Goal: Information Seeking & Learning: Learn about a topic

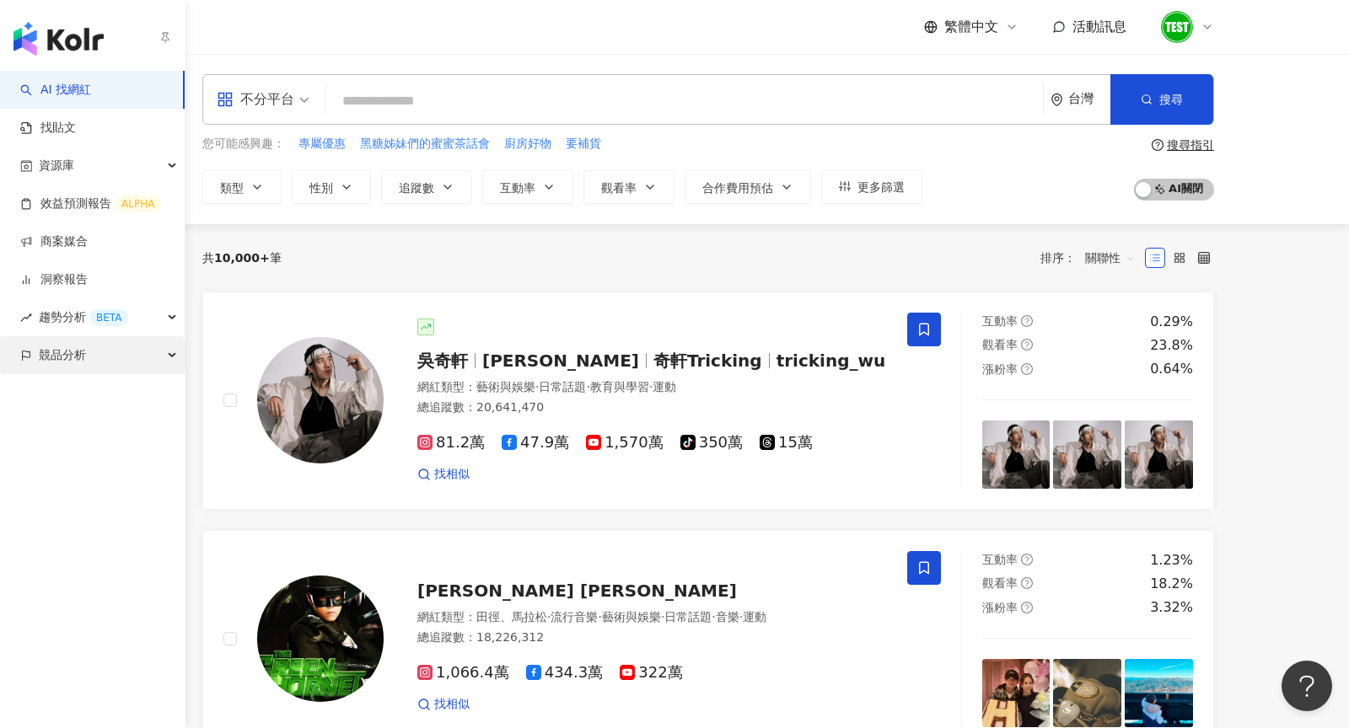
click at [91, 354] on div "競品分析" at bounding box center [92, 355] width 185 height 38
click at [86, 468] on div "AI 找網紅 找貼文 資源庫 效益預測報告 ALPHA 商案媒合 洞察報告 趨勢分析 BETA 競品分析 品牌帳號分析 關鍵字提及分析" at bounding box center [92, 400] width 185 height 658
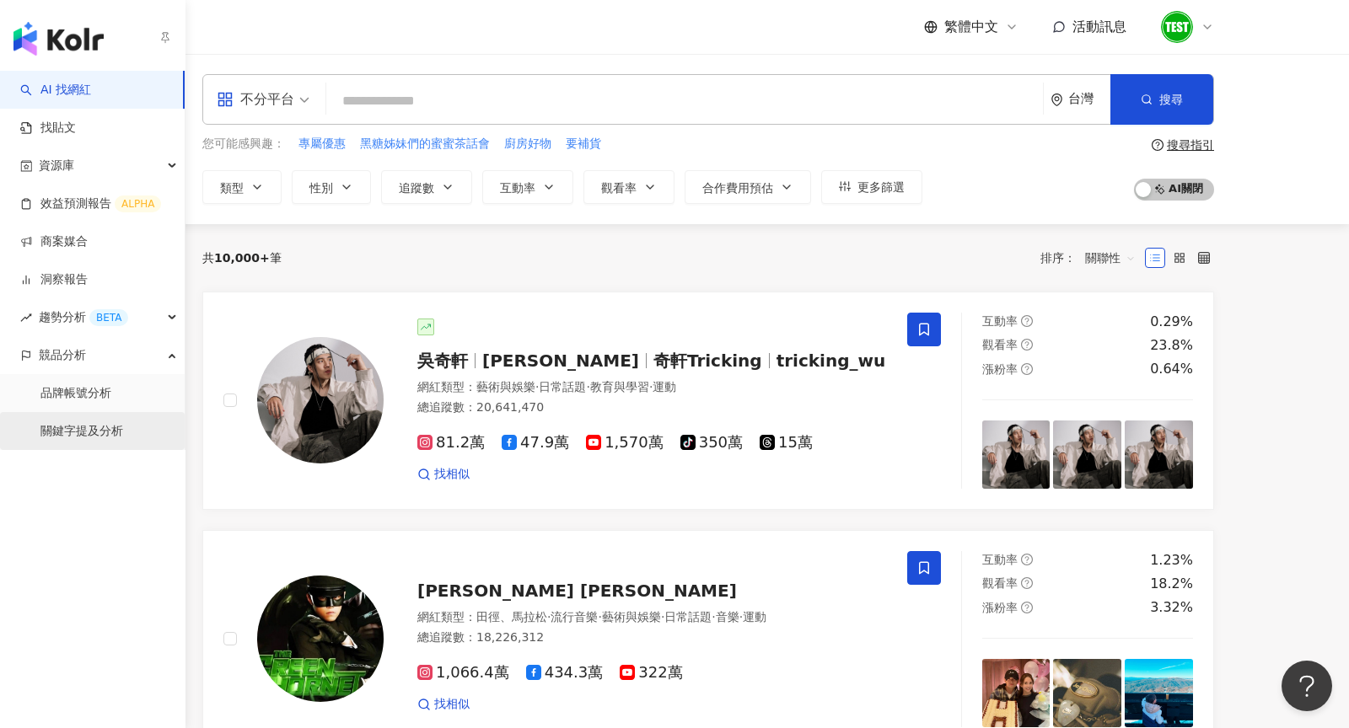
click at [73, 440] on link "關鍵字提及分析" at bounding box center [81, 431] width 83 height 17
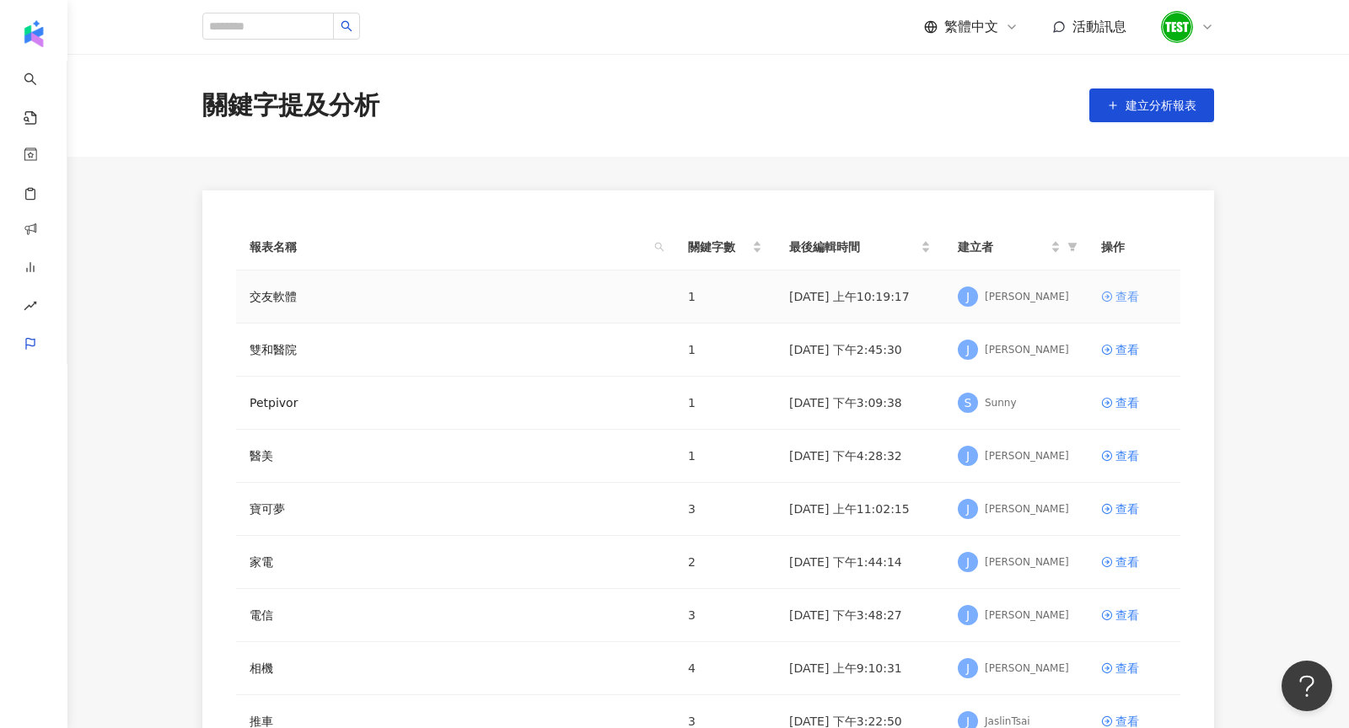
click at [1109, 297] on icon at bounding box center [1107, 297] width 12 height 12
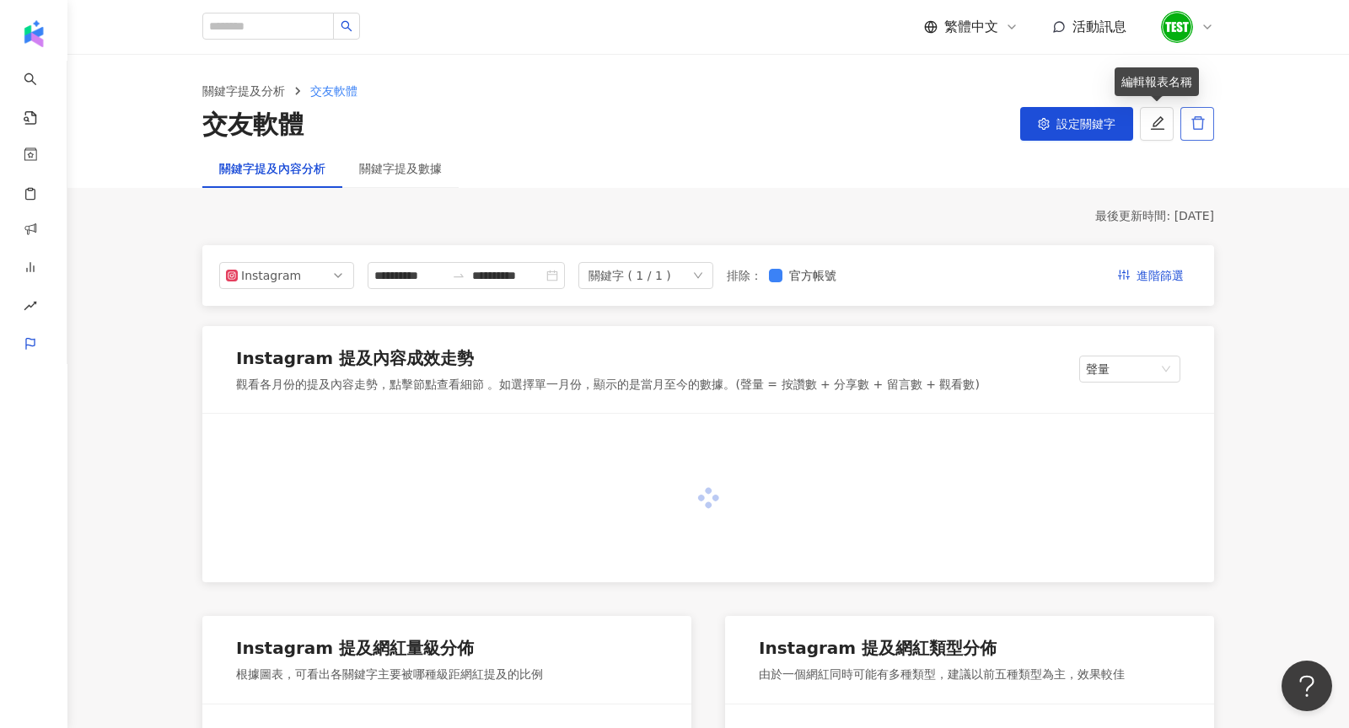
click at [1192, 131] on icon "delete" at bounding box center [1197, 122] width 15 height 15
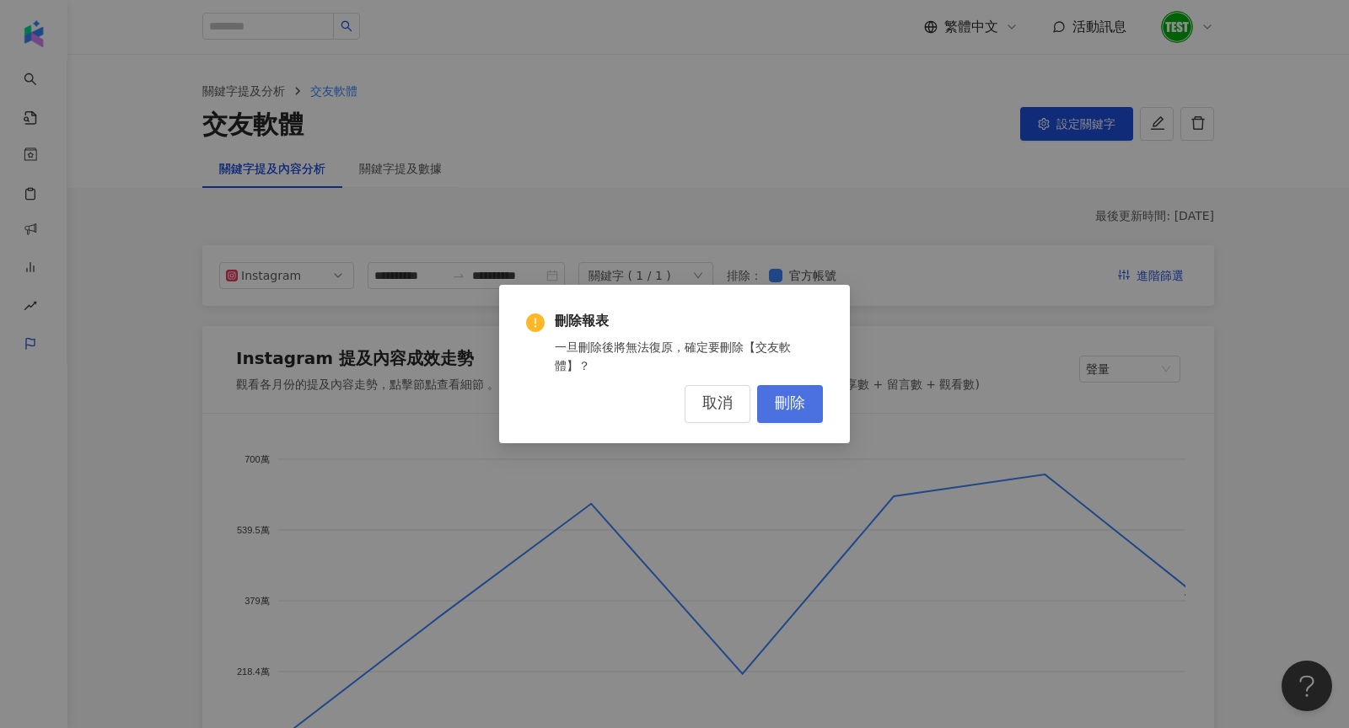
click at [801, 409] on span "刪除" at bounding box center [790, 404] width 30 height 19
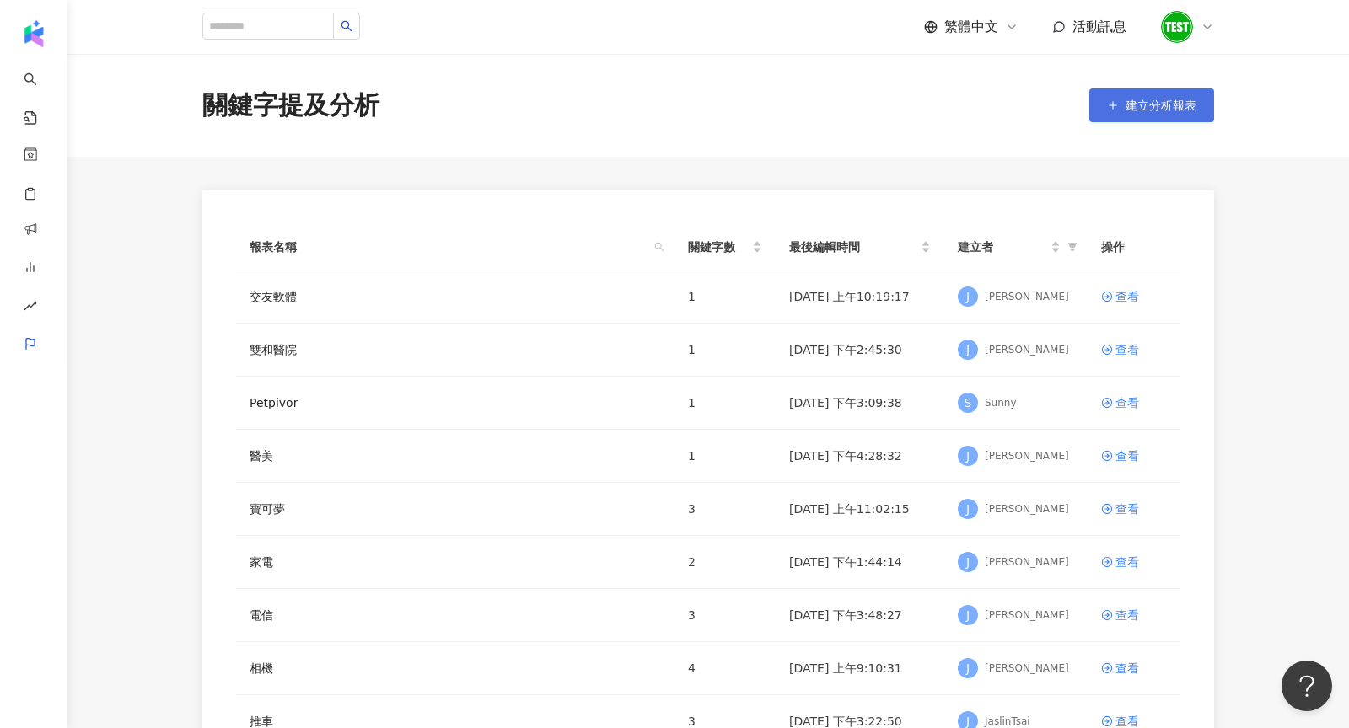
click at [1163, 110] on span "建立分析報表" at bounding box center [1160, 105] width 71 height 13
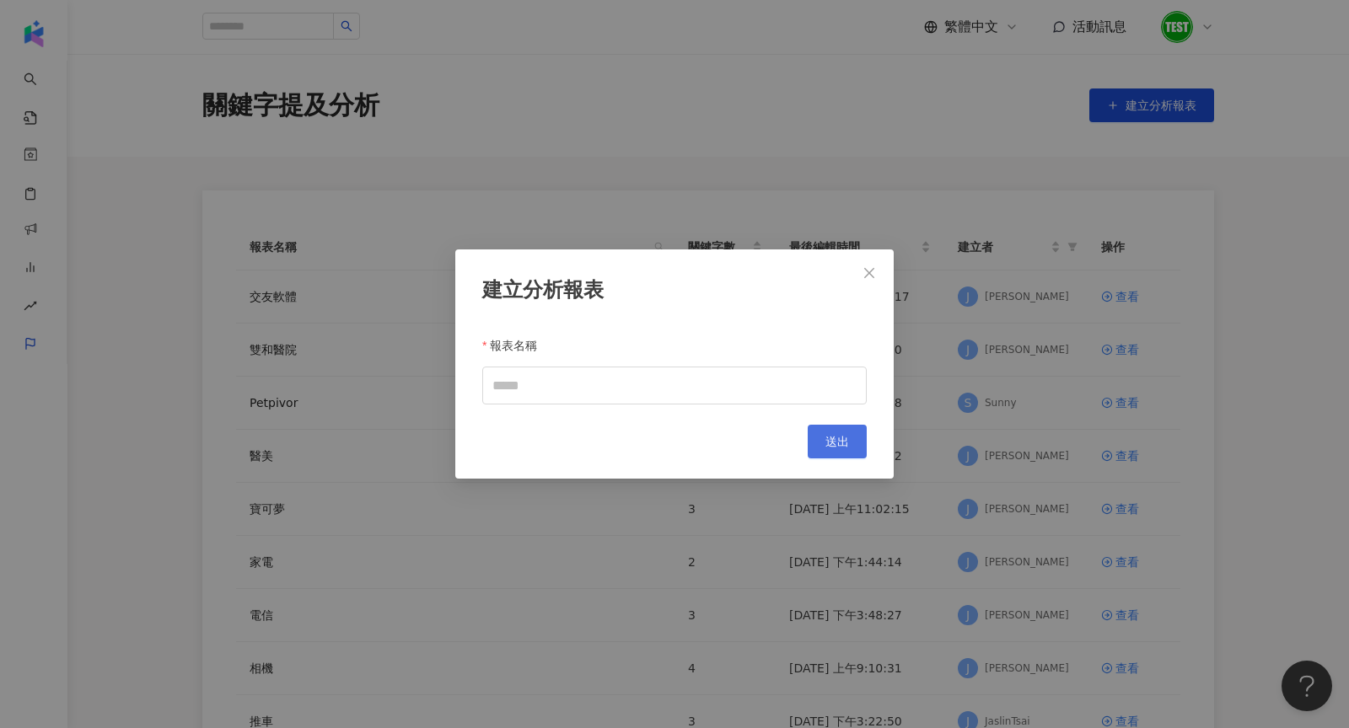
click at [862, 450] on button "送出" at bounding box center [837, 442] width 59 height 34
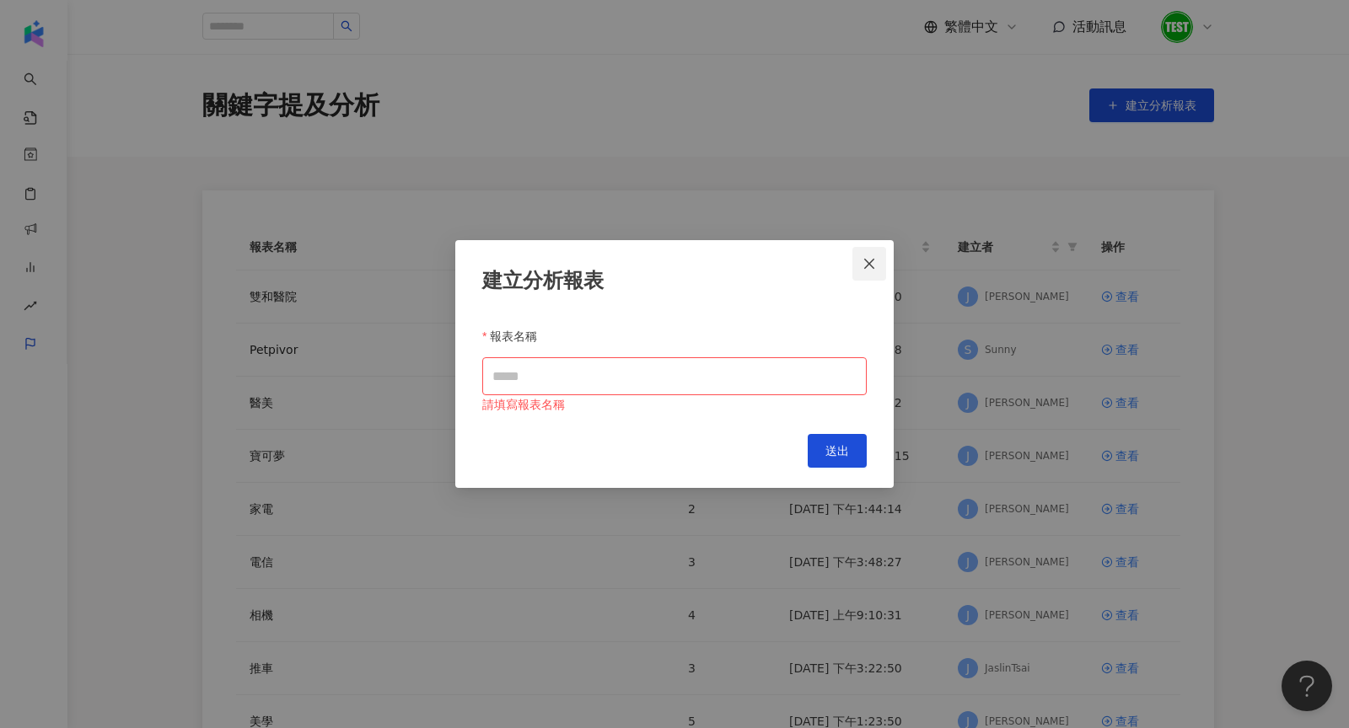
click at [867, 272] on button "Close" at bounding box center [869, 264] width 34 height 34
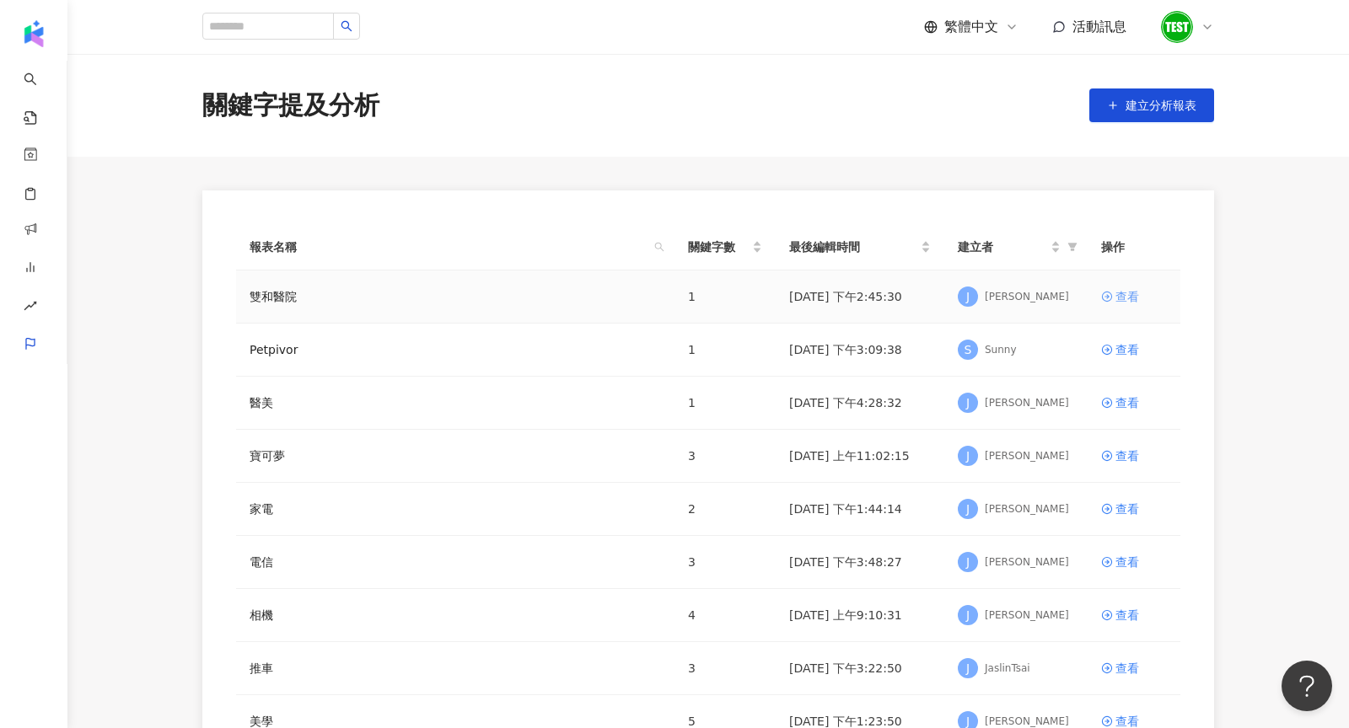
click at [1117, 296] on div "查看" at bounding box center [1127, 296] width 24 height 19
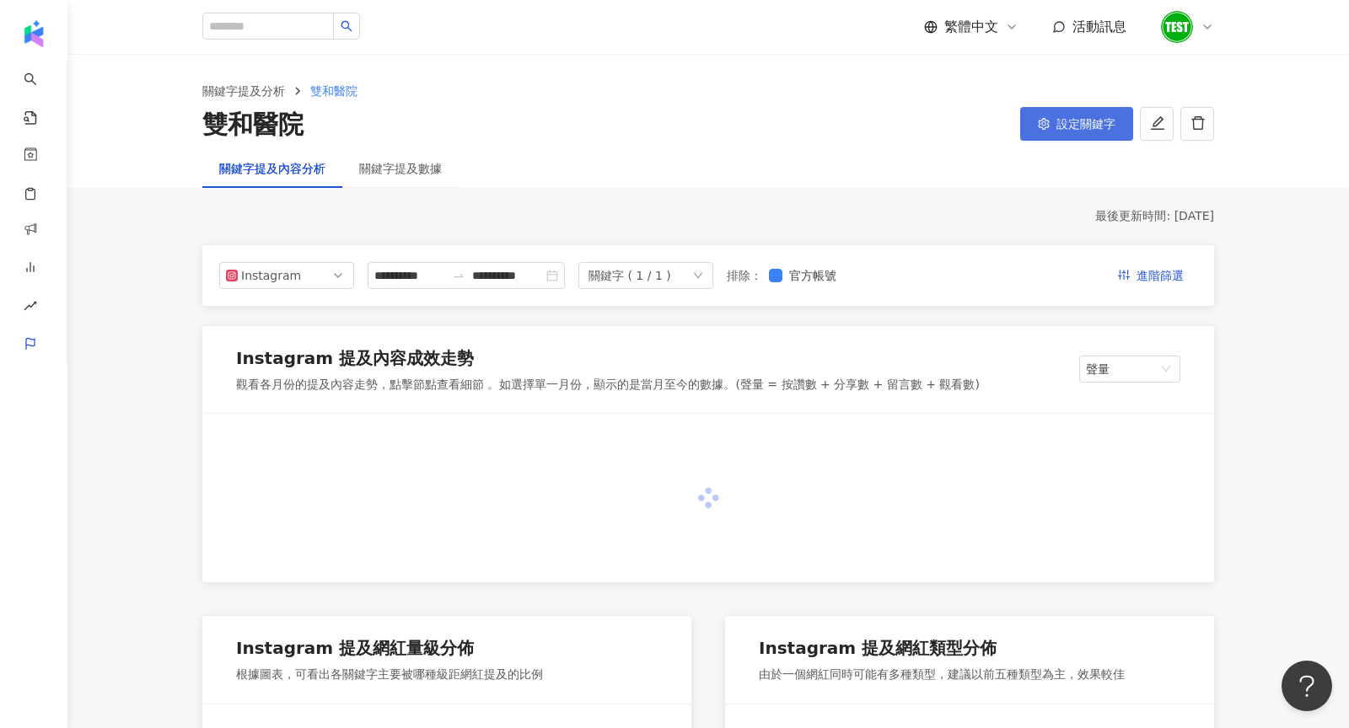
click at [1030, 124] on button "設定關鍵字" at bounding box center [1076, 124] width 113 height 34
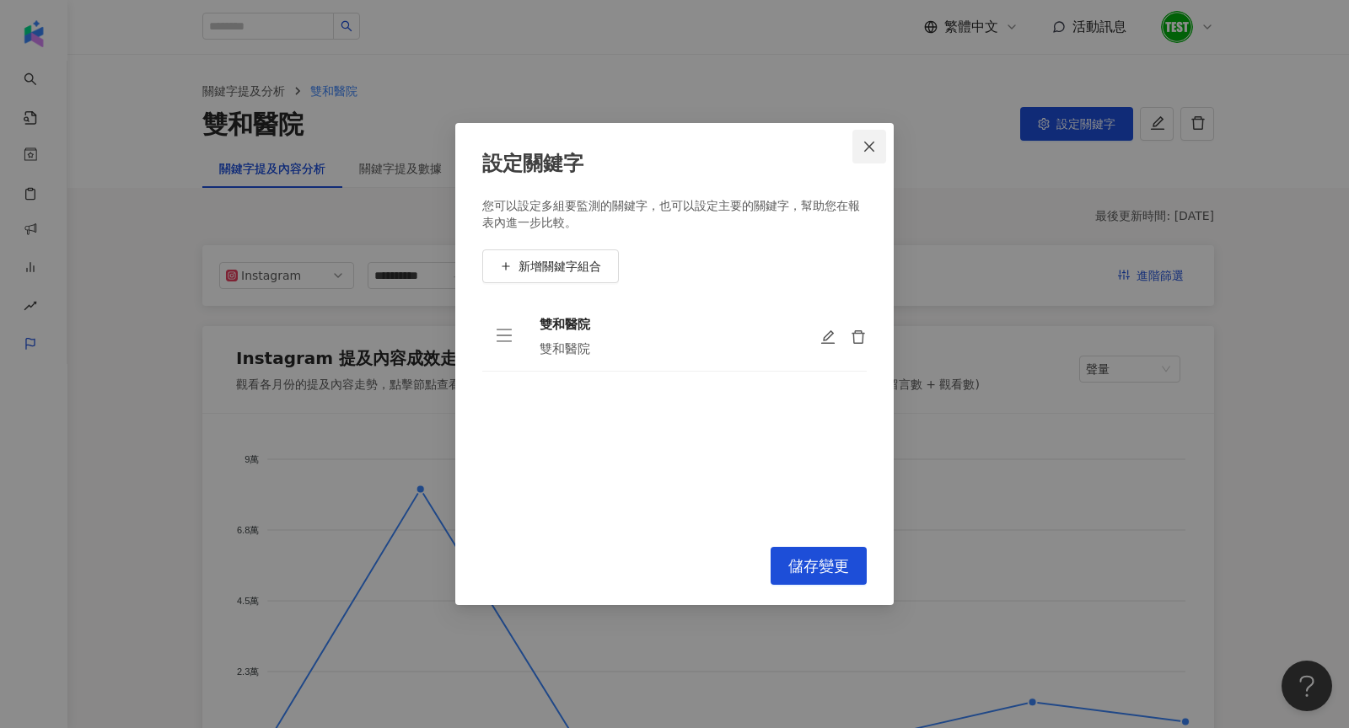
click at [874, 154] on button "Close" at bounding box center [869, 147] width 34 height 34
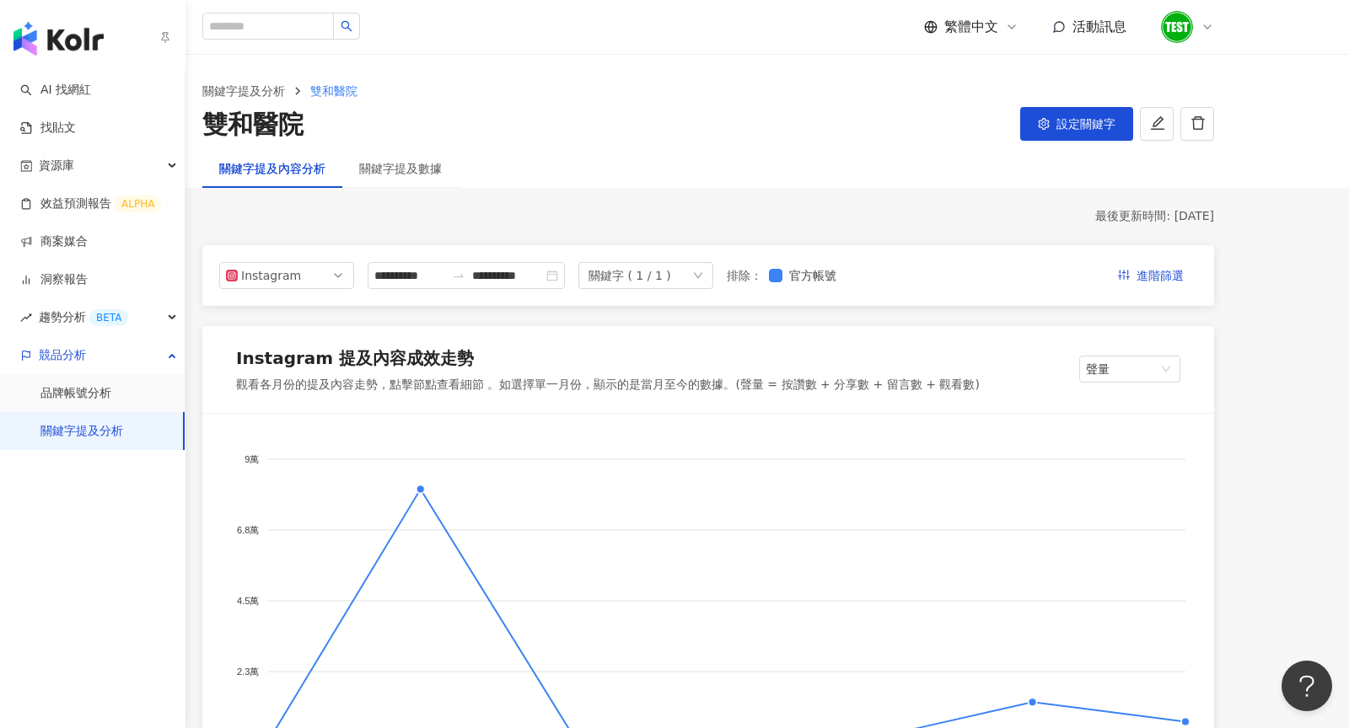
click at [92, 431] on link "關鍵字提及分析" at bounding box center [81, 431] width 83 height 17
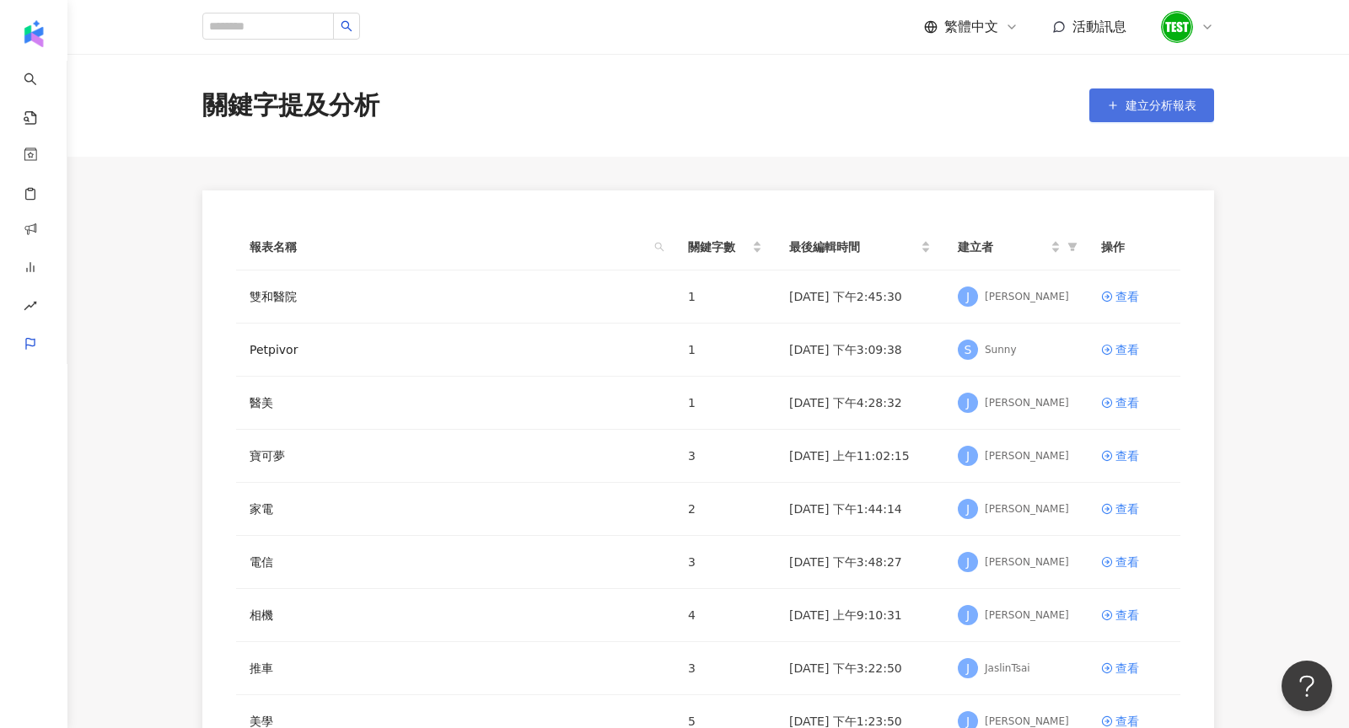
click at [1180, 108] on span "建立分析報表" at bounding box center [1160, 105] width 71 height 13
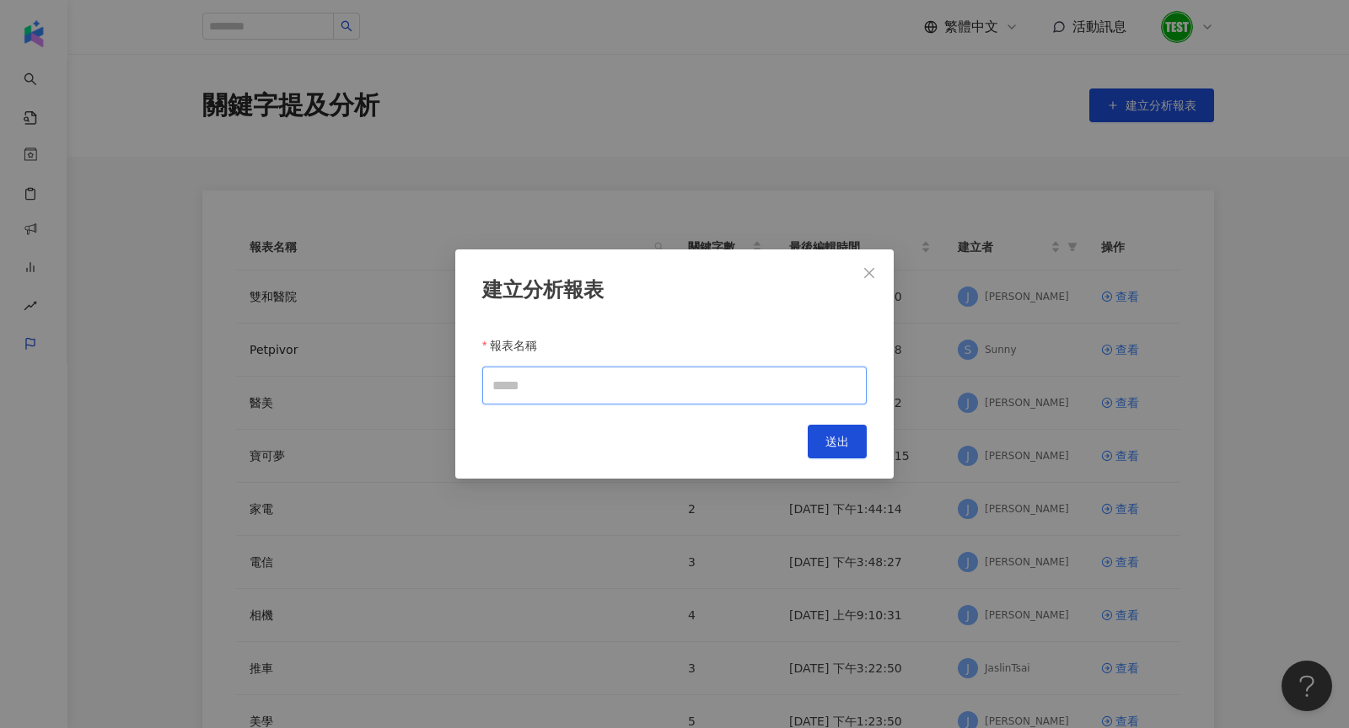
click at [657, 383] on input "報表名稱" at bounding box center [674, 386] width 384 height 38
type input "*"
type input "*****"
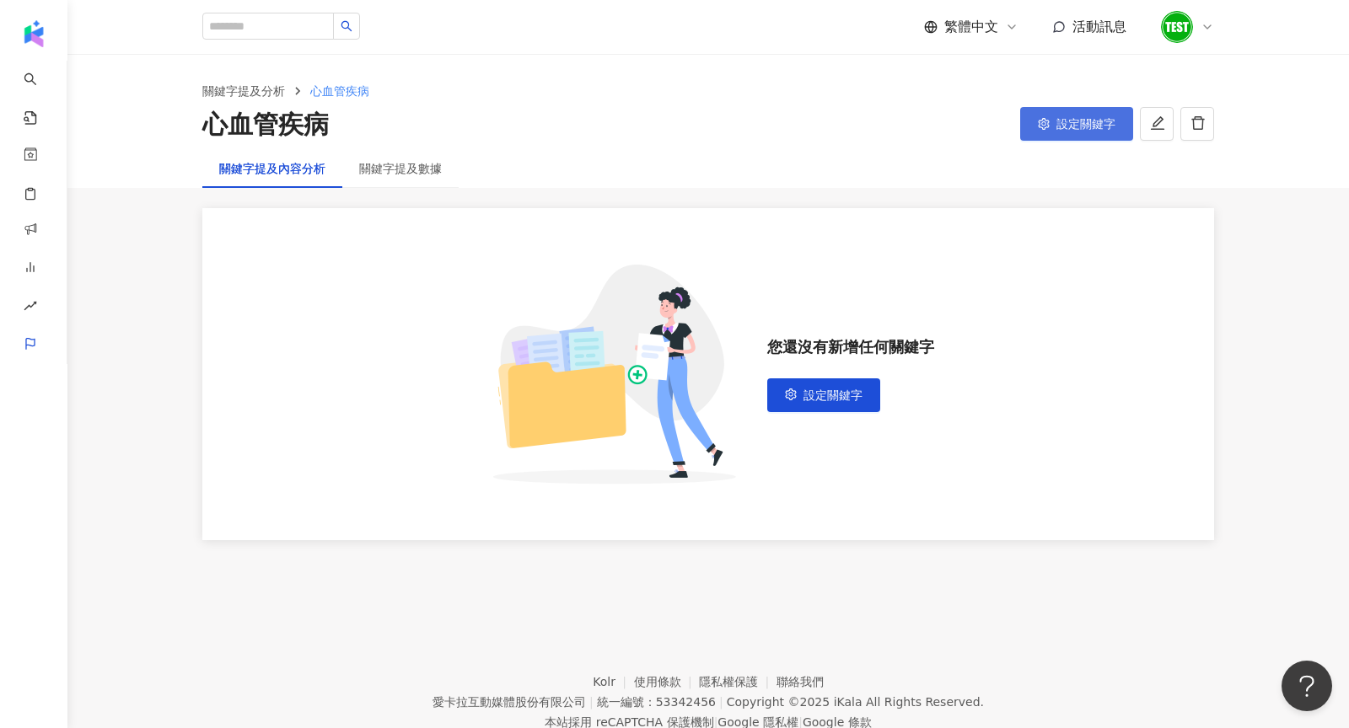
click at [1058, 134] on button "設定關鍵字" at bounding box center [1076, 124] width 113 height 34
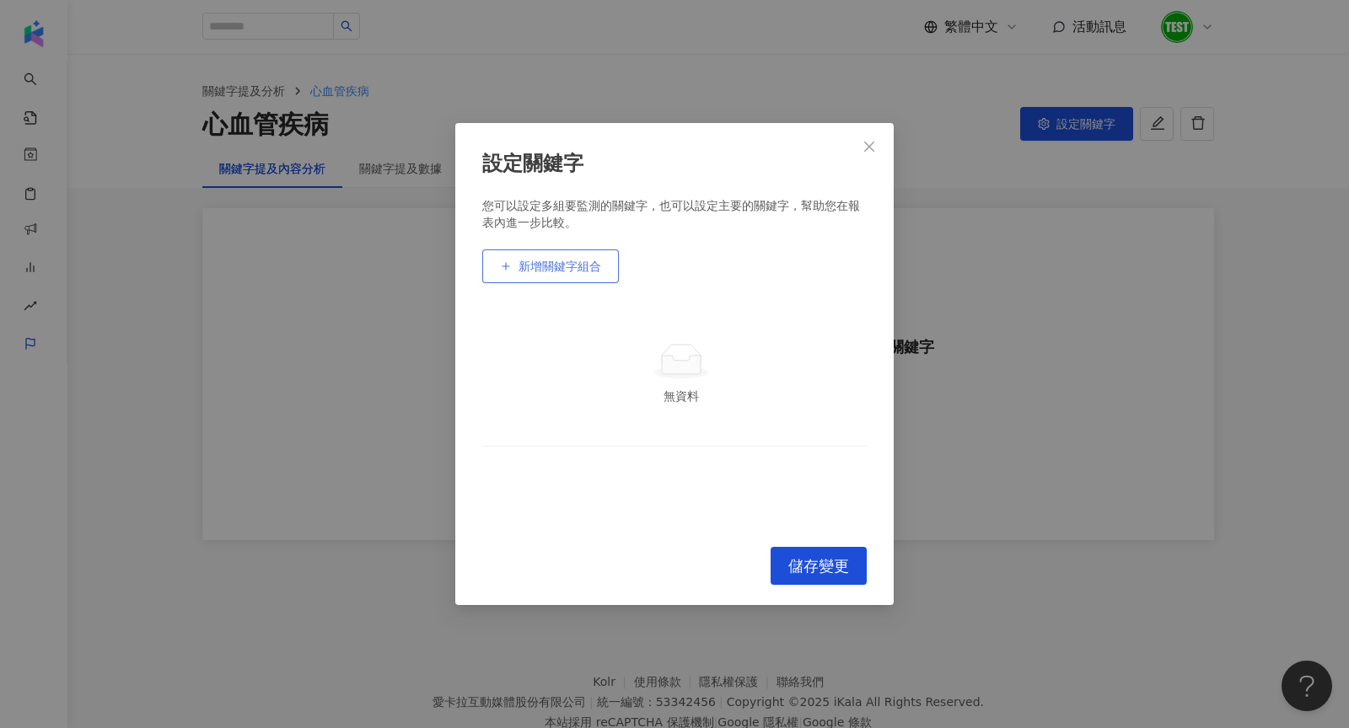
click at [561, 274] on button "新增關鍵字組合" at bounding box center [550, 267] width 137 height 34
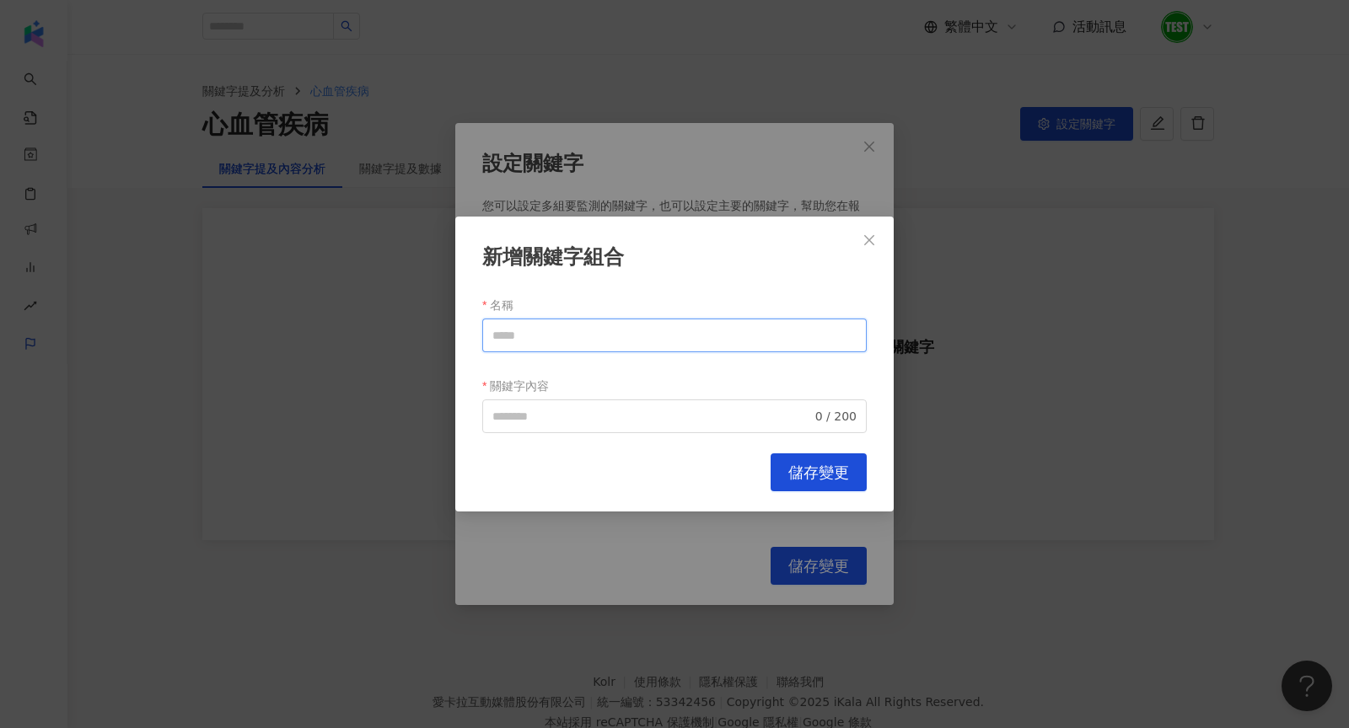
click at [570, 333] on input "名稱" at bounding box center [674, 336] width 384 height 34
type input "**"
click at [589, 417] on input "關鍵字內容" at bounding box center [651, 416] width 319 height 19
type input "**"
click at [835, 475] on span "儲存變更" at bounding box center [818, 473] width 61 height 19
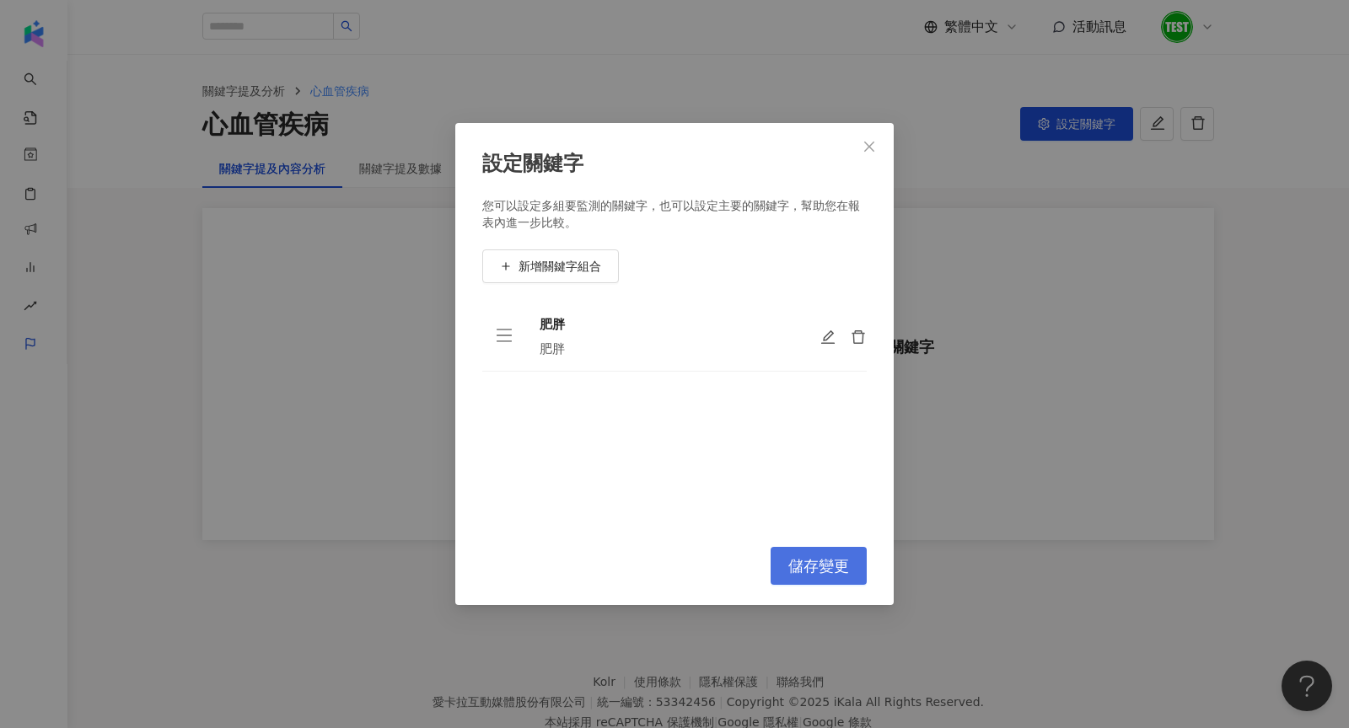
click at [808, 574] on span "儲存變更" at bounding box center [818, 566] width 61 height 19
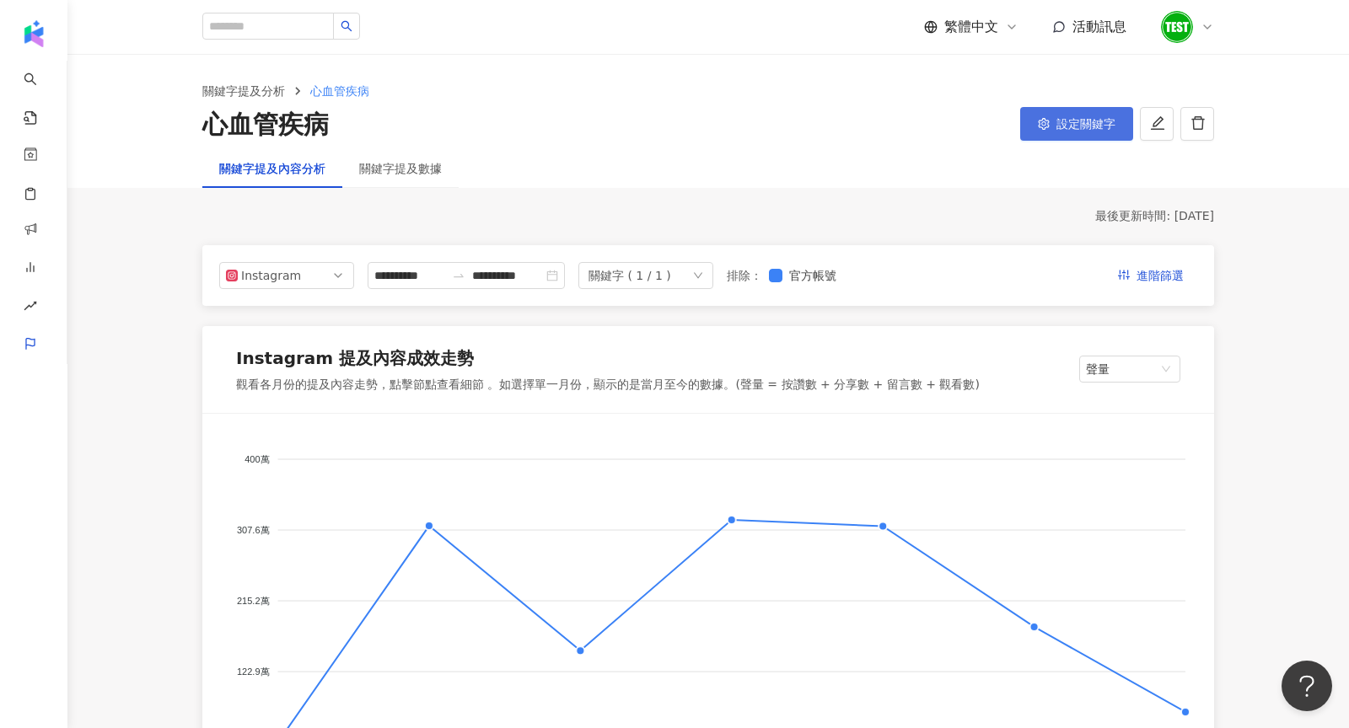
click at [1093, 128] on span "設定關鍵字" at bounding box center [1085, 123] width 59 height 13
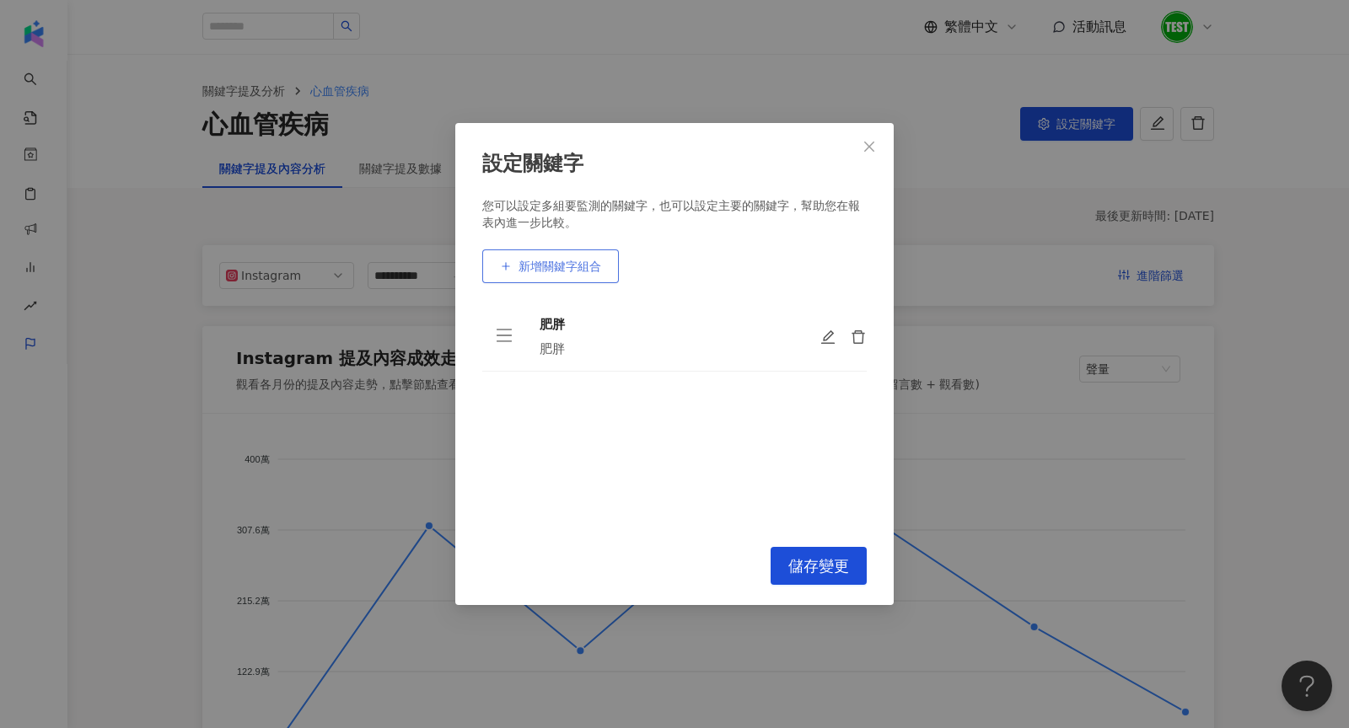
click at [578, 275] on button "新增關鍵字組合" at bounding box center [550, 267] width 137 height 34
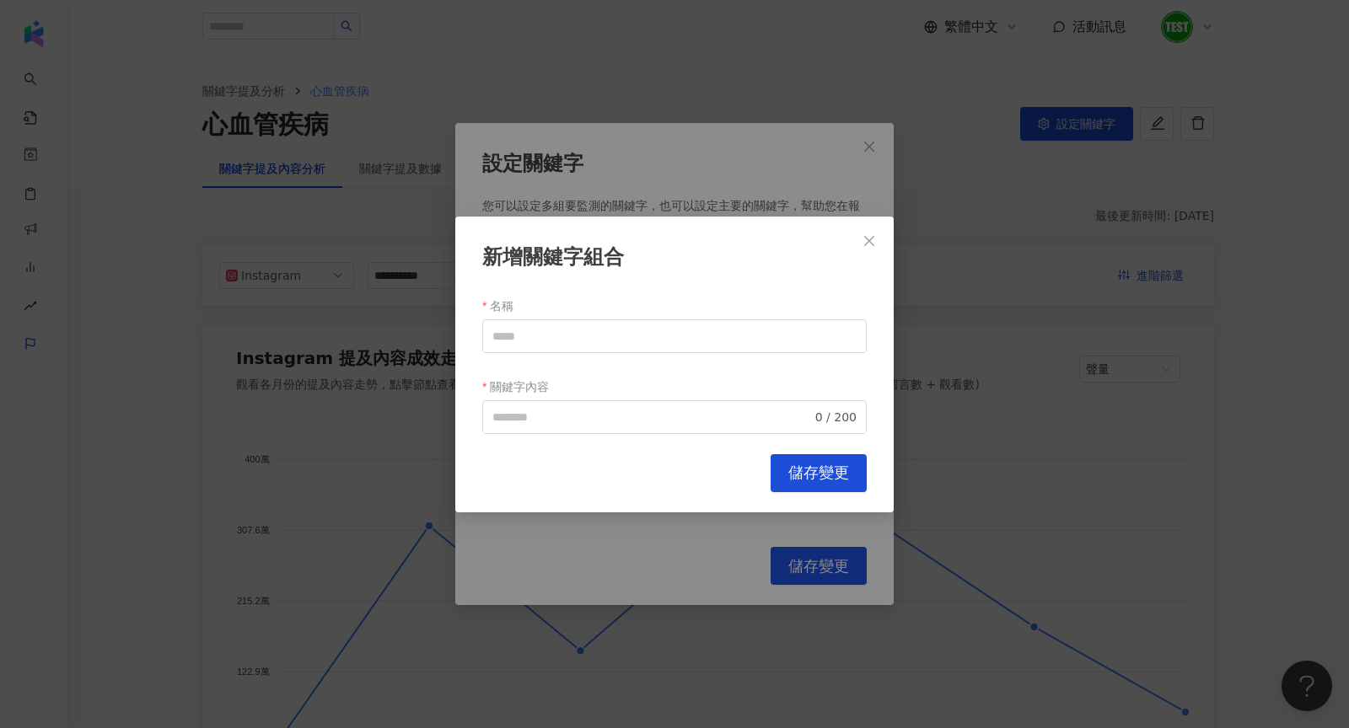
click at [579, 307] on div "名稱" at bounding box center [674, 305] width 384 height 27
drag, startPoint x: 579, startPoint y: 334, endPoint x: 589, endPoint y: 279, distance: 55.7
click at [579, 334] on input "名稱" at bounding box center [674, 336] width 384 height 34
drag, startPoint x: 557, startPoint y: 330, endPoint x: 349, endPoint y: 324, distance: 208.3
click at [349, 324] on div "新增關鍵字組合 名稱 ***** 關鍵字內容 0 / 200 Cancel 儲存變更" at bounding box center [674, 364] width 1349 height 728
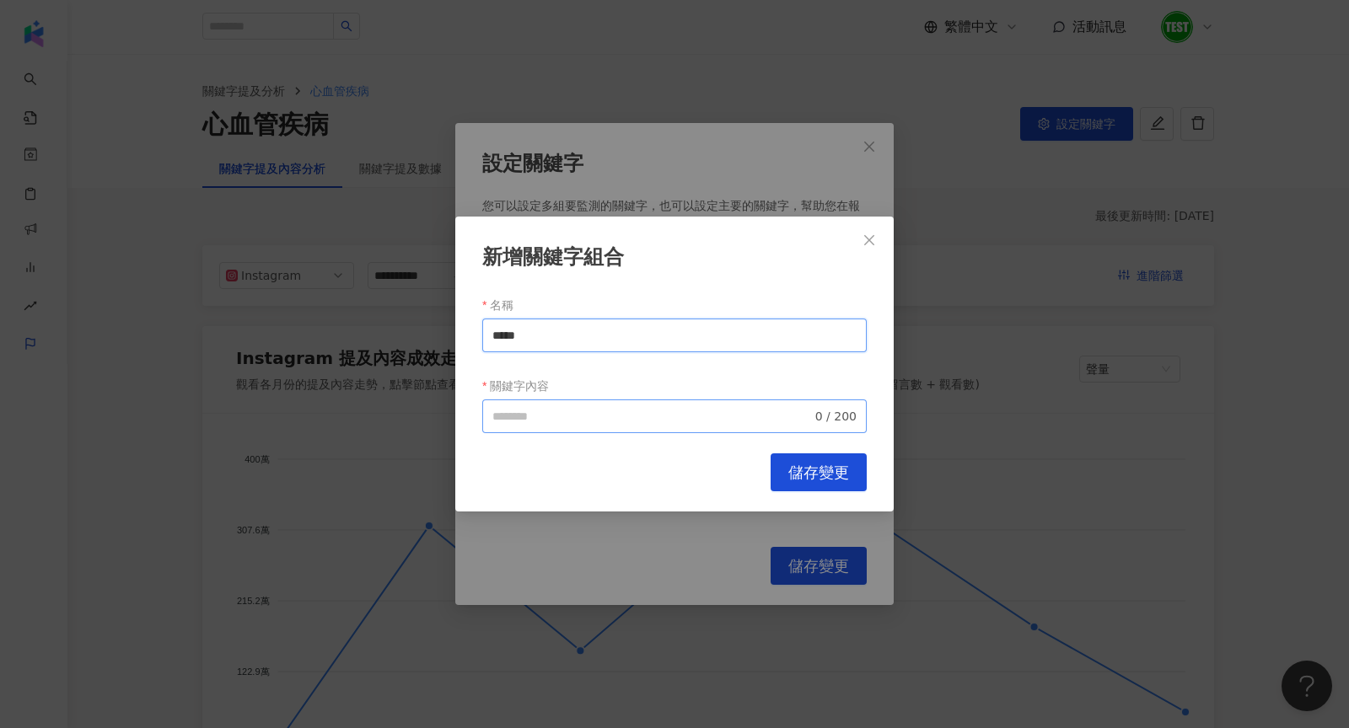
type input "*****"
click at [501, 411] on input "關鍵字內容" at bounding box center [651, 416] width 319 height 19
paste input "*****"
type input "*****"
click at [772, 475] on button "儲存變更" at bounding box center [818, 473] width 96 height 38
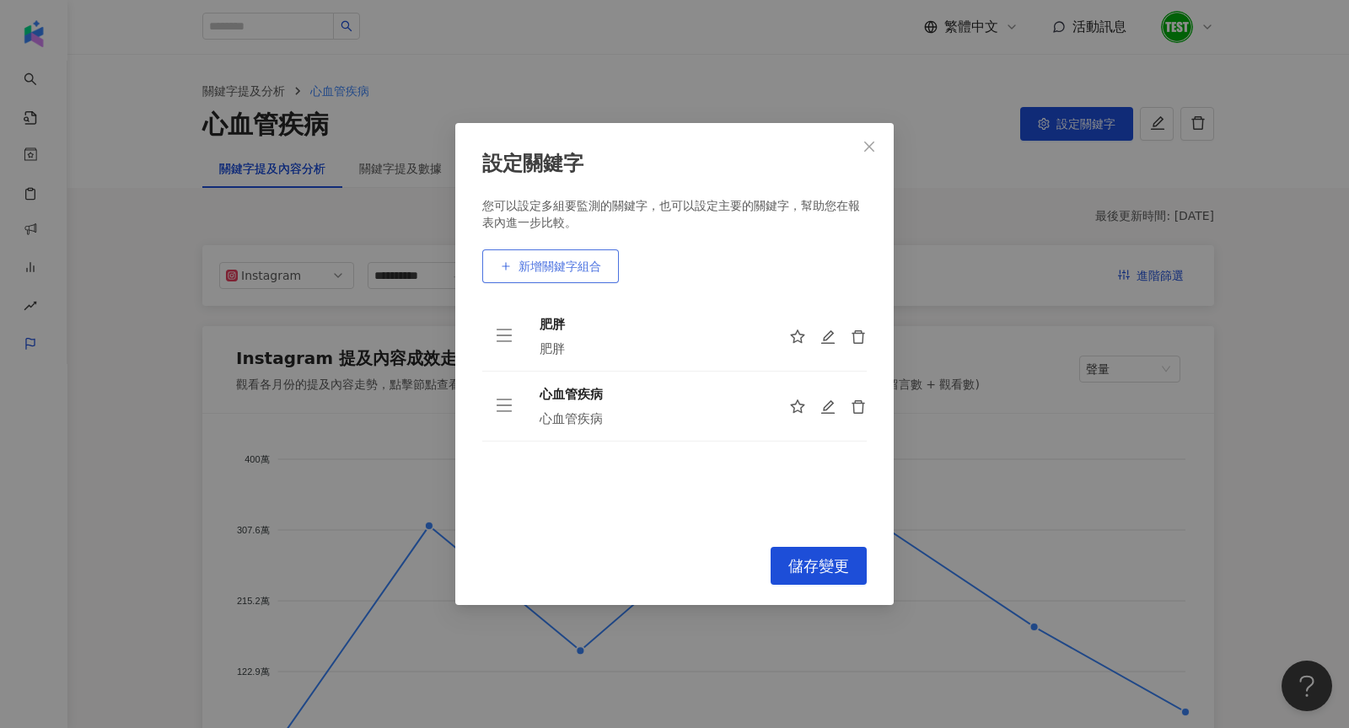
click at [578, 278] on button "新增關鍵字組合" at bounding box center [550, 267] width 137 height 34
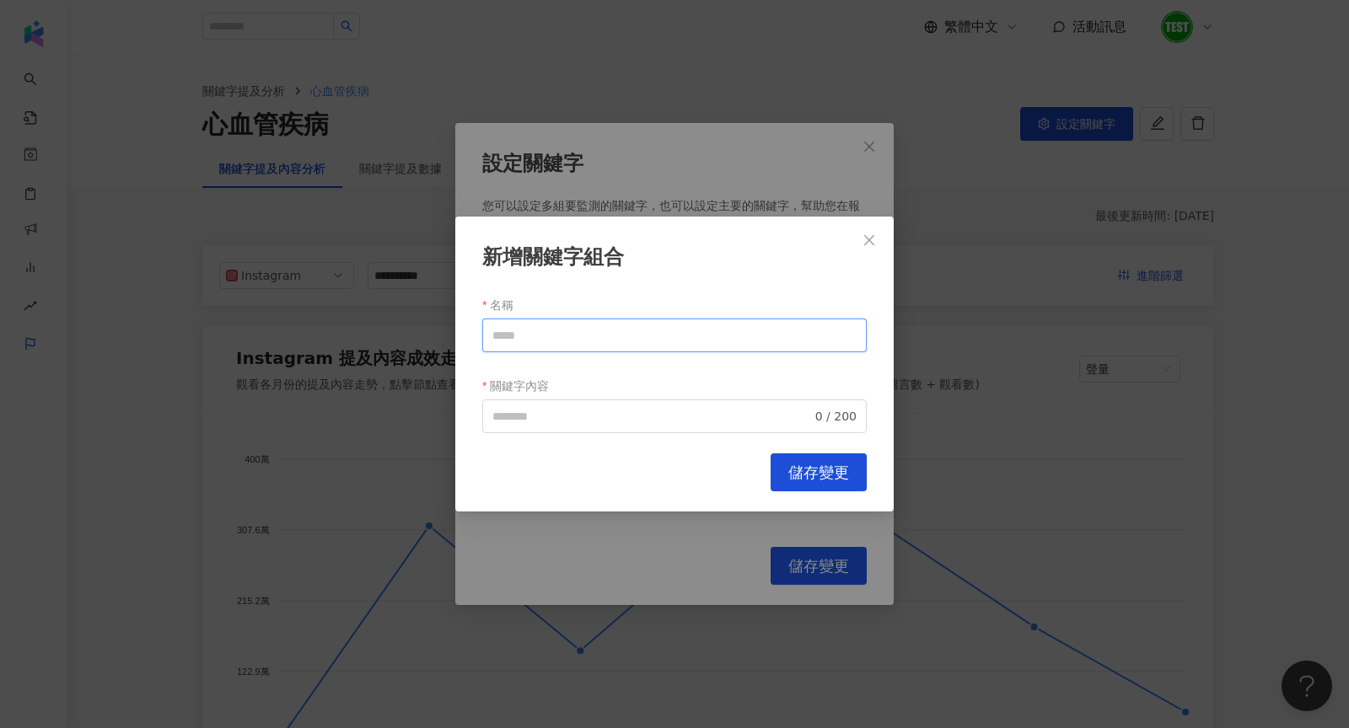
click at [605, 340] on input "名稱" at bounding box center [674, 336] width 384 height 34
drag, startPoint x: 540, startPoint y: 341, endPoint x: 469, endPoint y: 334, distance: 71.2
click at [469, 334] on div "新增關鍵字組合 名稱 ** 關鍵字內容 0 / 200 Cancel 儲存變更" at bounding box center [674, 365] width 438 height 296
type input "**"
click at [571, 411] on input "關鍵字內容" at bounding box center [651, 416] width 319 height 19
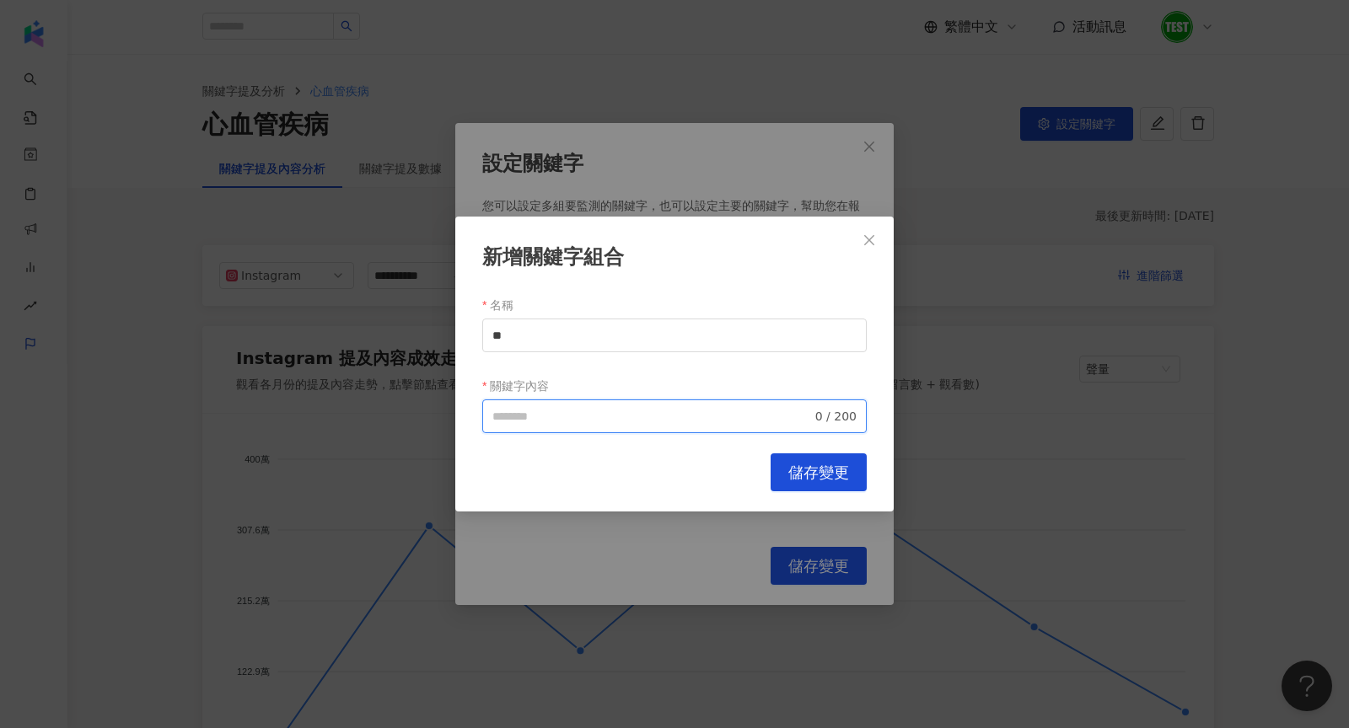
paste input "**"
type input "**"
click at [803, 464] on span "儲存變更" at bounding box center [818, 473] width 61 height 19
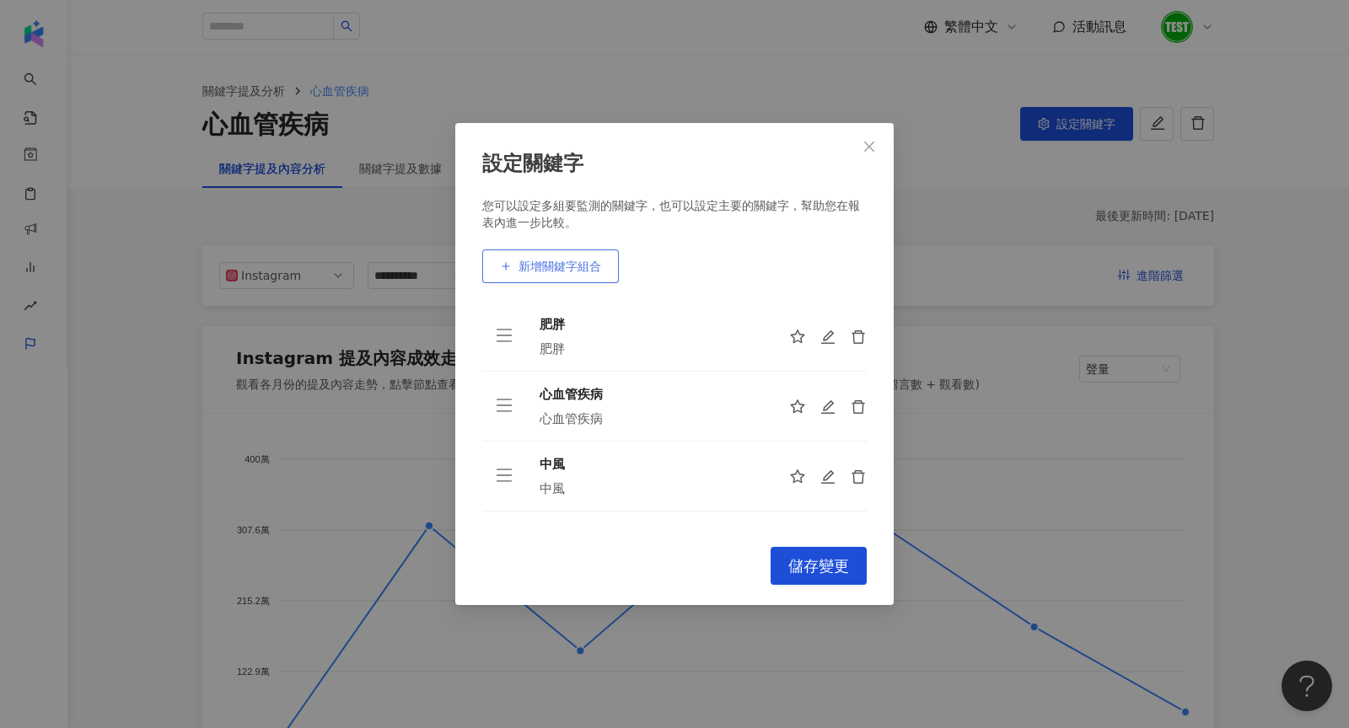
click at [521, 261] on span "新增關鍵字組合" at bounding box center [559, 266] width 83 height 13
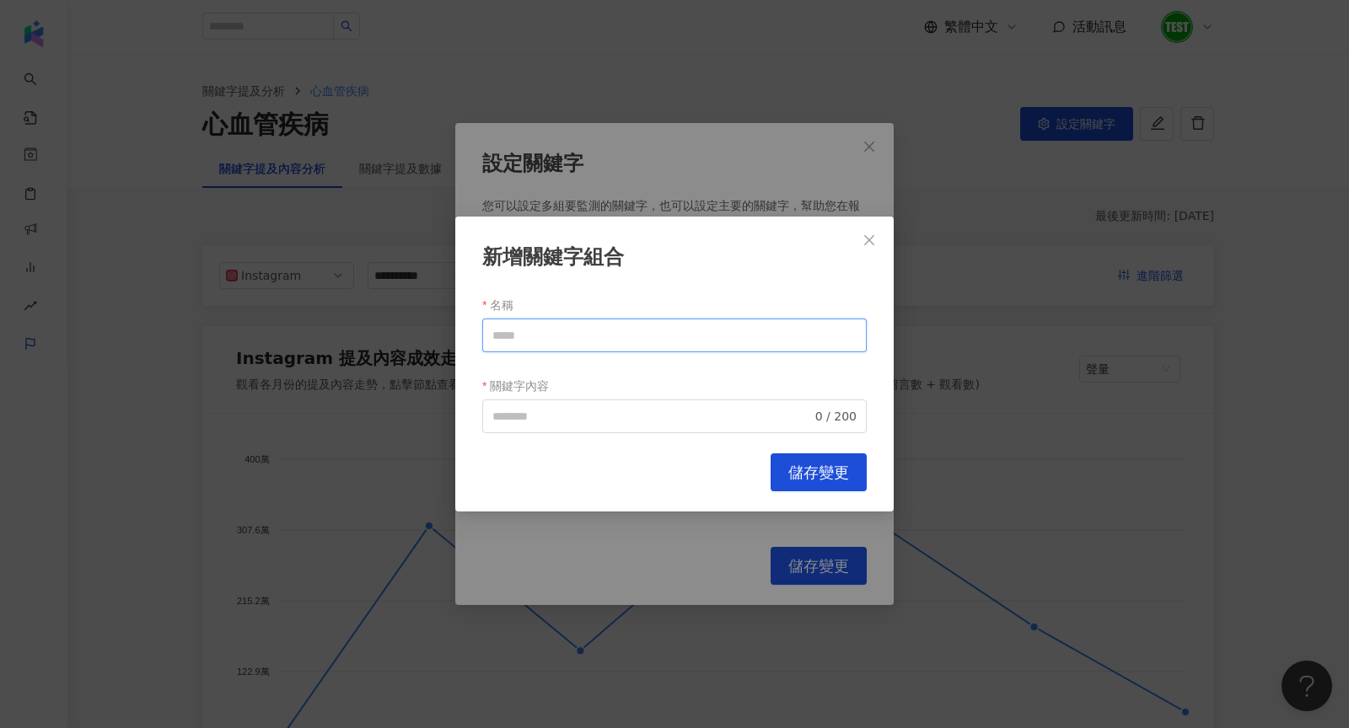
click at [522, 330] on input "名稱" at bounding box center [674, 336] width 384 height 34
drag, startPoint x: 565, startPoint y: 335, endPoint x: 314, endPoint y: 334, distance: 250.4
click at [314, 334] on div "新增關鍵字組合 名稱 *** 關鍵字內容 0 / 200 Cancel 儲存變更" at bounding box center [674, 364] width 1349 height 728
type input "***"
click at [500, 420] on input "關鍵字內容" at bounding box center [651, 416] width 319 height 19
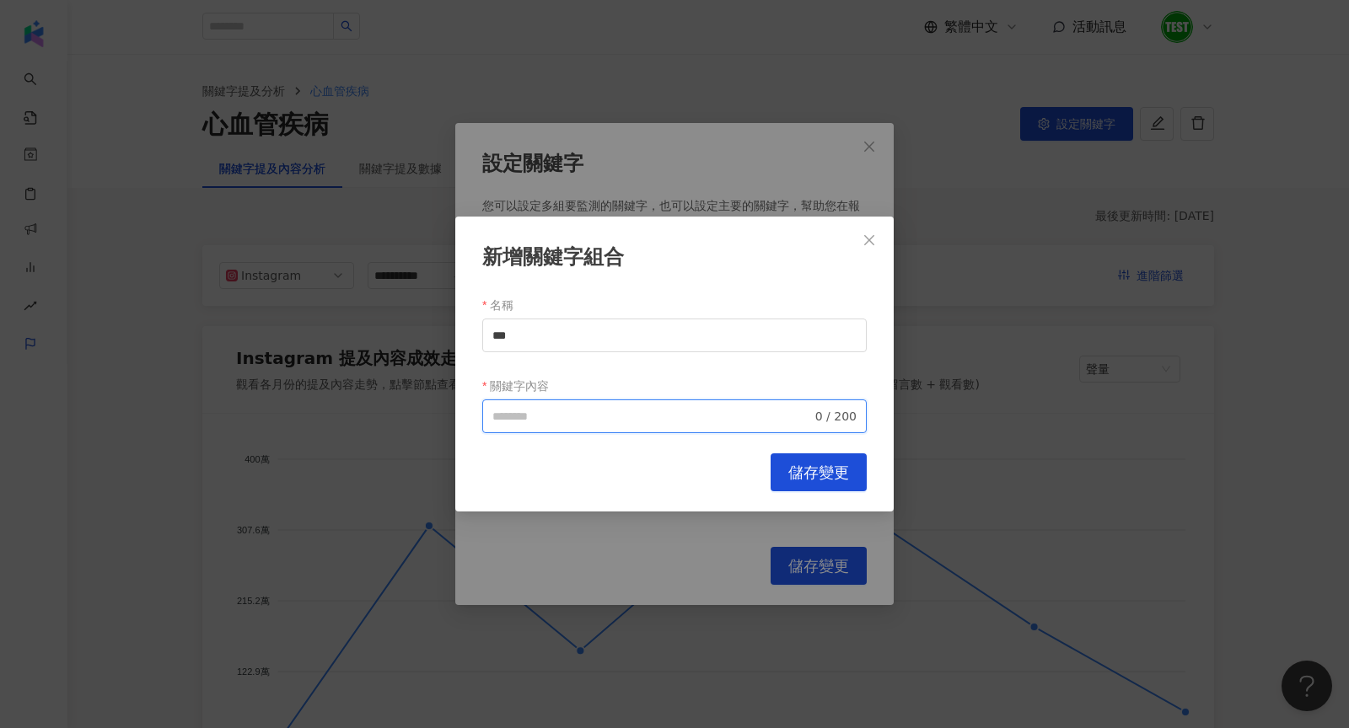
paste input "***"
type input "***"
click at [791, 481] on span "儲存變更" at bounding box center [818, 473] width 61 height 19
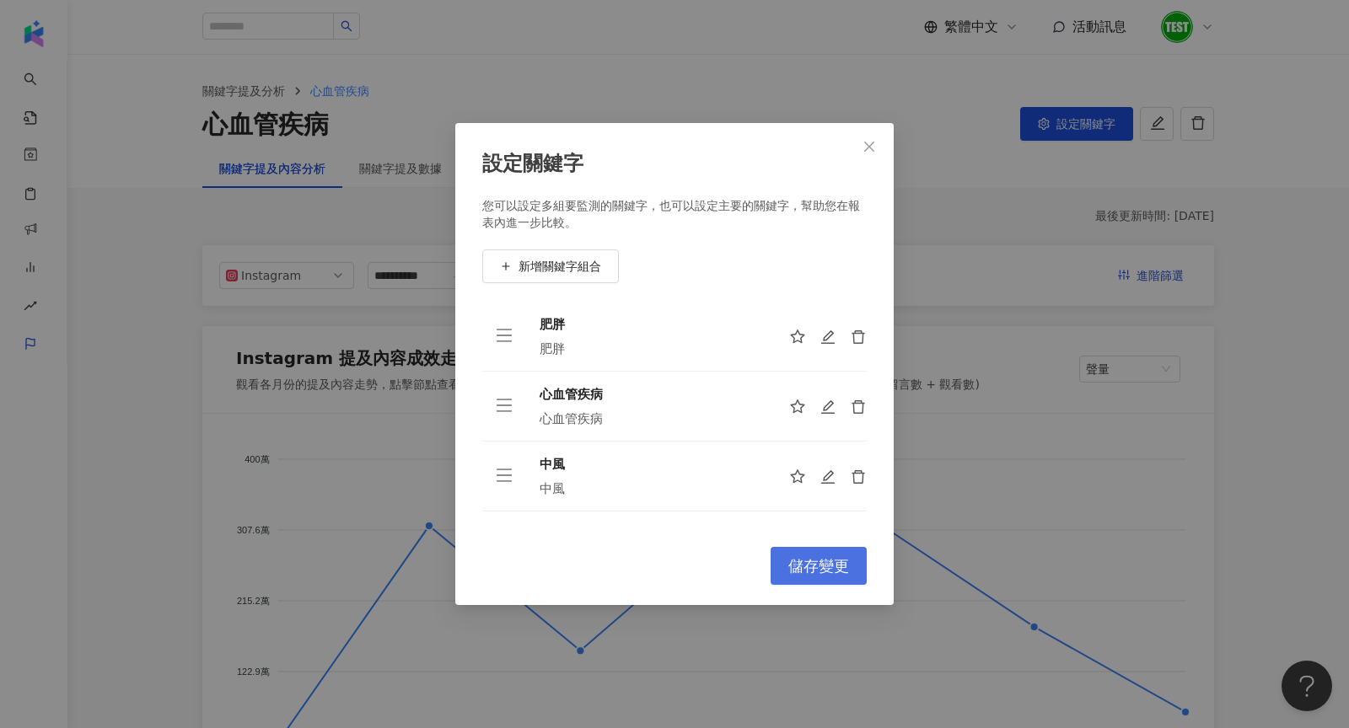
click at [830, 576] on button "儲存變更" at bounding box center [818, 566] width 96 height 38
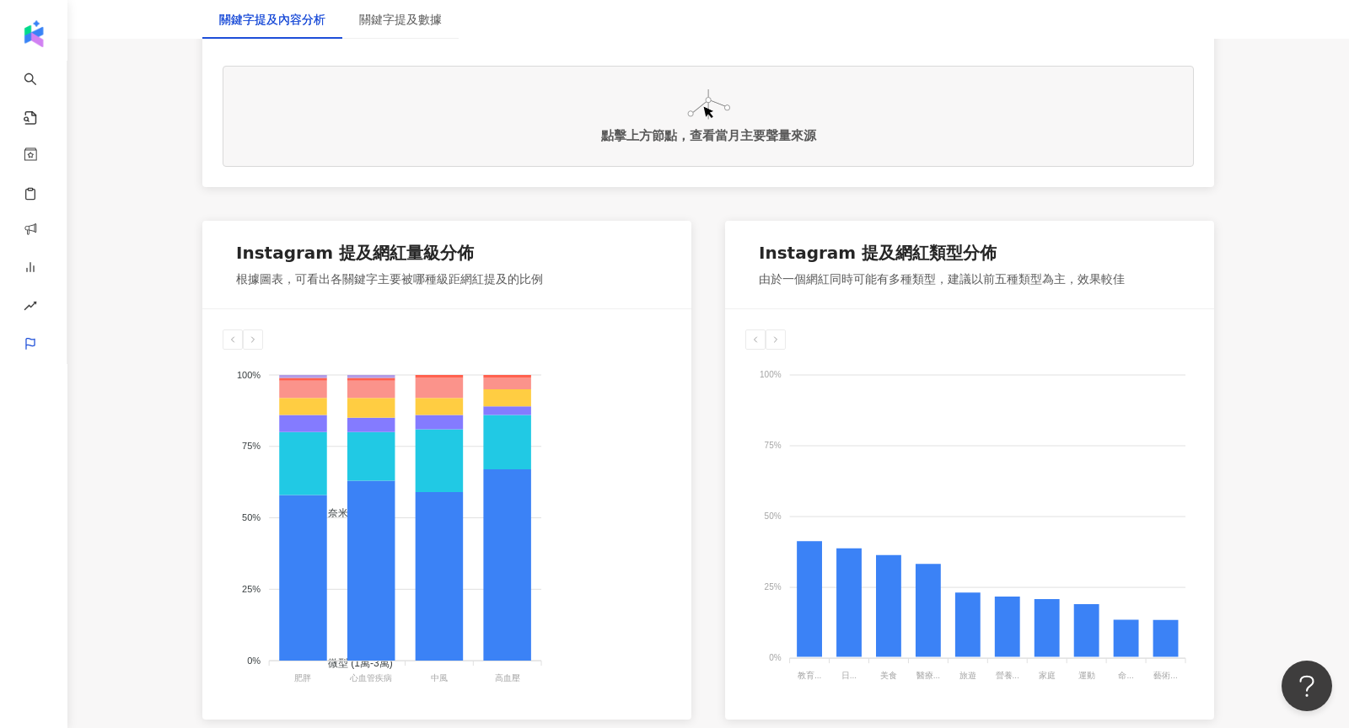
scroll to position [739, 0]
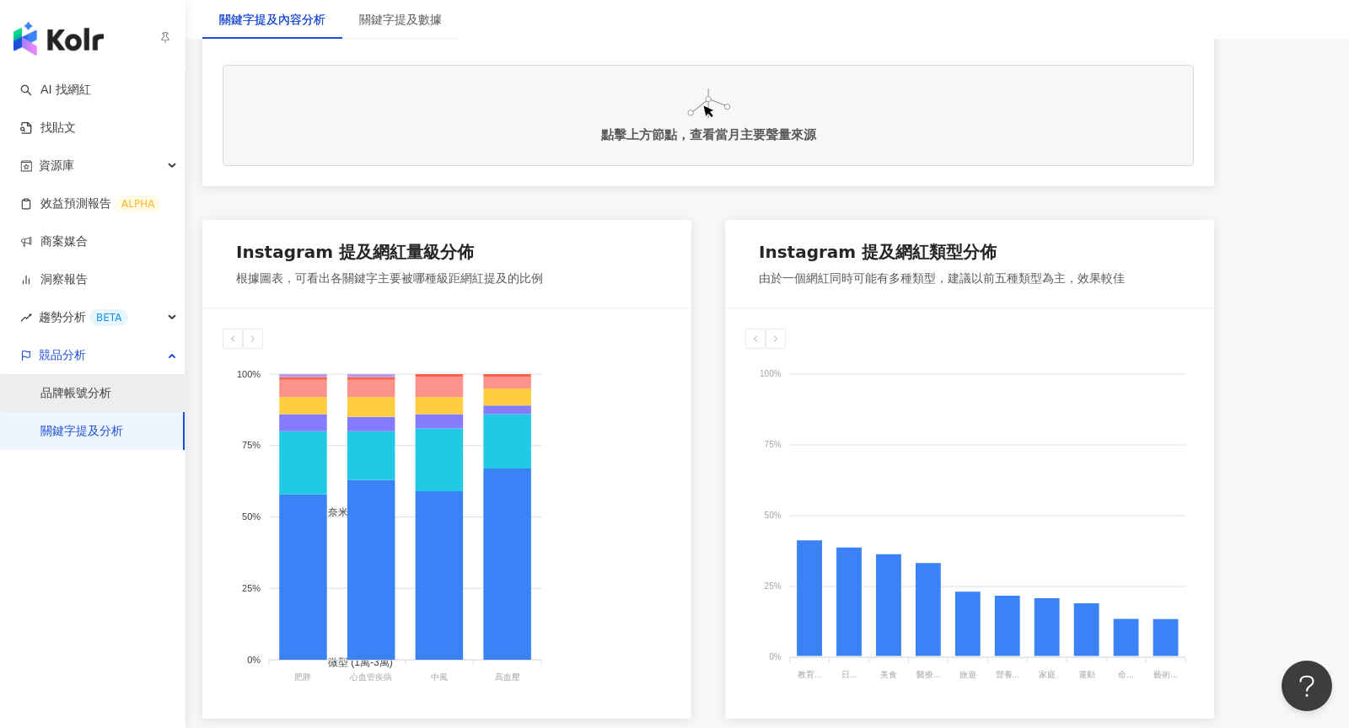
click at [72, 389] on link "品牌帳號分析" at bounding box center [75, 393] width 71 height 17
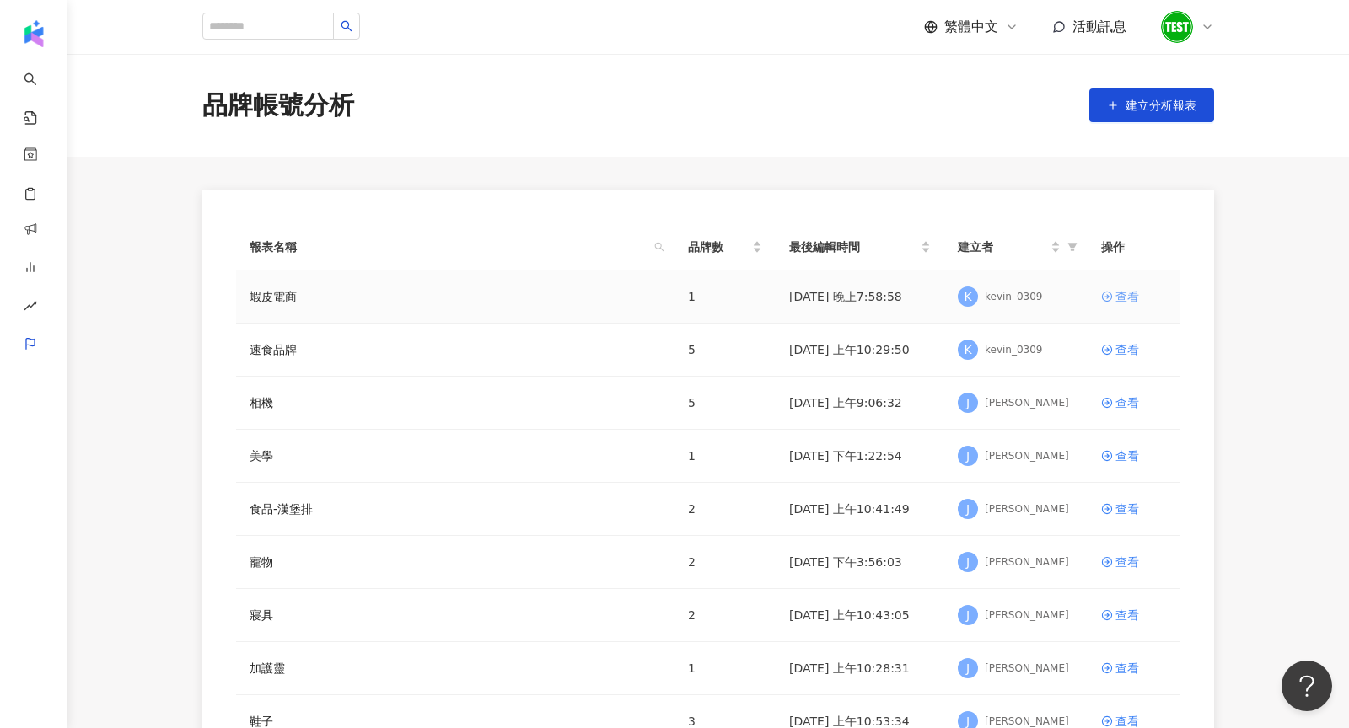
click at [1127, 293] on div "查看" at bounding box center [1127, 296] width 24 height 19
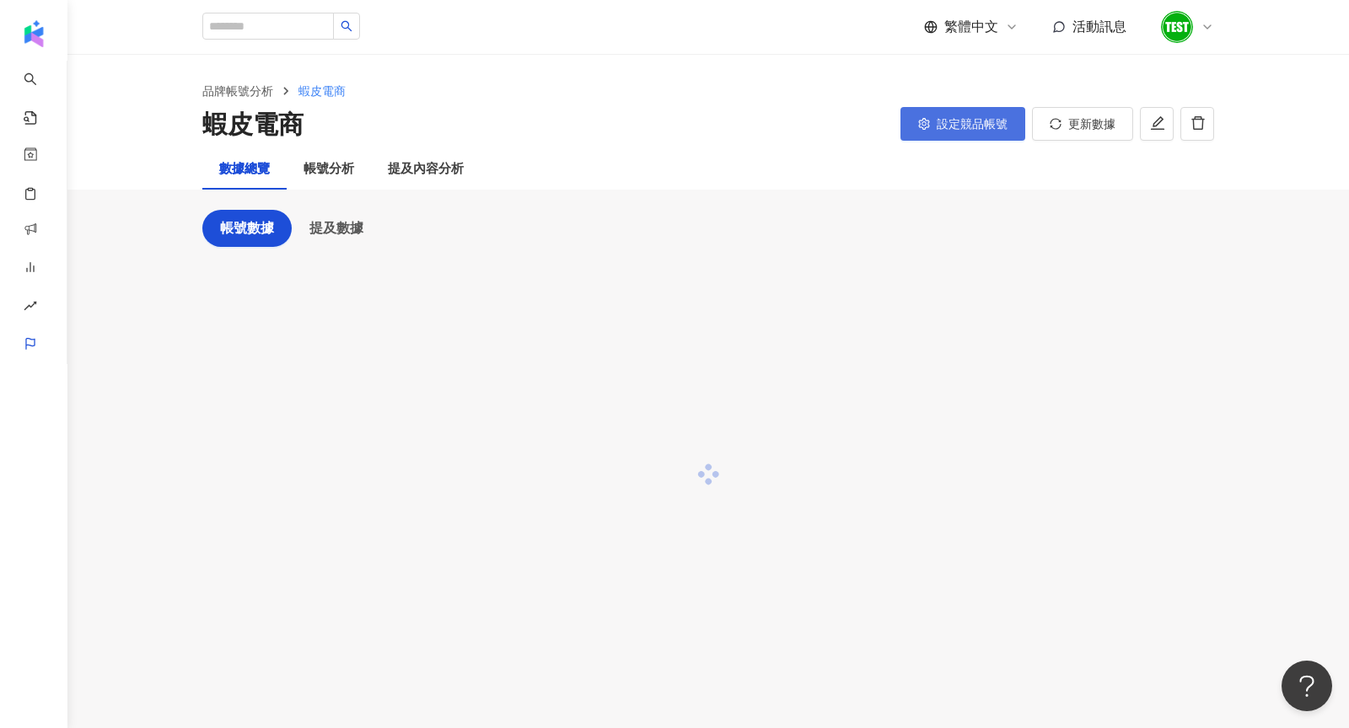
click at [1013, 120] on button "設定競品帳號" at bounding box center [962, 124] width 125 height 34
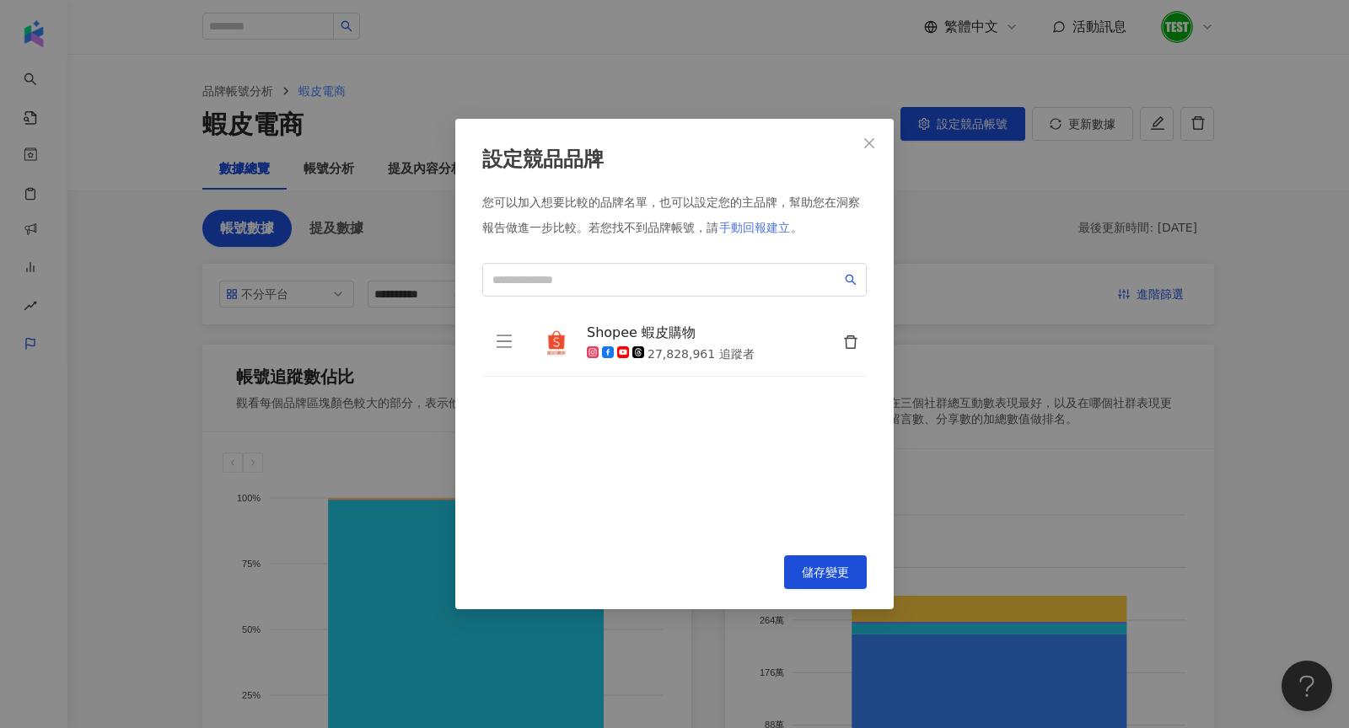
click at [761, 229] on span "手動回報建立" at bounding box center [754, 227] width 71 height 13
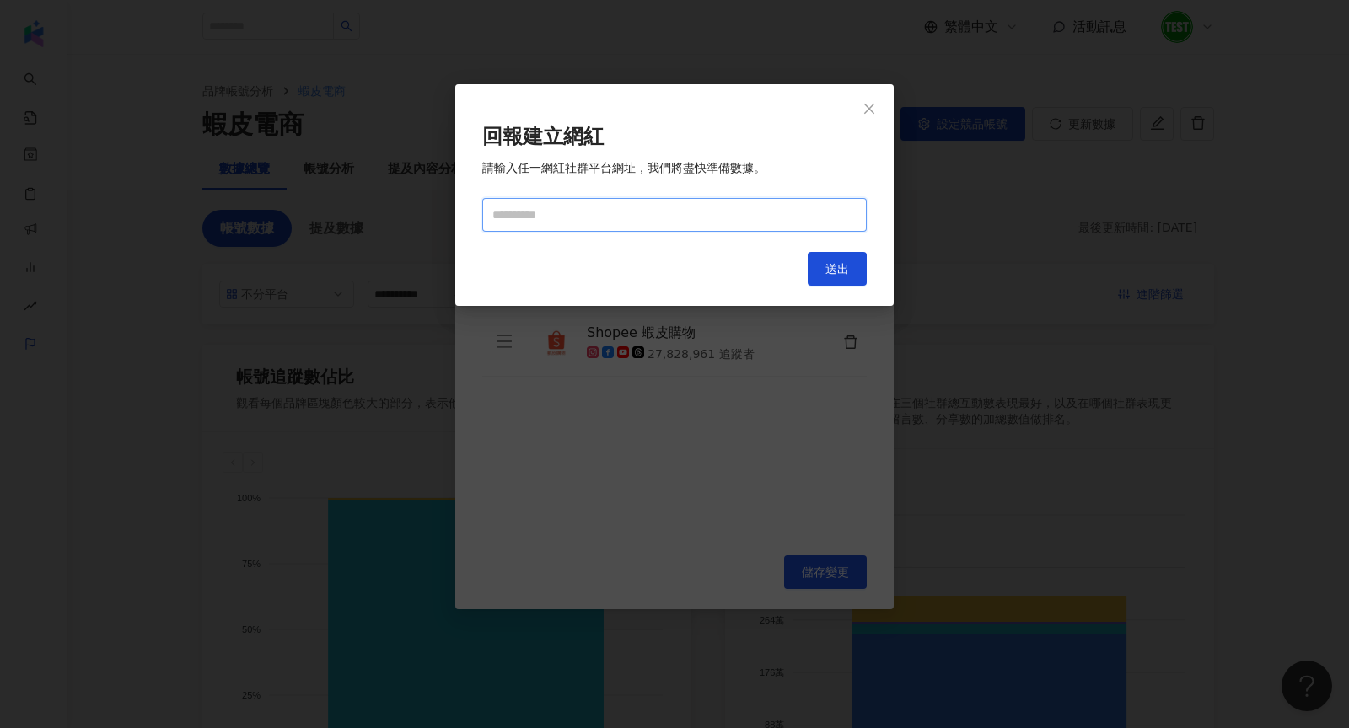
click at [527, 225] on input "text" at bounding box center [674, 215] width 384 height 34
paste input "**********"
type input "**********"
click at [840, 260] on button "送出" at bounding box center [837, 269] width 59 height 34
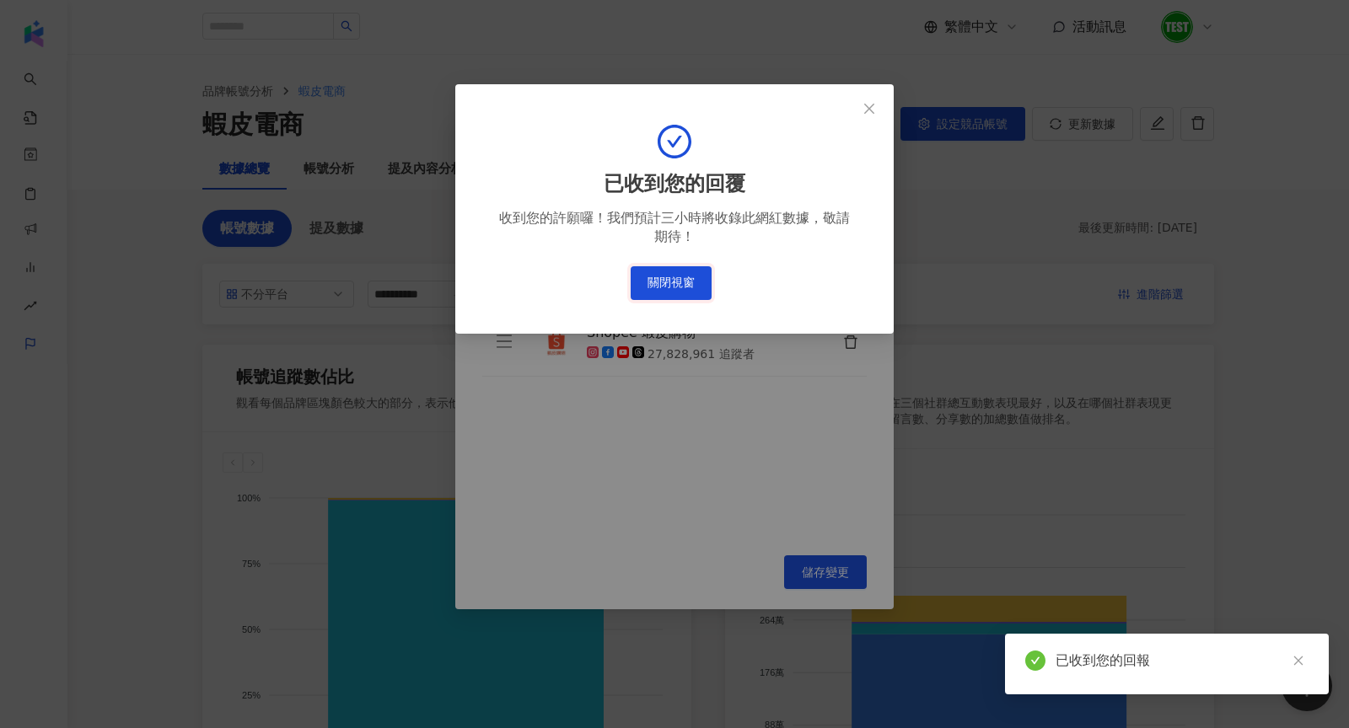
click at [685, 287] on button "關閉視窗" at bounding box center [671, 283] width 81 height 34
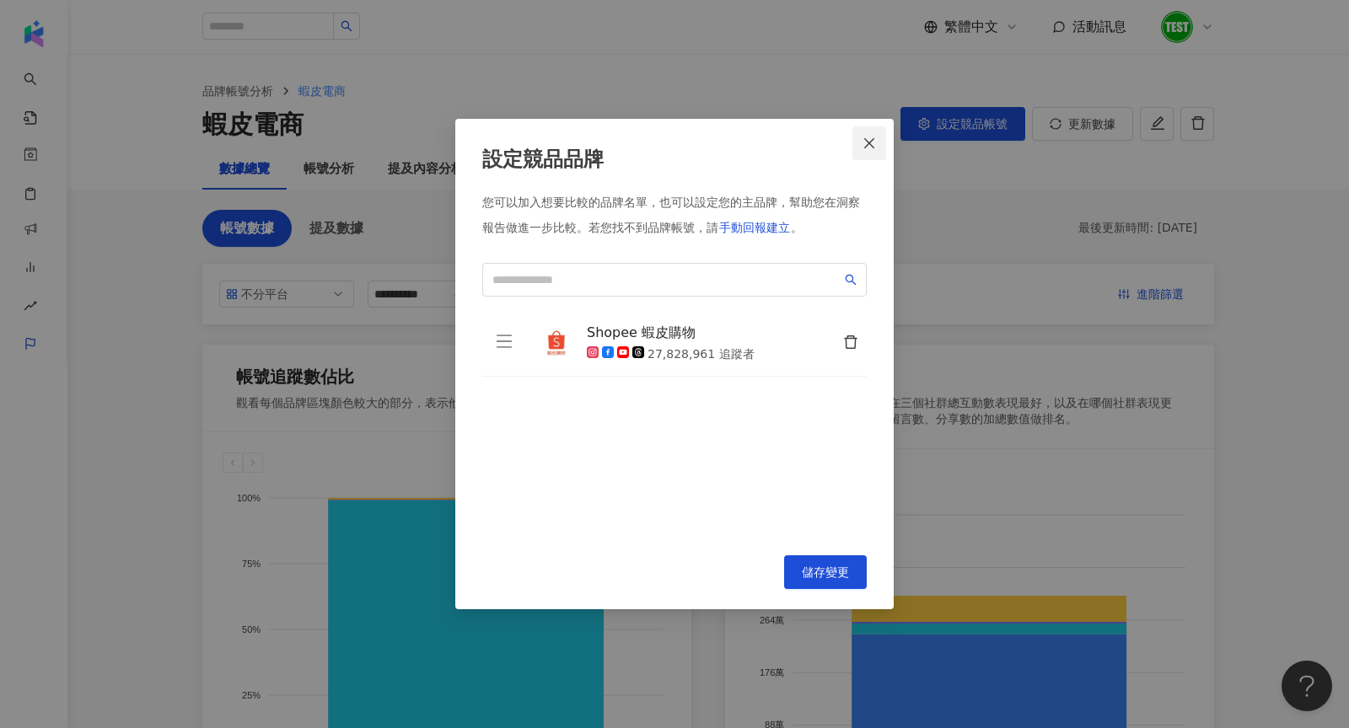
click at [867, 153] on button "Close" at bounding box center [869, 143] width 34 height 34
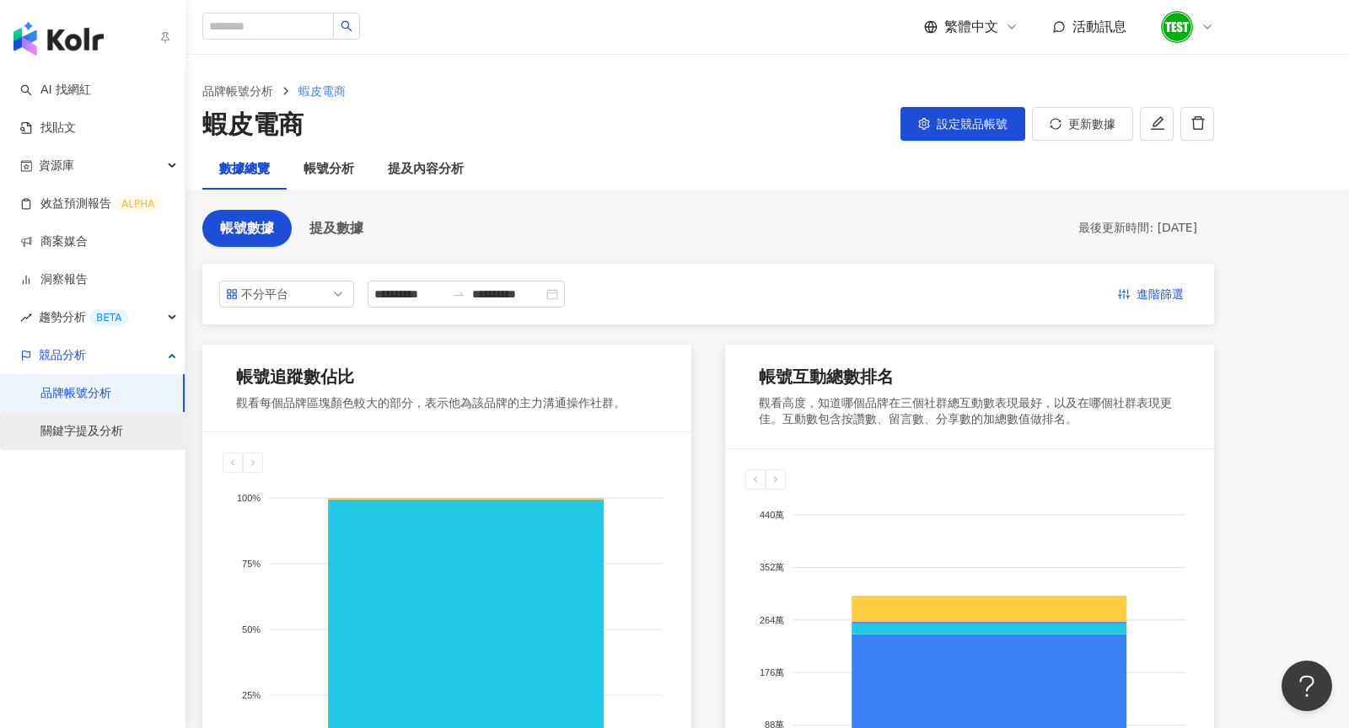
click at [99, 427] on link "關鍵字提及分析" at bounding box center [81, 431] width 83 height 17
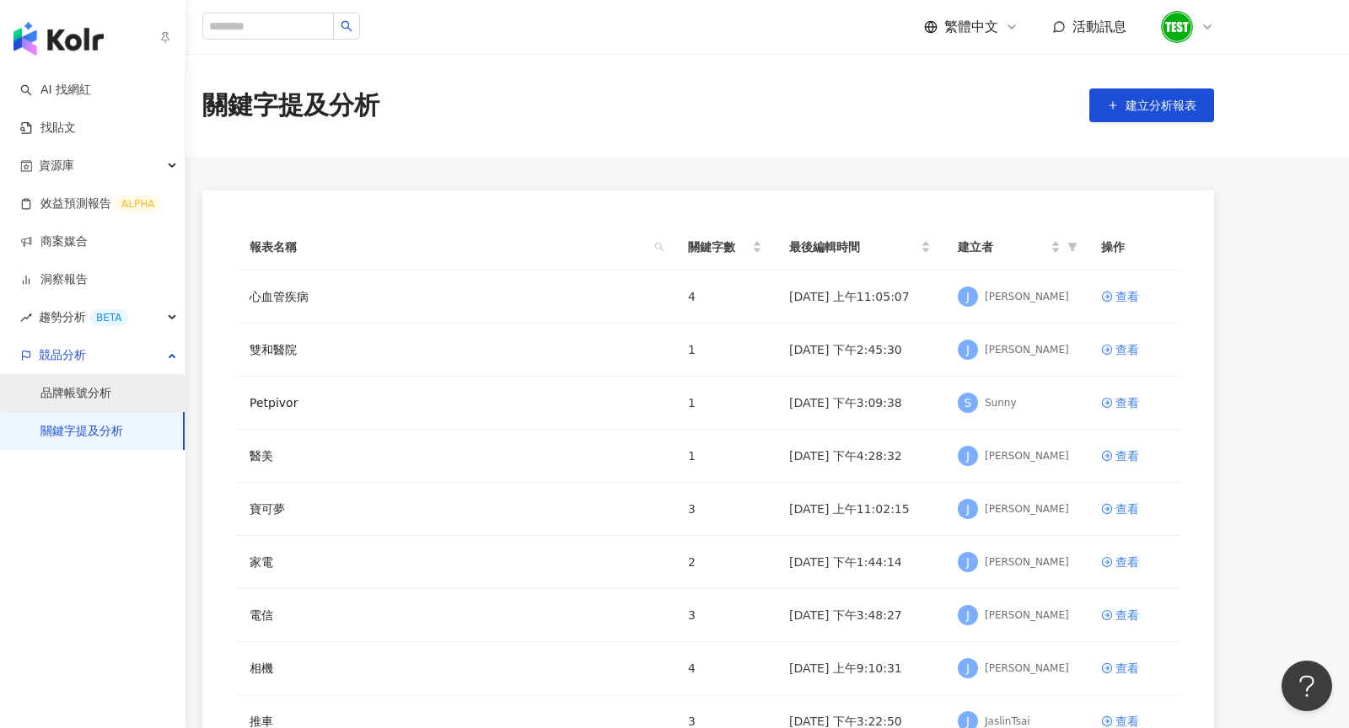
click at [67, 390] on link "品牌帳號分析" at bounding box center [75, 393] width 71 height 17
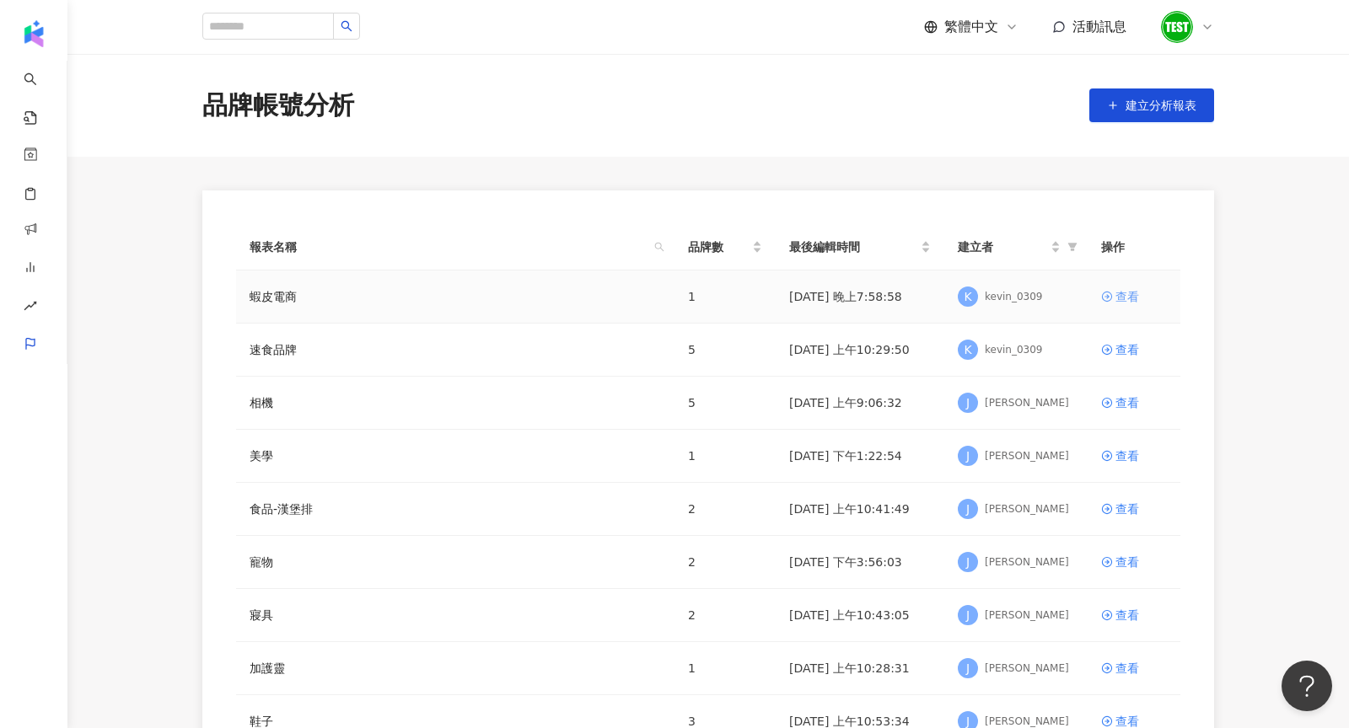
click at [1118, 297] on div "查看" at bounding box center [1127, 296] width 24 height 19
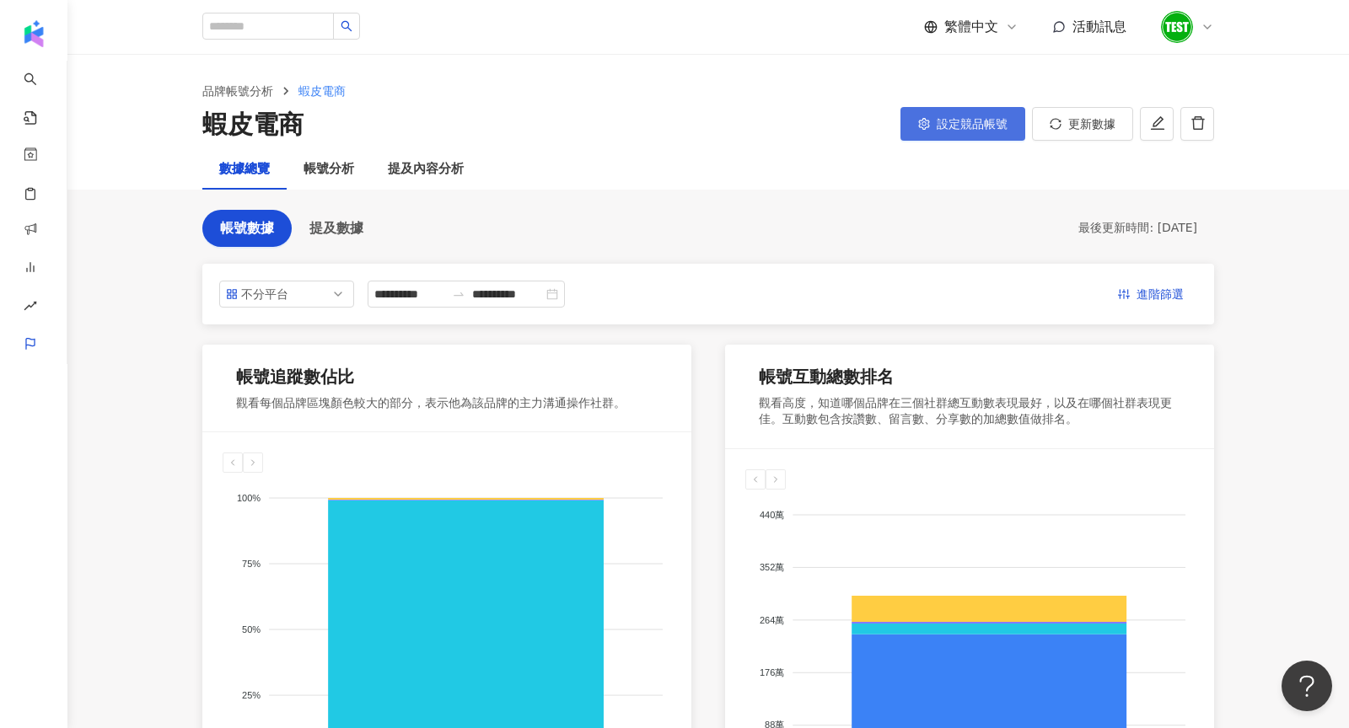
click at [928, 126] on icon "setting" at bounding box center [923, 124] width 11 height 12
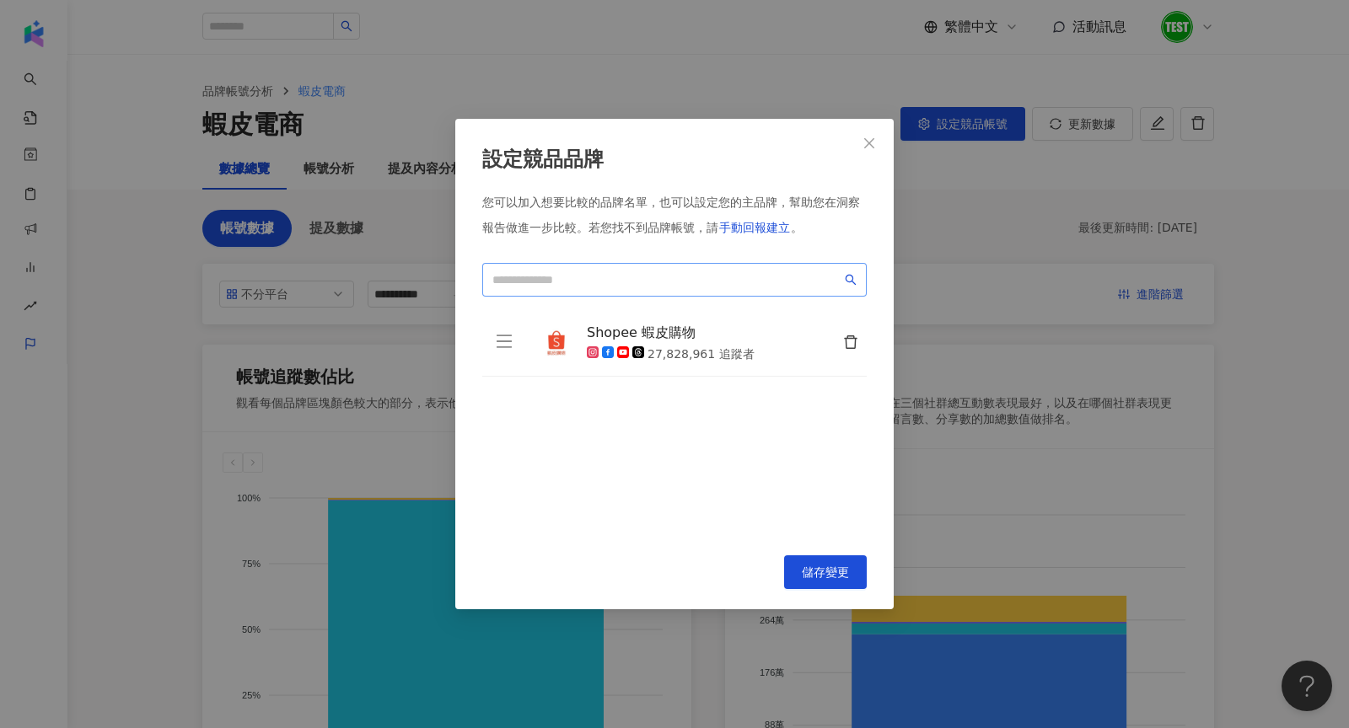
click at [591, 267] on span at bounding box center [674, 280] width 384 height 34
paste input "**********"
type input "**********"
click at [754, 229] on span "手動回報建立" at bounding box center [754, 227] width 71 height 13
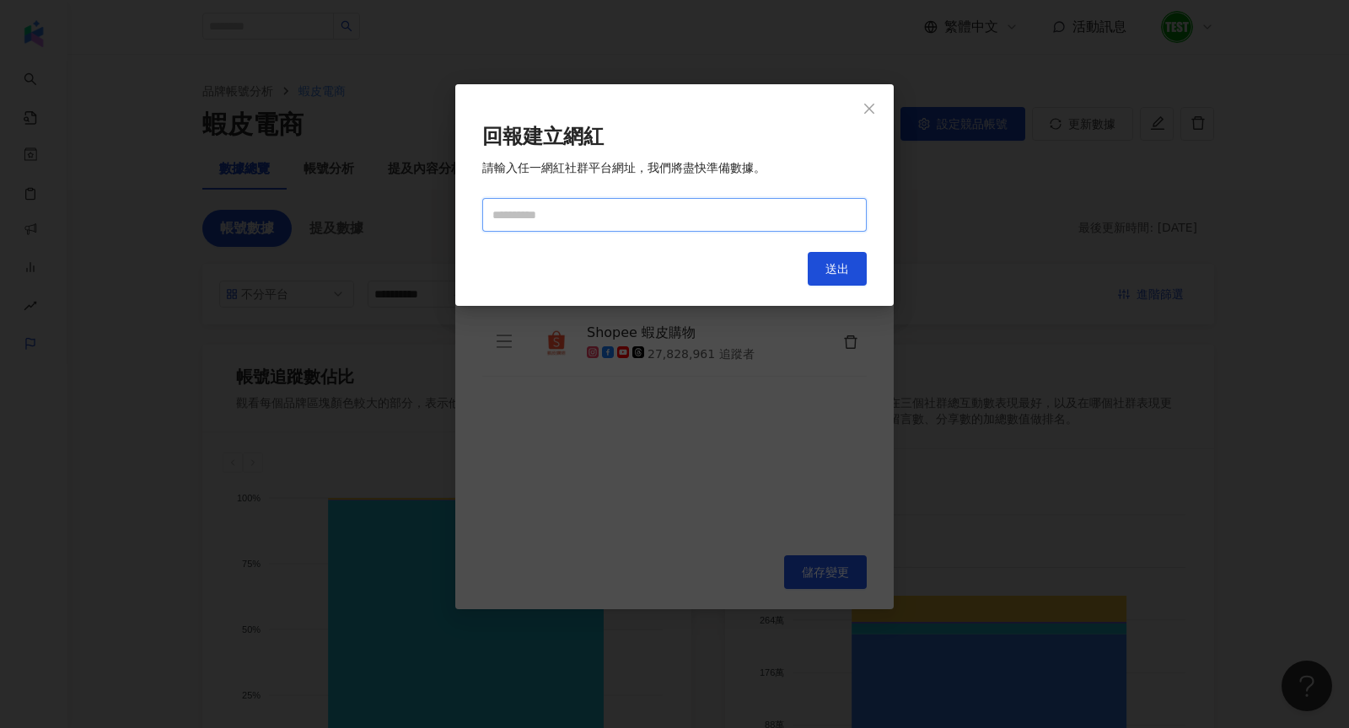
click at [604, 202] on input "text" at bounding box center [674, 215] width 384 height 34
paste input "**********"
type input "**********"
click at [845, 275] on span "送出" at bounding box center [837, 268] width 24 height 13
click at [340, 216] on div "**********" at bounding box center [674, 364] width 1349 height 728
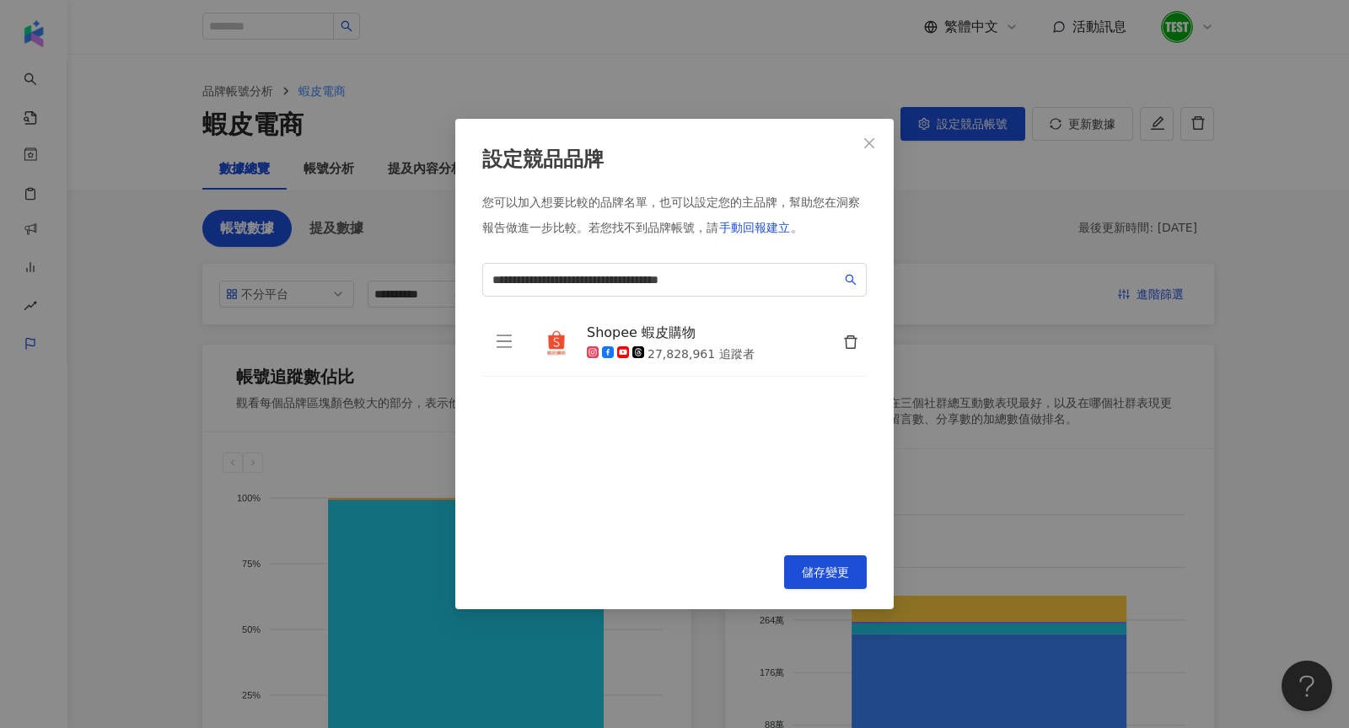
click at [41, 34] on div "**********" at bounding box center [674, 364] width 1349 height 728
click at [867, 144] on icon "close" at bounding box center [868, 143] width 13 height 13
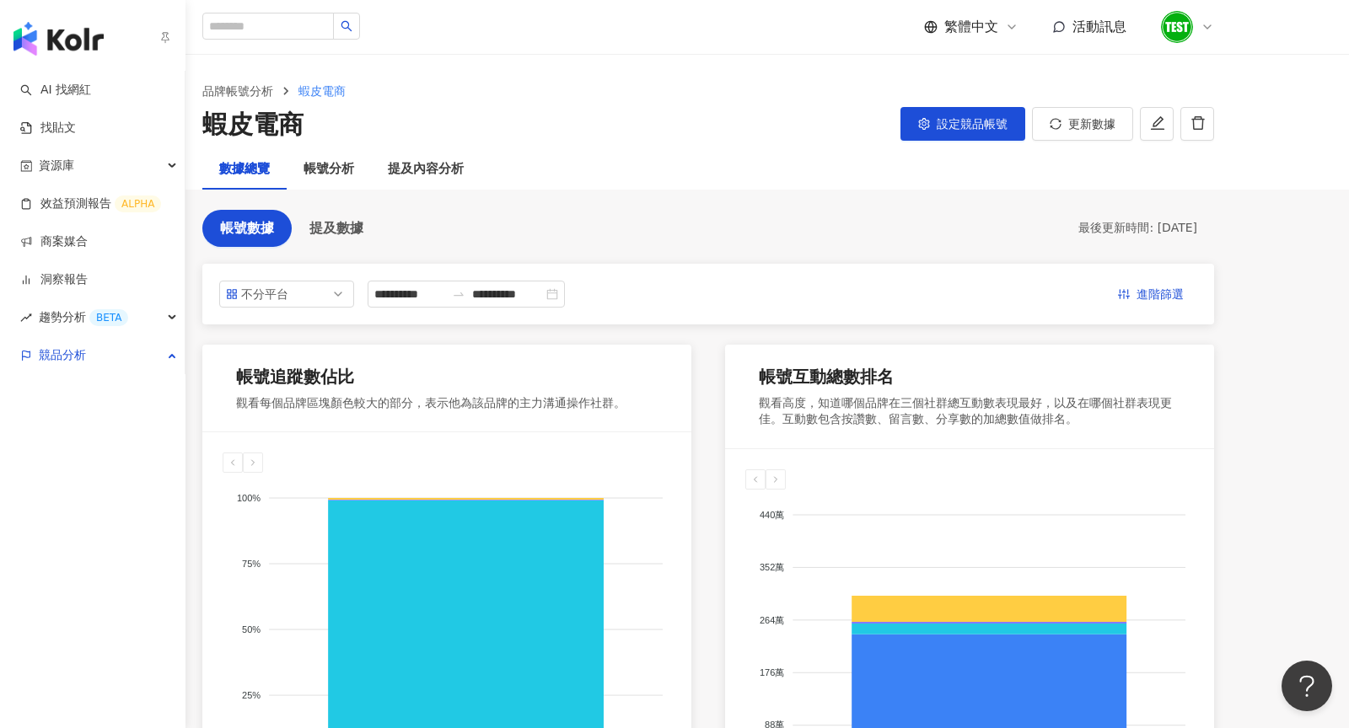
click at [49, 32] on img "button" at bounding box center [58, 39] width 90 height 34
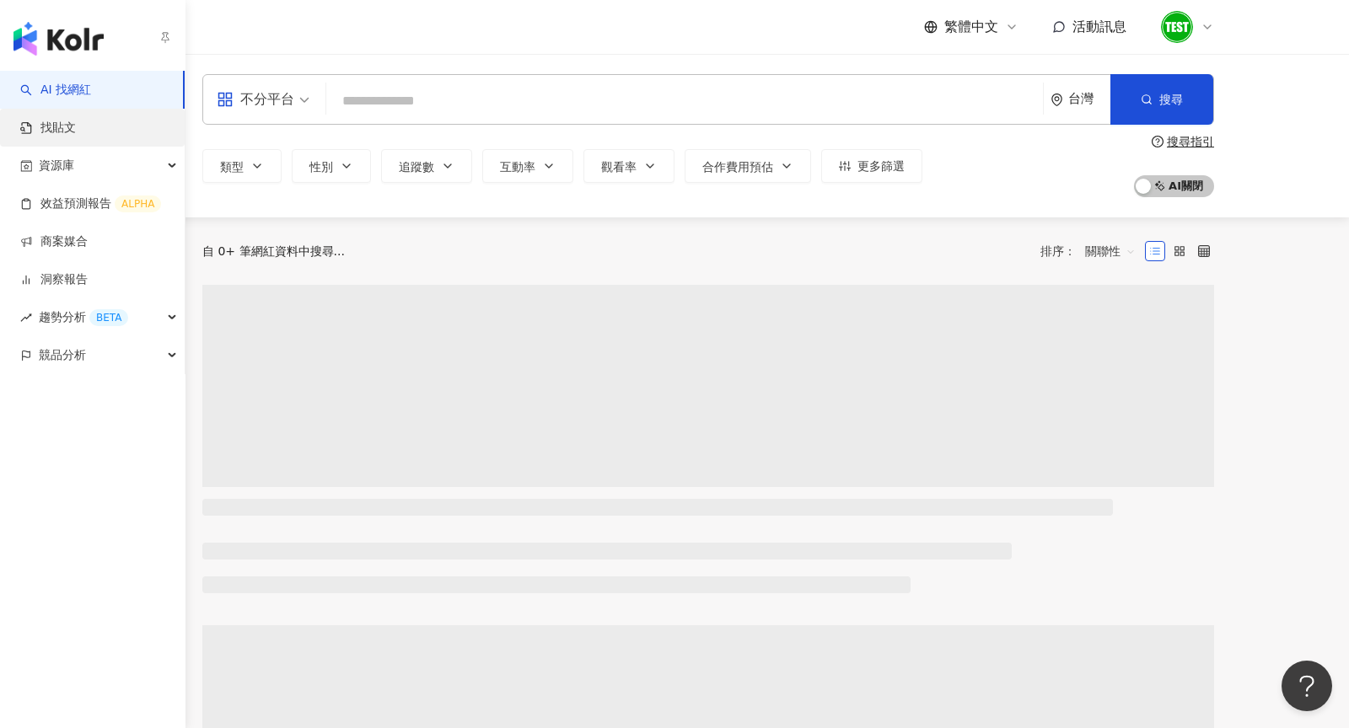
click at [76, 137] on link "找貼文" at bounding box center [48, 128] width 56 height 17
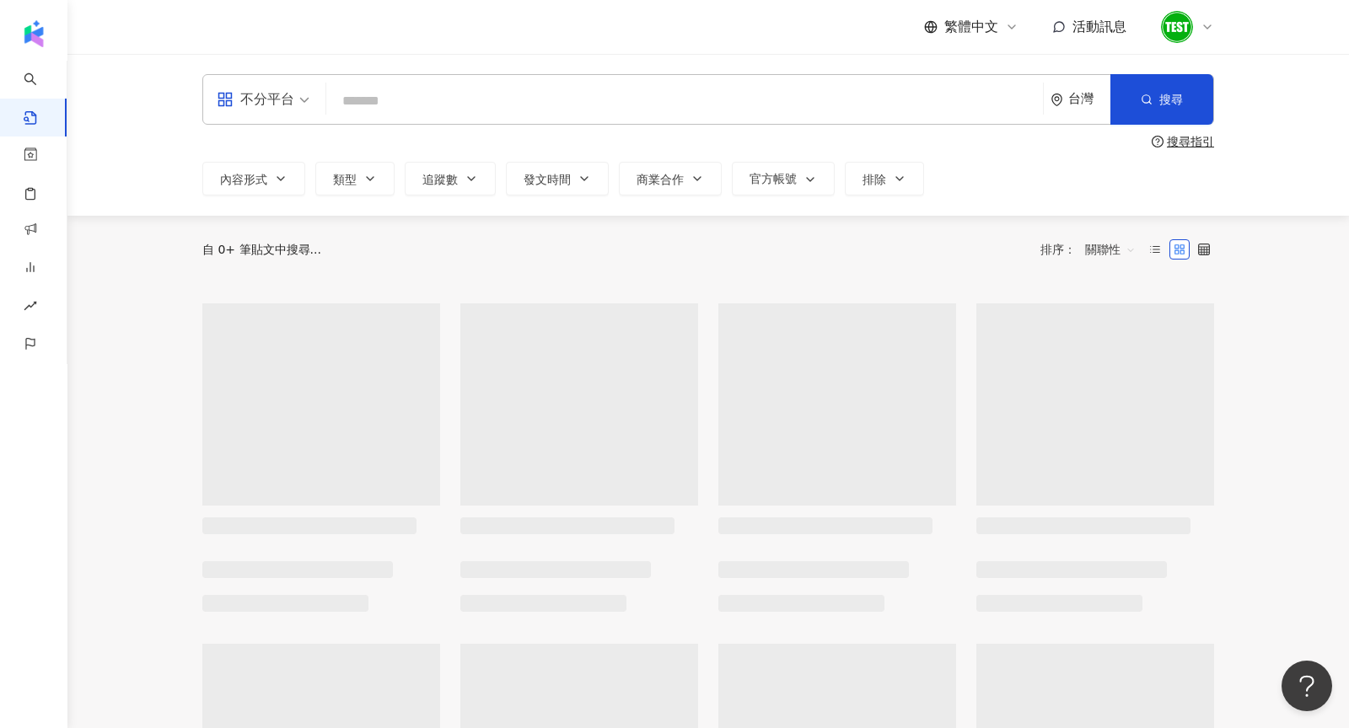
click at [519, 105] on input "search" at bounding box center [684, 101] width 703 height 36
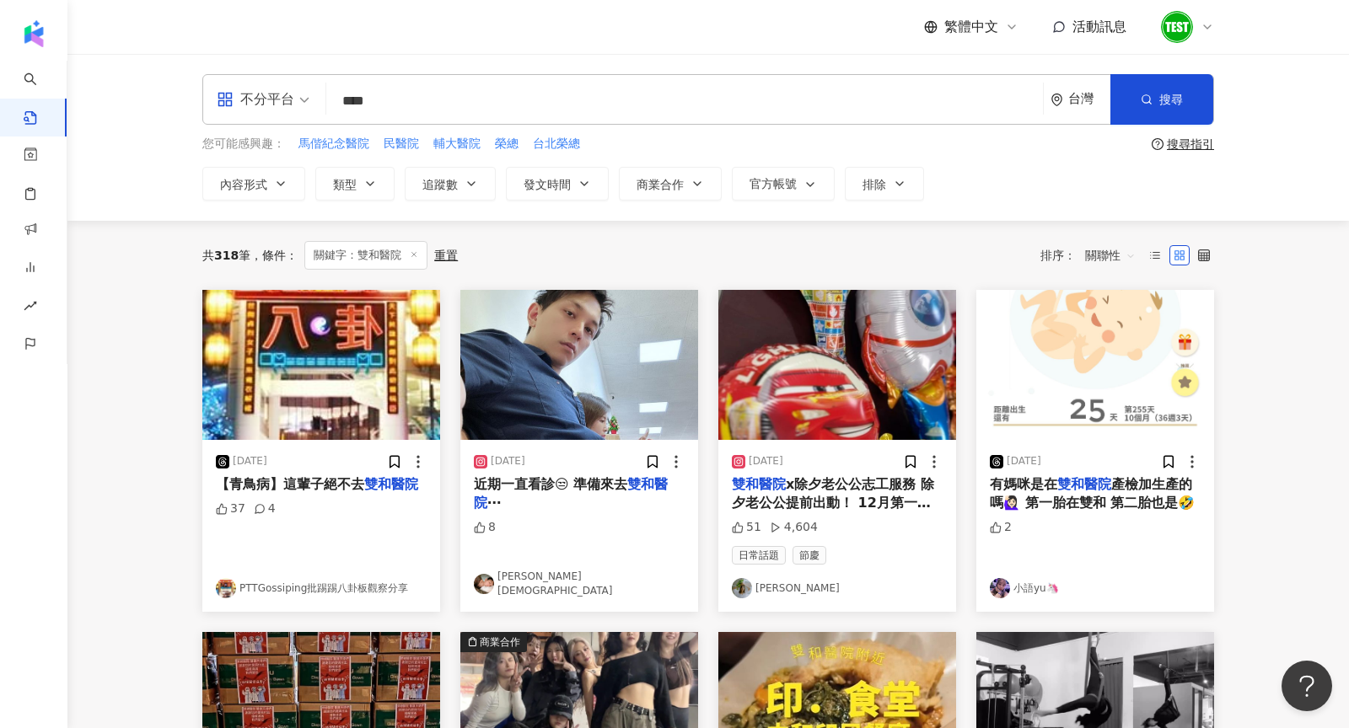
click at [376, 99] on input "****" at bounding box center [684, 101] width 703 height 36
type input "**"
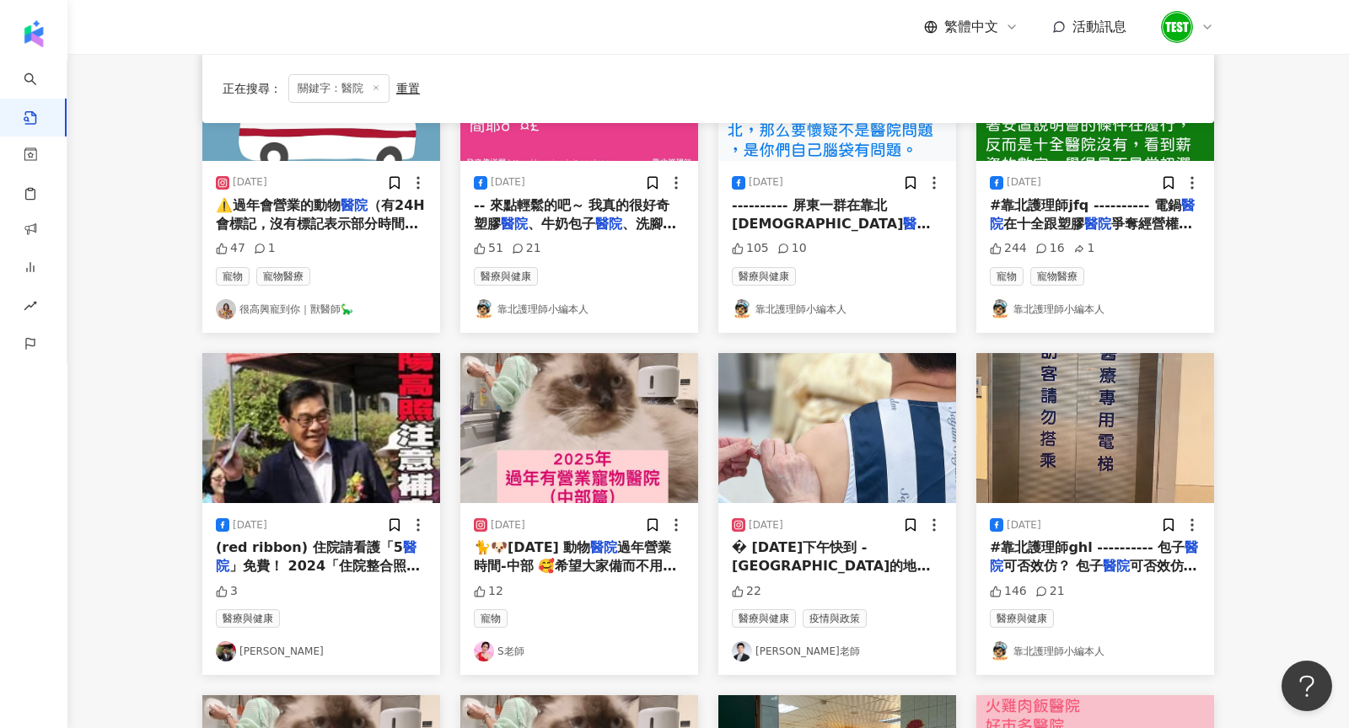
scroll to position [327, 0]
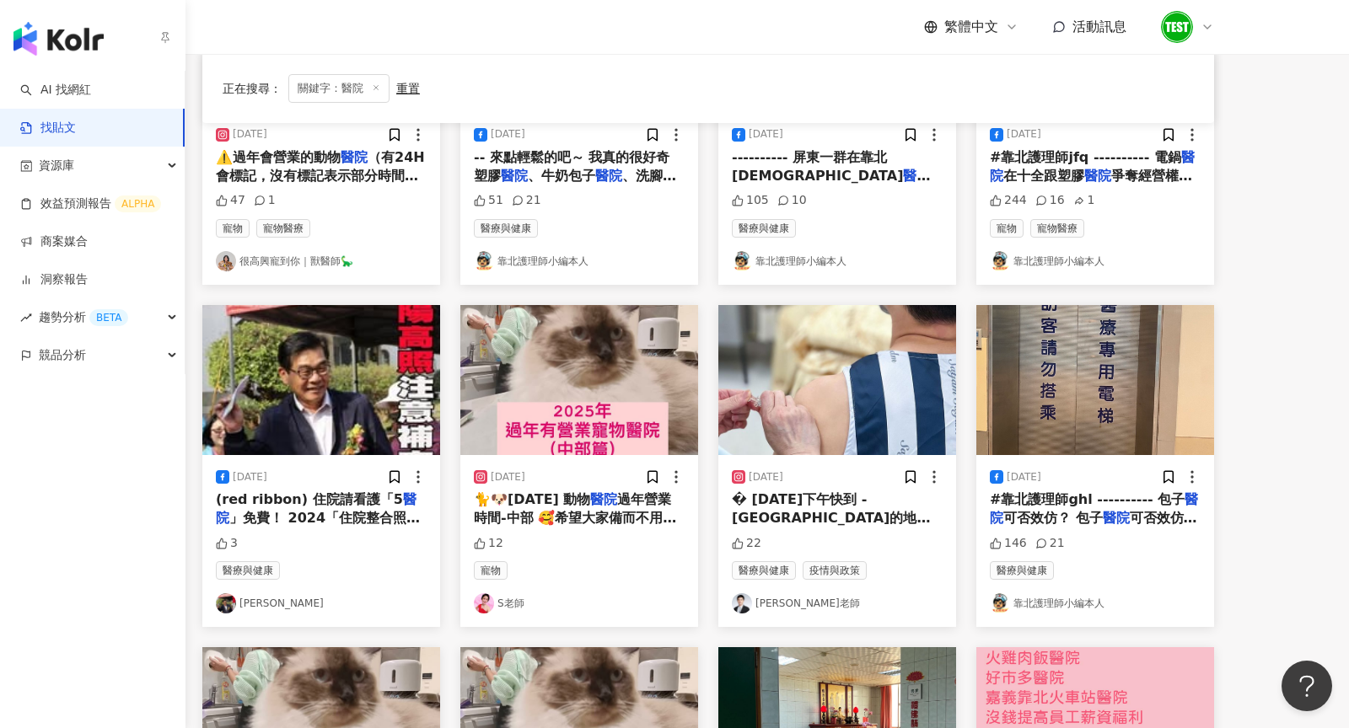
click at [83, 24] on img "button" at bounding box center [58, 39] width 90 height 34
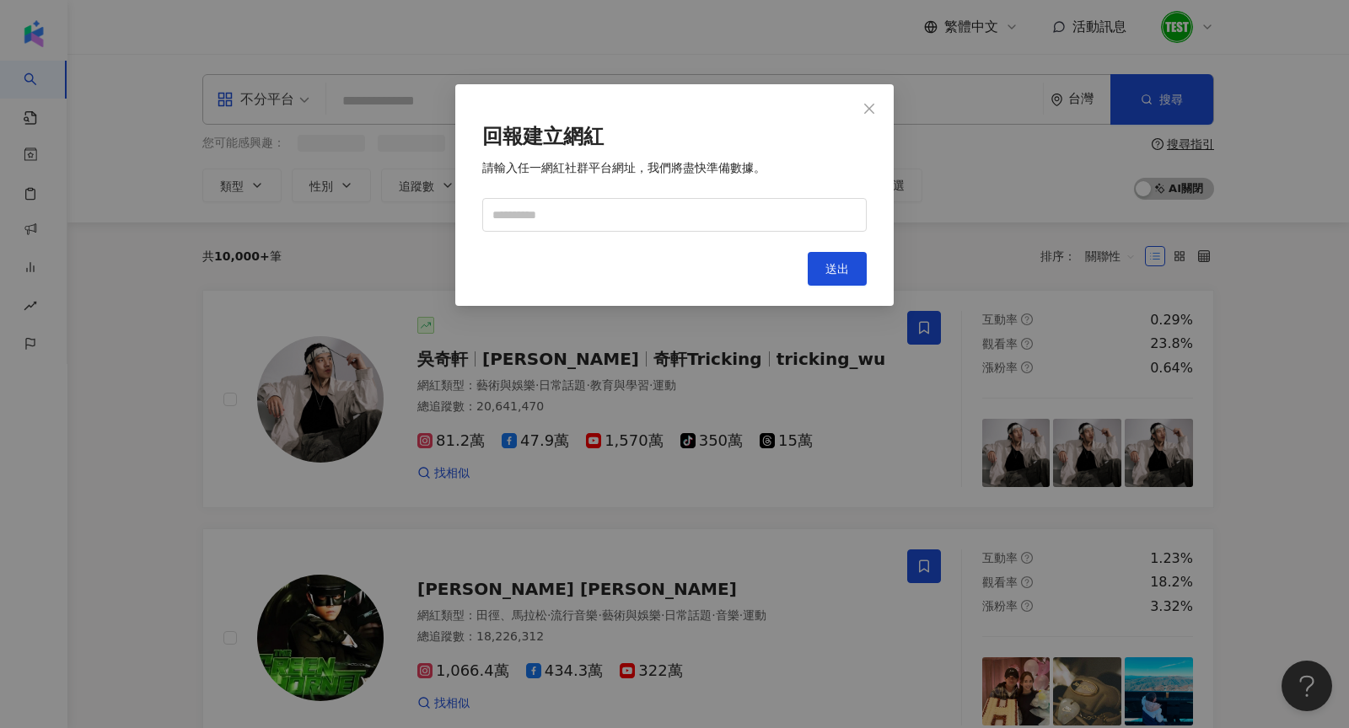
click at [433, 90] on div "回報建立網紅 請輸入任一網紅社群平台網址，我們將盡快準備數據。 Cancel 送出" at bounding box center [674, 364] width 1349 height 728
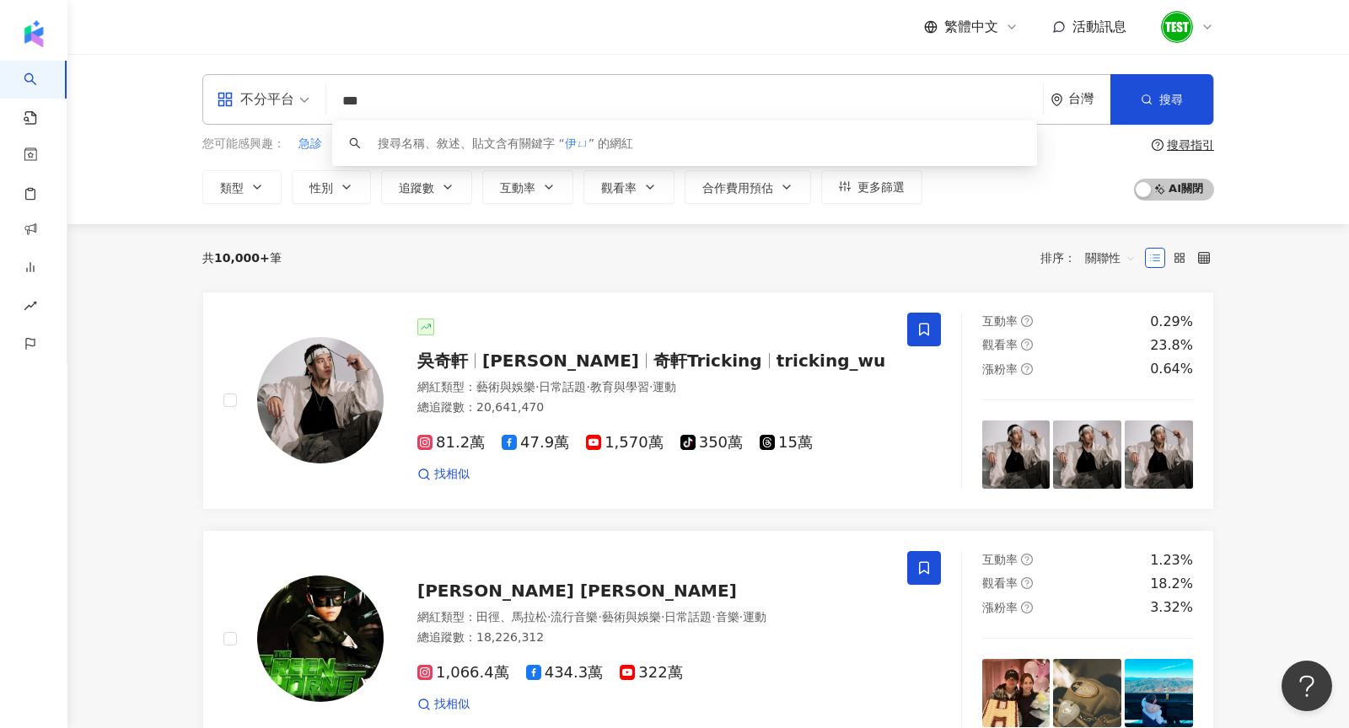
type input "**"
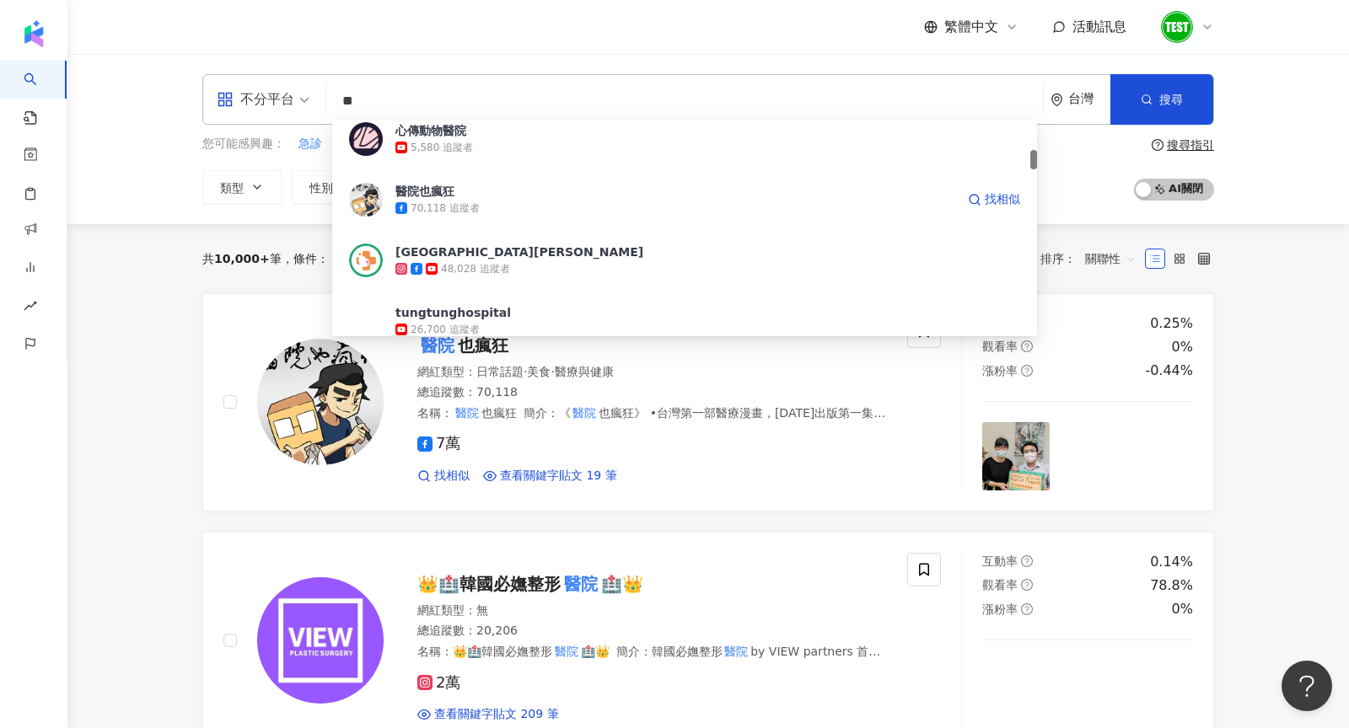
scroll to position [317, 0]
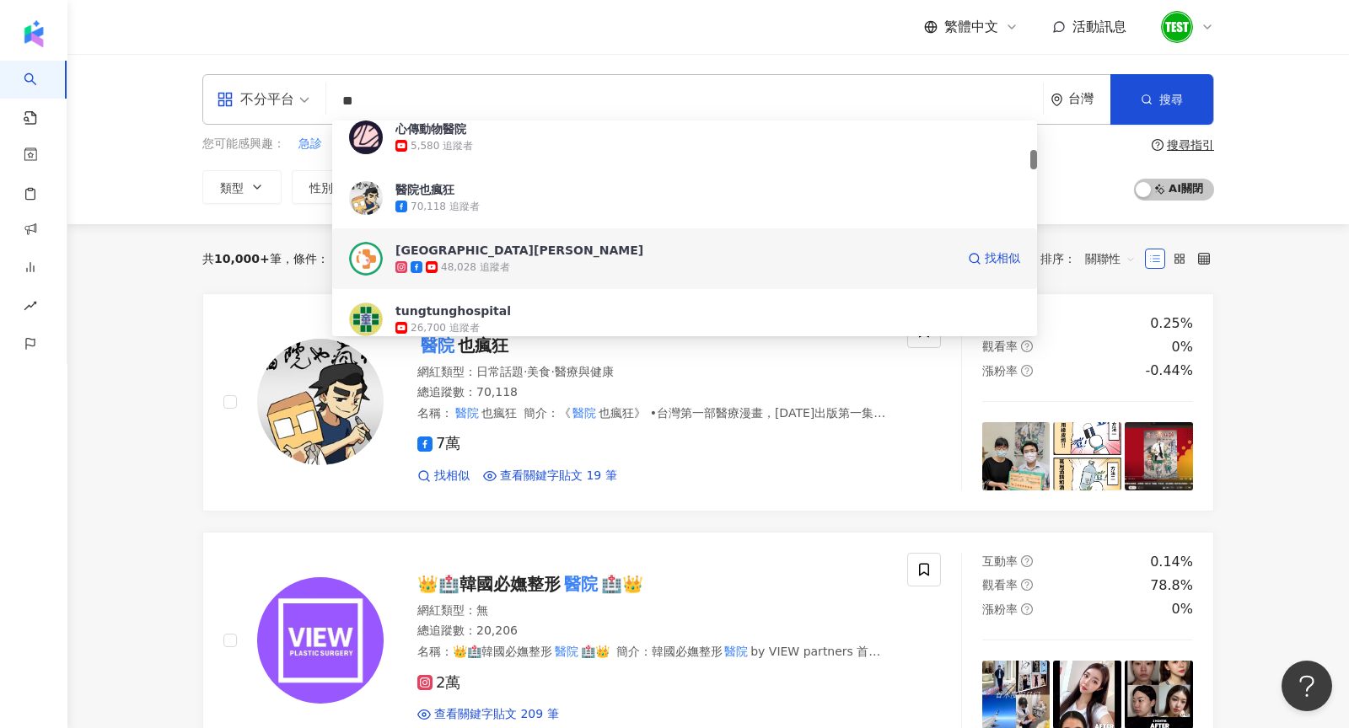
click at [520, 259] on div "48,028 追蹤者" at bounding box center [675, 267] width 560 height 17
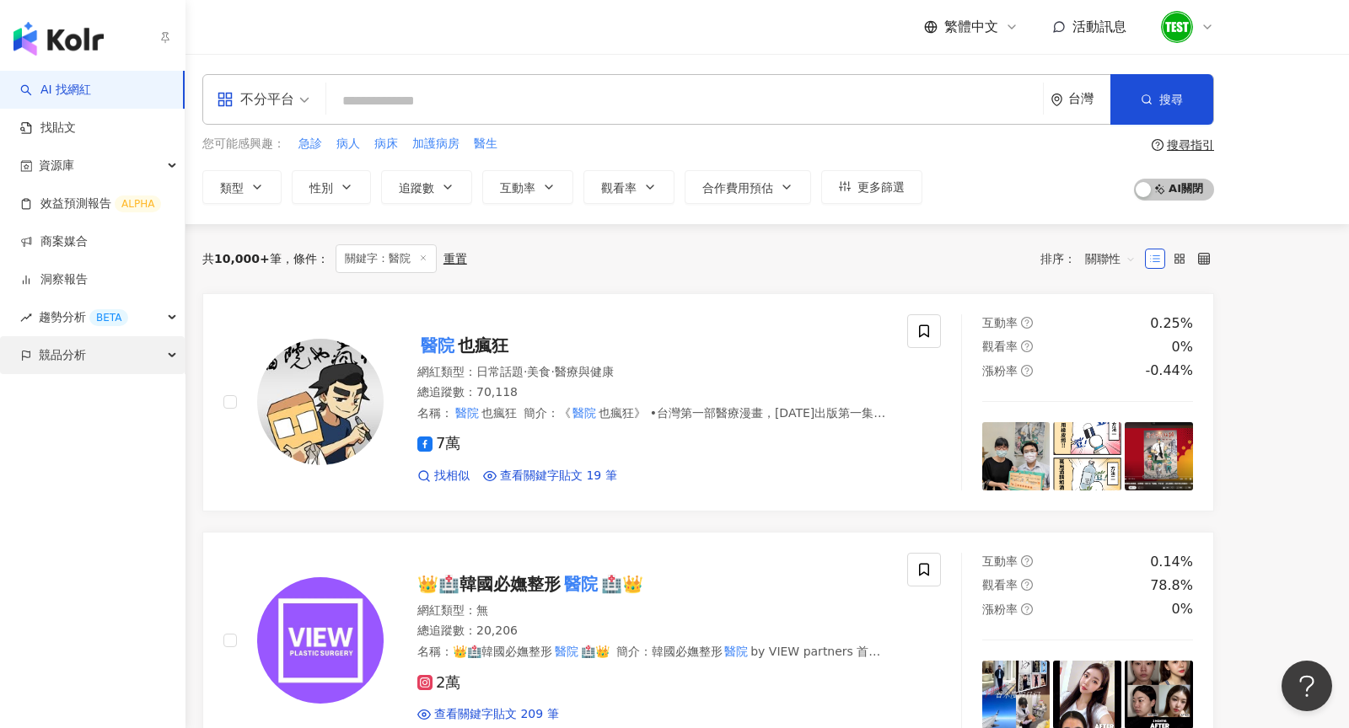
click at [62, 354] on span "競品分析" at bounding box center [62, 355] width 47 height 38
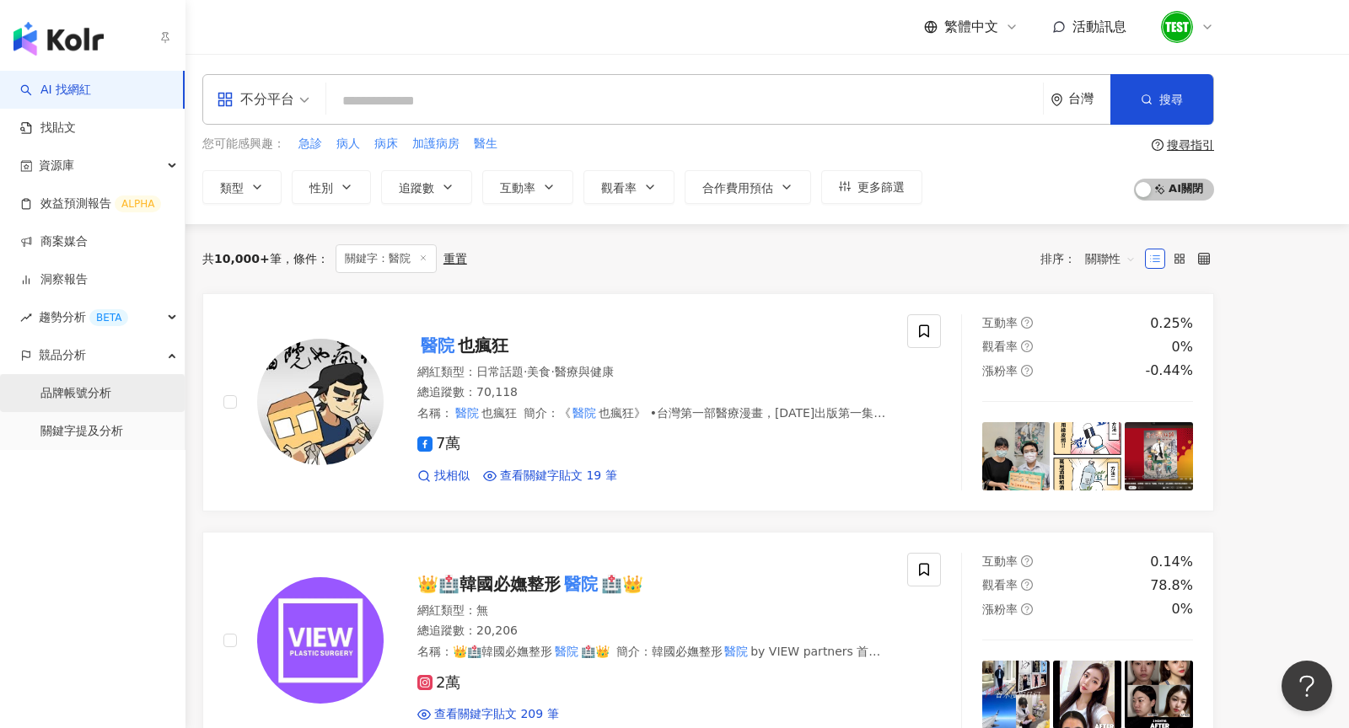
click at [83, 396] on link "品牌帳號分析" at bounding box center [75, 393] width 71 height 17
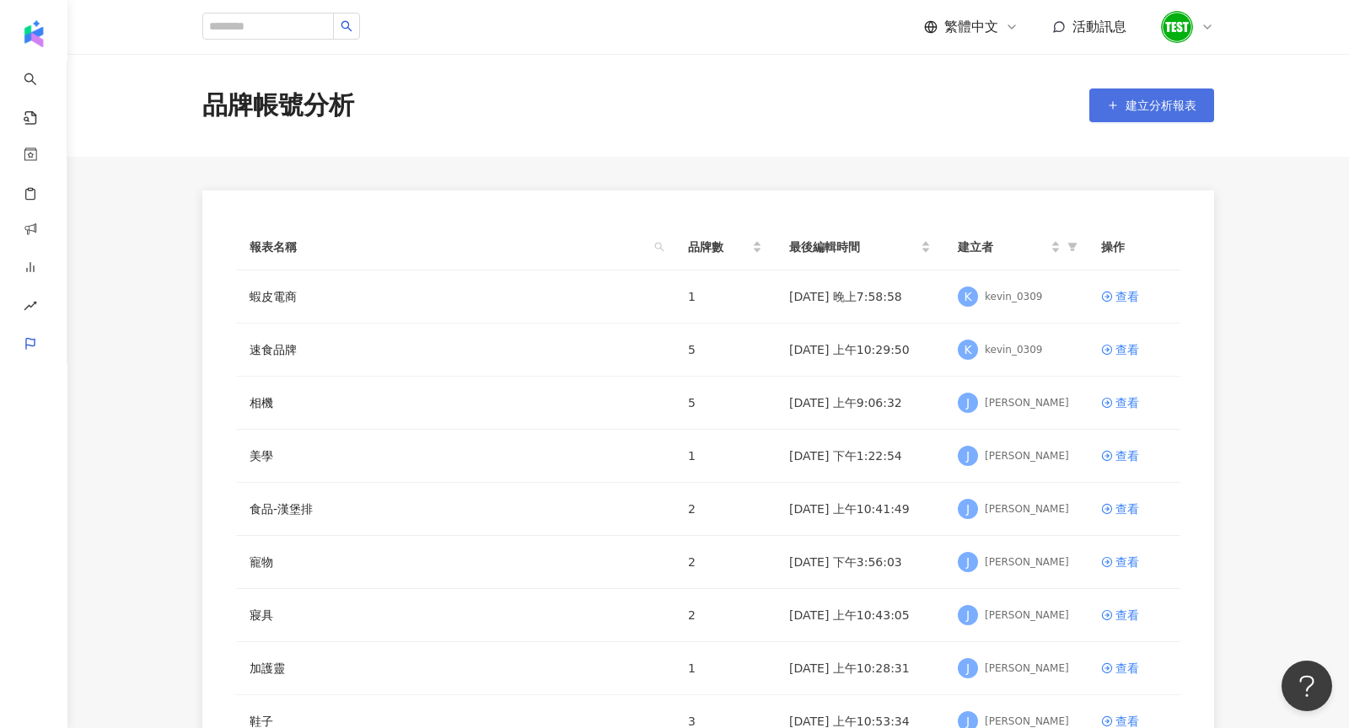
click at [1142, 116] on button "建立分析報表" at bounding box center [1151, 106] width 125 height 34
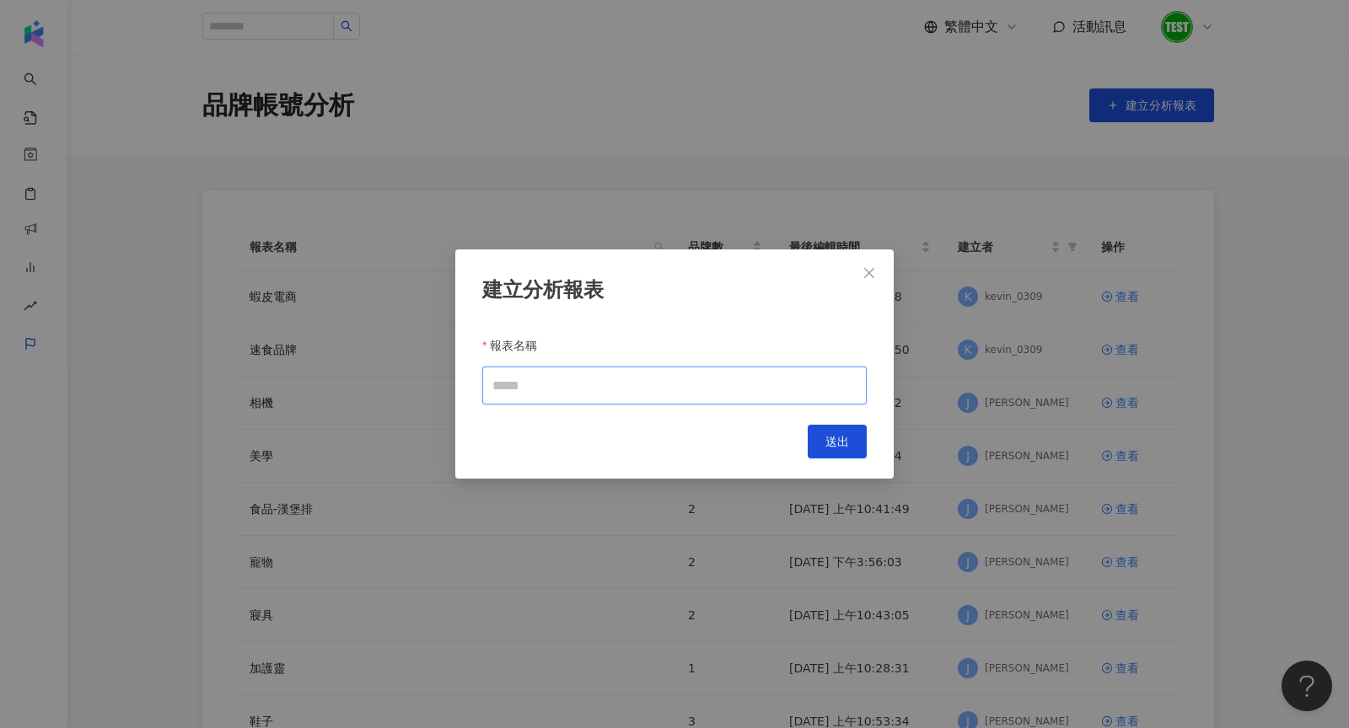
click at [585, 385] on input "報表名稱" at bounding box center [674, 386] width 384 height 38
type input "*********"
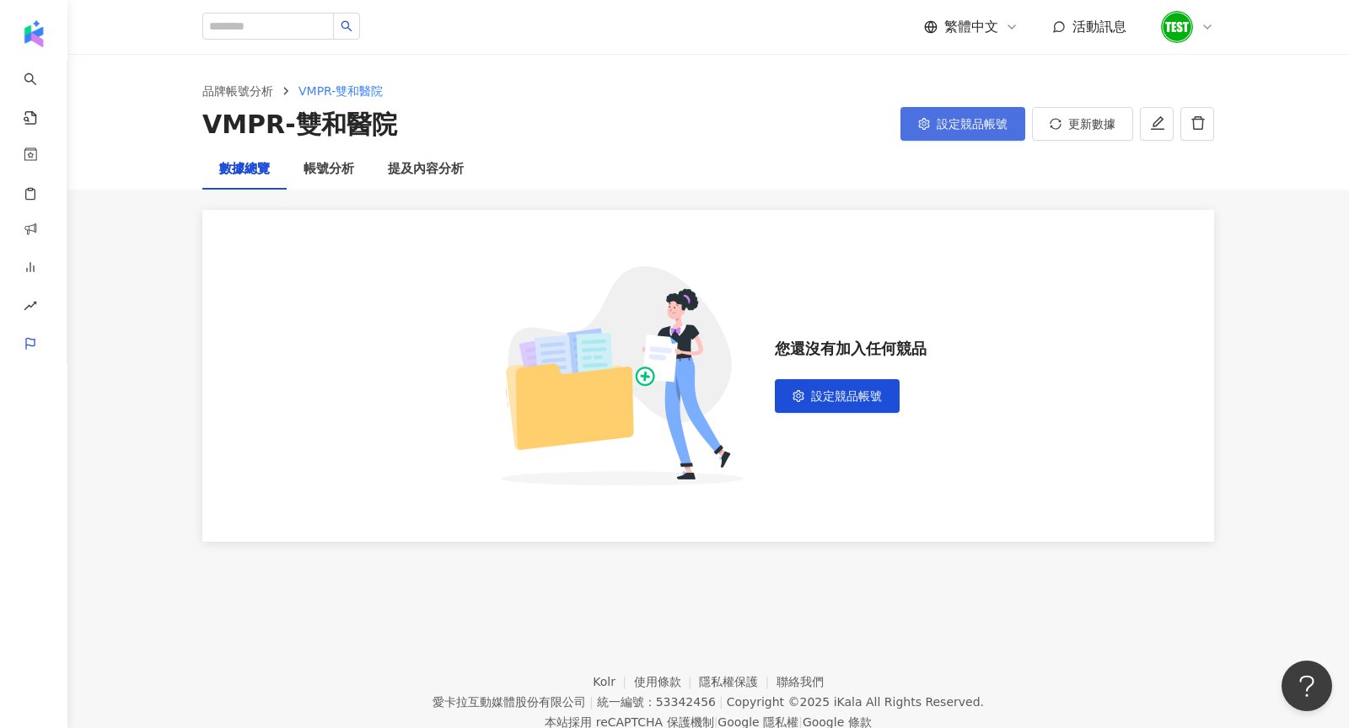
click at [955, 115] on button "設定競品帳號" at bounding box center [962, 124] width 125 height 34
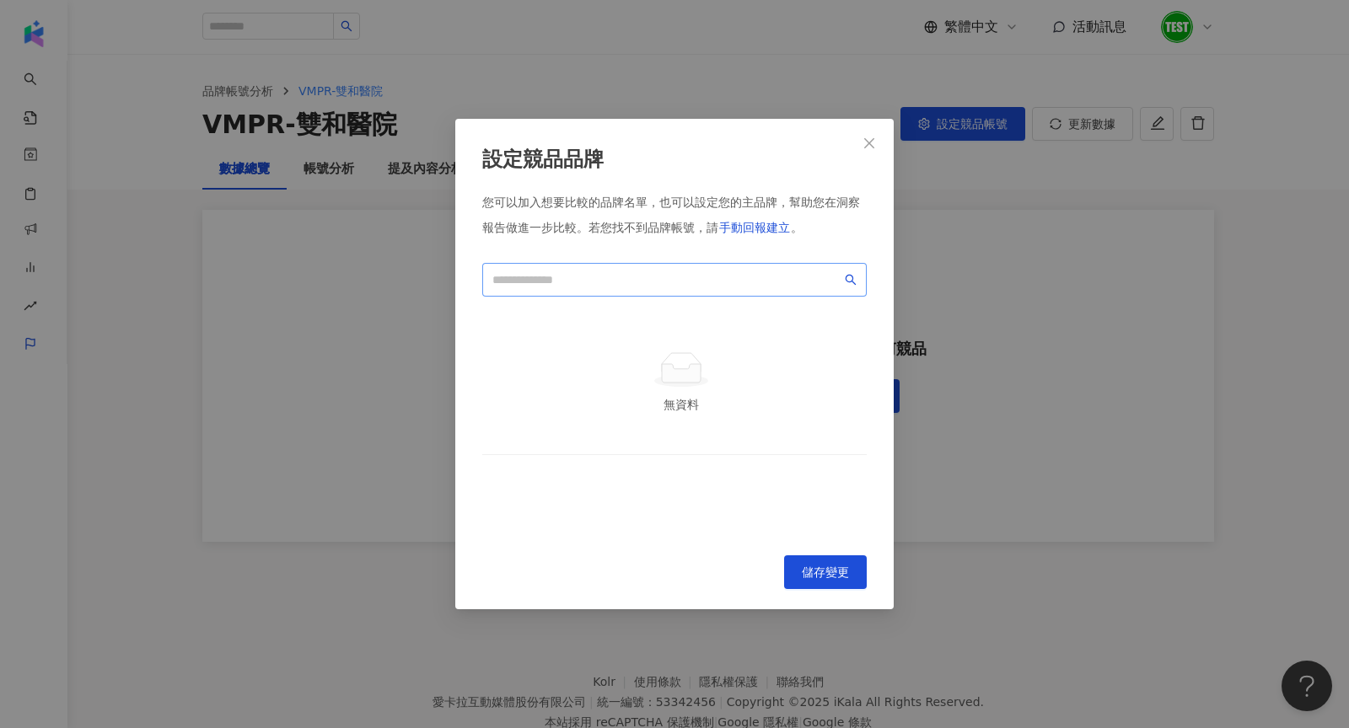
click at [642, 289] on span at bounding box center [674, 280] width 384 height 34
paste input "****"
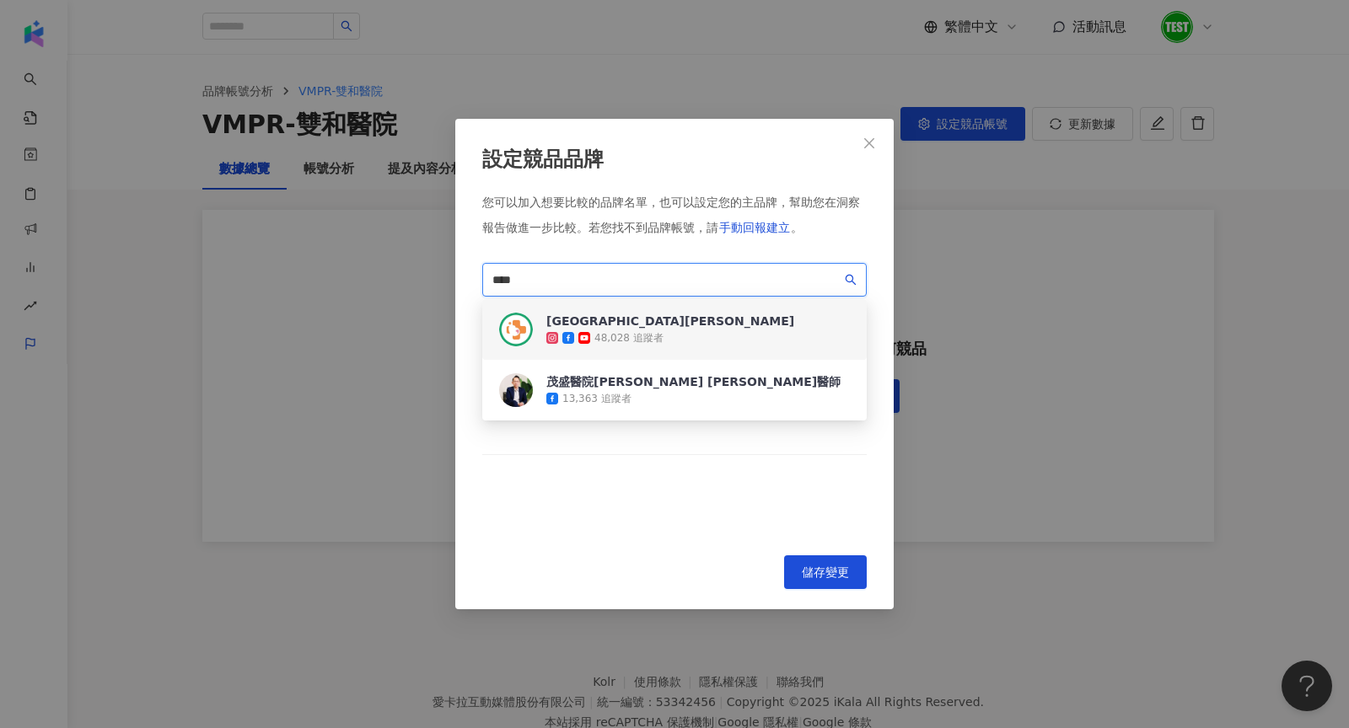
click at [642, 326] on div "茂盛醫院 Lee Women's Hospital" at bounding box center [670, 321] width 248 height 17
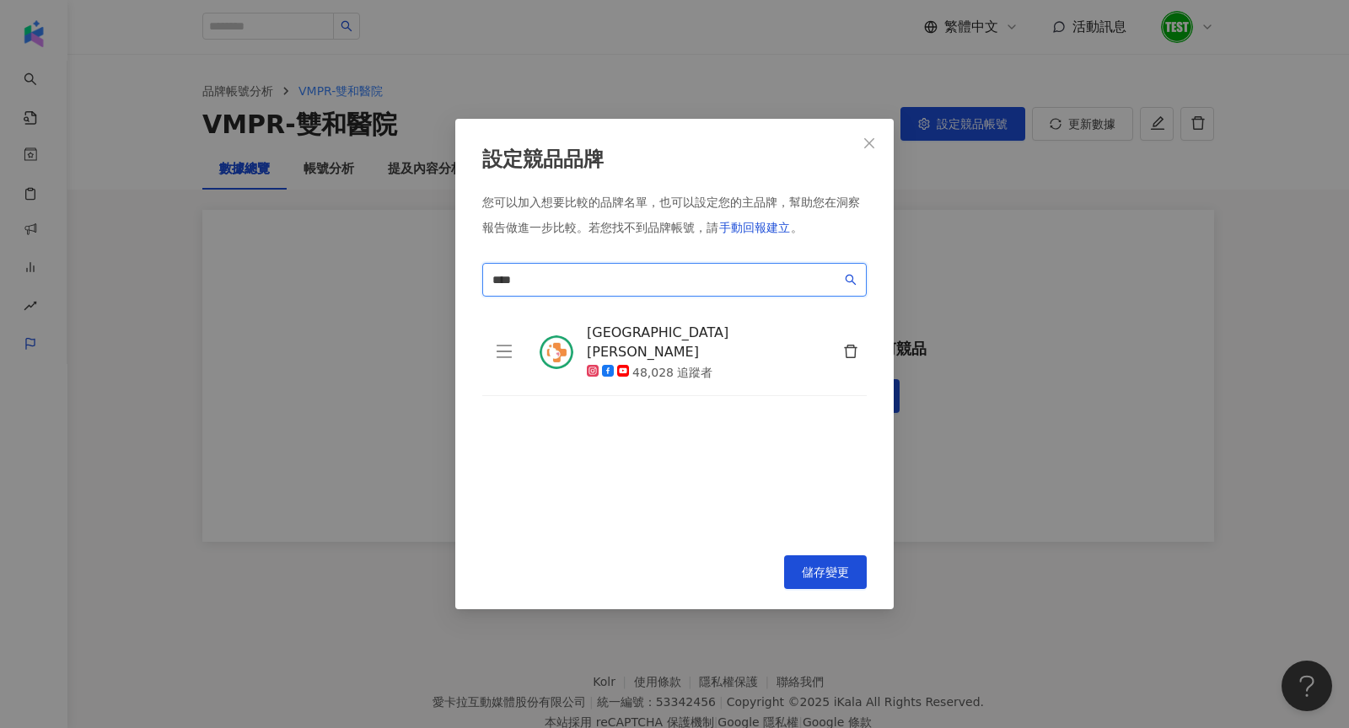
type input "****"
click at [824, 553] on div "設定競品品牌 您可以加入想要比較的品牌名單，也可以設定您的主品牌，幫助您在洞察報告做進一步比較。 若您找不到品牌帳號，請 手動回報建立 。 茂盛醫院 ****…" at bounding box center [674, 364] width 438 height 491
click at [838, 572] on span "儲存變更" at bounding box center [825, 572] width 47 height 13
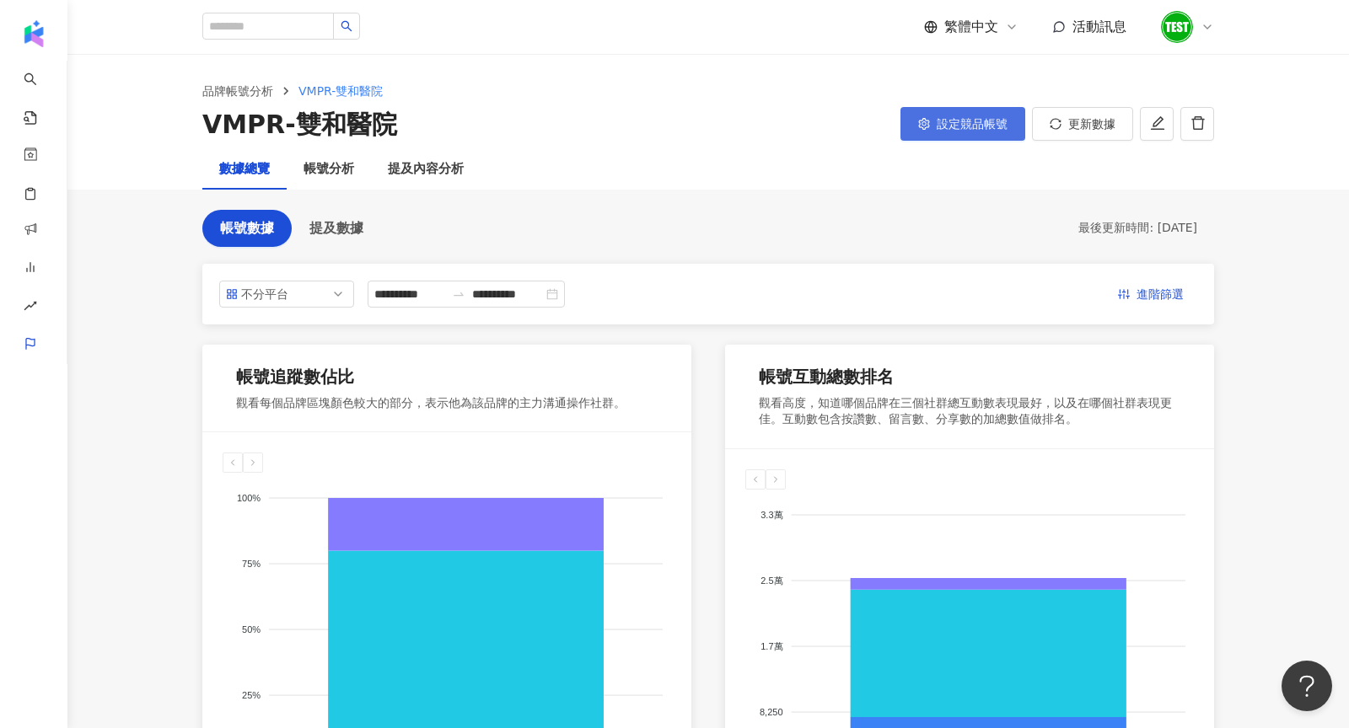
click at [967, 115] on button "設定競品帳號" at bounding box center [962, 124] width 125 height 34
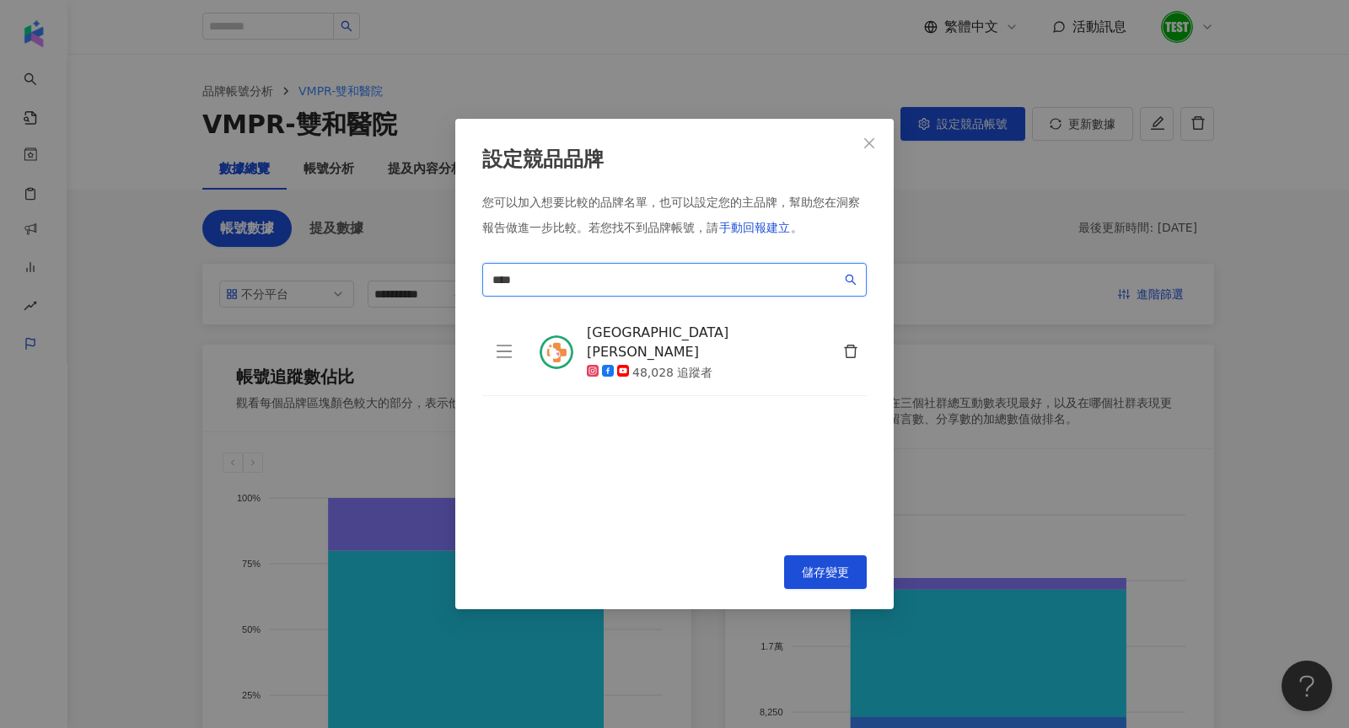
click at [719, 281] on input "****" at bounding box center [666, 280] width 349 height 19
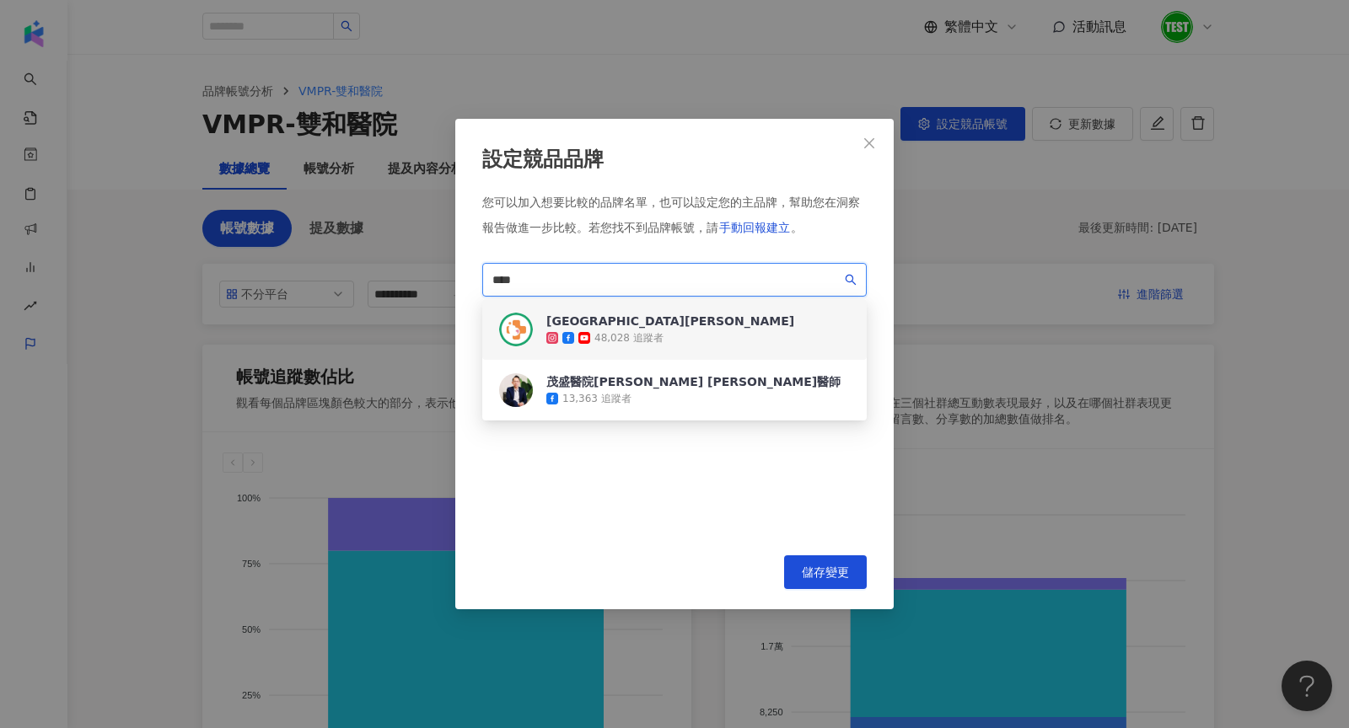
drag, startPoint x: 719, startPoint y: 281, endPoint x: 406, endPoint y: 281, distance: 312.8
click at [406, 281] on div "設定競品品牌 您可以加入想要比較的品牌名單，也可以設定您的主品牌，幫助您在洞察報告做進一步比較。 若您找不到品牌帳號，請 手動回報建立 。 **** ddea…" at bounding box center [674, 364] width 1349 height 728
paste input "**********"
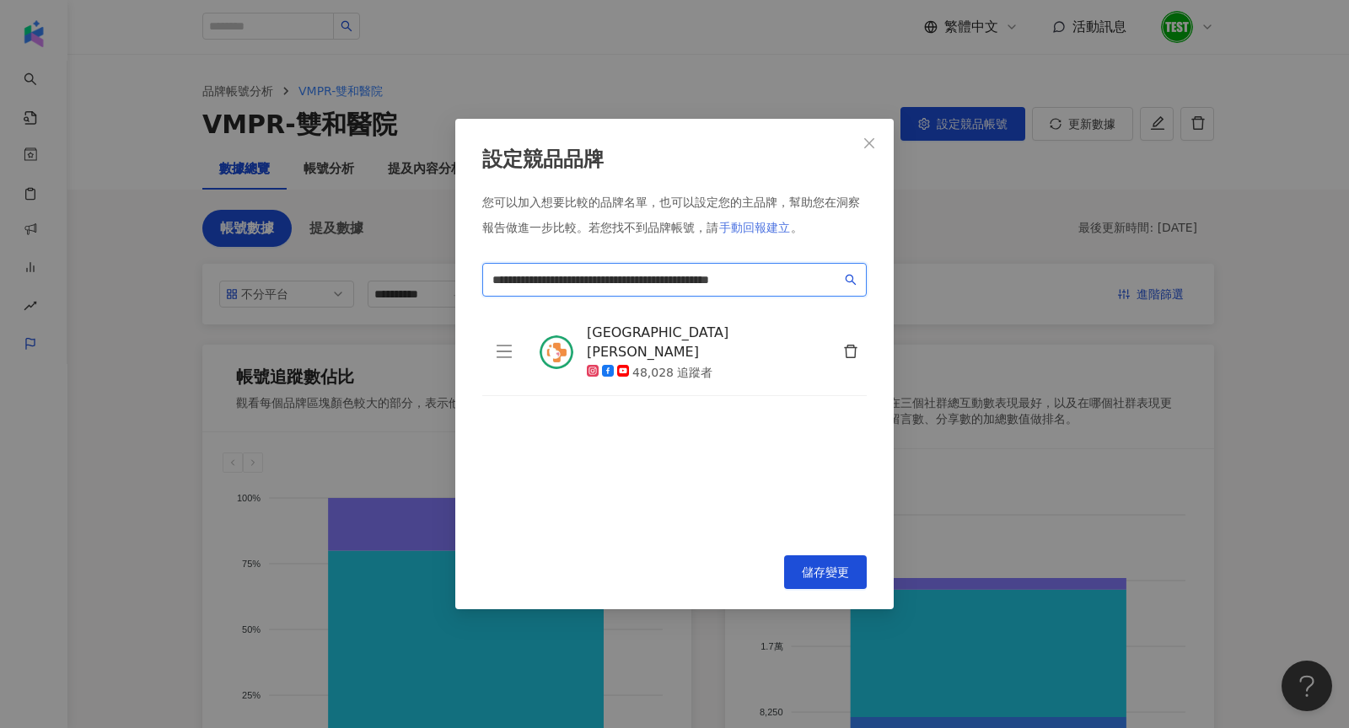
type input "**********"
click at [759, 219] on button "手動回報建立" at bounding box center [754, 228] width 72 height 34
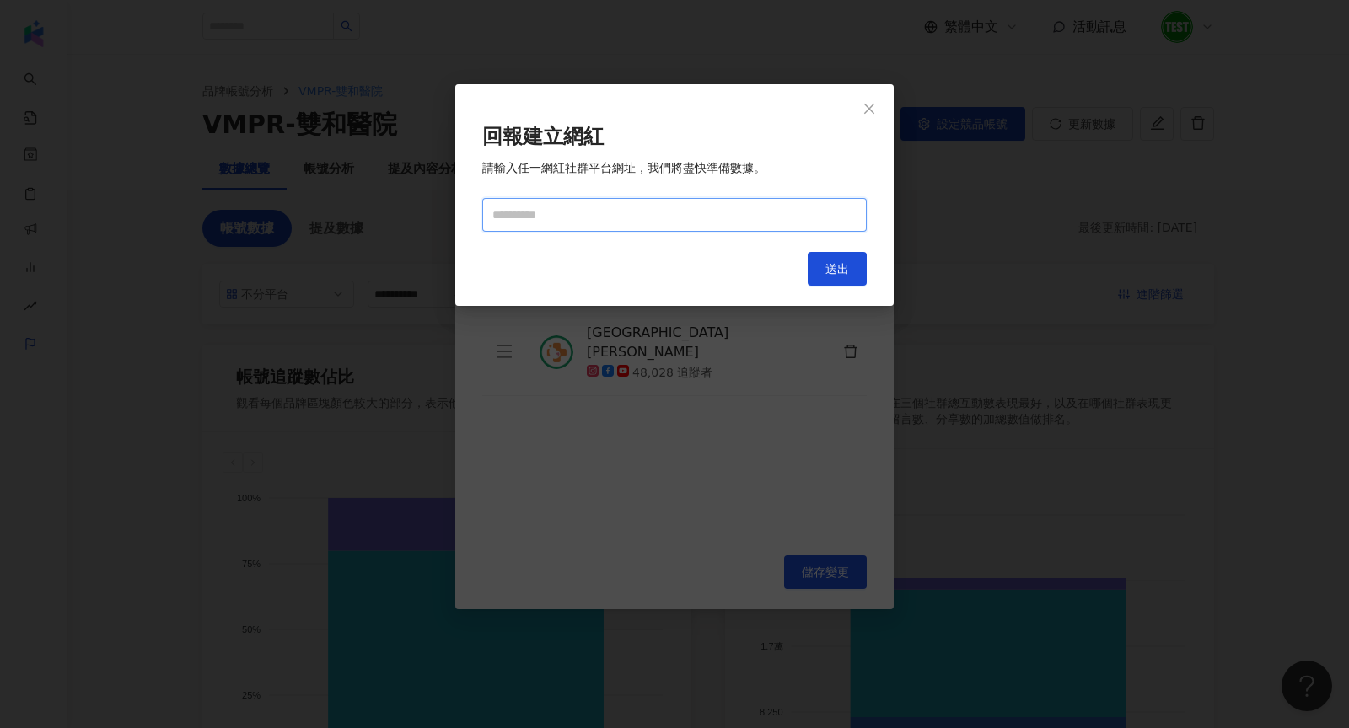
click at [604, 205] on input "text" at bounding box center [674, 215] width 384 height 34
paste input "**********"
type input "**********"
click at [856, 271] on button "送出" at bounding box center [837, 269] width 59 height 34
click at [834, 401] on div "**********" at bounding box center [674, 364] width 1349 height 728
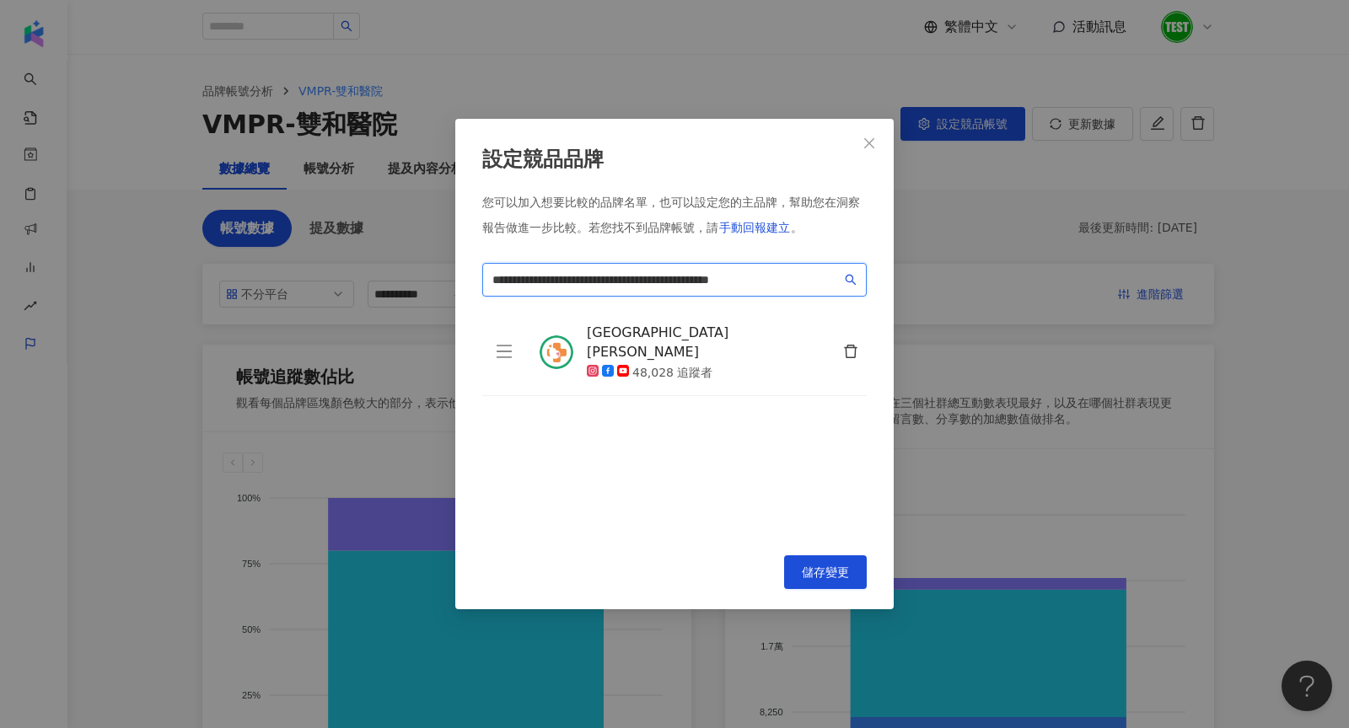
click at [799, 280] on input "**********" at bounding box center [666, 280] width 349 height 19
click at [762, 231] on span "手動回報建立" at bounding box center [754, 227] width 71 height 13
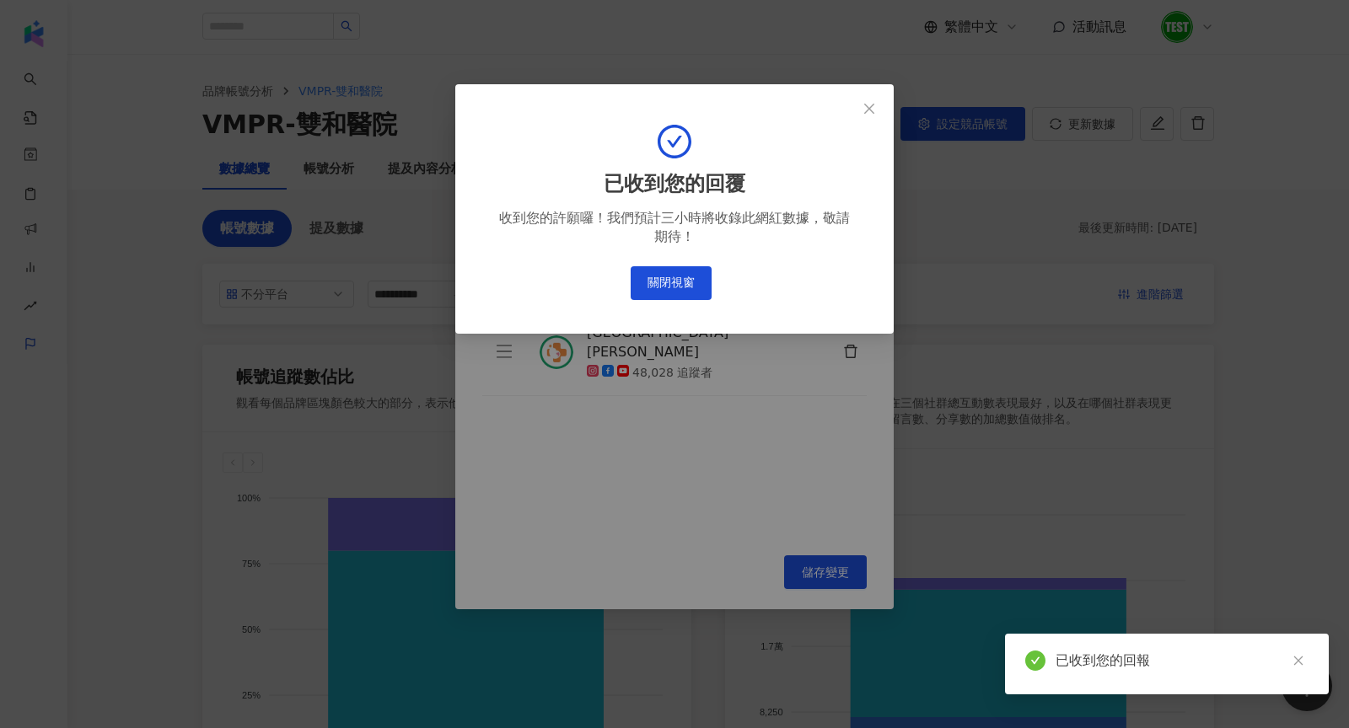
click at [657, 261] on div "已收到您的回覆 收到您的許願囉！我們預計三小時將收錄此網紅數據，敬請期待！ 關閉視窗" at bounding box center [674, 212] width 384 height 202
click at [663, 270] on button "關閉視窗" at bounding box center [671, 283] width 81 height 34
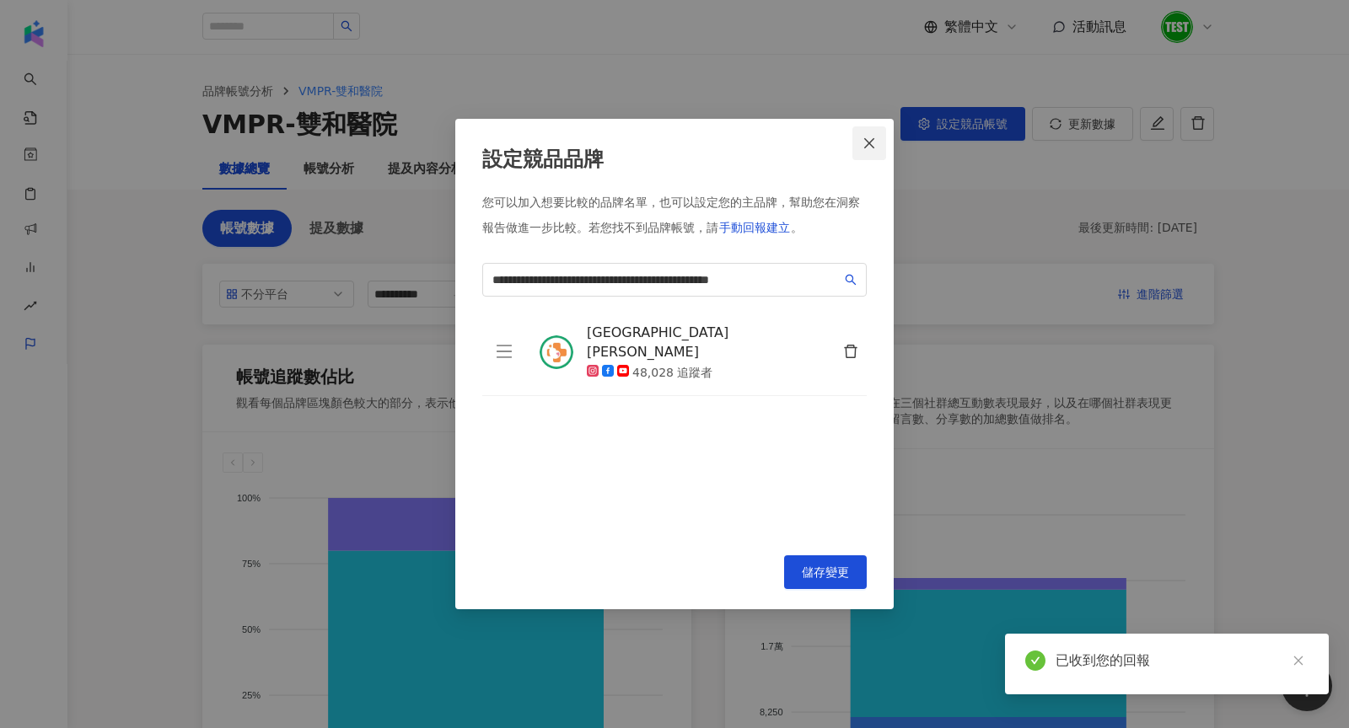
click at [857, 139] on span "Close" at bounding box center [869, 143] width 34 height 13
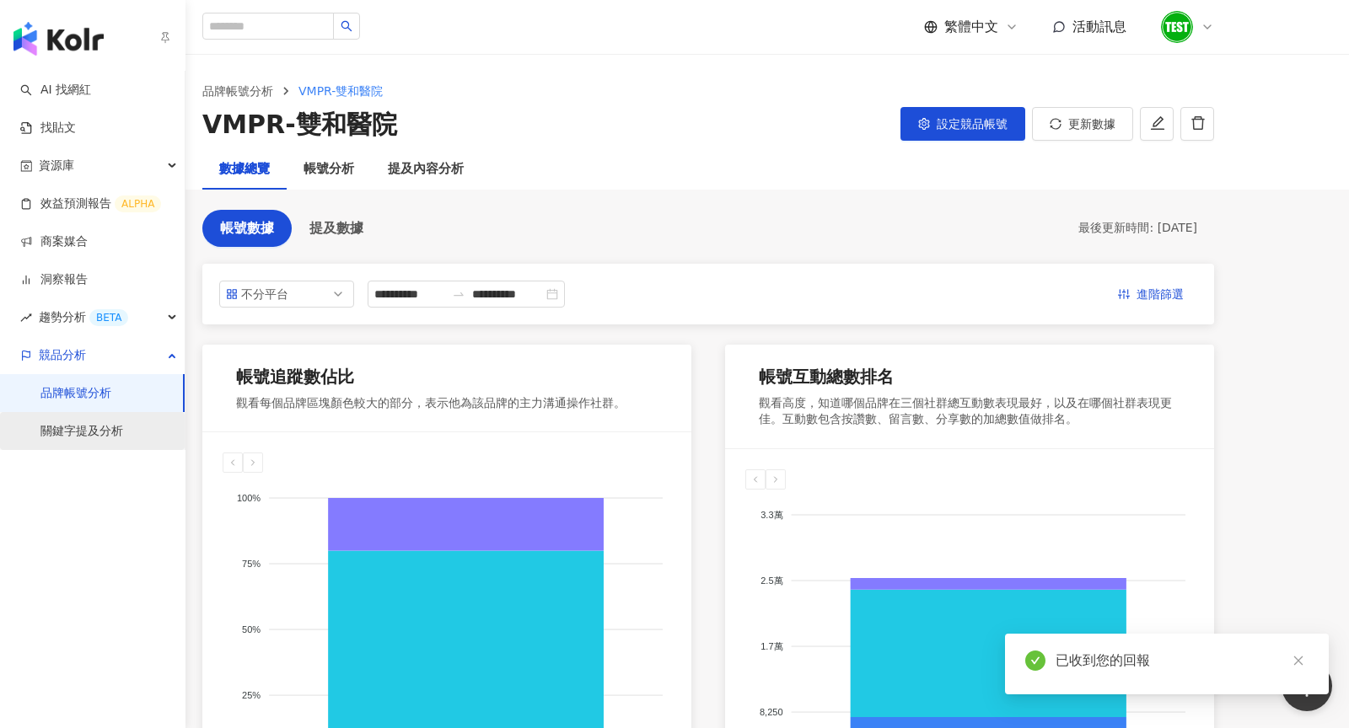
click at [89, 440] on link "關鍵字提及分析" at bounding box center [81, 431] width 83 height 17
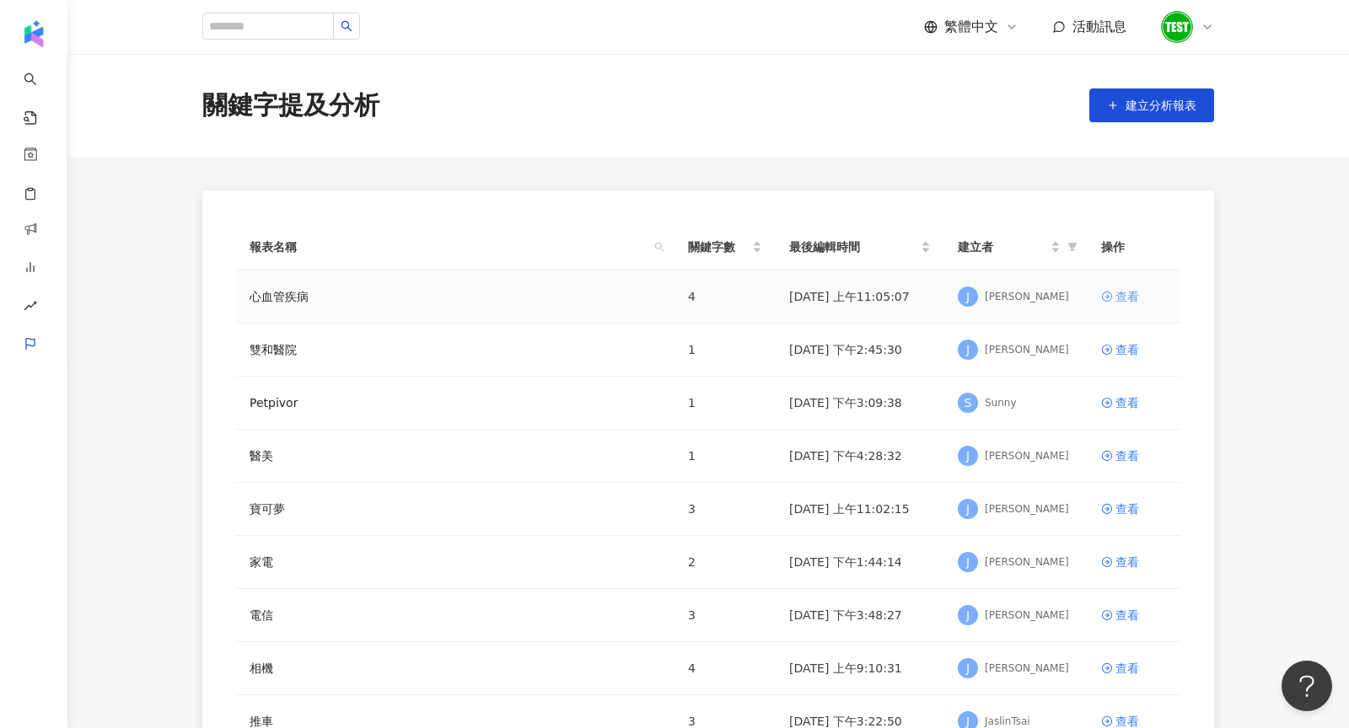
click at [1137, 300] on div "查看" at bounding box center [1127, 296] width 24 height 19
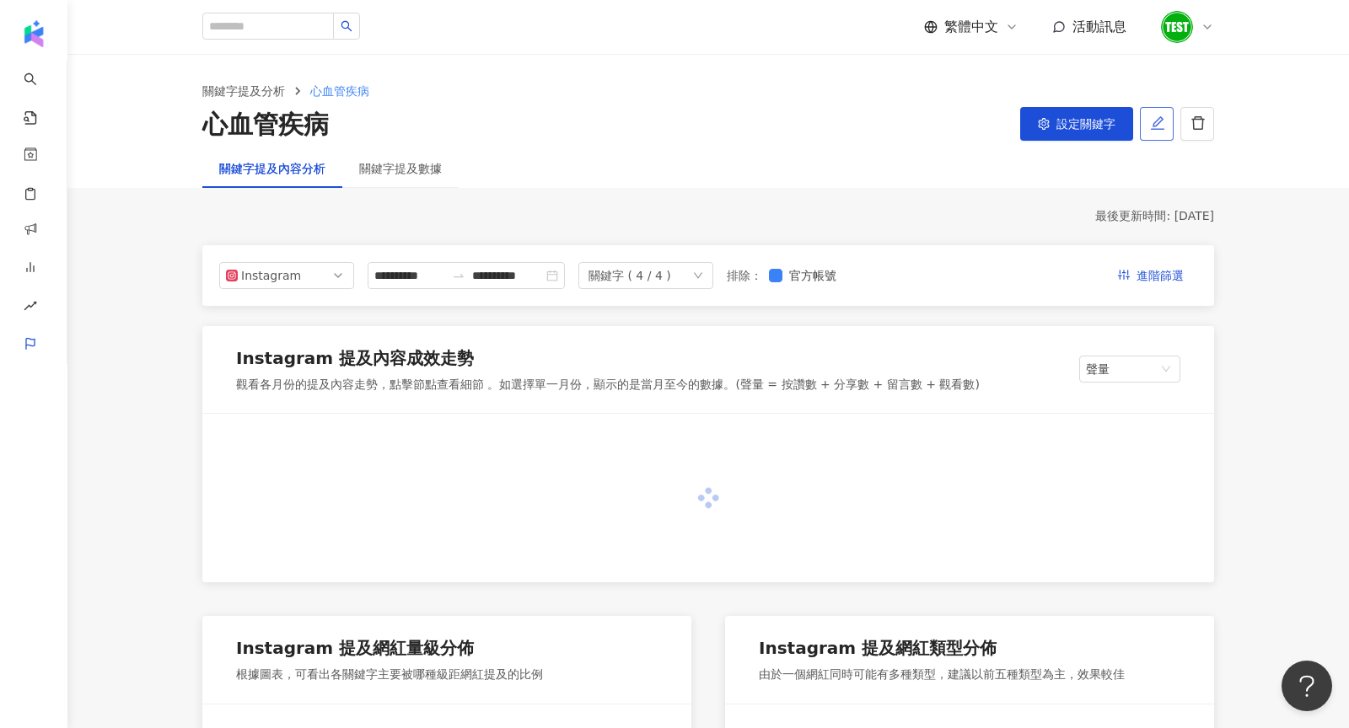
click at [1161, 121] on icon "edit" at bounding box center [1157, 122] width 13 height 13
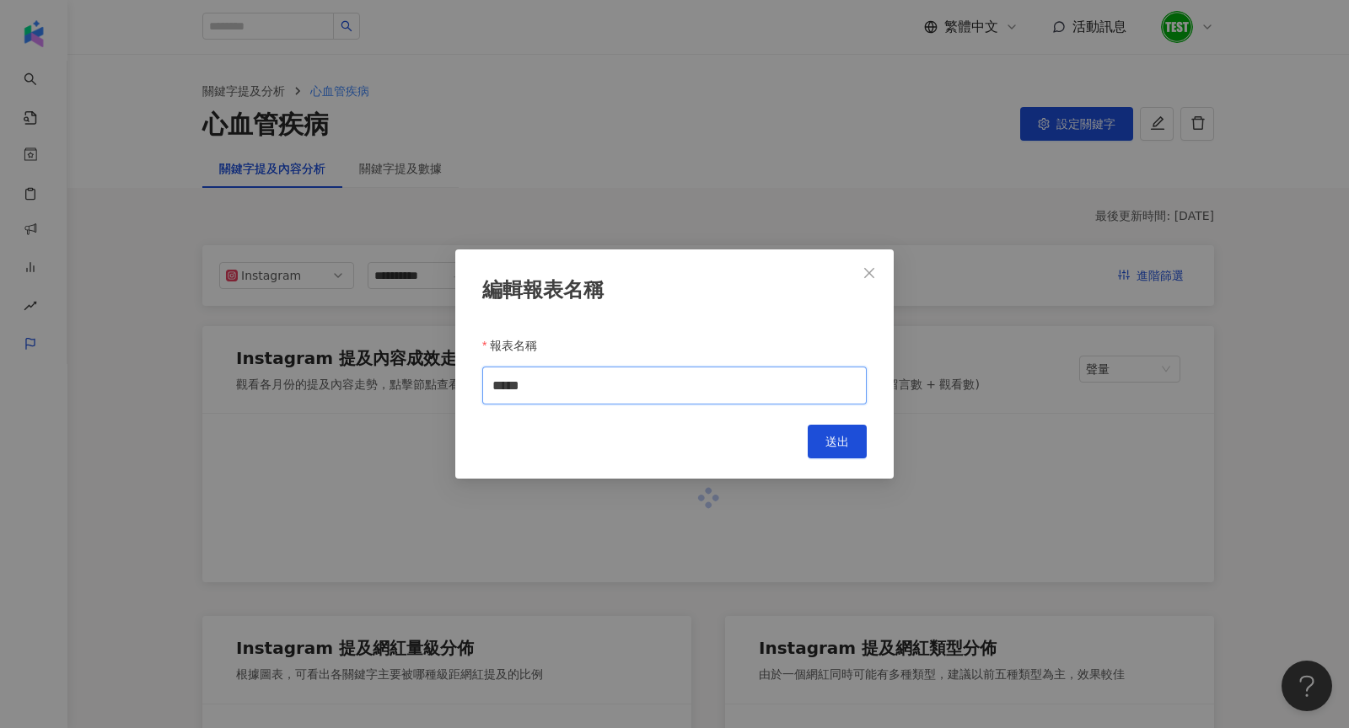
click at [493, 389] on input "*****" at bounding box center [674, 386] width 384 height 38
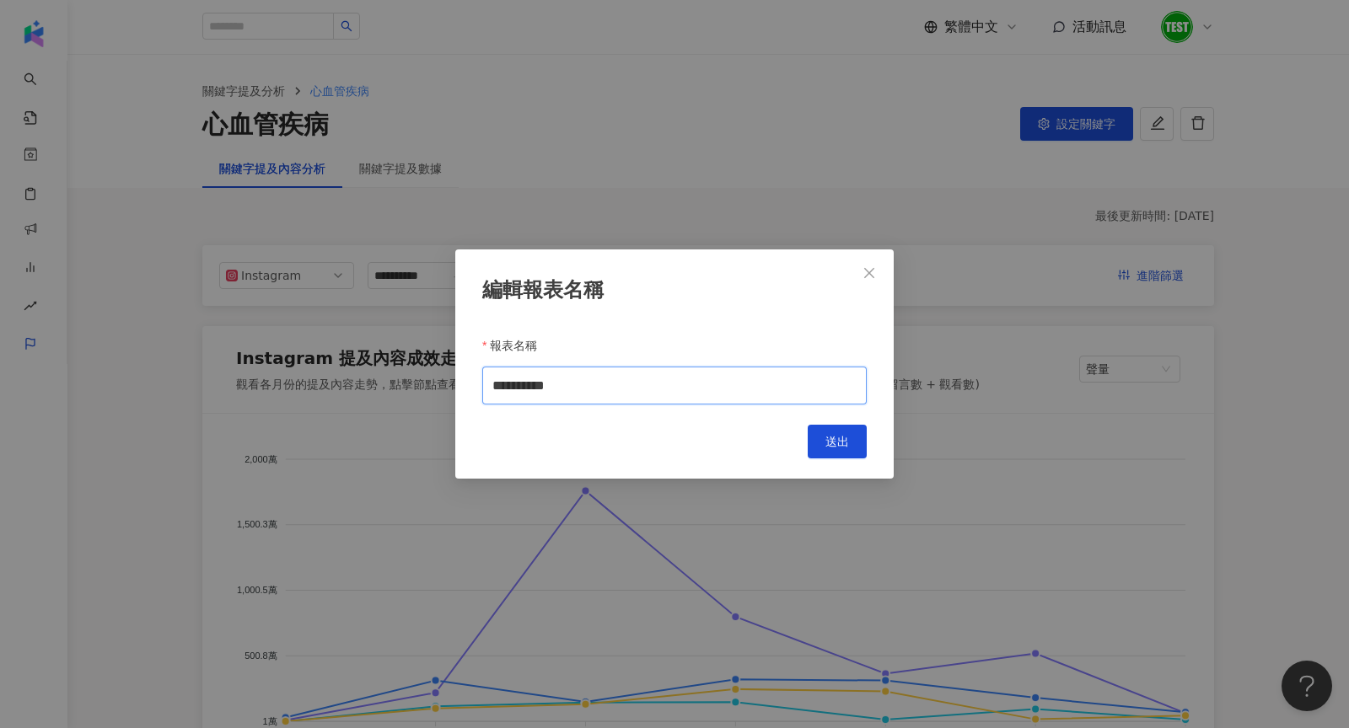
type input "**********"
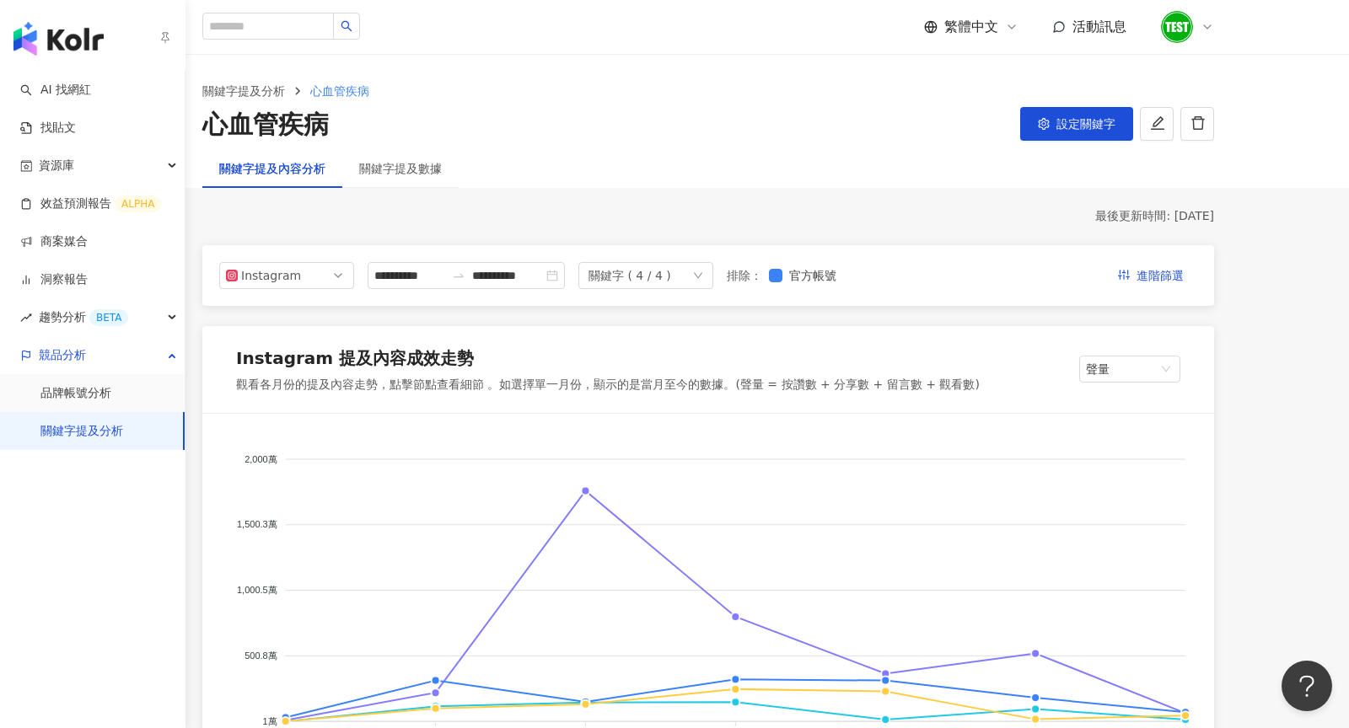
click at [106, 430] on link "關鍵字提及分析" at bounding box center [81, 431] width 83 height 17
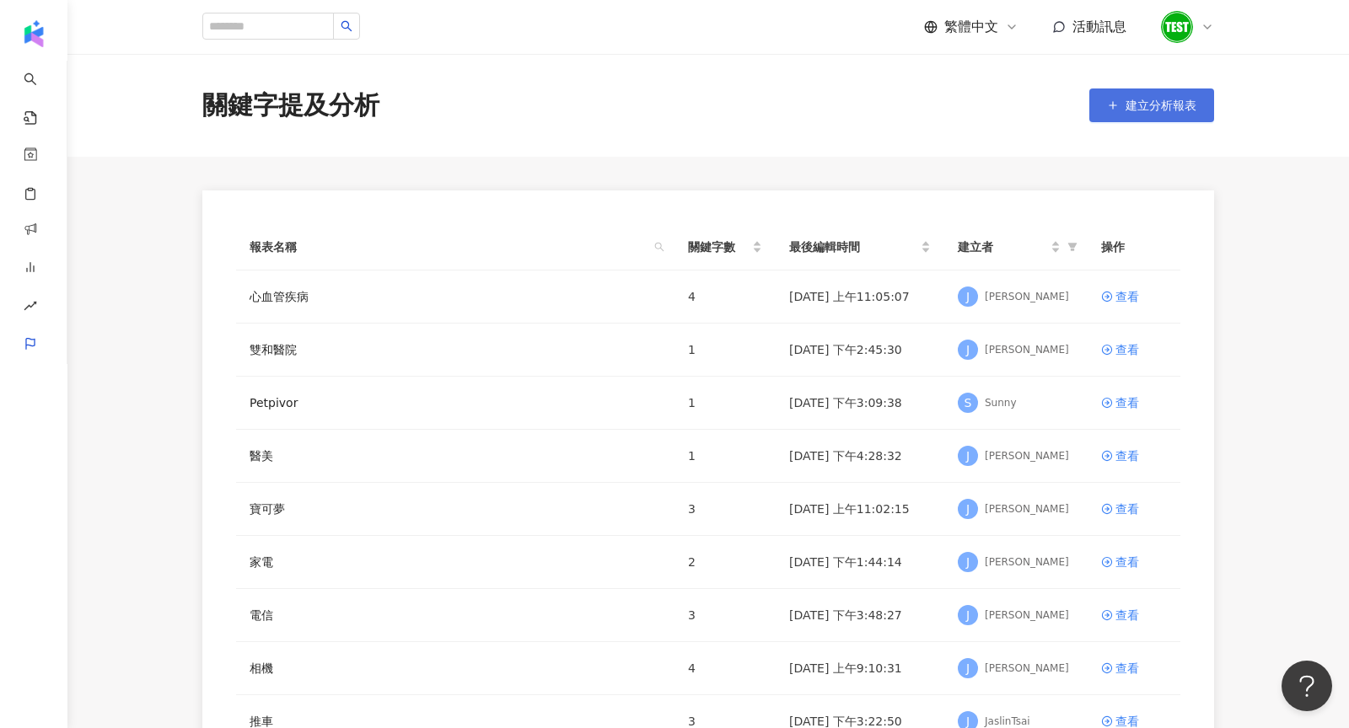
click at [1179, 107] on span "建立分析報表" at bounding box center [1160, 105] width 71 height 13
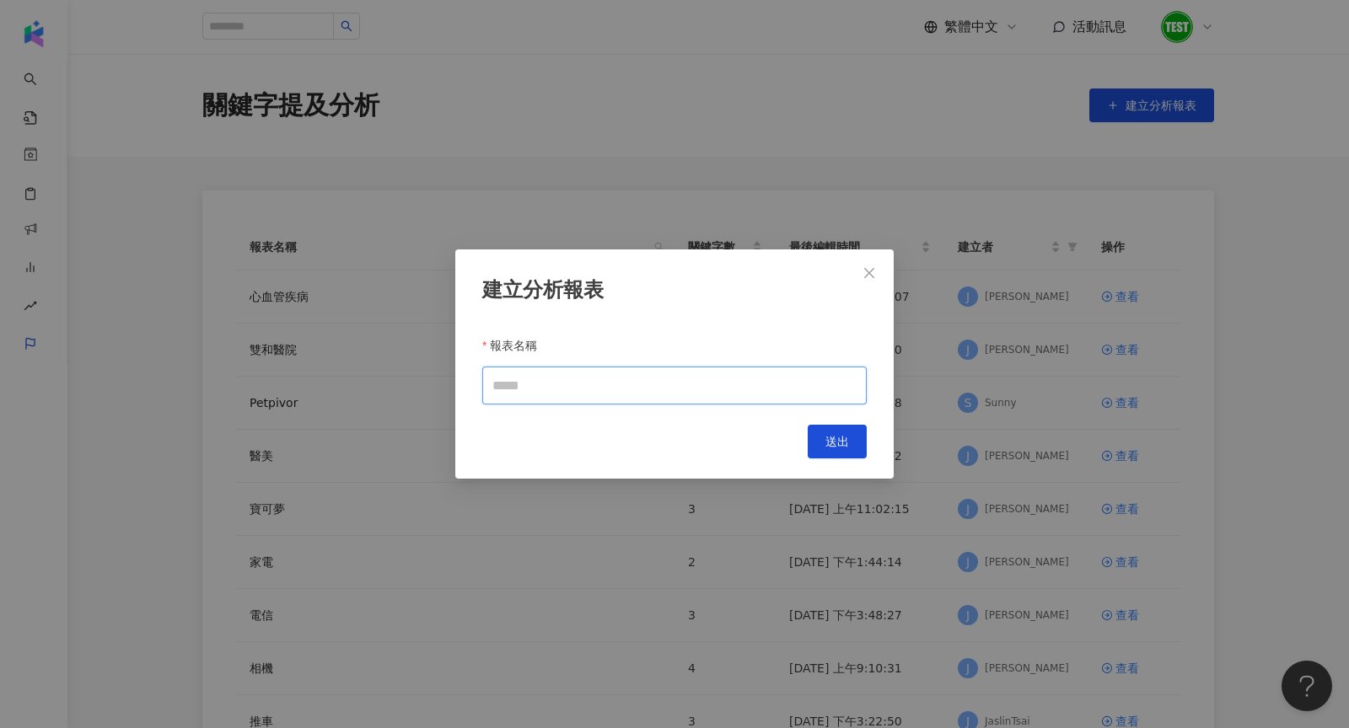
click at [589, 401] on input "報表名稱" at bounding box center [674, 386] width 384 height 38
type input "*******"
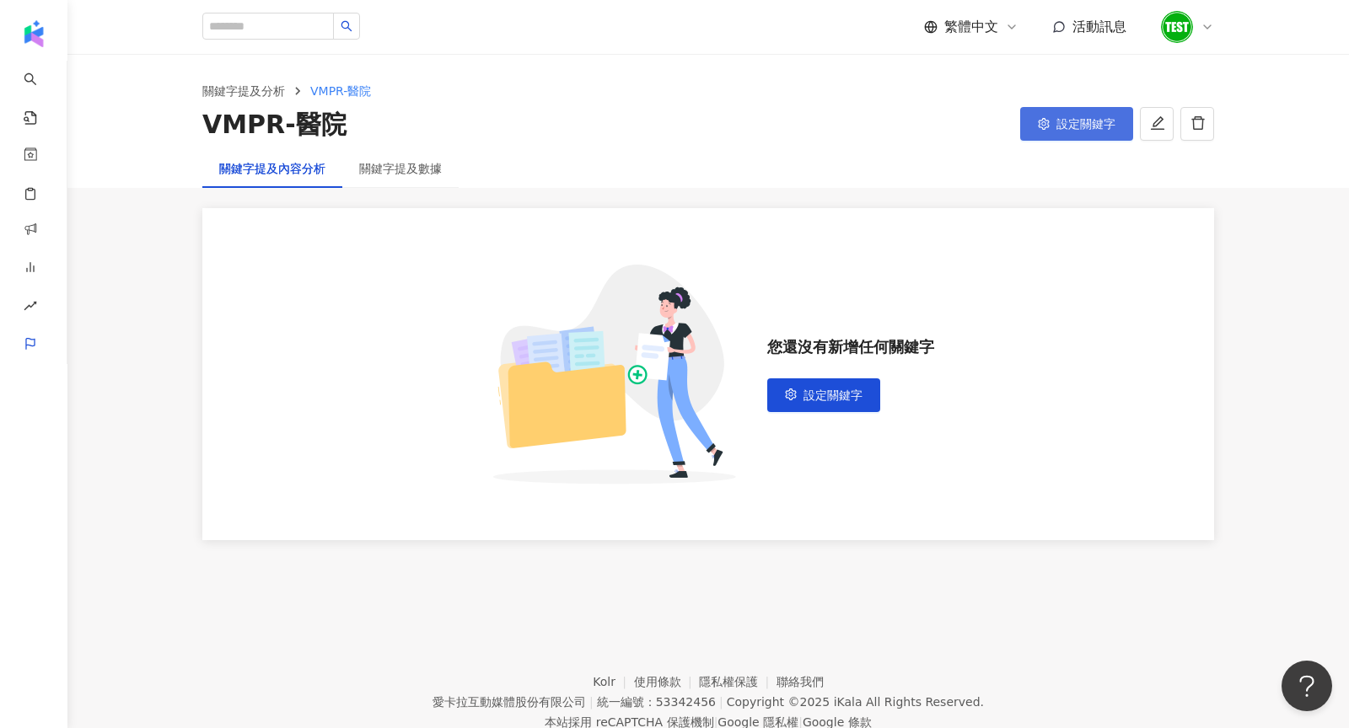
click at [1061, 123] on span "設定關鍵字" at bounding box center [1085, 123] width 59 height 13
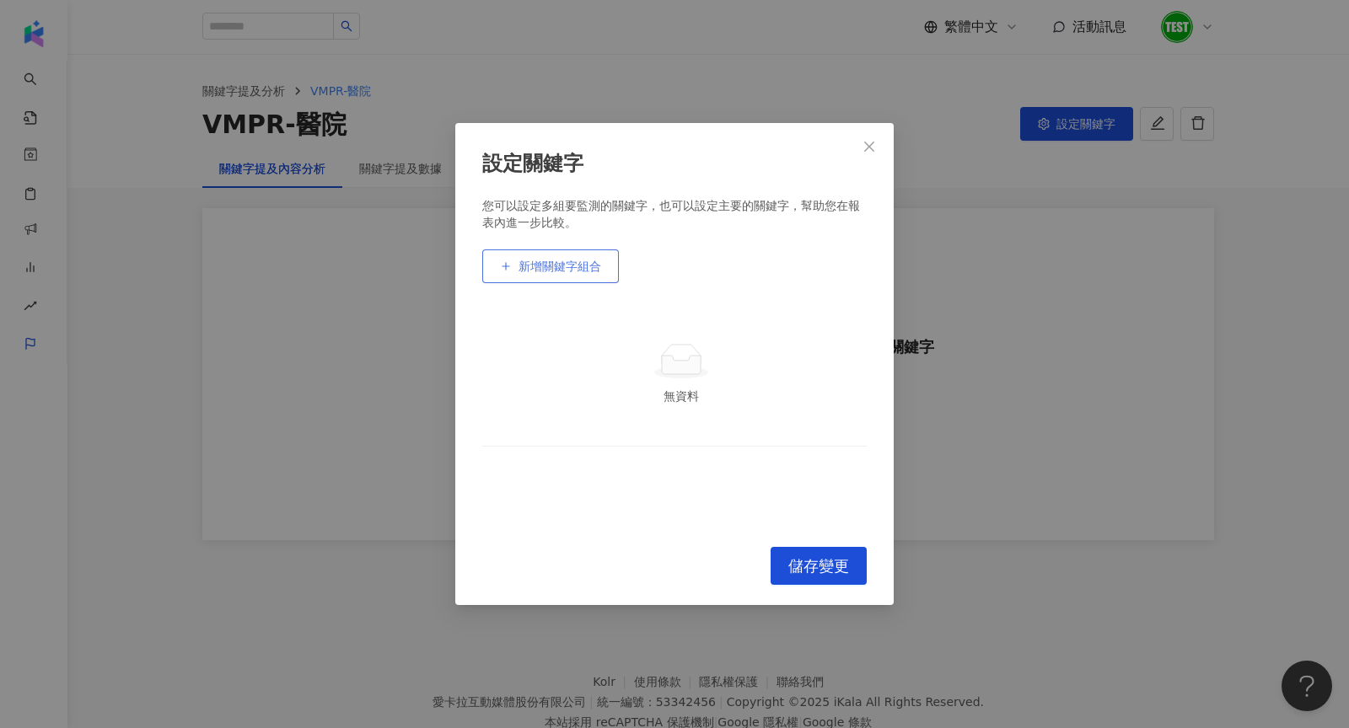
click at [559, 271] on span "新增關鍵字組合" at bounding box center [559, 266] width 83 height 13
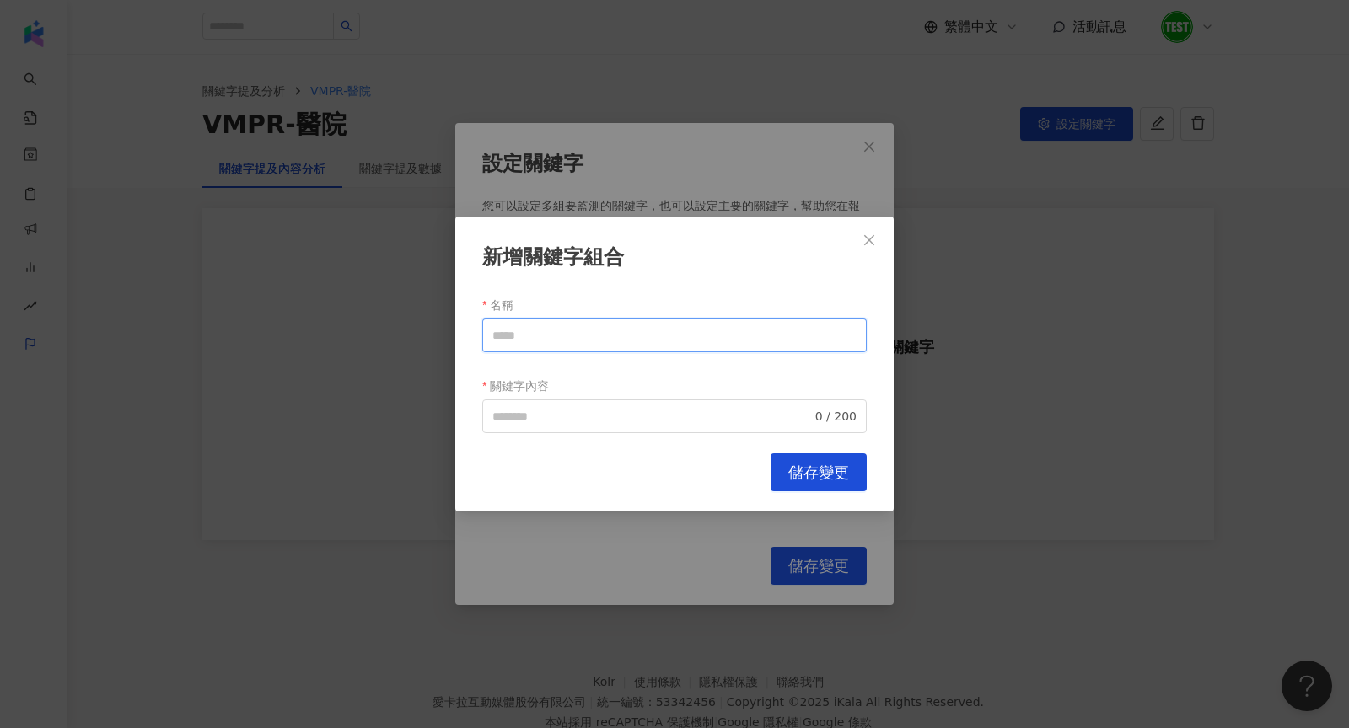
click at [601, 340] on input "名稱" at bounding box center [674, 336] width 384 height 34
drag, startPoint x: 584, startPoint y: 337, endPoint x: 321, endPoint y: 337, distance: 263.0
click at [321, 337] on div "新增關鍵字組合 名稱 **** 關鍵字內容 0 / 200 Cancel 儲存變更" at bounding box center [674, 364] width 1349 height 728
type input "****"
click at [504, 421] on input "關鍵字內容" at bounding box center [651, 416] width 319 height 19
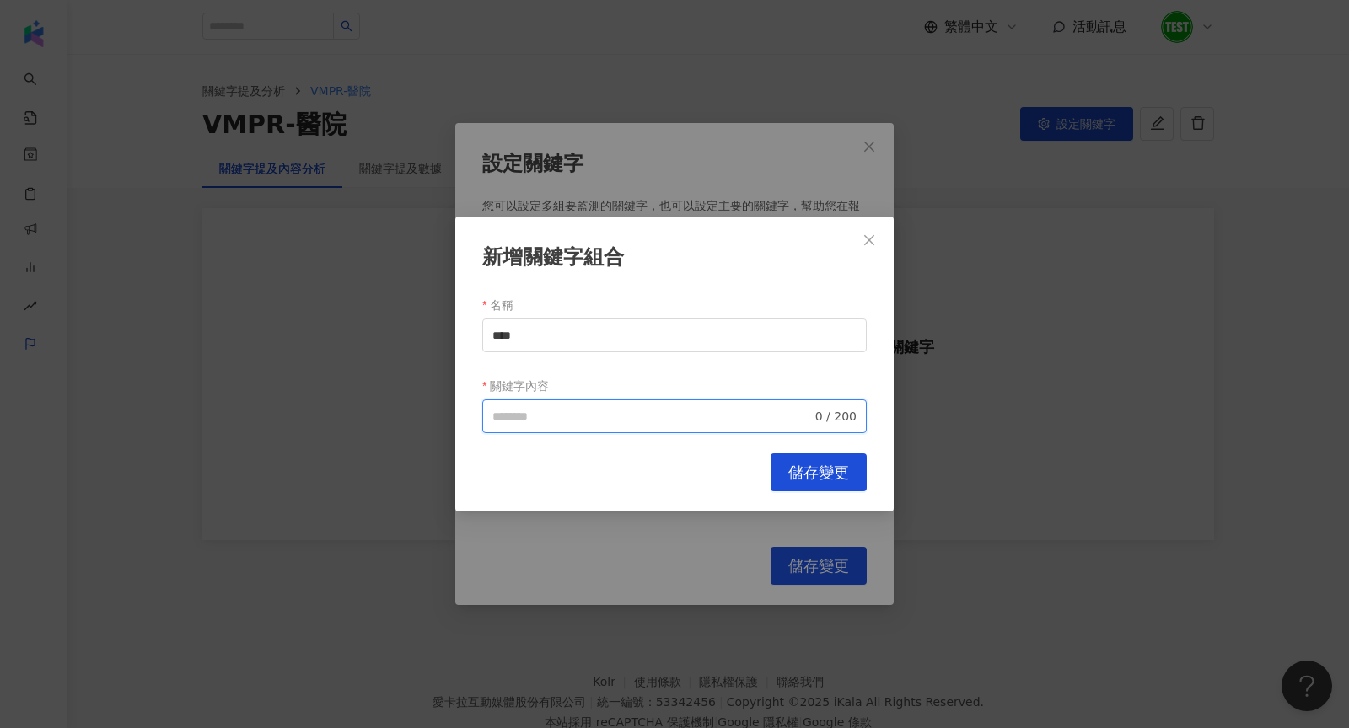
paste input "****"
type input "****"
click at [851, 475] on button "儲存變更" at bounding box center [818, 473] width 96 height 38
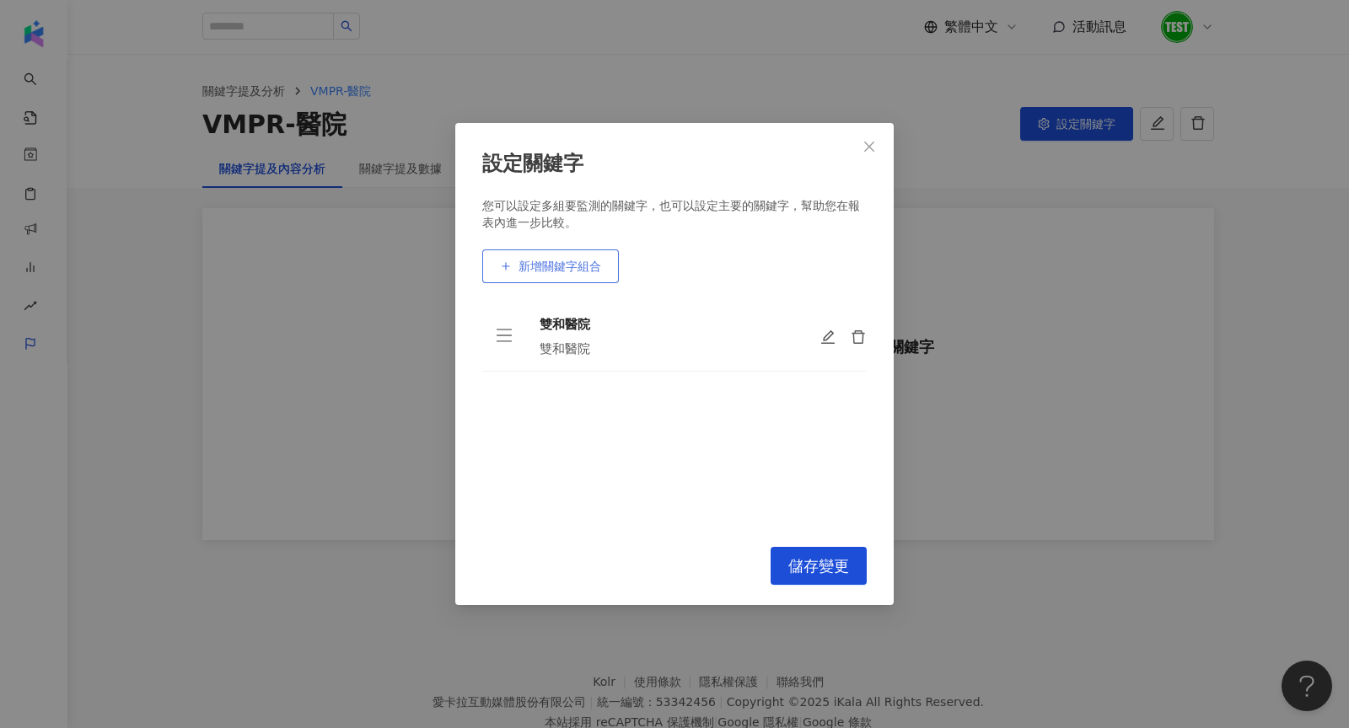
click at [556, 268] on span "新增關鍵字組合" at bounding box center [559, 266] width 83 height 13
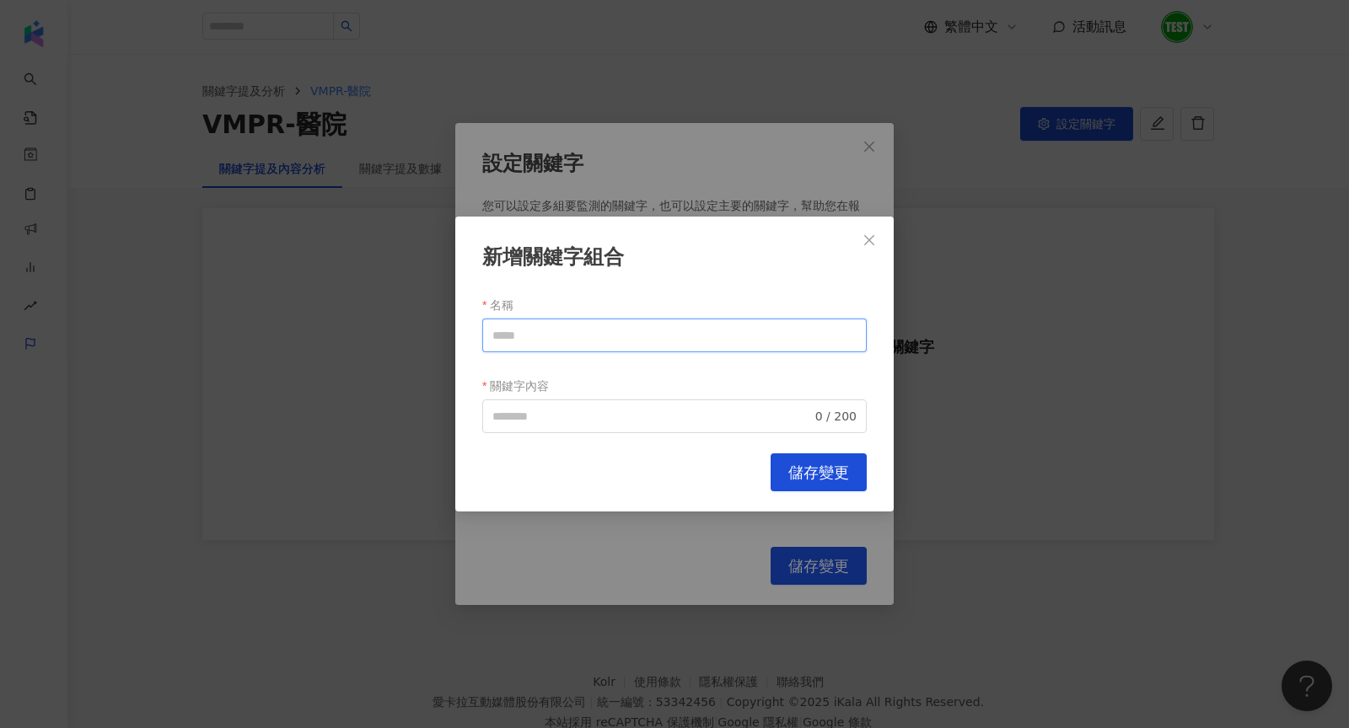
click at [591, 327] on input "名稱" at bounding box center [674, 336] width 384 height 34
drag, startPoint x: 572, startPoint y: 334, endPoint x: 280, endPoint y: 338, distance: 292.6
click at [280, 338] on div "新增關鍵字組合 名稱 ****** 關鍵字內容 0 / 200 Cancel 儲存變更" at bounding box center [674, 364] width 1349 height 728
type input "******"
click at [620, 423] on input "關鍵字內容" at bounding box center [651, 416] width 319 height 19
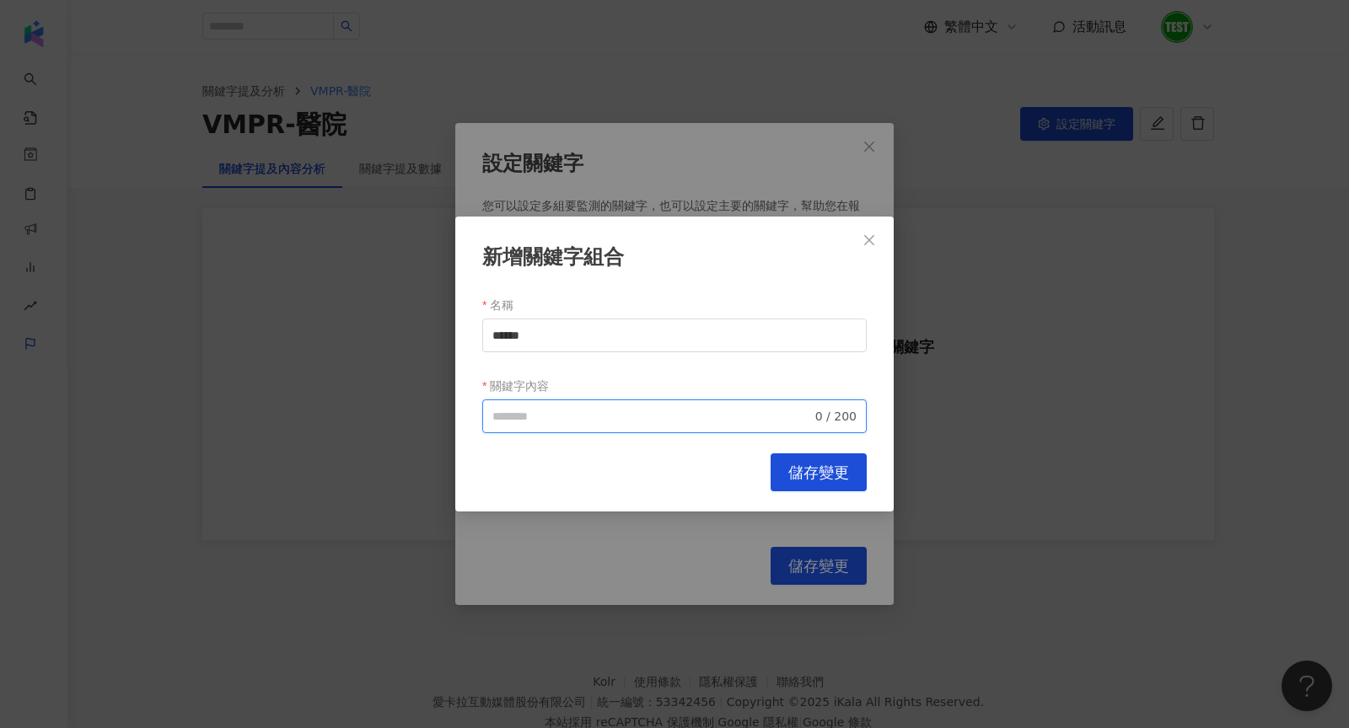
paste input "******"
type input "******"
click at [814, 464] on span "儲存變更" at bounding box center [818, 473] width 61 height 19
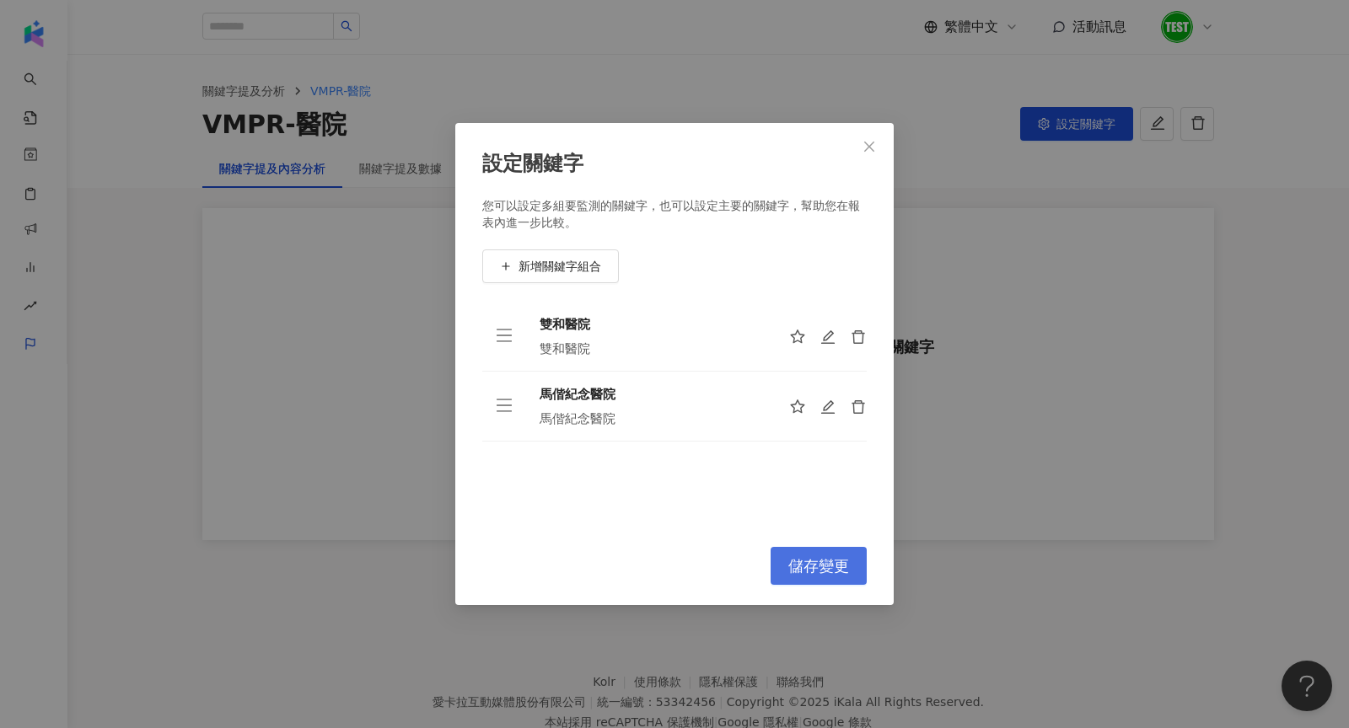
click at [828, 561] on span "儲存變更" at bounding box center [818, 566] width 61 height 19
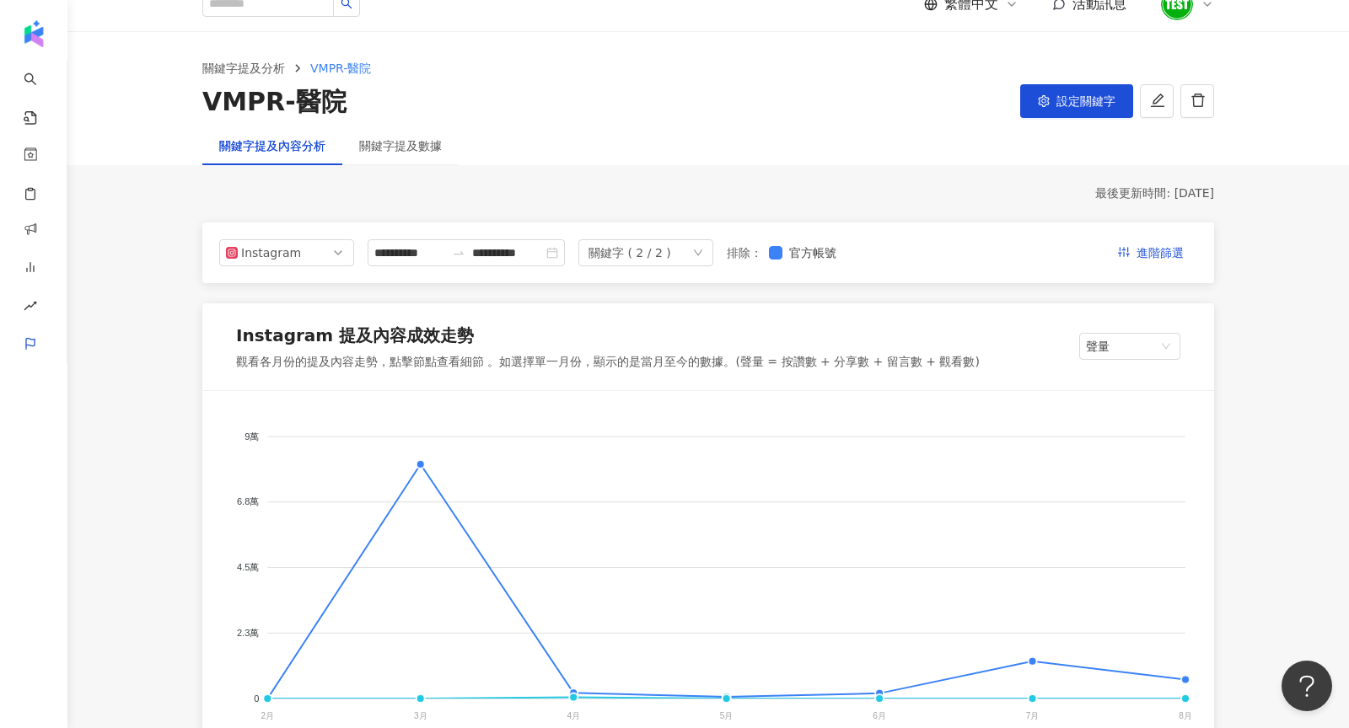
scroll to position [24, 0]
click at [425, 465] on foreignobject "雙和醫院 馬偕紀念醫院" at bounding box center [708, 579] width 971 height 337
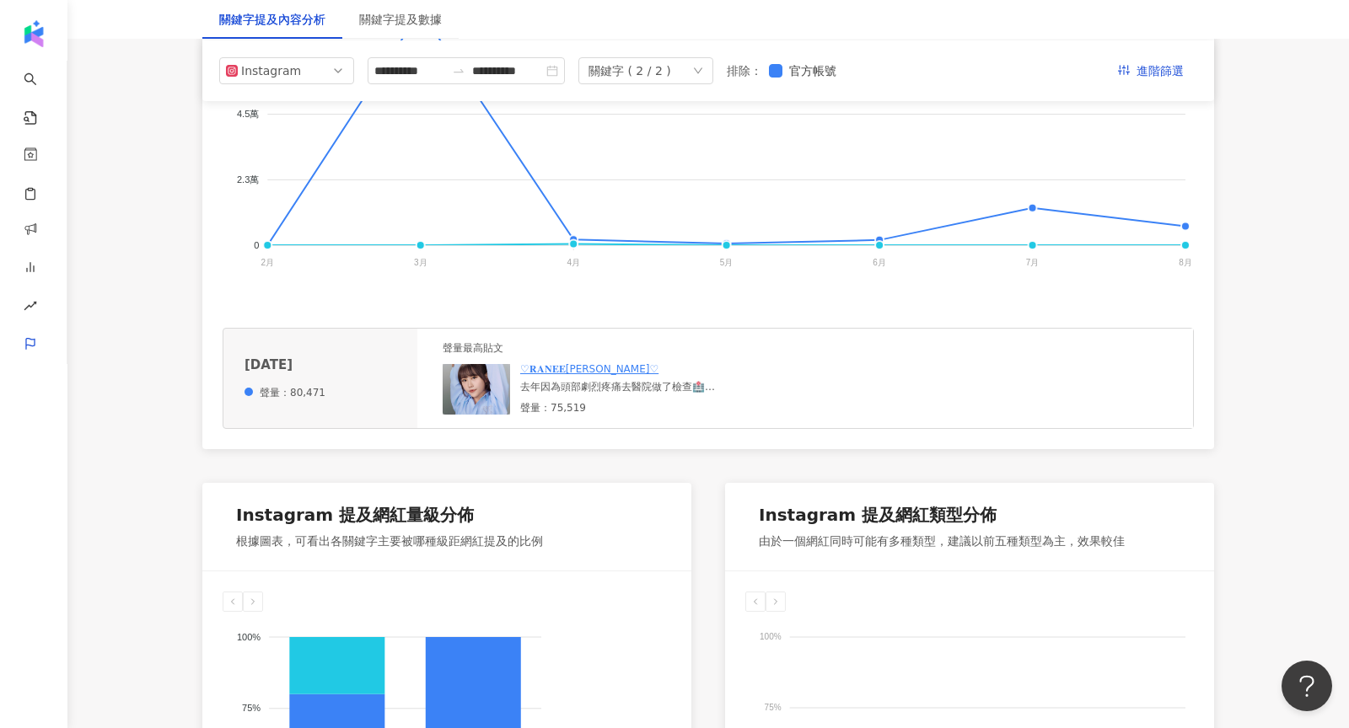
scroll to position [0, 0]
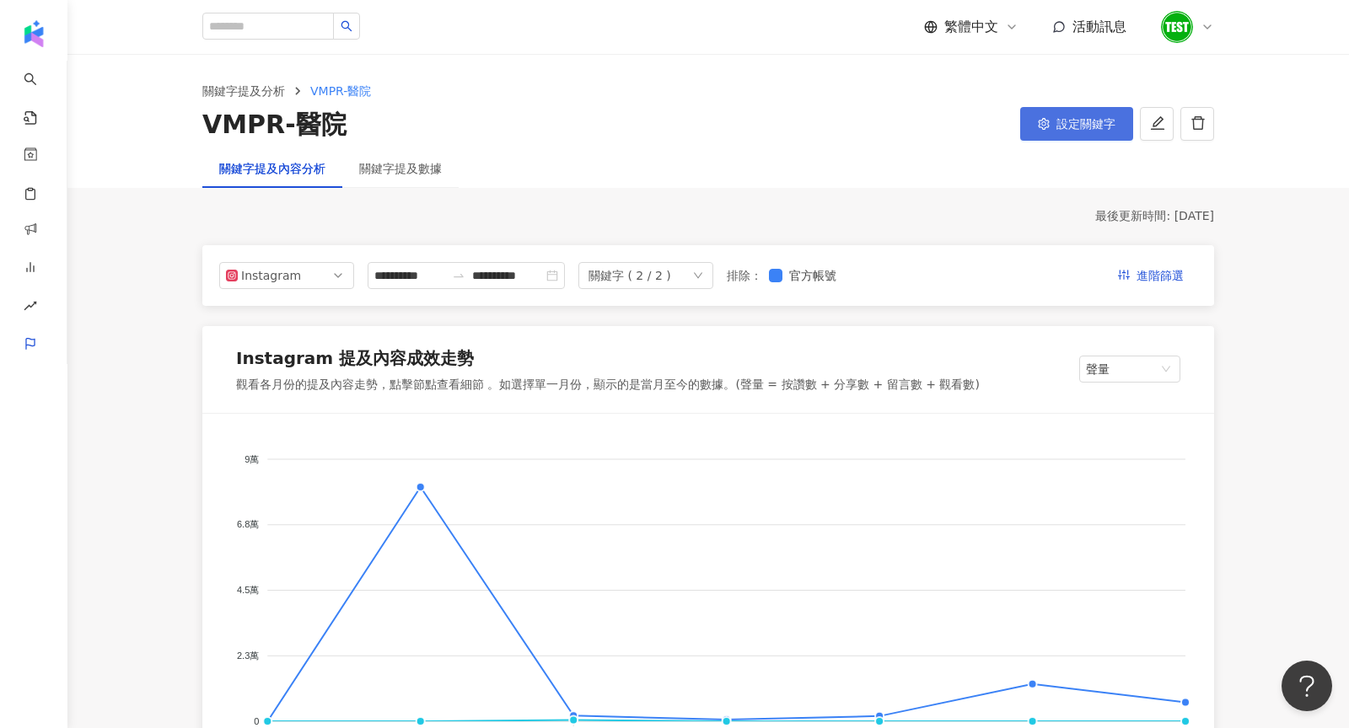
click at [1069, 131] on button "設定關鍵字" at bounding box center [1076, 124] width 113 height 34
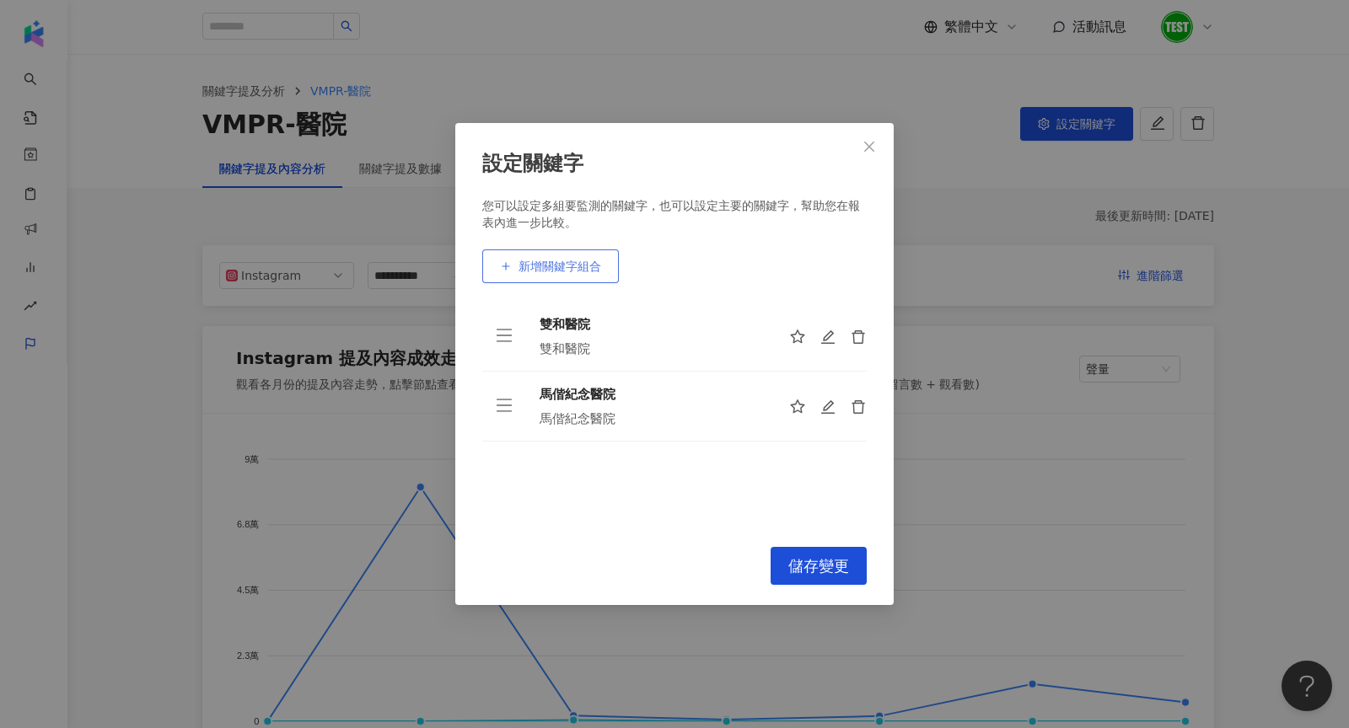
click at [566, 264] on span "新增關鍵字組合" at bounding box center [559, 266] width 83 height 13
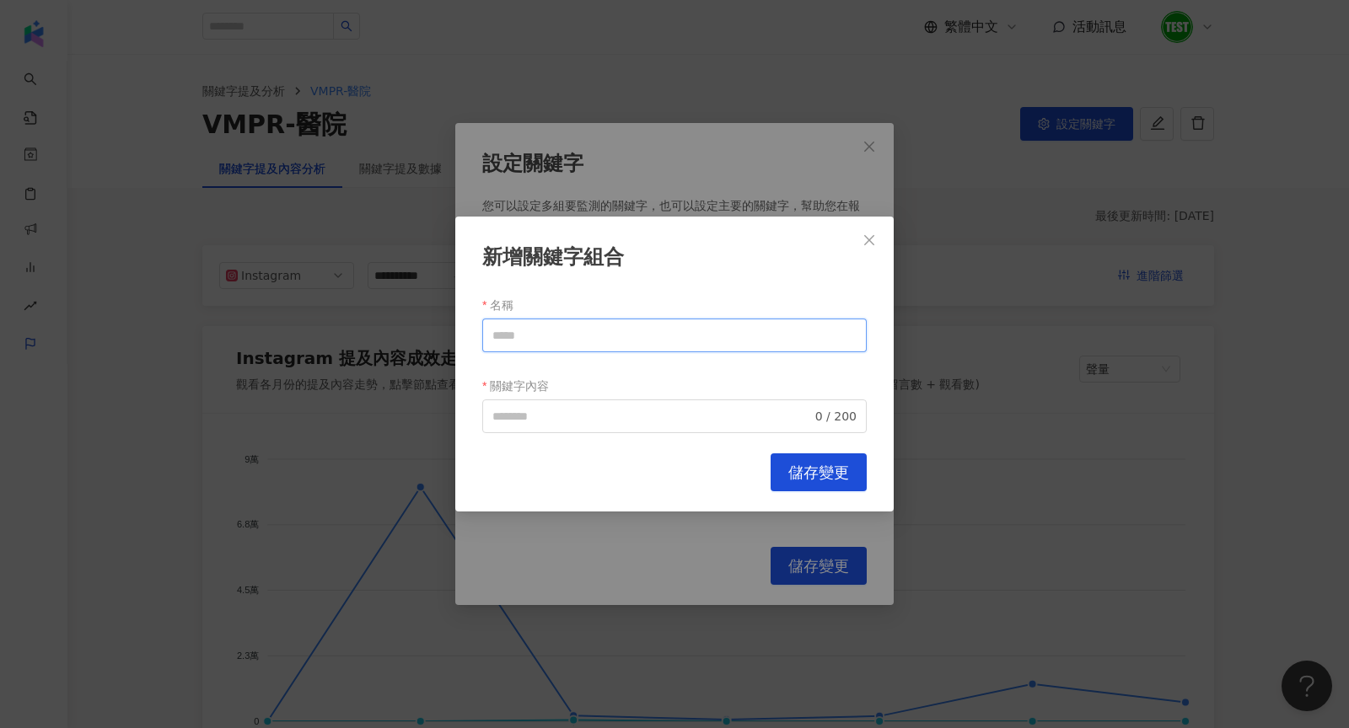
click at [566, 336] on input "名稱" at bounding box center [674, 336] width 384 height 34
drag, startPoint x: 566, startPoint y: 330, endPoint x: 373, endPoint y: 330, distance: 193.9
click at [373, 330] on div "新增關鍵字組合 名稱 **** 關鍵字內容 0 / 200 Cancel 儲存變更" at bounding box center [674, 364] width 1349 height 728
click at [531, 403] on span "0 / 200" at bounding box center [674, 417] width 384 height 34
type input "****"
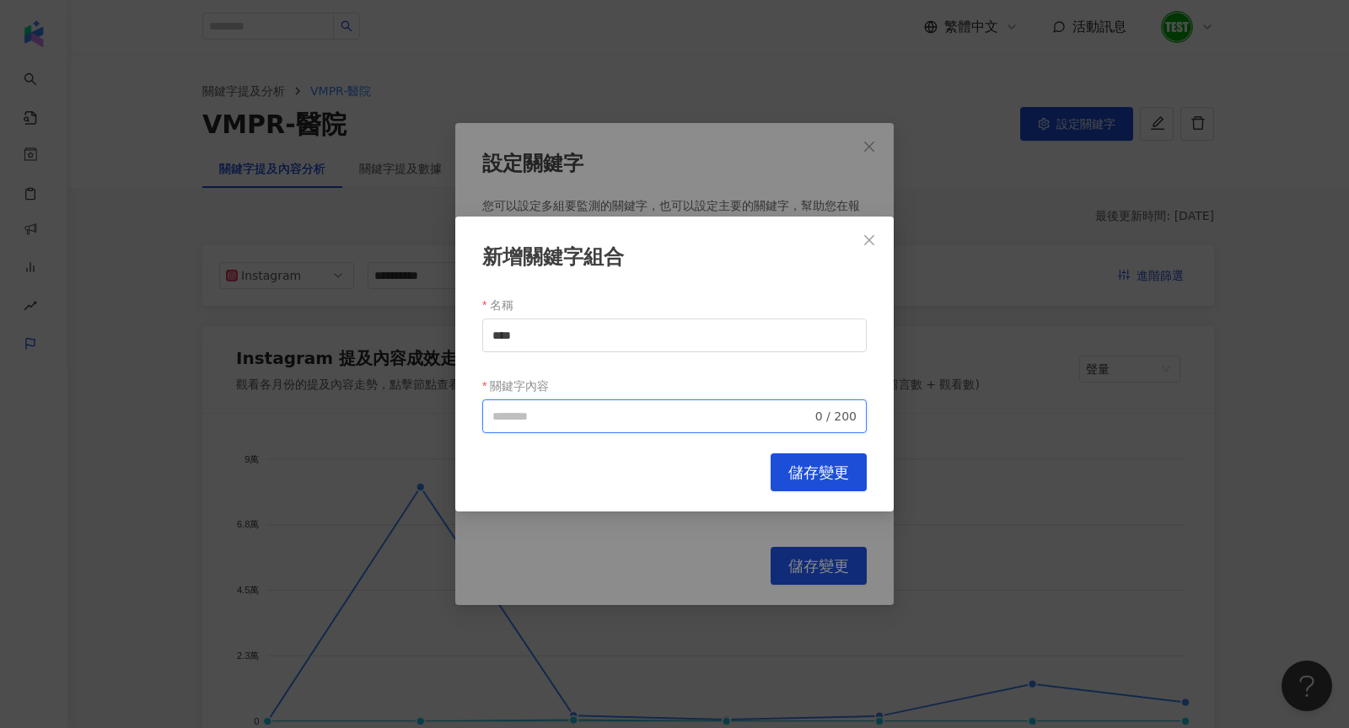
paste input "****"
type input "****"
click at [806, 483] on button "儲存變更" at bounding box center [818, 473] width 96 height 38
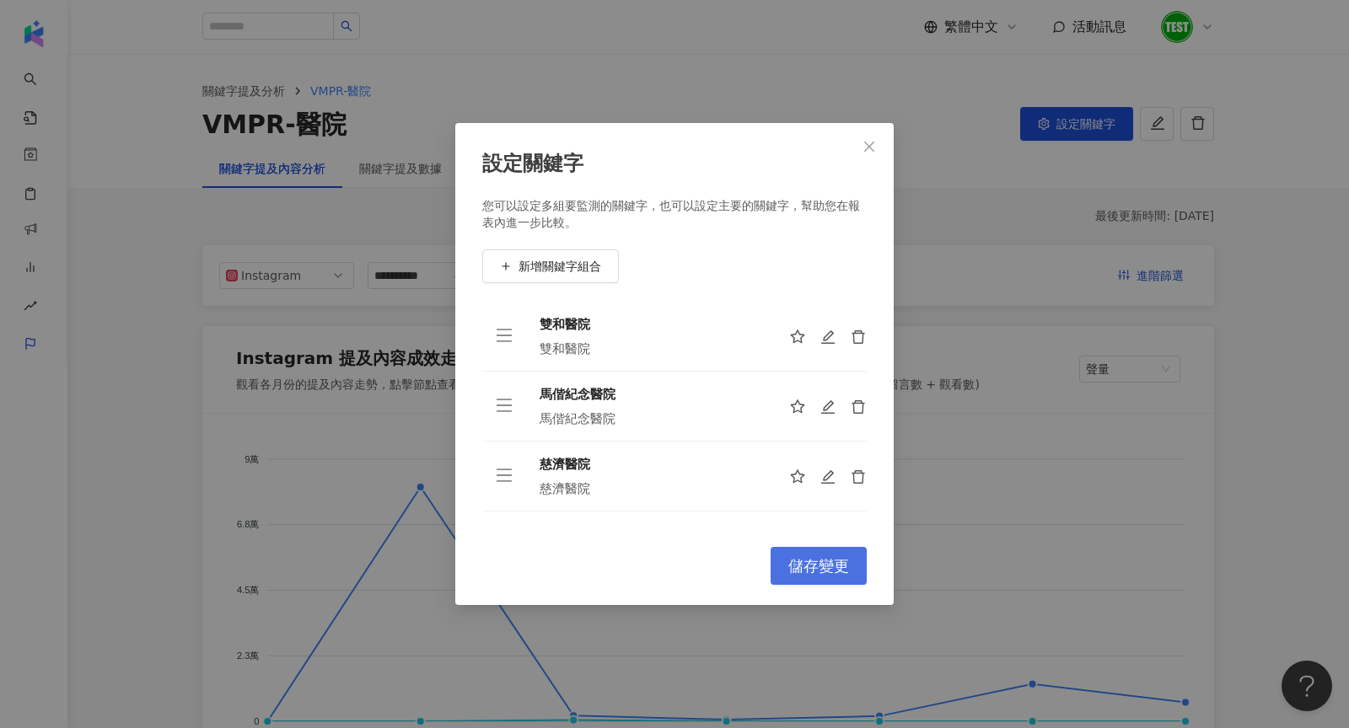
click at [833, 573] on span "儲存變更" at bounding box center [818, 566] width 61 height 19
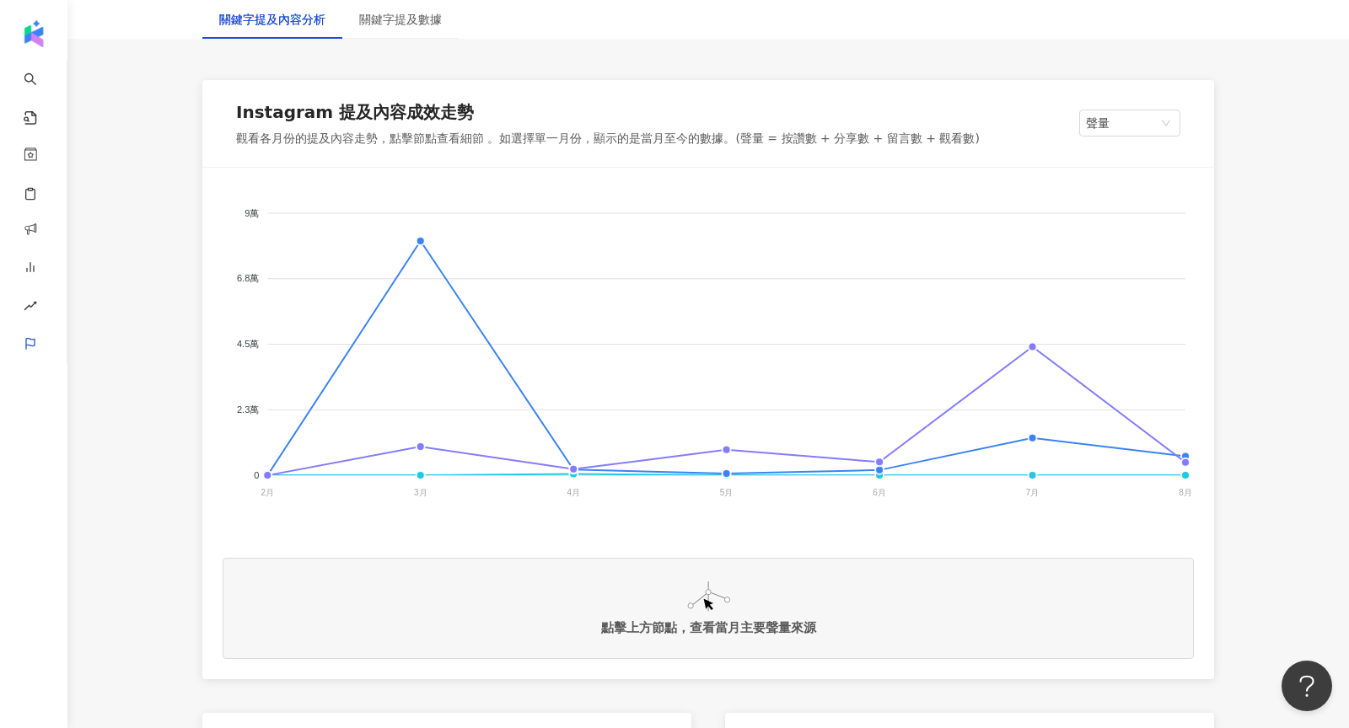
scroll to position [381, 0]
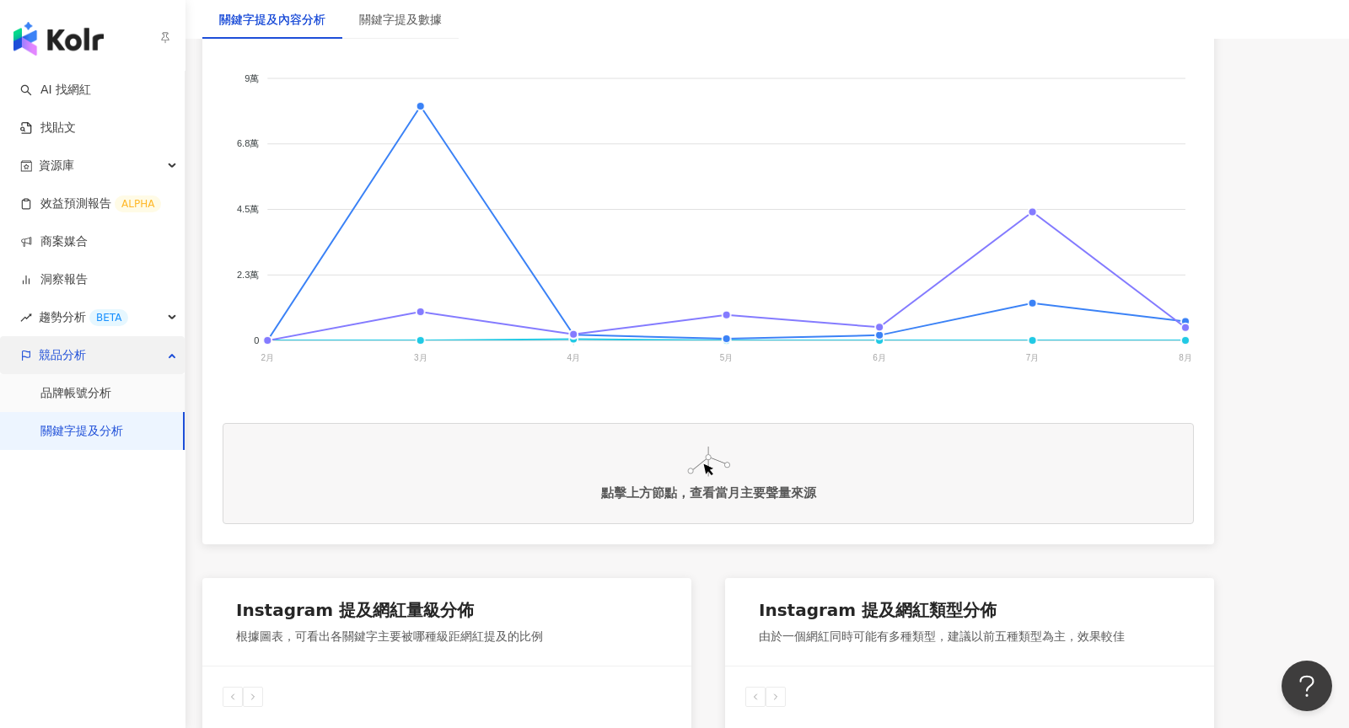
click at [30, 344] on div "競品分析" at bounding box center [92, 355] width 185 height 38
click at [40, 362] on span "競品分析" at bounding box center [62, 355] width 47 height 38
click at [79, 440] on link "關鍵字提及分析" at bounding box center [81, 431] width 83 height 17
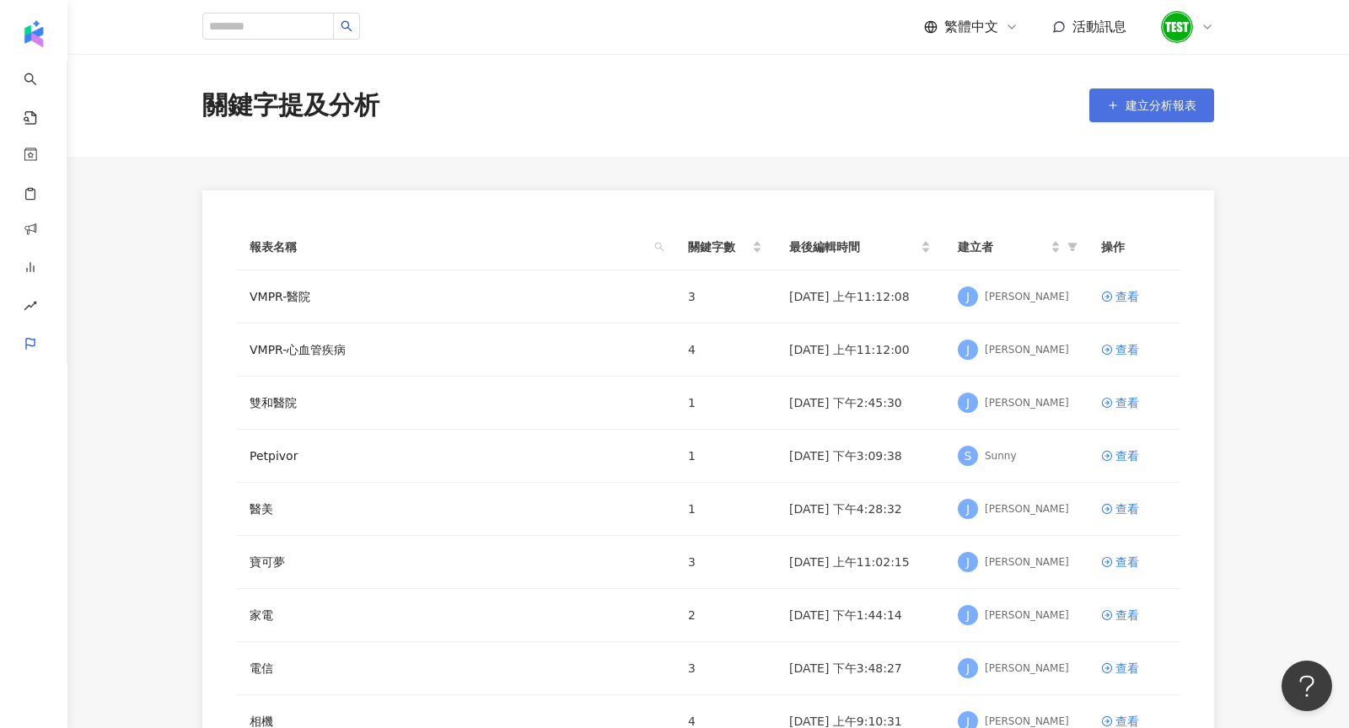
click at [1164, 104] on span "建立分析報表" at bounding box center [1160, 105] width 71 height 13
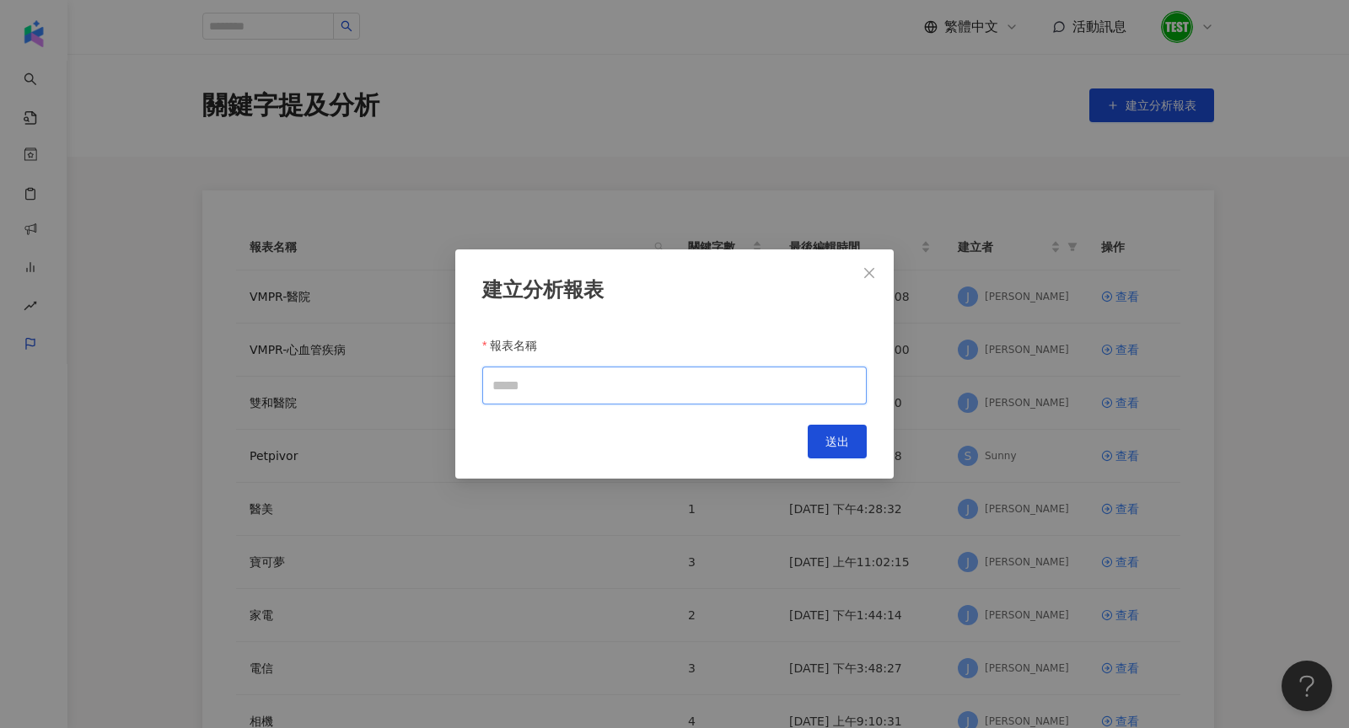
click at [520, 375] on input "報表名稱" at bounding box center [674, 386] width 384 height 38
type input "**********"
click at [826, 438] on span "送出" at bounding box center [837, 441] width 24 height 13
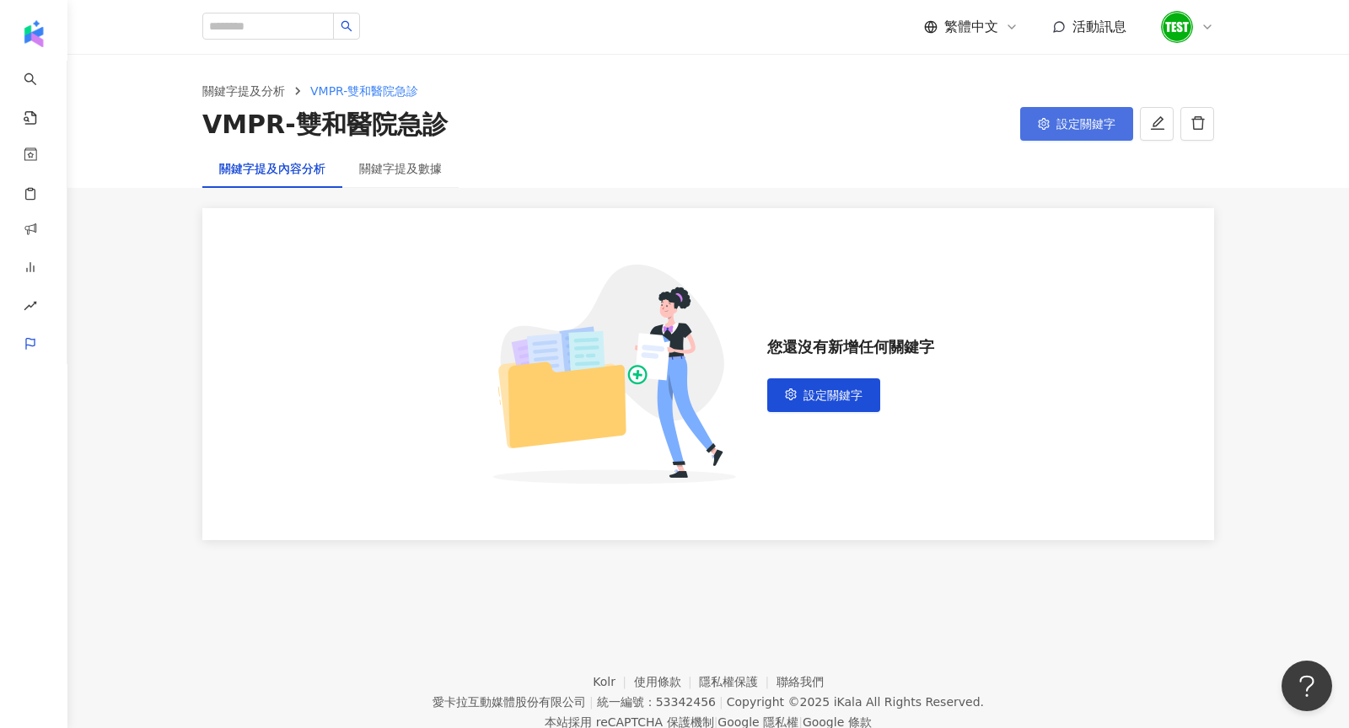
click at [1078, 128] on span "設定關鍵字" at bounding box center [1085, 123] width 59 height 13
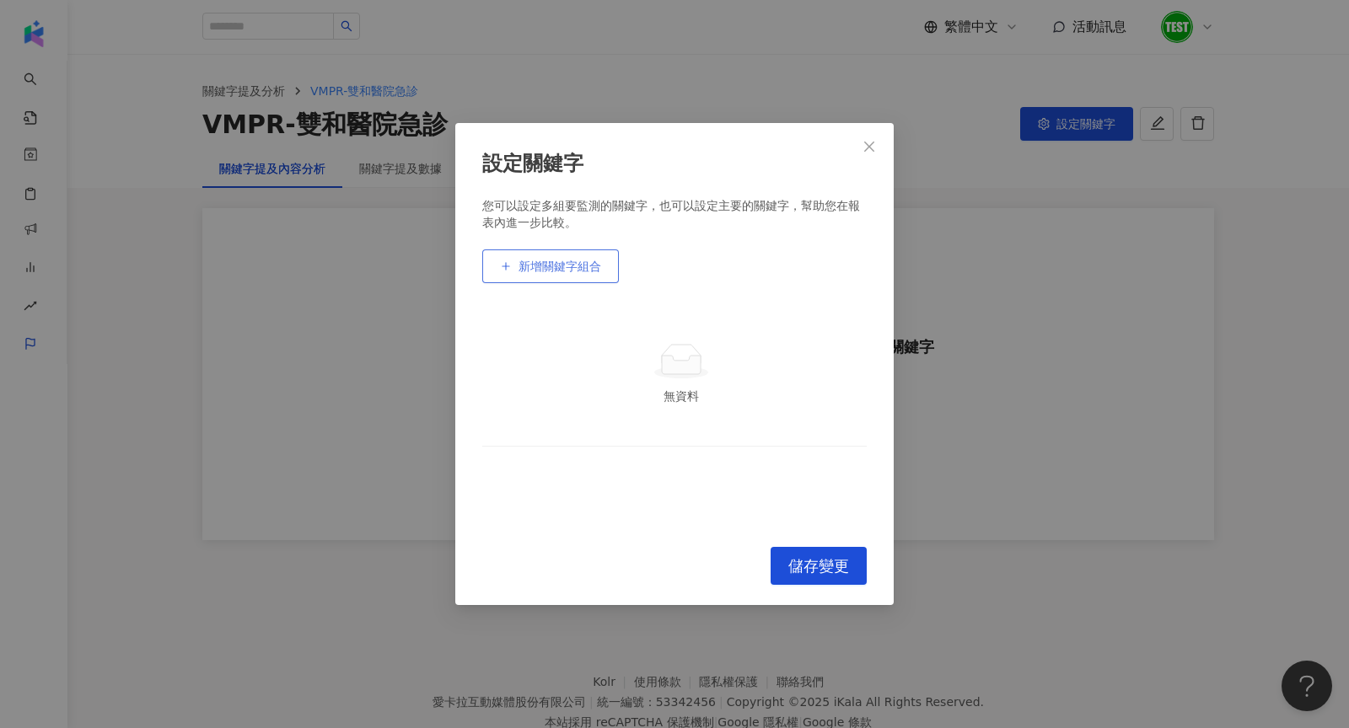
click at [597, 255] on button "新增關鍵字組合" at bounding box center [550, 267] width 137 height 34
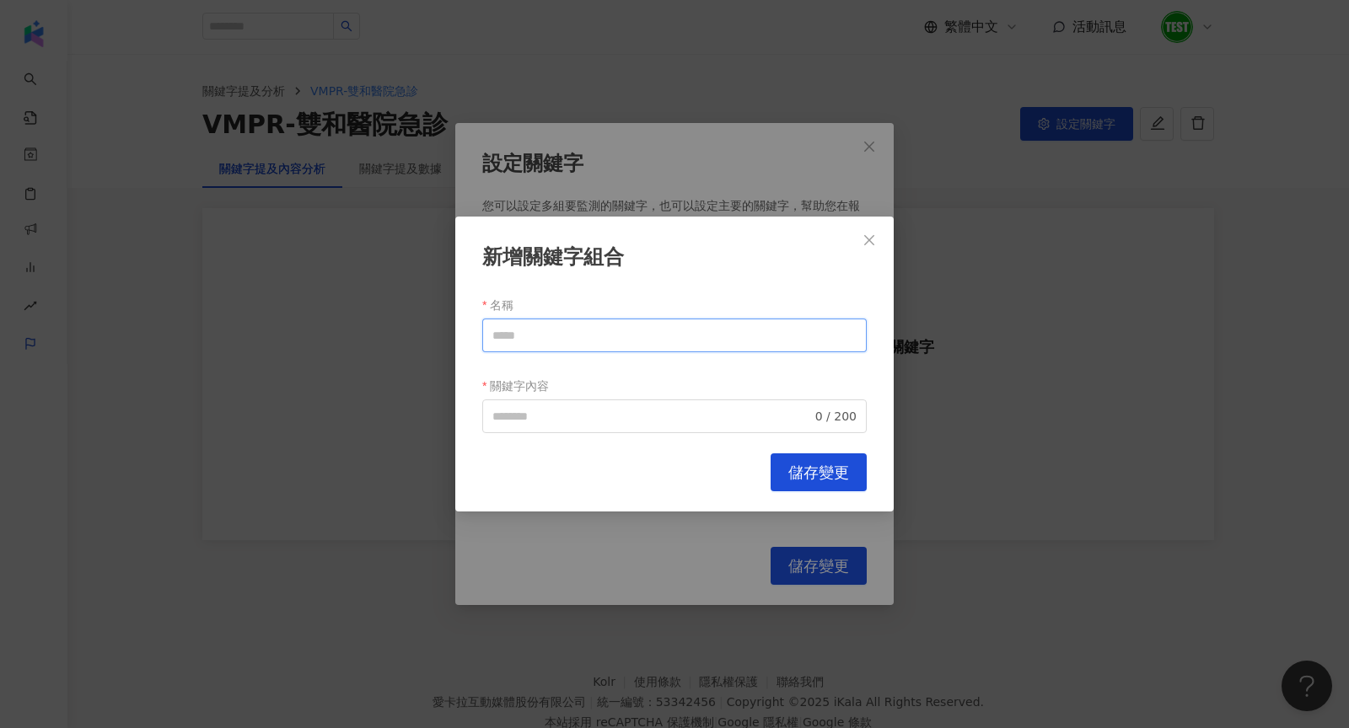
click at [588, 339] on input "名稱" at bounding box center [674, 336] width 384 height 34
type input "****"
drag, startPoint x: 554, startPoint y: 332, endPoint x: 432, endPoint y: 332, distance: 121.4
click at [432, 332] on div "新增關鍵字組合 名稱 **** 關鍵字內容 0 / 200 Cancel 儲存變更" at bounding box center [674, 364] width 1349 height 728
click at [564, 416] on input "關鍵字內容" at bounding box center [651, 416] width 319 height 19
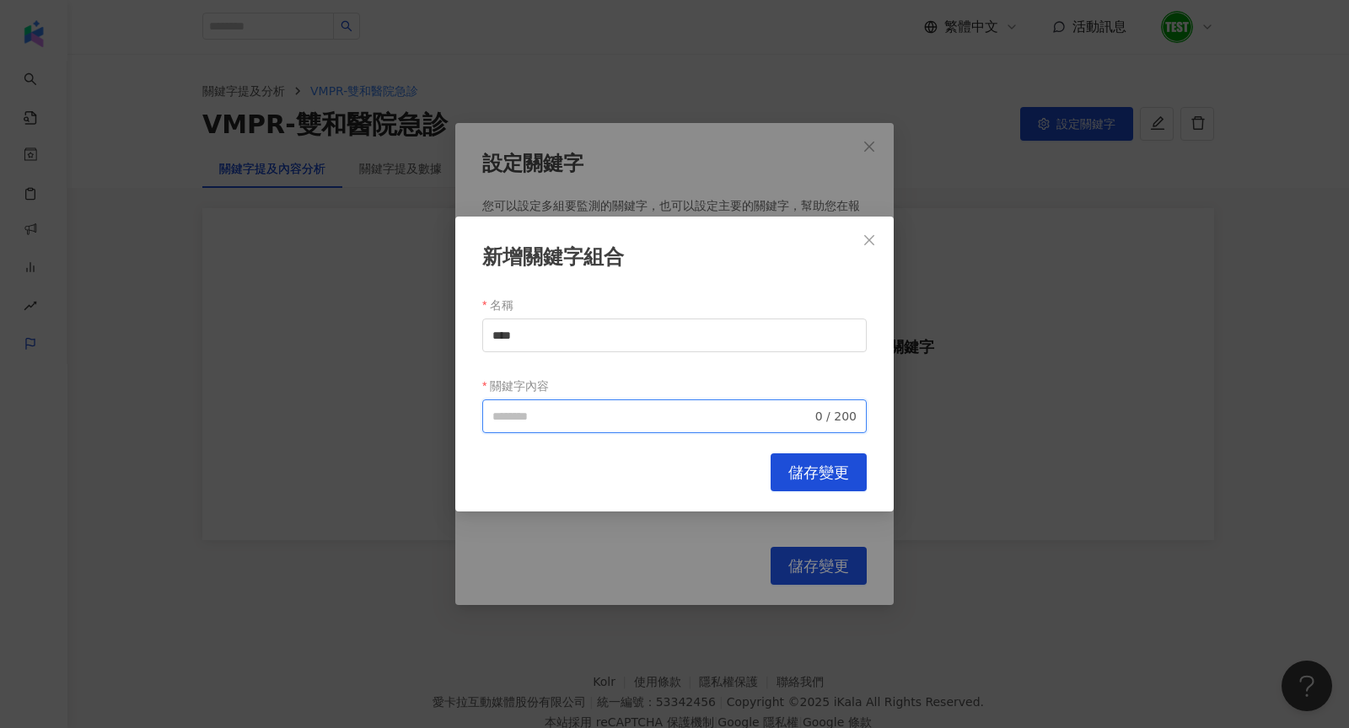
paste input "****"
type input "**********"
click at [785, 475] on button "儲存變更" at bounding box center [818, 473] width 96 height 38
click at [785, 475] on div "**********" at bounding box center [674, 364] width 1349 height 728
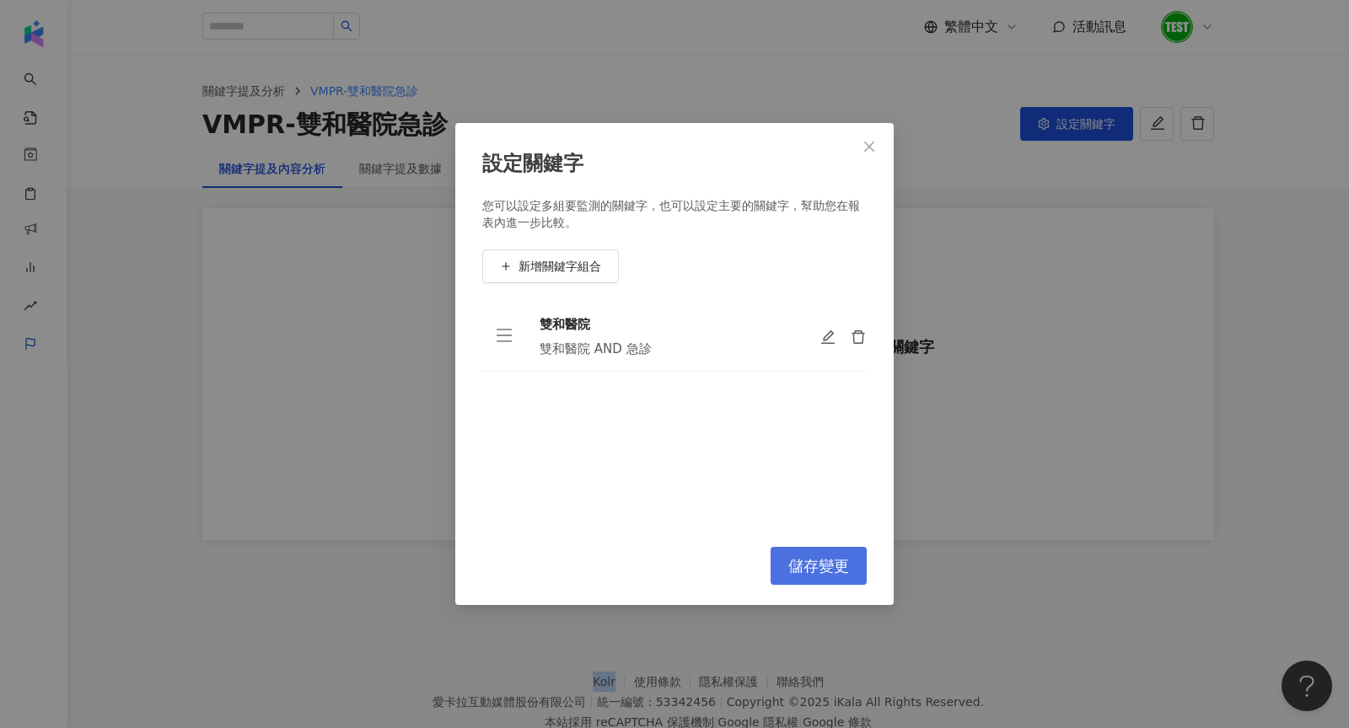
click at [834, 575] on span "儲存變更" at bounding box center [818, 566] width 61 height 19
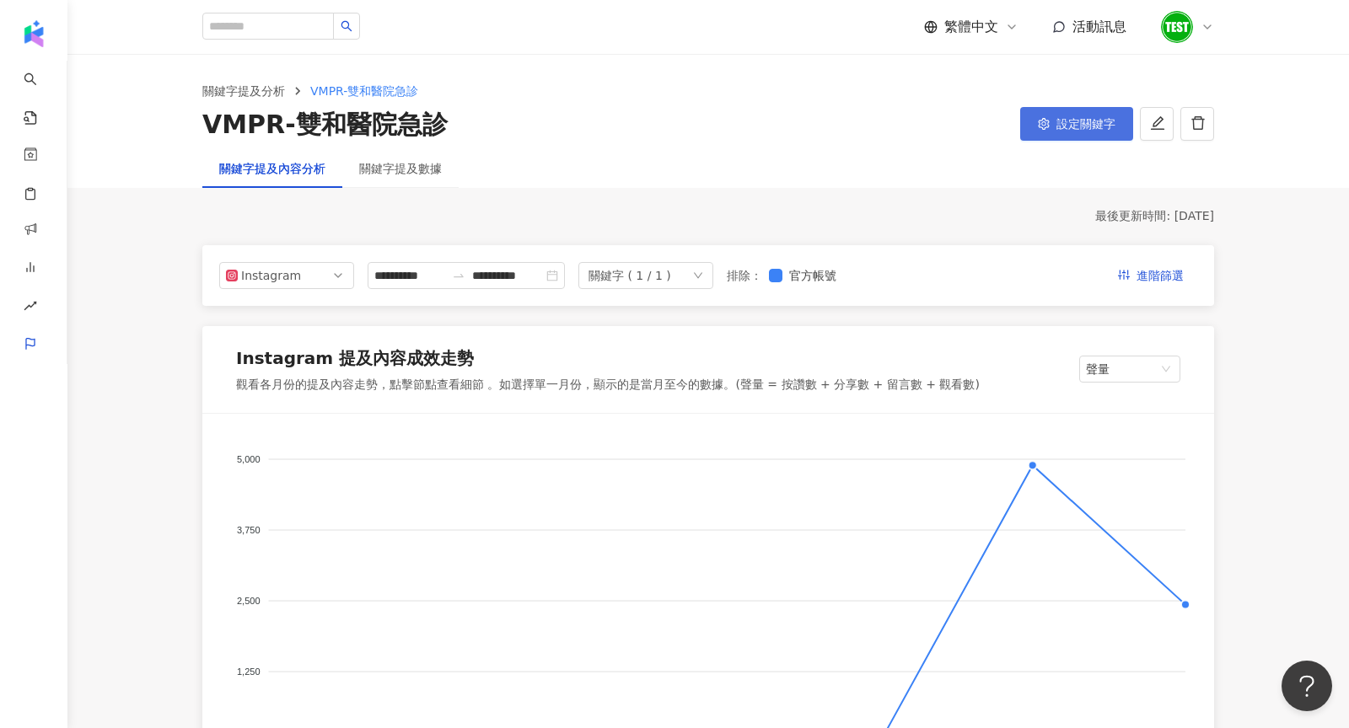
click at [1077, 137] on button "設定關鍵字" at bounding box center [1076, 124] width 113 height 34
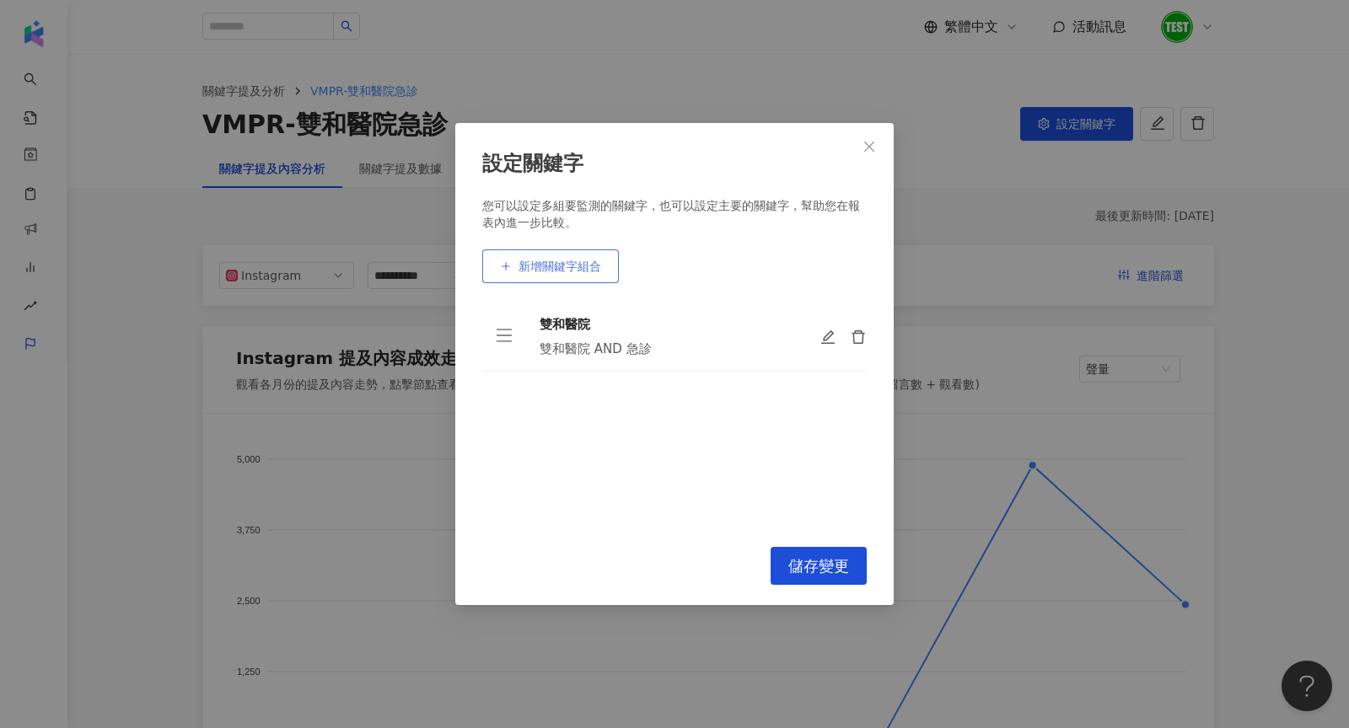
click at [562, 273] on button "新增關鍵字組合" at bounding box center [550, 267] width 137 height 34
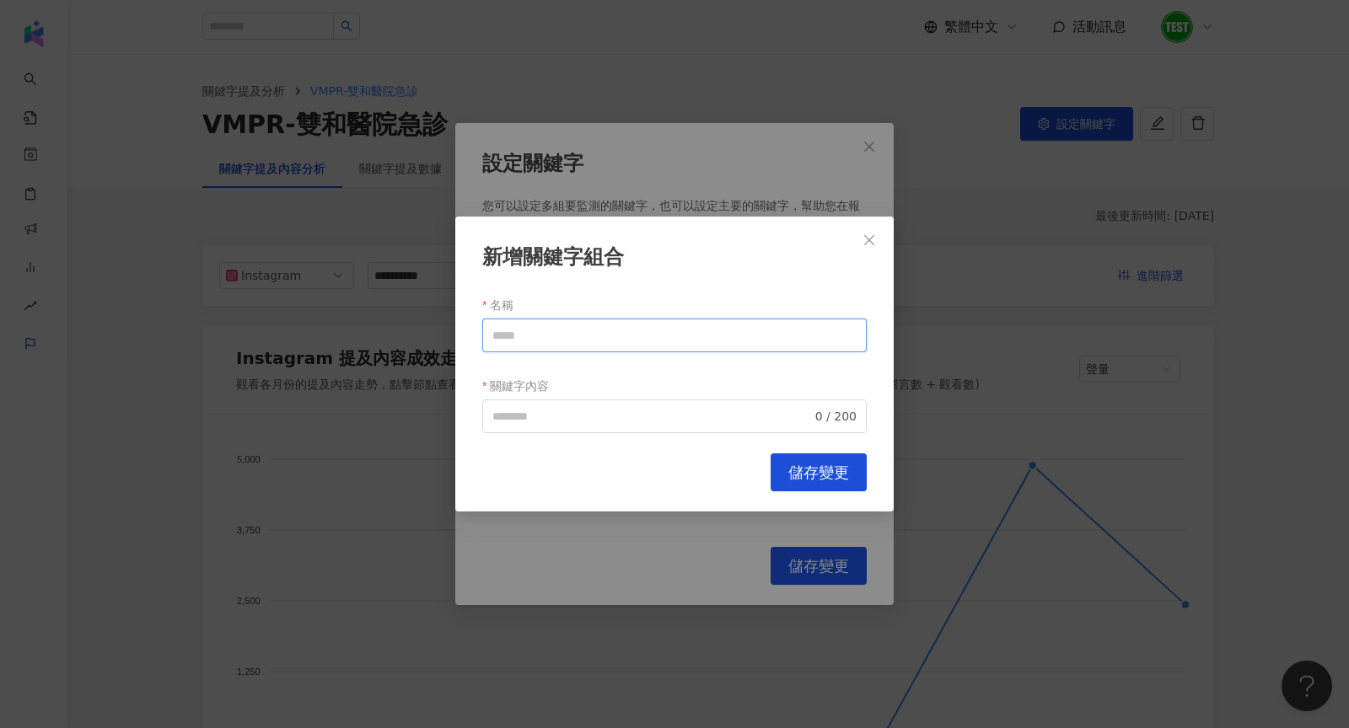
click at [582, 331] on input "名稱" at bounding box center [674, 336] width 384 height 34
drag, startPoint x: 553, startPoint y: 341, endPoint x: 422, endPoint y: 341, distance: 130.7
click at [422, 341] on div "新增關鍵字組合 名稱 **** 關鍵字內容 0 / 200 Cancel 儲存變更" at bounding box center [674, 364] width 1349 height 728
type input "****"
click at [562, 409] on input "關鍵字內容" at bounding box center [651, 416] width 319 height 19
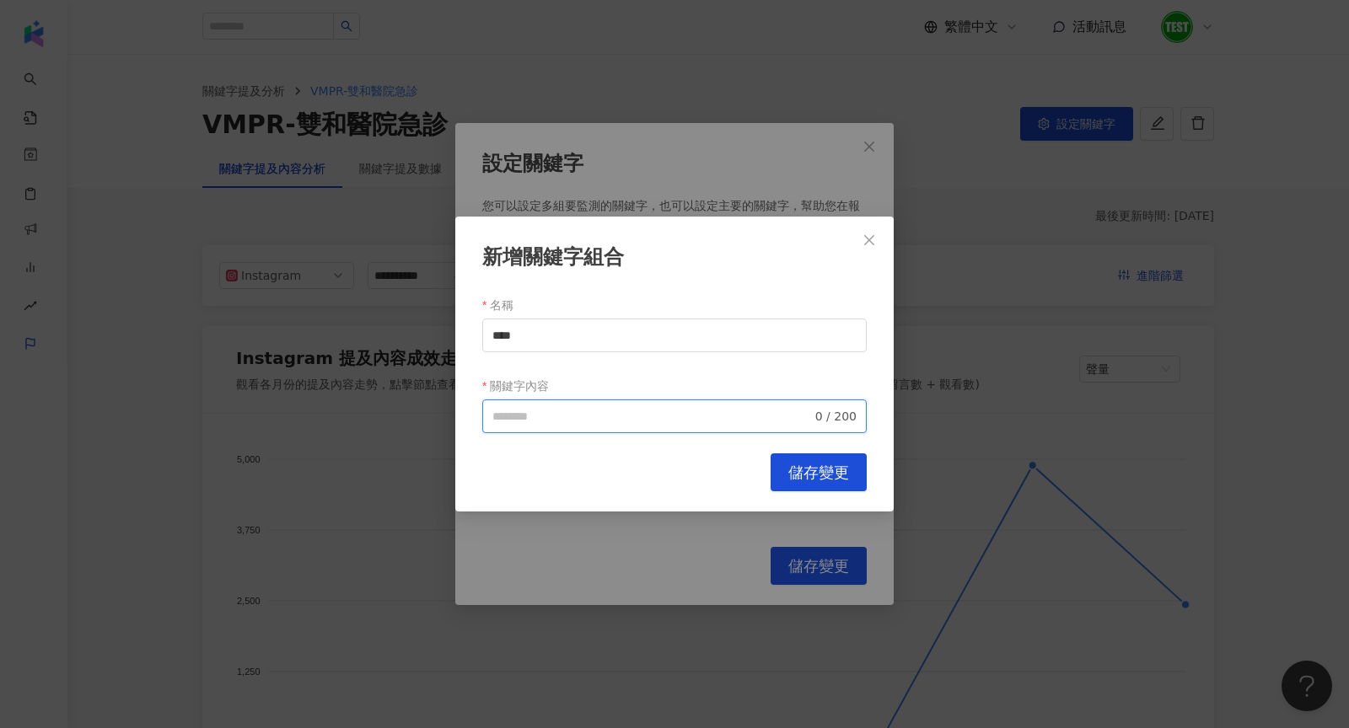
paste input "****"
type input "**********"
click at [846, 470] on span "儲存變更" at bounding box center [818, 473] width 61 height 19
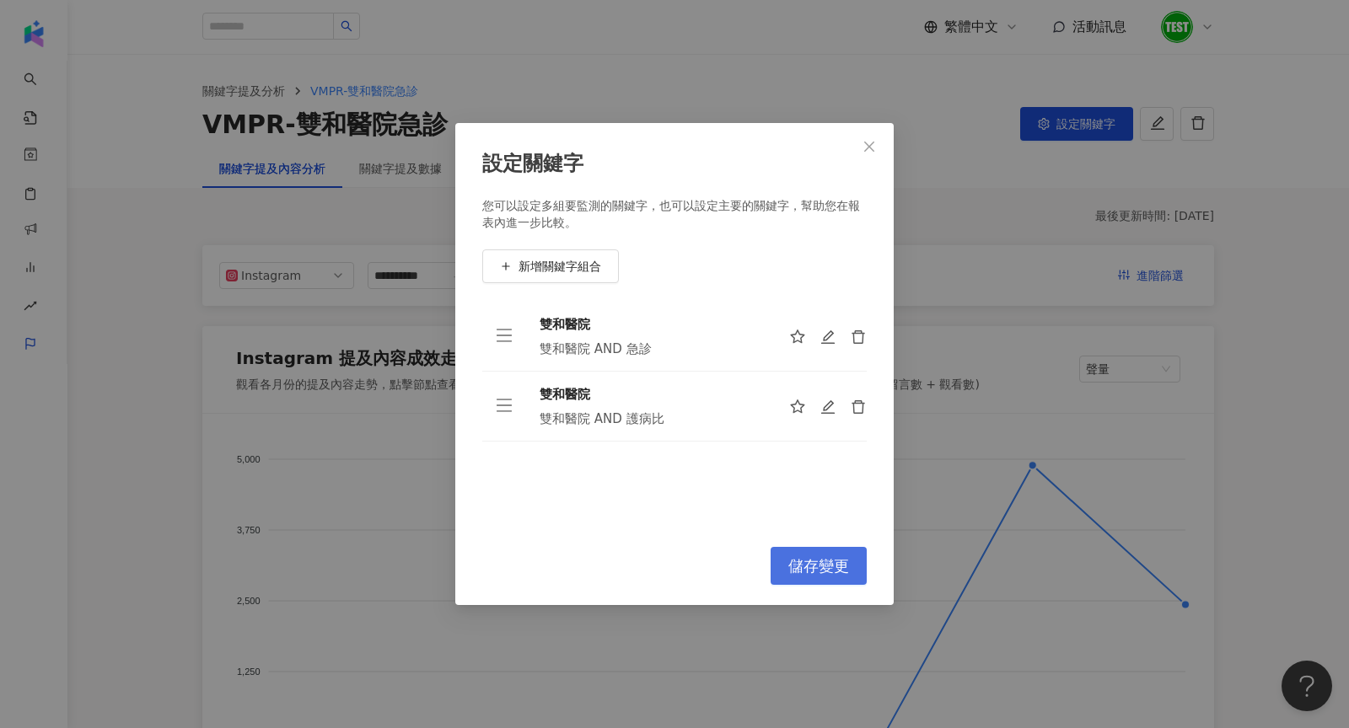
click at [830, 576] on button "儲存變更" at bounding box center [818, 566] width 96 height 38
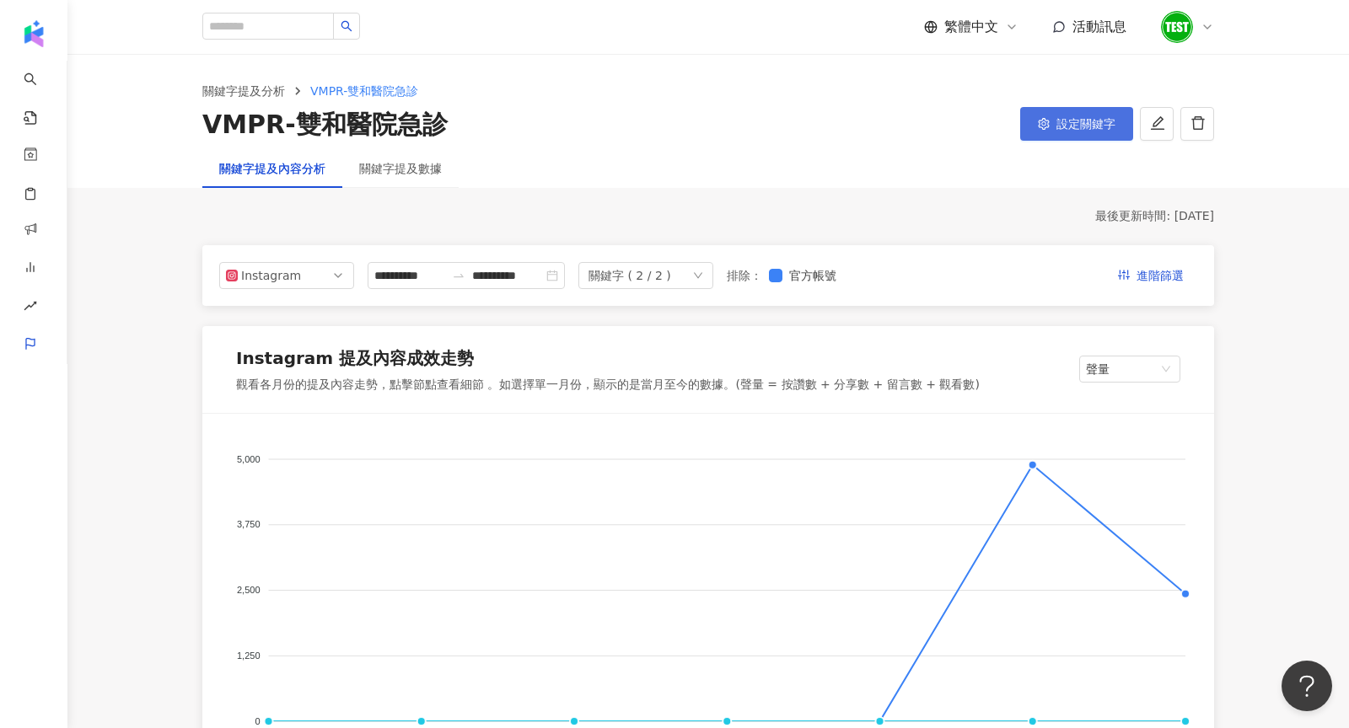
click at [1093, 120] on span "設定關鍵字" at bounding box center [1085, 123] width 59 height 13
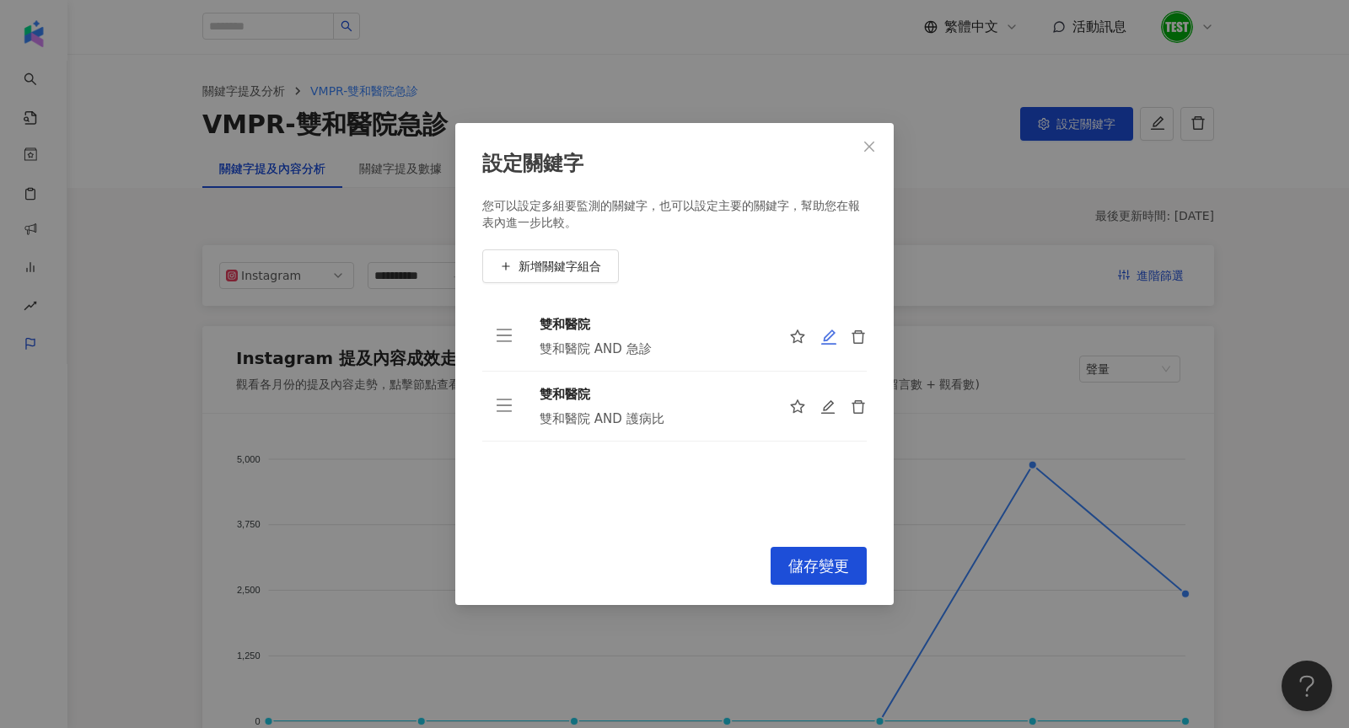
click at [826, 340] on icon "edit" at bounding box center [828, 337] width 15 height 15
type input "****"
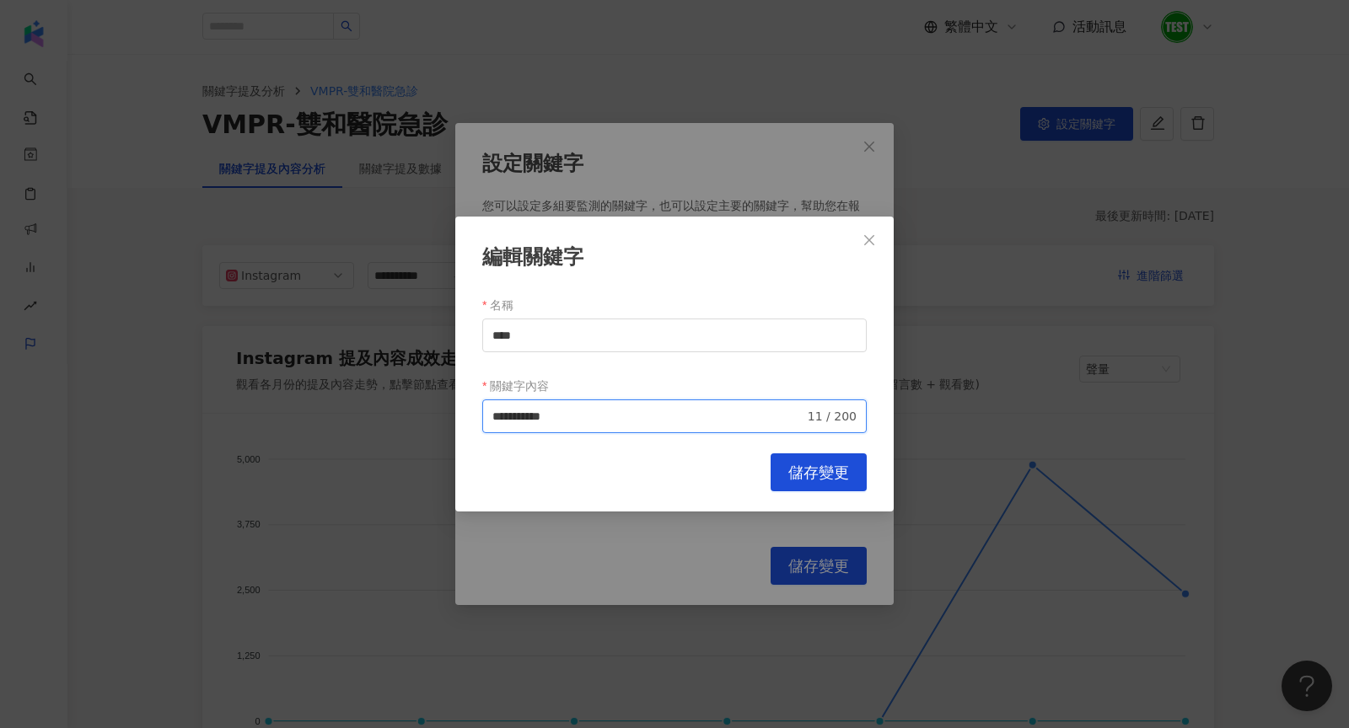
drag, startPoint x: 566, startPoint y: 412, endPoint x: 453, endPoint y: 405, distance: 114.0
click at [453, 405] on div "**********" at bounding box center [674, 364] width 1349 height 728
type input "**********"
click at [793, 463] on button "儲存變更" at bounding box center [818, 473] width 96 height 38
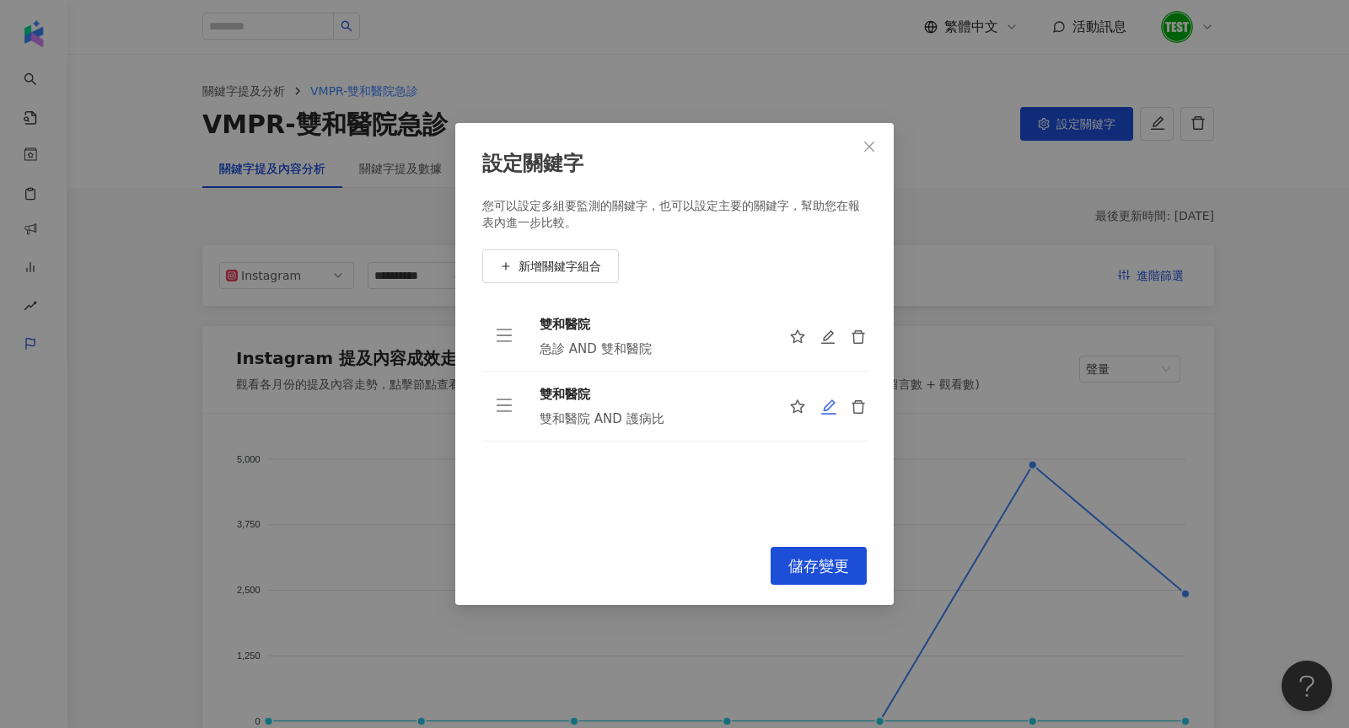
click at [823, 412] on icon "edit" at bounding box center [828, 407] width 17 height 17
type input "****"
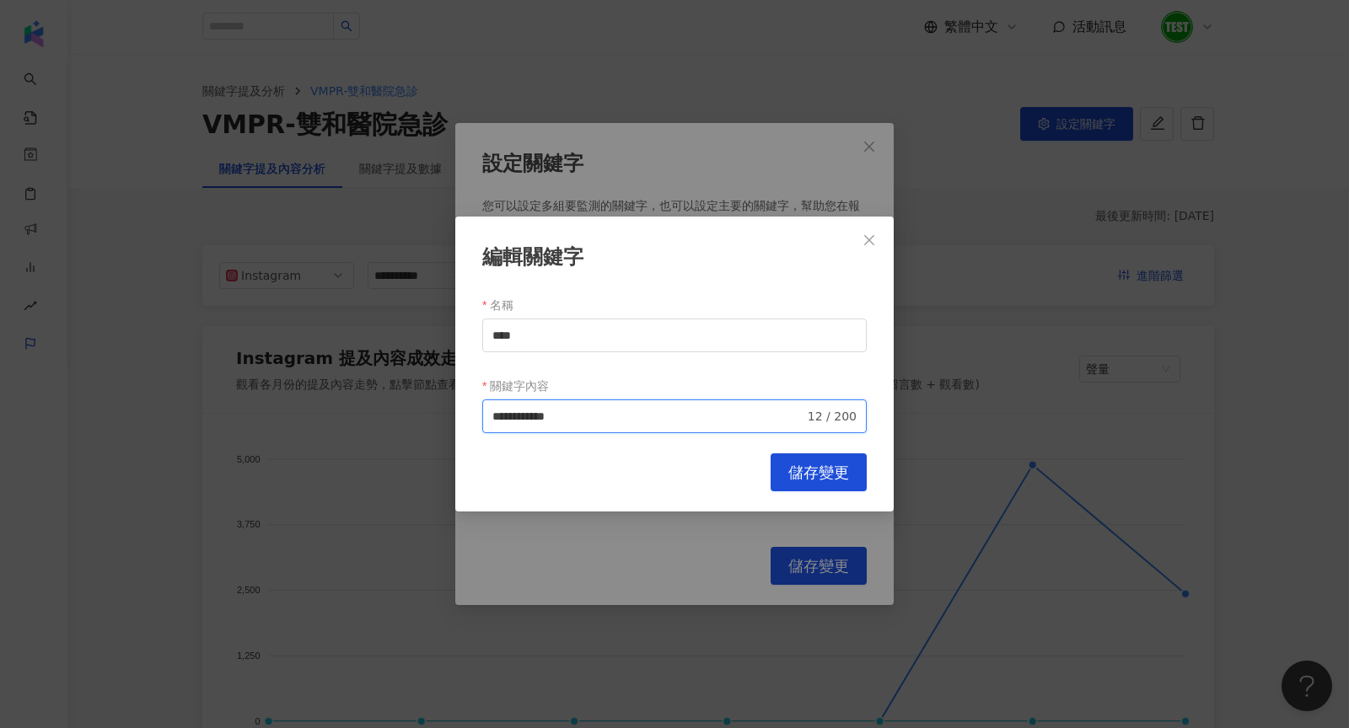
drag, startPoint x: 573, startPoint y: 411, endPoint x: 431, endPoint y: 410, distance: 142.5
click at [431, 410] on div "**********" at bounding box center [674, 364] width 1349 height 728
click at [584, 411] on input "***" at bounding box center [651, 416] width 319 height 19
type input "**********"
click at [809, 460] on button "儲存變更" at bounding box center [818, 473] width 96 height 38
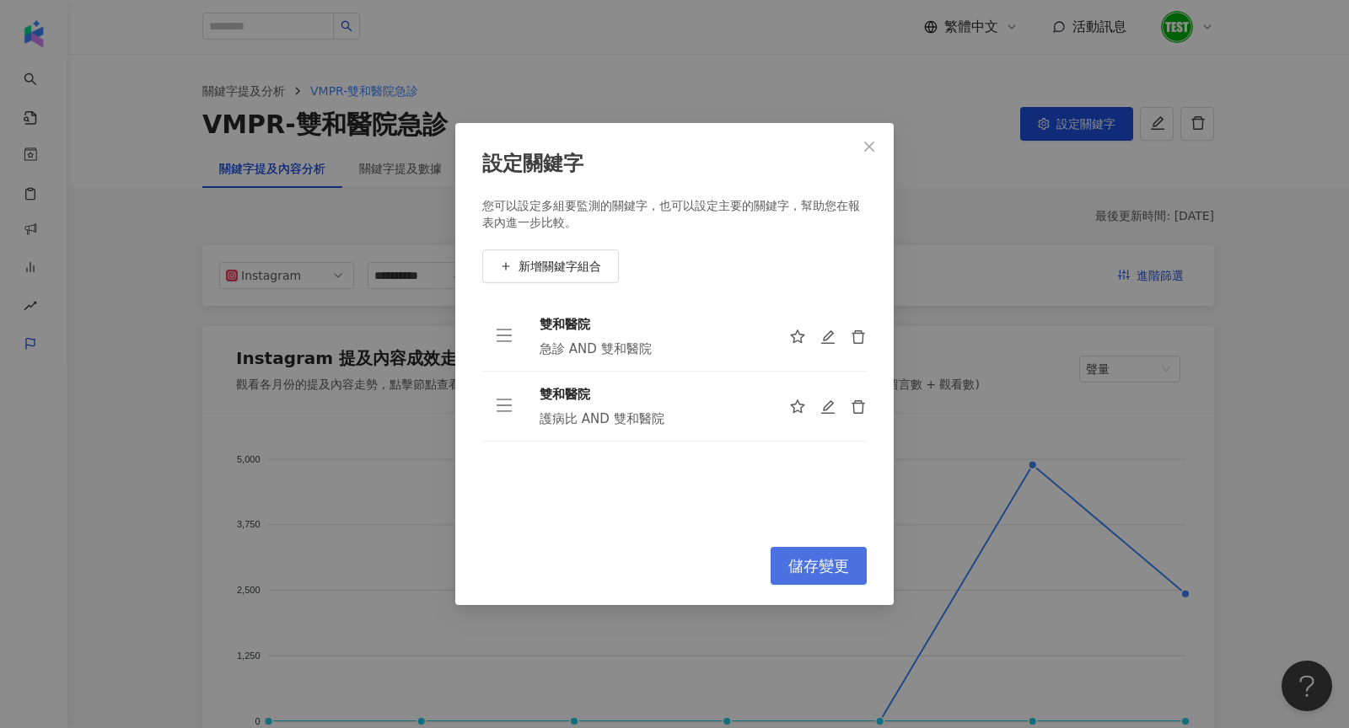
click at [793, 558] on span "儲存變更" at bounding box center [818, 566] width 61 height 19
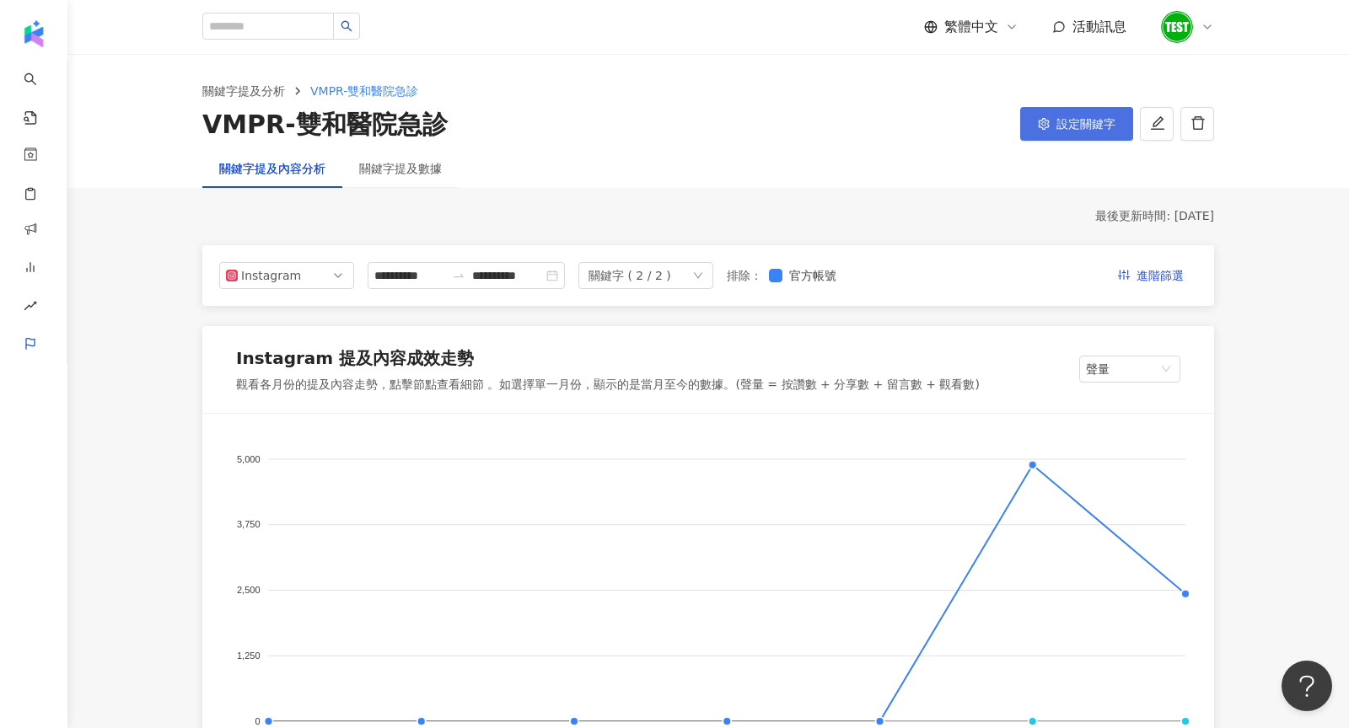
click at [1051, 129] on button "設定關鍵字" at bounding box center [1076, 124] width 113 height 34
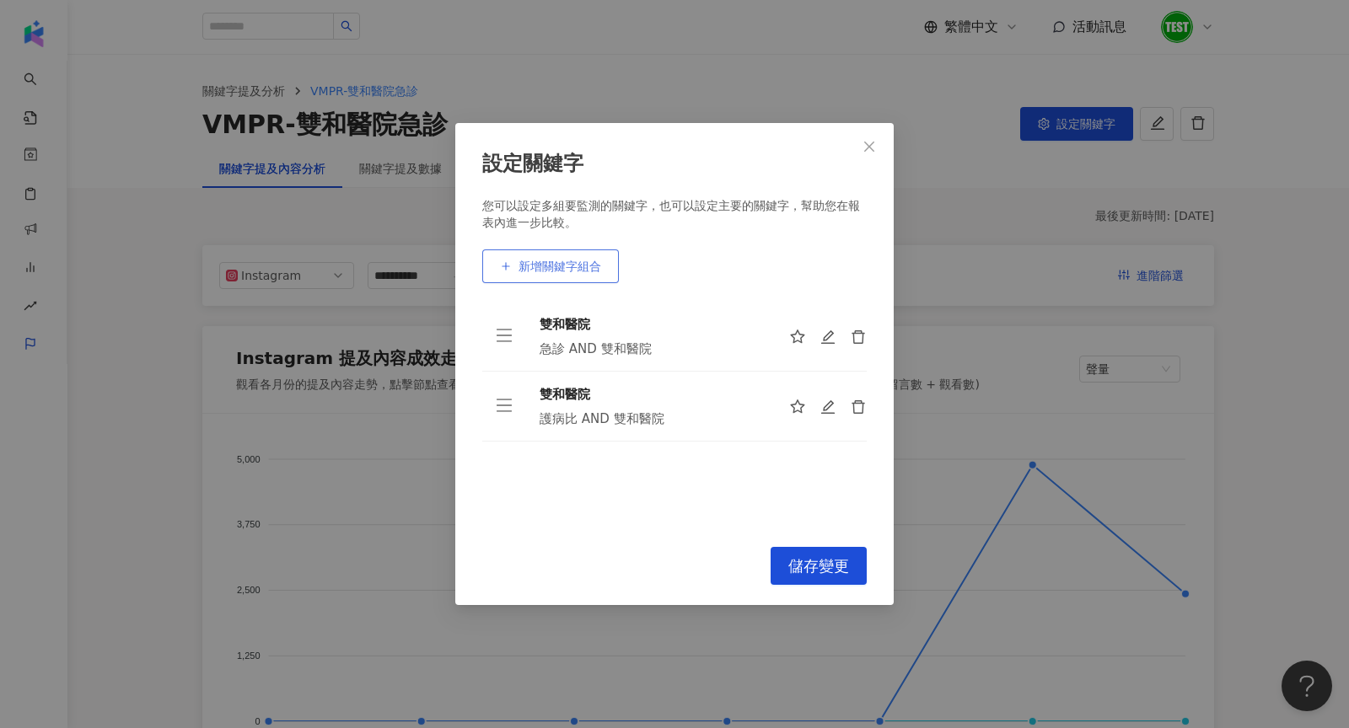
click at [584, 255] on button "新增關鍵字組合" at bounding box center [550, 267] width 137 height 34
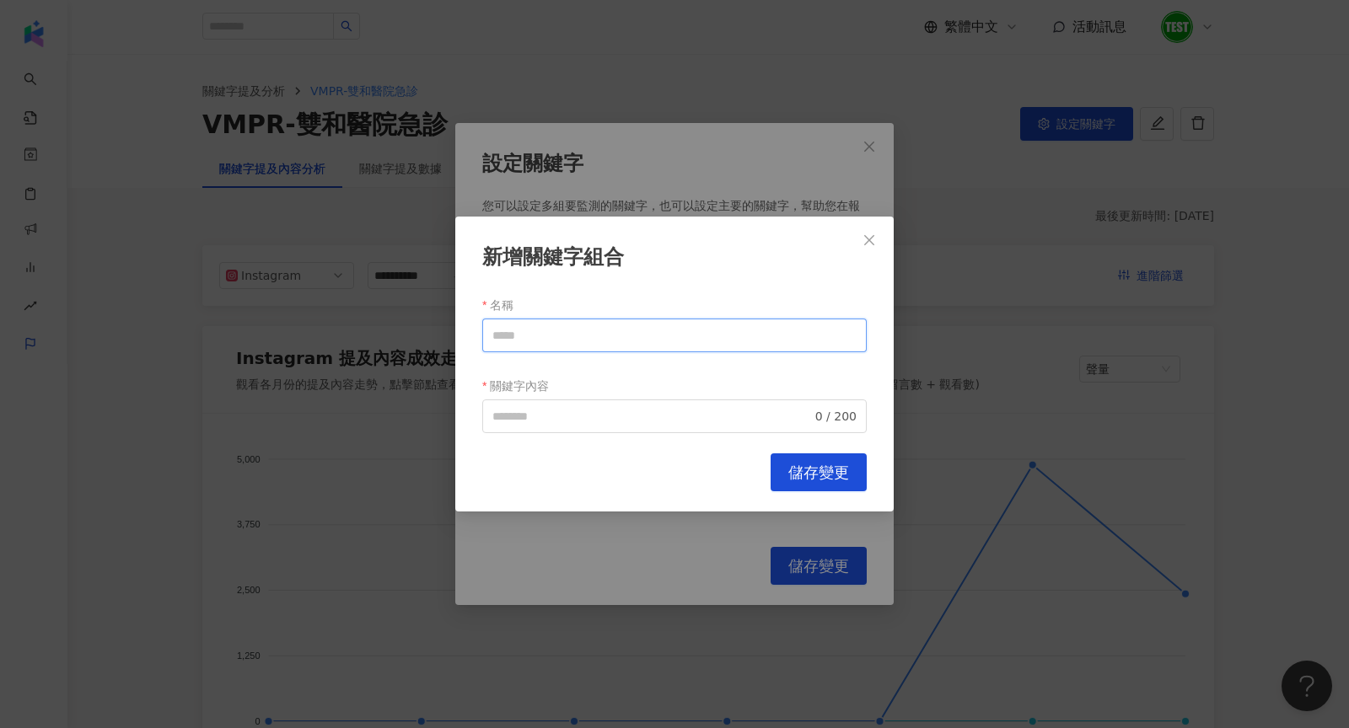
click at [576, 336] on input "名稱" at bounding box center [674, 336] width 384 height 34
type input "*"
click at [869, 242] on icon "close" at bounding box center [868, 240] width 13 height 13
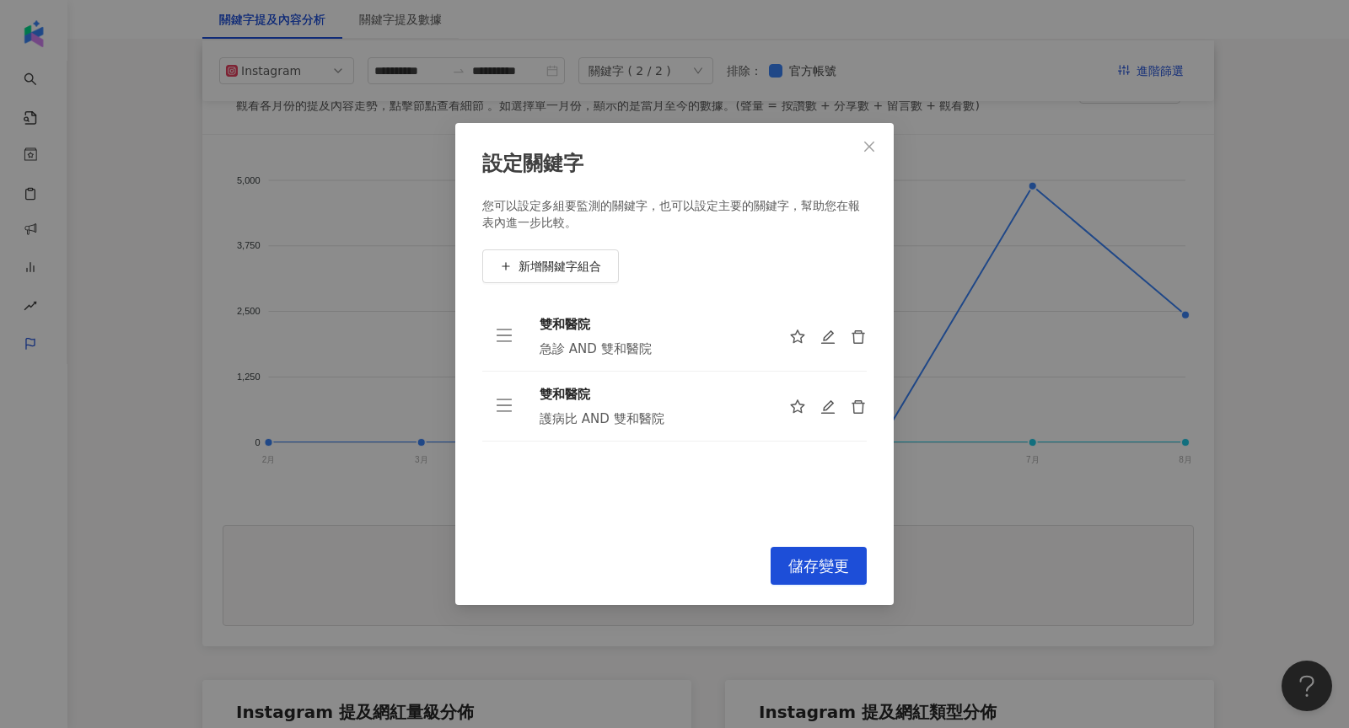
scroll to position [268, 0]
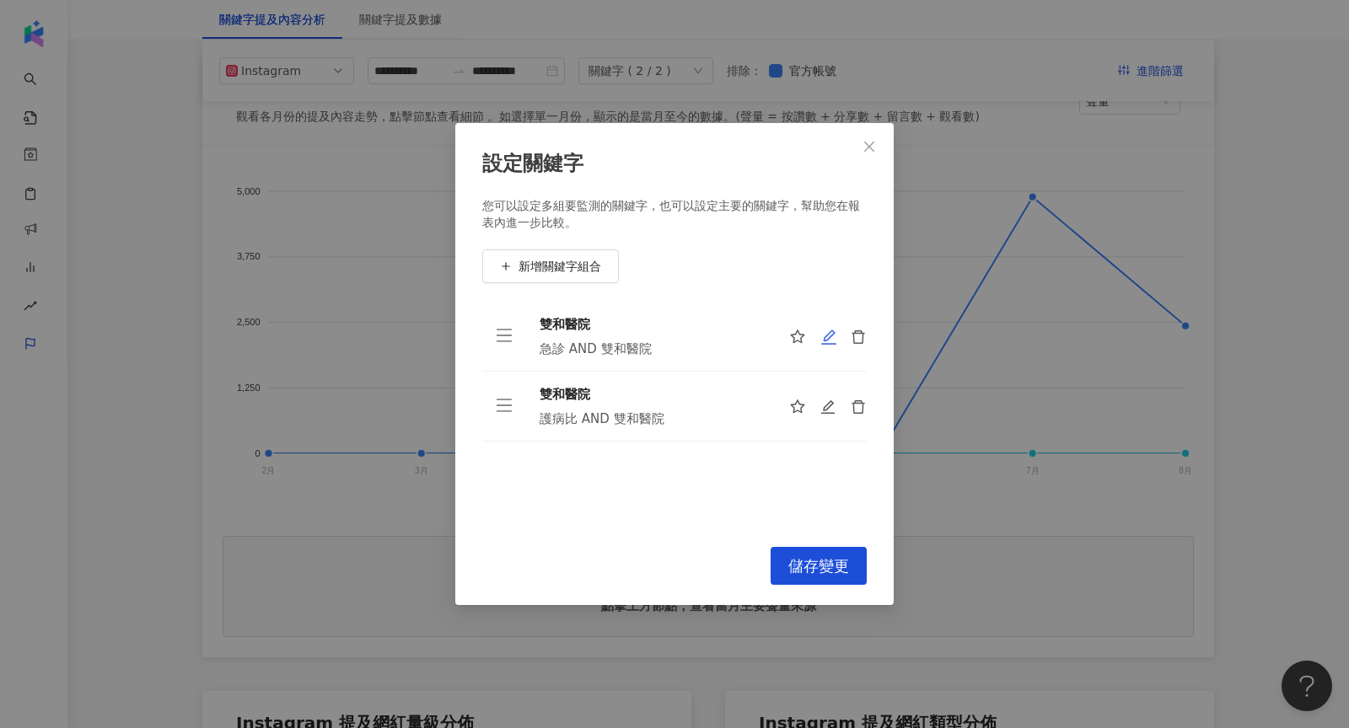
click at [830, 340] on icon "edit" at bounding box center [828, 337] width 17 height 17
type input "****"
type input "**********"
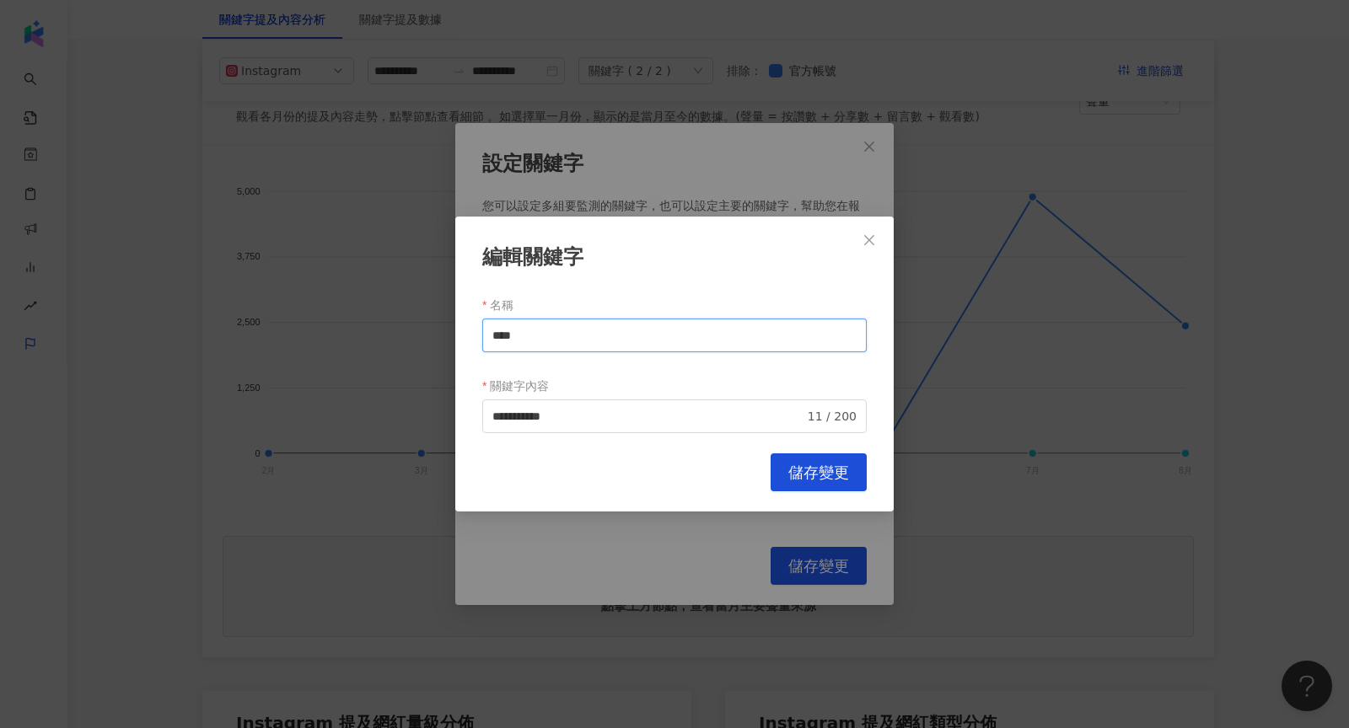
drag, startPoint x: 558, startPoint y: 331, endPoint x: 425, endPoint y: 334, distance: 133.2
click at [425, 334] on div "**********" at bounding box center [674, 364] width 1349 height 728
type input "*"
type input "**"
click at [798, 460] on button "儲存變更" at bounding box center [818, 473] width 96 height 38
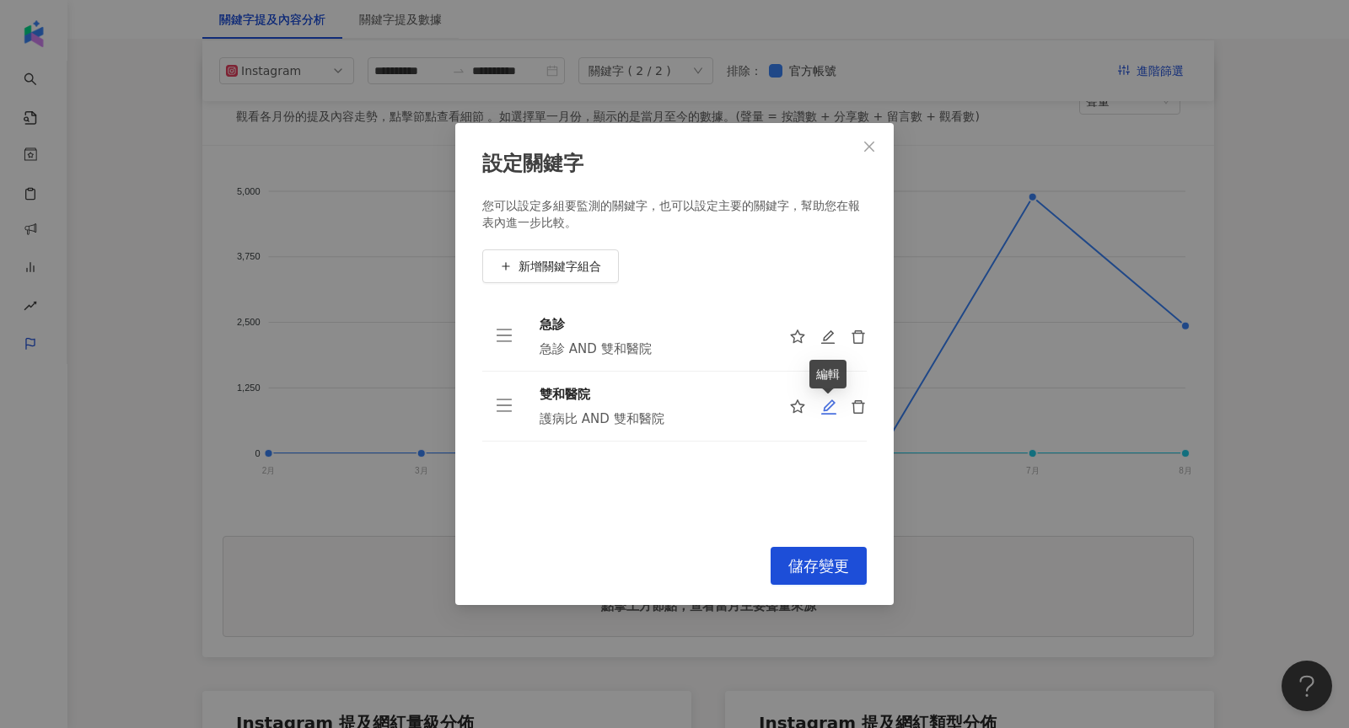
click at [830, 403] on icon "edit" at bounding box center [828, 407] width 17 height 17
type input "****"
type input "**********"
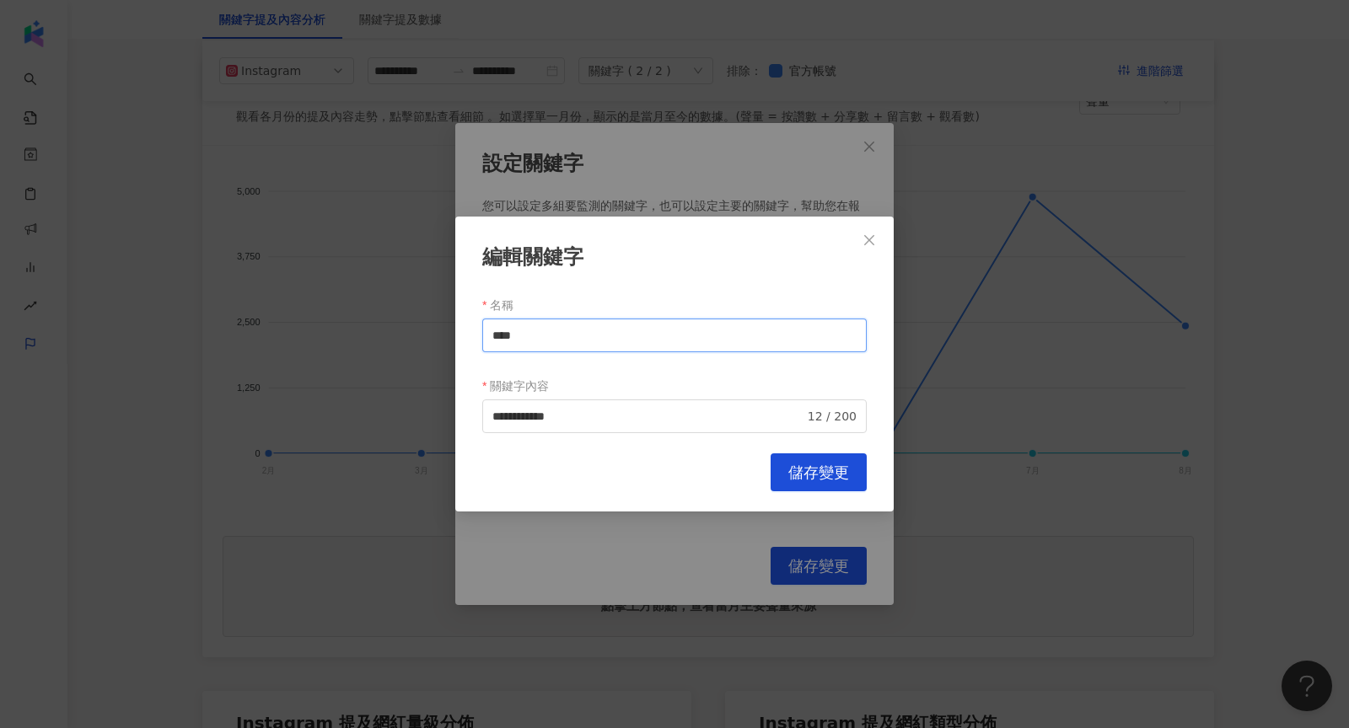
drag, startPoint x: 703, startPoint y: 323, endPoint x: 432, endPoint y: 326, distance: 270.6
click at [432, 326] on div "**********" at bounding box center [674, 364] width 1349 height 728
drag, startPoint x: 544, startPoint y: 341, endPoint x: 427, endPoint y: 341, distance: 116.3
click at [427, 341] on div "**********" at bounding box center [674, 364] width 1349 height 728
type input "***"
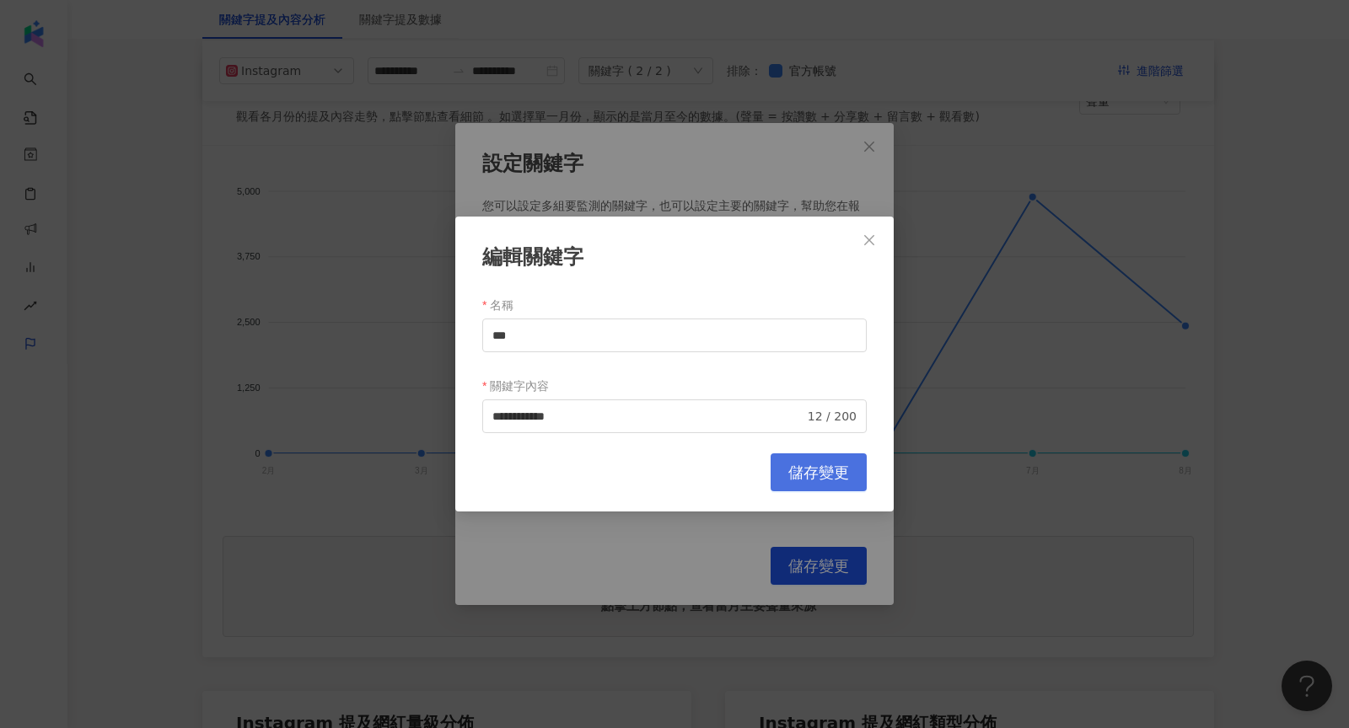
click at [803, 491] on button "儲存變更" at bounding box center [818, 473] width 96 height 38
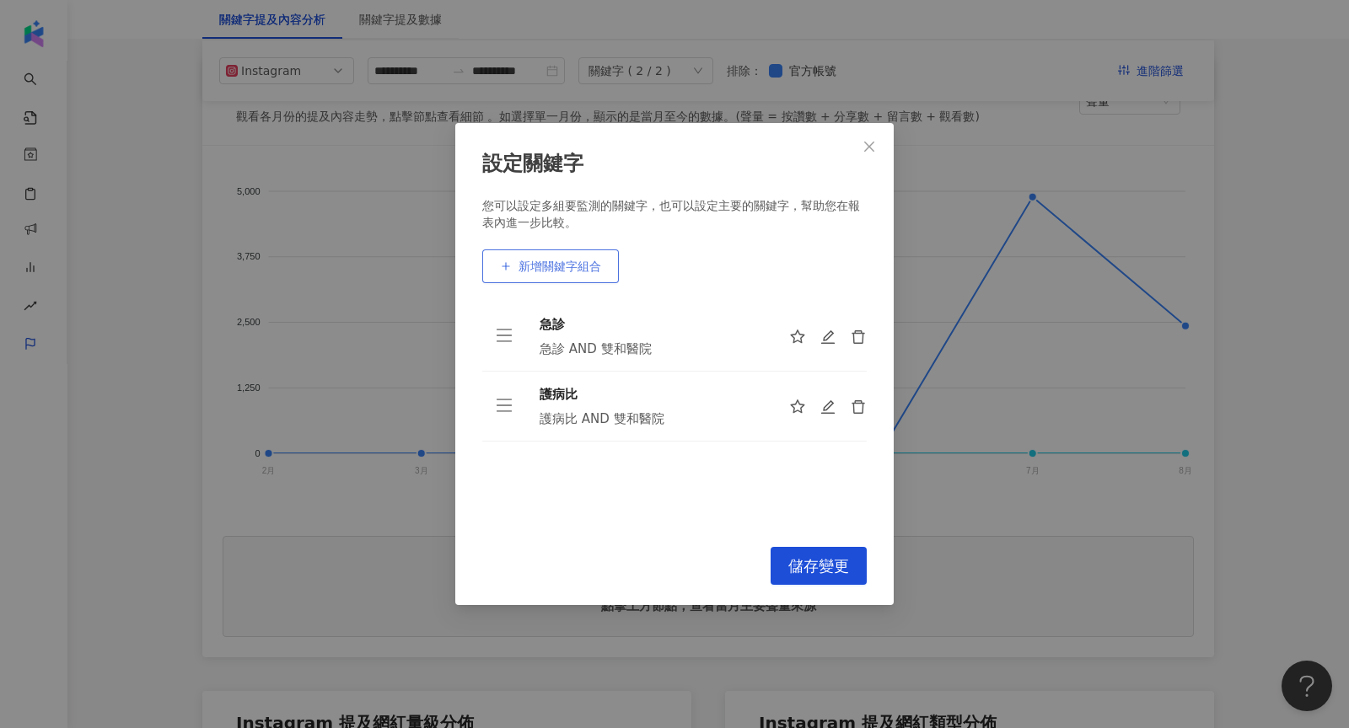
click at [551, 260] on span "新增關鍵字組合" at bounding box center [559, 266] width 83 height 13
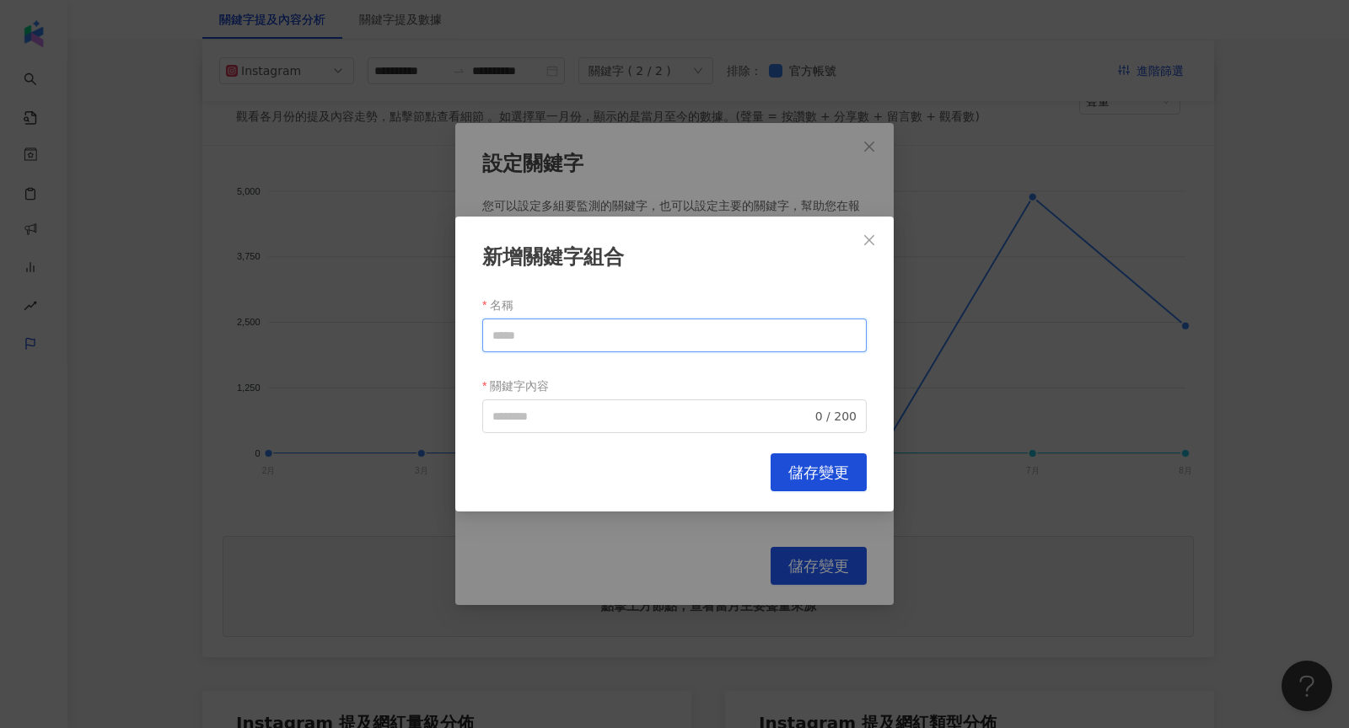
click at [580, 335] on input "名稱" at bounding box center [674, 336] width 384 height 34
type input "**"
click at [592, 424] on input "關鍵字內容" at bounding box center [651, 416] width 319 height 19
type input "**********"
click at [808, 482] on button "儲存變更" at bounding box center [818, 473] width 96 height 38
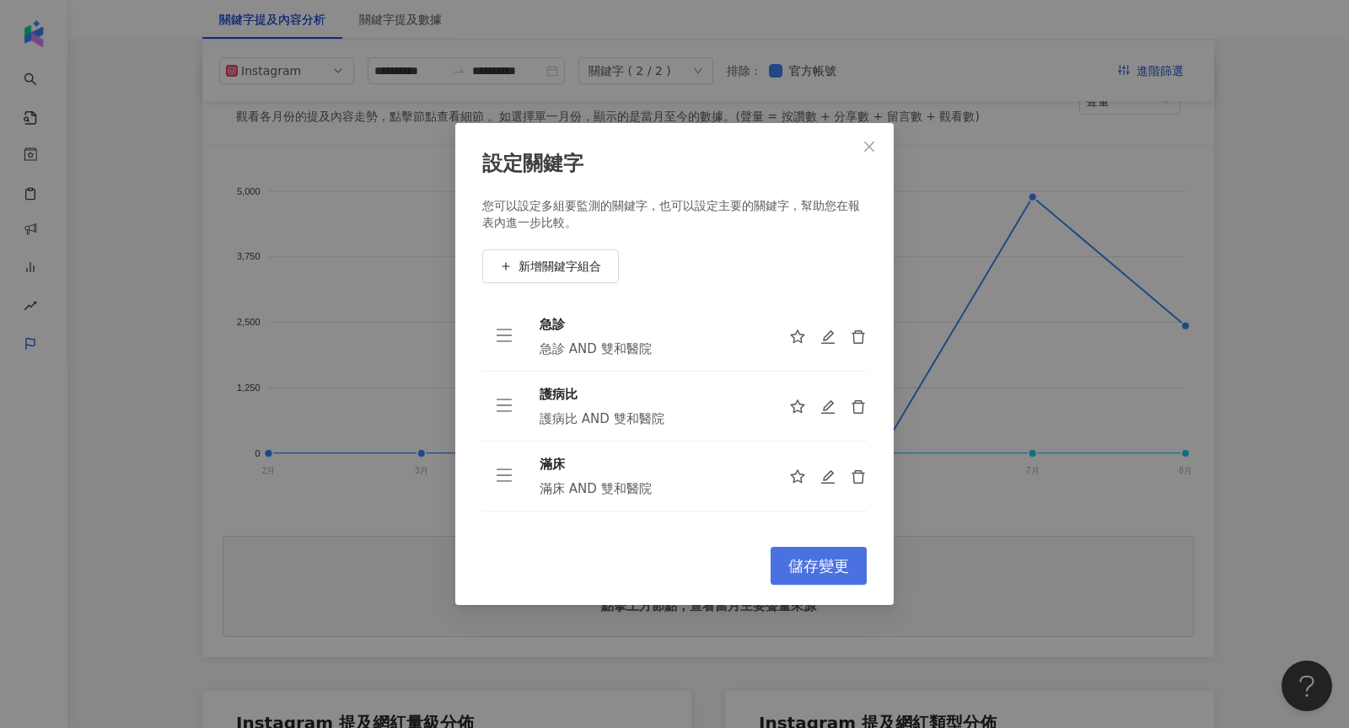
click at [825, 562] on span "儲存變更" at bounding box center [818, 566] width 61 height 19
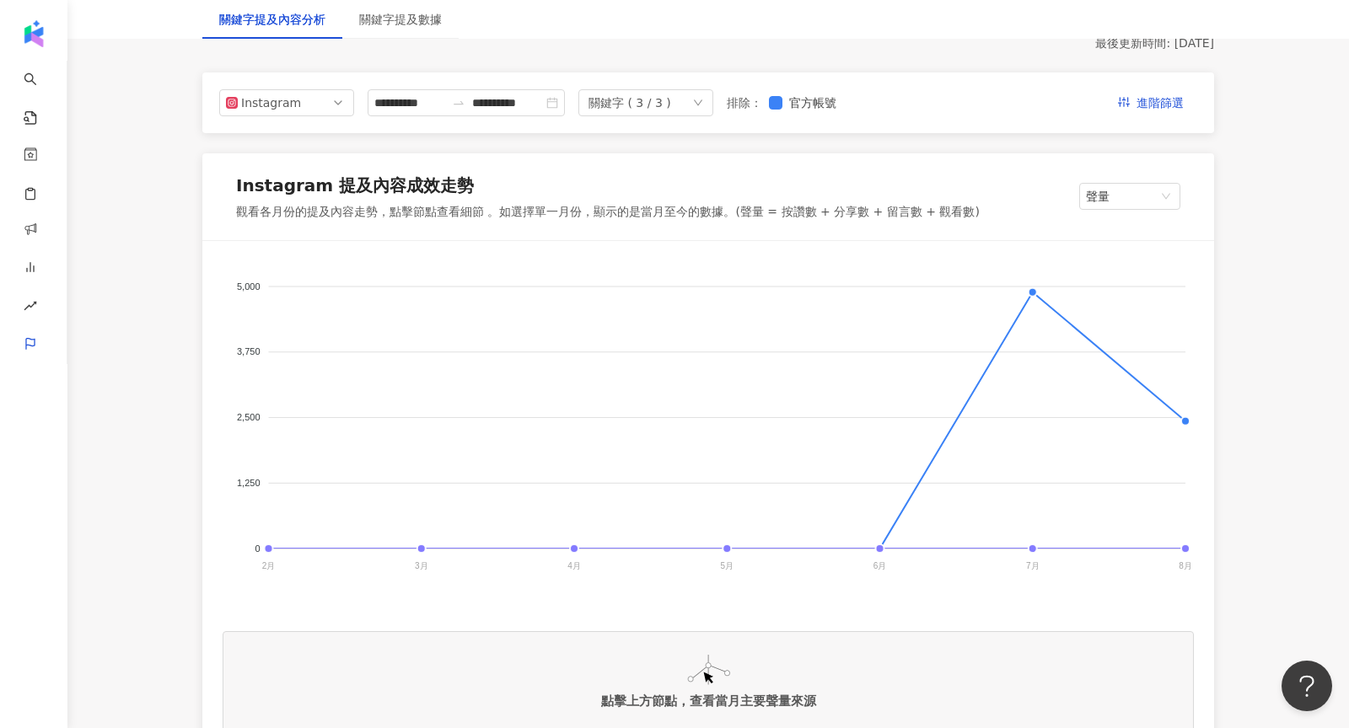
scroll to position [138, 0]
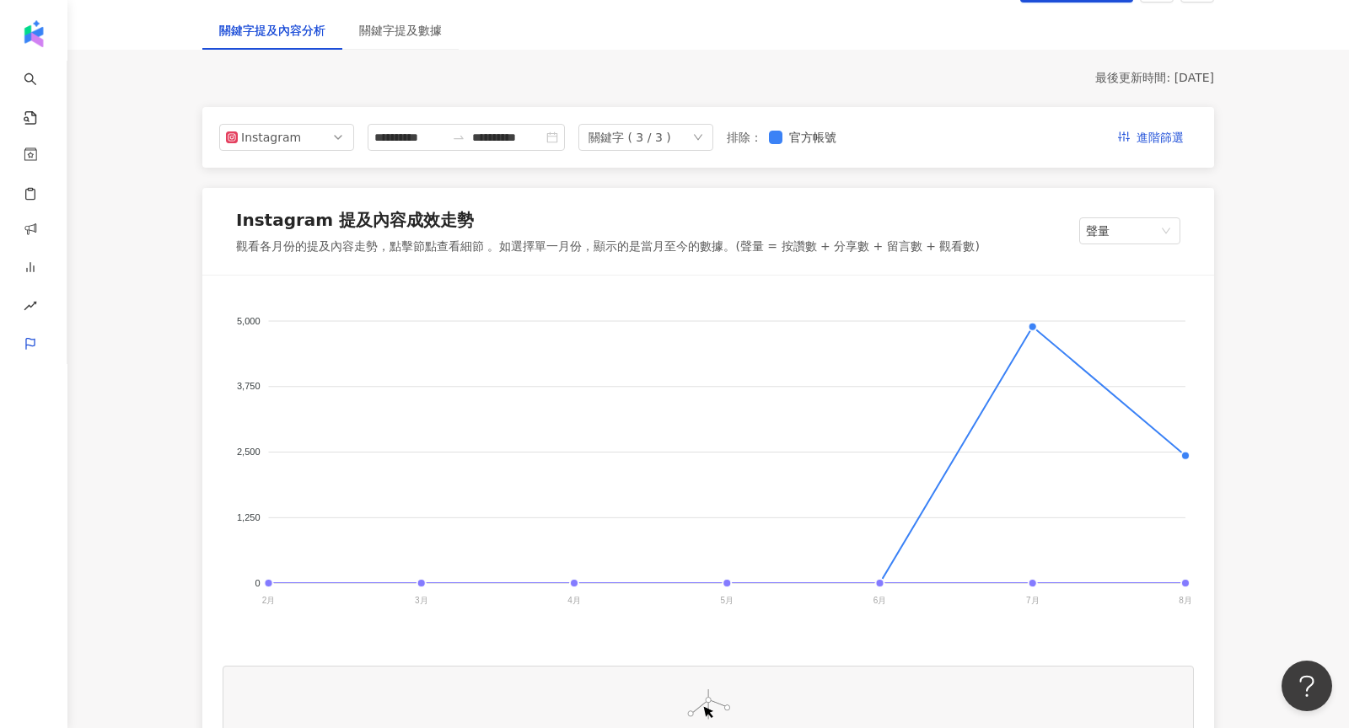
click at [642, 141] on div "關鍵字 ( 3 / 3 )" at bounding box center [629, 137] width 83 height 25
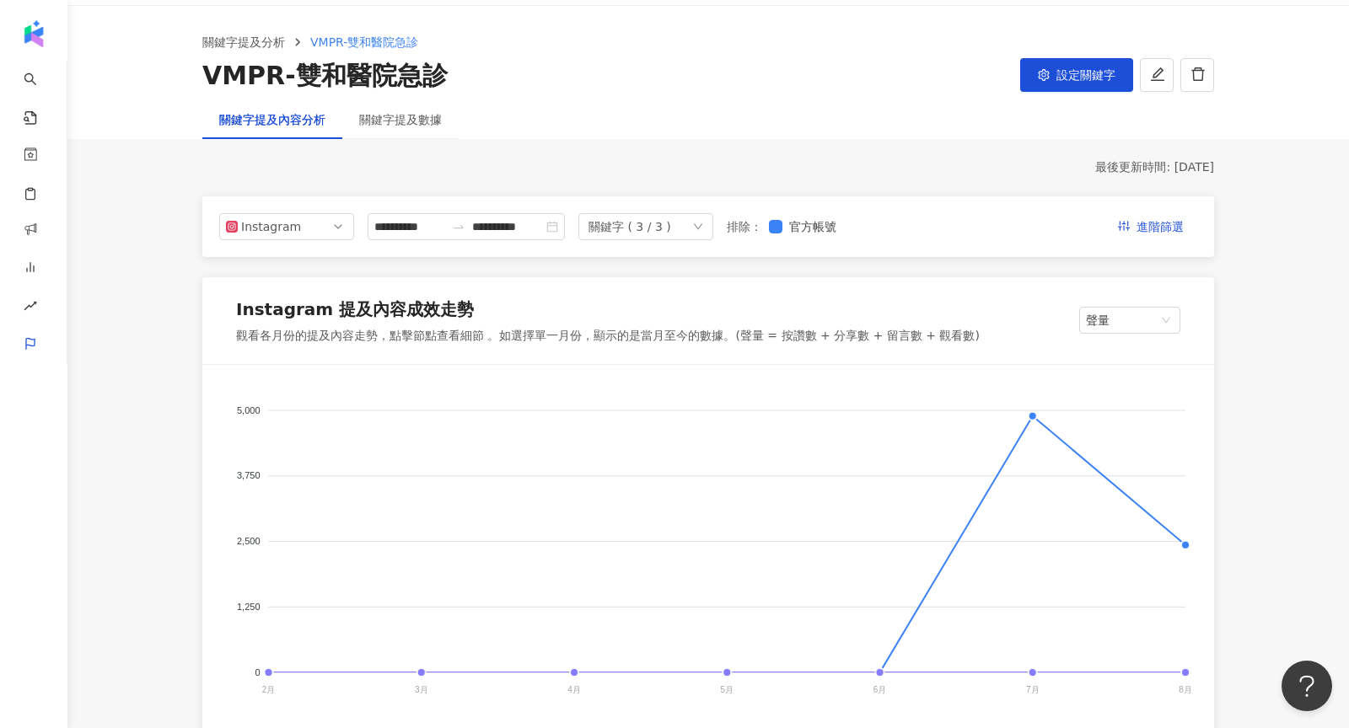
scroll to position [0, 0]
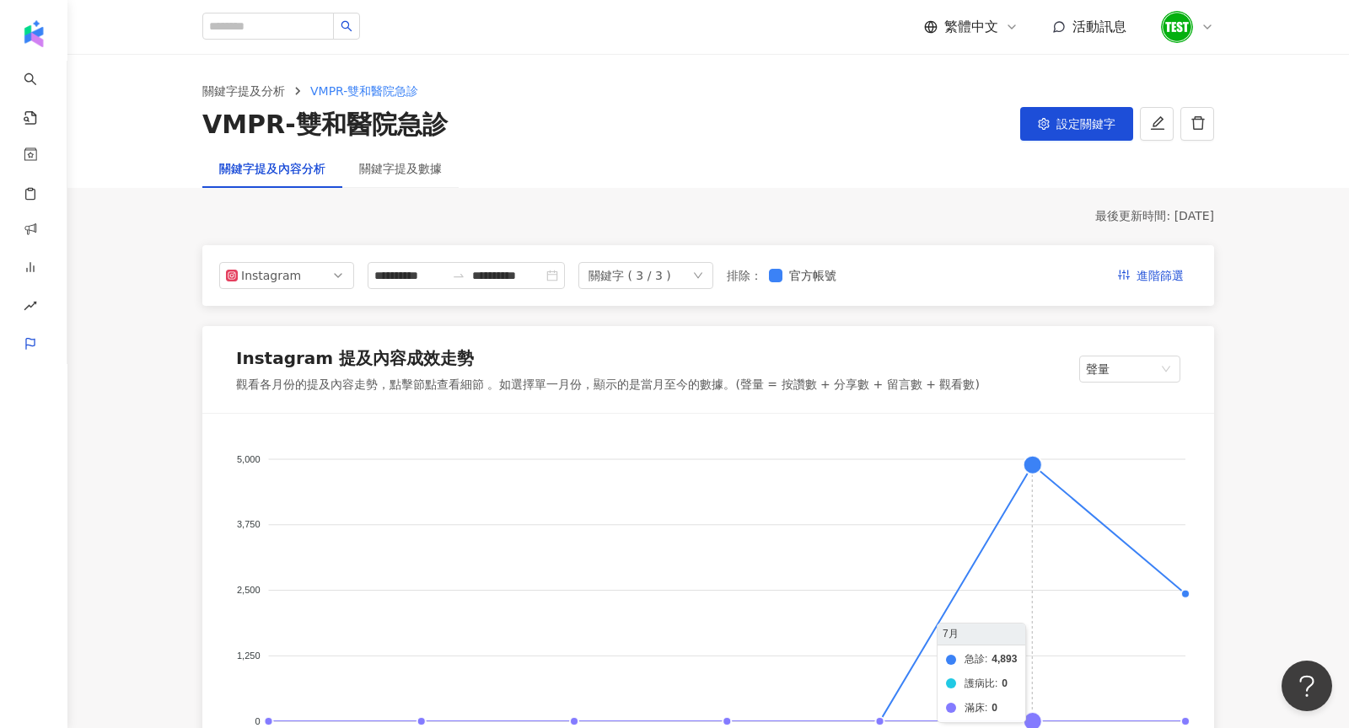
click at [1027, 468] on foreignobject "急診 護病比 滿床" at bounding box center [708, 602] width 971 height 337
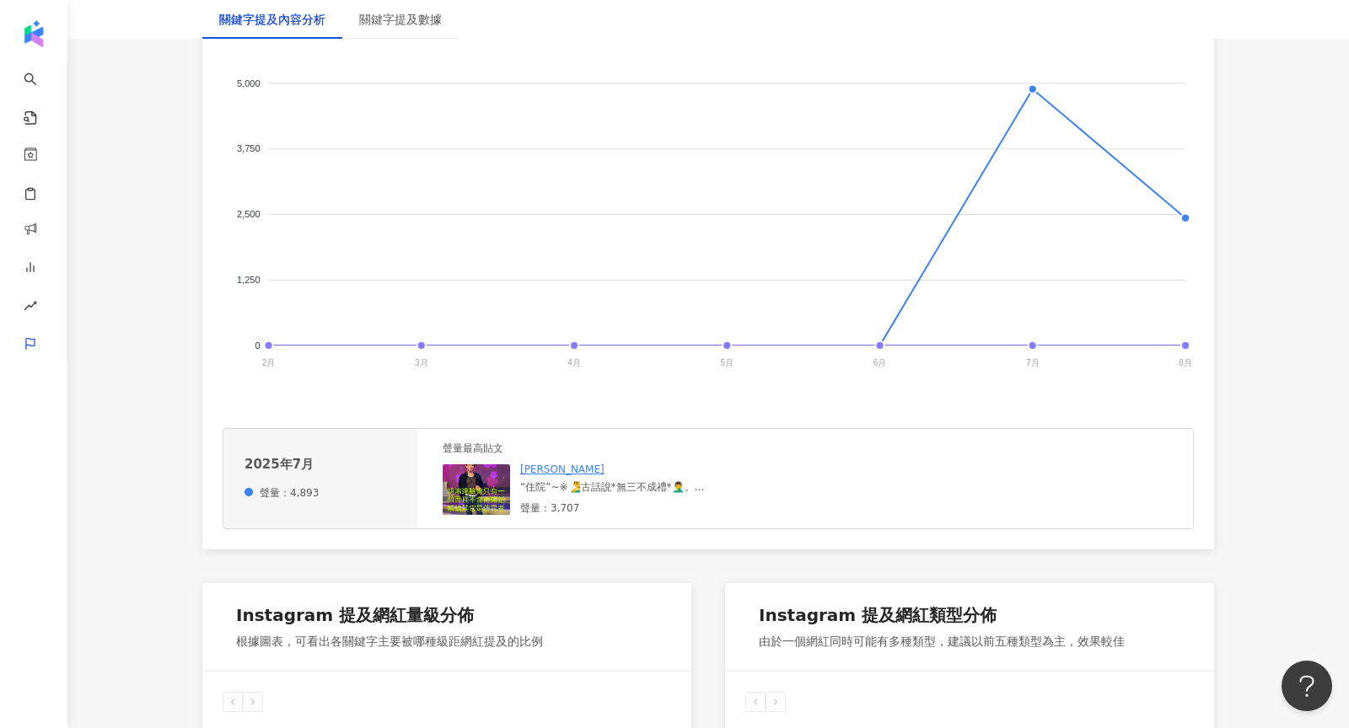
scroll to position [378, 0]
click at [486, 487] on img at bounding box center [476, 488] width 67 height 51
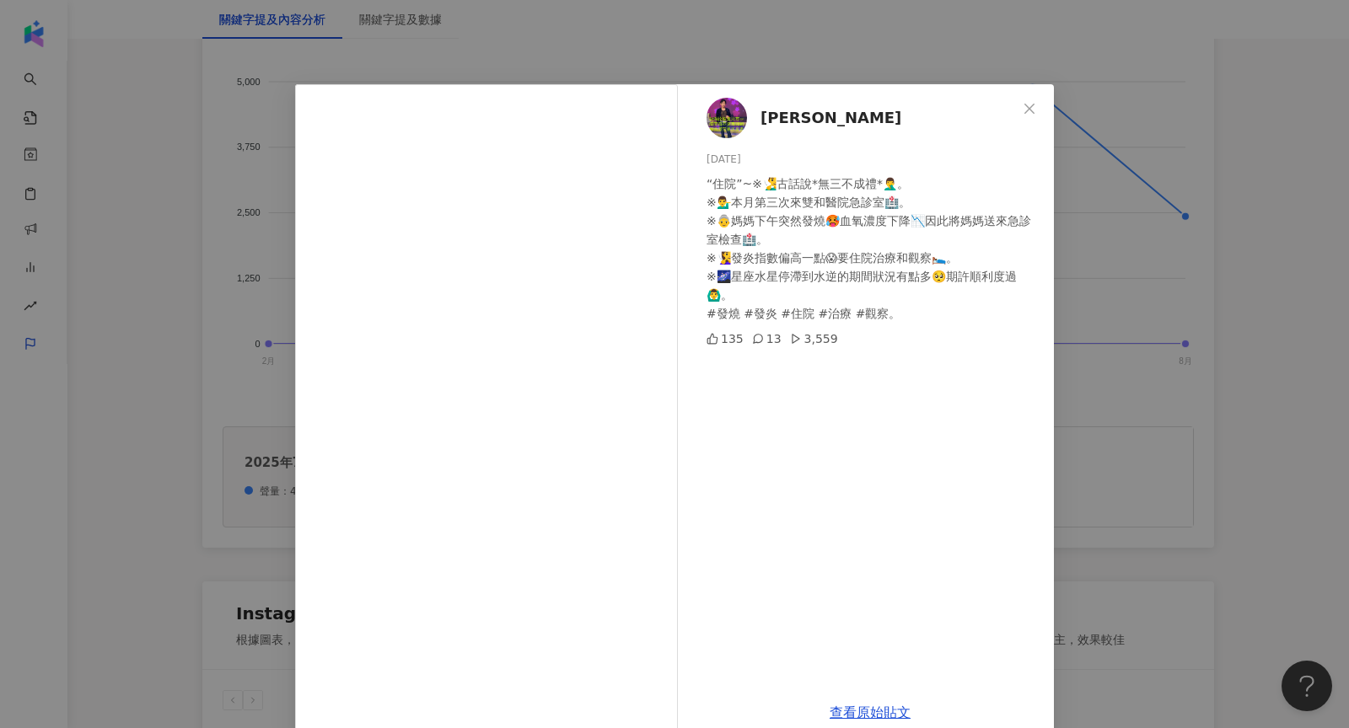
click at [1172, 244] on div "胡鴻達 2025/7/27 “住院”~※🧏‍♂️古話說*無三不成禮*🤦‍♂️。 ※💁‍♂️本月第三次來雙和醫院急診室🏥。 ※👵媽媽下午突然發燒🥵血氧濃度下降📉…" at bounding box center [674, 364] width 1349 height 728
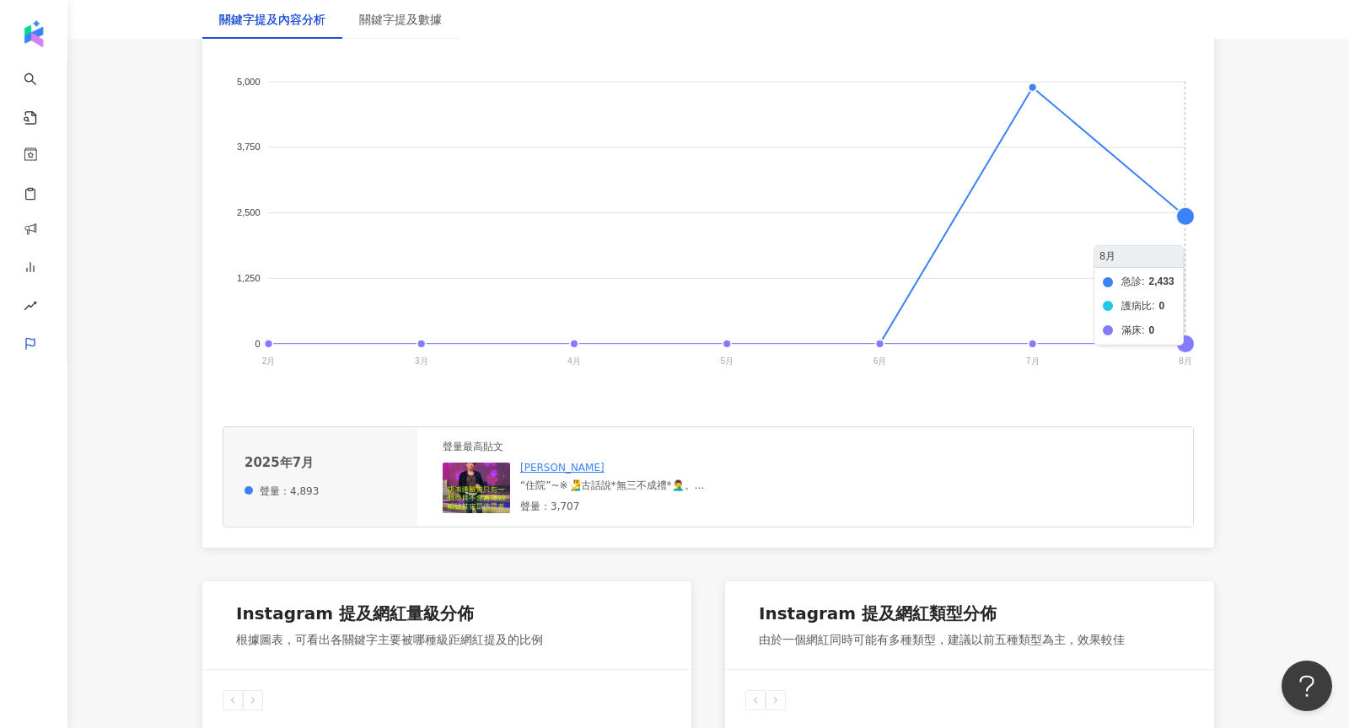
click at [1183, 222] on foreignobject "急診 護病比 滿床" at bounding box center [708, 224] width 971 height 337
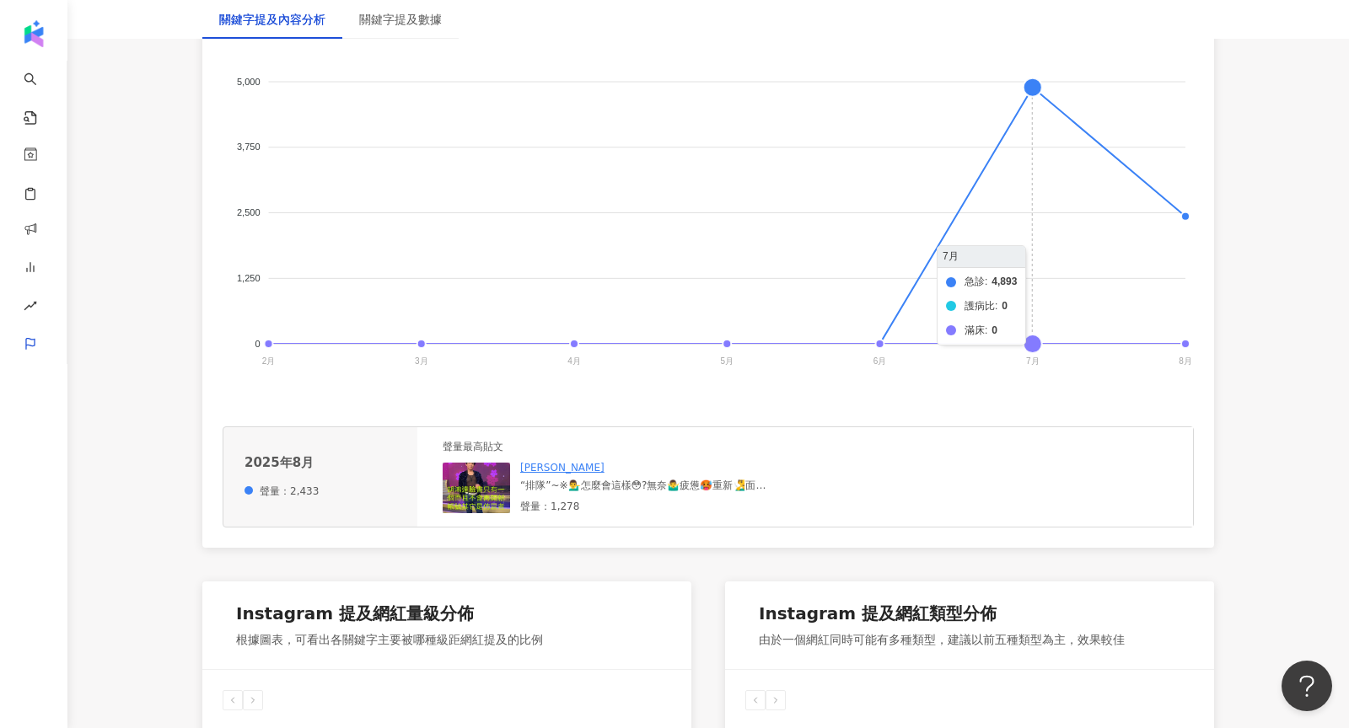
click at [1028, 90] on foreignobject "急診 護病比 滿床" at bounding box center [708, 224] width 971 height 337
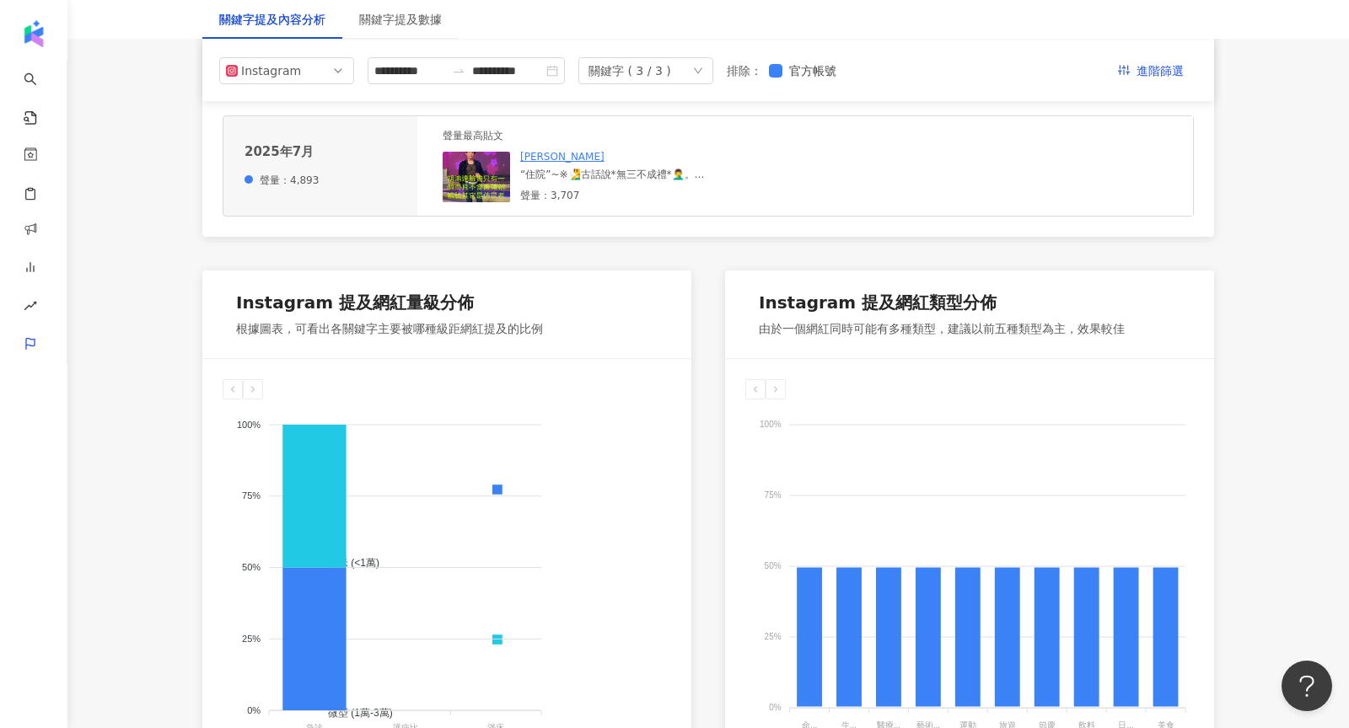
scroll to position [0, 0]
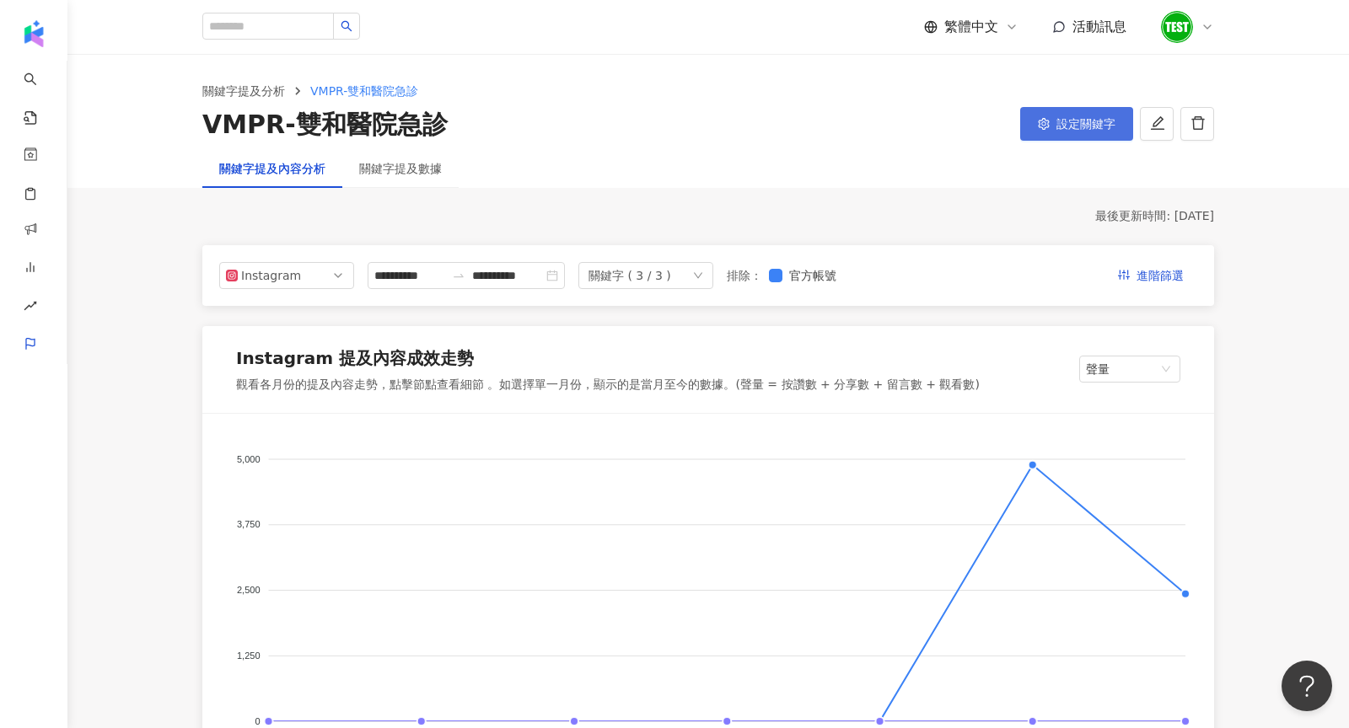
click at [1048, 123] on icon "setting" at bounding box center [1044, 124] width 12 height 12
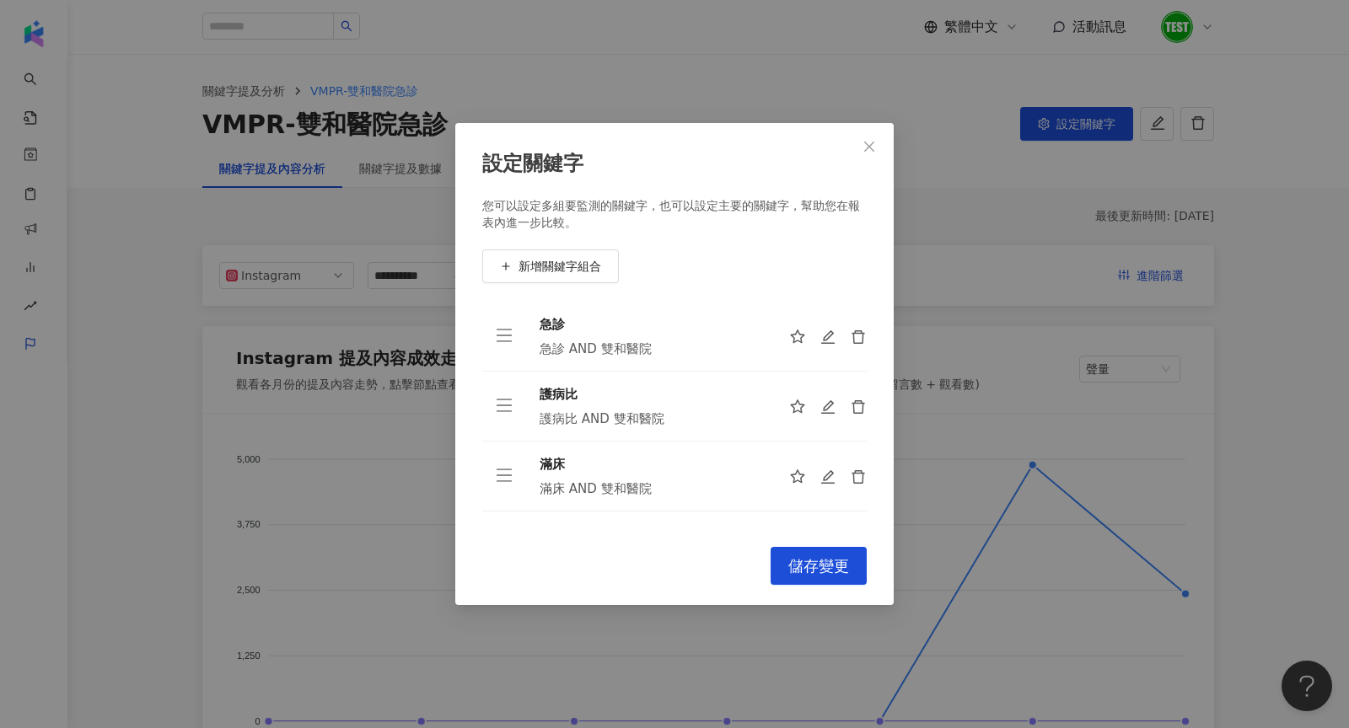
click at [699, 60] on div "設定關鍵字 您可以設定多組要監測的關鍵字，也可以設定主要的關鍵字，幫助您在報表內進一步比較。 新增關鍵字組合 急診 急診 AND 雙和醫院 護病比 護病比 A…" at bounding box center [674, 364] width 1349 height 728
click at [362, 258] on div "設定關鍵字 您可以設定多組要監測的關鍵字，也可以設定主要的關鍵字，幫助您在報表內進一步比較。 新增關鍵字組合 急診 急診 AND 雙和醫院 護病比 護病比 A…" at bounding box center [674, 364] width 1349 height 728
click at [813, 574] on span "儲存變更" at bounding box center [818, 566] width 61 height 19
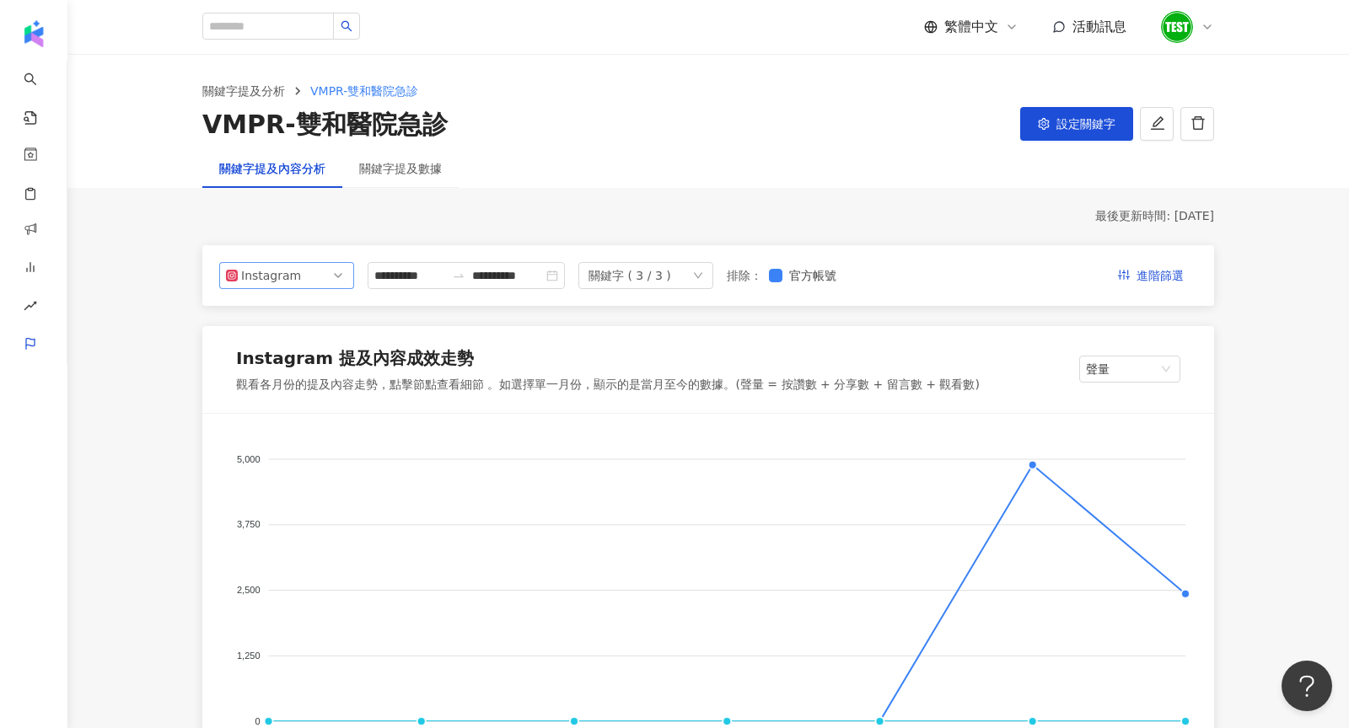
click at [314, 276] on span "Instagram" at bounding box center [286, 275] width 121 height 25
click at [299, 344] on div "Facebook" at bounding box center [275, 343] width 55 height 19
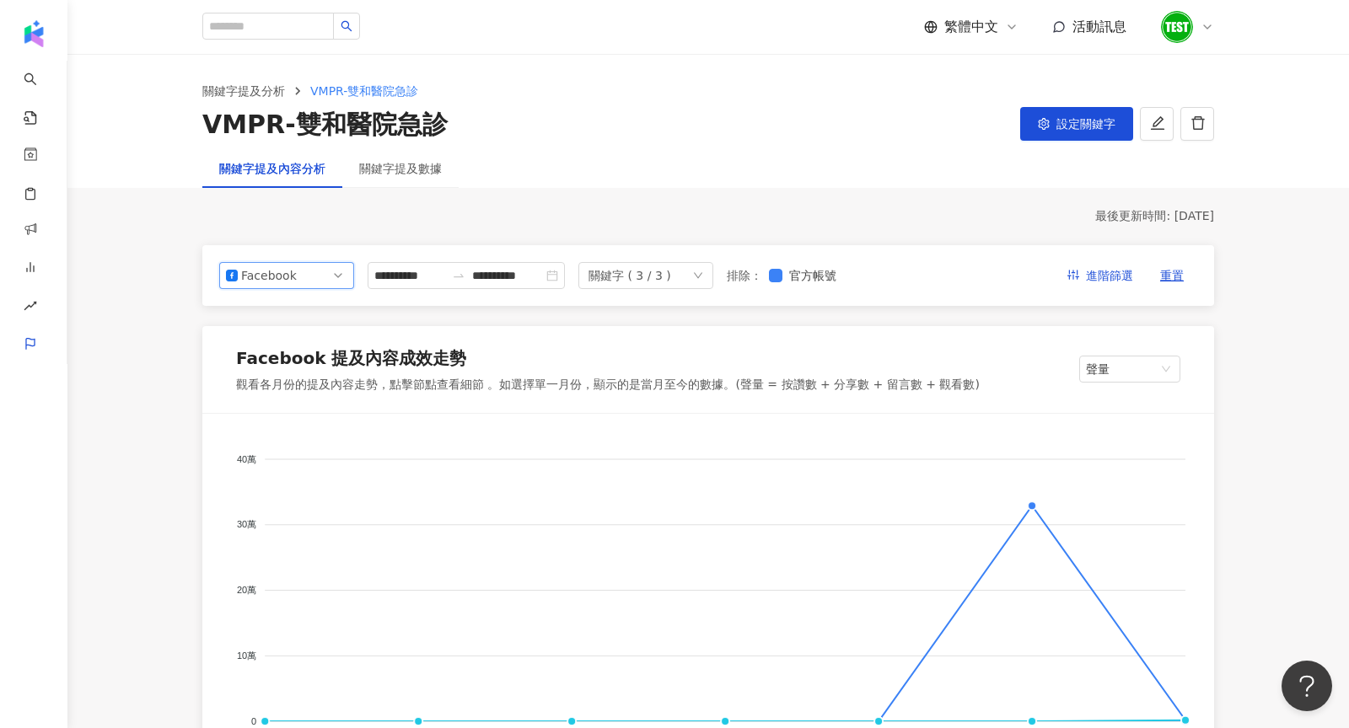
scroll to position [221, 0]
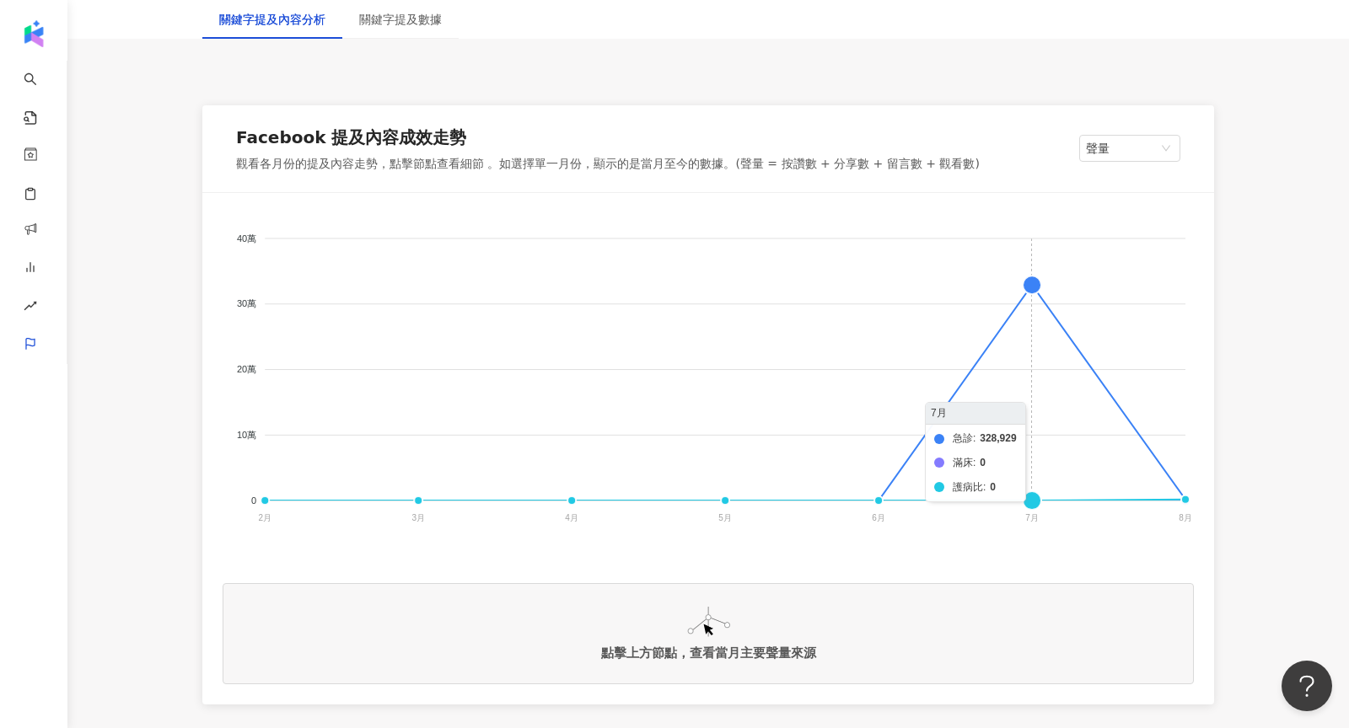
click at [1029, 284] on foreignobject "急診 滿床 護病比" at bounding box center [708, 381] width 971 height 337
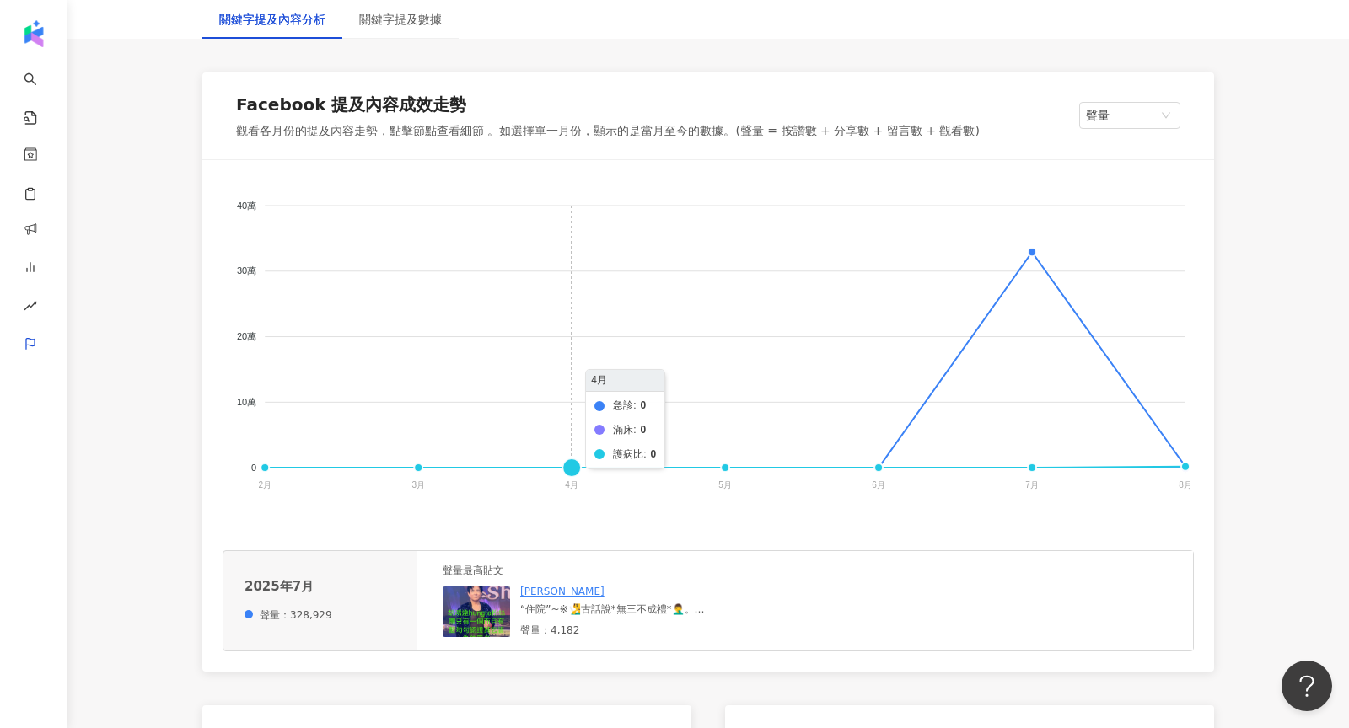
scroll to position [256, 0]
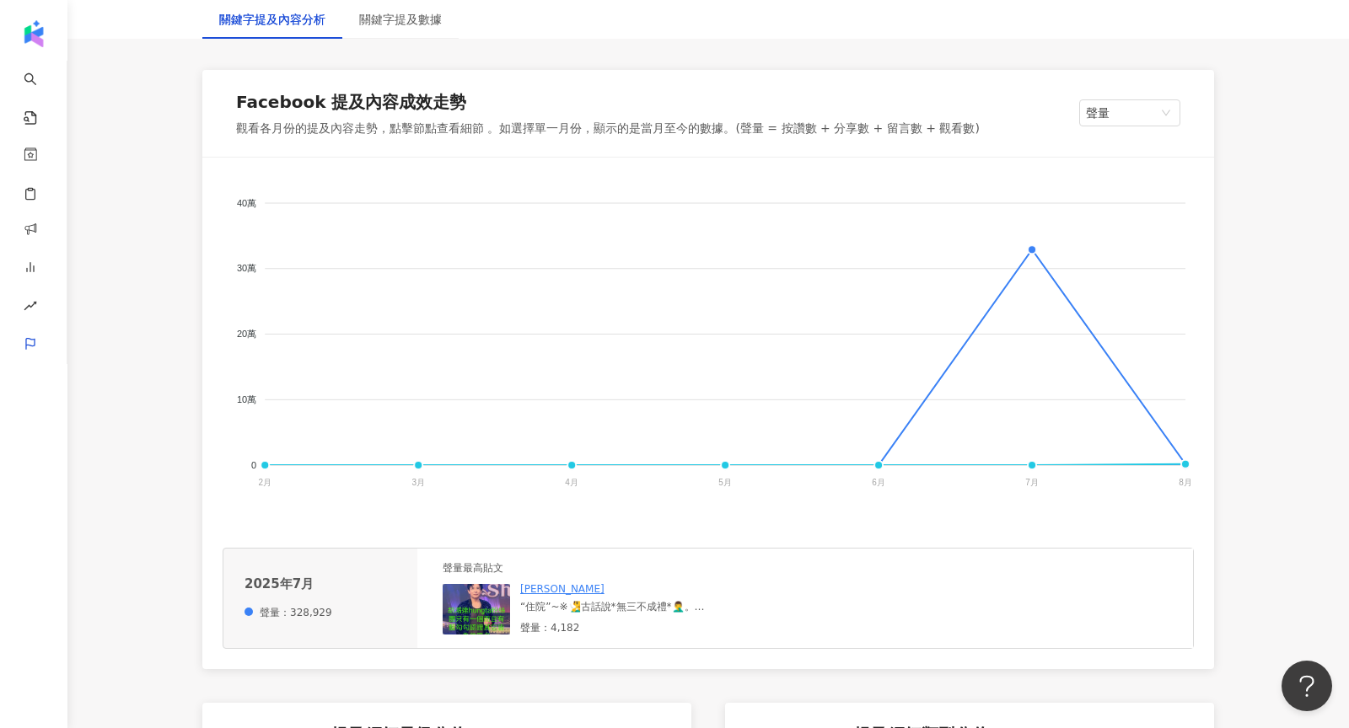
click at [486, 618] on img at bounding box center [476, 609] width 67 height 51
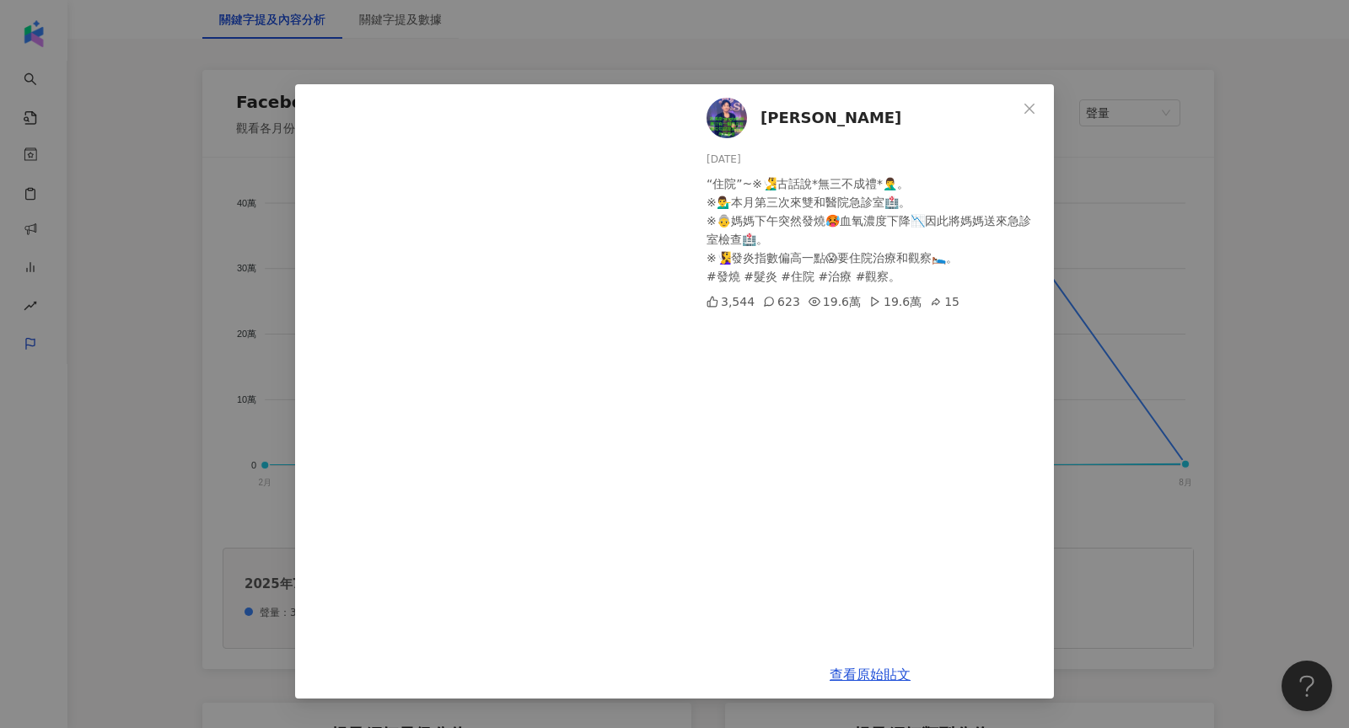
click at [945, 512] on div "胡鴻達 2025/7/27 “住院”~※🧏‍♂️古話說*無三不成禮*🤦‍♂️。 ※💁‍♂️本月第三次來雙和醫院急診室🏥。 ※👵媽媽下午突然發燒🥵血氧濃度下降📉…" at bounding box center [870, 367] width 368 height 566
click at [1147, 428] on div "胡鴻達 2025/7/27 “住院”~※🧏‍♂️古話說*無三不成禮*🤦‍♂️。 ※💁‍♂️本月第三次來雙和醫院急診室🏥。 ※👵媽媽下午突然發燒🥵血氧濃度下降📉…" at bounding box center [674, 364] width 1349 height 728
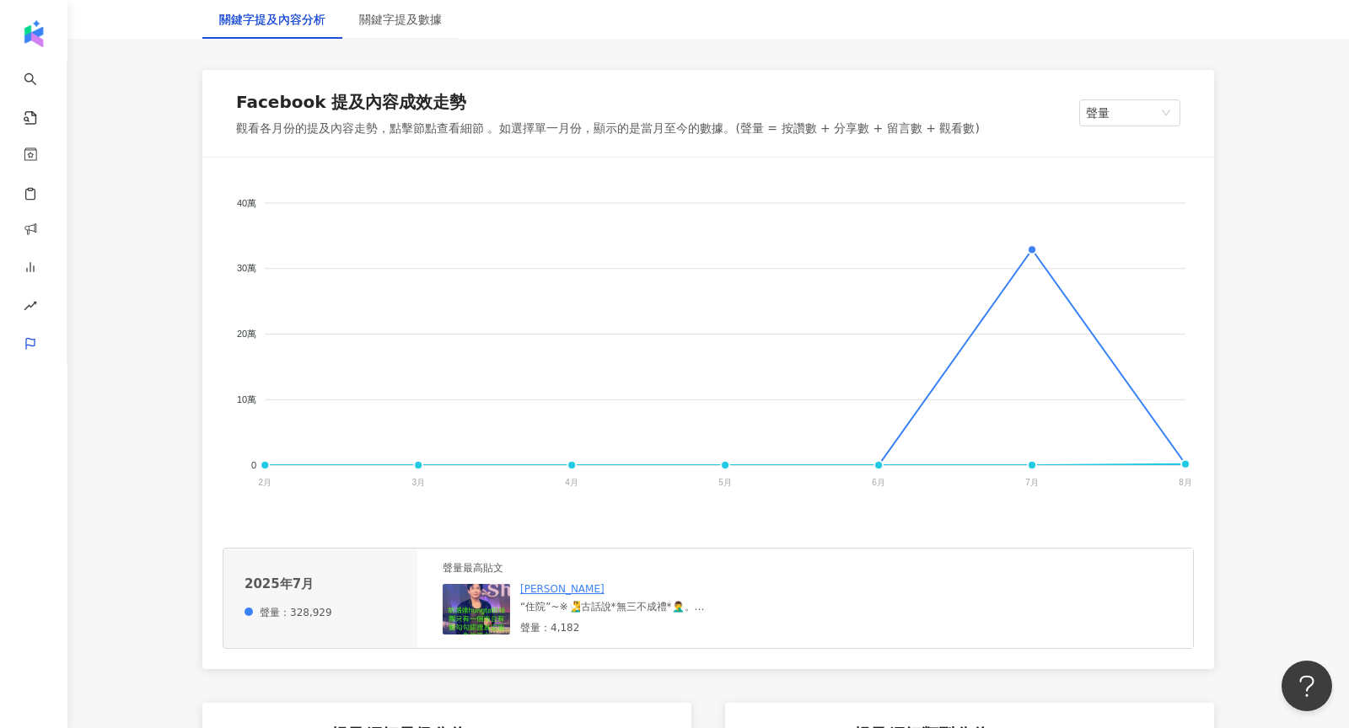
click at [1147, 428] on foreignobject "急診 滿床 護病比" at bounding box center [708, 346] width 971 height 337
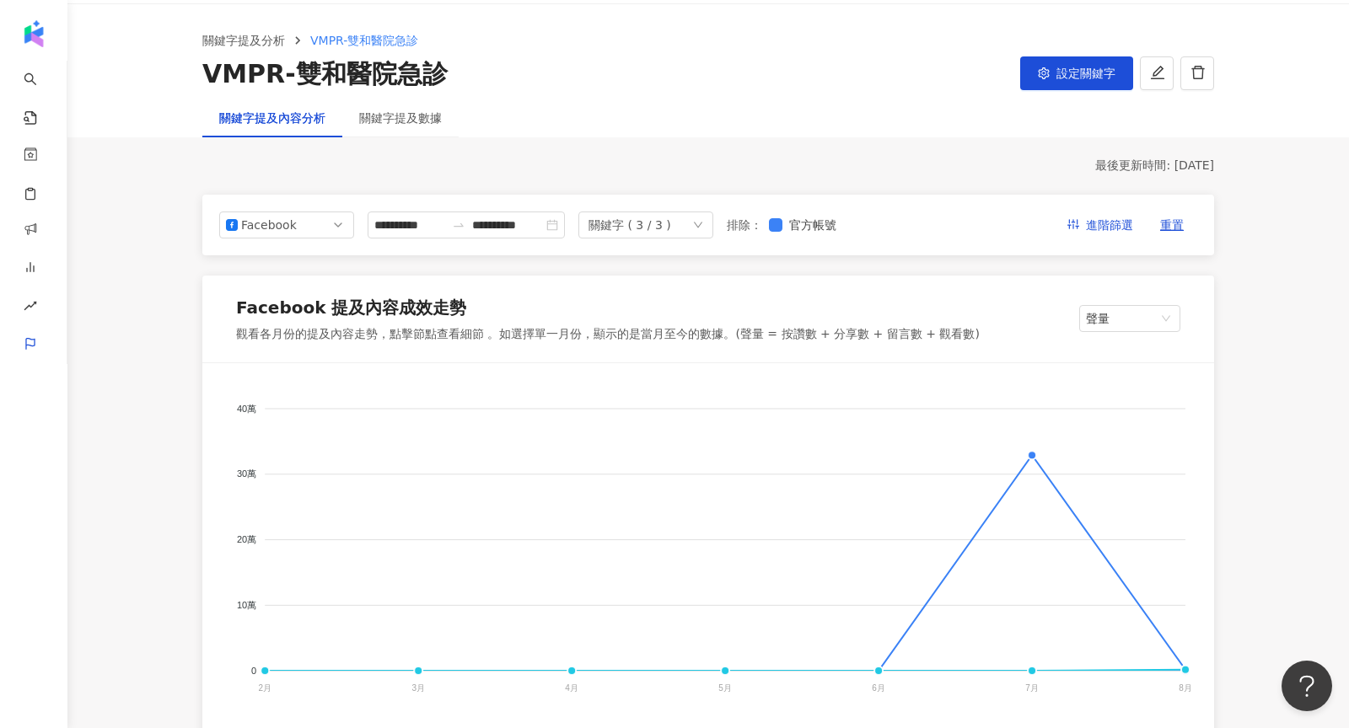
scroll to position [0, 0]
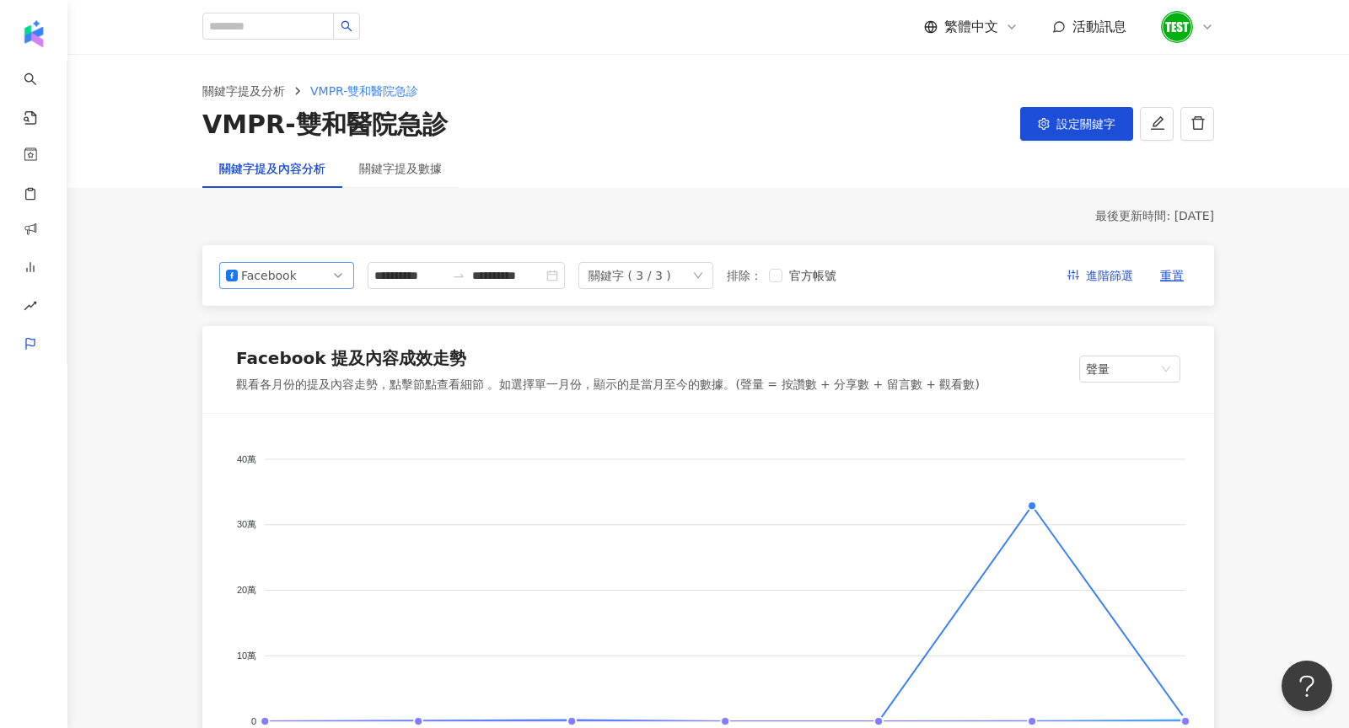
click at [309, 272] on span "Facebook" at bounding box center [286, 275] width 121 height 25
click at [306, 400] on div "Threads" at bounding box center [287, 400] width 108 height 19
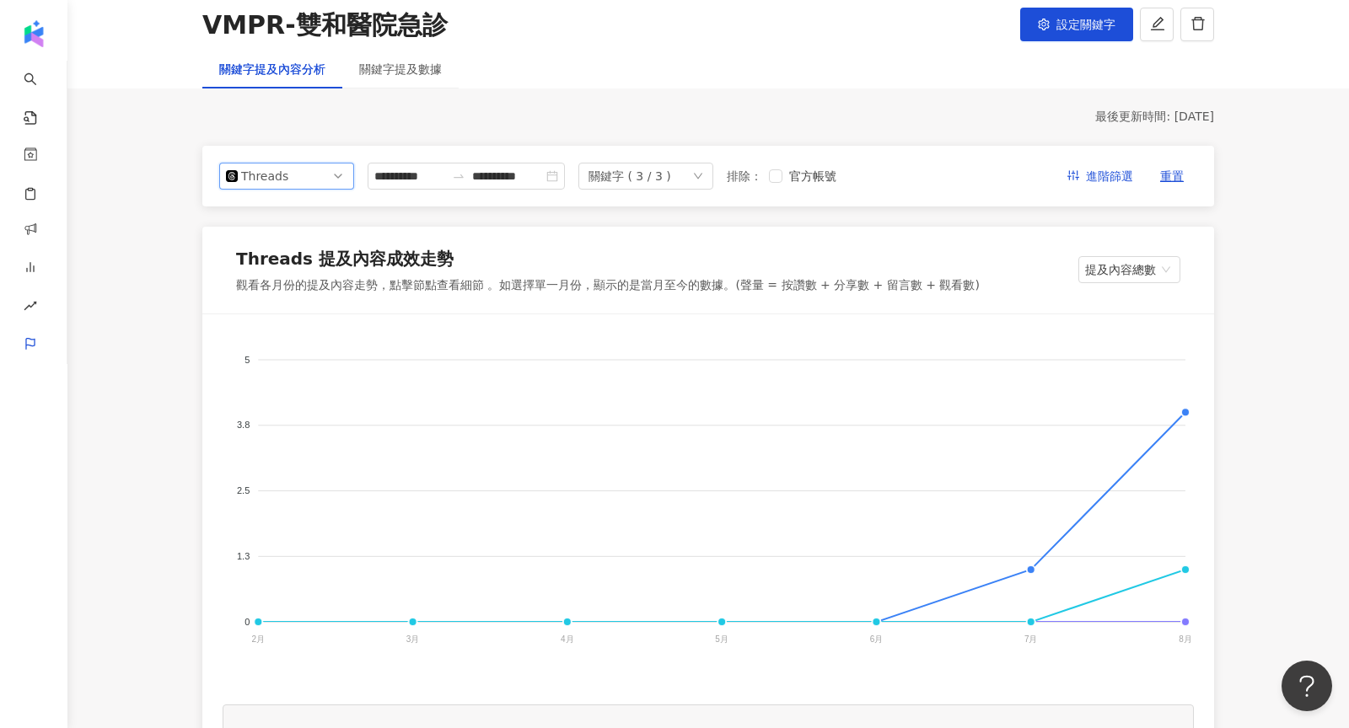
scroll to position [186, 0]
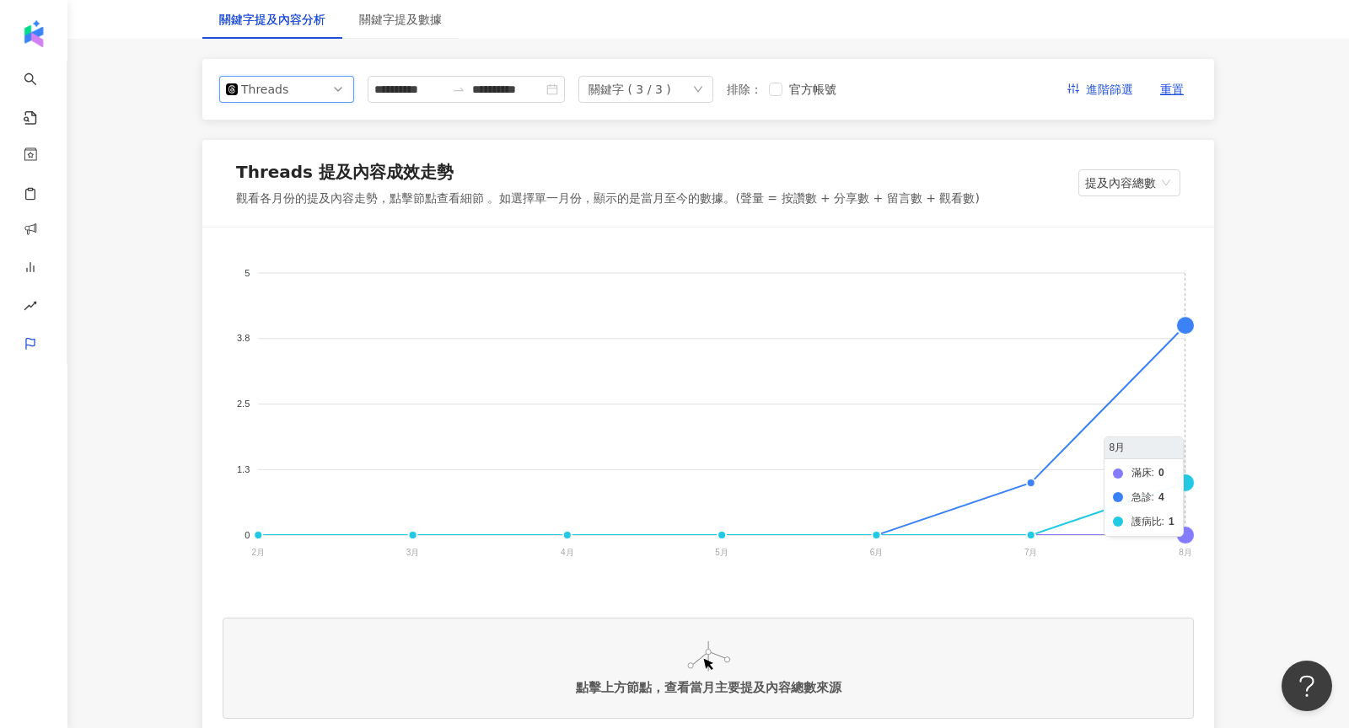
click at [1182, 486] on foreignobject "滿床 急診 護病比" at bounding box center [708, 416] width 971 height 337
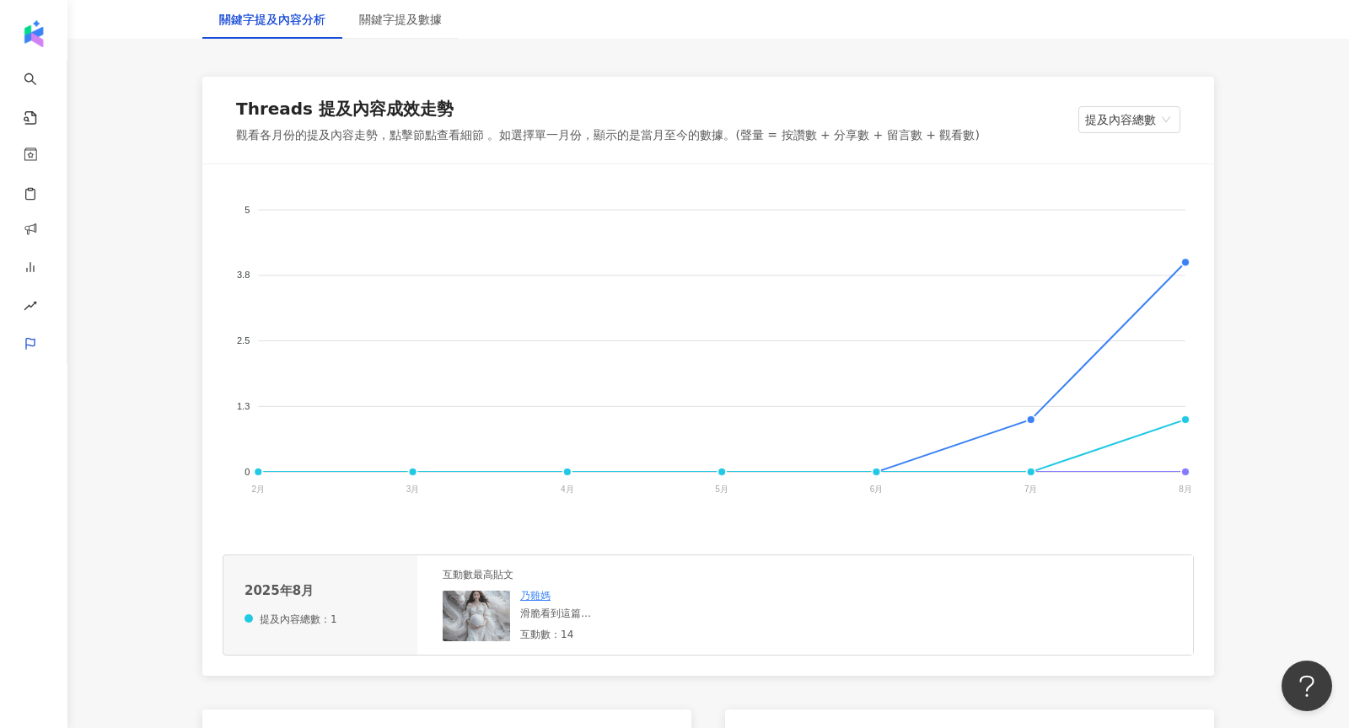
scroll to position [265, 0]
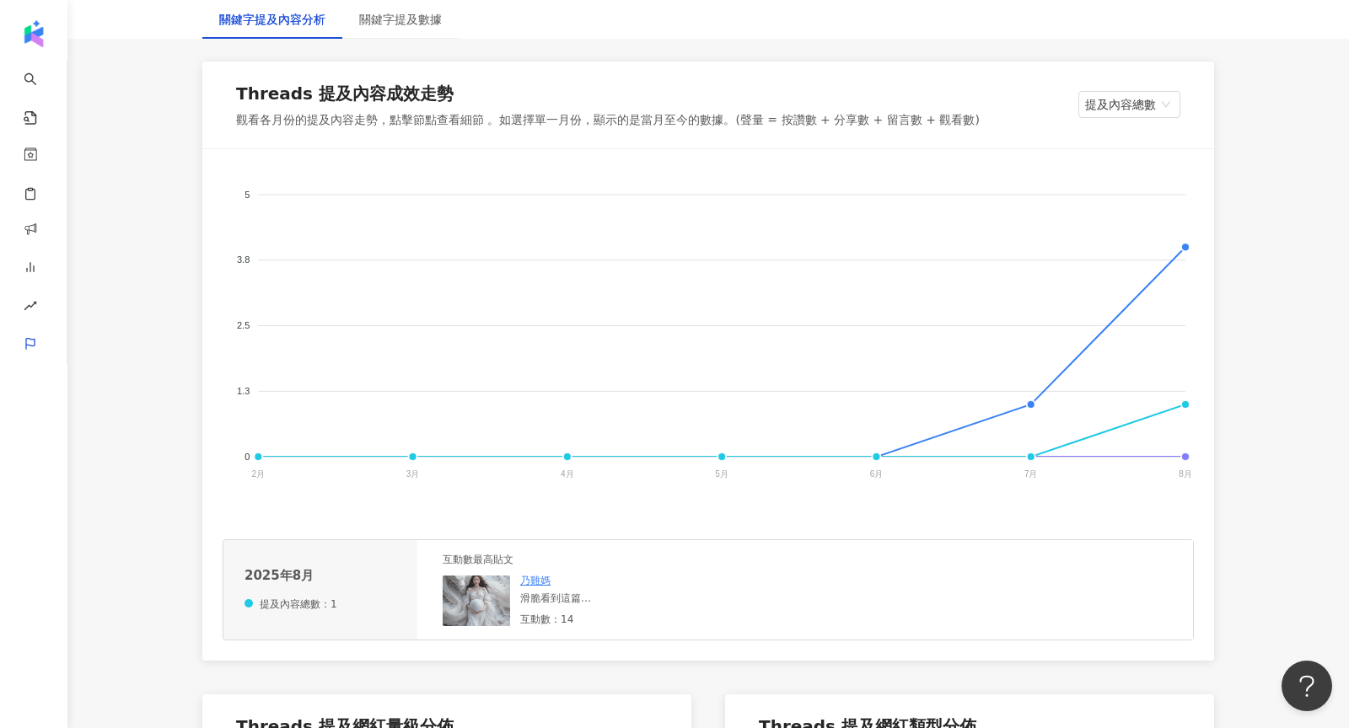
click at [472, 605] on img at bounding box center [476, 601] width 67 height 51
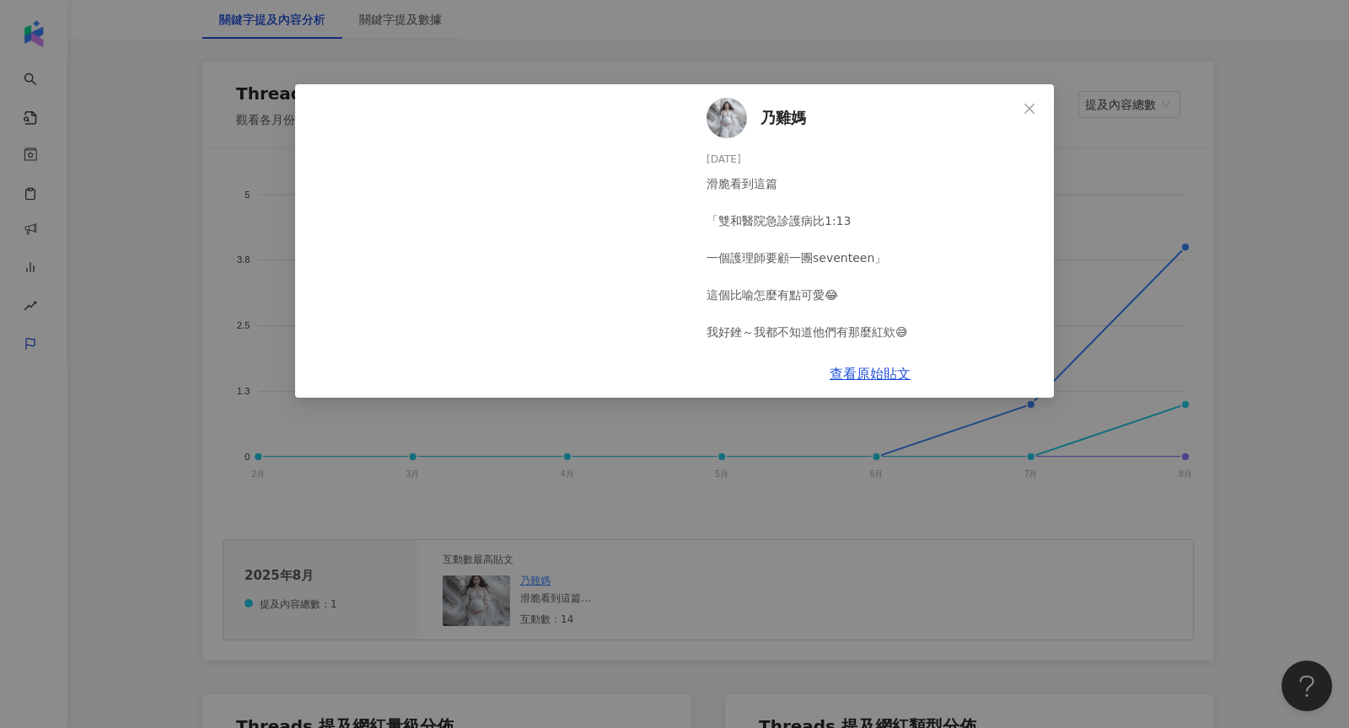
scroll to position [17, 0]
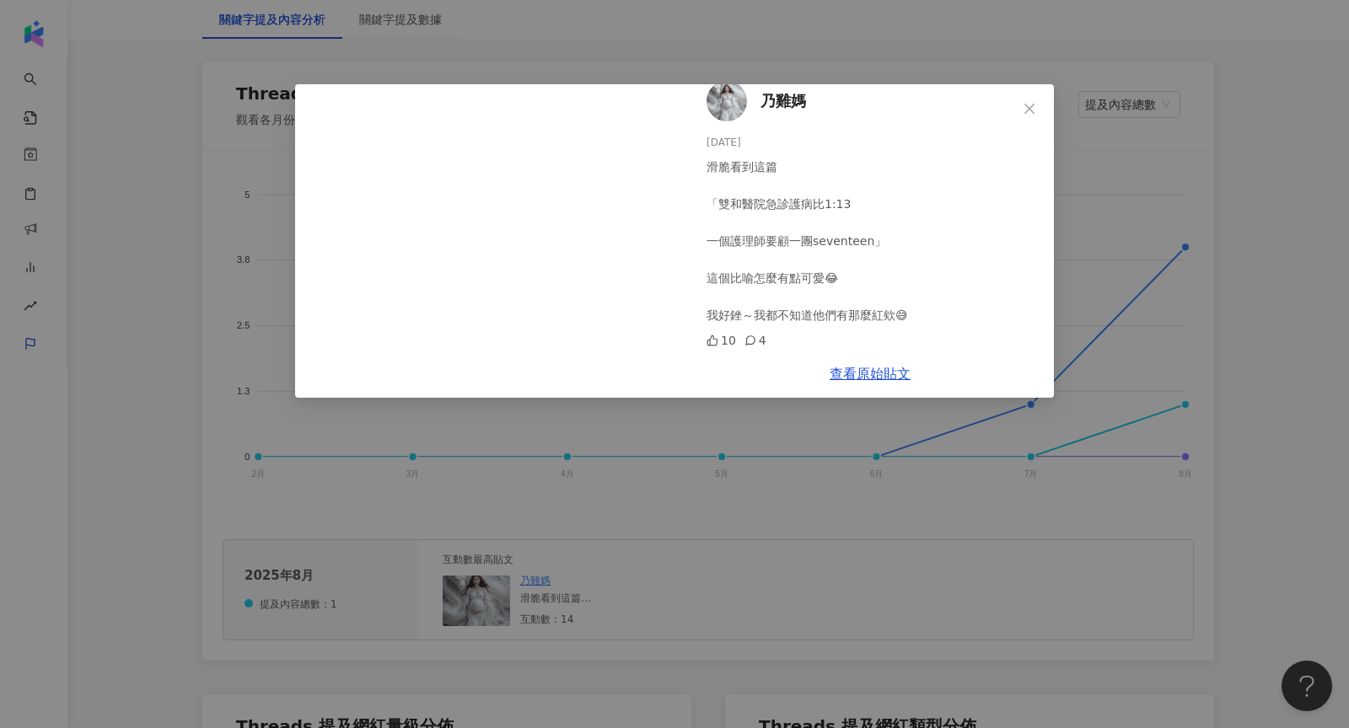
click at [1123, 199] on div "乃雞媽 2025/8/18 滑脆看到這篇 「雙和醫院急診護病比1:13 一個護理師要顧一團seventeen」 這個比喻怎麼有點可愛😂 我好銼～我都不知道他們…" at bounding box center [674, 364] width 1349 height 728
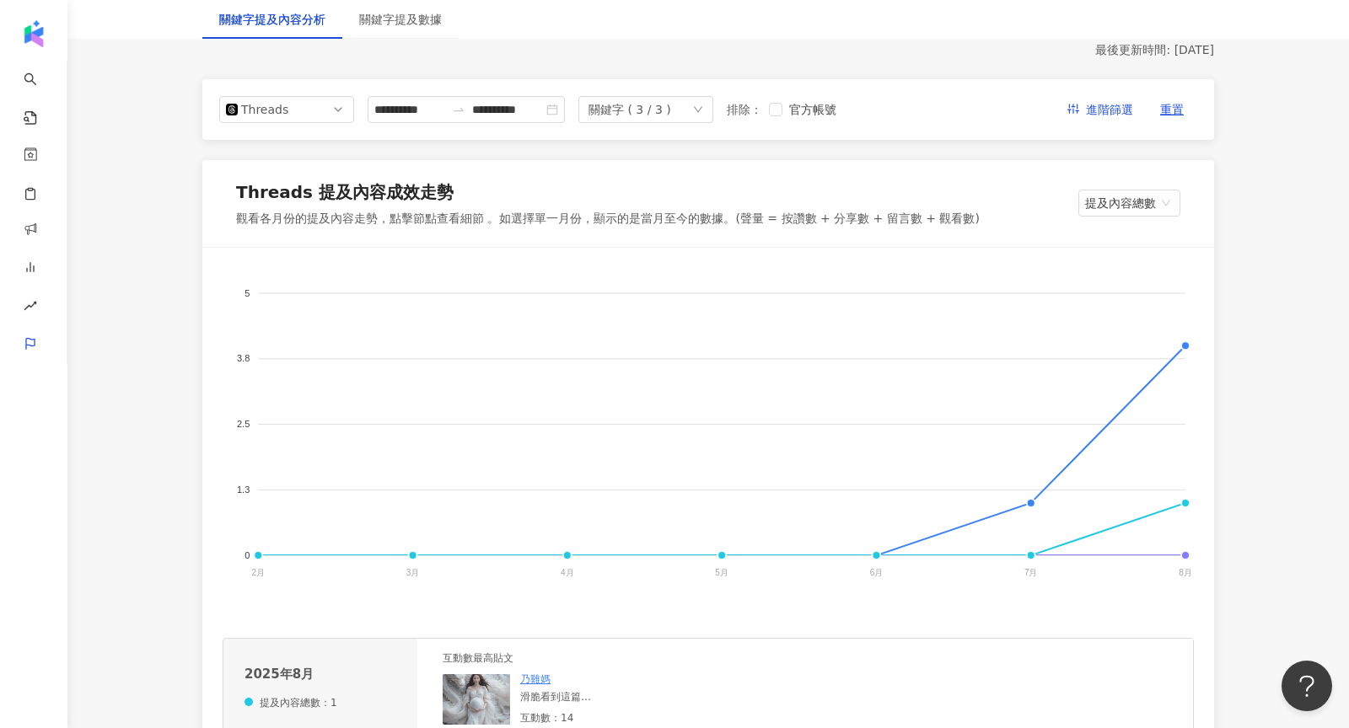
scroll to position [127, 0]
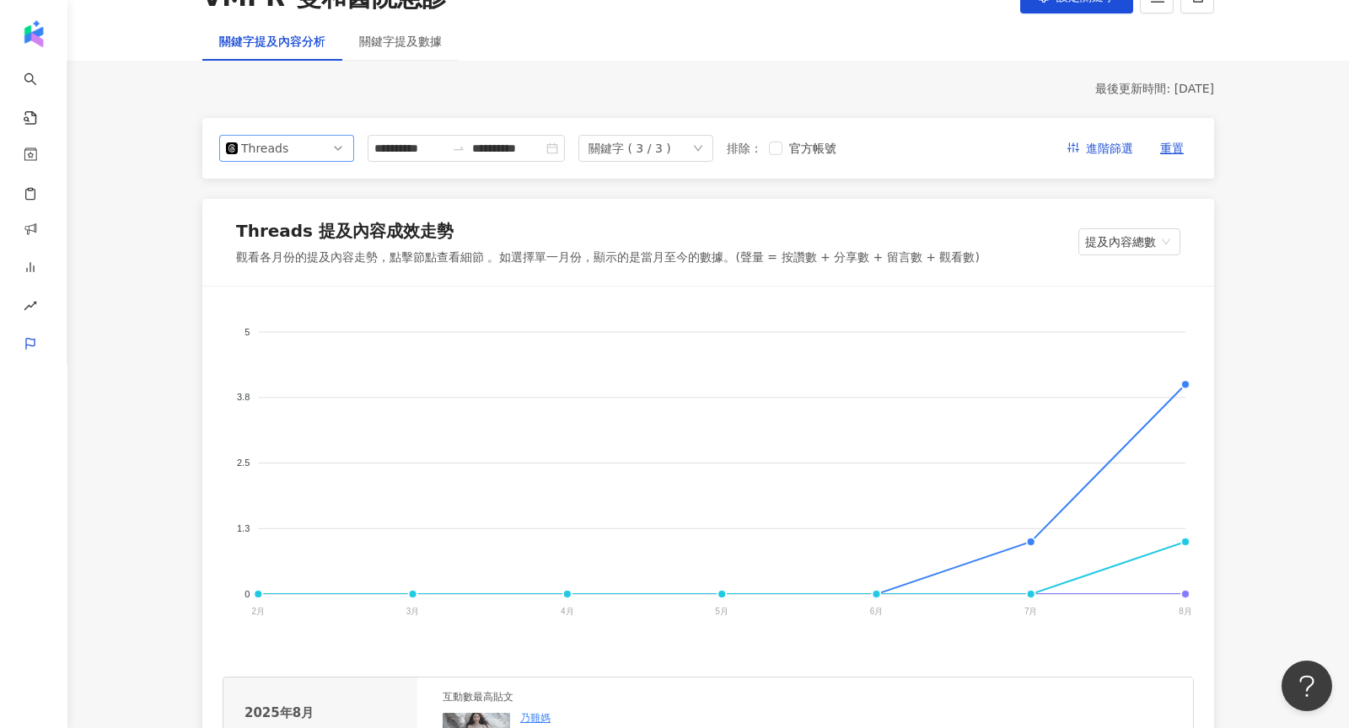
click at [319, 152] on span "Threads" at bounding box center [286, 148] width 121 height 25
click at [456, 126] on div "**********" at bounding box center [708, 148] width 1012 height 61
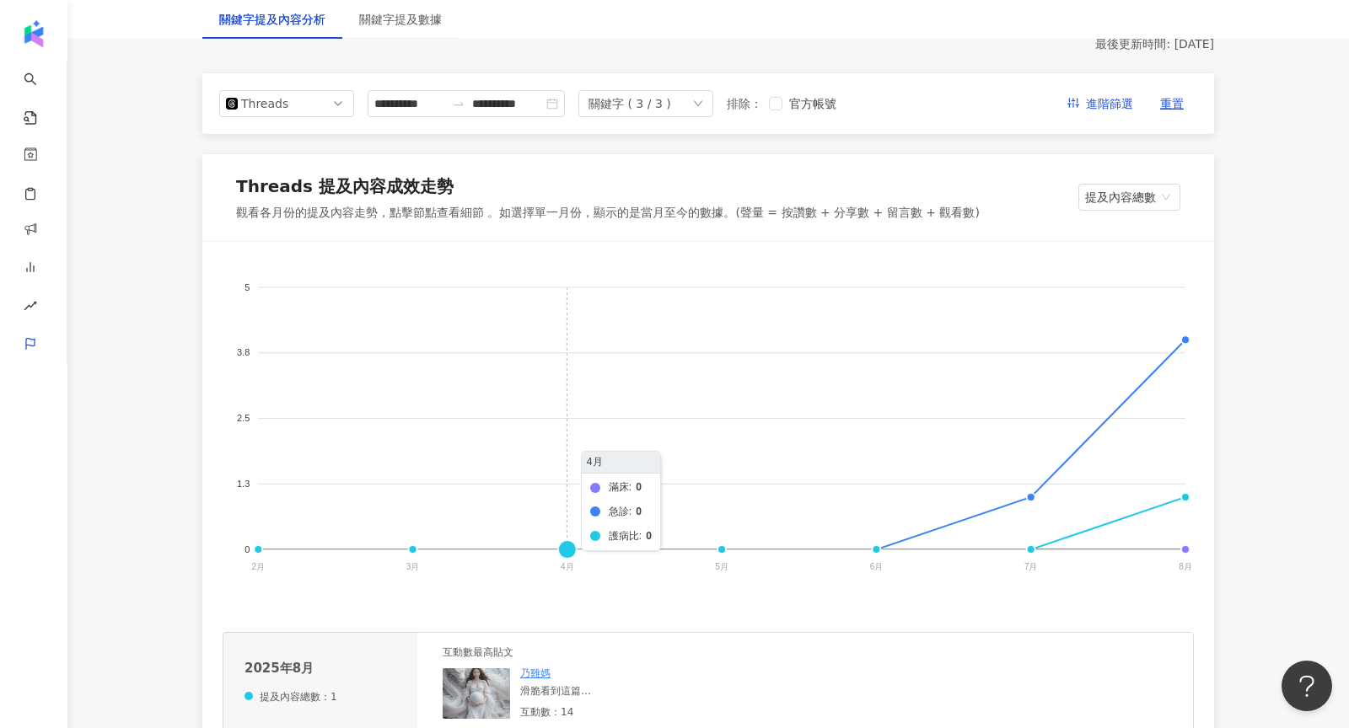
scroll to position [181, 0]
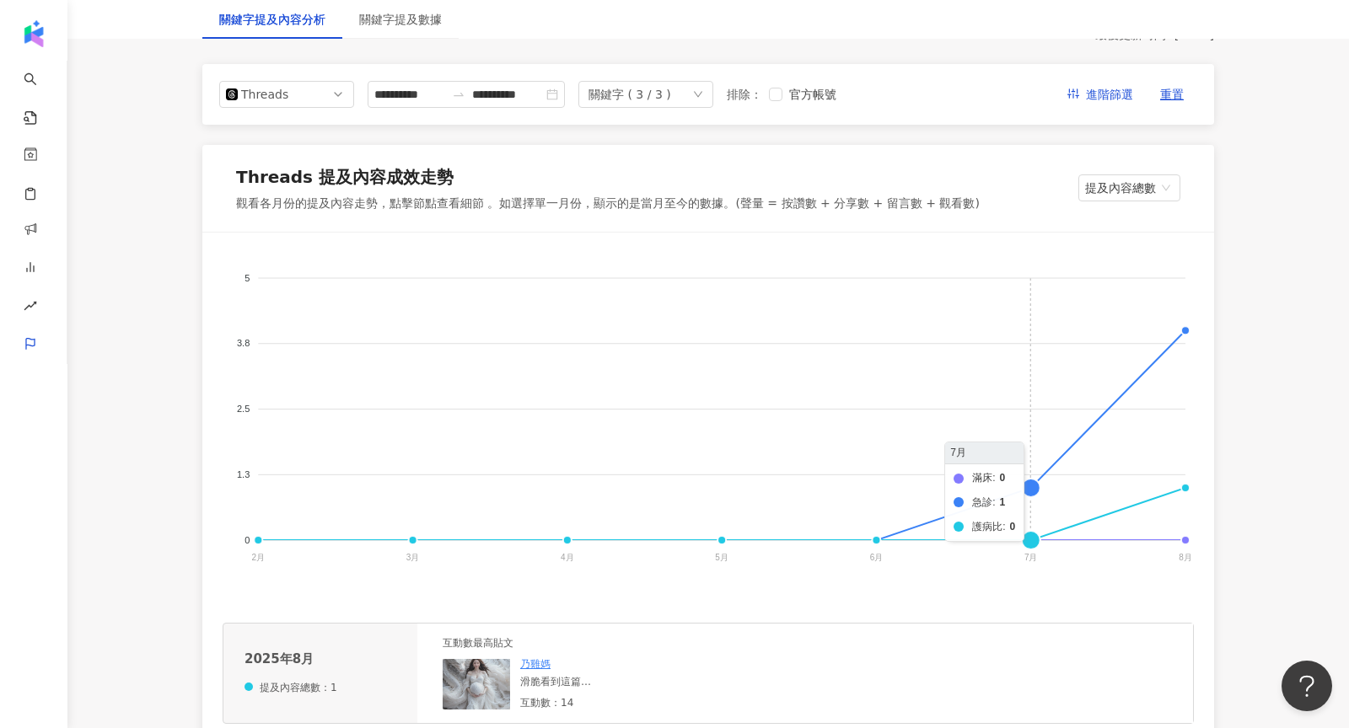
click at [1033, 496] on foreignobject "滿床 急診 護病比" at bounding box center [708, 421] width 971 height 337
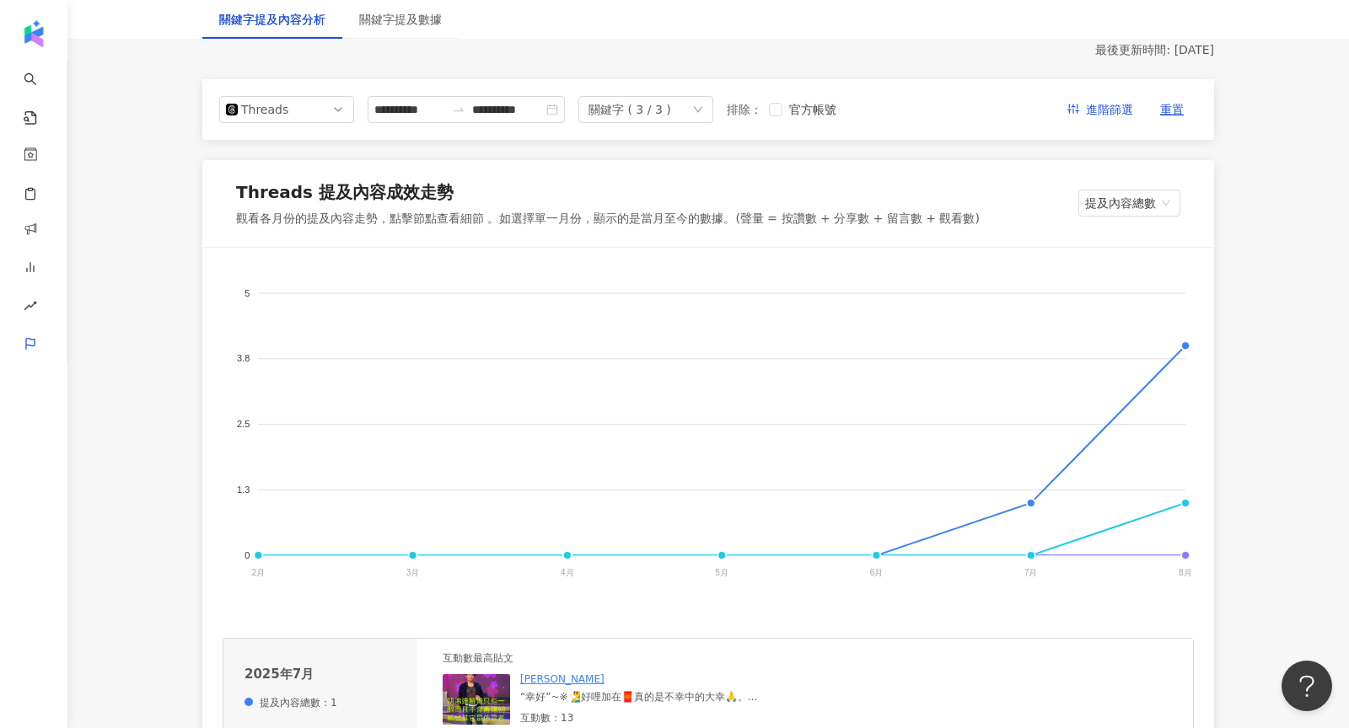
scroll to position [123, 0]
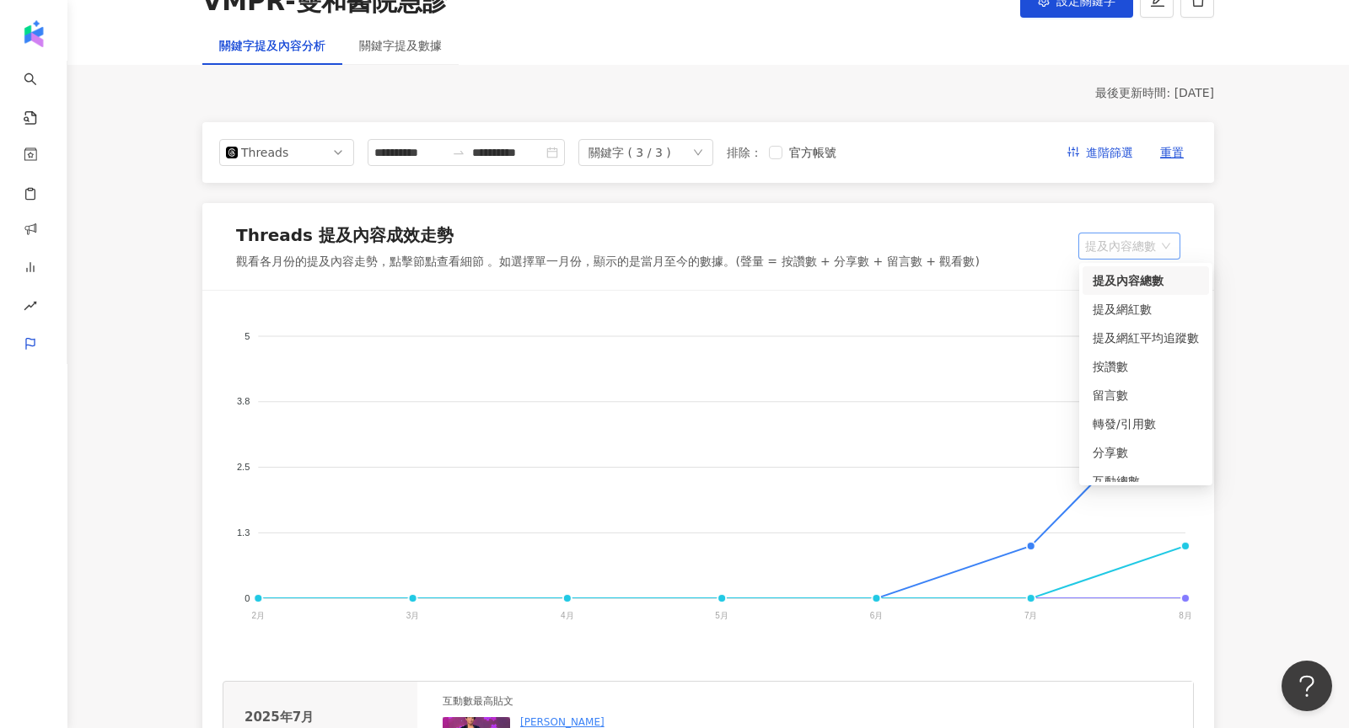
click at [1136, 243] on span "提及內容總數" at bounding box center [1129, 246] width 89 height 25
click at [1006, 464] on foreignobject "滿床 急診 護病比" at bounding box center [708, 479] width 971 height 337
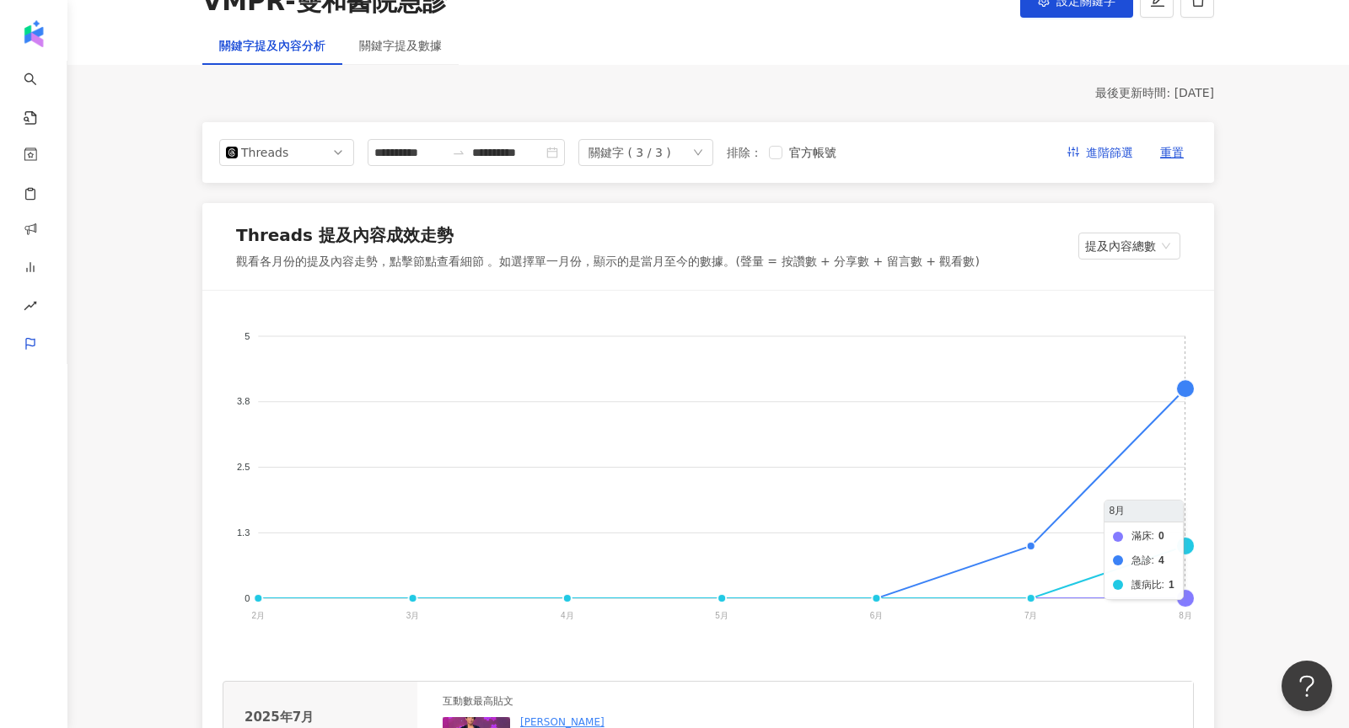
click at [1183, 389] on foreignobject "滿床 急診 護病比" at bounding box center [708, 479] width 971 height 337
click at [1099, 238] on span "提及內容總數" at bounding box center [1129, 246] width 89 height 25
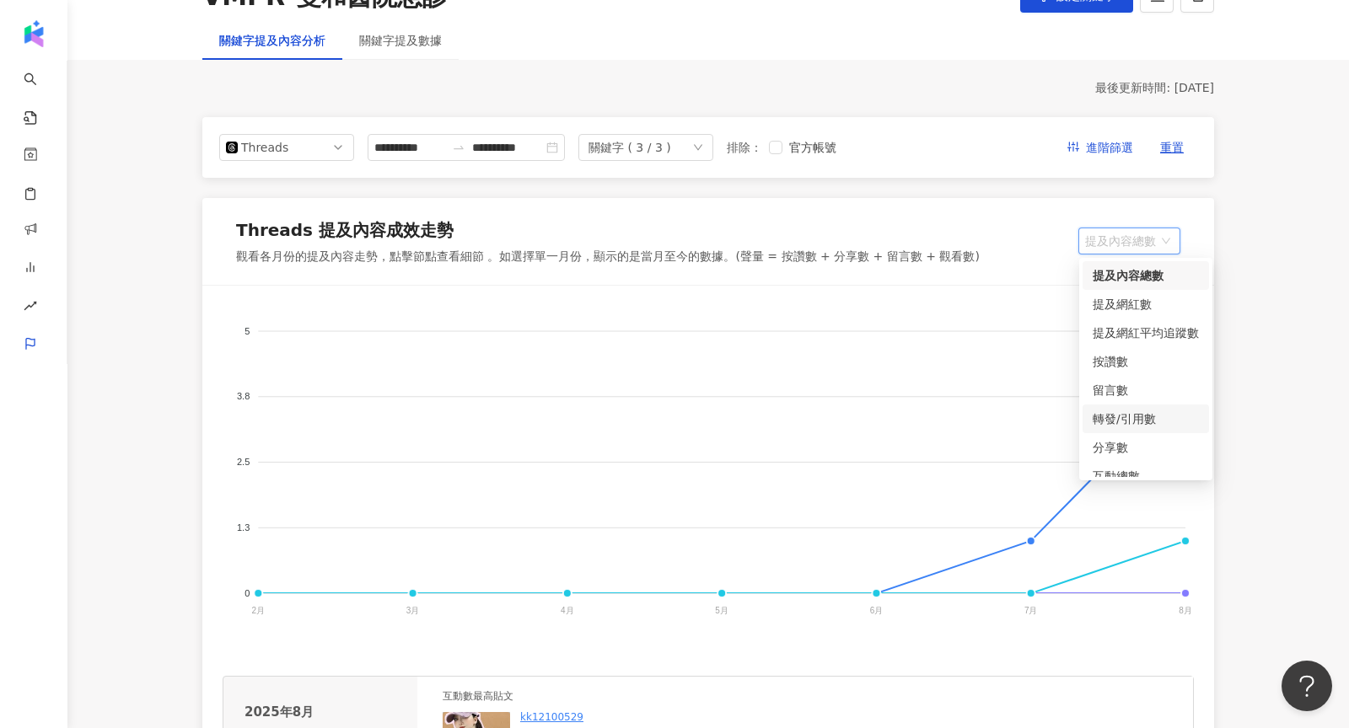
scroll to position [13, 0]
click at [1125, 464] on div "互動總數" at bounding box center [1146, 463] width 106 height 19
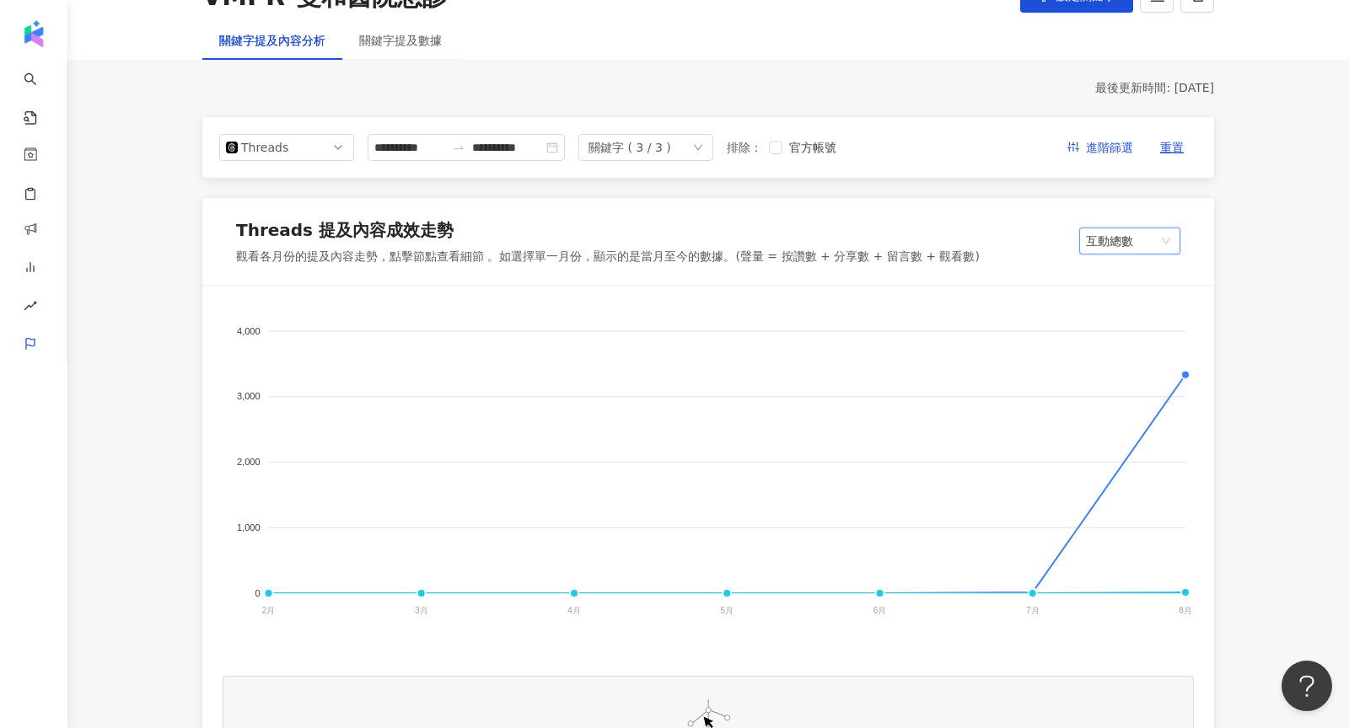
click at [1104, 230] on span "互動總數" at bounding box center [1130, 240] width 88 height 25
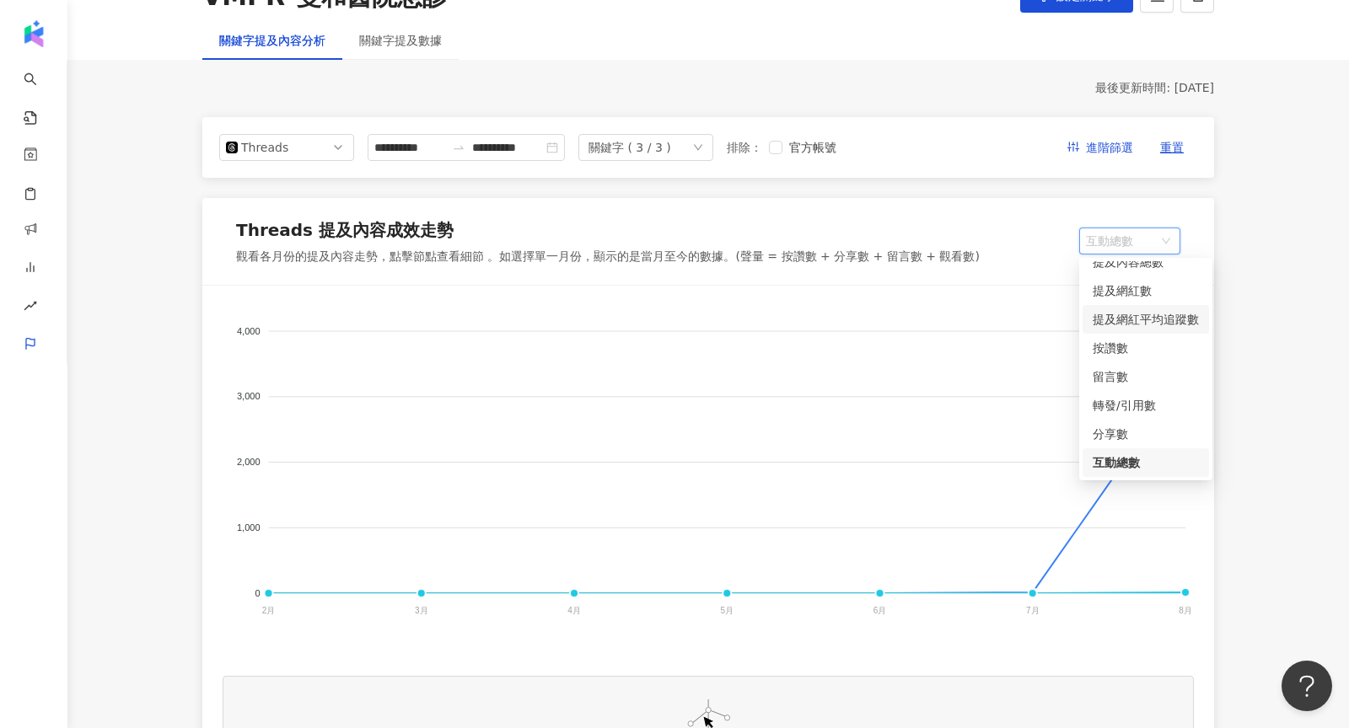
scroll to position [0, 0]
click at [1108, 269] on div "提及內容總數" at bounding box center [1146, 275] width 106 height 19
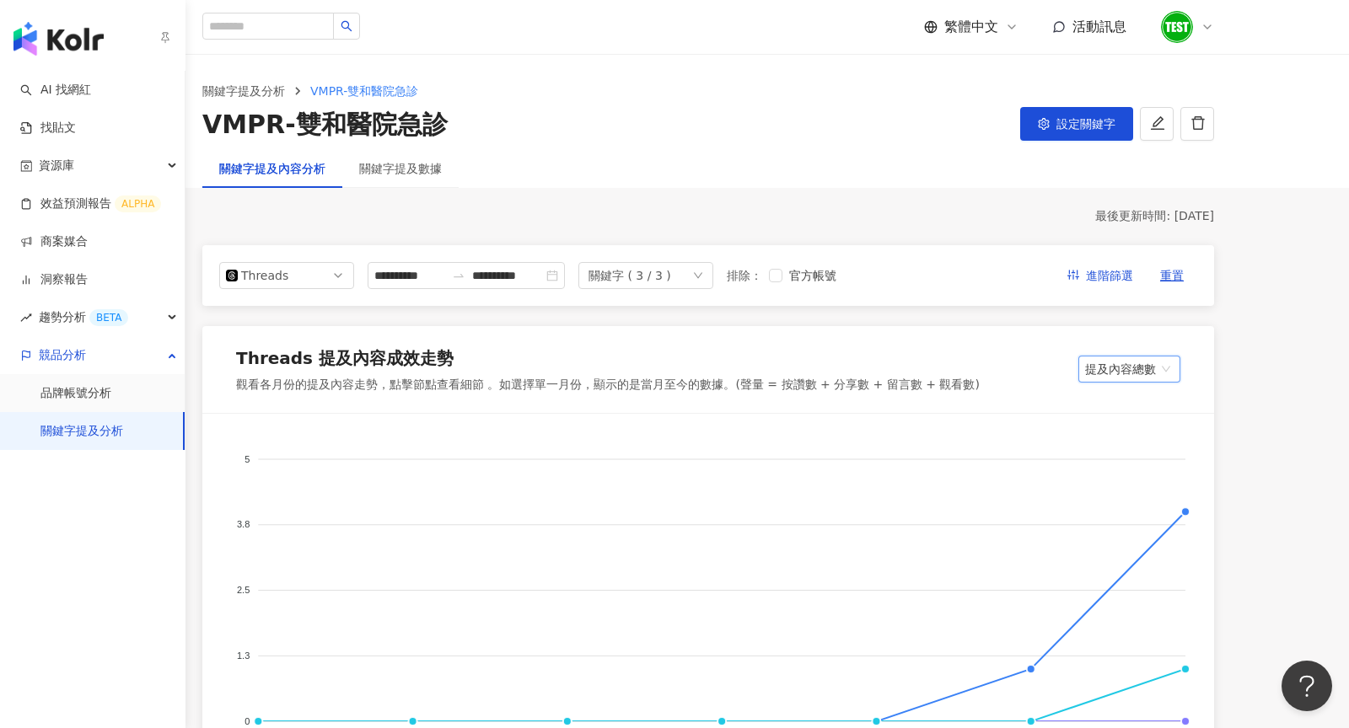
click at [86, 436] on link "關鍵字提及分析" at bounding box center [81, 431] width 83 height 17
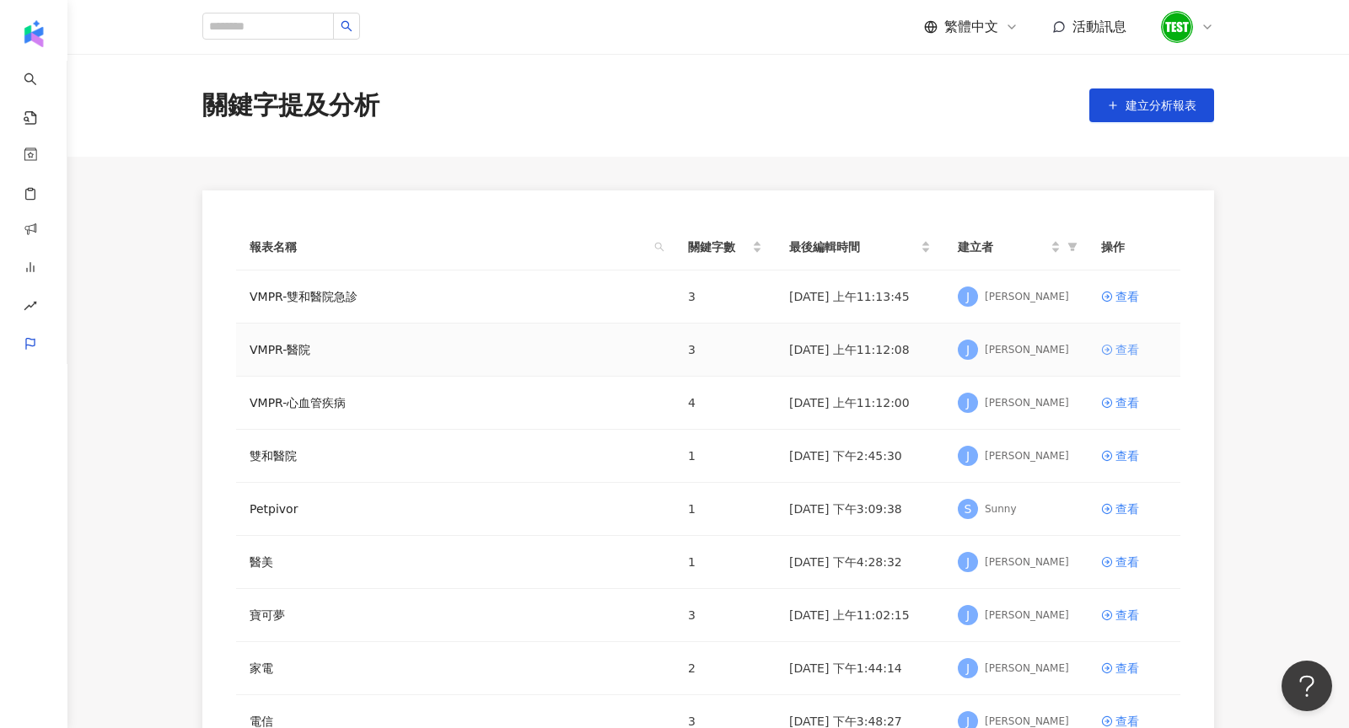
click at [1120, 352] on div "查看" at bounding box center [1127, 350] width 24 height 19
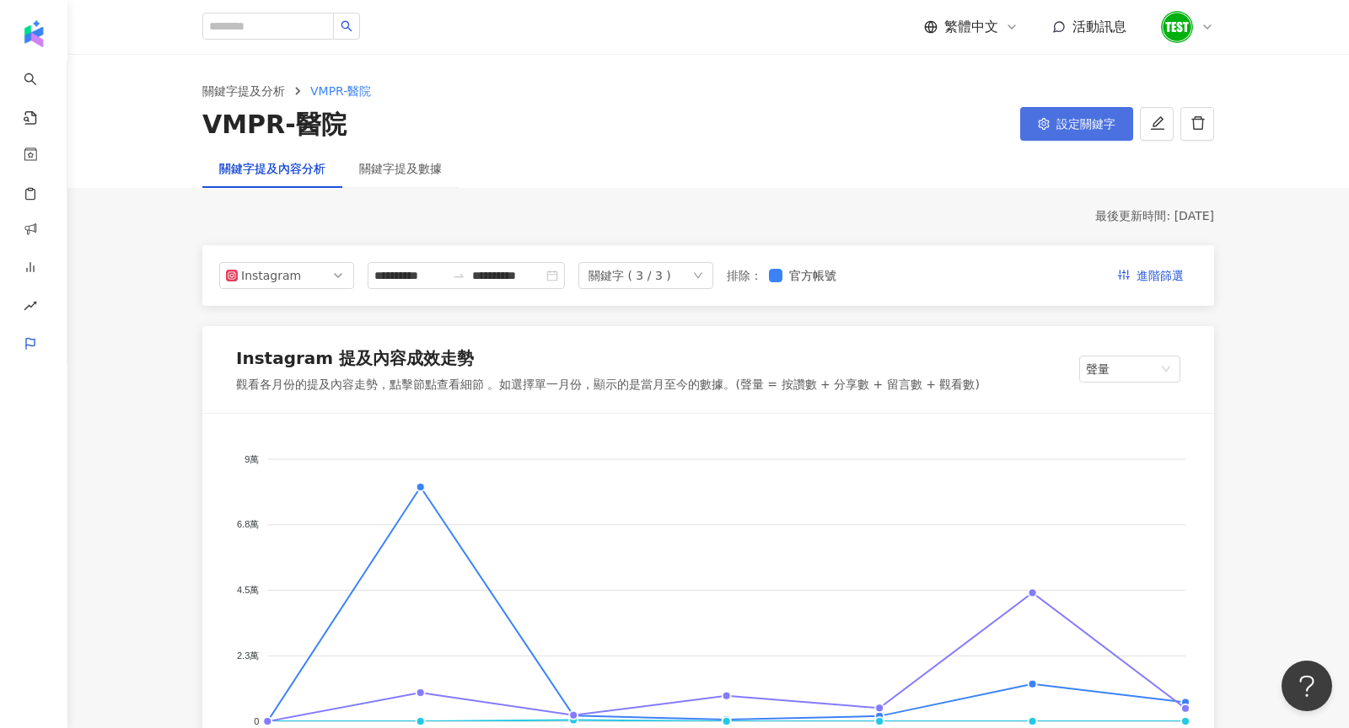
click at [1071, 136] on button "設定關鍵字" at bounding box center [1076, 124] width 113 height 34
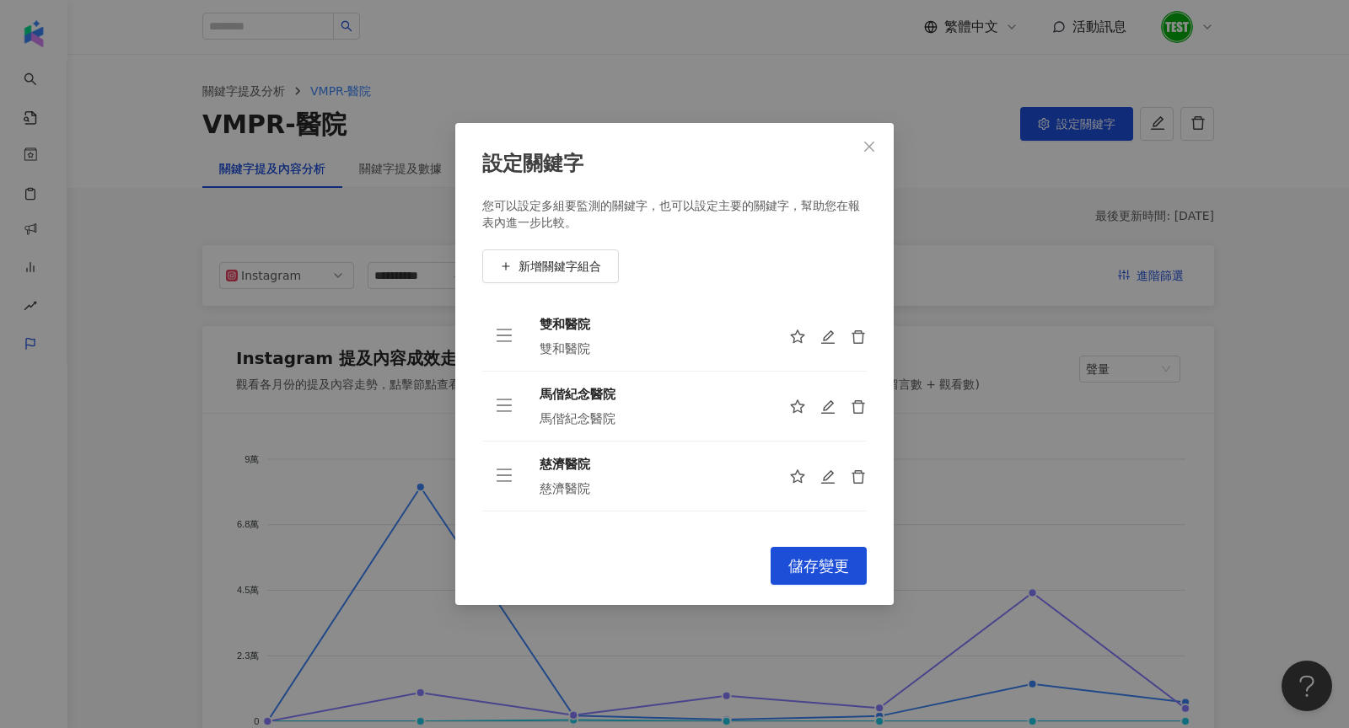
click at [745, 71] on div "設定關鍵字 您可以設定多組要監測的關鍵字，也可以設定主要的關鍵字，幫助您在報表內進一步比較。 新增關鍵字組合 雙和醫院 雙和醫院 馬偕紀念醫院 馬偕紀念醫院 …" at bounding box center [674, 364] width 1349 height 728
click at [852, 158] on button "Close" at bounding box center [869, 147] width 34 height 34
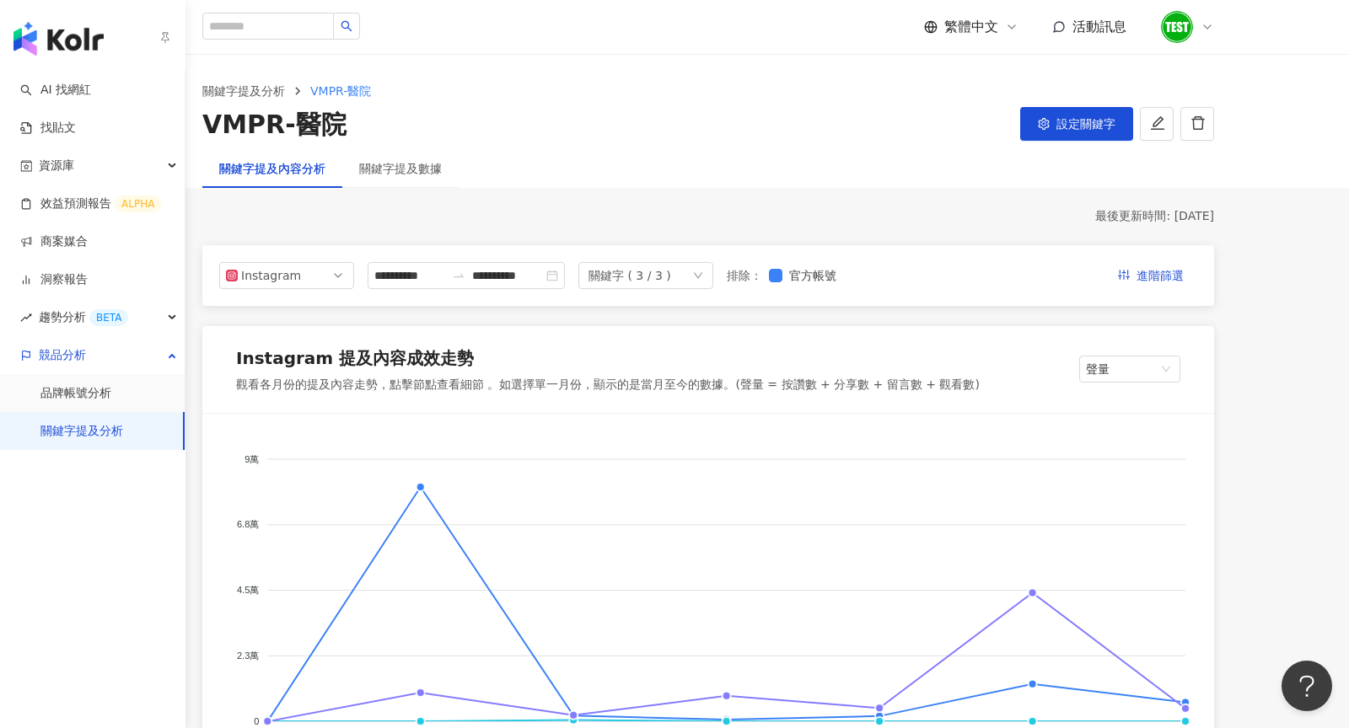
click at [67, 423] on link "關鍵字提及分析" at bounding box center [81, 431] width 83 height 17
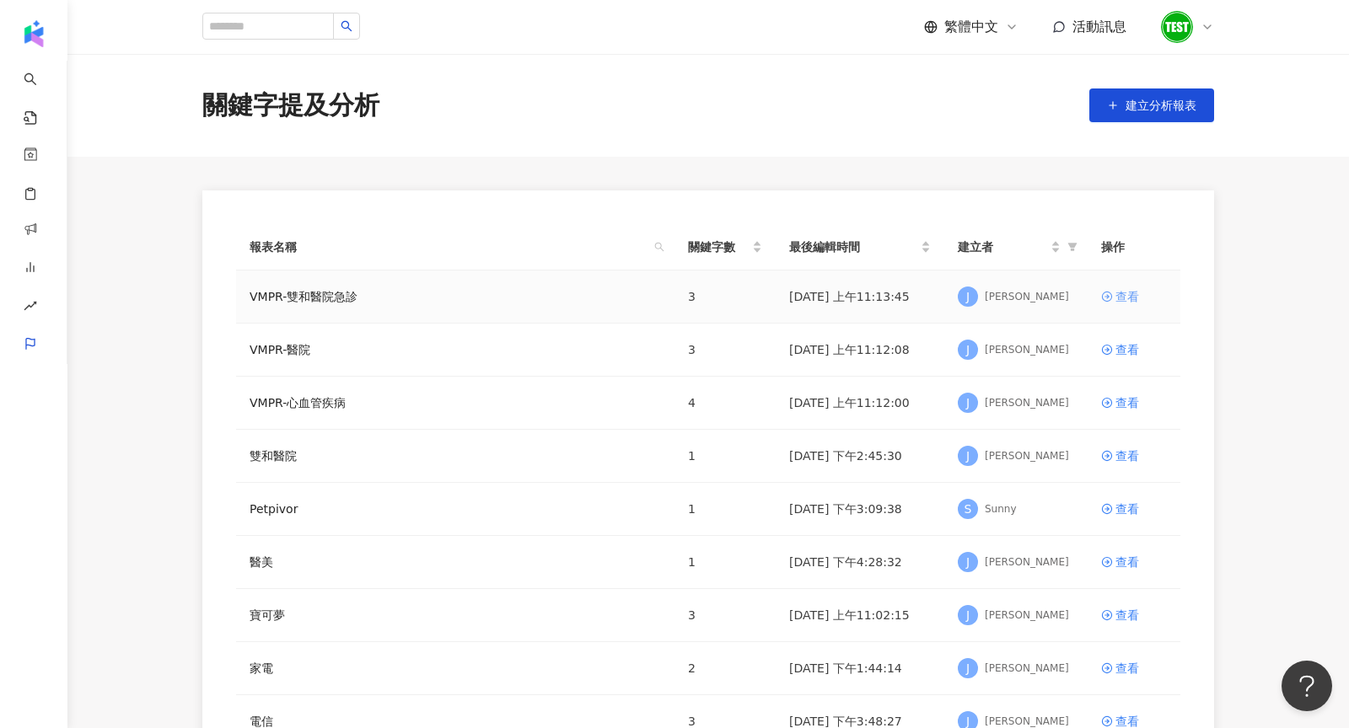
click at [1123, 293] on div "查看" at bounding box center [1127, 296] width 24 height 19
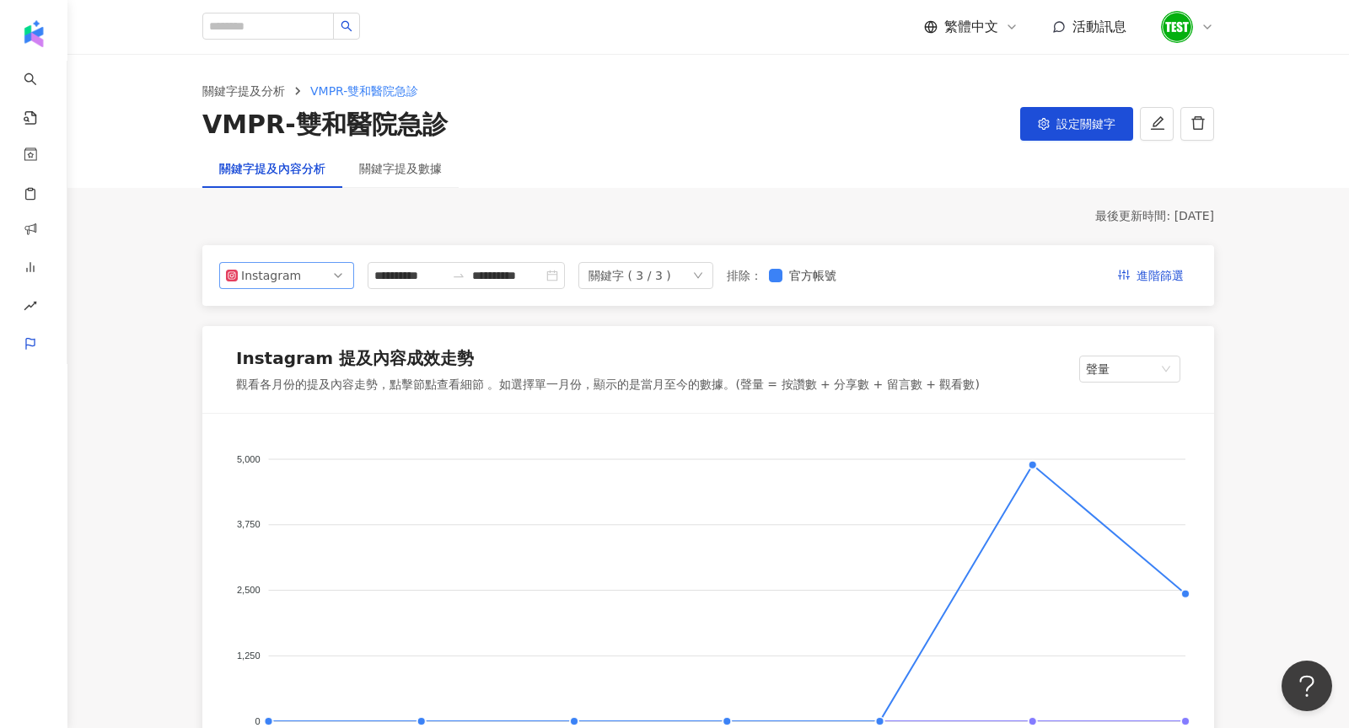
click at [324, 276] on span "Instagram" at bounding box center [286, 275] width 121 height 25
click at [325, 404] on div "Threads" at bounding box center [287, 400] width 108 height 19
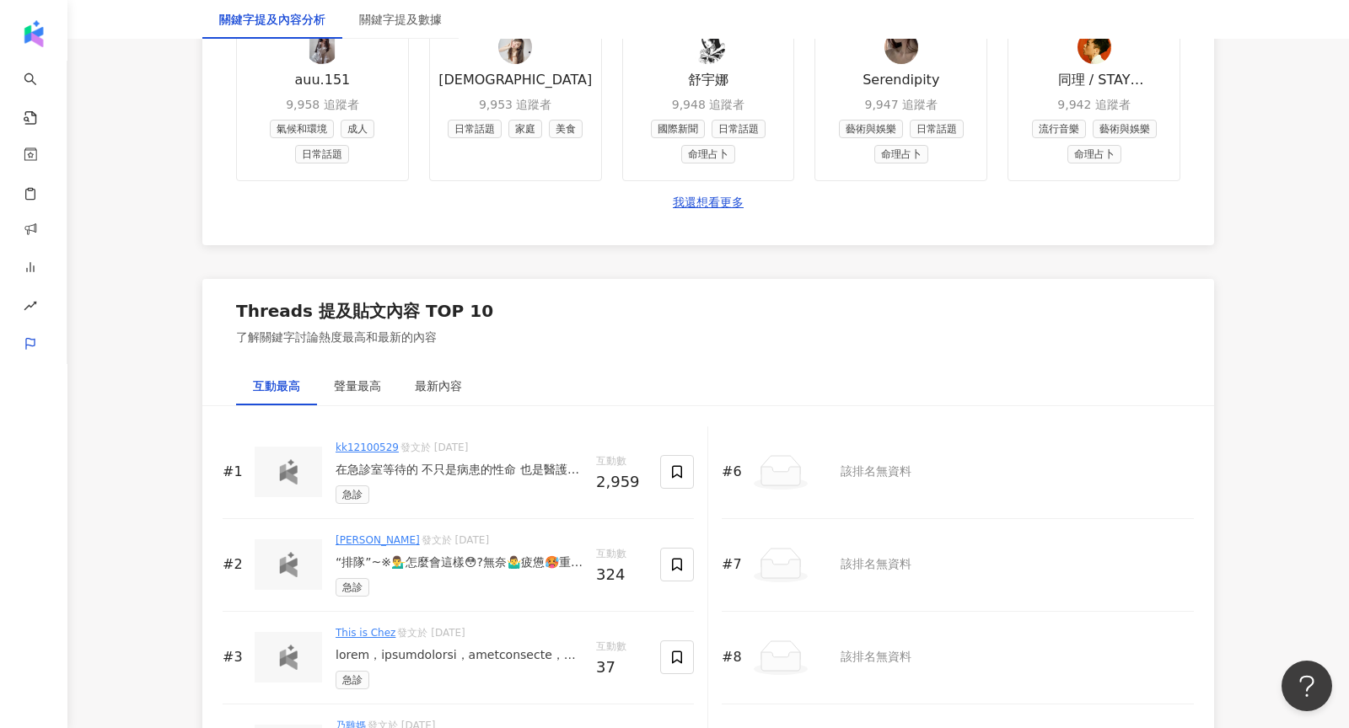
scroll to position [1875, 0]
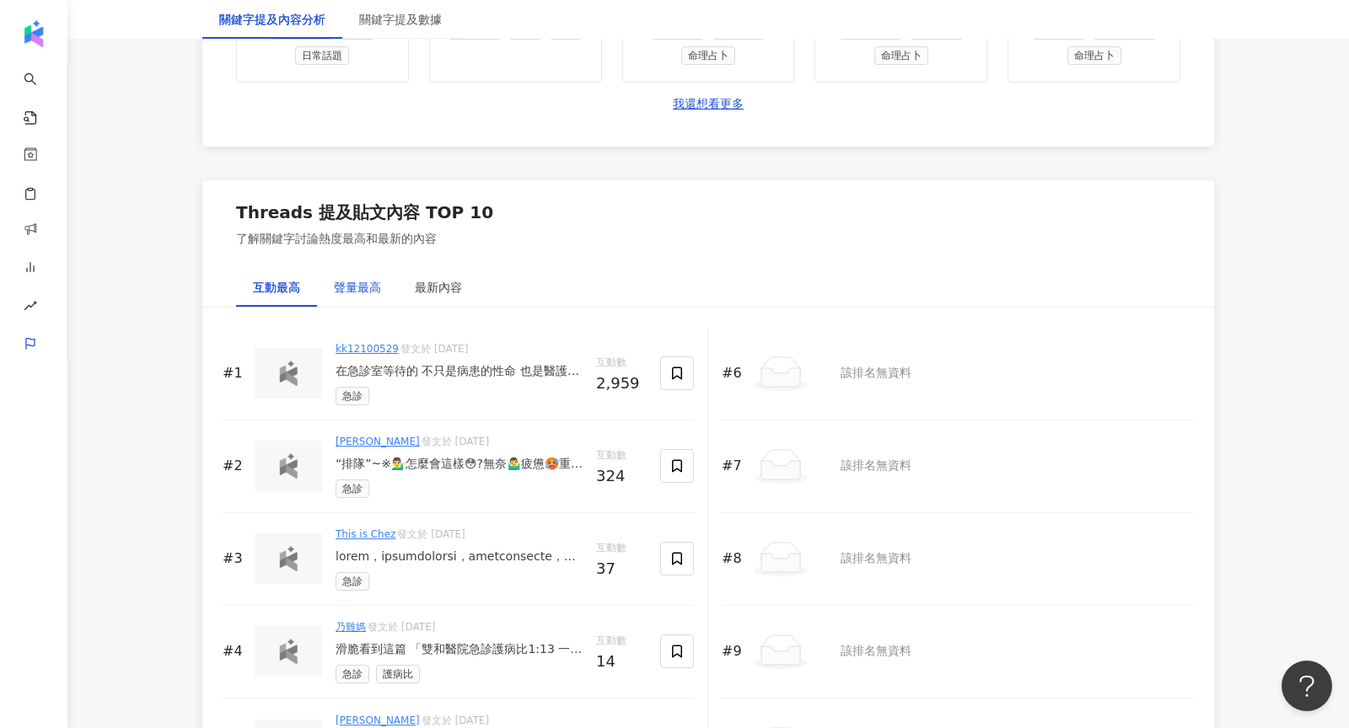
click at [363, 279] on div "聲量最高" at bounding box center [357, 287] width 47 height 19
click at [442, 282] on div "最新內容" at bounding box center [438, 287] width 47 height 19
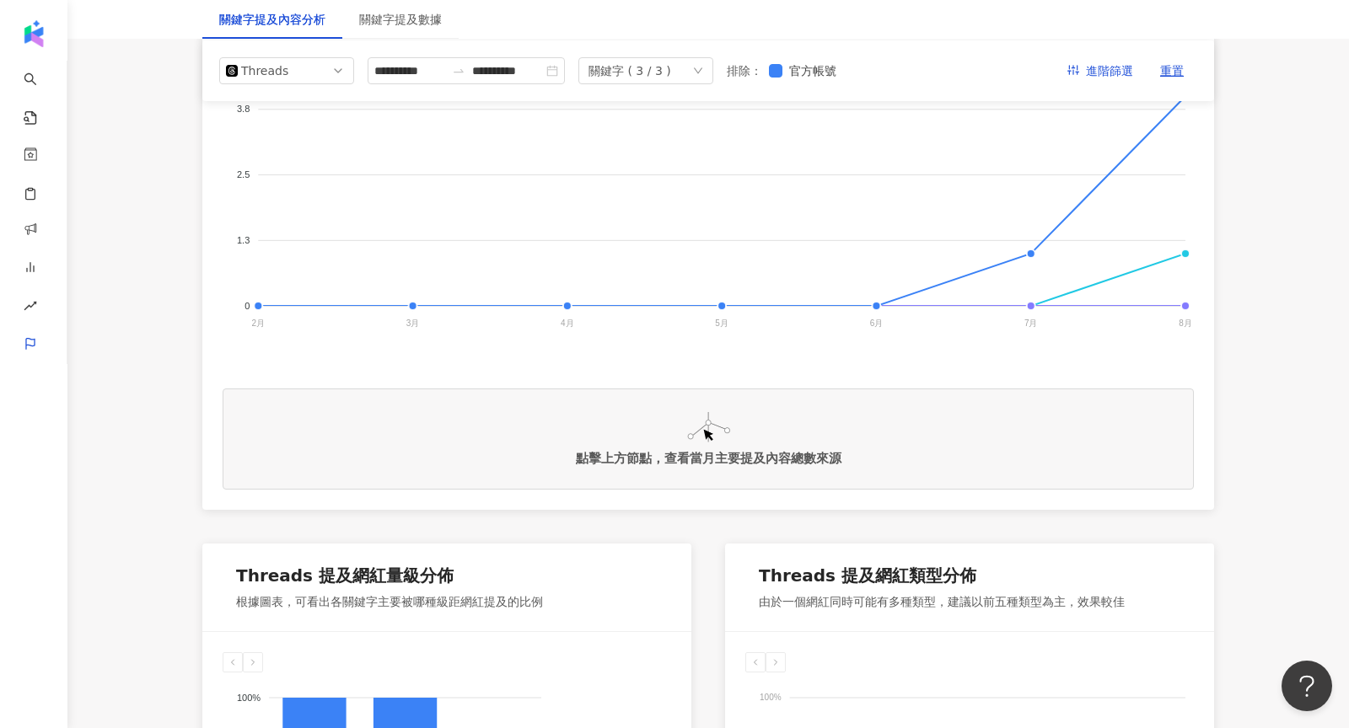
scroll to position [0, 0]
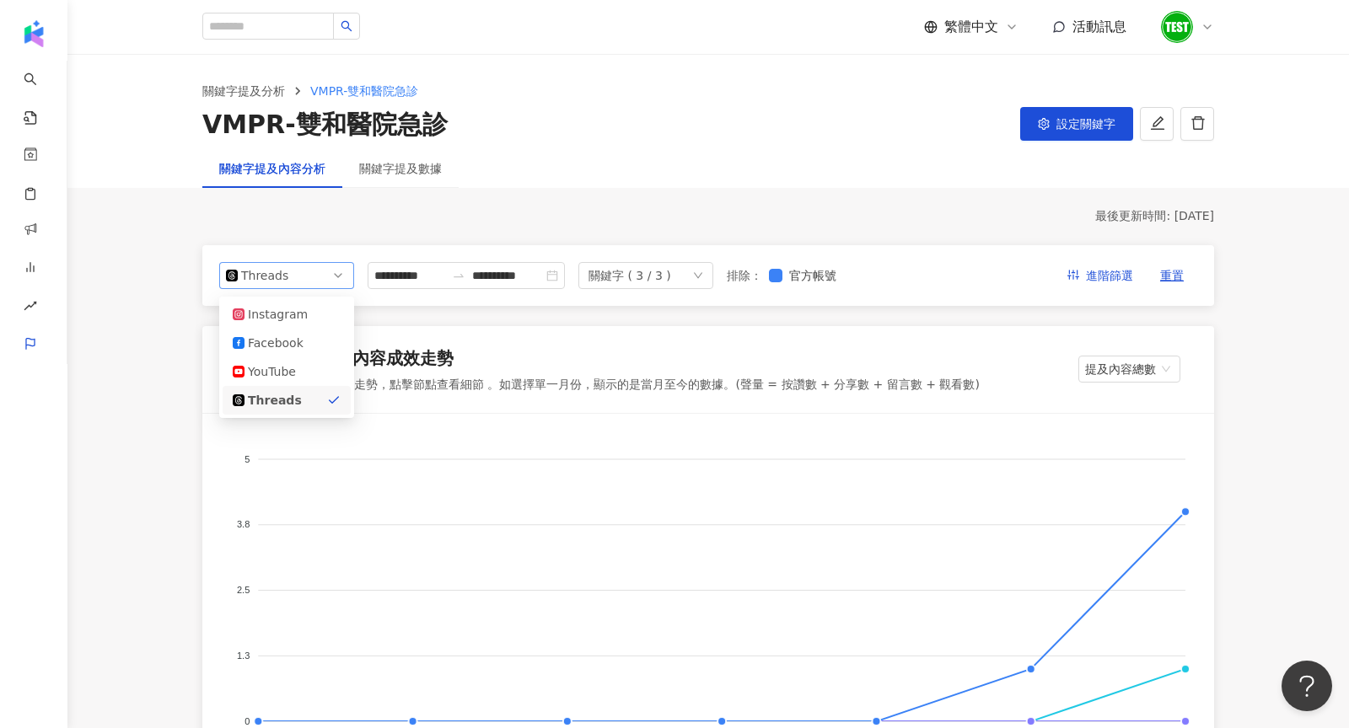
click at [292, 274] on div "Threads" at bounding box center [268, 275] width 55 height 25
click at [291, 316] on div "Instagram" at bounding box center [275, 314] width 55 height 19
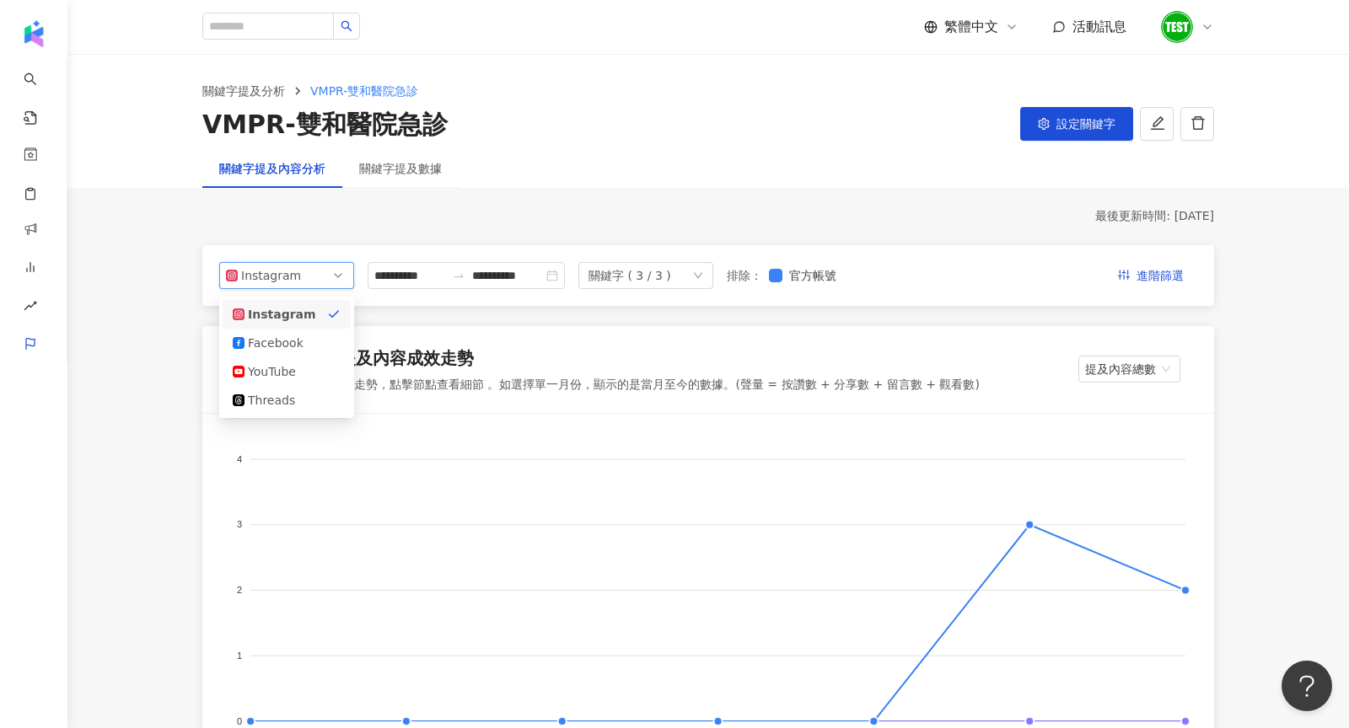
click at [324, 274] on span "Instagram" at bounding box center [286, 275] width 121 height 25
click at [307, 340] on div "Facebook" at bounding box center [287, 343] width 108 height 19
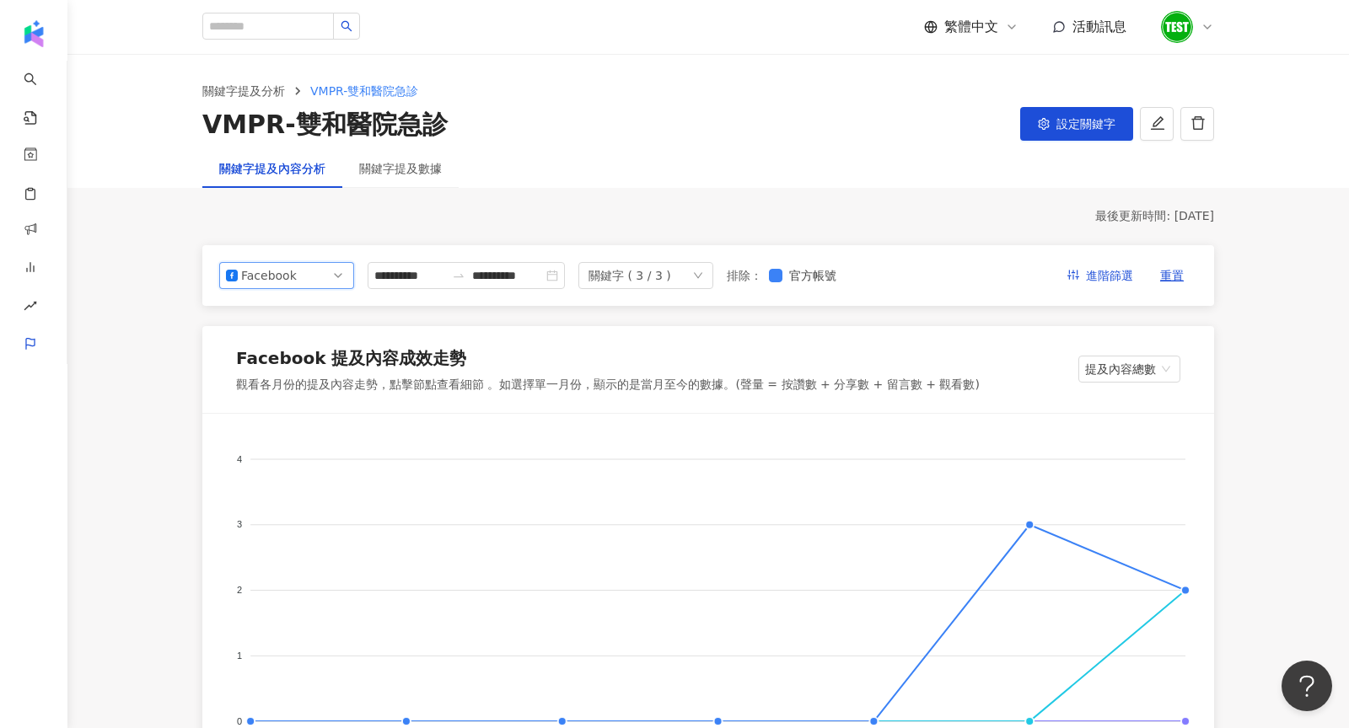
click at [308, 286] on span "Facebook" at bounding box center [286, 275] width 121 height 25
click at [325, 395] on div "Threads" at bounding box center [287, 400] width 108 height 19
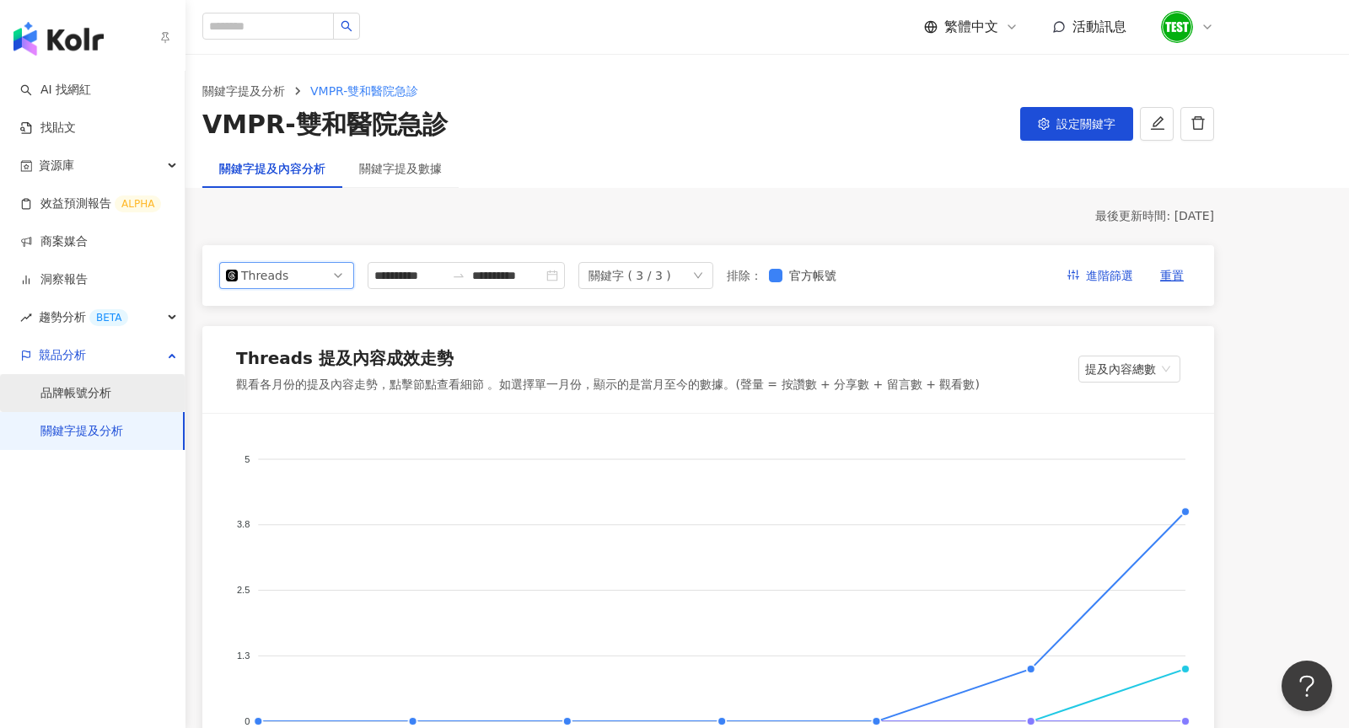
click at [68, 400] on link "品牌帳號分析" at bounding box center [75, 393] width 71 height 17
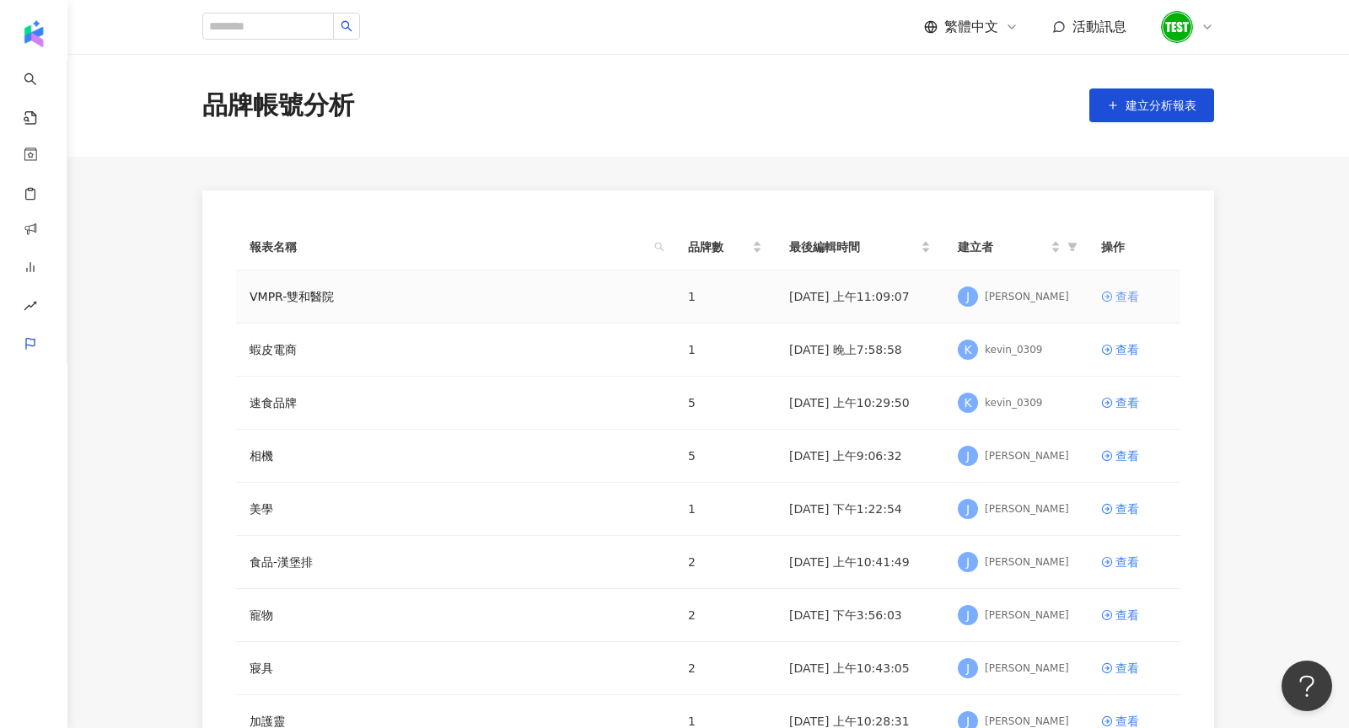
click at [1125, 296] on div "查看" at bounding box center [1127, 296] width 24 height 19
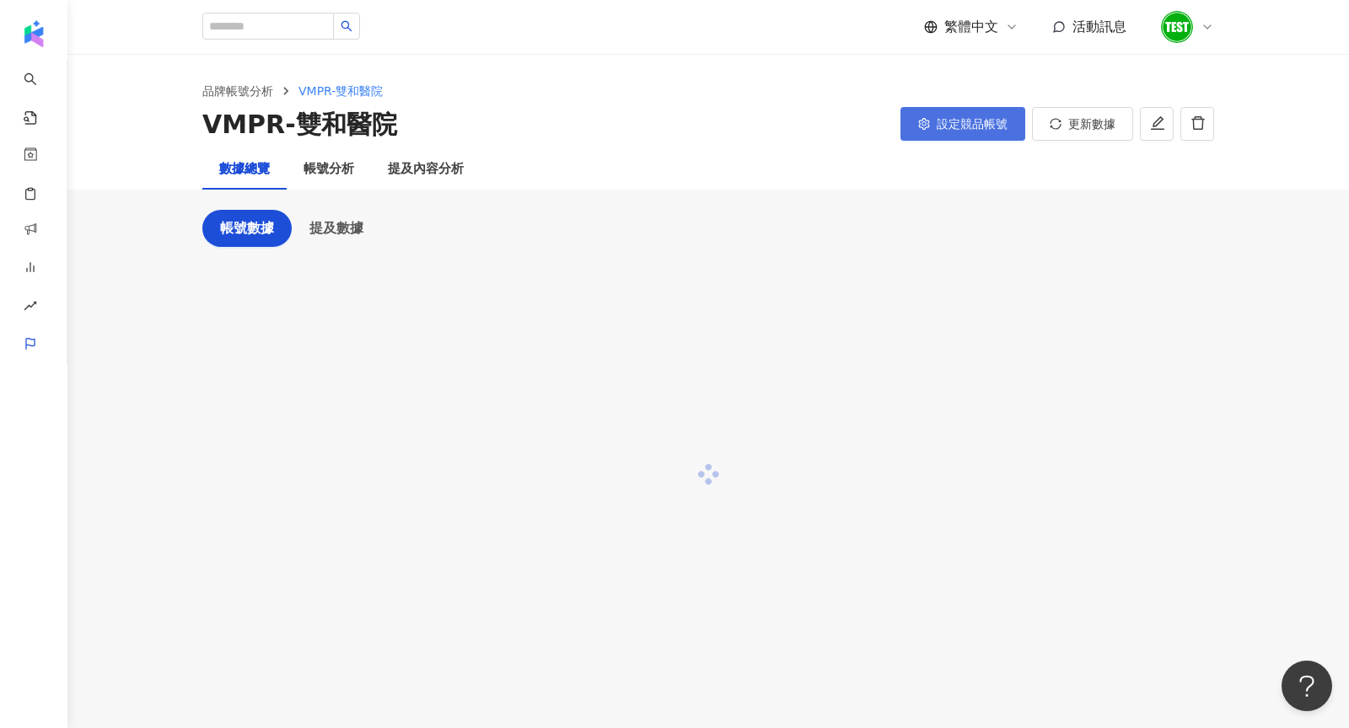
click at [953, 126] on span "設定競品帳號" at bounding box center [972, 123] width 71 height 13
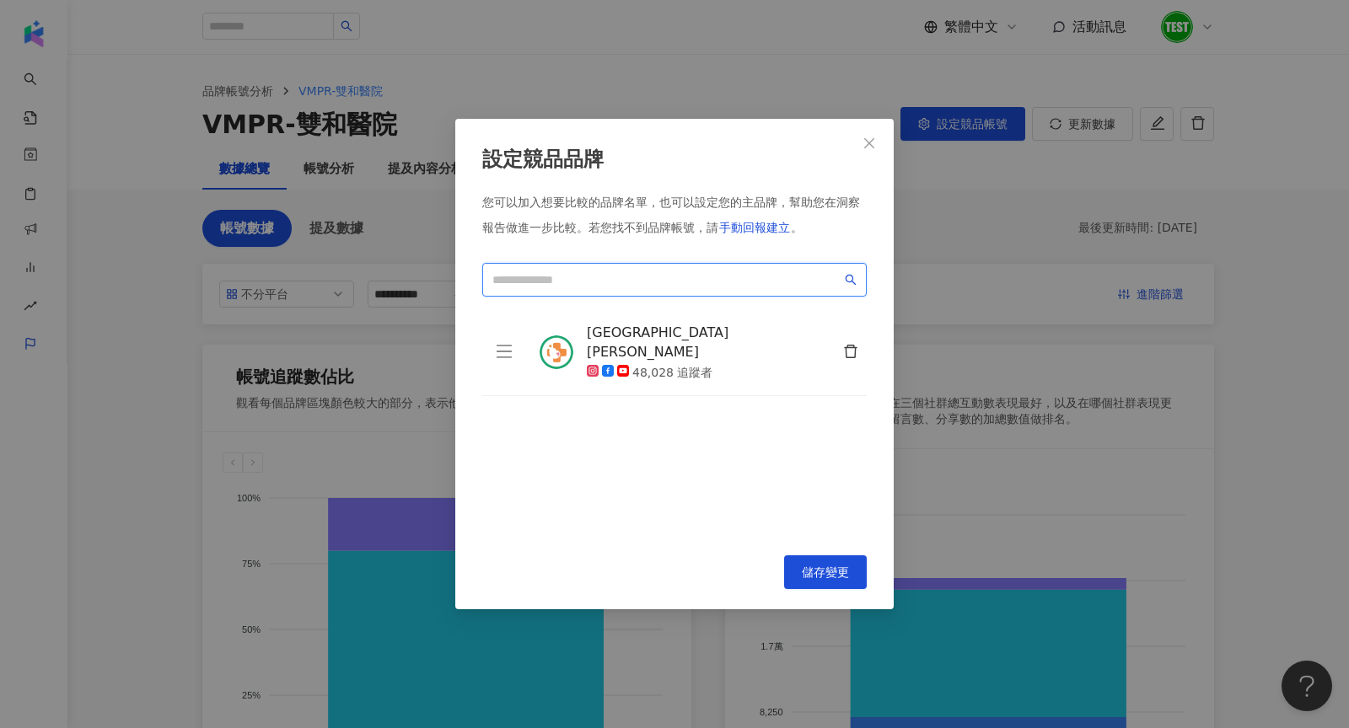
click at [604, 271] on input "search" at bounding box center [666, 280] width 349 height 19
paste input "**********"
type input "**********"
click at [808, 277] on input "**********" at bounding box center [666, 280] width 349 height 19
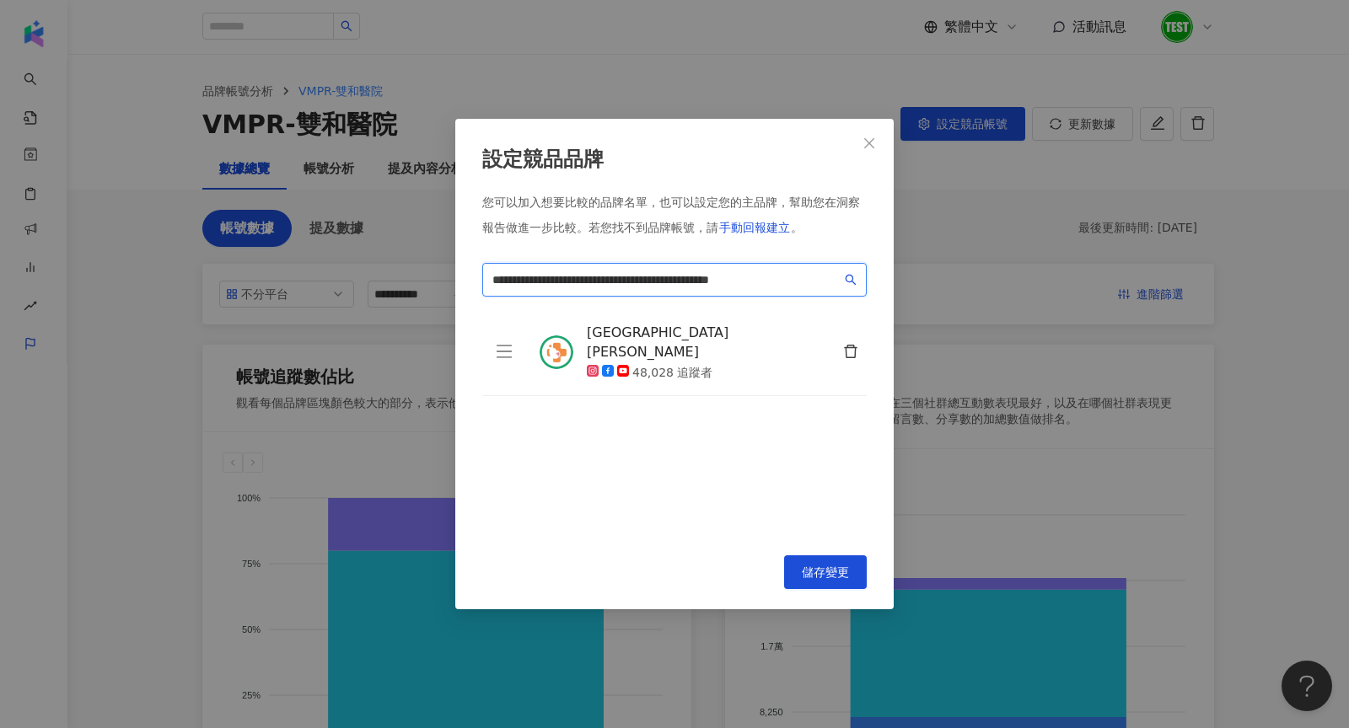
click at [808, 277] on input "**********" at bounding box center [666, 280] width 349 height 19
paste input "**********"
type input "**********"
click at [734, 273] on input "**********" at bounding box center [666, 280] width 349 height 19
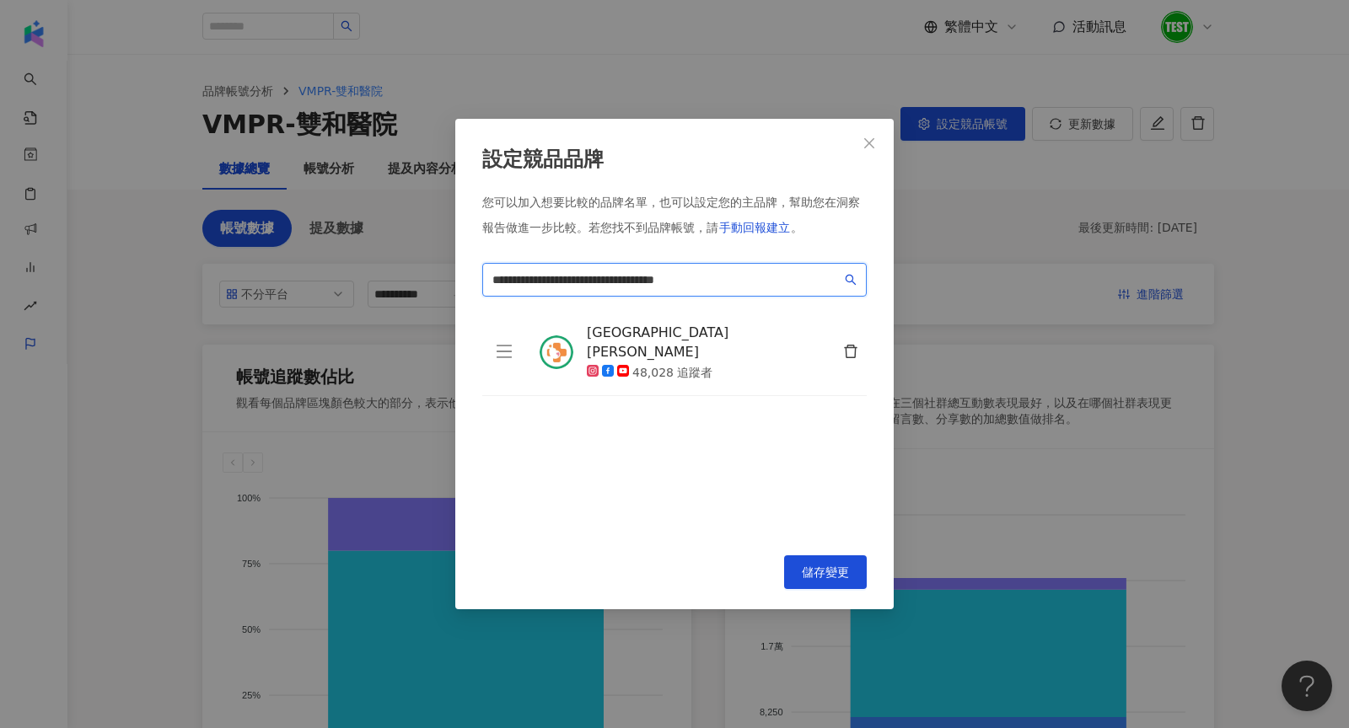
click at [734, 273] on input "**********" at bounding box center [666, 280] width 349 height 19
paste input "**********"
type input "**********"
click at [944, 305] on div "**********" at bounding box center [674, 364] width 1349 height 728
click at [888, 153] on div "**********" at bounding box center [674, 364] width 438 height 491
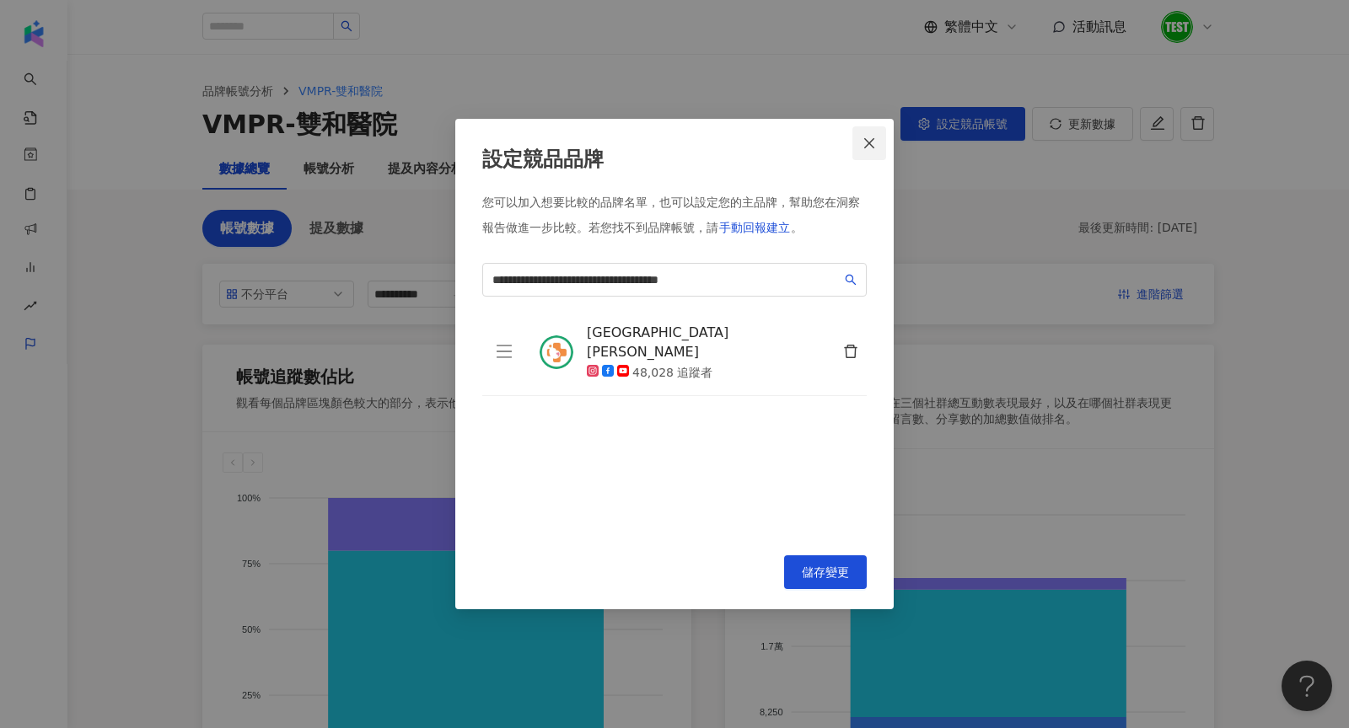
click at [867, 135] on button "Close" at bounding box center [869, 143] width 34 height 34
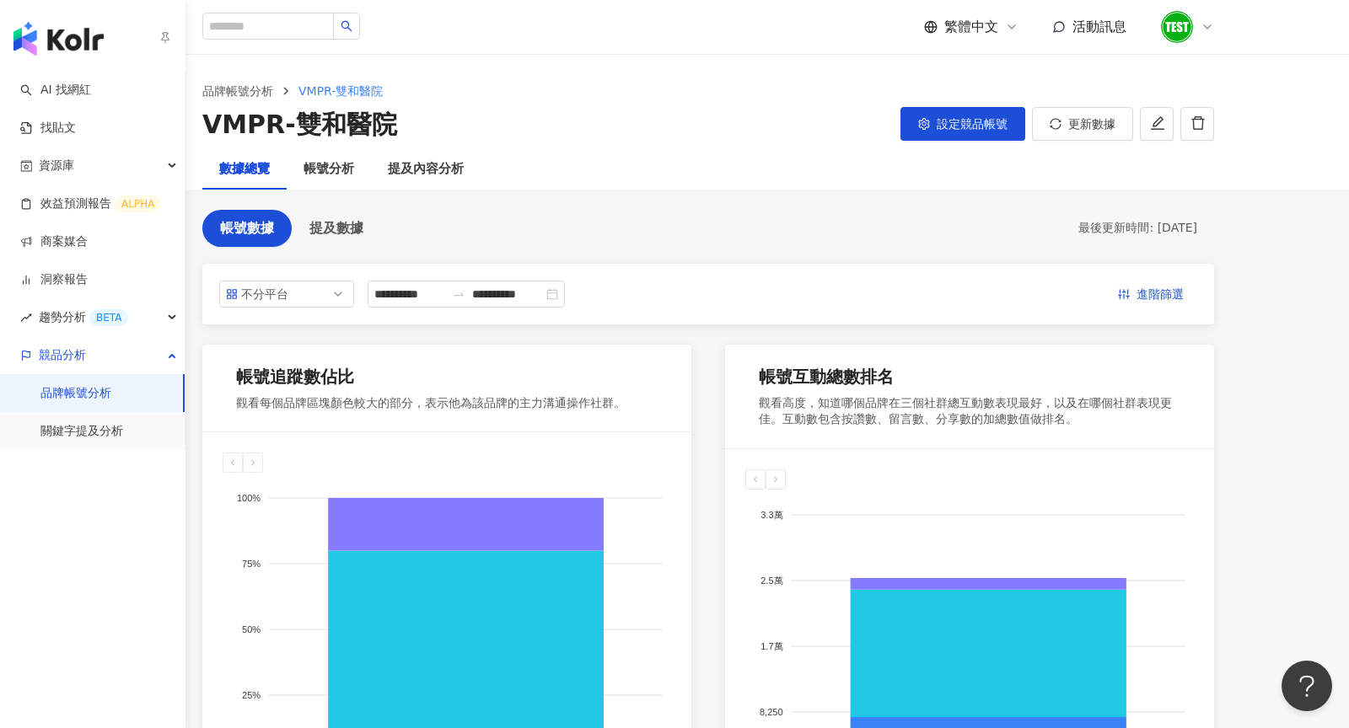
click at [89, 398] on link "品牌帳號分析" at bounding box center [75, 393] width 71 height 17
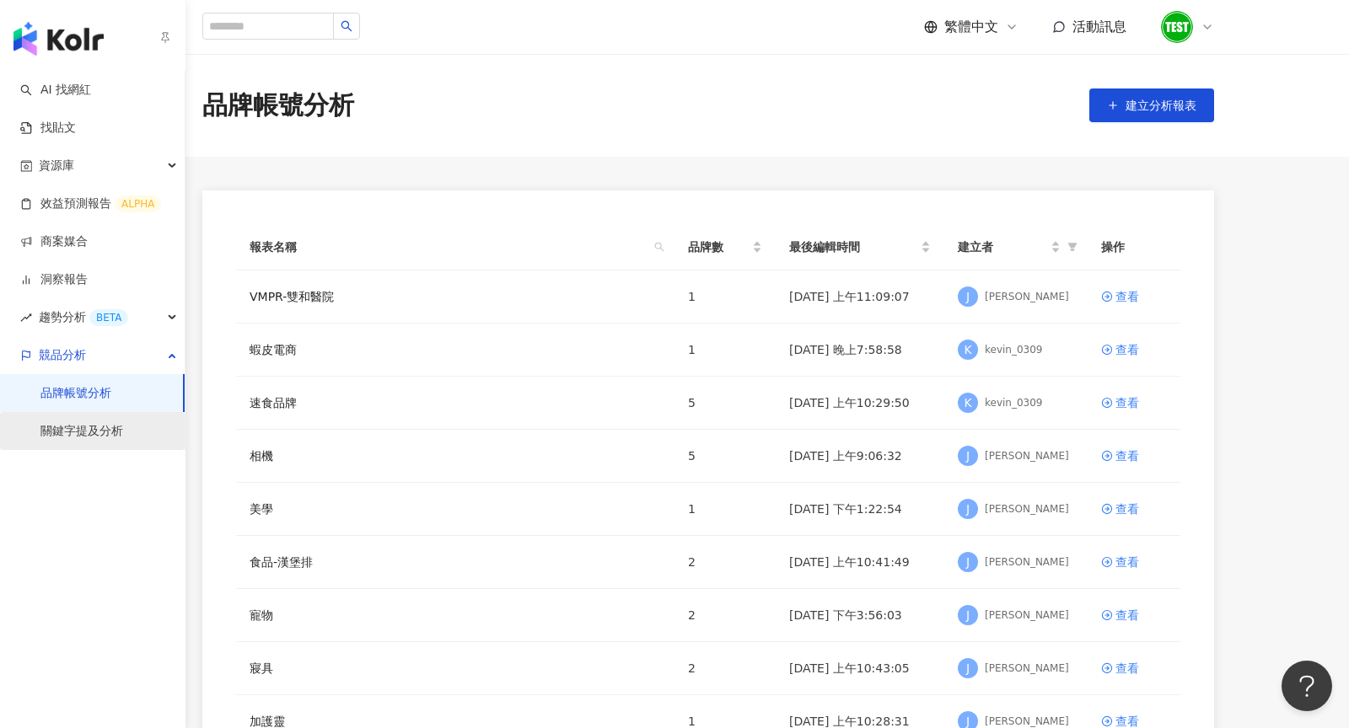
click at [78, 431] on link "關鍵字提及分析" at bounding box center [81, 431] width 83 height 17
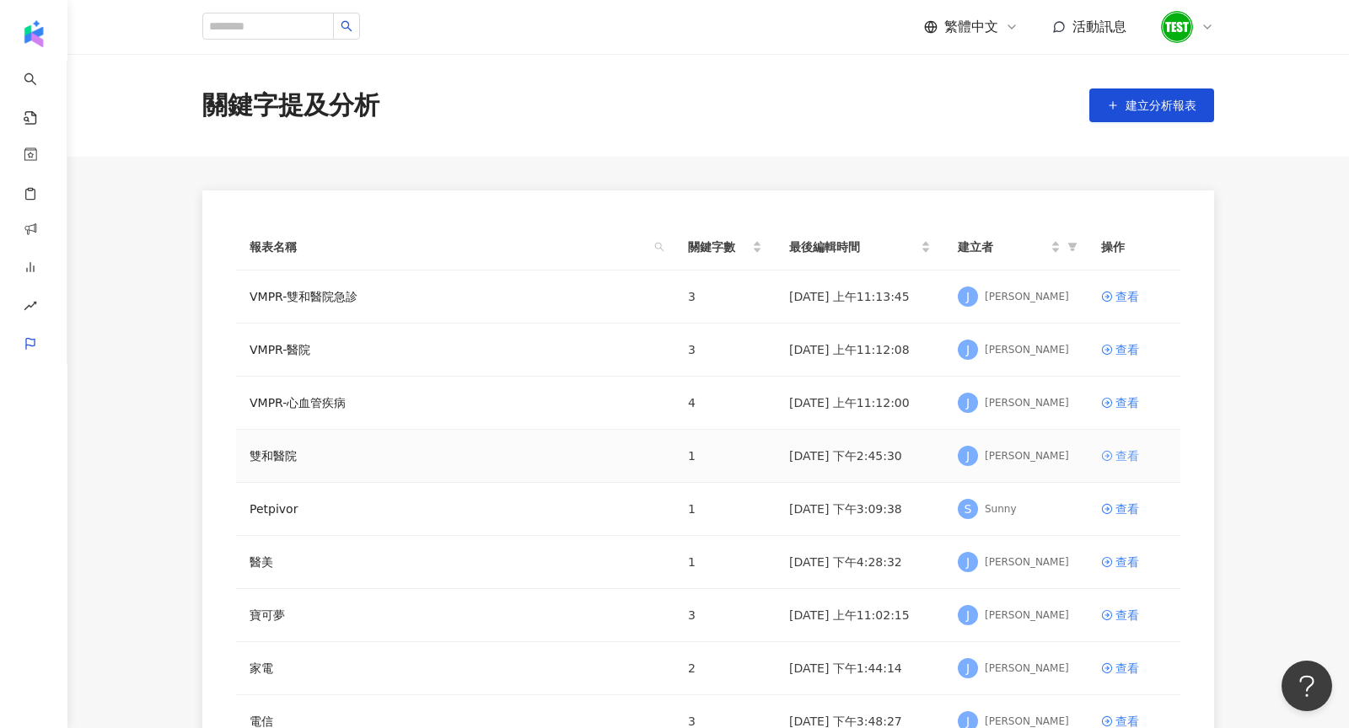
click at [1129, 458] on div "查看" at bounding box center [1127, 456] width 24 height 19
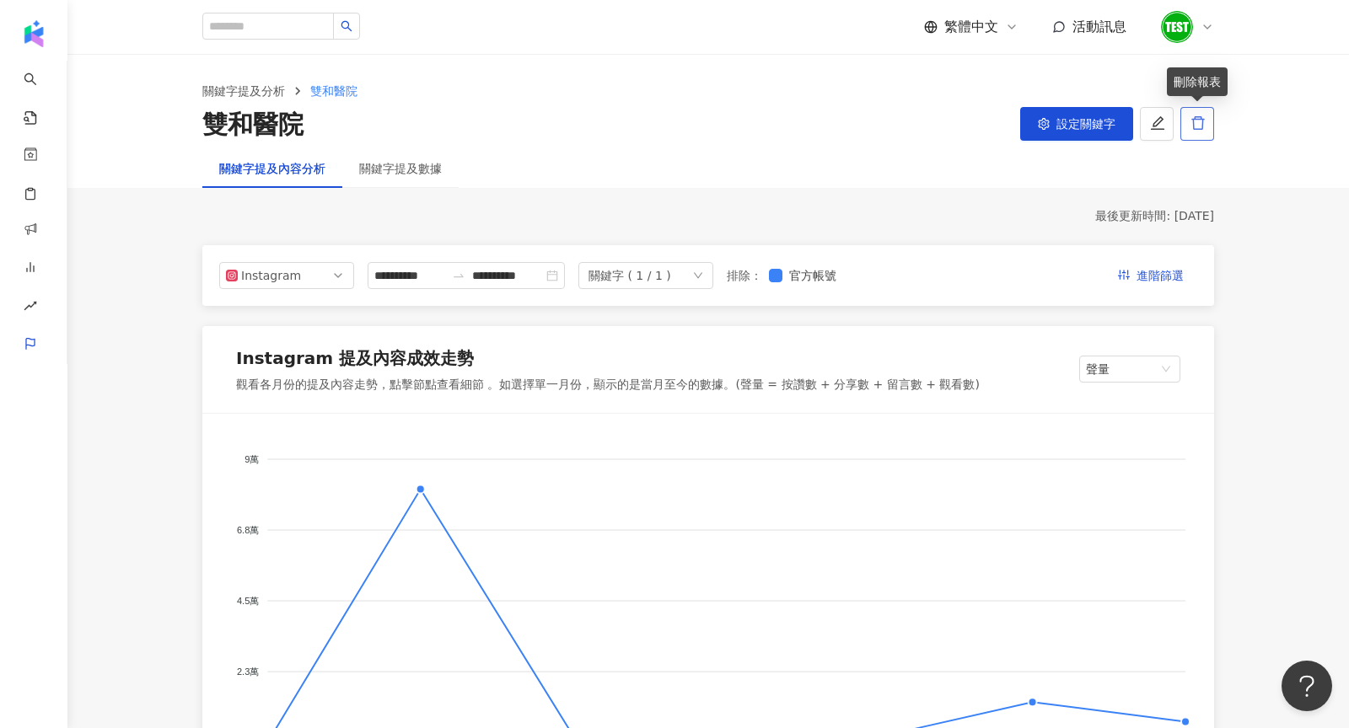
click at [1197, 132] on button "button" at bounding box center [1197, 124] width 34 height 34
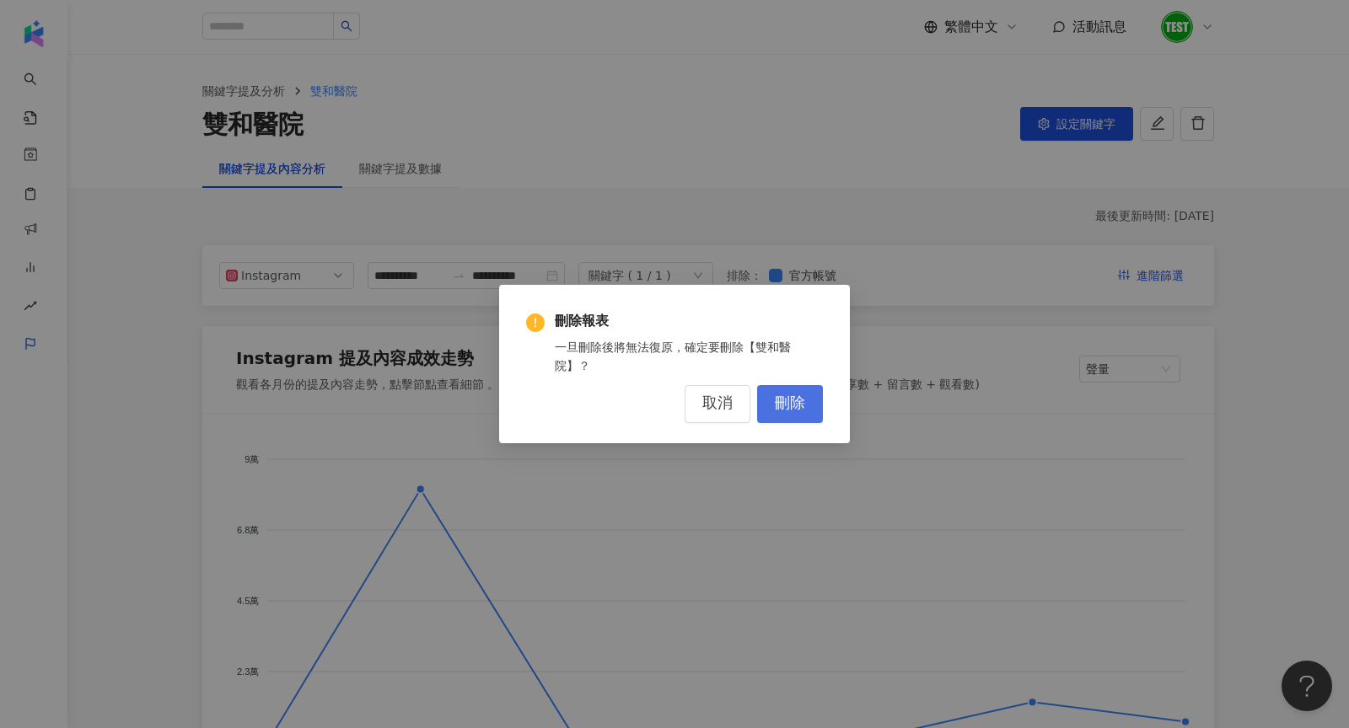
click at [787, 403] on span "刪除" at bounding box center [790, 404] width 30 height 19
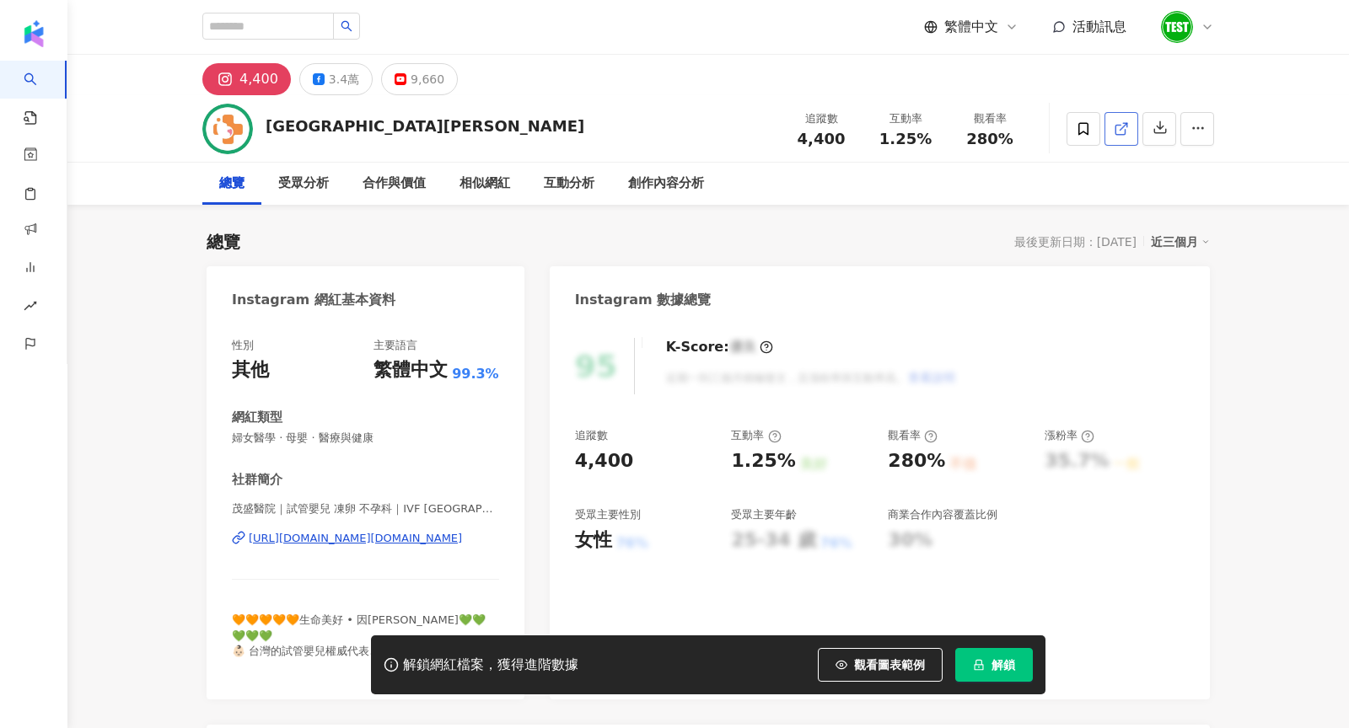
click at [1117, 132] on icon at bounding box center [1121, 128] width 15 height 15
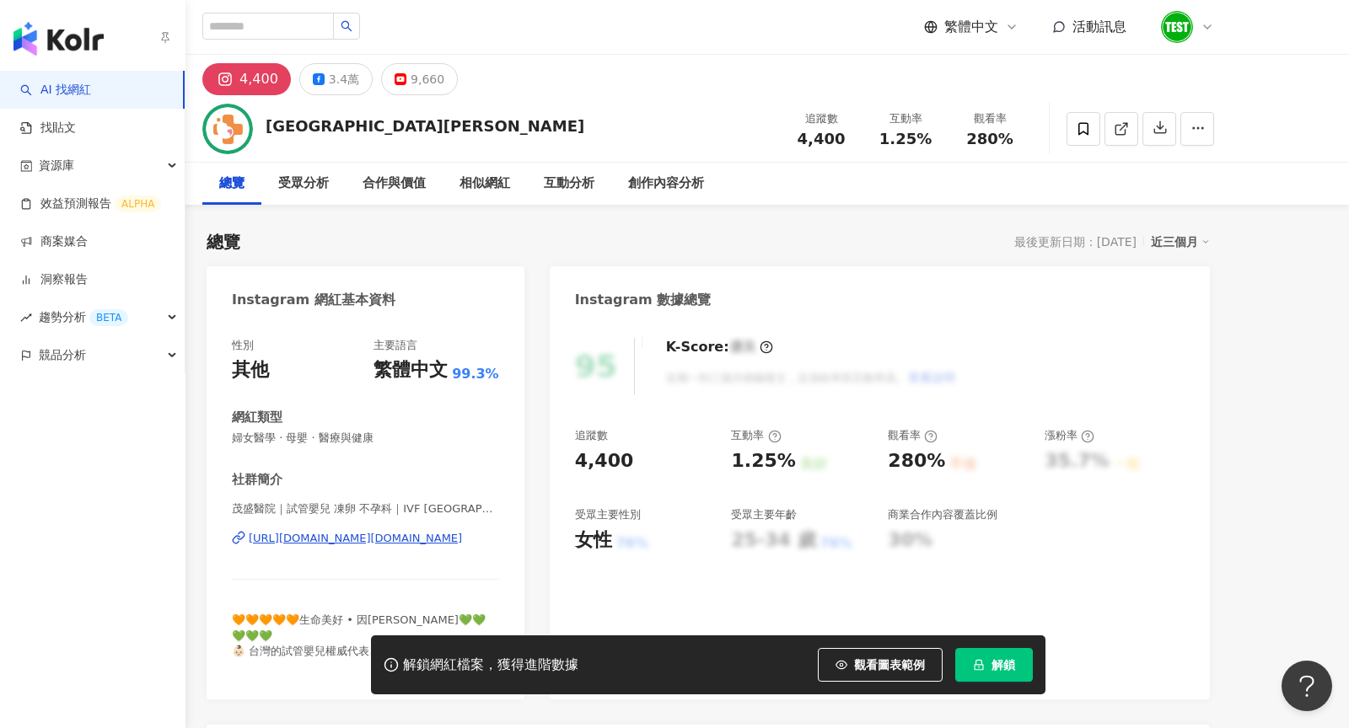
click at [66, 40] on img "button" at bounding box center [58, 39] width 90 height 34
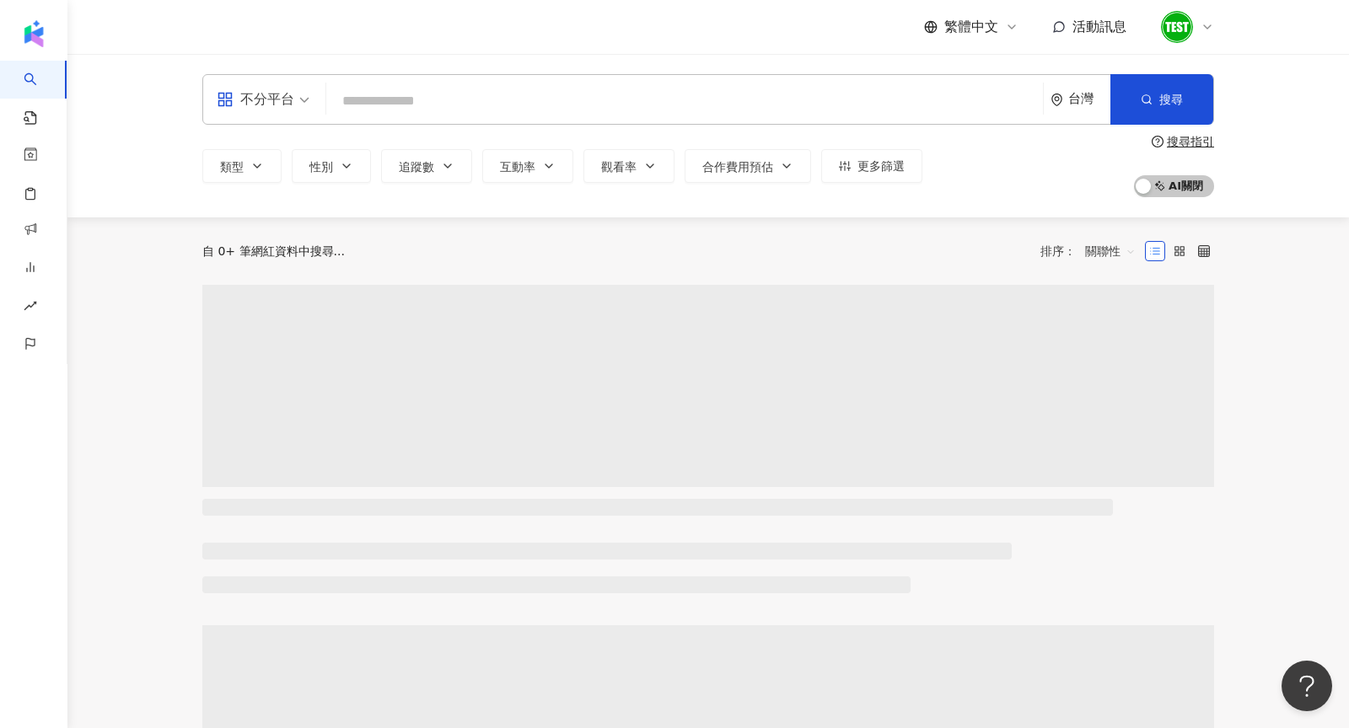
click at [384, 110] on input "search" at bounding box center [684, 101] width 703 height 32
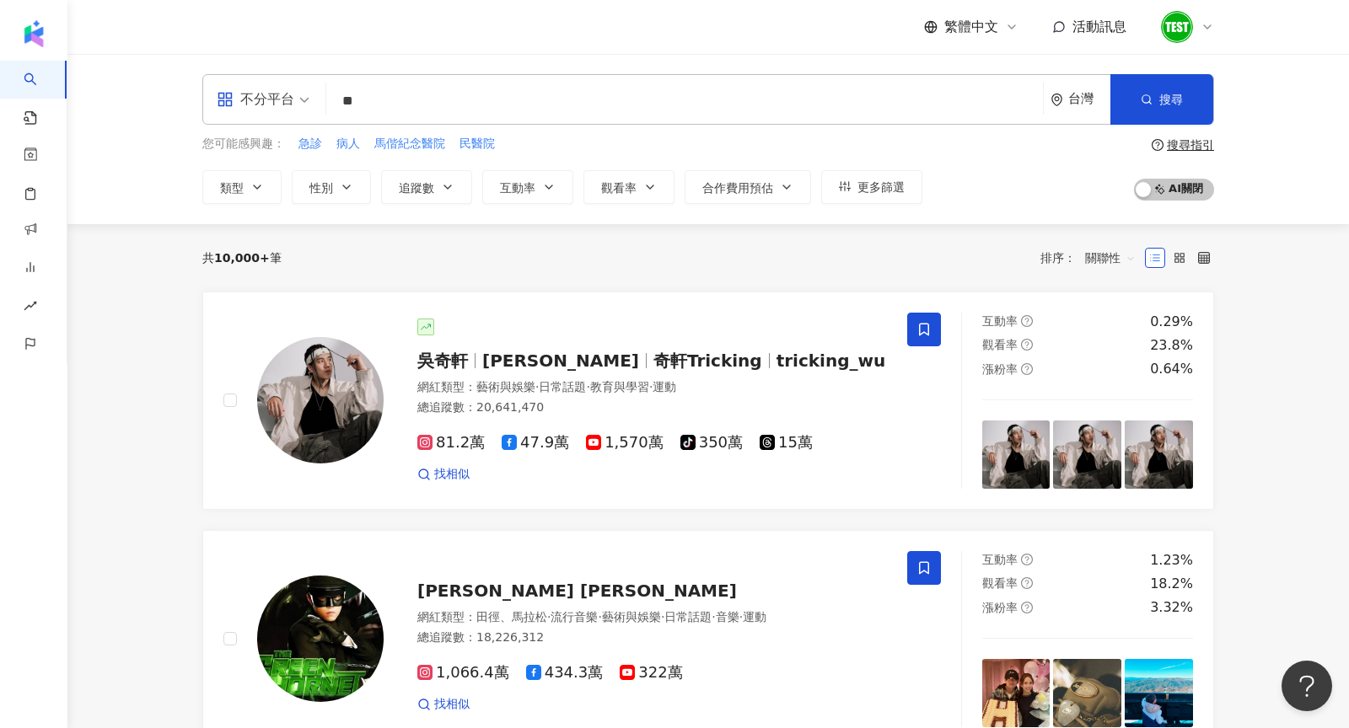
type input "**"
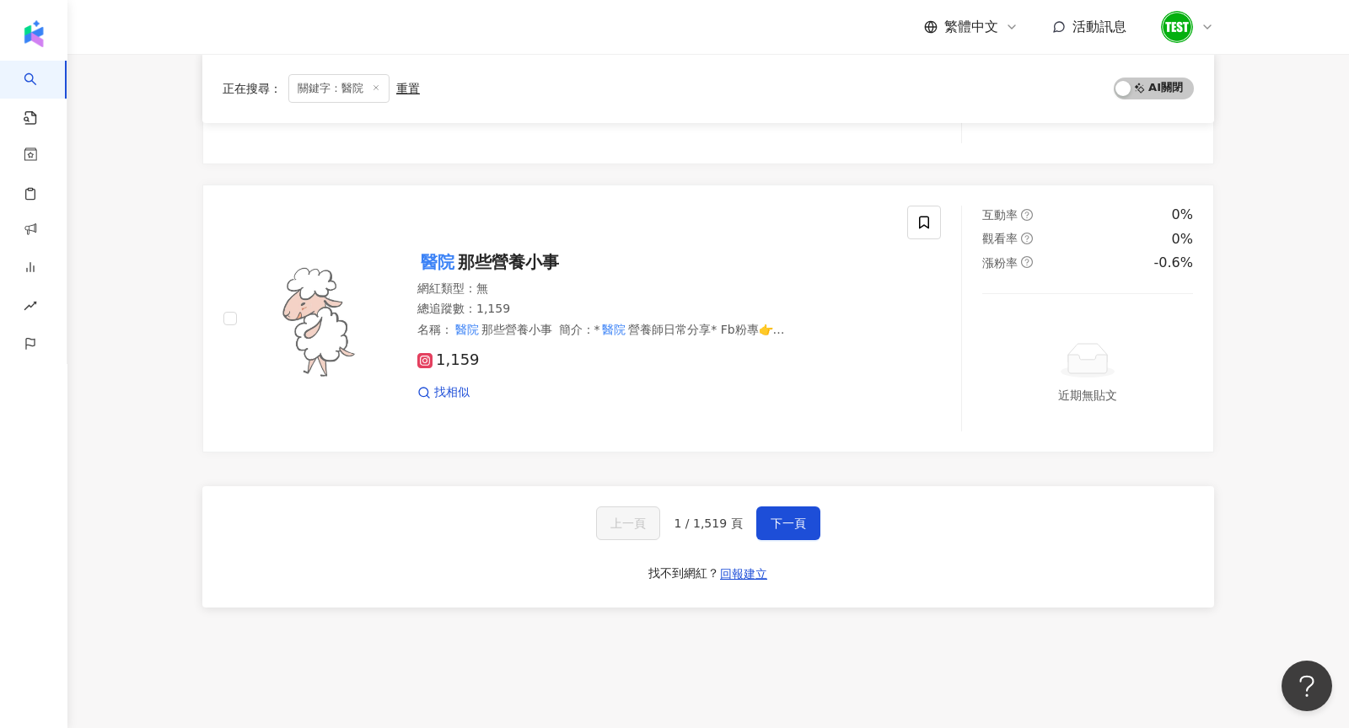
scroll to position [2924, 0]
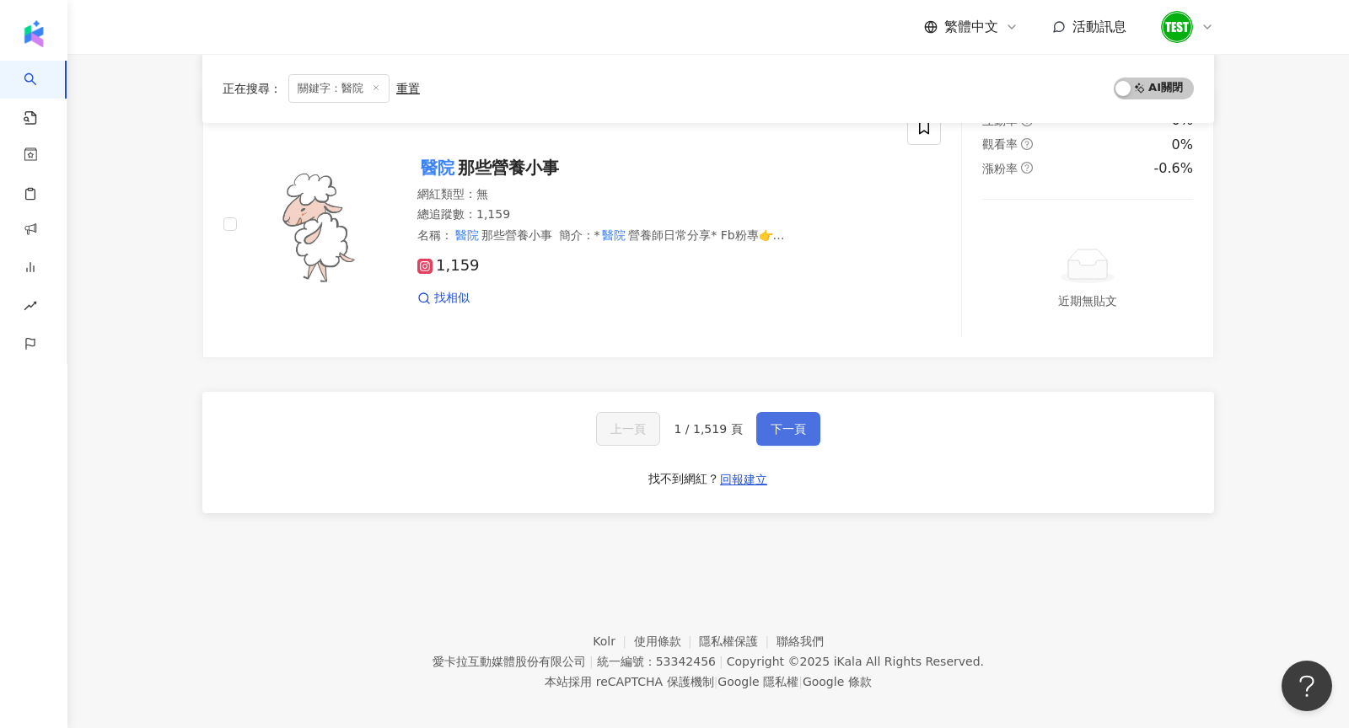
click at [778, 422] on span "下一頁" at bounding box center [787, 428] width 35 height 13
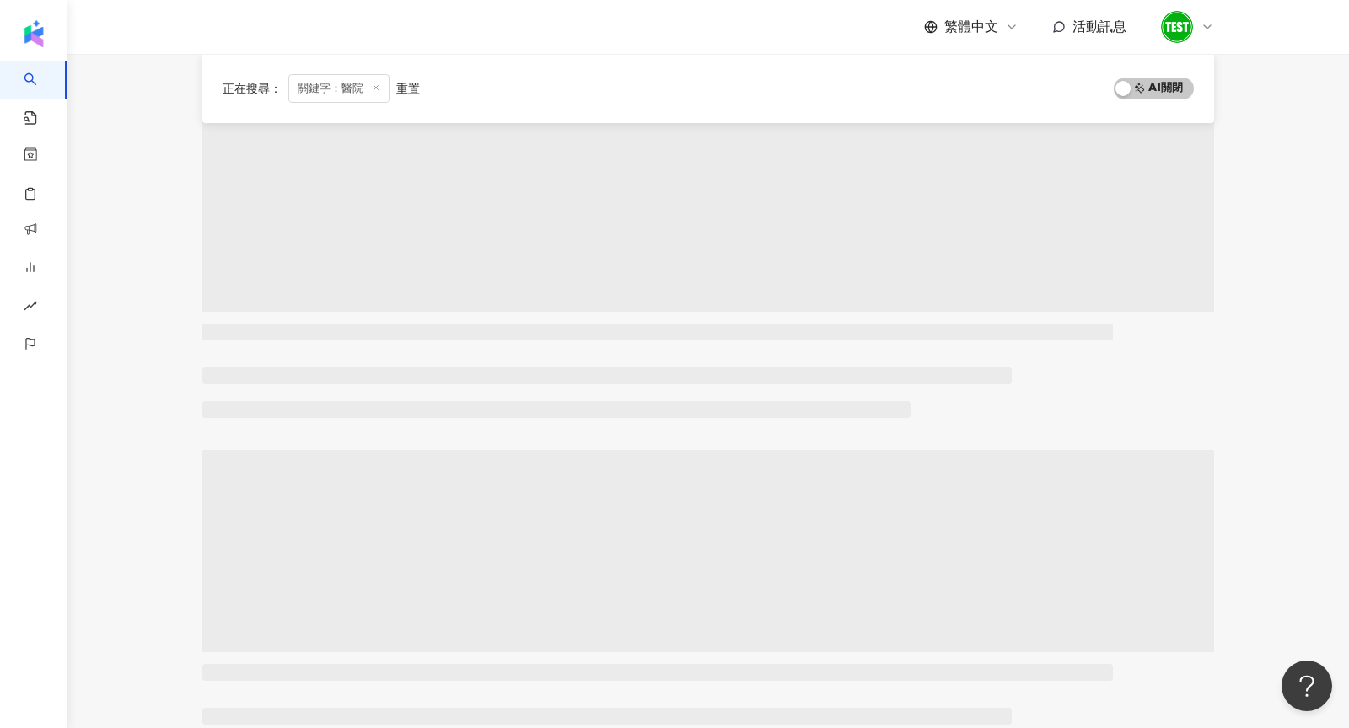
scroll to position [0, 0]
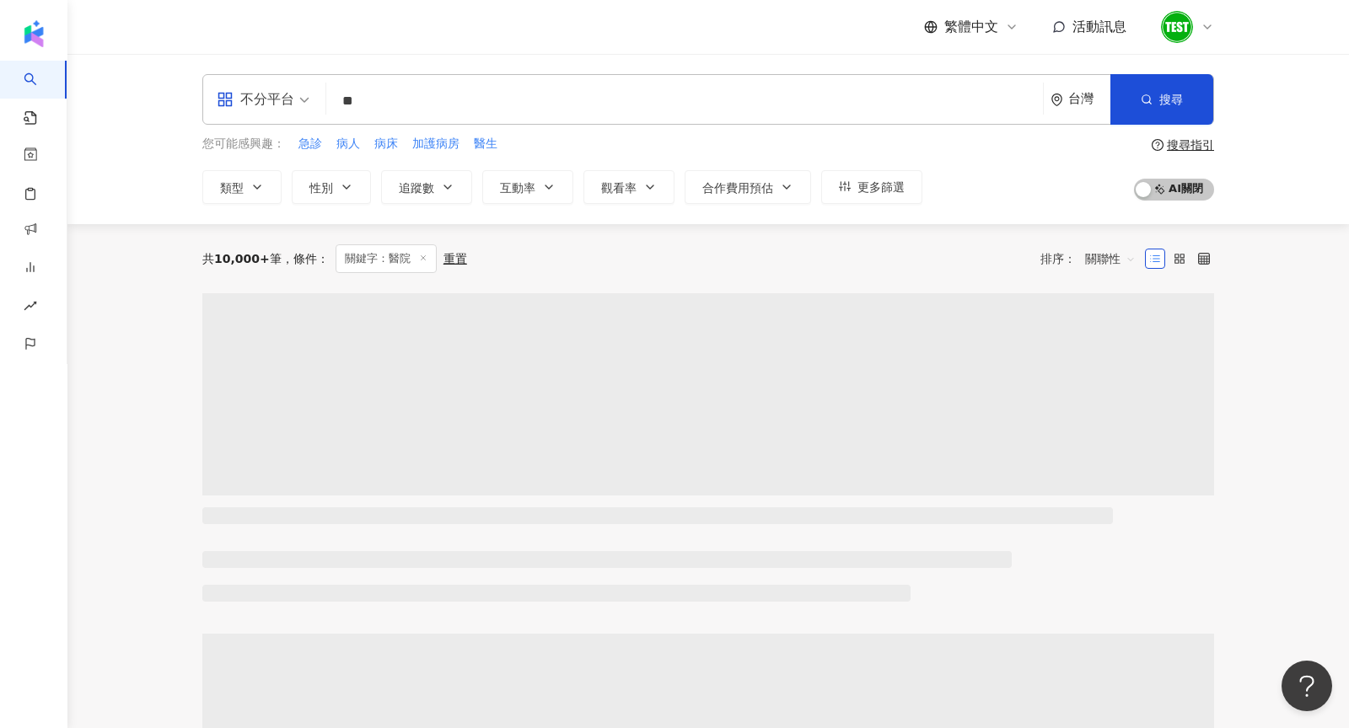
click at [262, 103] on div "不分平台" at bounding box center [256, 99] width 78 height 27
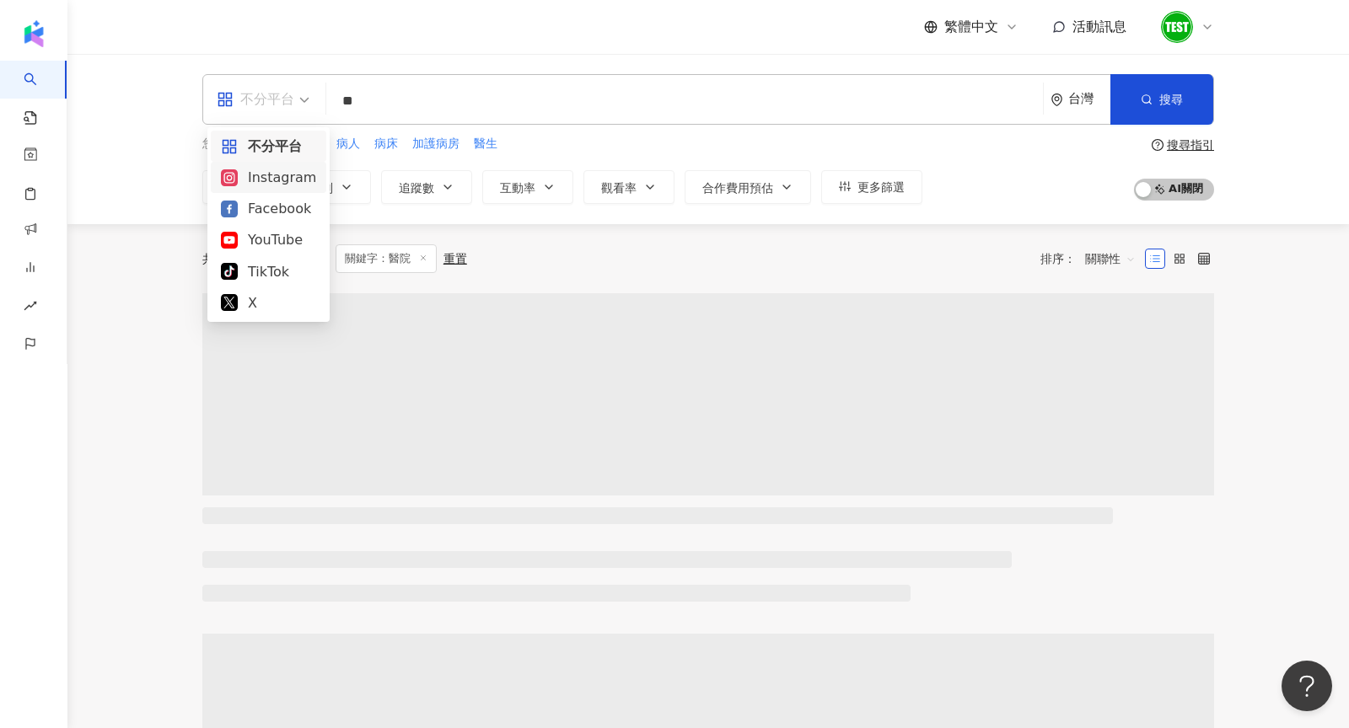
click at [282, 174] on div "Instagram" at bounding box center [268, 177] width 95 height 21
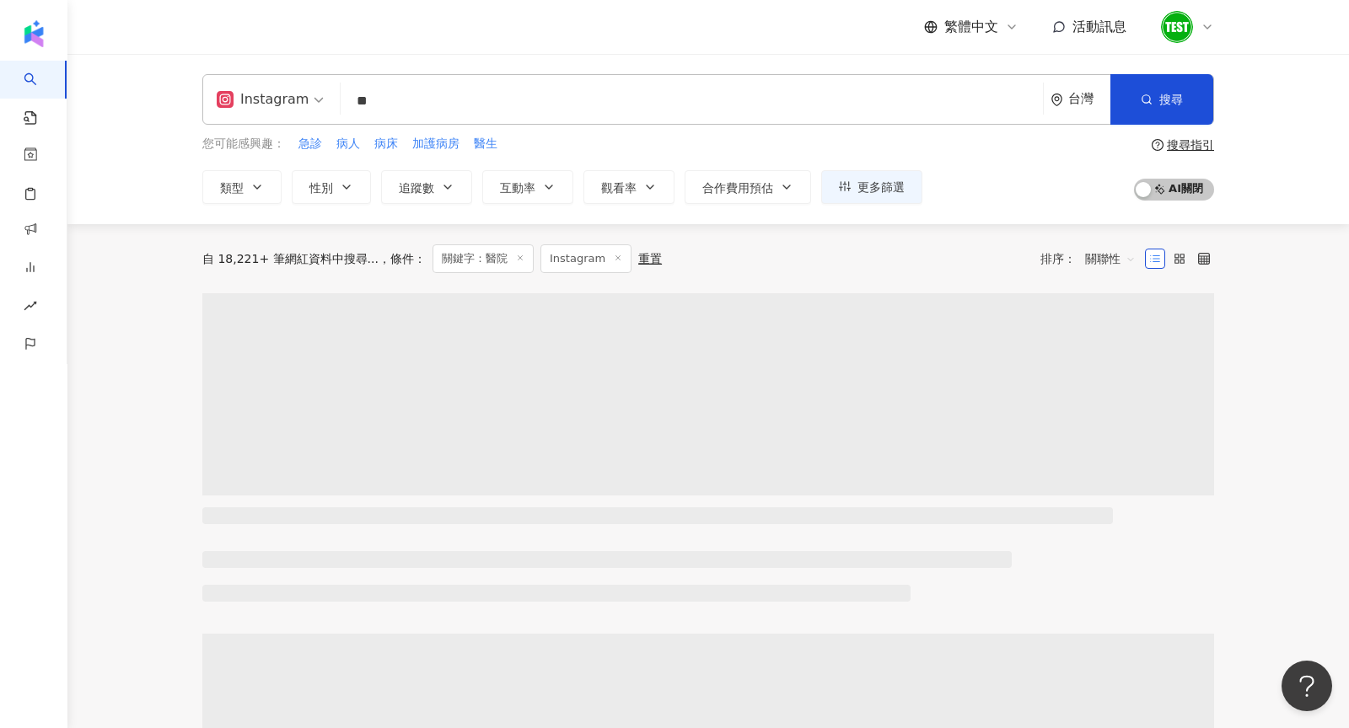
click at [287, 96] on div "Instagram" at bounding box center [263, 99] width 92 height 27
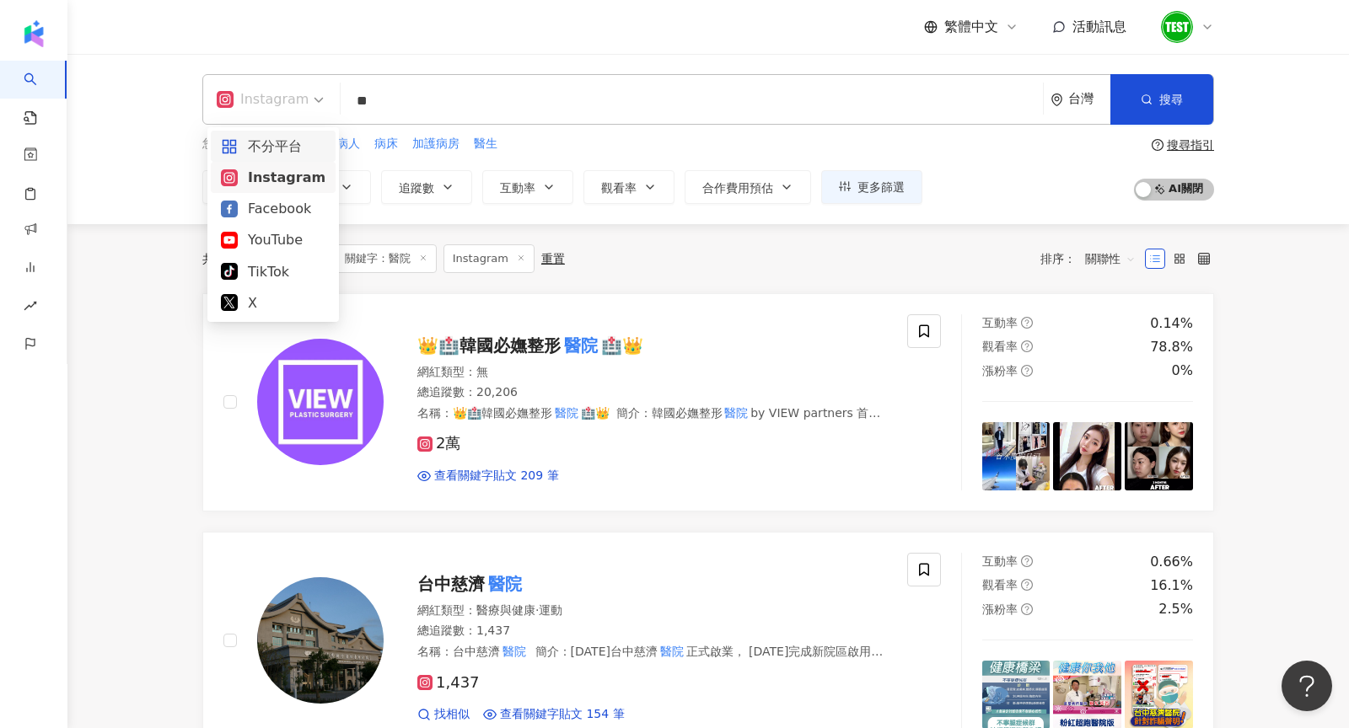
click at [302, 139] on div "不分平台" at bounding box center [273, 146] width 105 height 21
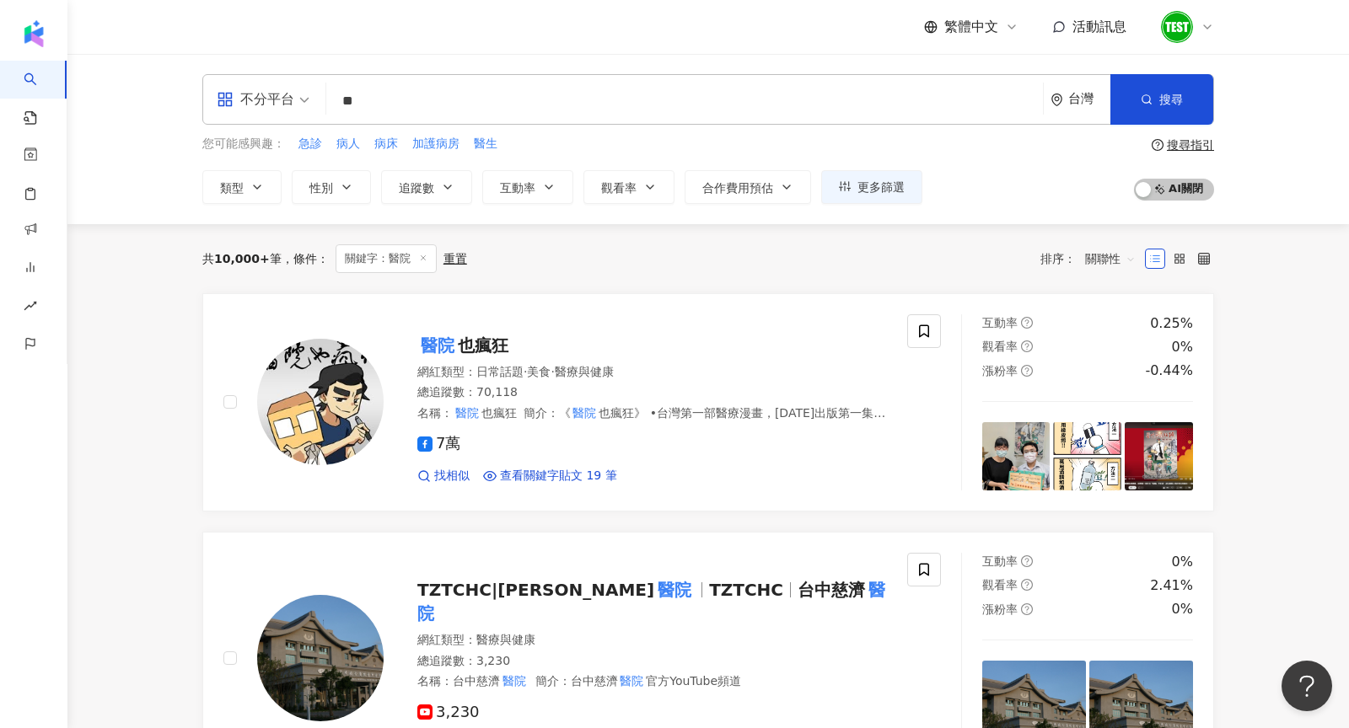
click at [1101, 251] on span "關聯性" at bounding box center [1110, 258] width 51 height 27
click at [1102, 326] on div "追蹤數" at bounding box center [1110, 320] width 42 height 19
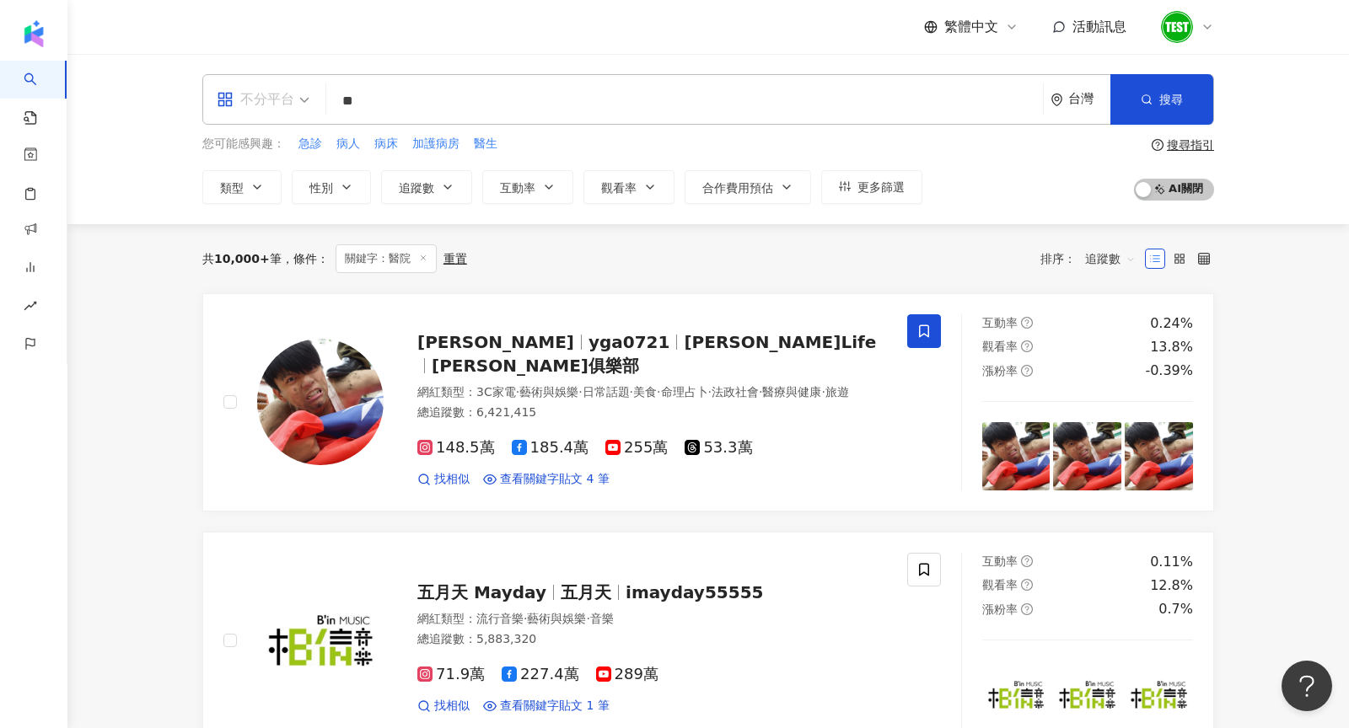
click at [248, 98] on div "不分平台" at bounding box center [256, 99] width 78 height 27
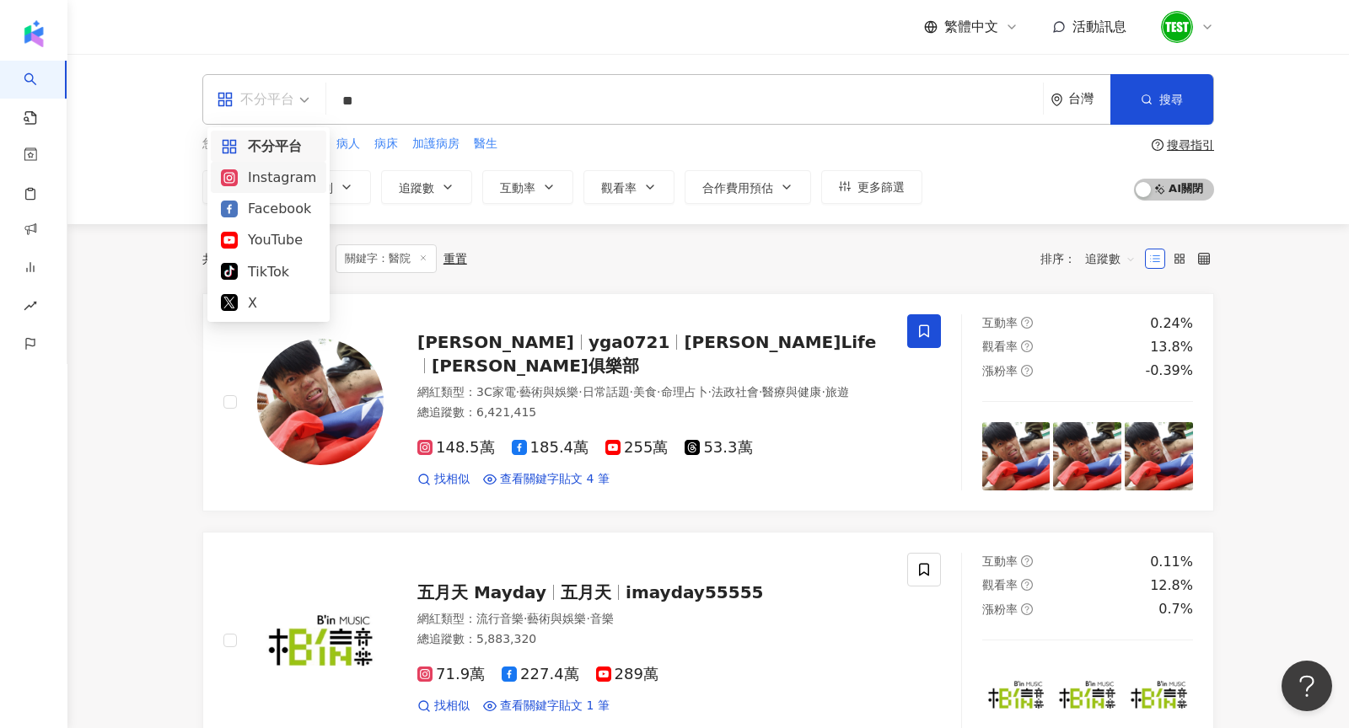
click at [277, 182] on div "Instagram" at bounding box center [268, 177] width 95 height 21
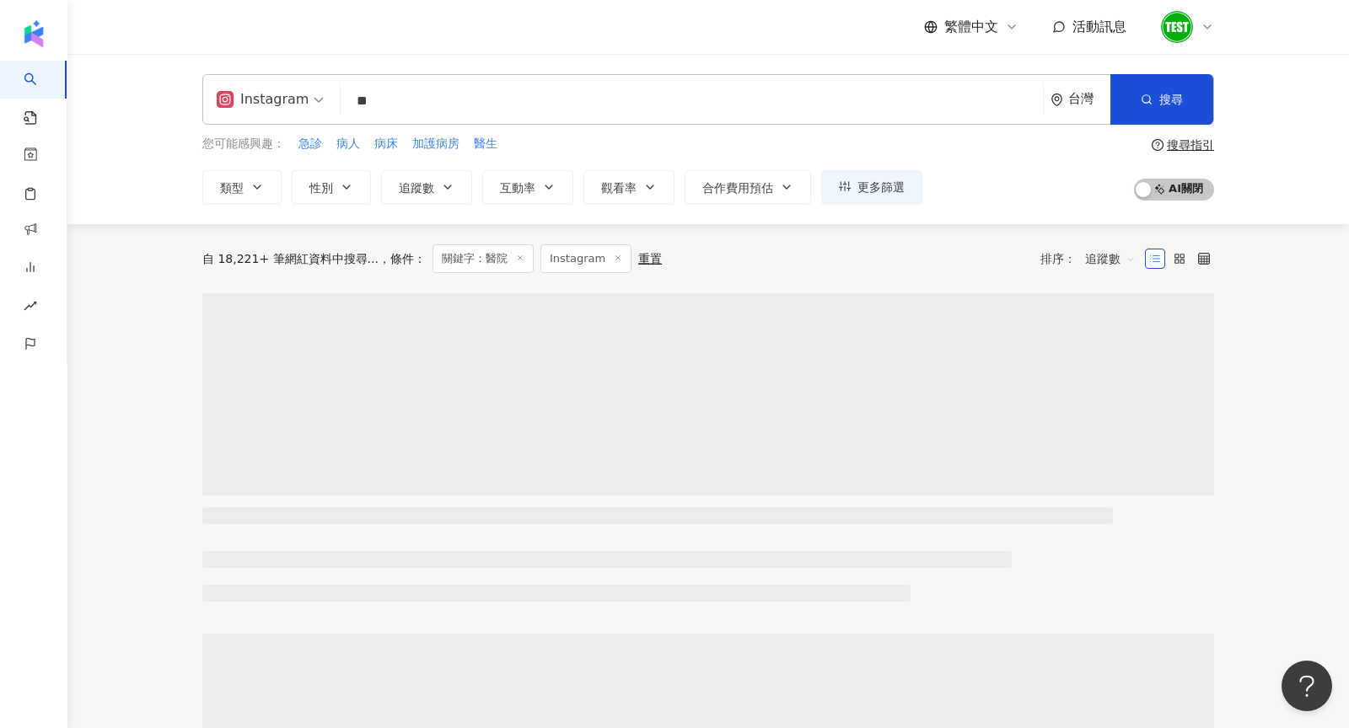
click at [1105, 251] on span "追蹤數" at bounding box center [1110, 258] width 51 height 27
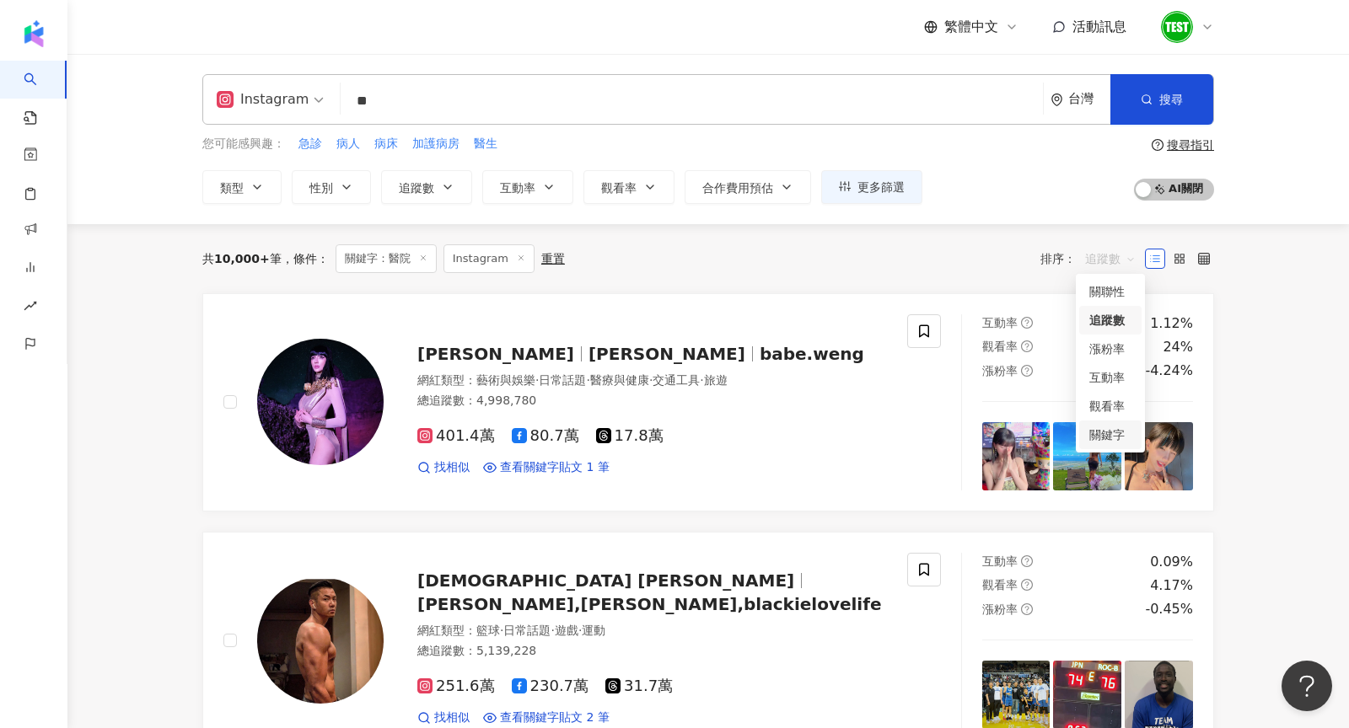
click at [1114, 439] on div "關鍵字" at bounding box center [1110, 435] width 42 height 19
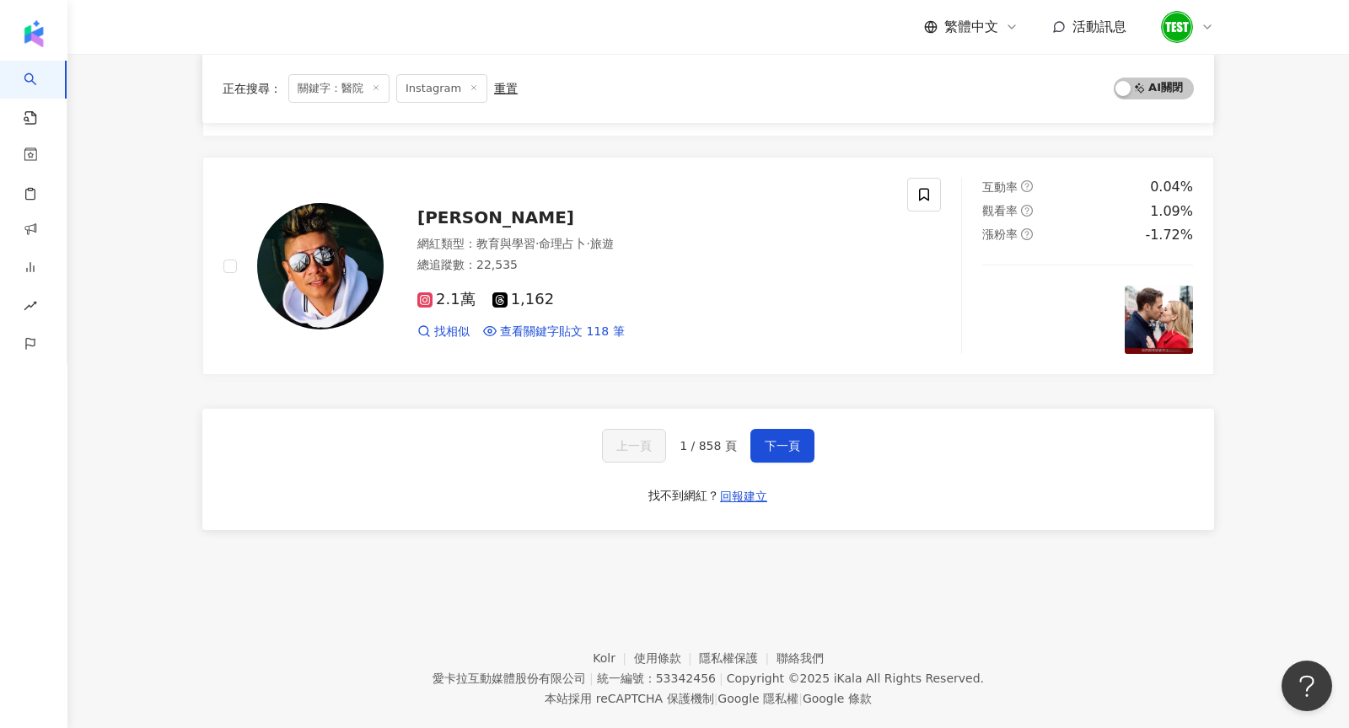
scroll to position [2760, 0]
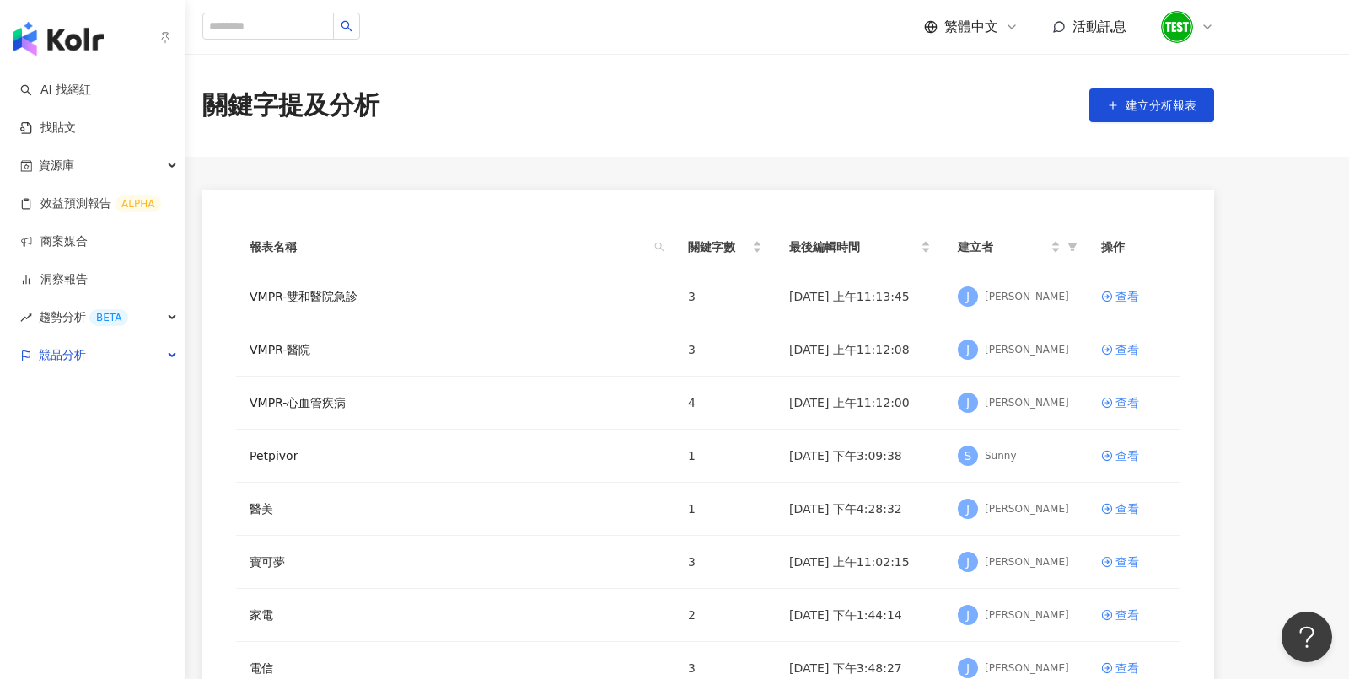
drag, startPoint x: 57, startPoint y: 29, endPoint x: 32, endPoint y: 36, distance: 26.4
click at [32, 36] on img "button" at bounding box center [58, 39] width 90 height 34
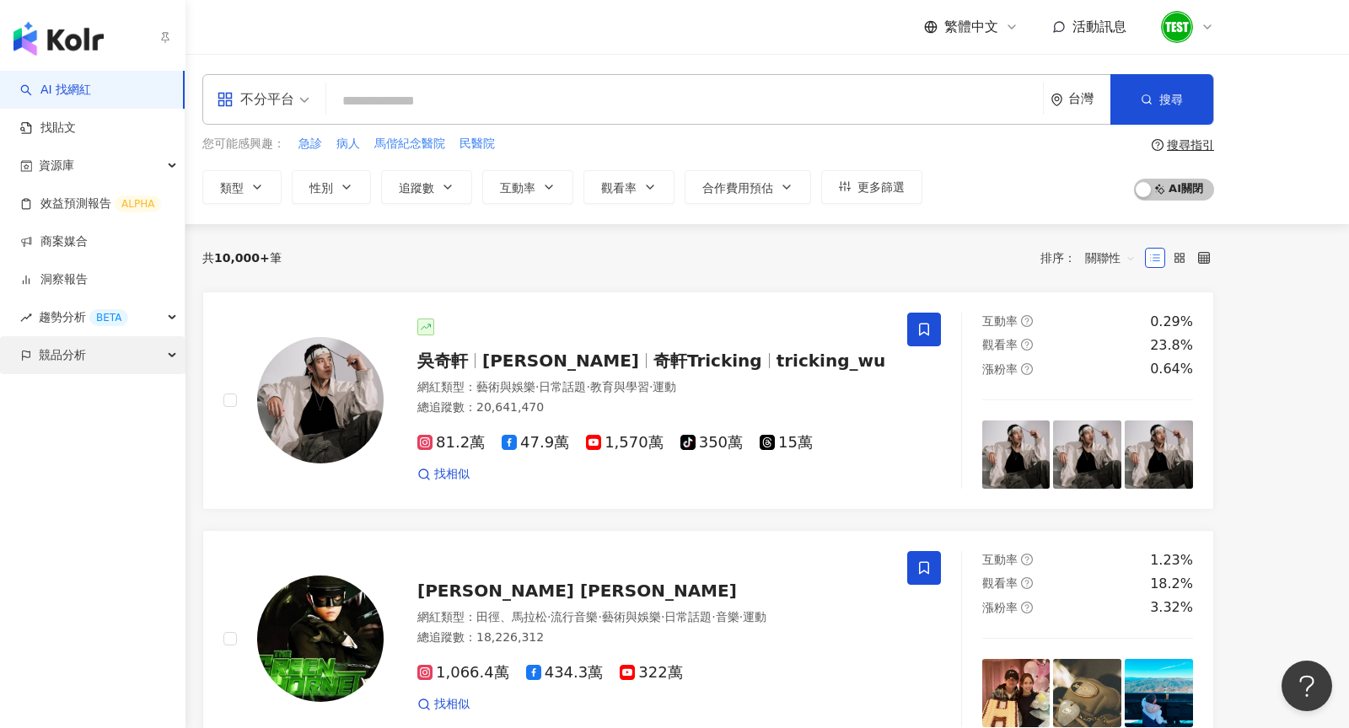
click at [44, 364] on span "競品分析" at bounding box center [62, 355] width 47 height 38
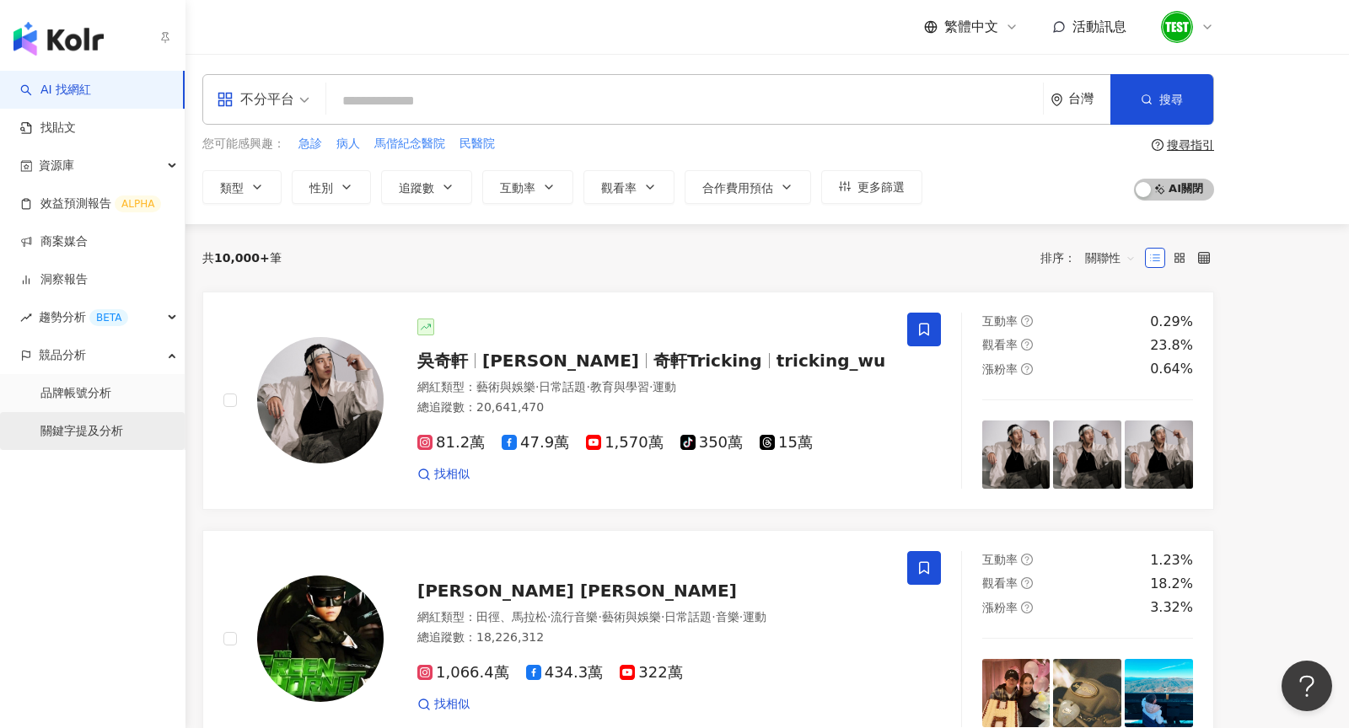
click at [59, 430] on link "關鍵字提及分析" at bounding box center [81, 431] width 83 height 17
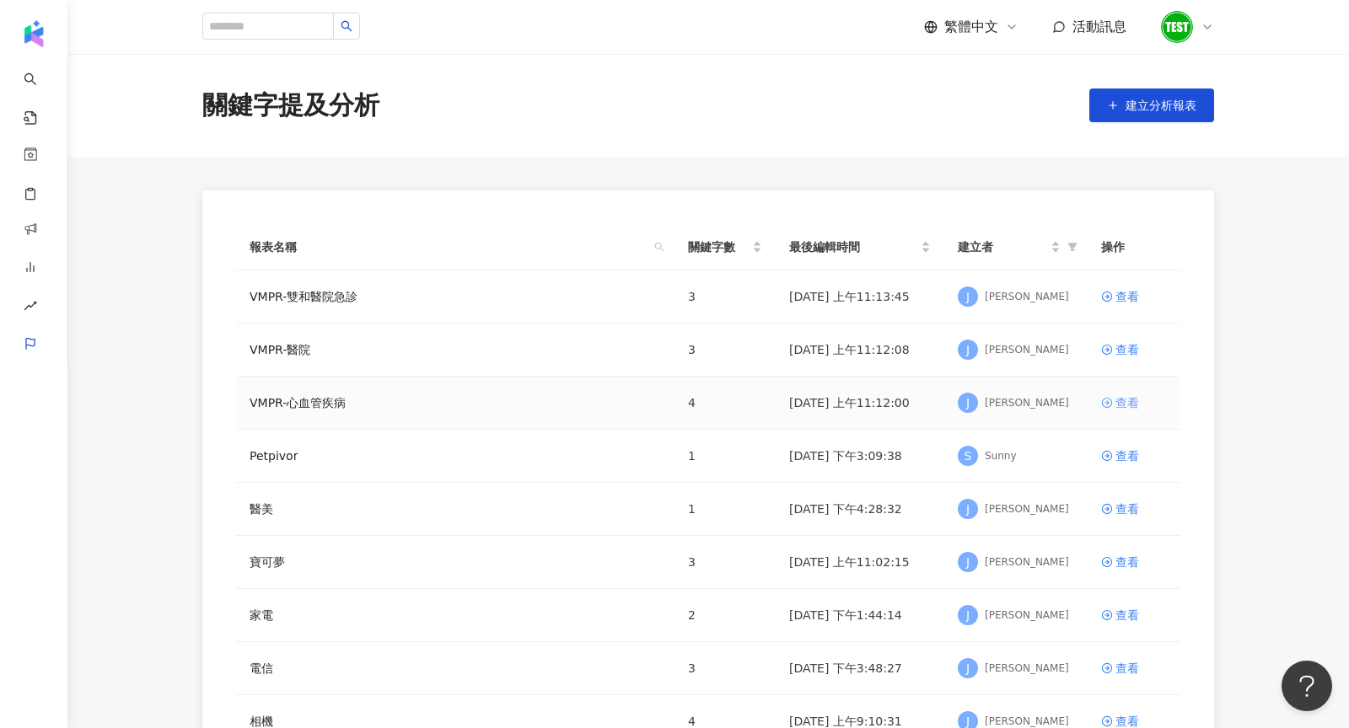
click at [1127, 400] on div "查看" at bounding box center [1127, 403] width 24 height 19
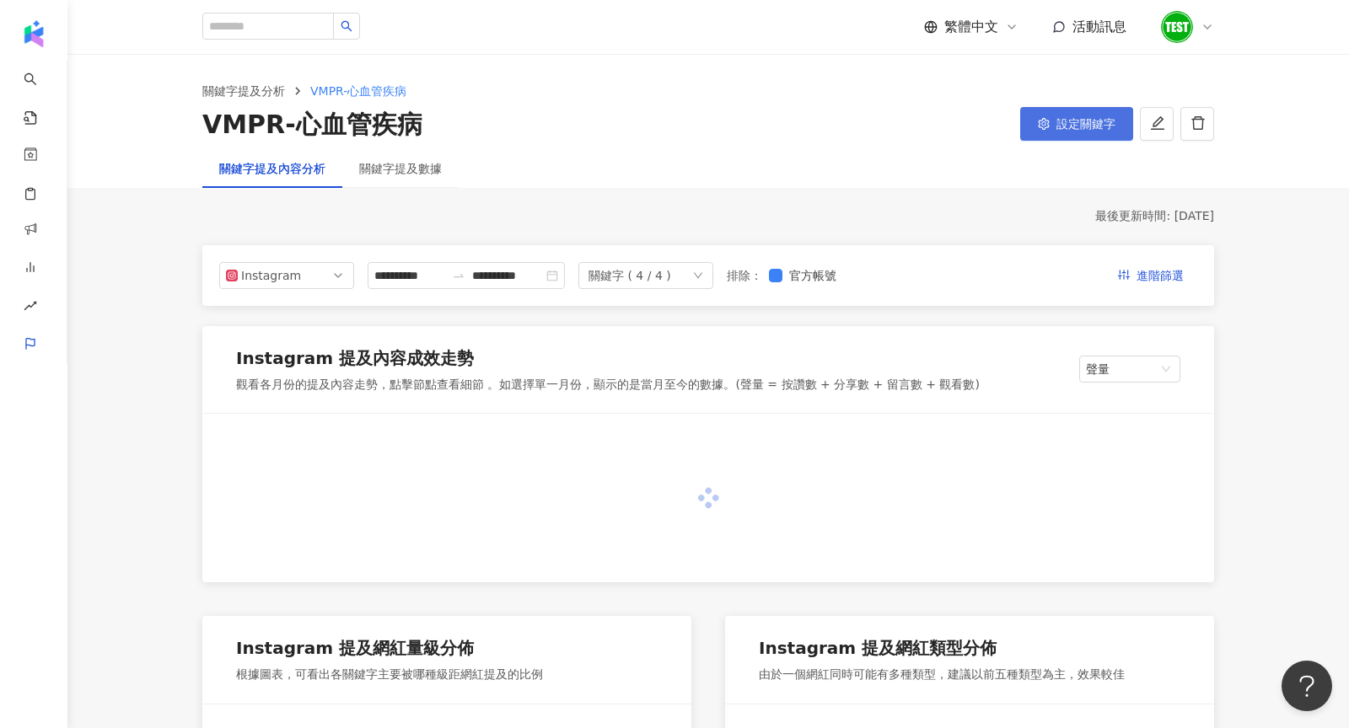
click at [1081, 130] on button "設定關鍵字" at bounding box center [1076, 124] width 113 height 34
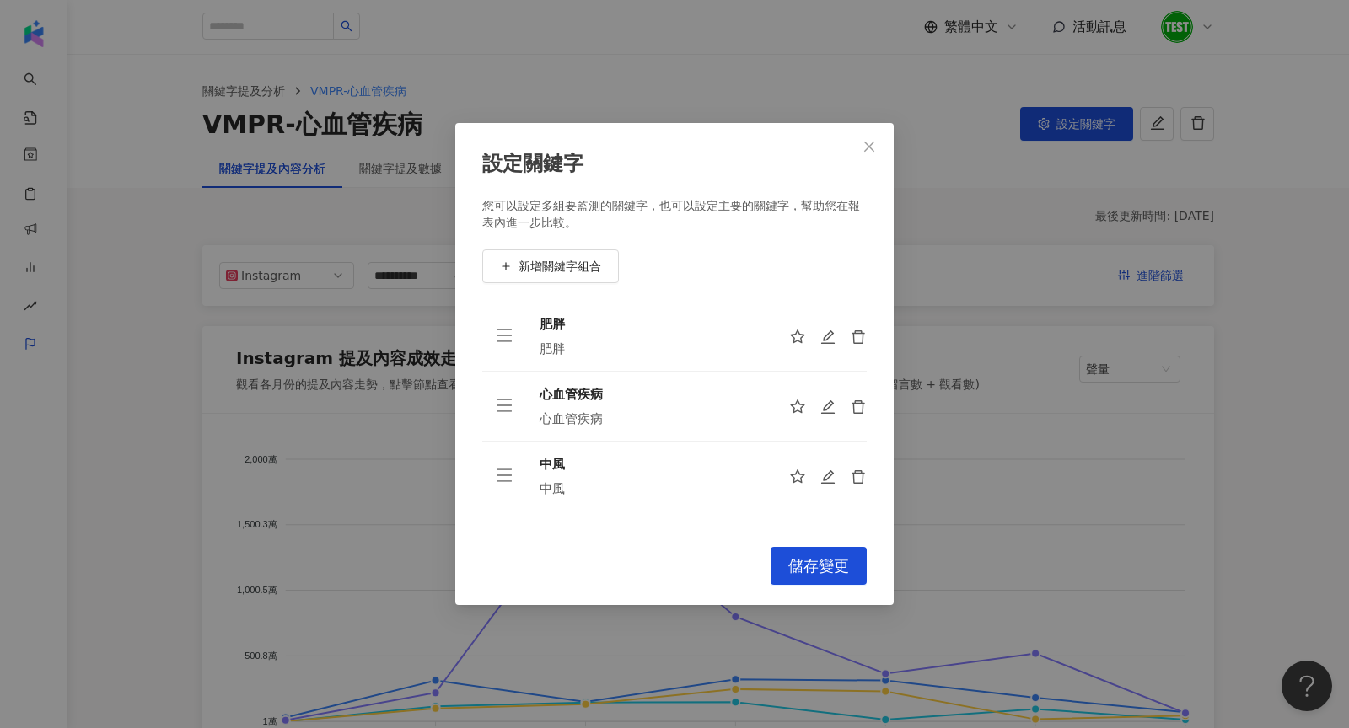
click at [1157, 262] on div "設定關鍵字 您可以設定多組要監測的關鍵字，也可以設定主要的關鍵字，幫助您在報表內進一步比較。 新增關鍵字組合 肥胖 肥胖 心血管疾病 心血管疾病 中風 中風 …" at bounding box center [674, 364] width 1349 height 728
click at [33, 357] on div "設定關鍵字 您可以設定多組要監測的關鍵字，也可以設定主要的關鍵字，幫助您在報表內進一步比較。 新增關鍵字組合 肥胖 肥胖 心血管疾病 心血管疾病 中風 中風 …" at bounding box center [674, 364] width 1349 height 728
click at [881, 148] on span "Close" at bounding box center [869, 146] width 34 height 13
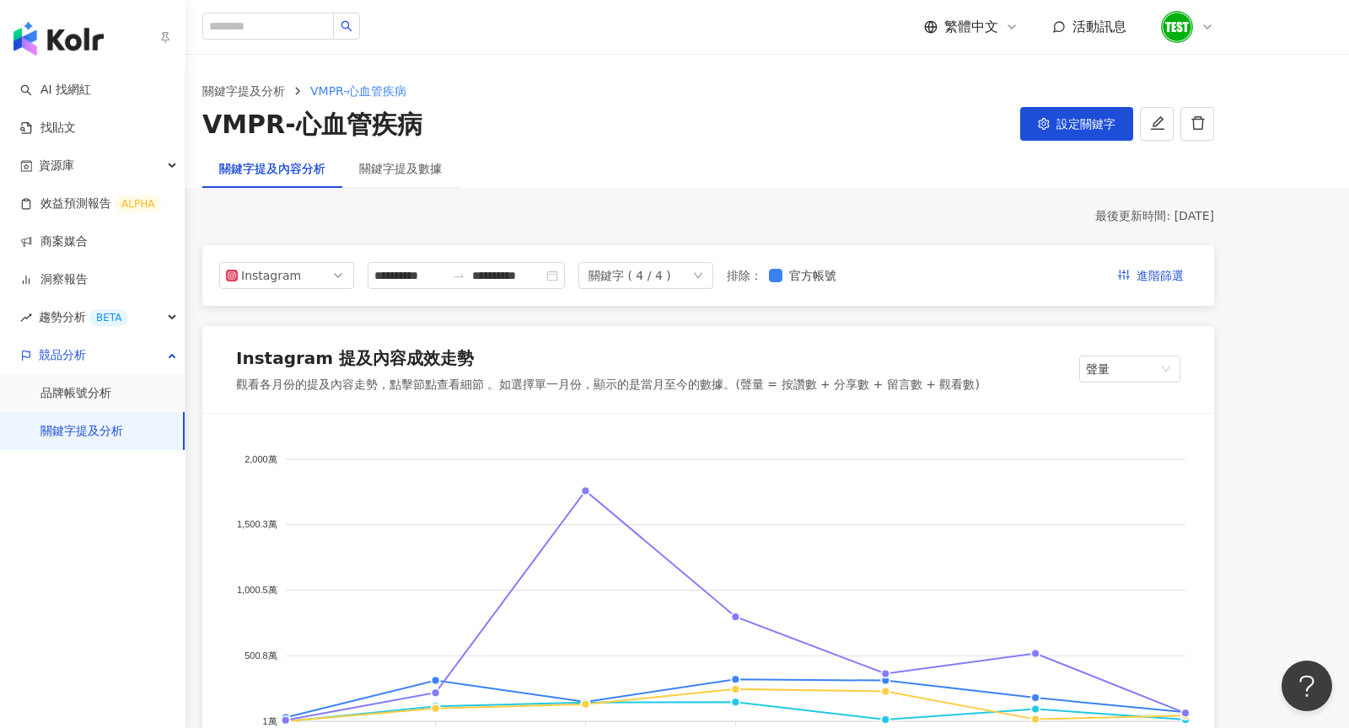
click at [80, 425] on link "關鍵字提及分析" at bounding box center [81, 431] width 83 height 17
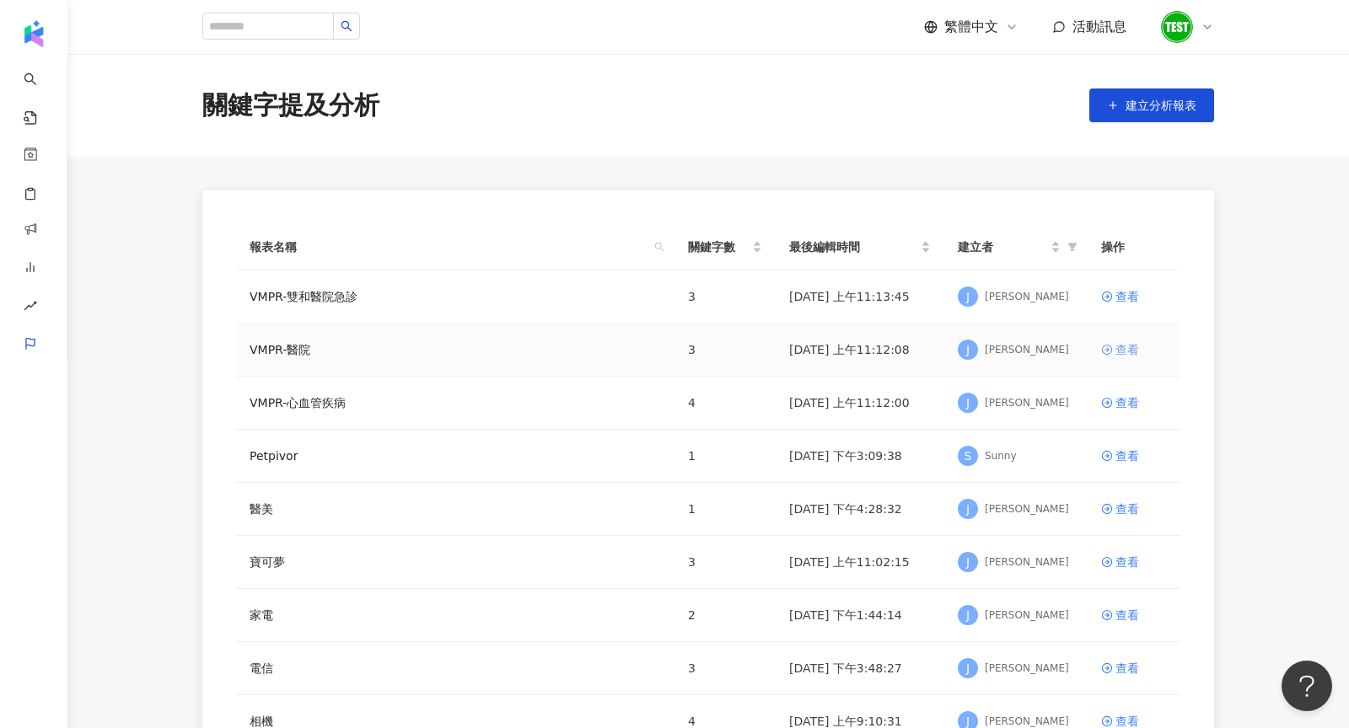
click at [1133, 356] on div "查看" at bounding box center [1127, 350] width 24 height 19
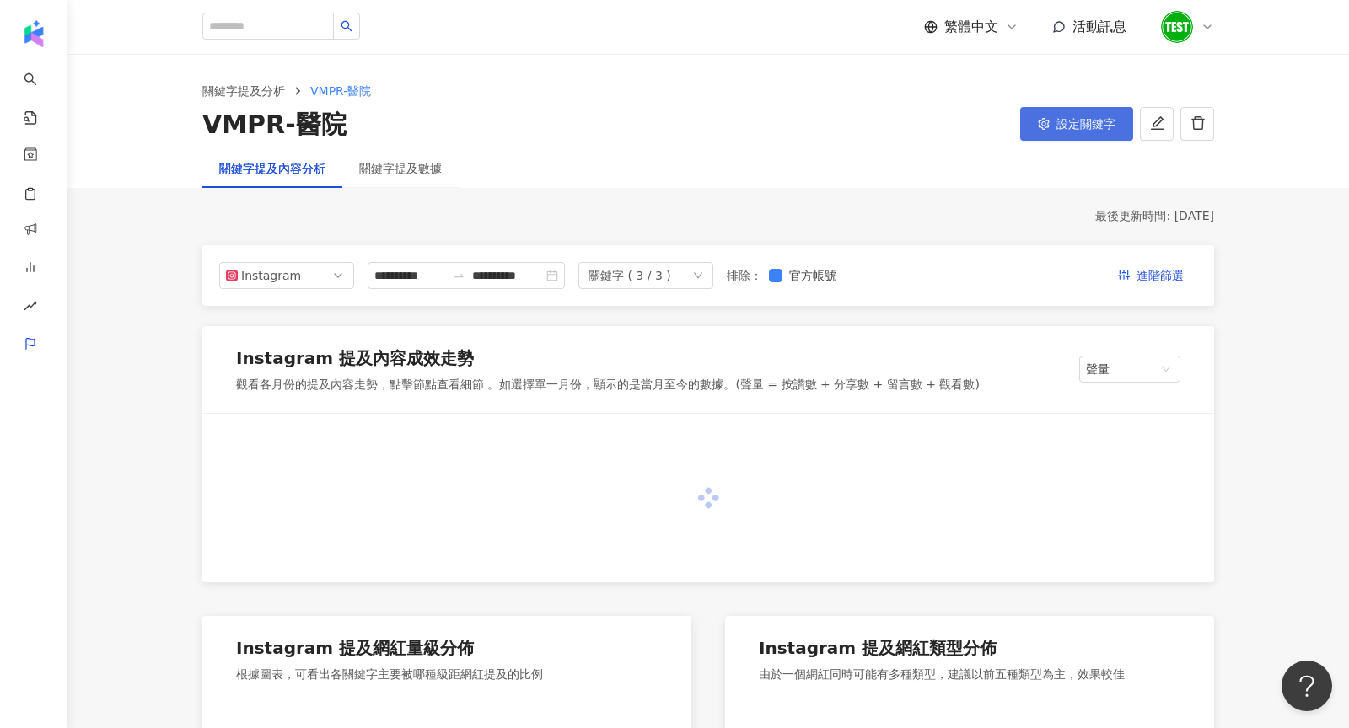
click at [1067, 131] on button "設定關鍵字" at bounding box center [1076, 124] width 113 height 34
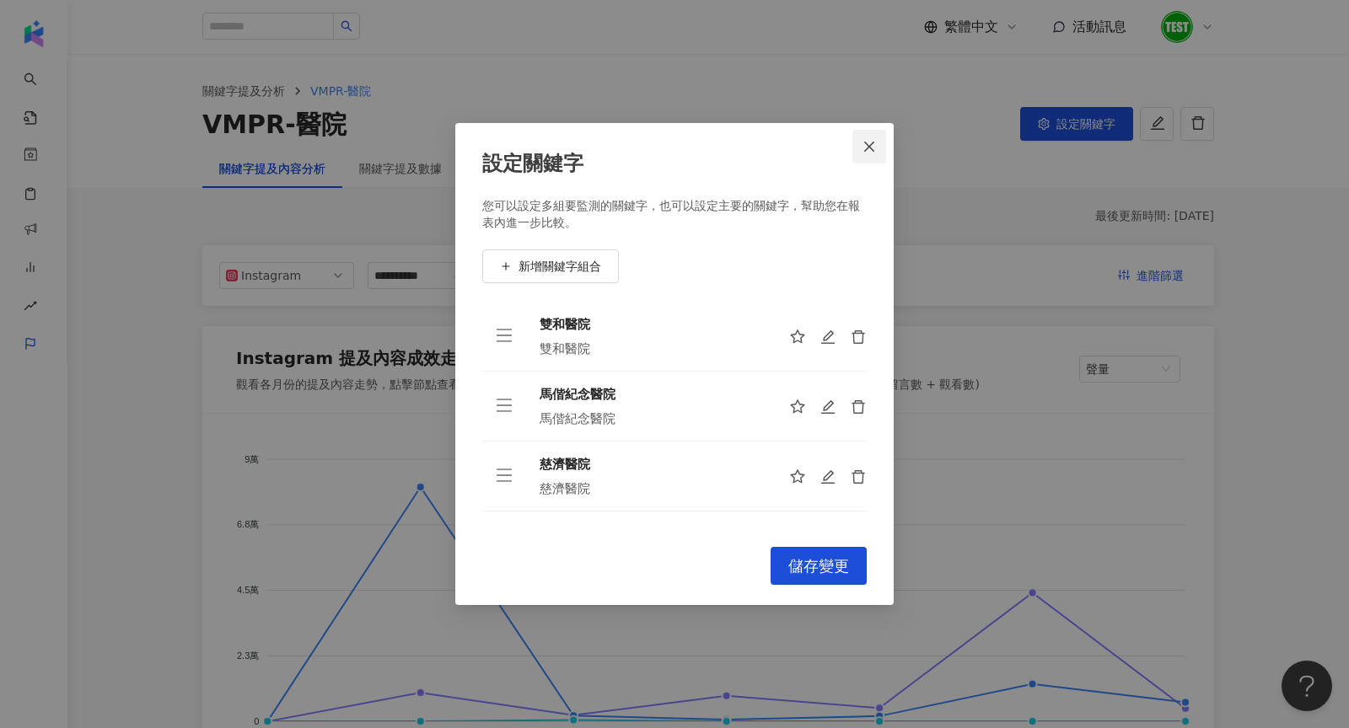
click at [866, 136] on button "Close" at bounding box center [869, 147] width 34 height 34
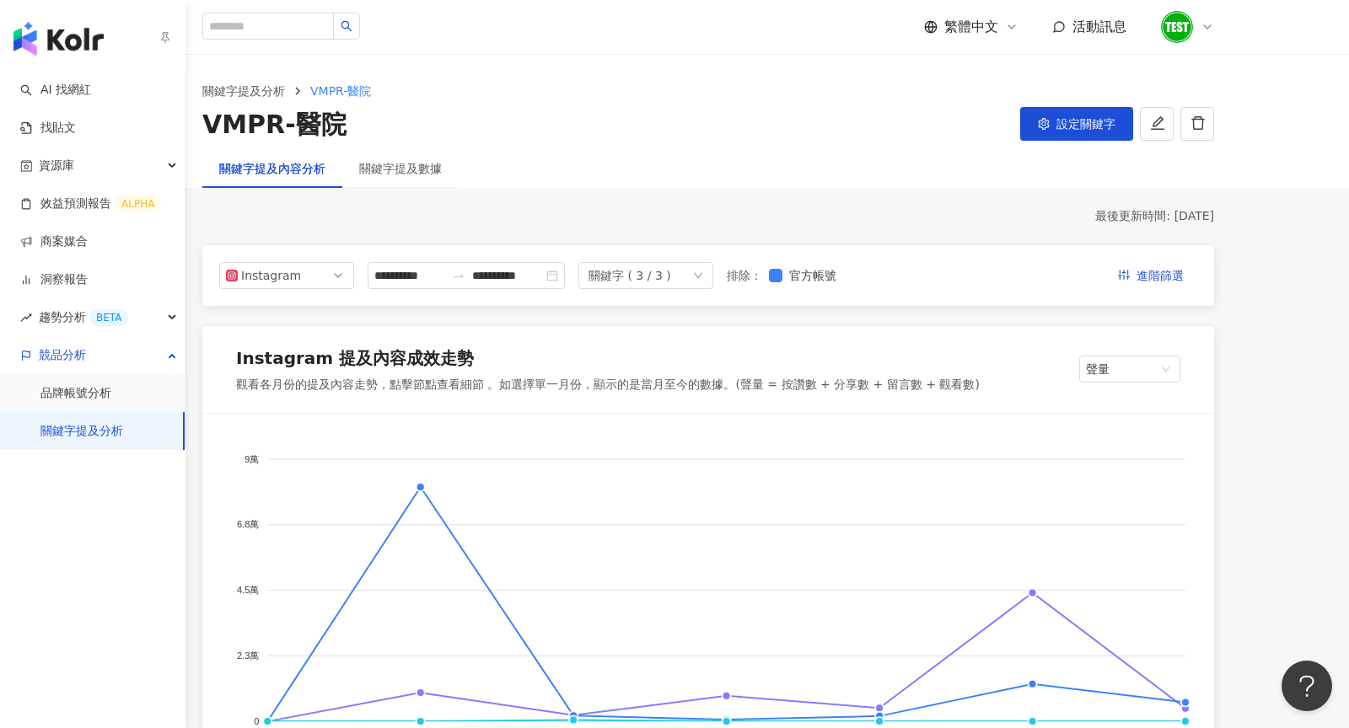
click at [66, 428] on link "關鍵字提及分析" at bounding box center [81, 431] width 83 height 17
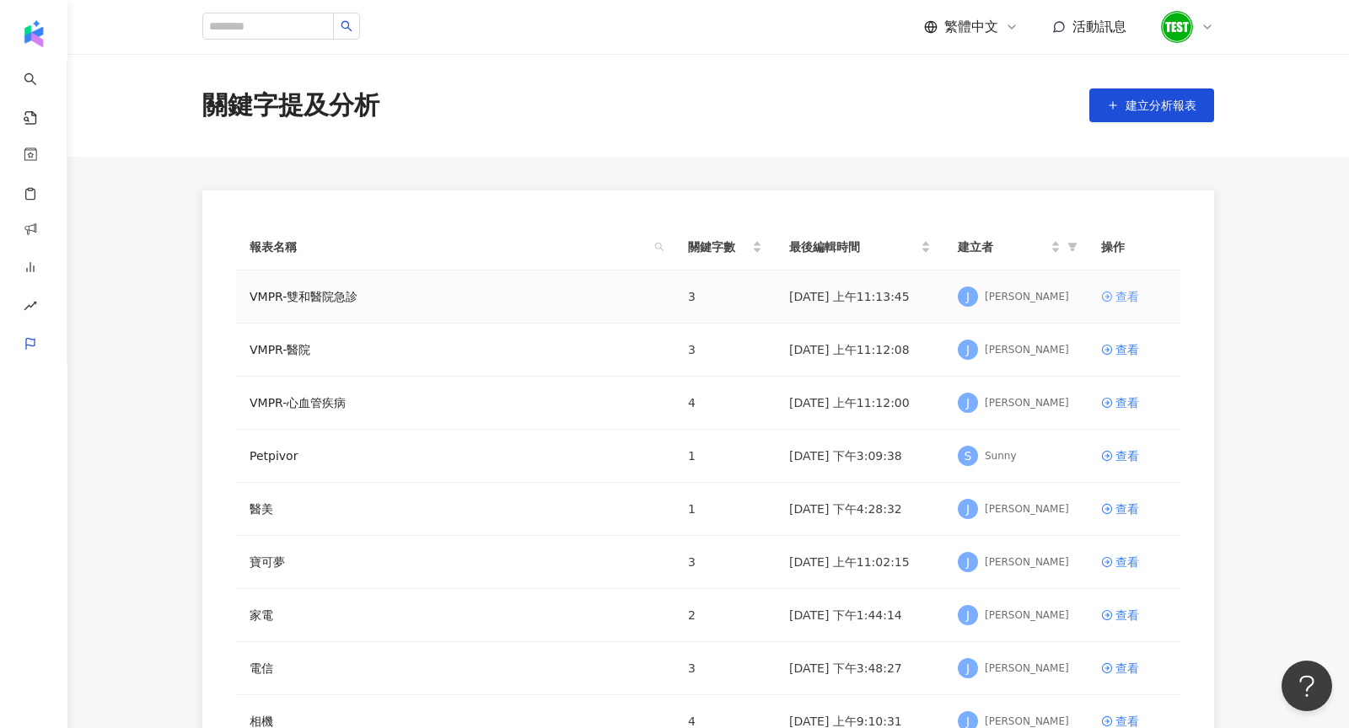
click at [1116, 294] on div "查看" at bounding box center [1127, 296] width 24 height 19
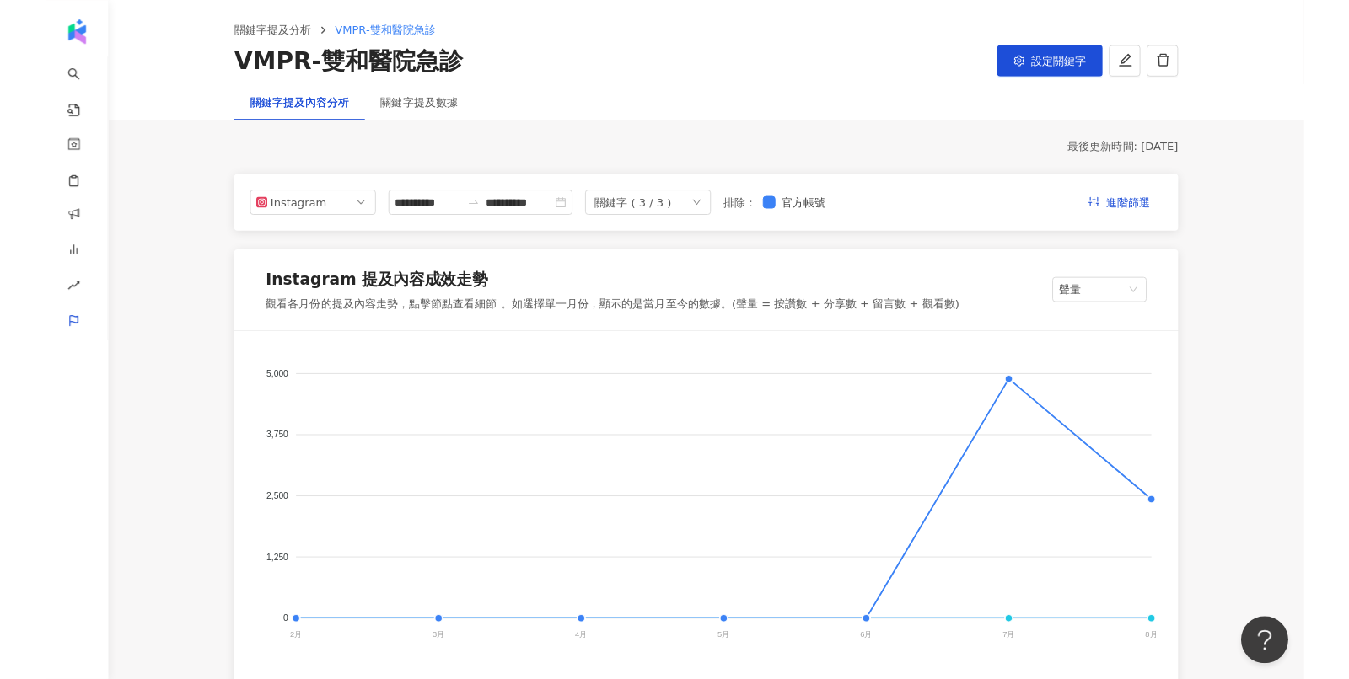
scroll to position [56, 0]
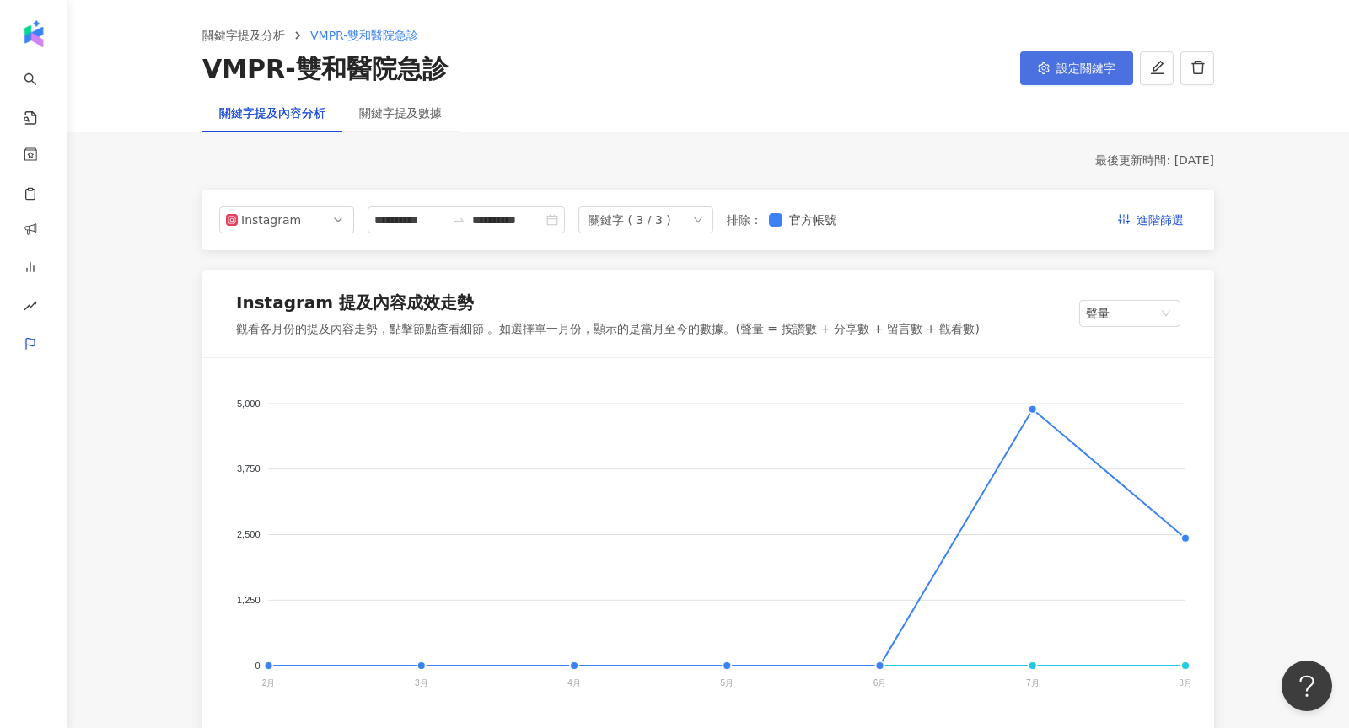
click at [1092, 76] on button "設定關鍵字" at bounding box center [1076, 68] width 113 height 34
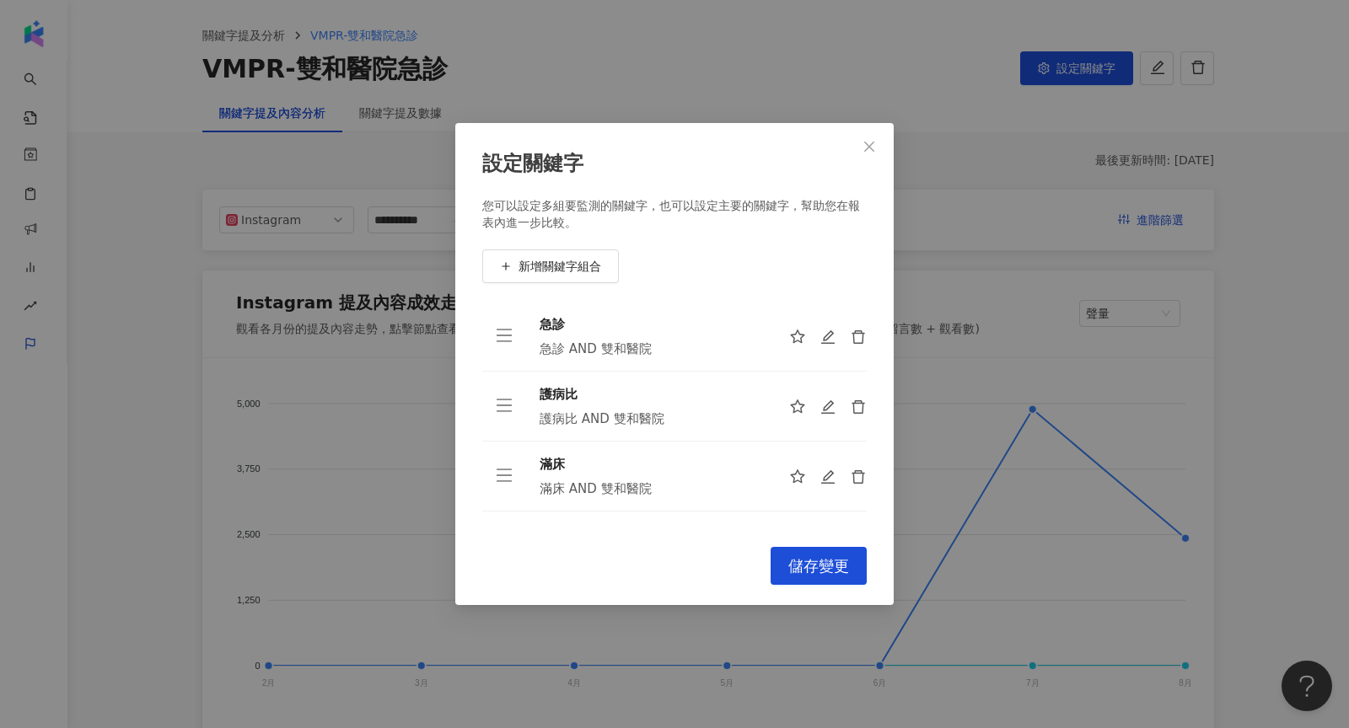
click at [110, 256] on div "設定關鍵字 您可以設定多組要監測的關鍵字，也可以設定主要的關鍵字，幫助您在報表內進一步比較。 新增關鍵字組合 急診 急診 AND 雙和醫院 護病比 護病比 A…" at bounding box center [674, 364] width 1349 height 728
click at [1, 392] on div "設定關鍵字 您可以設定多組要監測的關鍵字，也可以設定主要的關鍵字，幫助您在報表內進一步比較。 新增關鍵字組合 急診 急診 AND 雙和醫院 護病比 護病比 A…" at bounding box center [674, 364] width 1349 height 728
click at [873, 144] on icon "close" at bounding box center [868, 146] width 13 height 13
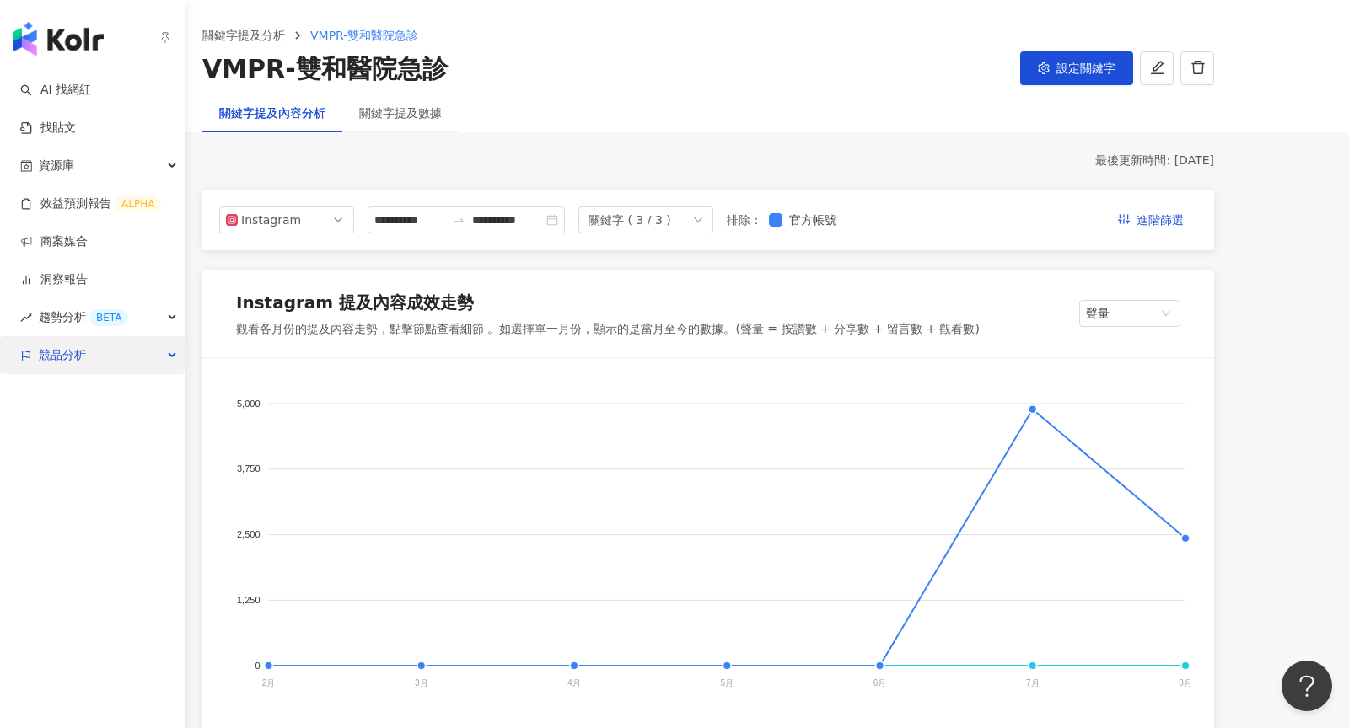
click at [57, 363] on span "競品分析" at bounding box center [62, 355] width 47 height 38
click at [47, 356] on span "競品分析" at bounding box center [62, 355] width 47 height 38
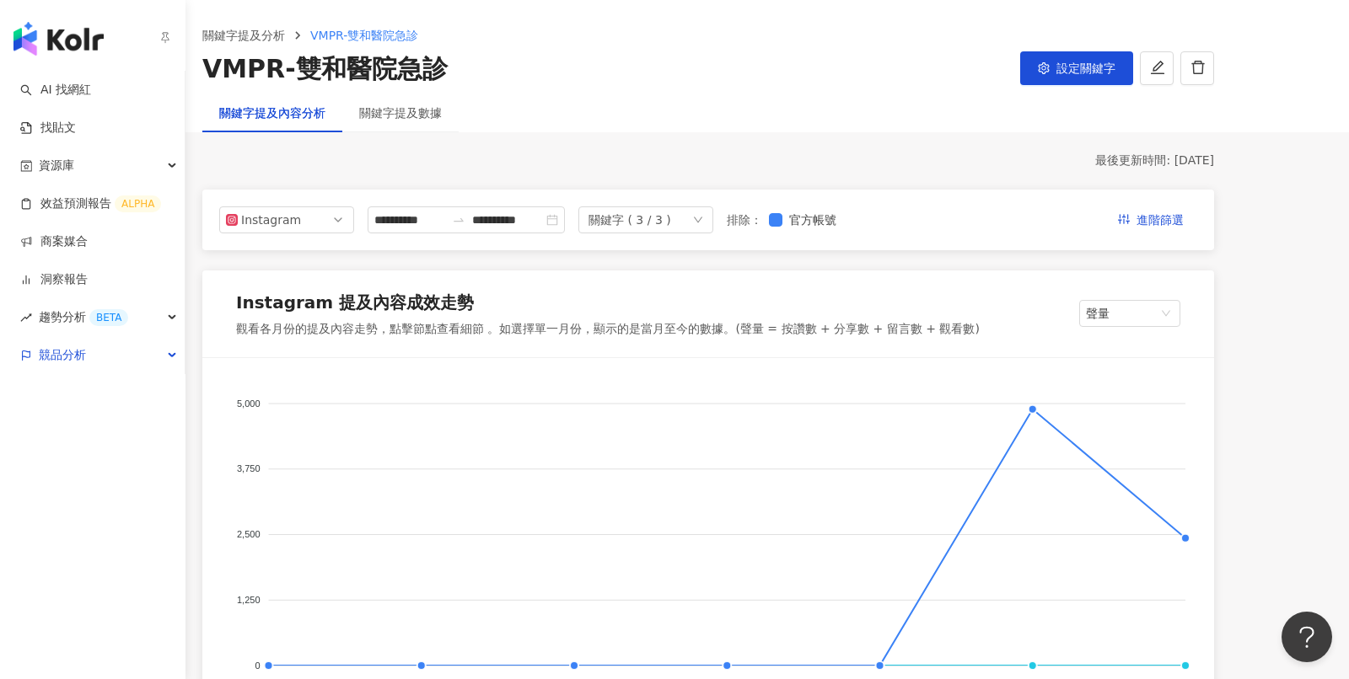
click at [45, 48] on img "button" at bounding box center [58, 39] width 90 height 34
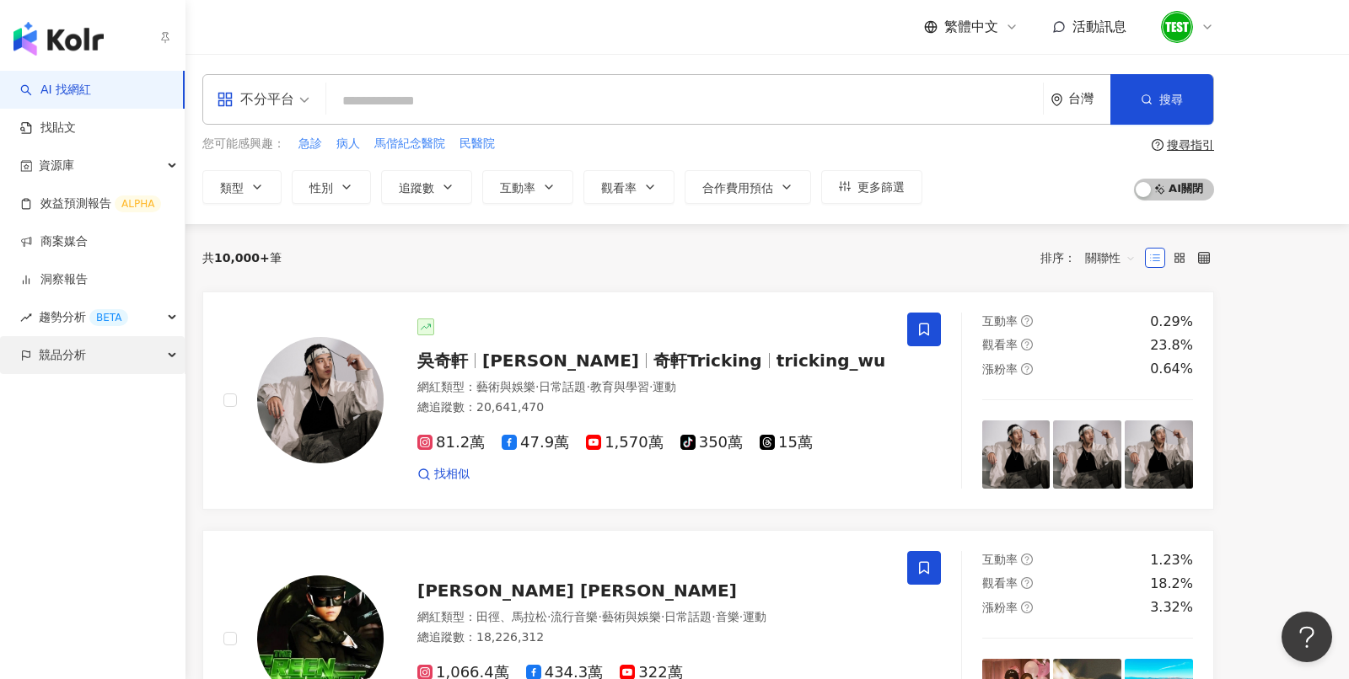
click at [112, 349] on div "競品分析" at bounding box center [92, 355] width 185 height 38
click at [64, 347] on span "競品分析" at bounding box center [62, 355] width 47 height 38
click at [73, 395] on link "品牌帳號分析" at bounding box center [75, 393] width 71 height 17
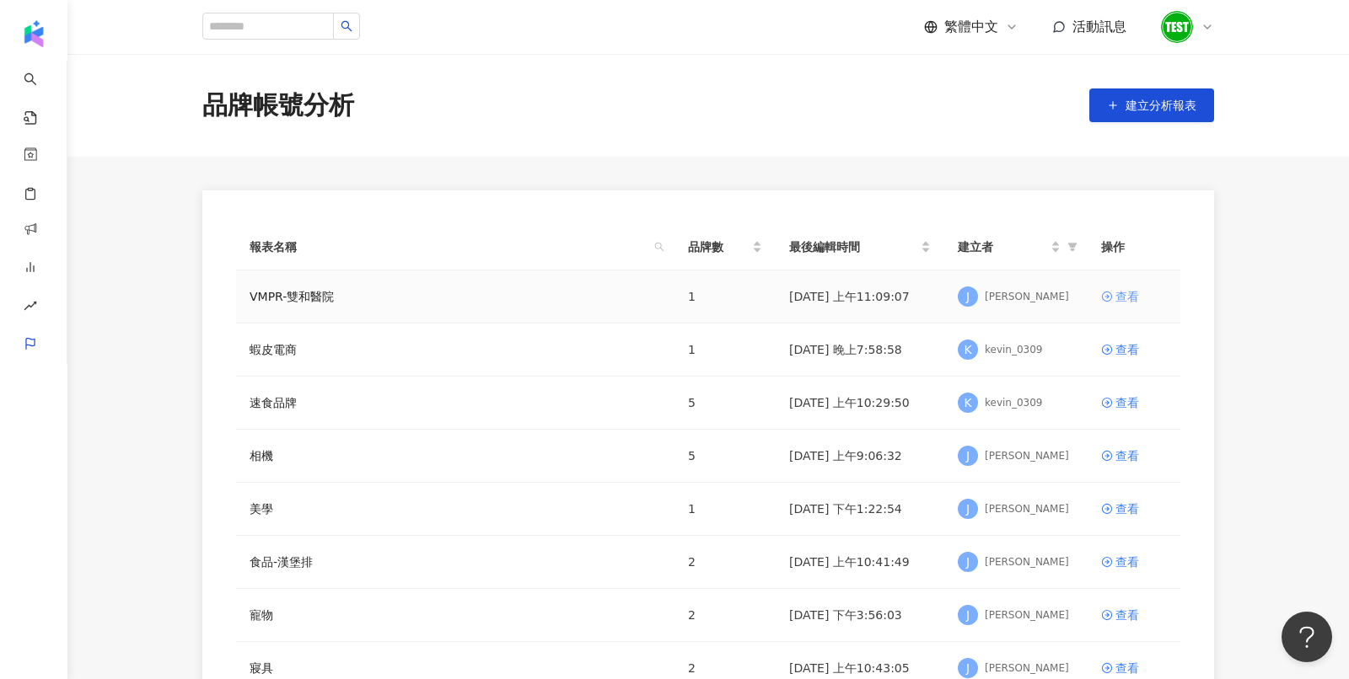
click at [1127, 293] on div "查看" at bounding box center [1127, 296] width 24 height 19
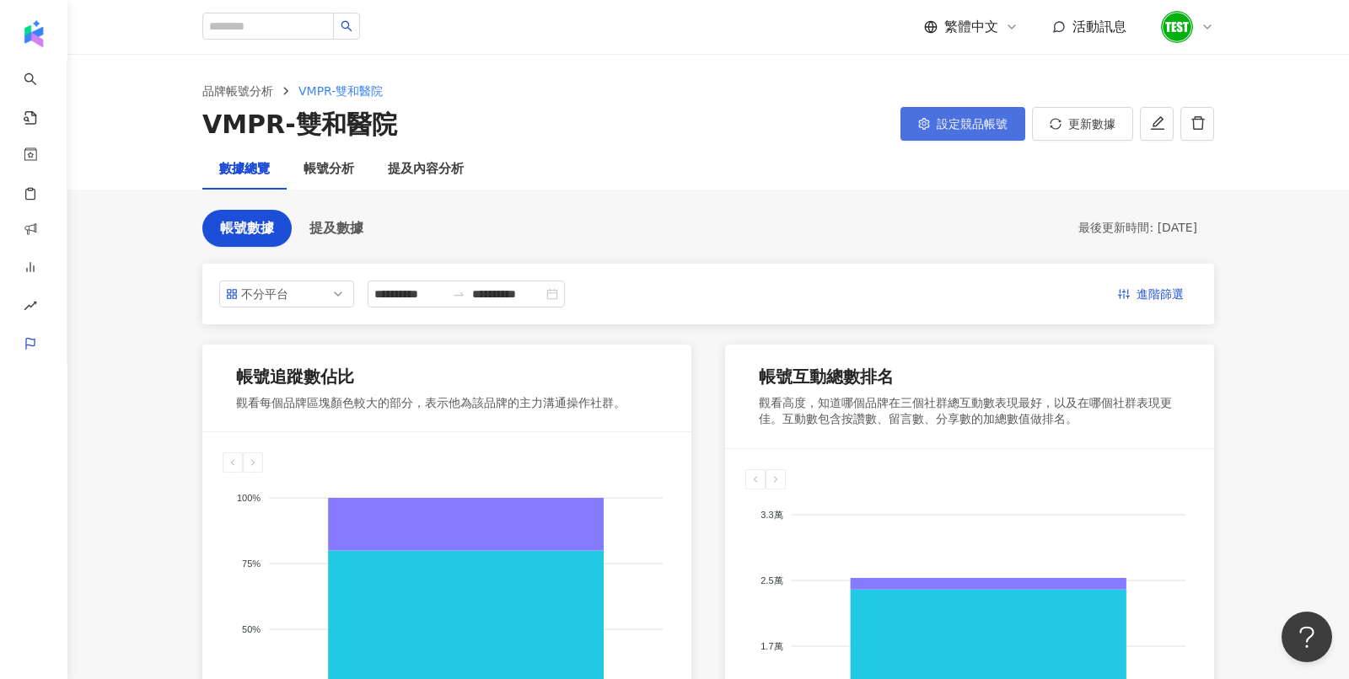
click at [934, 115] on button "設定競品帳號" at bounding box center [962, 124] width 125 height 34
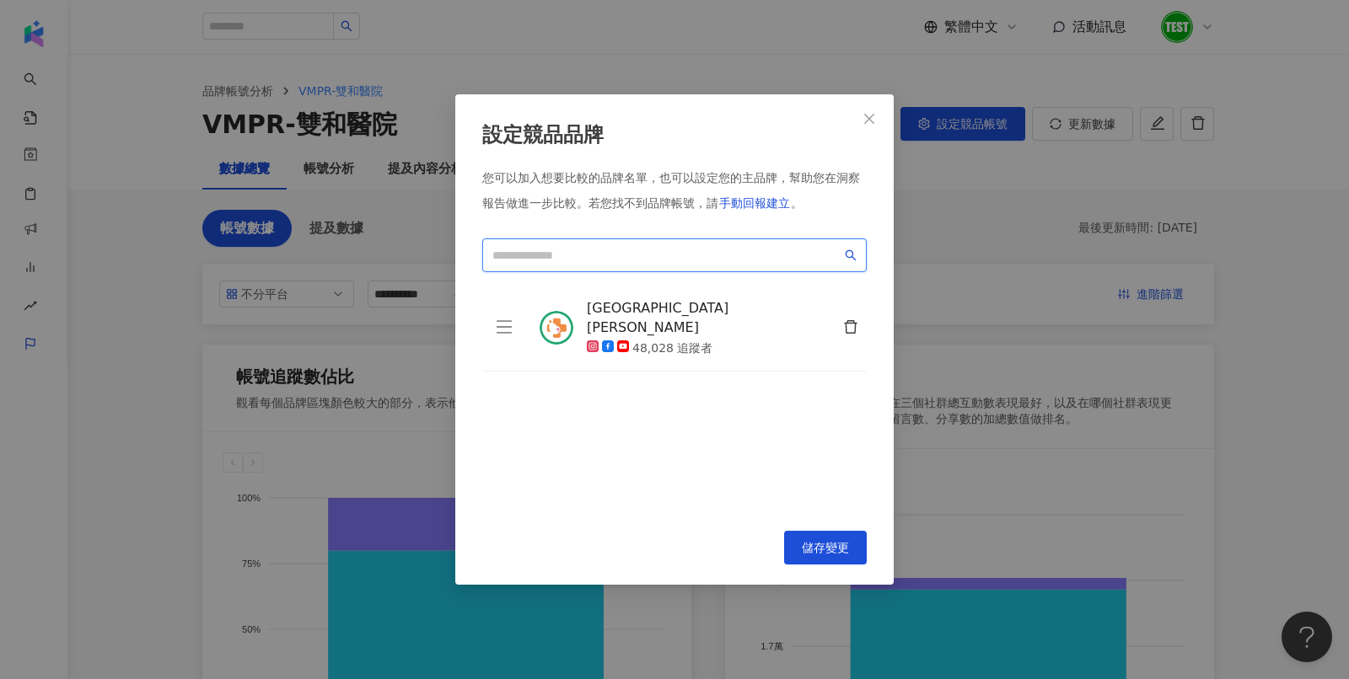
click at [711, 261] on input "search" at bounding box center [666, 255] width 349 height 19
click at [836, 539] on button "儲存變更" at bounding box center [825, 548] width 83 height 34
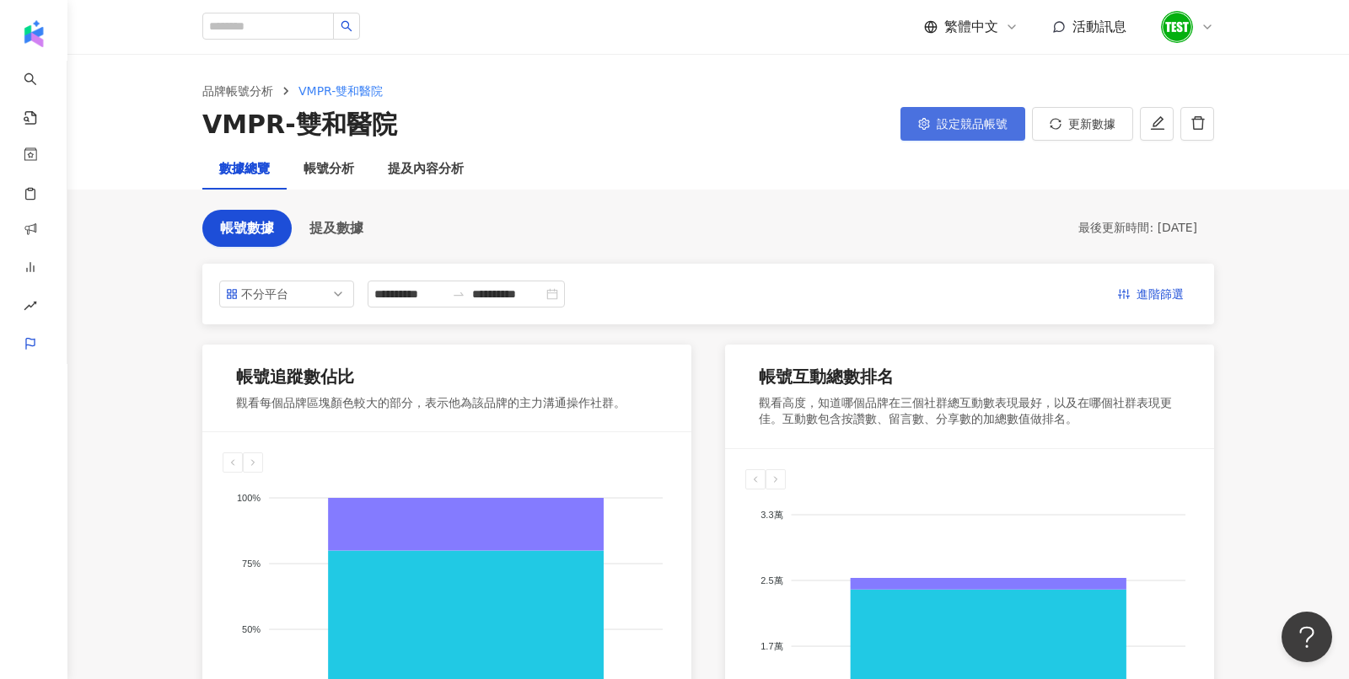
click at [953, 110] on button "設定競品帳號" at bounding box center [962, 124] width 125 height 34
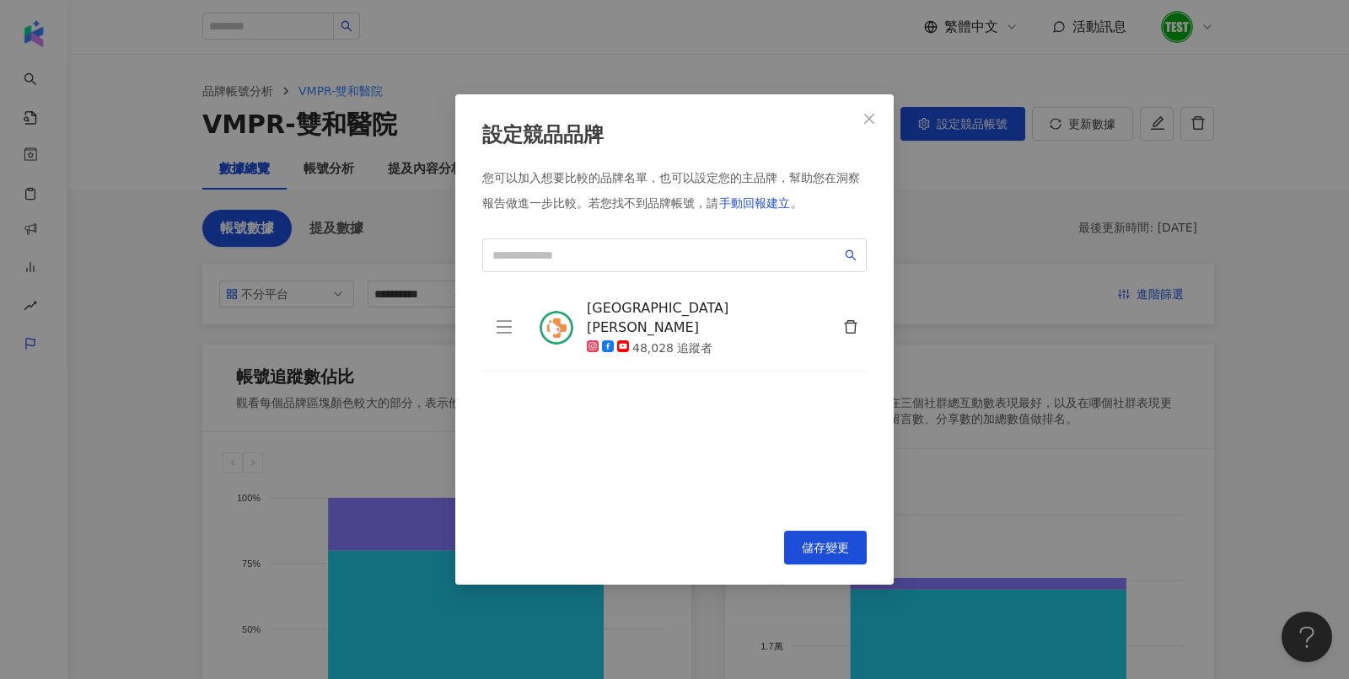
click at [966, 272] on div "設定競品品牌 您可以加入想要比較的品牌名單，也可以設定您的主品牌，幫助您在洞察報告做進一步比較。 若您找不到品牌帳號，請 手動回報建立 。 茂盛醫院 Lee …" at bounding box center [674, 339] width 1349 height 679
click at [873, 121] on icon "close" at bounding box center [869, 118] width 10 height 10
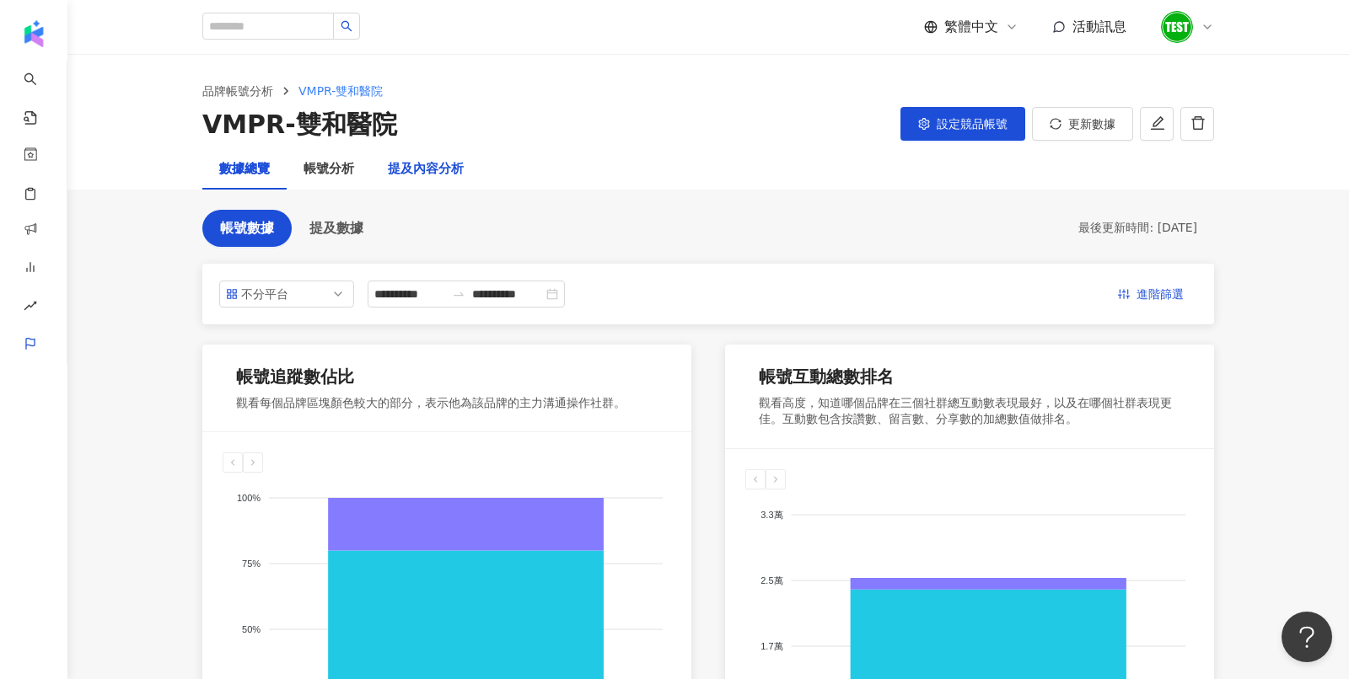
click at [438, 164] on div "提及內容分析" at bounding box center [426, 169] width 76 height 20
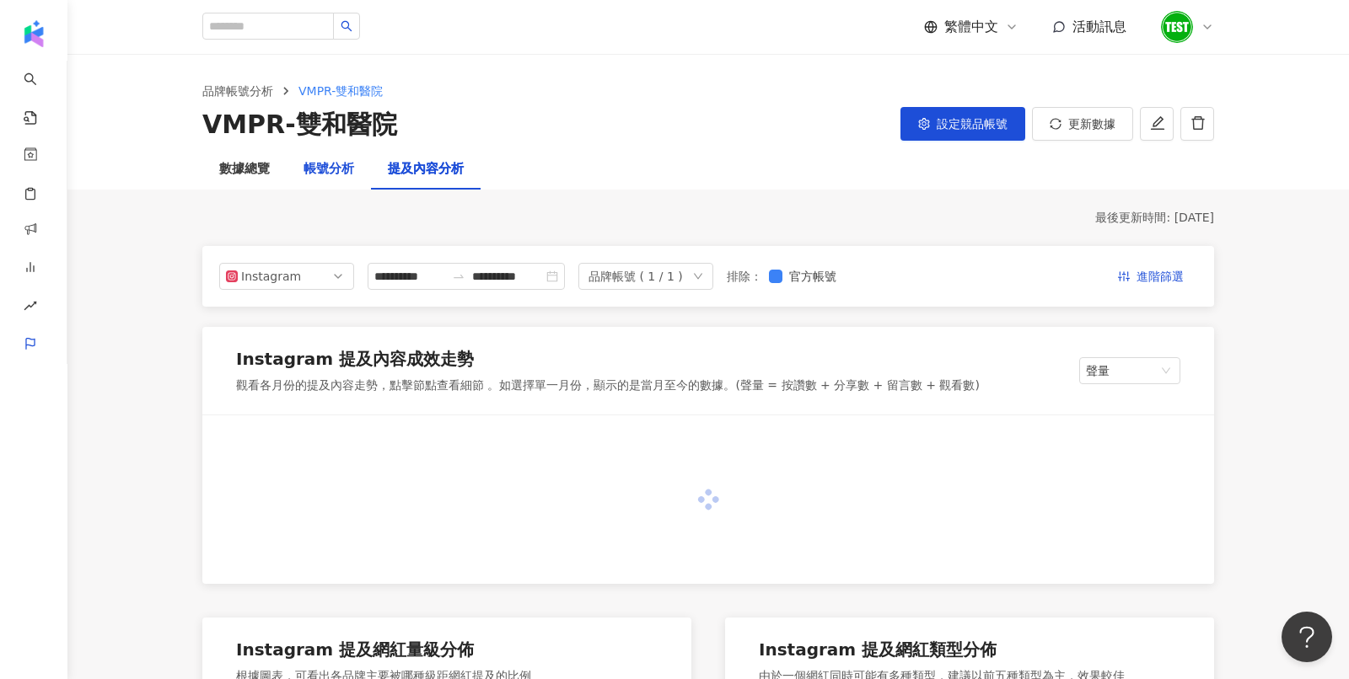
click at [311, 174] on div "帳號分析" at bounding box center [328, 169] width 51 height 20
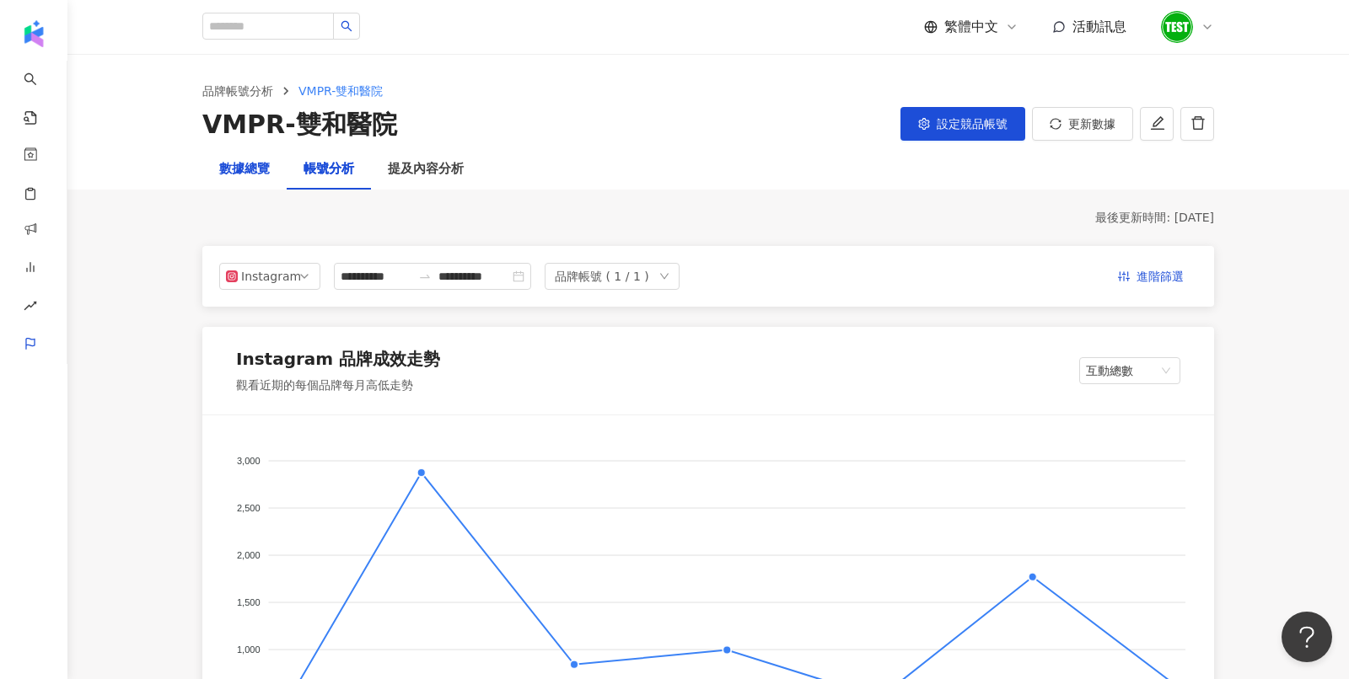
click at [250, 166] on div "數據總覽" at bounding box center [244, 169] width 51 height 20
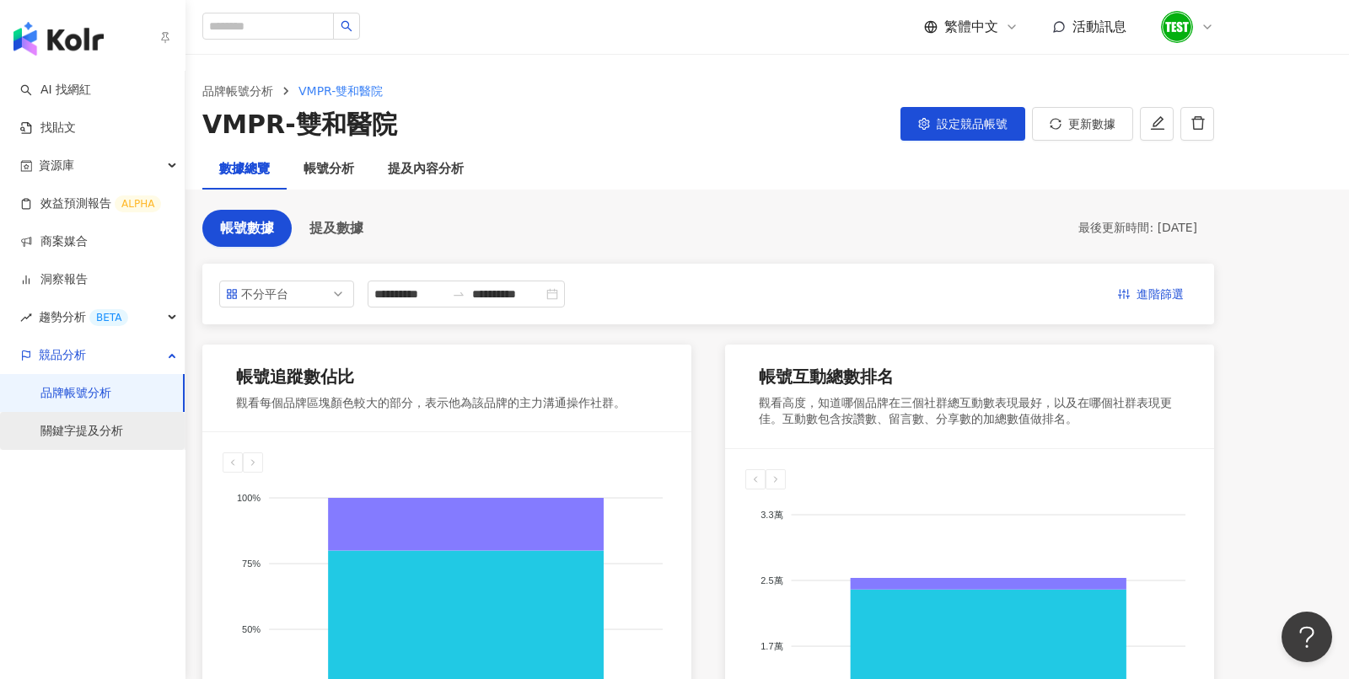
click at [84, 440] on link "關鍵字提及分析" at bounding box center [81, 431] width 83 height 17
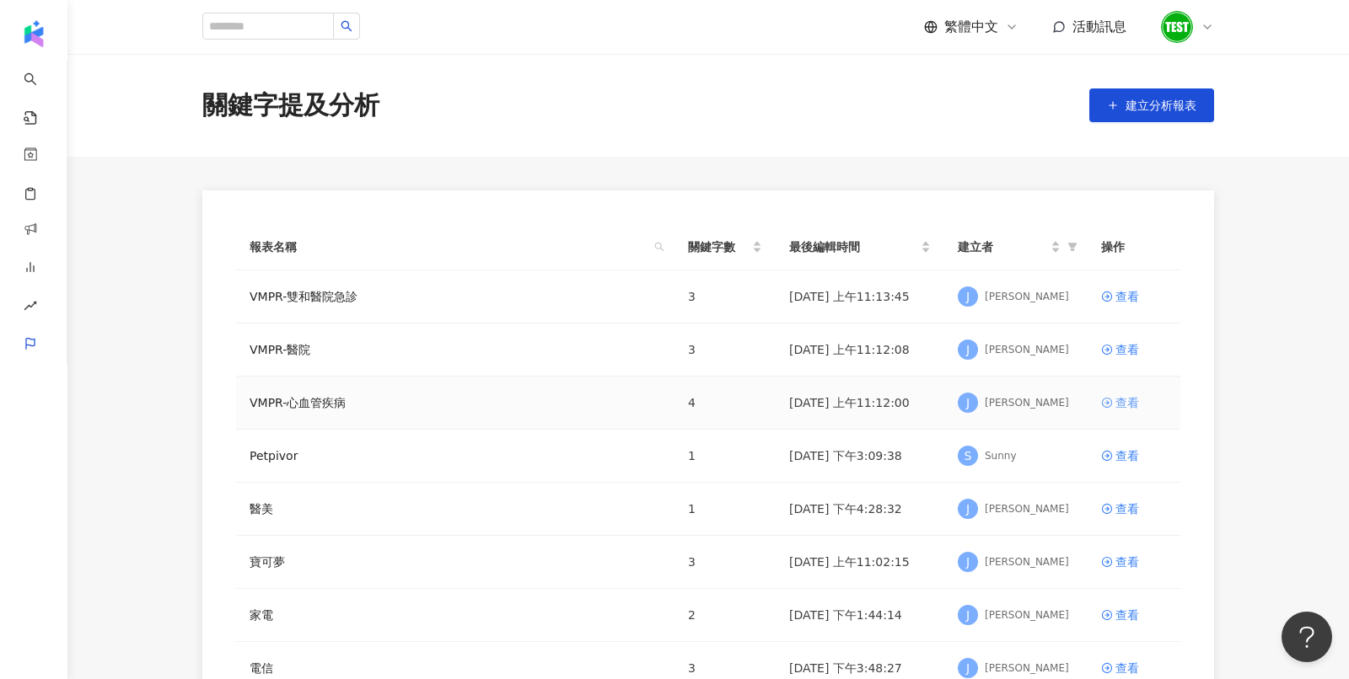
click at [1125, 406] on div "查看" at bounding box center [1127, 403] width 24 height 19
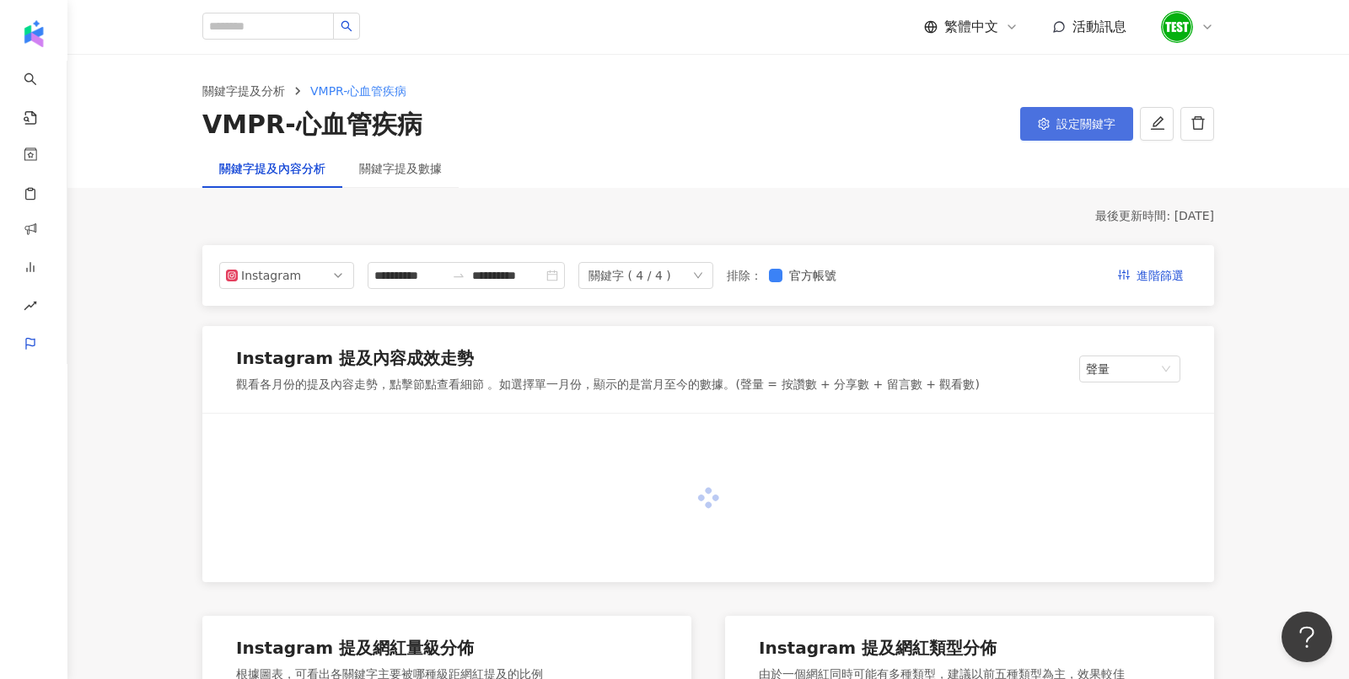
click at [1087, 138] on button "設定關鍵字" at bounding box center [1076, 124] width 113 height 34
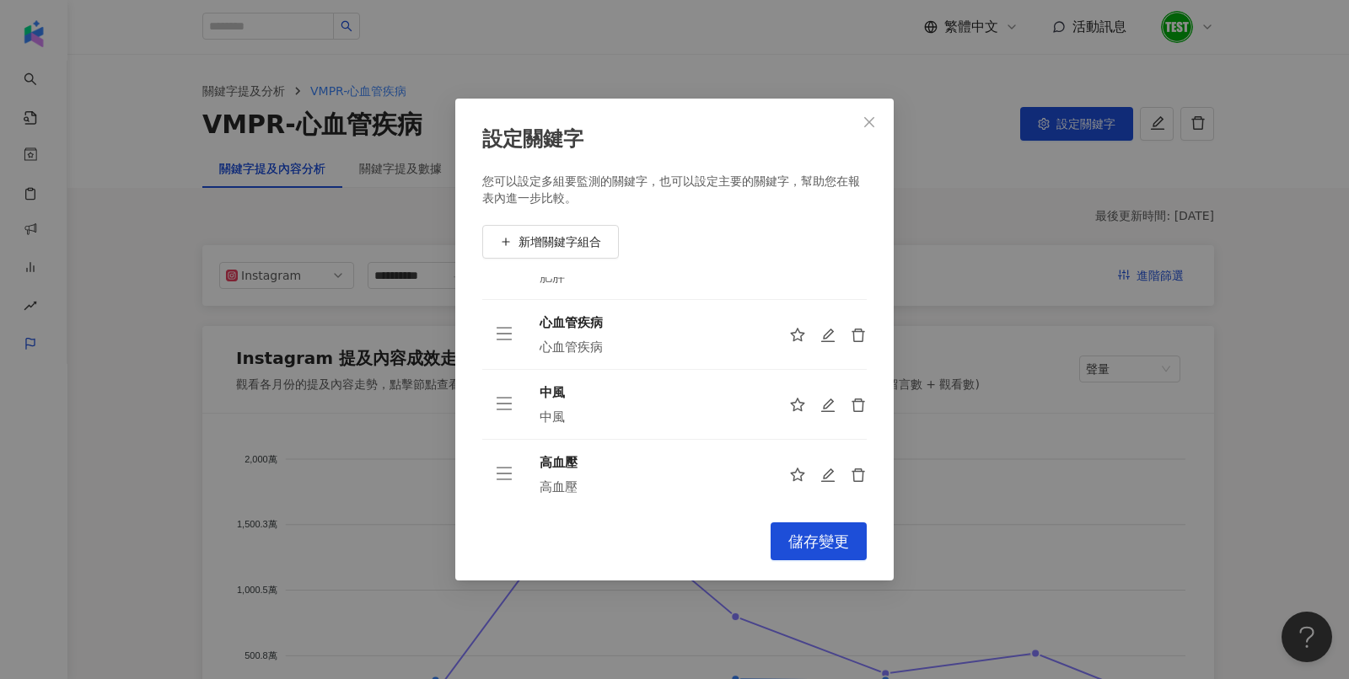
scroll to position [49, 0]
click at [805, 537] on span "儲存變更" at bounding box center [818, 542] width 61 height 19
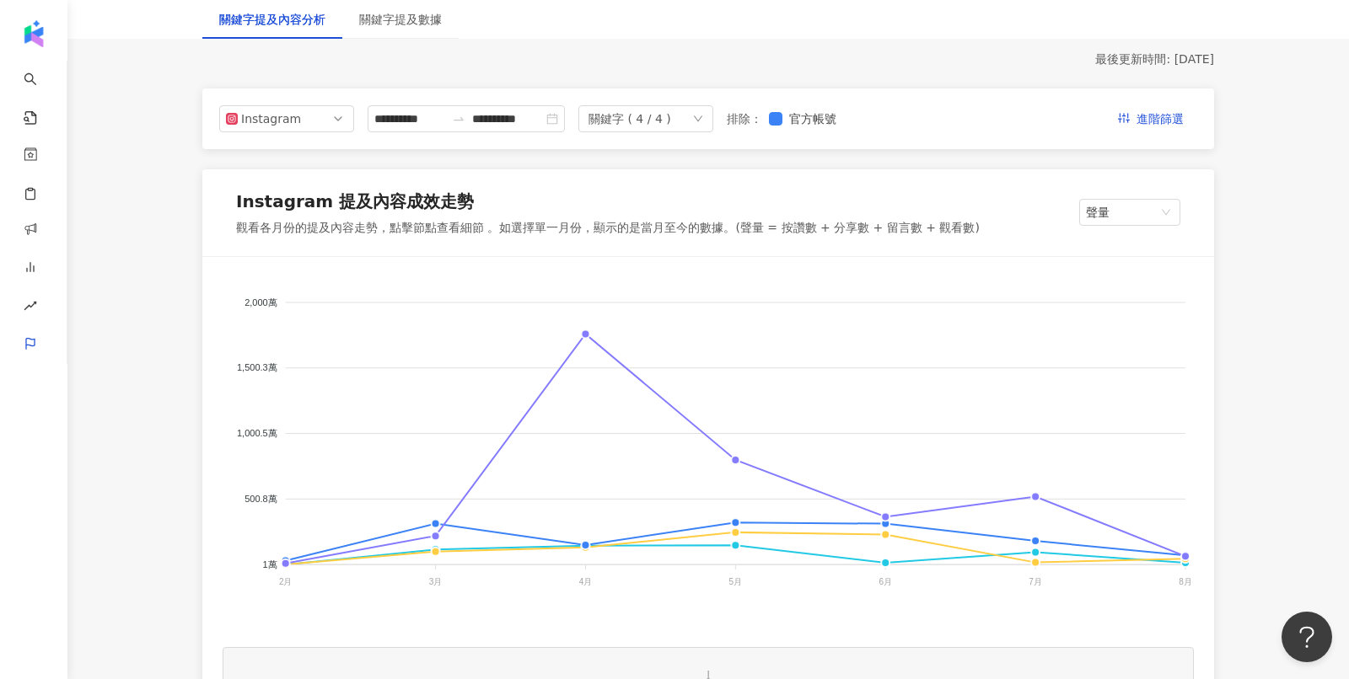
scroll to position [158, 0]
click at [1112, 213] on span "聲量" at bounding box center [1130, 210] width 88 height 25
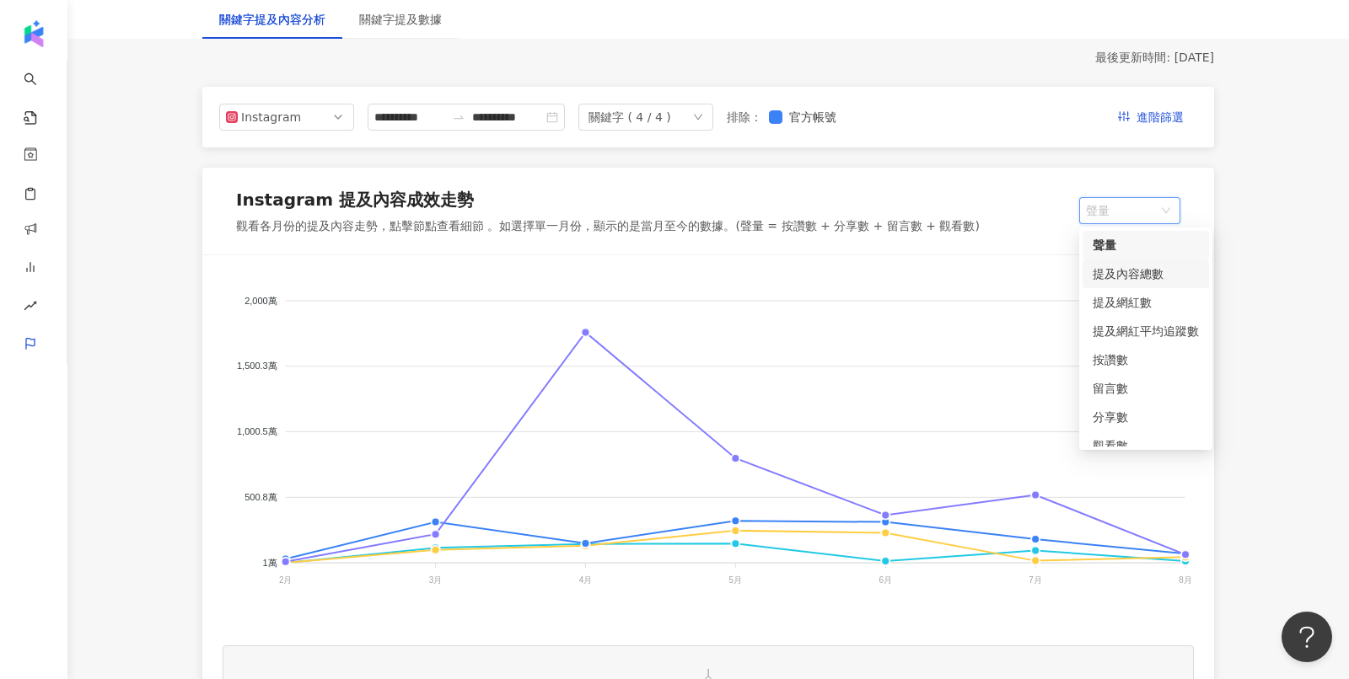
click at [1141, 273] on div "提及內容總數" at bounding box center [1146, 274] width 106 height 19
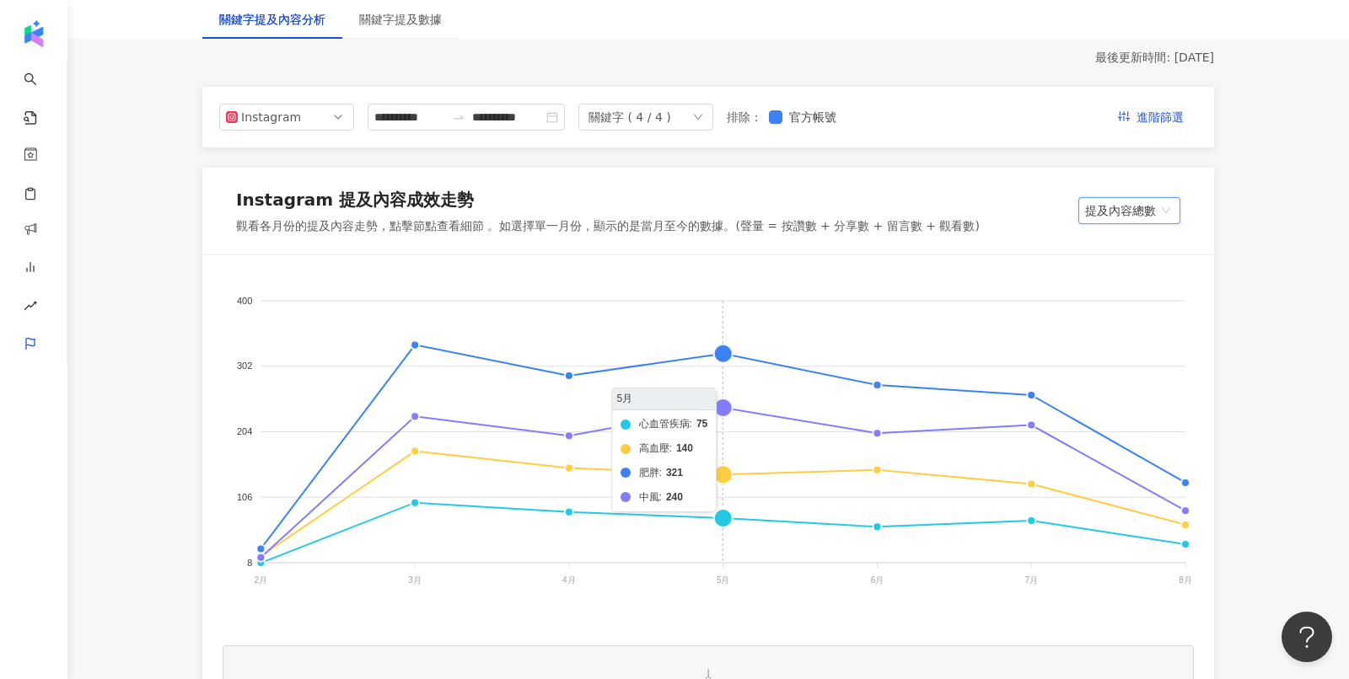
click at [721, 349] on foreignobject "心血管疾病 高血壓 肥胖 中風" at bounding box center [708, 444] width 971 height 337
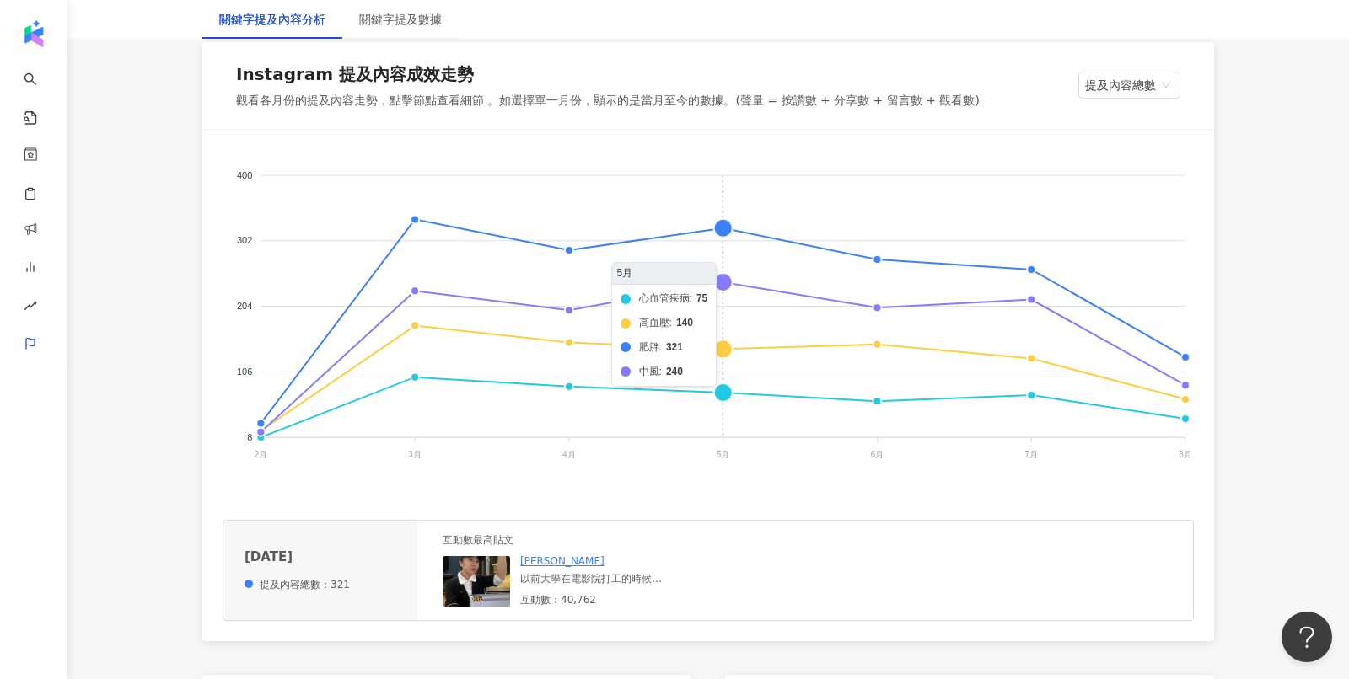
scroll to position [301, 0]
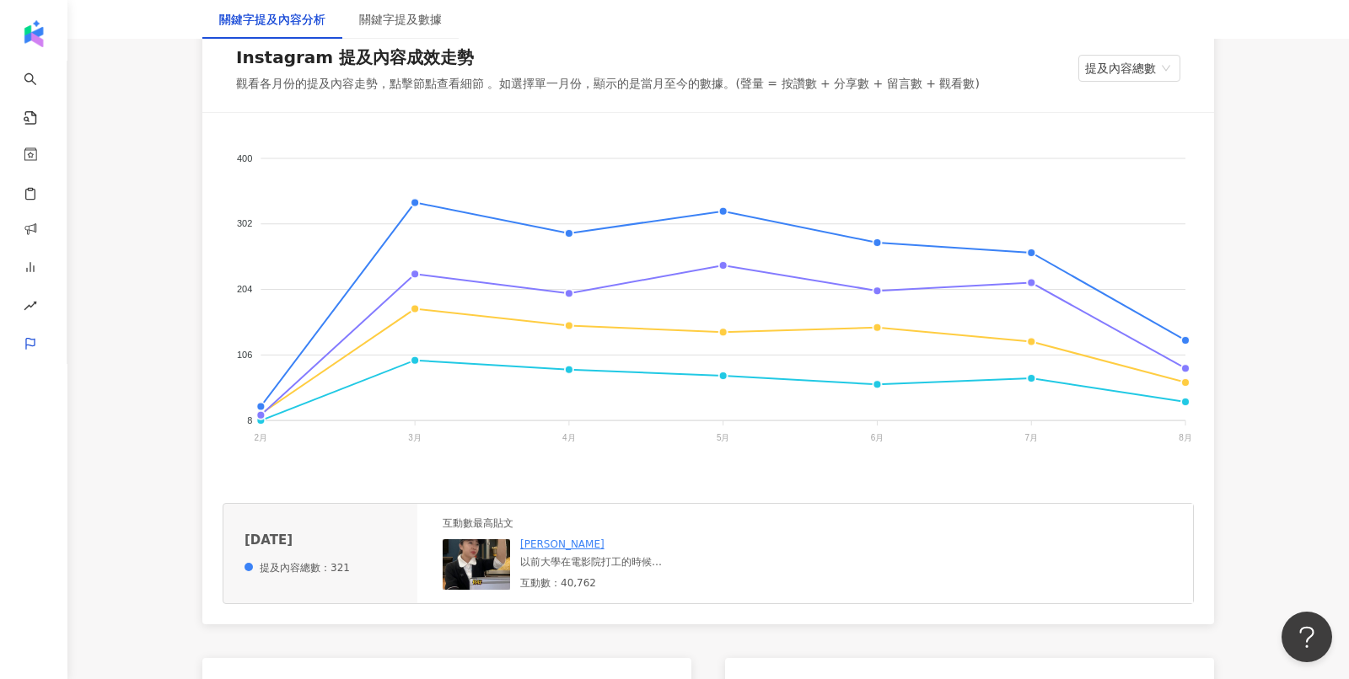
click at [463, 569] on img at bounding box center [476, 565] width 67 height 51
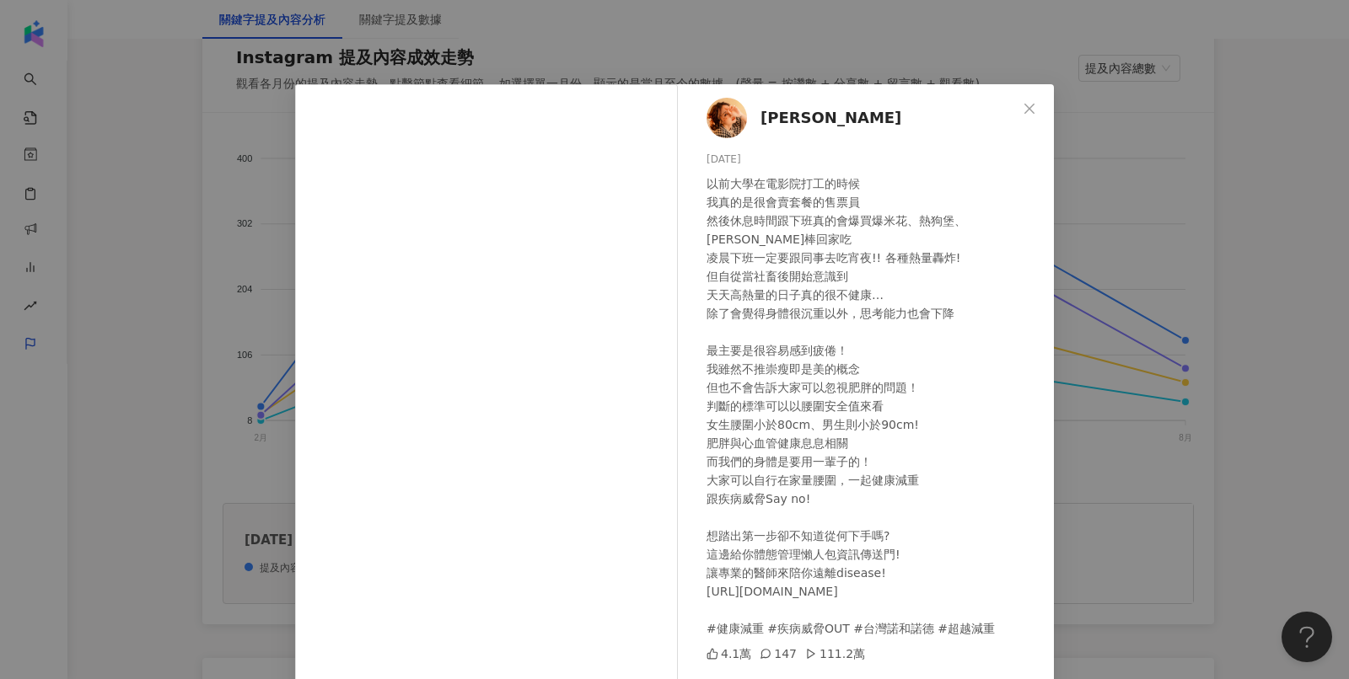
click at [1198, 290] on div "琦琦 2025/5/13 以前大學在電影院打工的時候 我真的是很會賣套餐的售票員 然後休息時間跟下班真的會爆買爆米花、熱狗堡、Gina棒回家吃 凌晨下班一定要…" at bounding box center [674, 339] width 1349 height 679
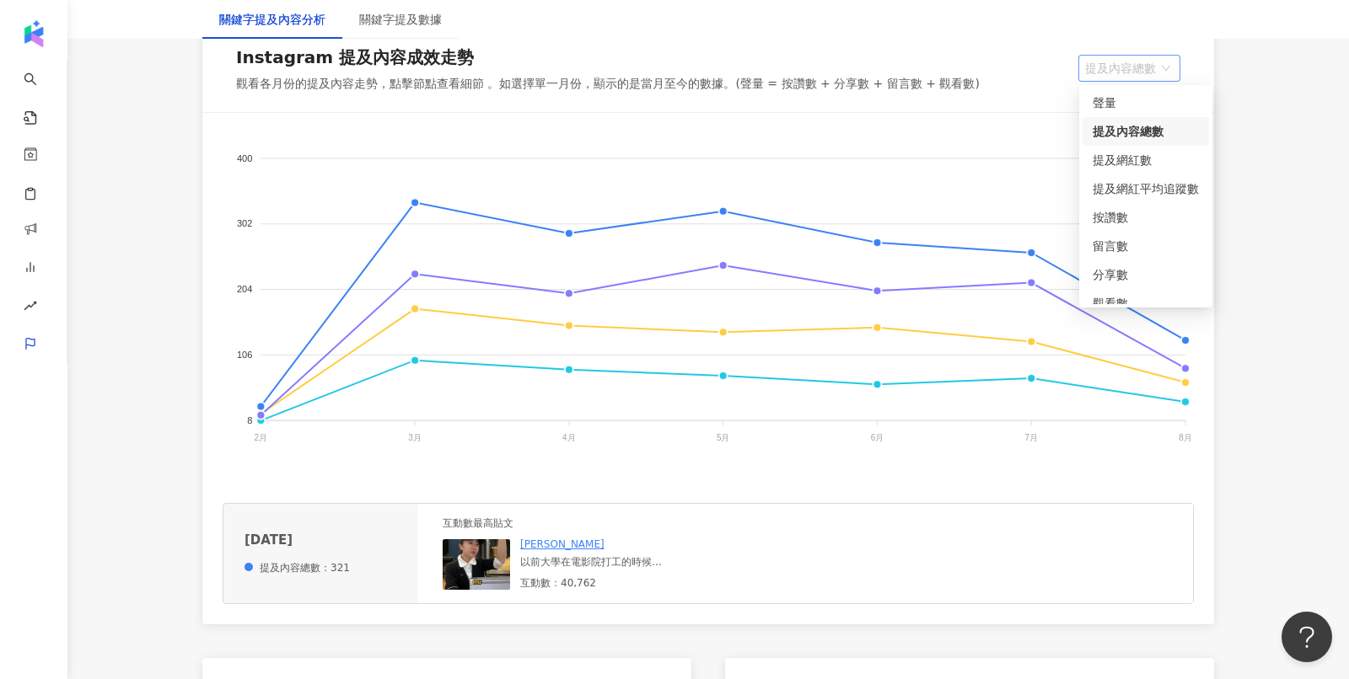
click at [1113, 78] on span "提及內容總數" at bounding box center [1129, 68] width 89 height 25
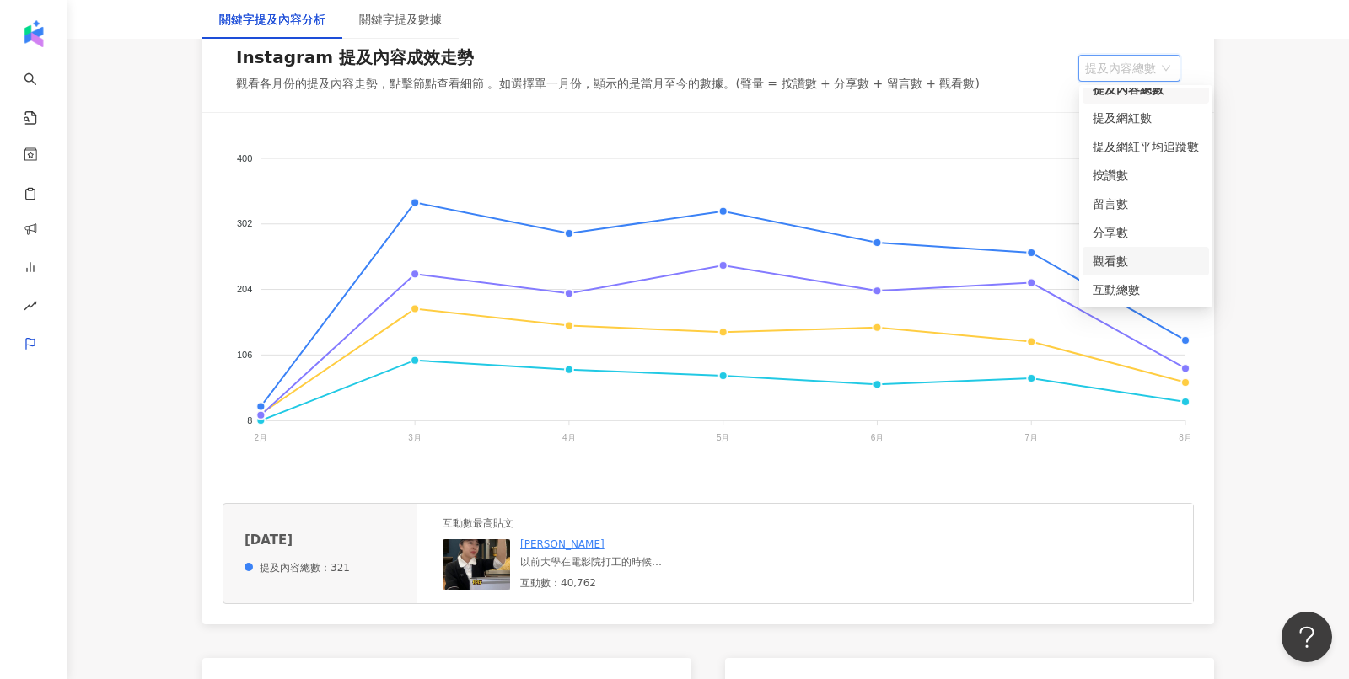
click at [1106, 266] on div "觀看數" at bounding box center [1146, 261] width 106 height 19
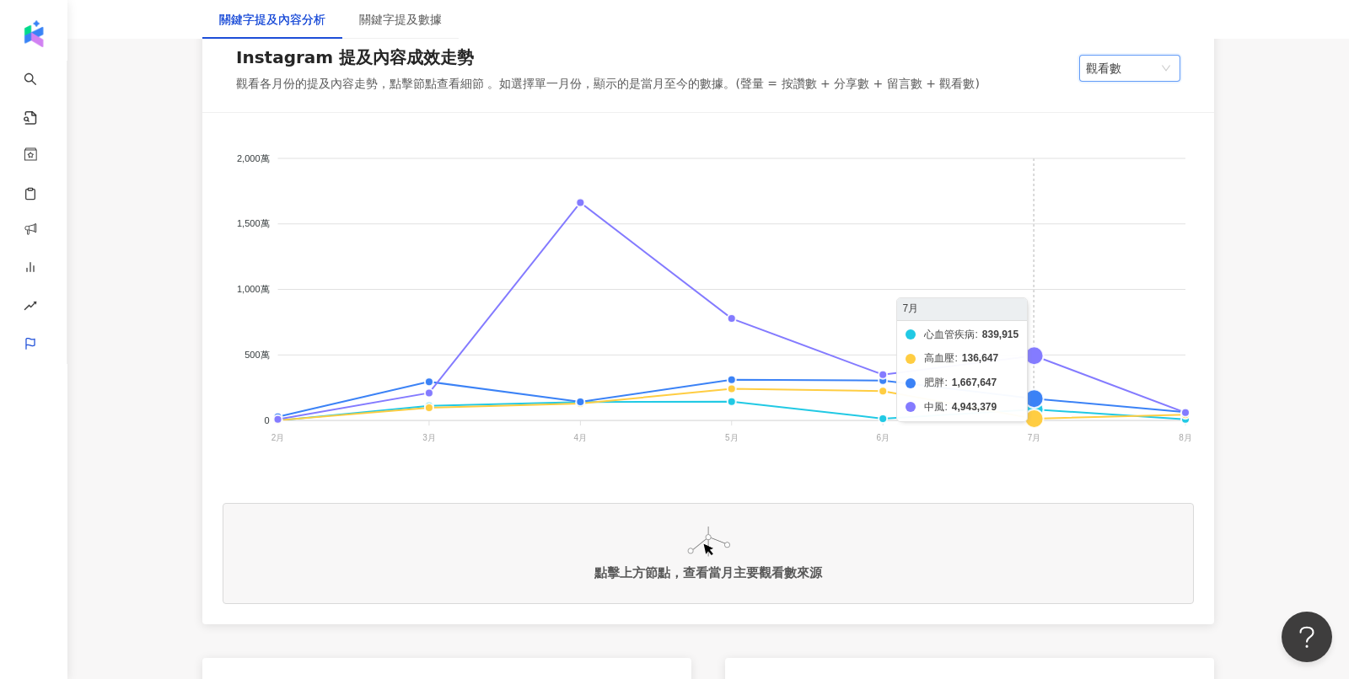
click at [1041, 354] on foreignobject "心血管疾病 高血壓 肥胖 中風" at bounding box center [708, 301] width 971 height 337
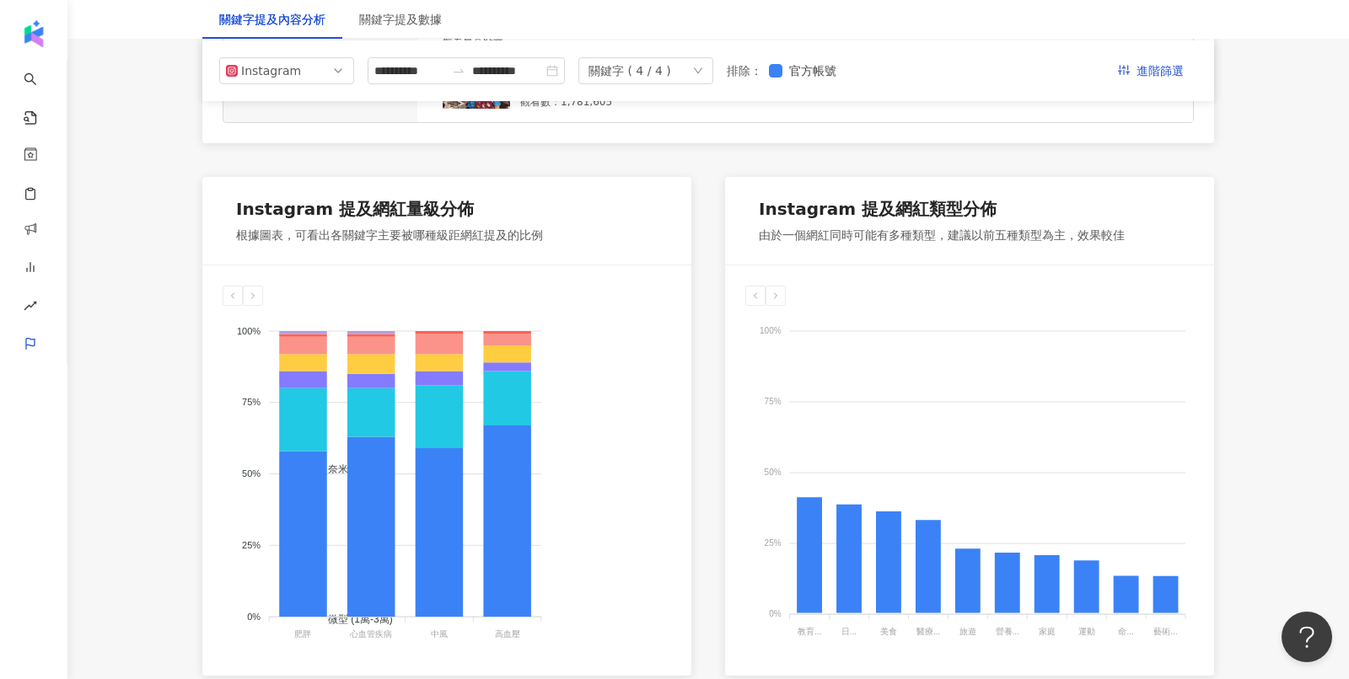
scroll to position [0, 0]
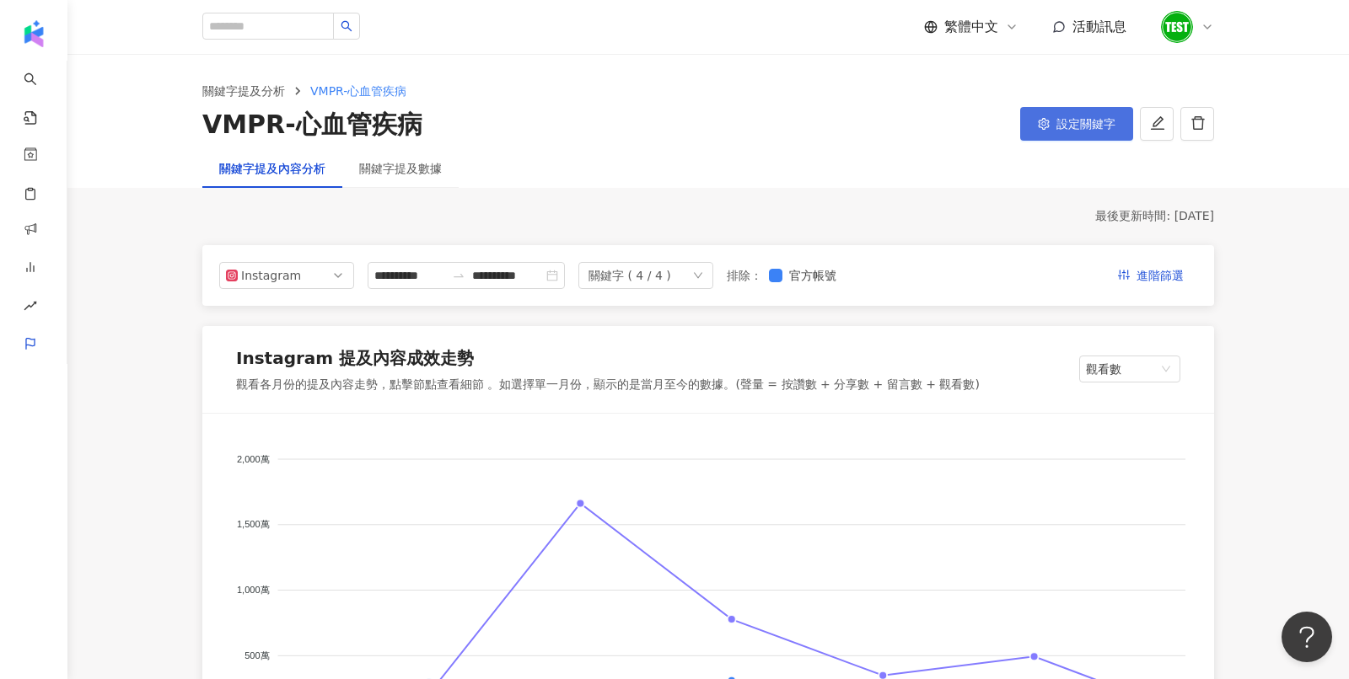
click at [1064, 134] on button "設定關鍵字" at bounding box center [1076, 124] width 113 height 34
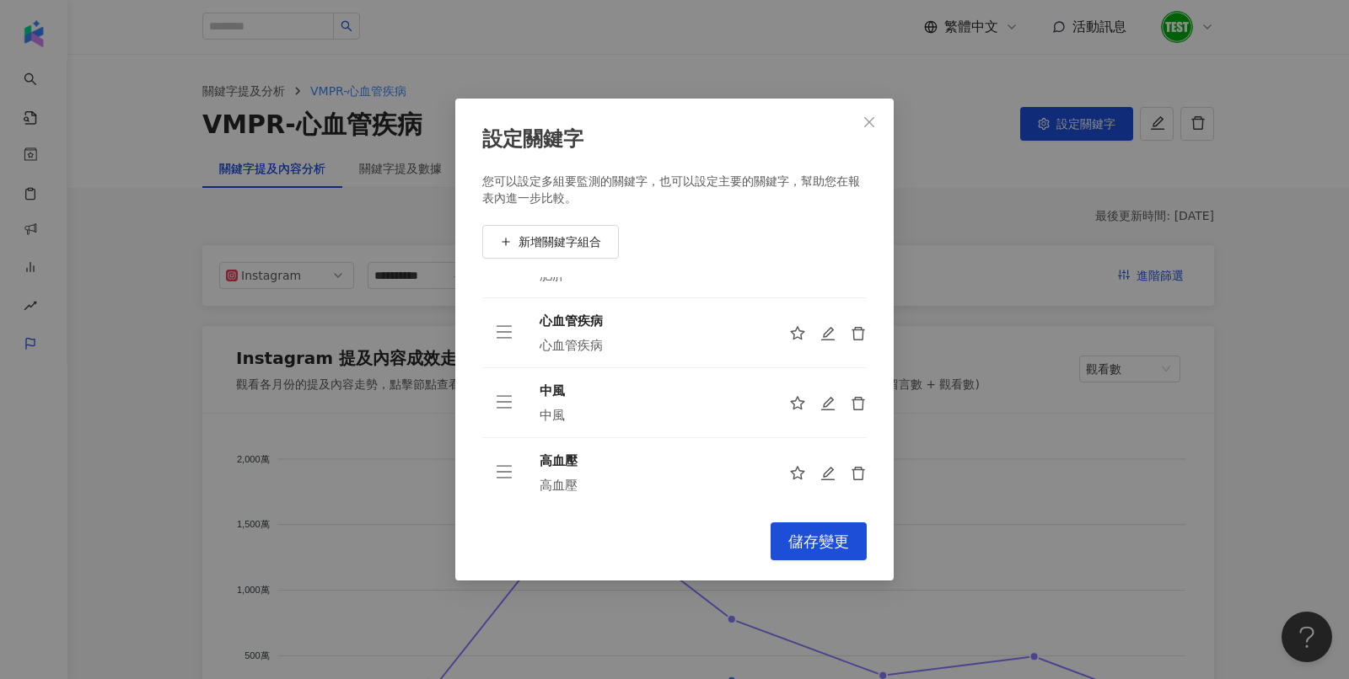
click at [947, 418] on div "設定關鍵字 您可以設定多組要監測的關鍵字，也可以設定主要的關鍵字，幫助您在報表內進一步比較。 新增關鍵字組合 肥胖 肥胖 心血管疾病 心血管疾病 中風 中風 …" at bounding box center [674, 339] width 1349 height 679
click at [871, 119] on icon "close" at bounding box center [868, 121] width 13 height 13
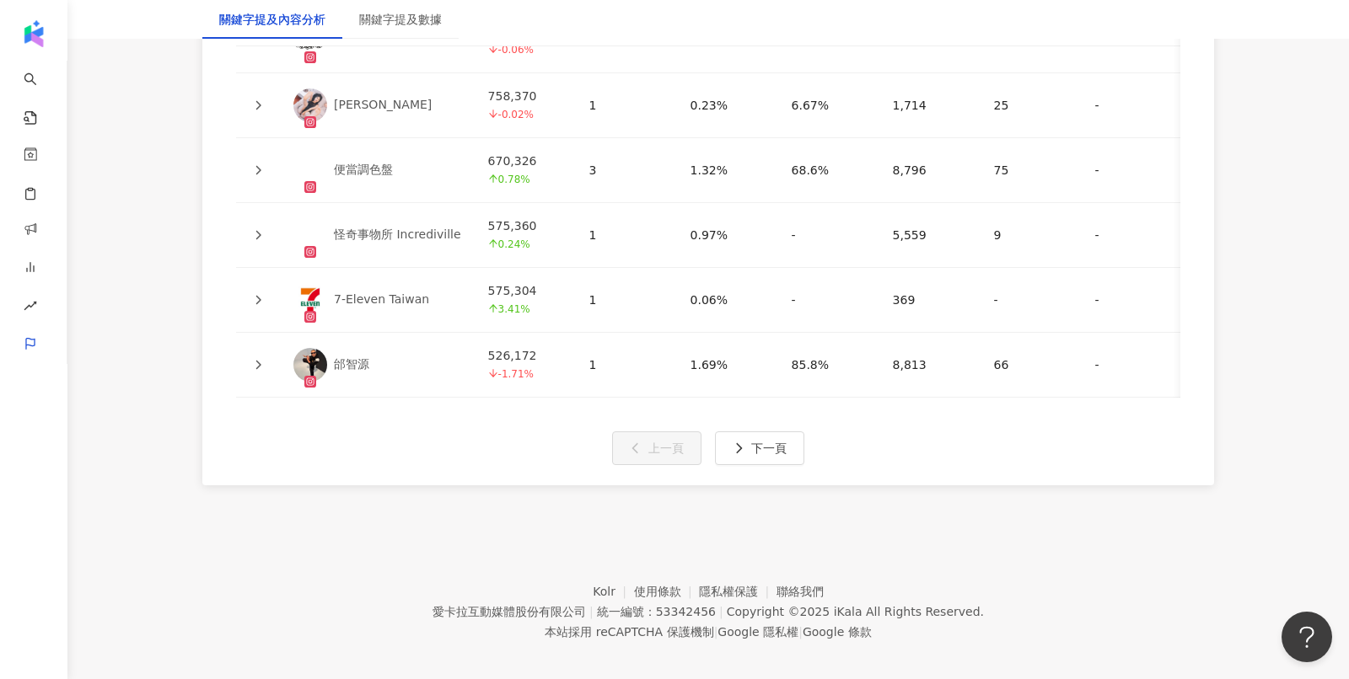
scroll to position [4200, 0]
click at [763, 416] on div "名稱 追蹤數 提及內容數 互動率 觀看率 平均按讚數 平均留言數 平均分享數 平均互動數 平均觀看數 操作 Dcard 1,470,117 0.74% 1 1…" at bounding box center [708, 76] width 1012 height 817
click at [768, 441] on span "下一頁" at bounding box center [768, 447] width 35 height 13
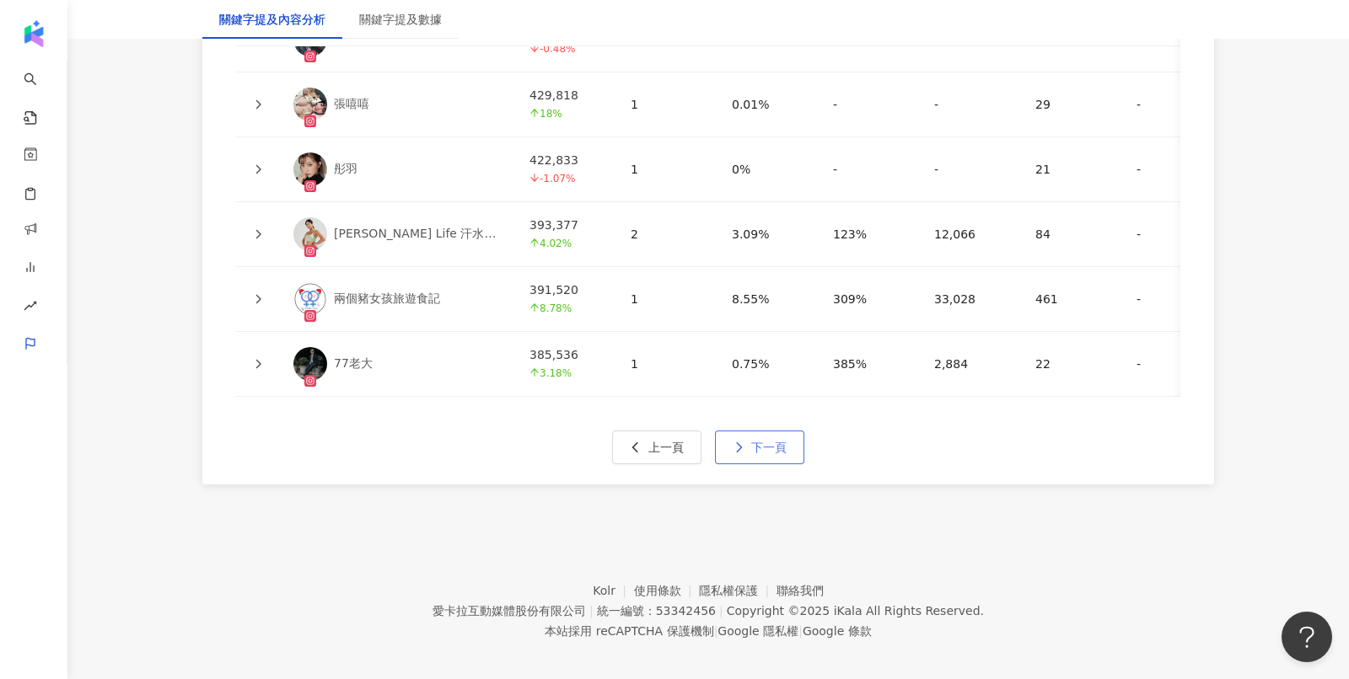
click at [770, 441] on span "下一頁" at bounding box center [768, 447] width 35 height 13
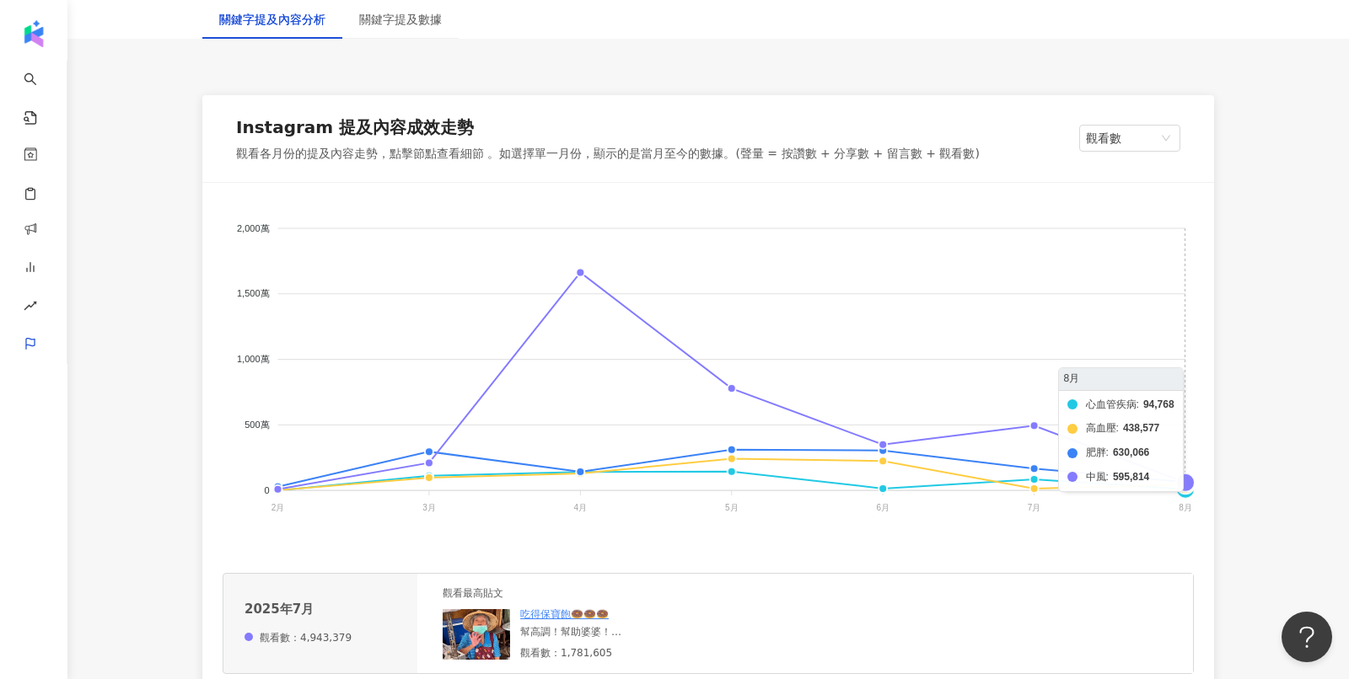
scroll to position [225, 0]
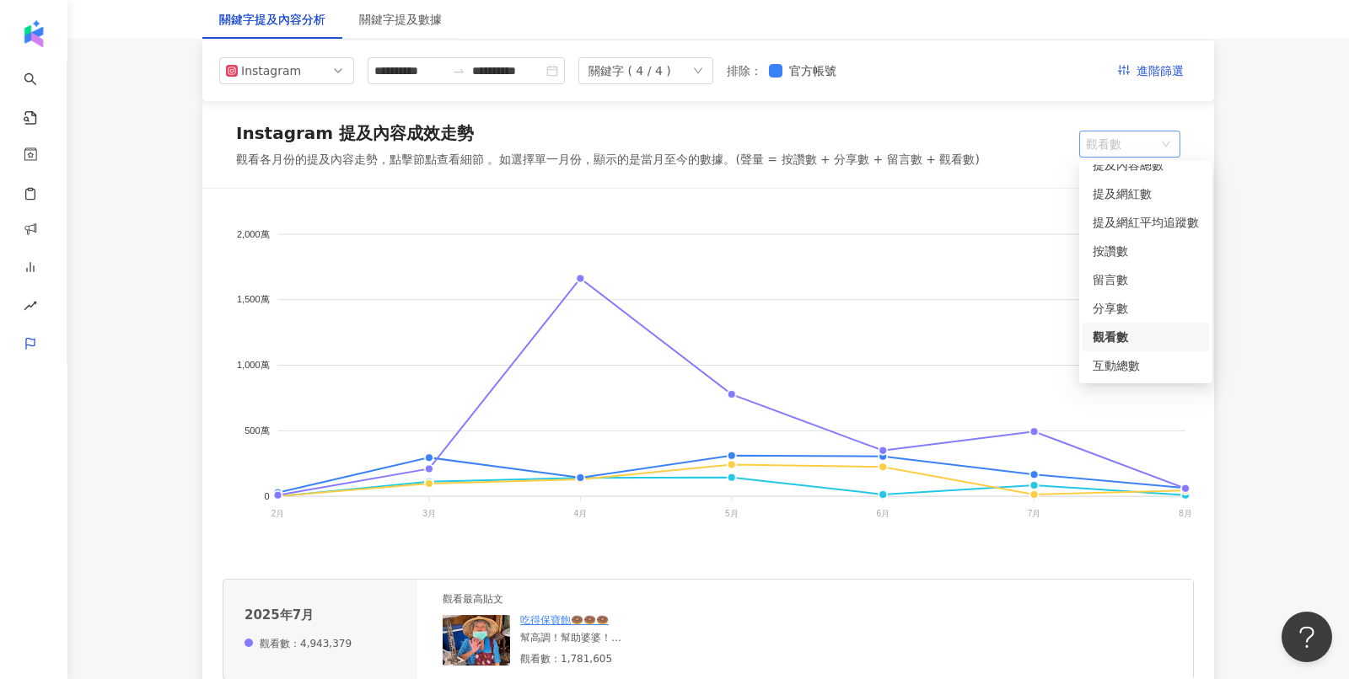
click at [1112, 152] on span "觀看數" at bounding box center [1130, 144] width 88 height 25
click at [1120, 204] on div "提及內容總數" at bounding box center [1146, 200] width 106 height 19
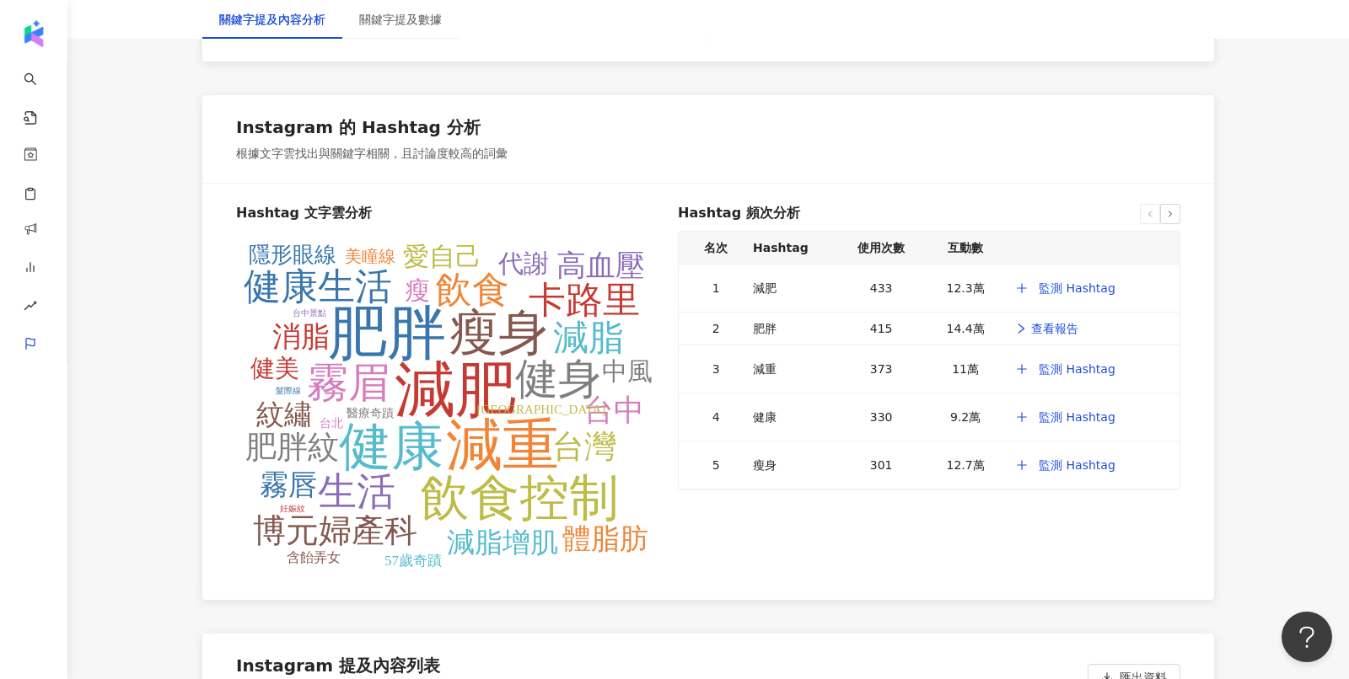
scroll to position [3183, 0]
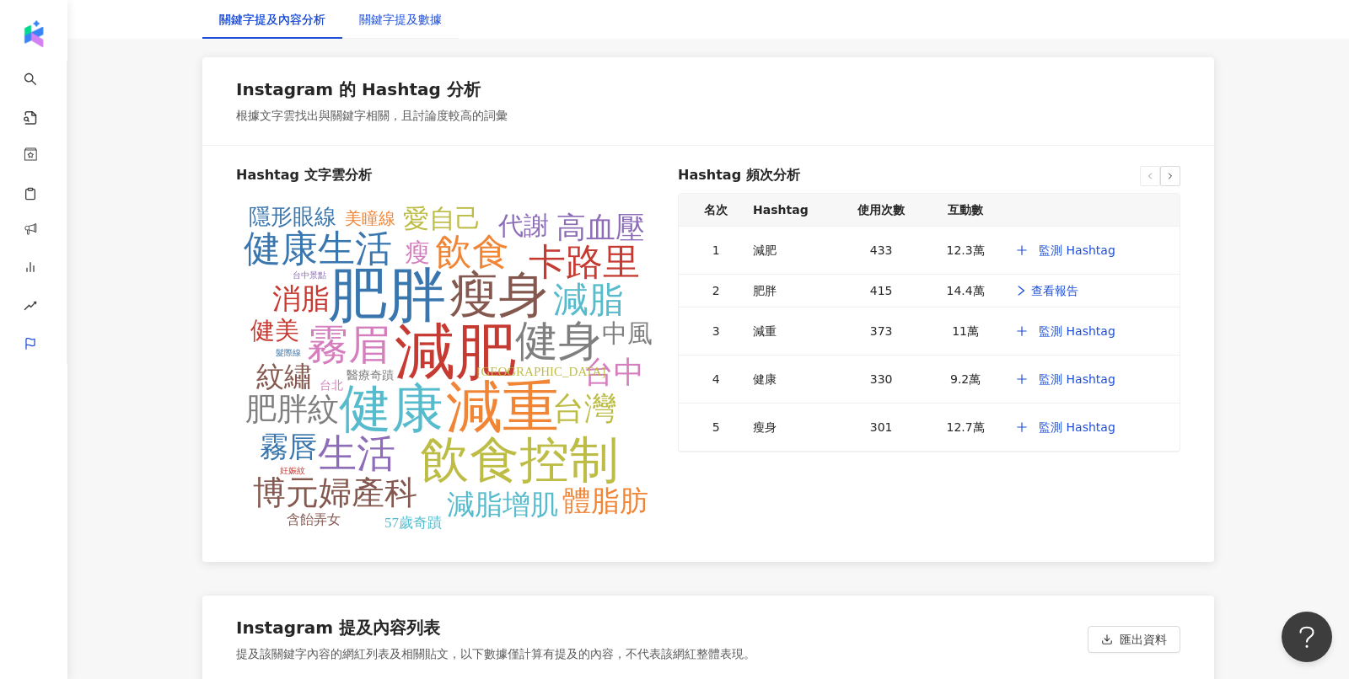
click at [400, 19] on div "關鍵字提及數據" at bounding box center [400, 19] width 83 height 19
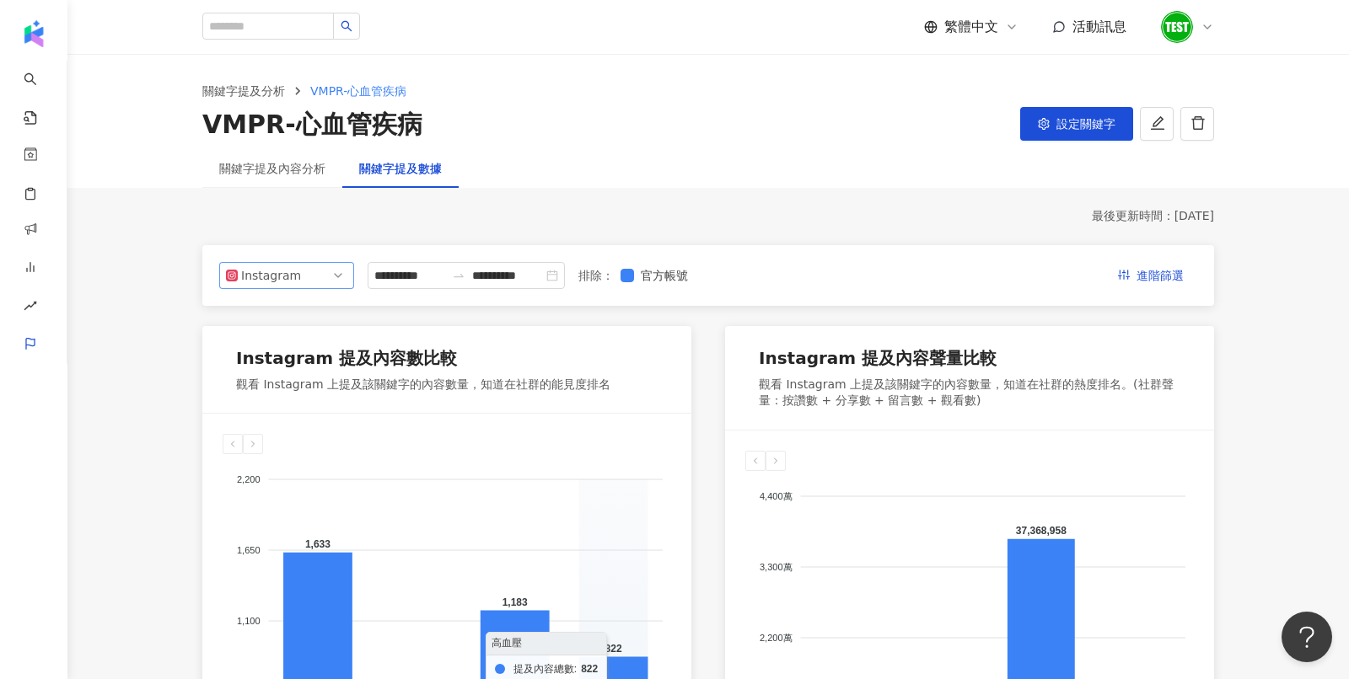
click at [314, 276] on span "Instagram" at bounding box center [286, 275] width 121 height 25
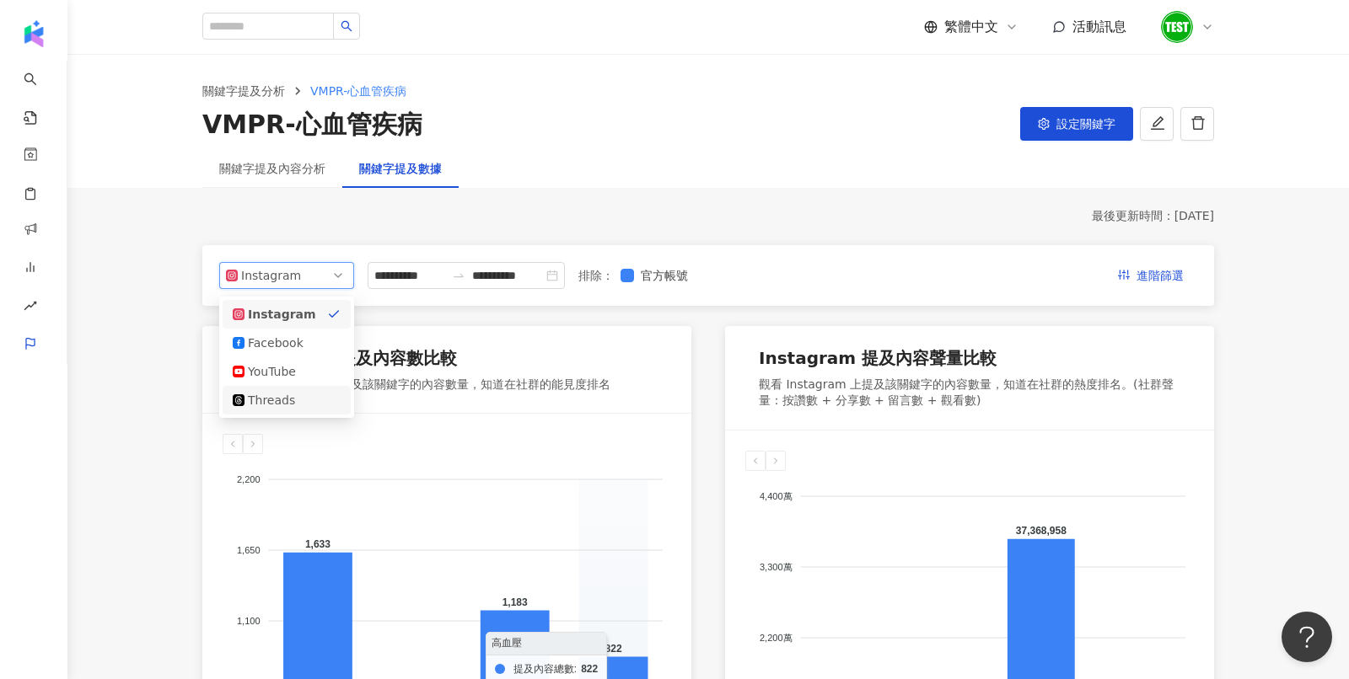
click at [279, 410] on div "Threads" at bounding box center [287, 400] width 128 height 29
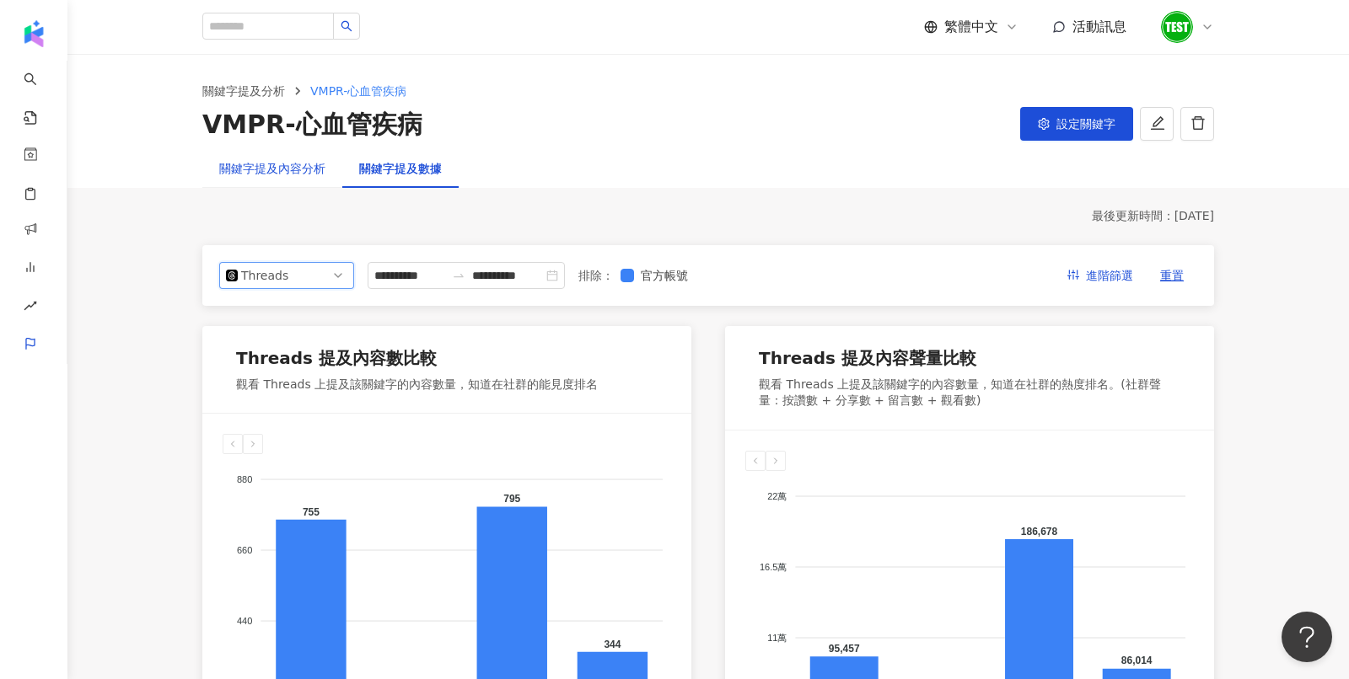
click at [267, 167] on div "關鍵字提及內容分析" at bounding box center [272, 168] width 106 height 19
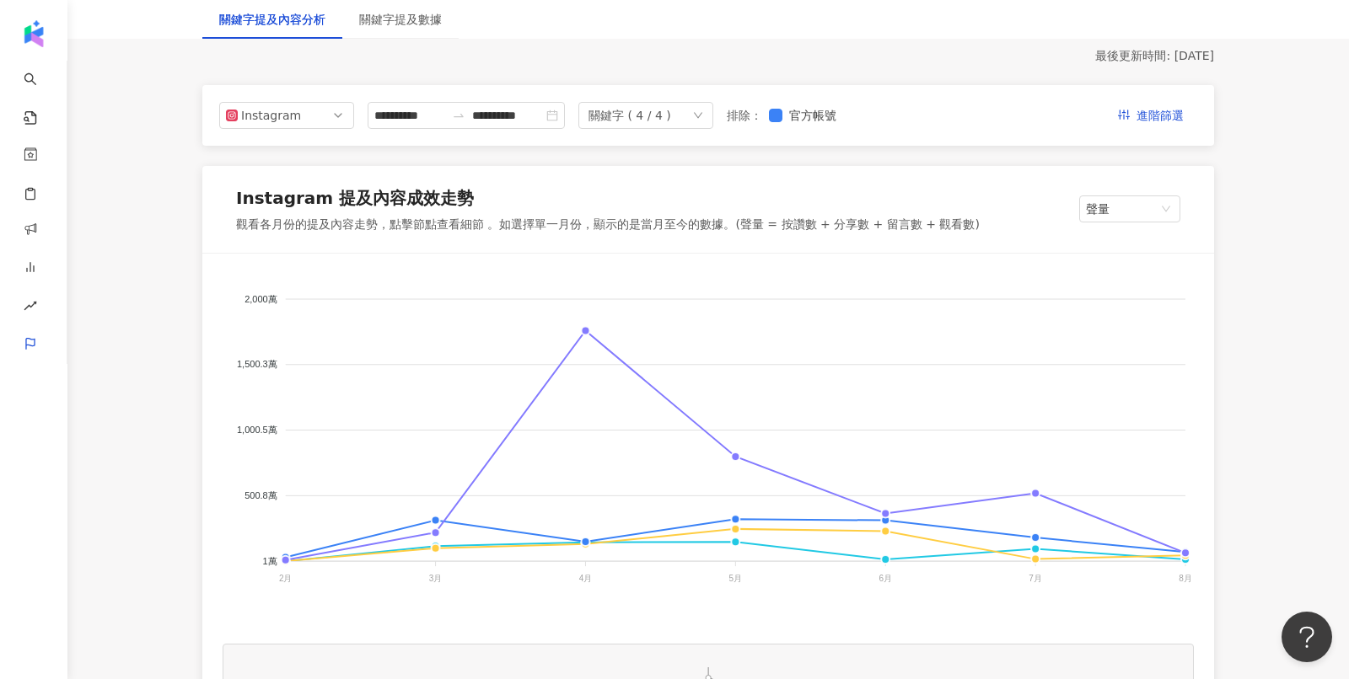
scroll to position [164, 0]
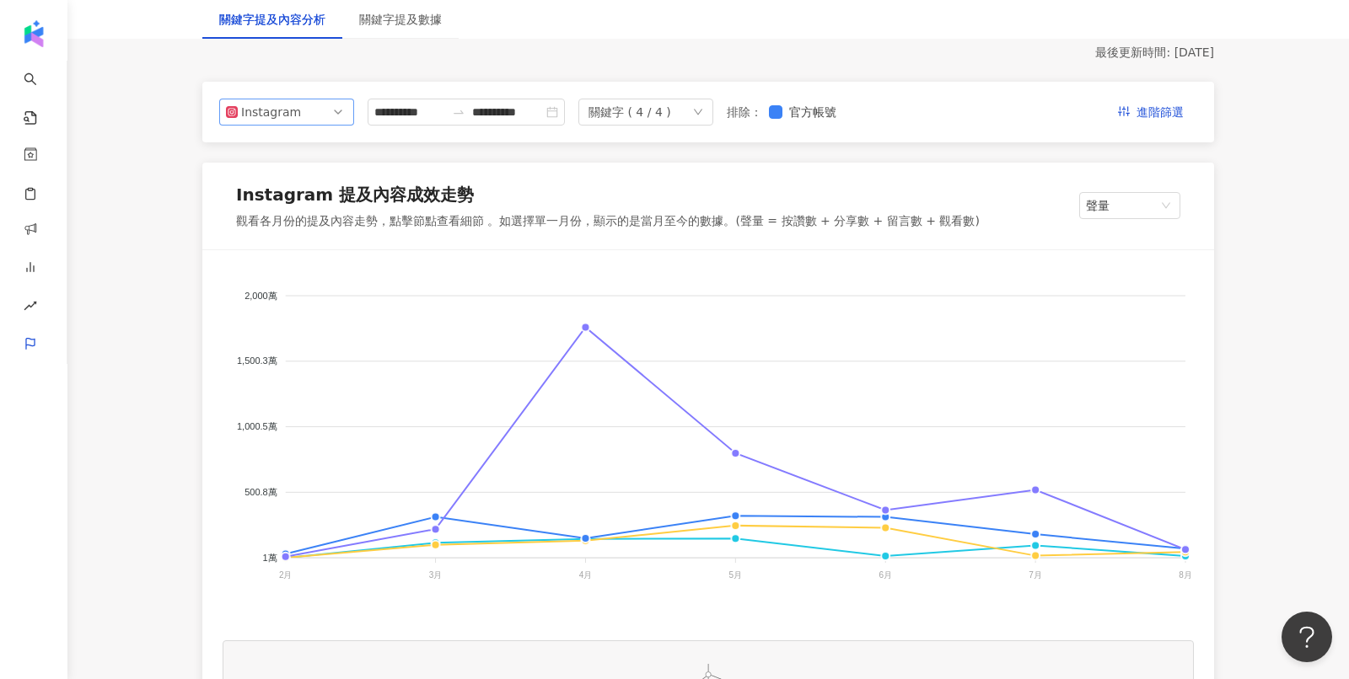
click at [284, 115] on div "Instagram" at bounding box center [268, 111] width 55 height 25
click at [266, 229] on div "Threads" at bounding box center [275, 237] width 55 height 19
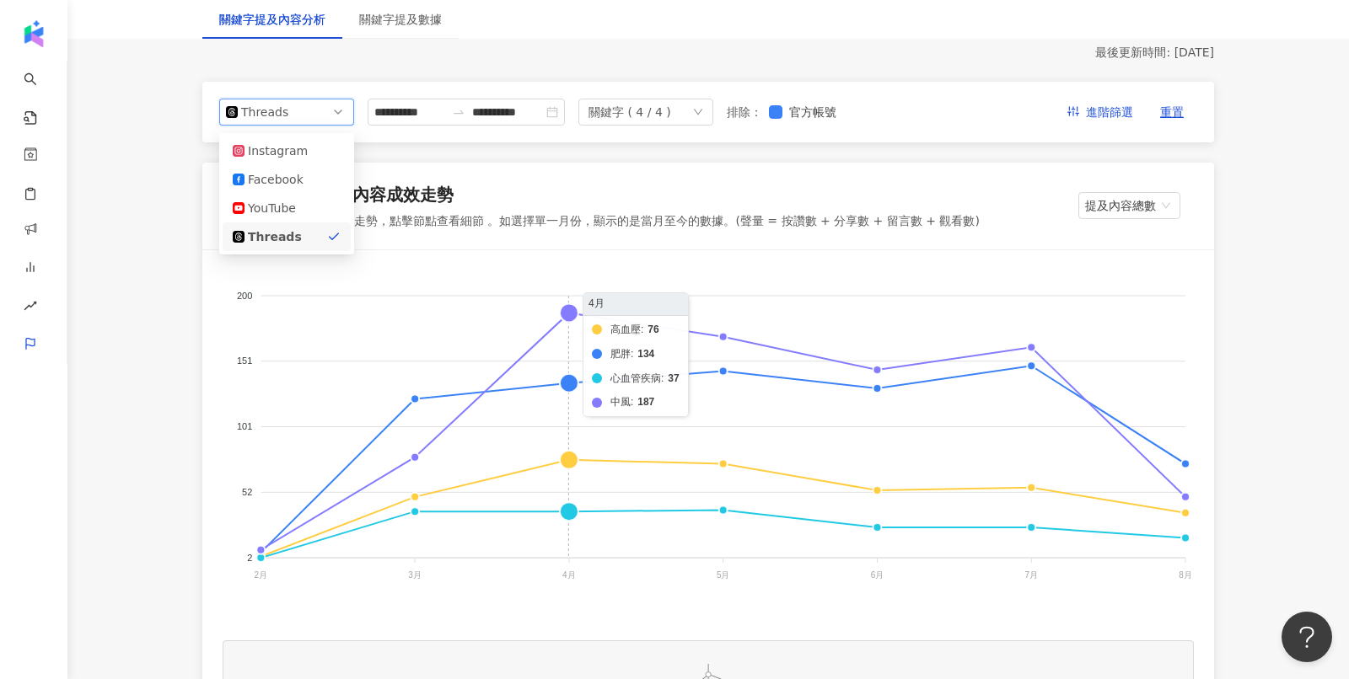
click at [333, 110] on span "Threads" at bounding box center [286, 111] width 121 height 25
click at [298, 196] on div "YouTube" at bounding box center [287, 208] width 128 height 29
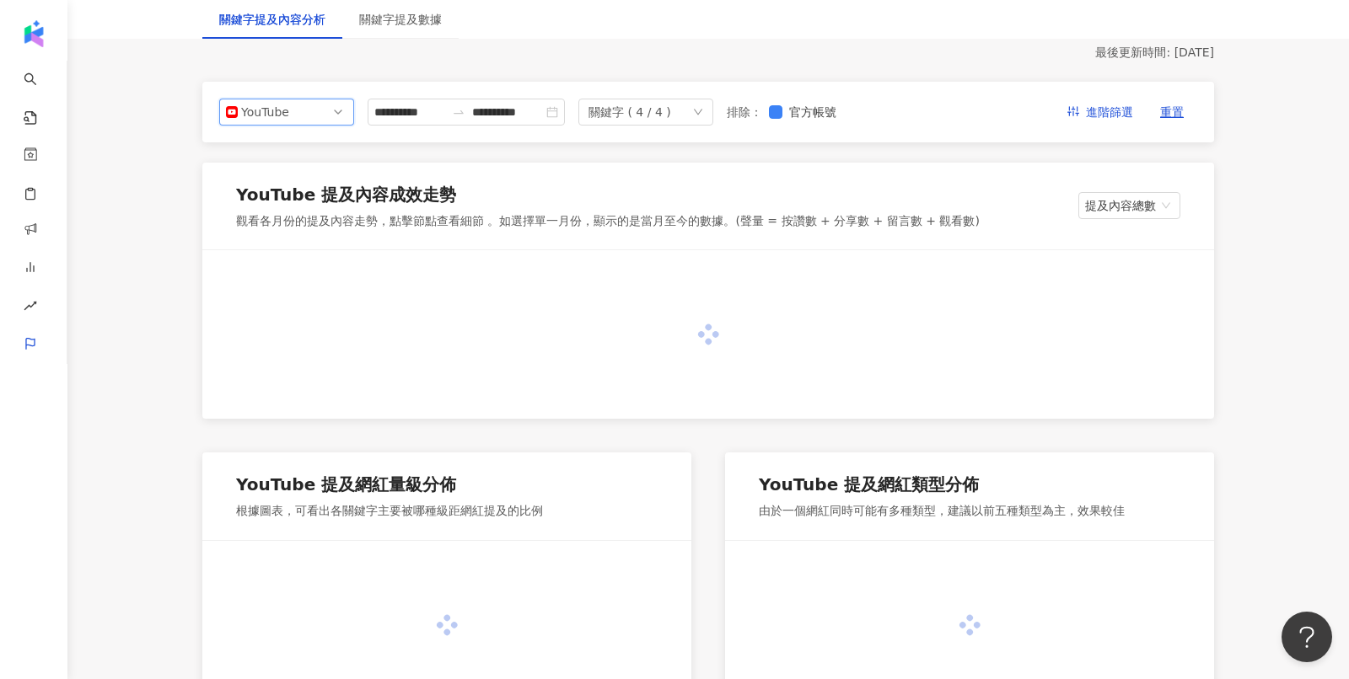
click at [271, 115] on div "YouTube" at bounding box center [268, 111] width 55 height 25
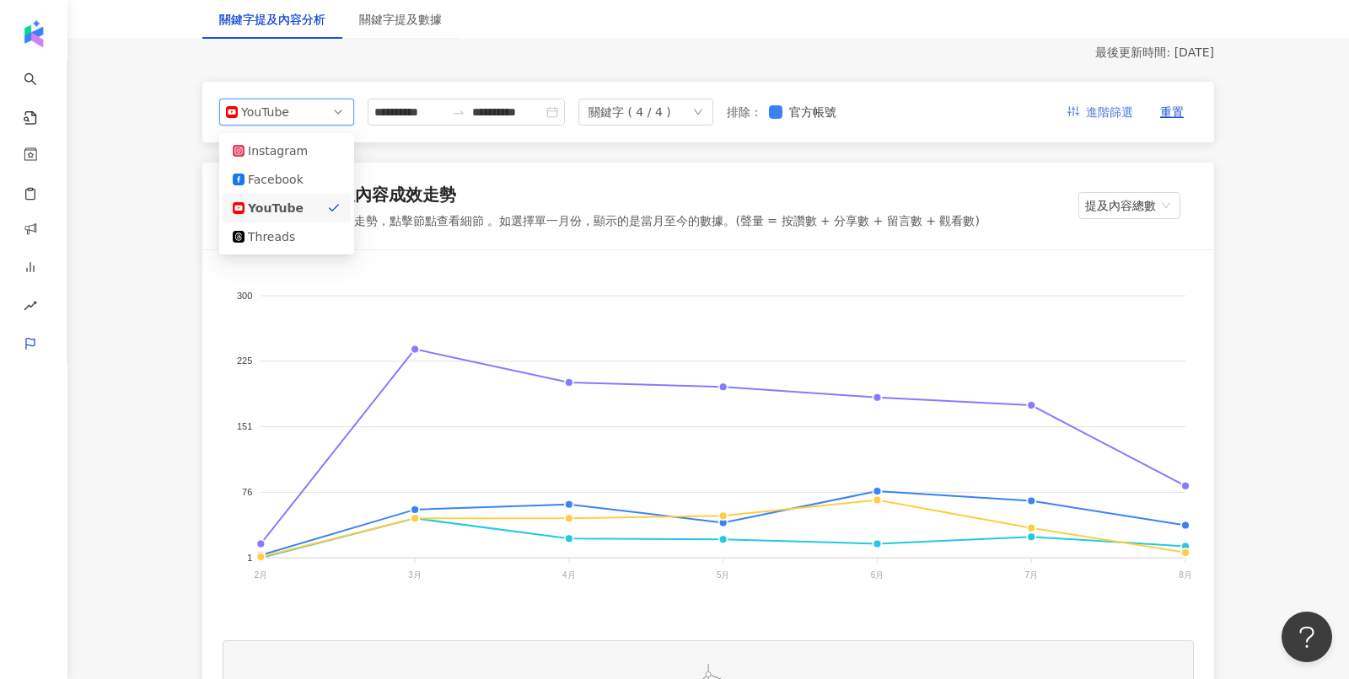
click at [1101, 115] on span "進階篩選" at bounding box center [1109, 112] width 47 height 27
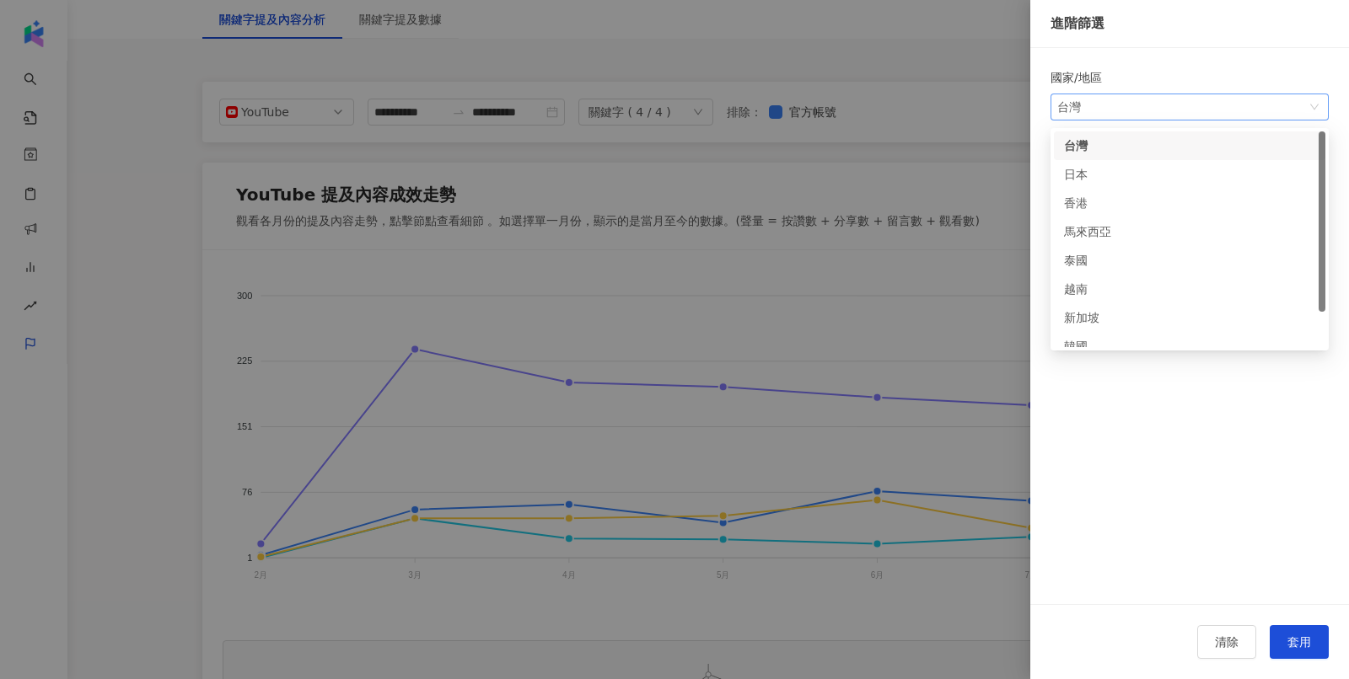
click at [1096, 119] on div "台灣" at bounding box center [1084, 106] width 55 height 25
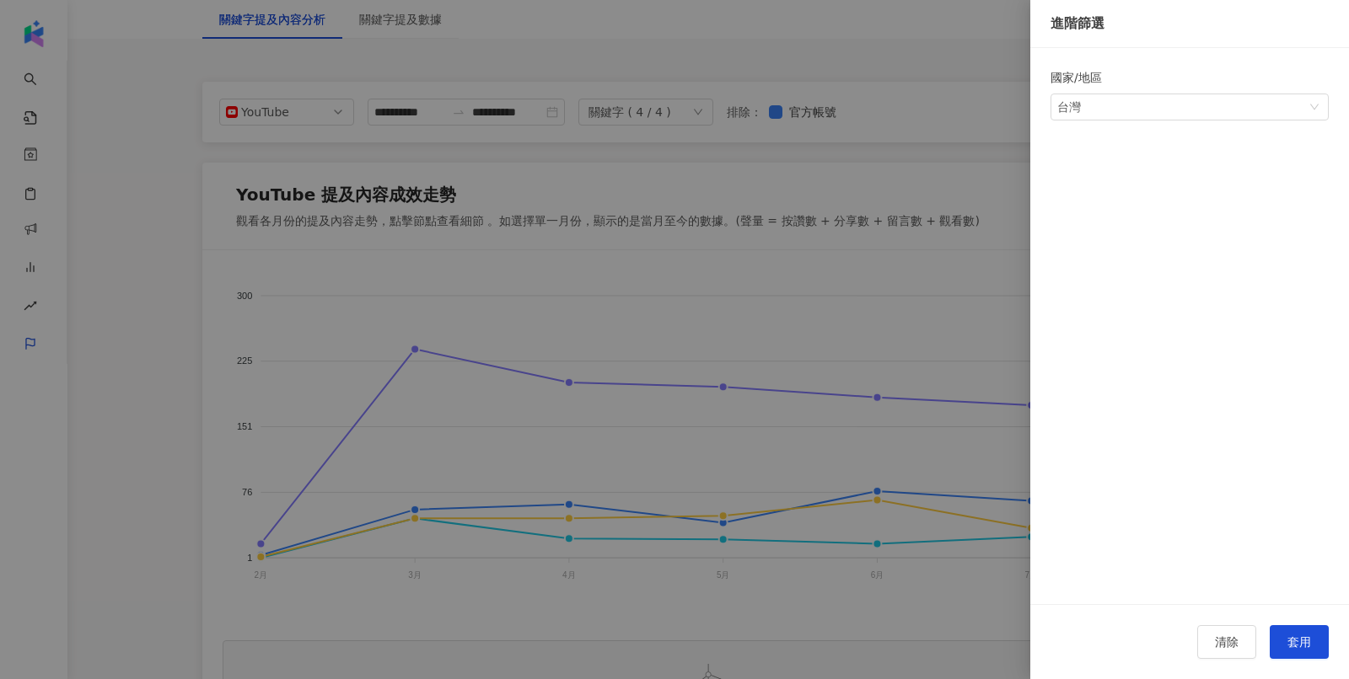
click at [950, 183] on div at bounding box center [674, 339] width 1349 height 679
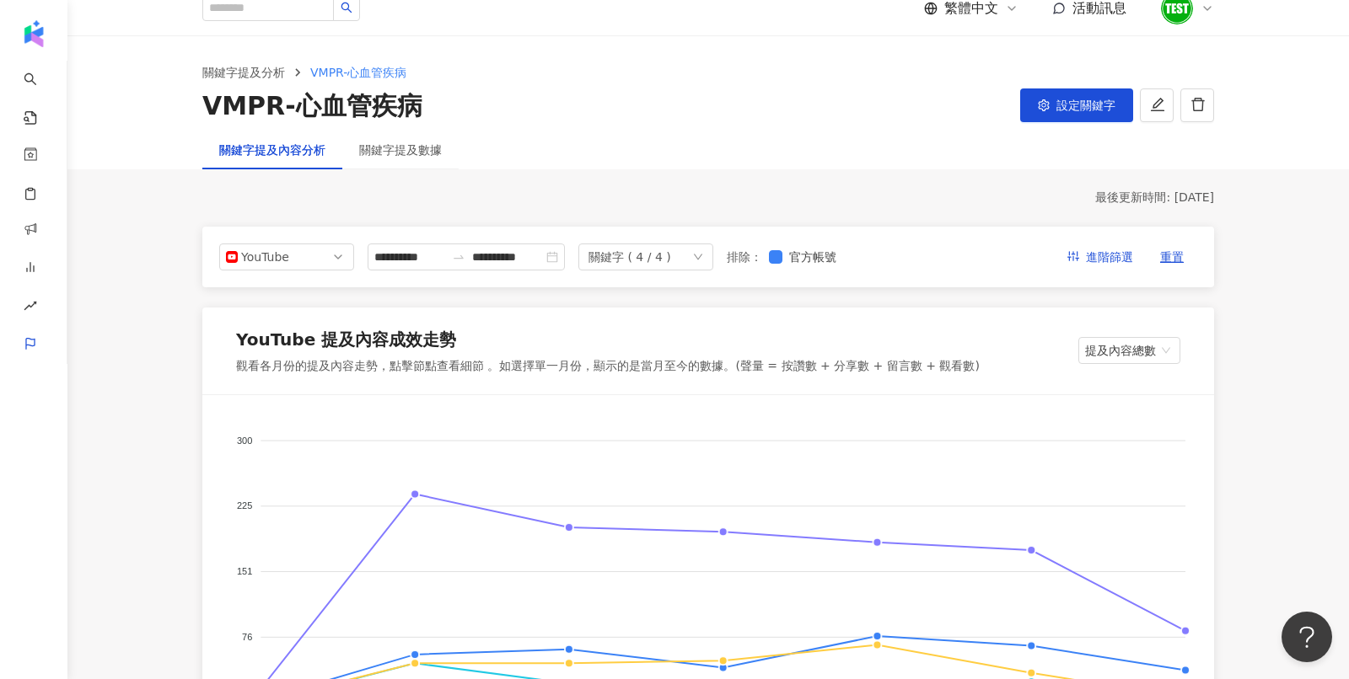
scroll to position [0, 0]
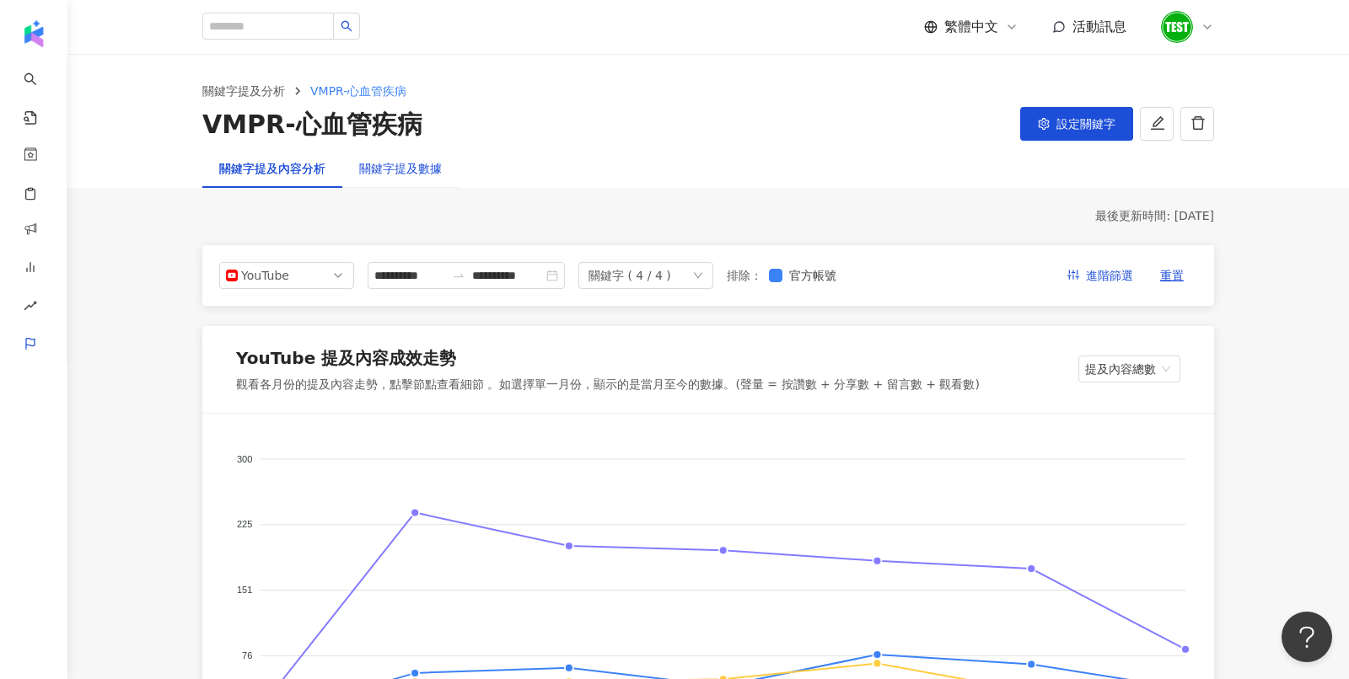
click at [374, 172] on div "關鍵字提及數據" at bounding box center [400, 168] width 83 height 19
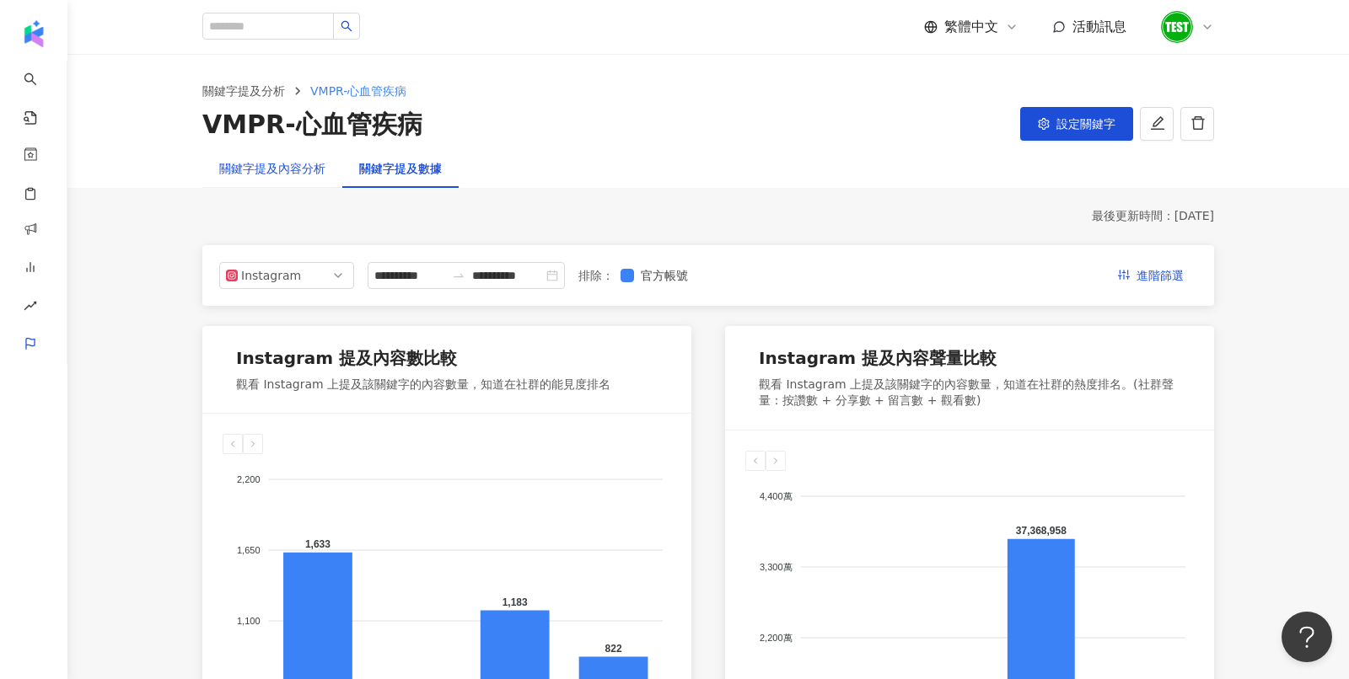
click at [269, 172] on div "關鍵字提及內容分析" at bounding box center [272, 168] width 106 height 19
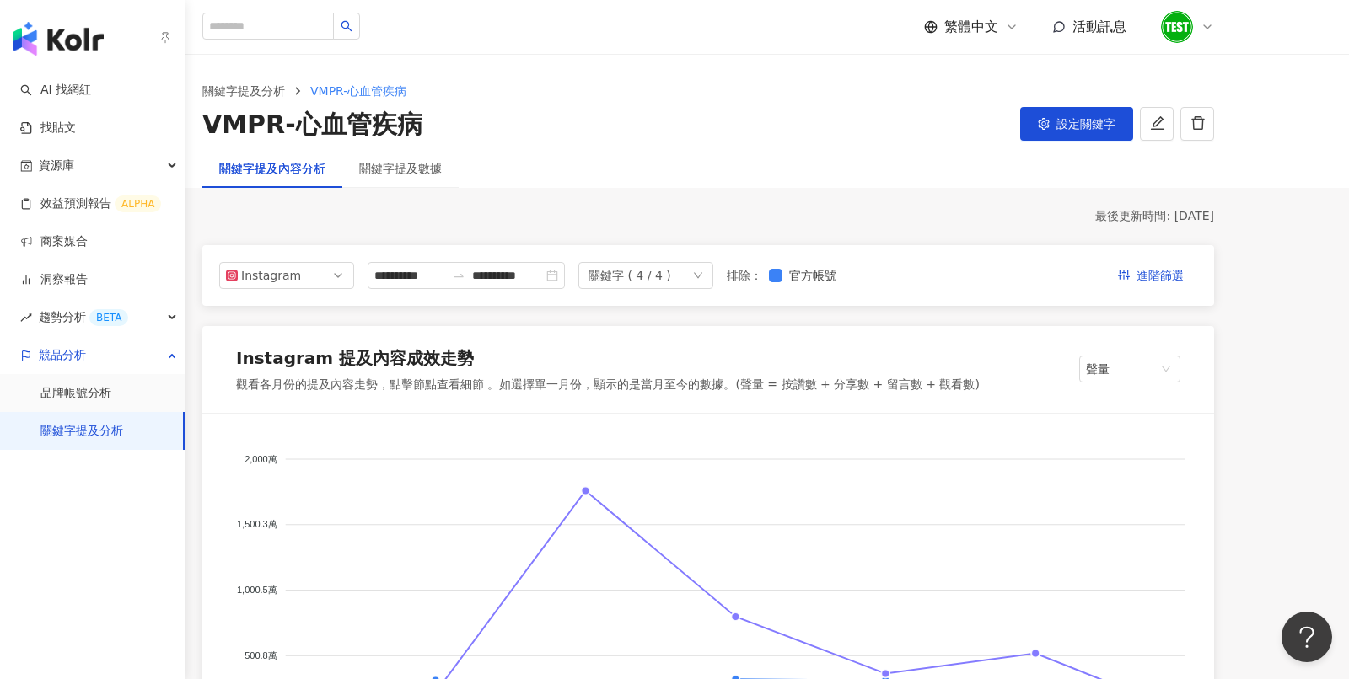
click at [63, 423] on link "關鍵字提及分析" at bounding box center [81, 431] width 83 height 17
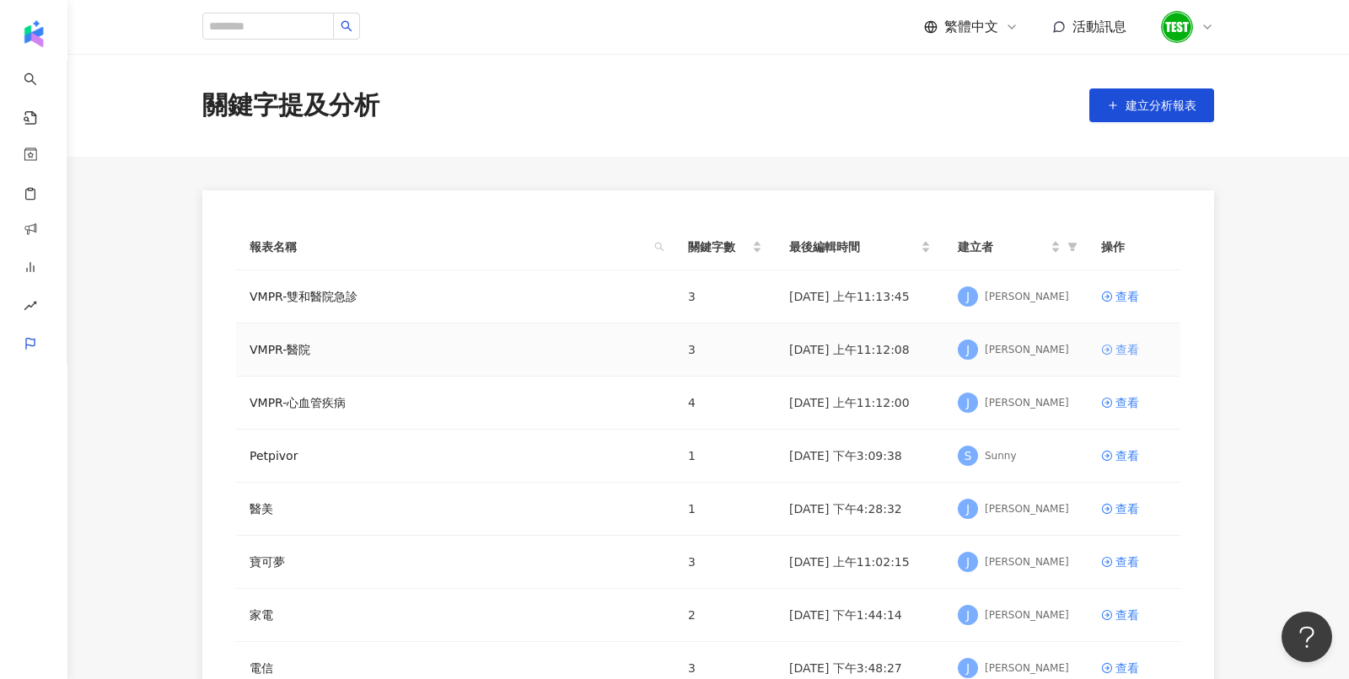
click at [1117, 348] on div "查看" at bounding box center [1127, 350] width 24 height 19
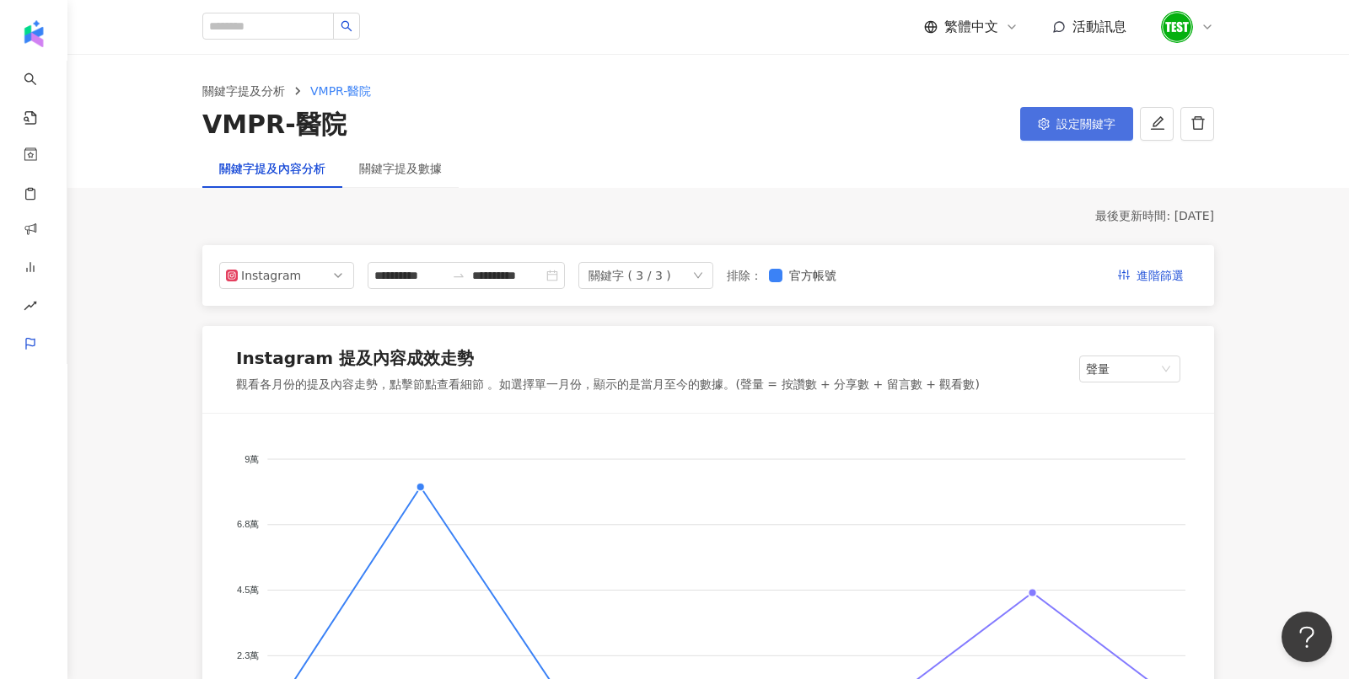
click at [1080, 117] on span "設定關鍵字" at bounding box center [1085, 123] width 59 height 13
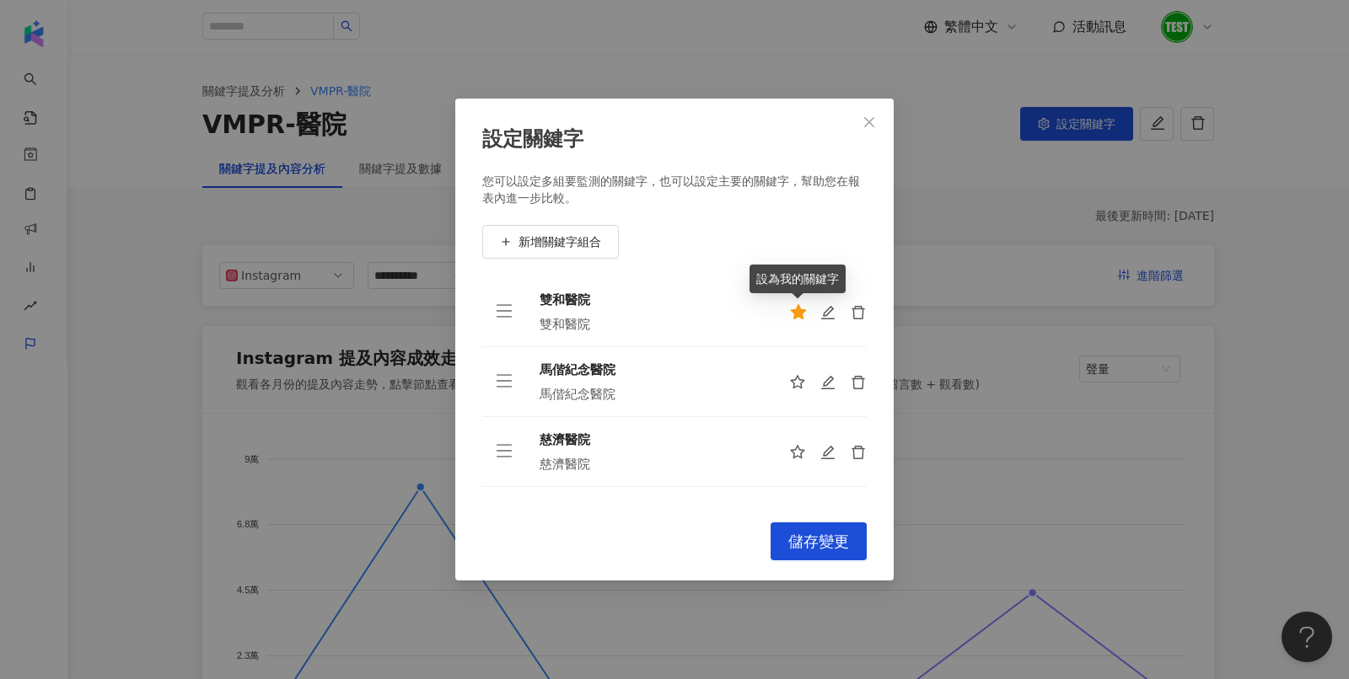
click at [798, 309] on icon "star" at bounding box center [799, 311] width 16 height 15
click at [808, 557] on button "儲存變更" at bounding box center [818, 542] width 96 height 38
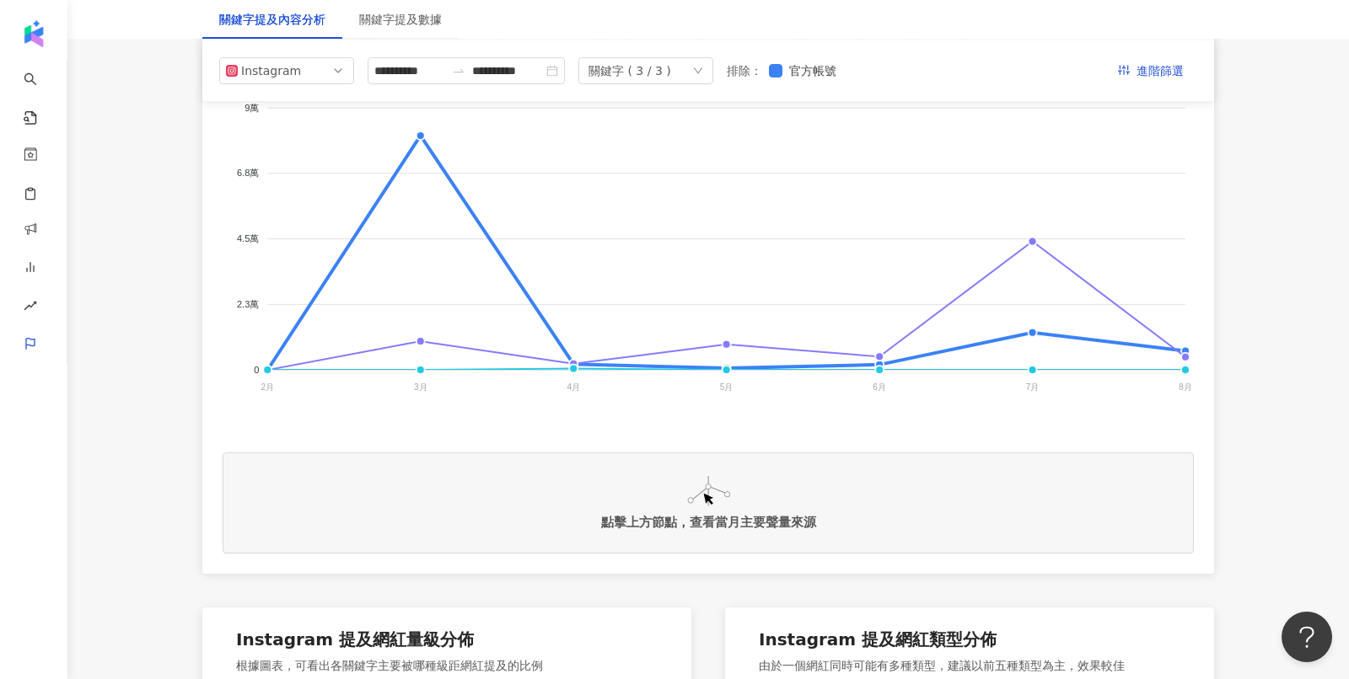
scroll to position [349, 0]
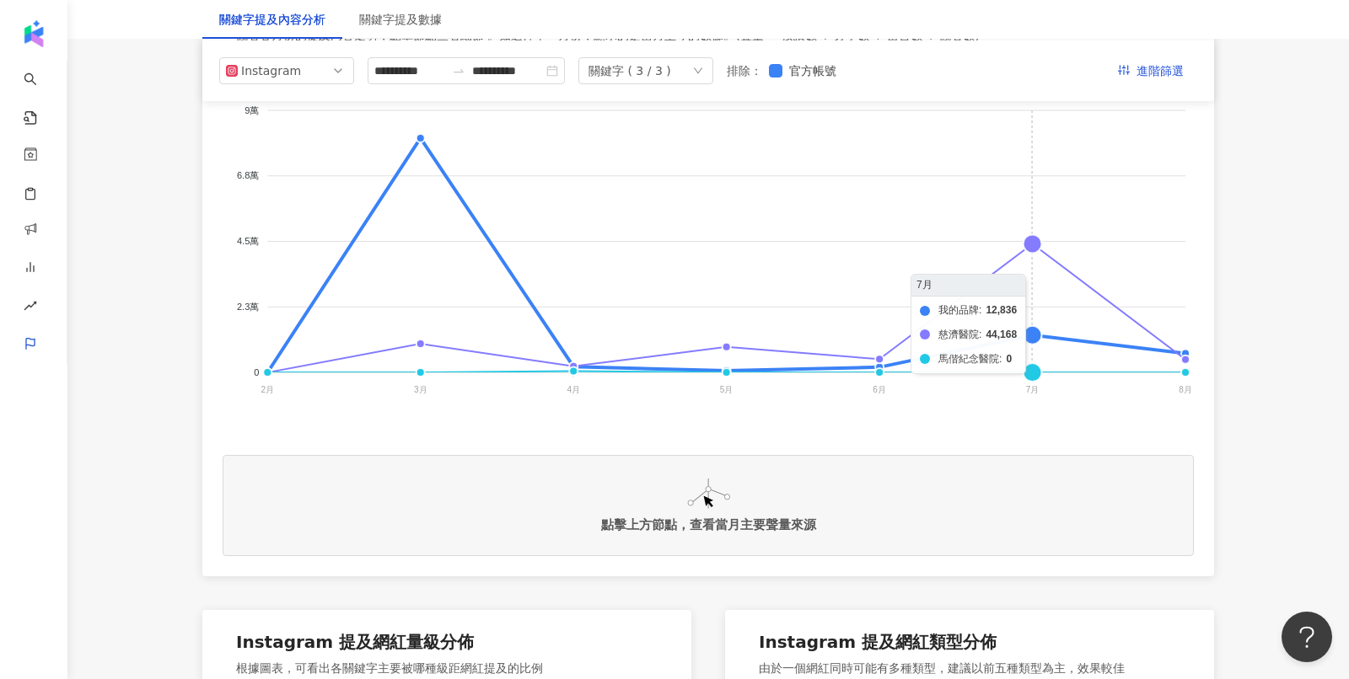
click at [1026, 240] on foreignobject "我的品牌 慈濟醫院 馬偕紀念醫院" at bounding box center [708, 253] width 971 height 337
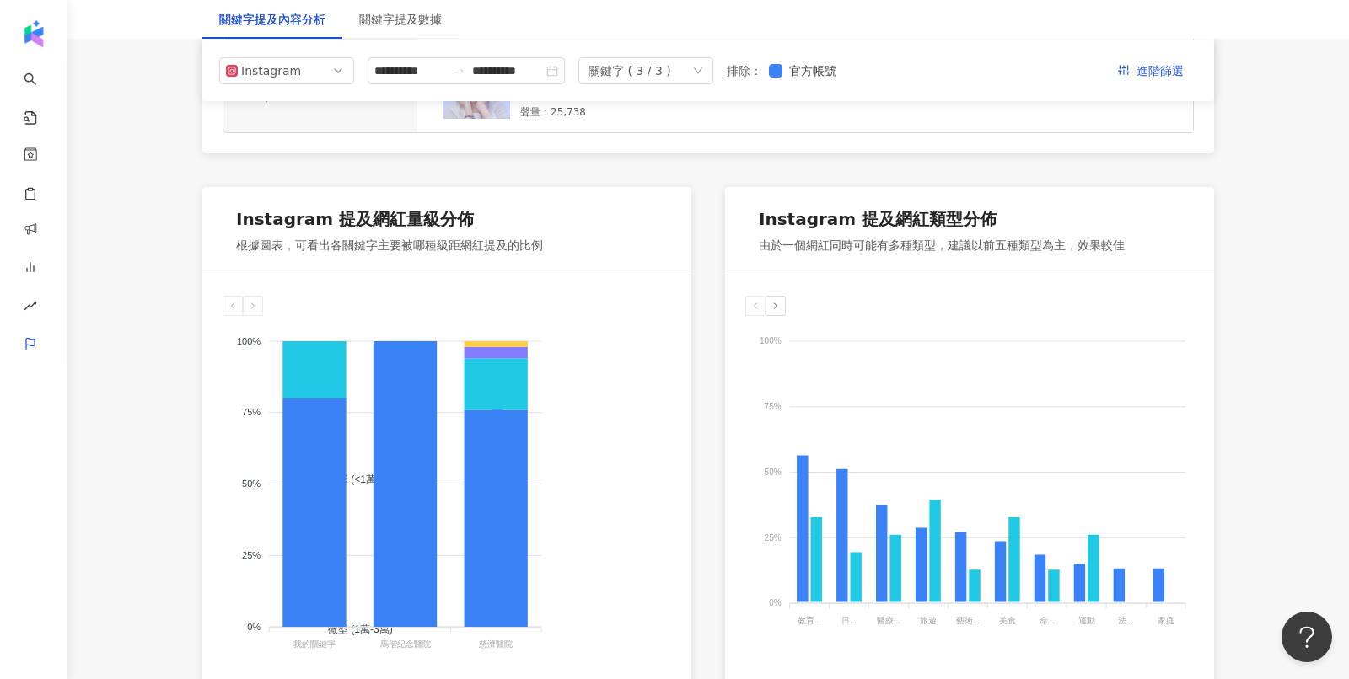
scroll to position [0, 0]
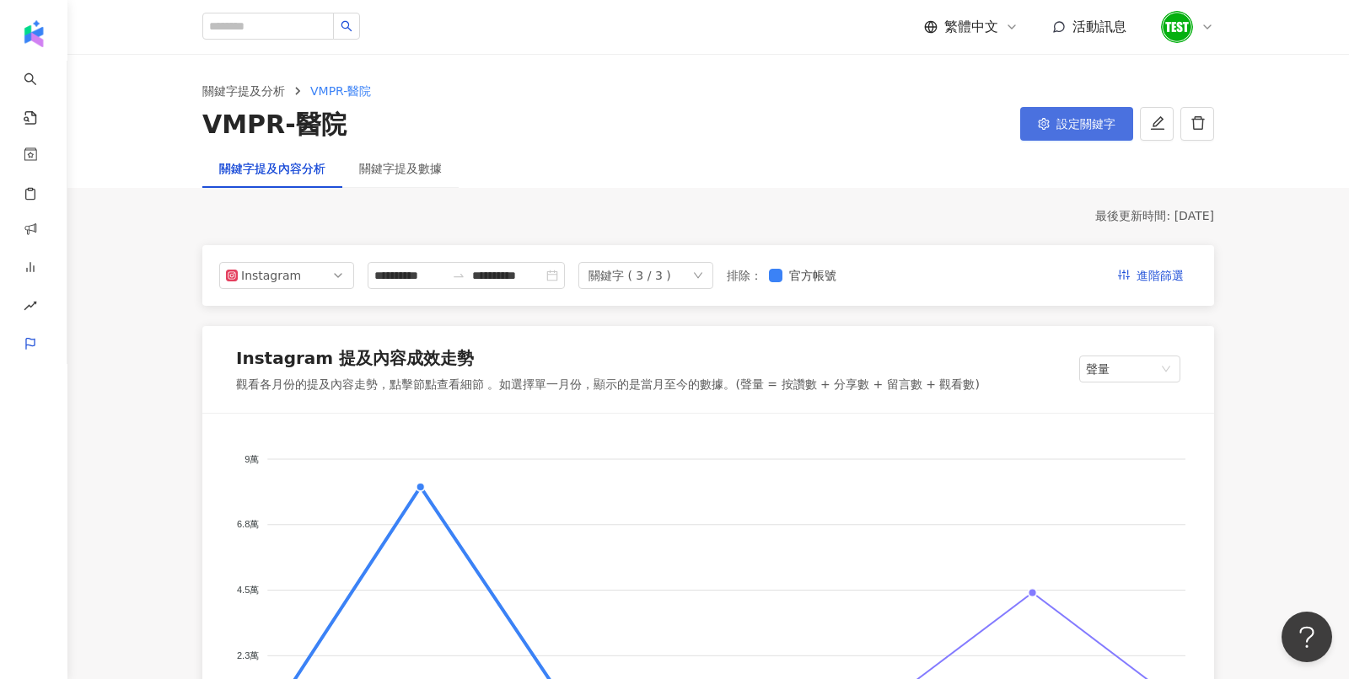
click at [1079, 117] on span "設定關鍵字" at bounding box center [1085, 123] width 59 height 13
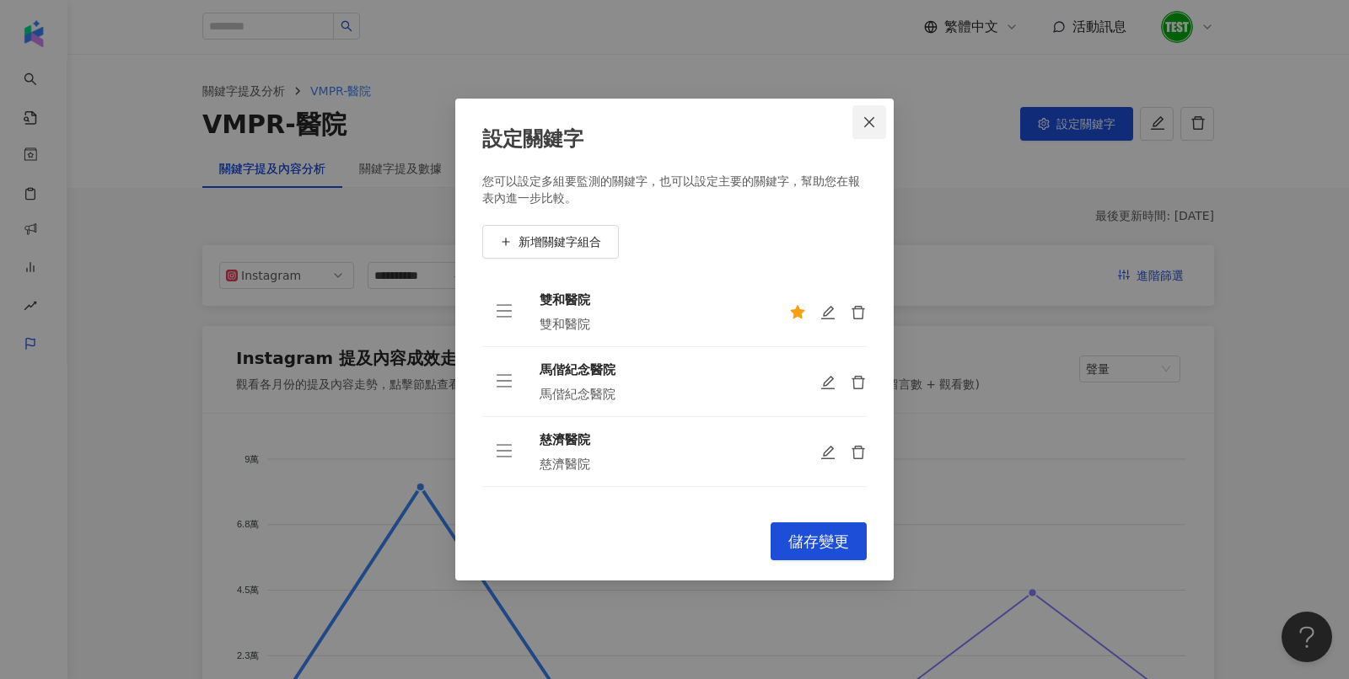
click at [886, 117] on span "Close" at bounding box center [869, 121] width 34 height 13
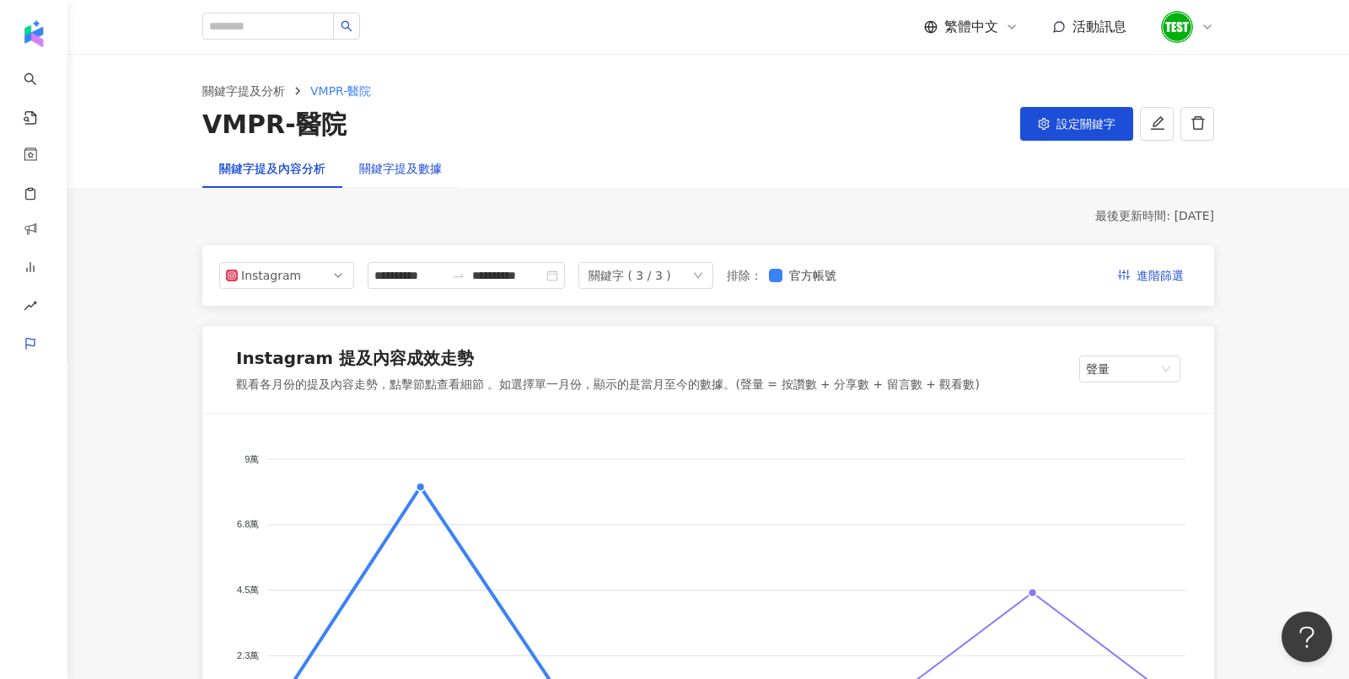
click at [428, 160] on div "關鍵字提及數據" at bounding box center [400, 168] width 83 height 19
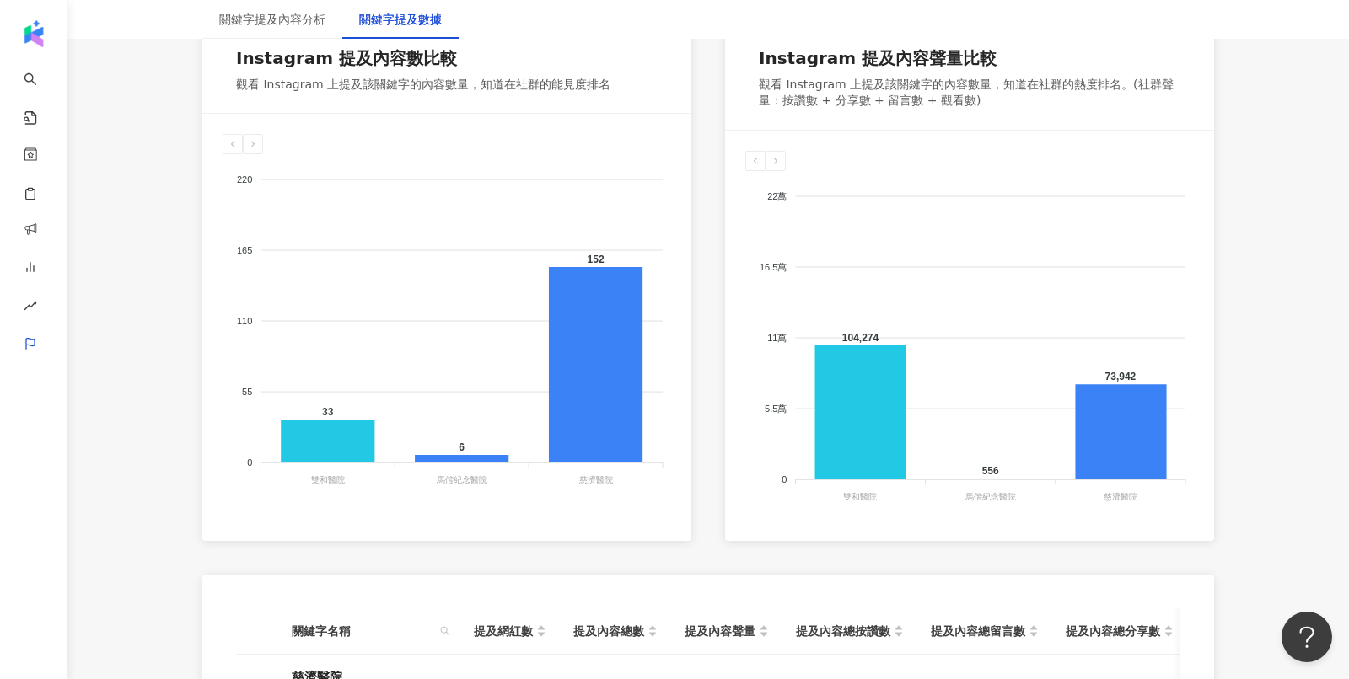
scroll to position [303, 0]
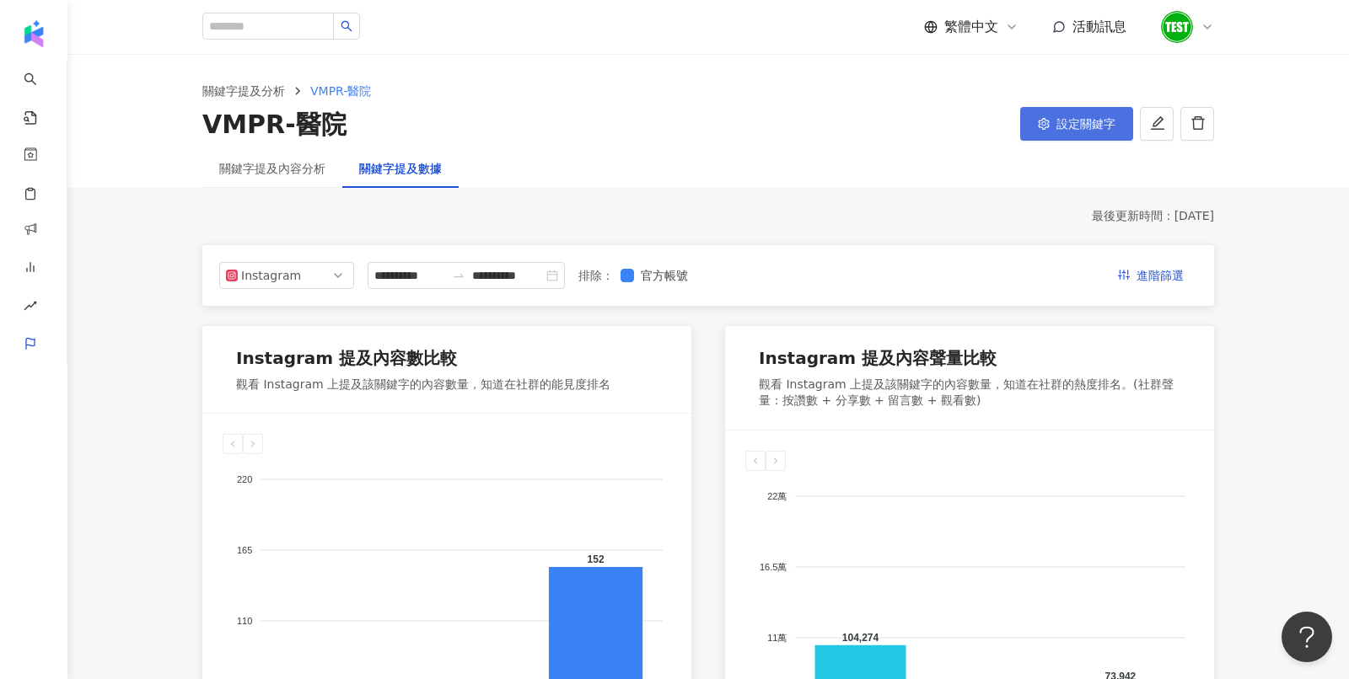
click at [1088, 130] on button "設定關鍵字" at bounding box center [1076, 124] width 113 height 34
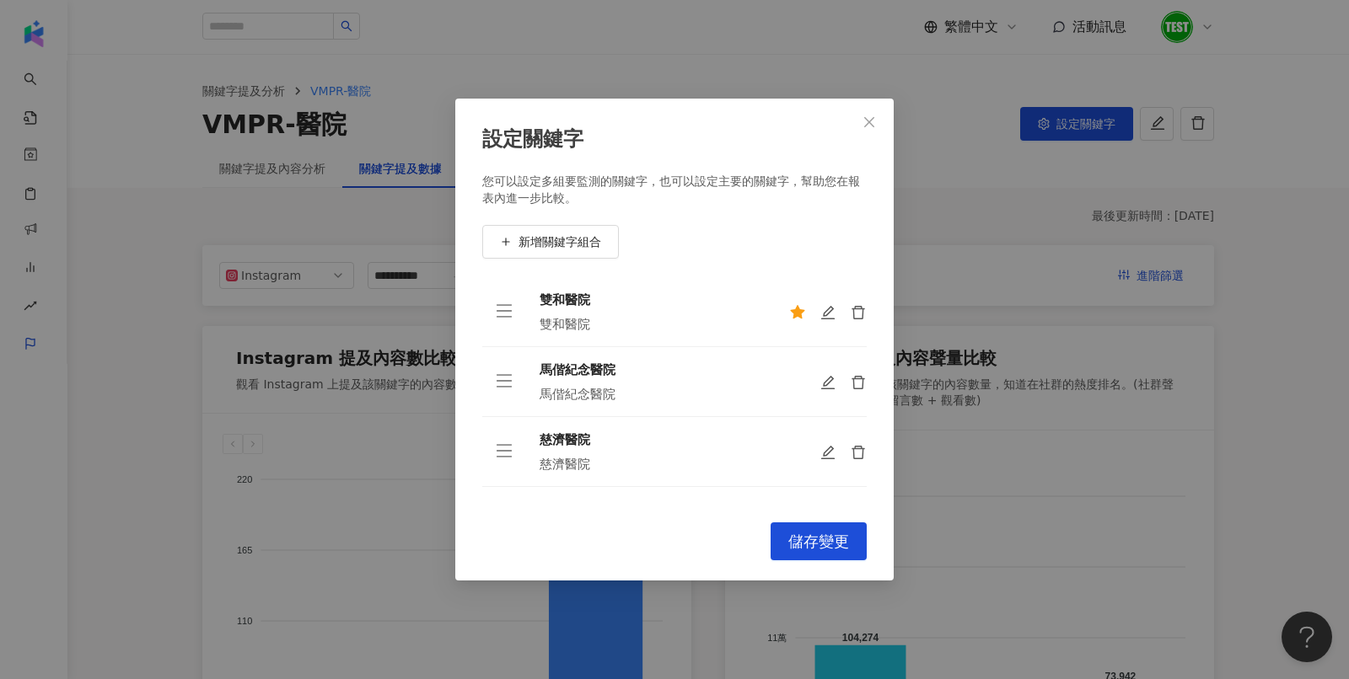
click at [961, 246] on div "設定關鍵字 您可以設定多組要監測的關鍵字，也可以設定主要的關鍵字，幫助您在報表內進一步比較。 新增關鍵字組合 雙和醫院 雙和醫院 [GEOGRAPHIC_DA…" at bounding box center [674, 339] width 1349 height 679
click at [835, 319] on icon "edit" at bounding box center [828, 312] width 17 height 17
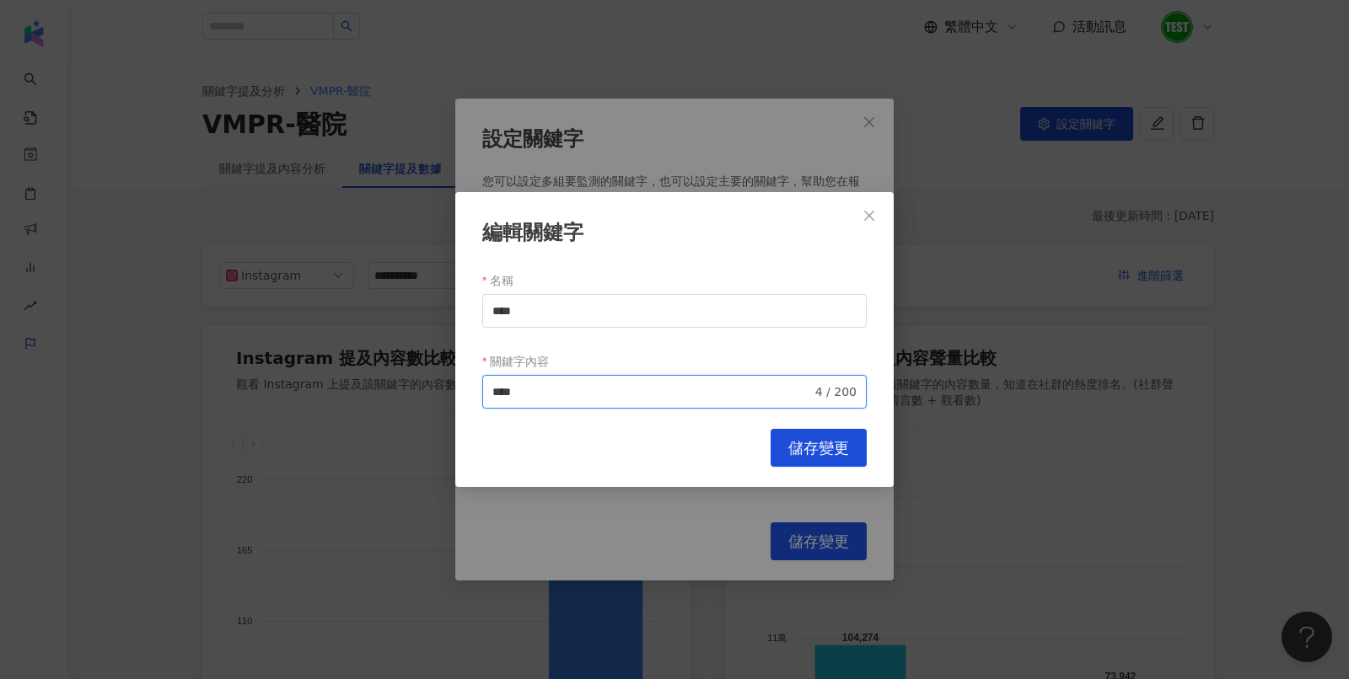
click at [620, 397] on input "****" at bounding box center [651, 392] width 319 height 19
type input "**********"
click at [808, 440] on span "儲存變更" at bounding box center [818, 448] width 61 height 19
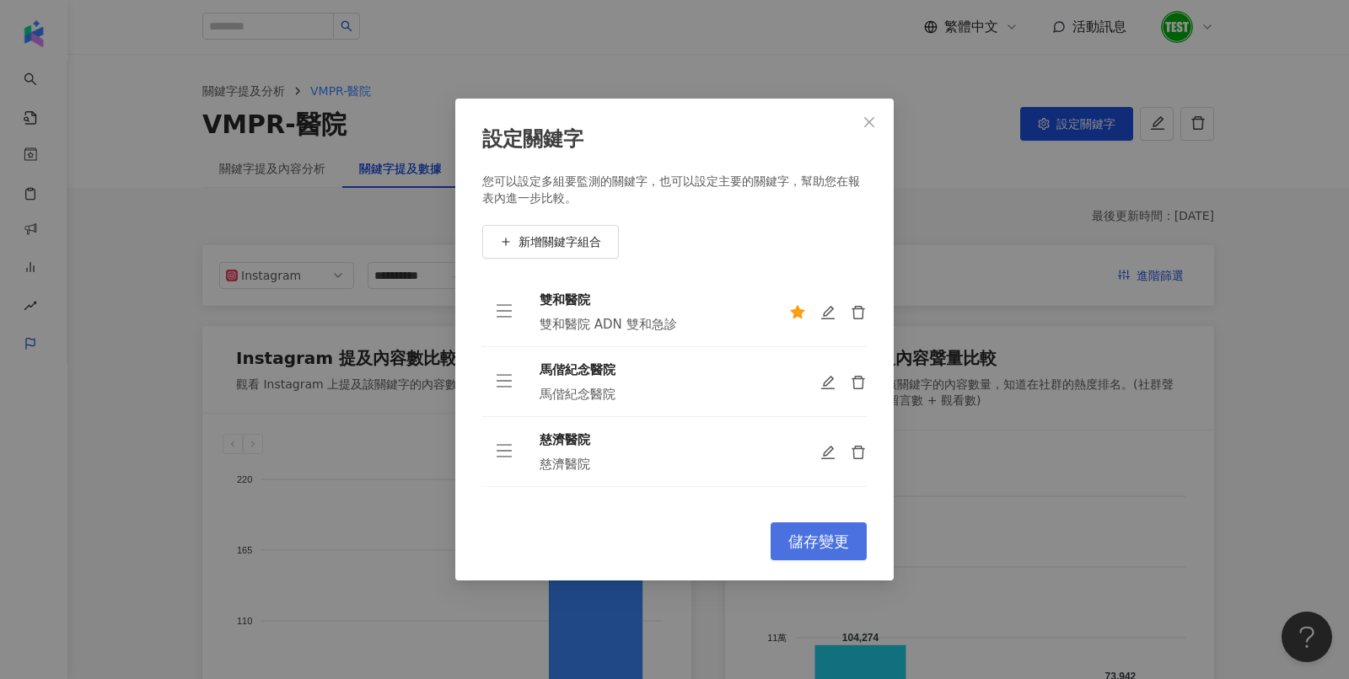
click at [806, 543] on span "儲存變更" at bounding box center [818, 542] width 61 height 19
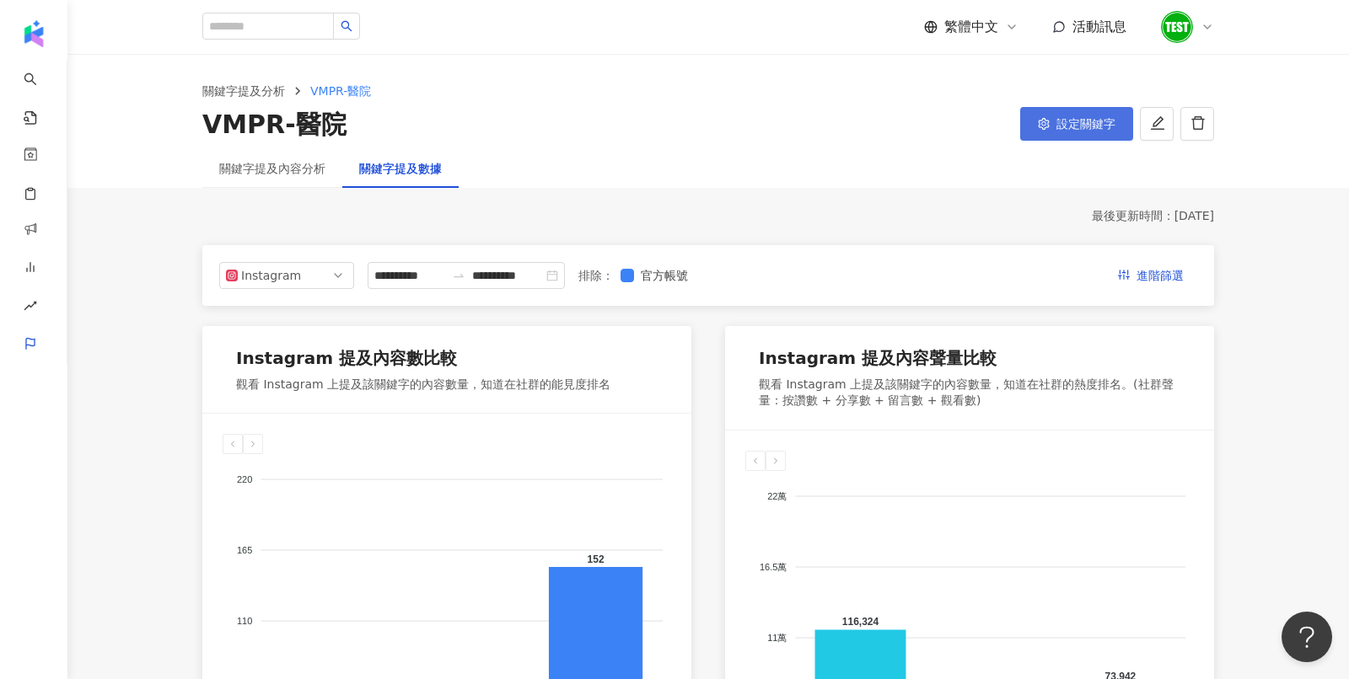
click at [1076, 111] on button "設定關鍵字" at bounding box center [1076, 124] width 113 height 34
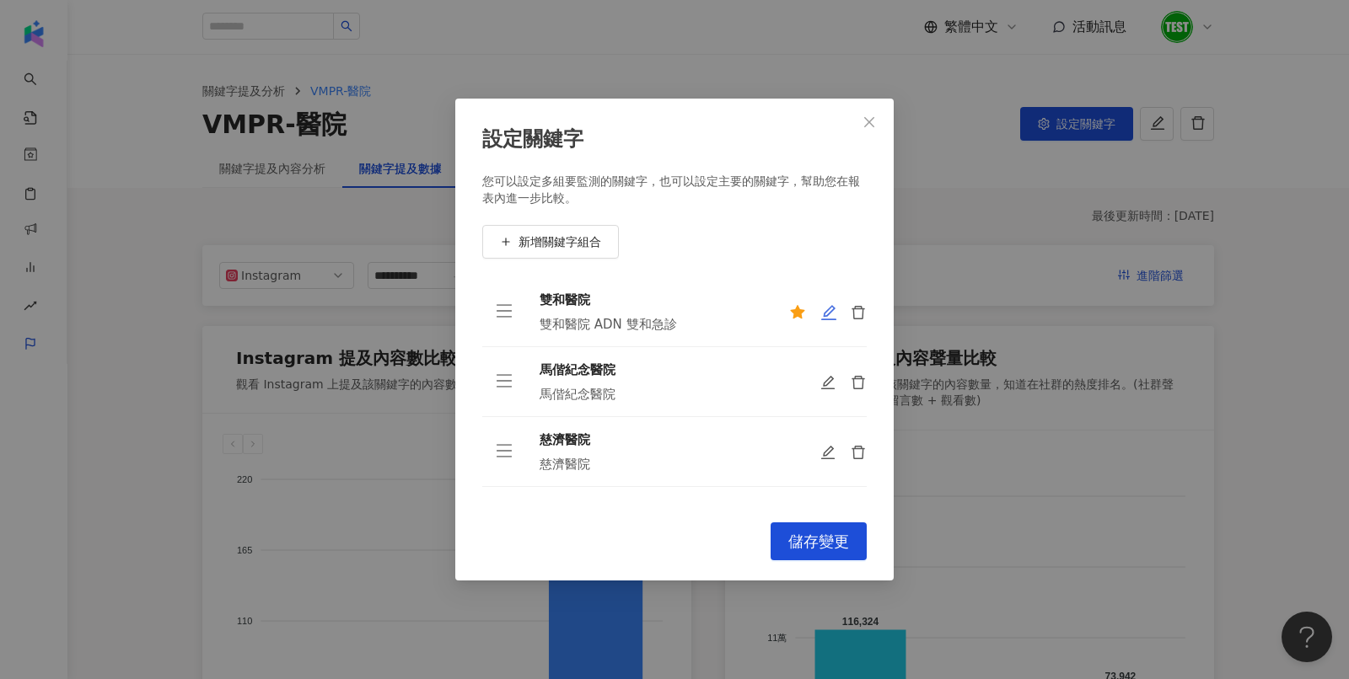
click at [832, 309] on icon "edit" at bounding box center [828, 312] width 17 height 17
type input "****"
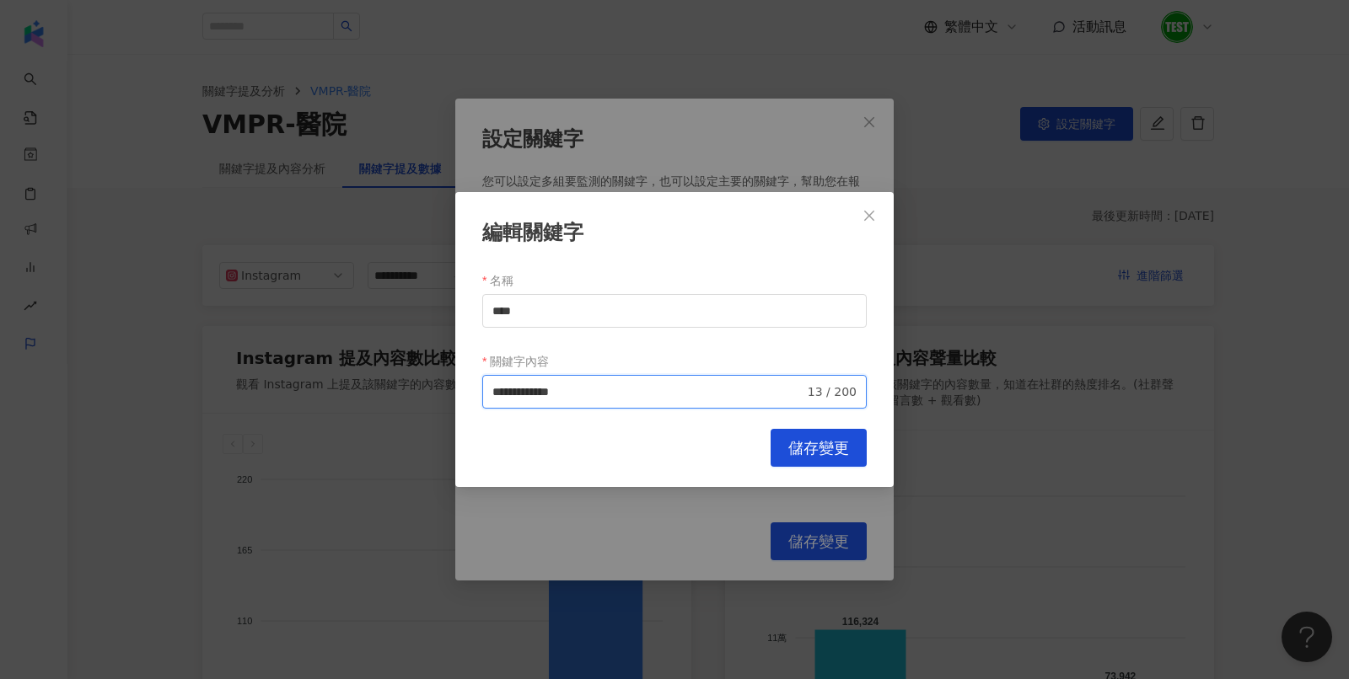
click at [679, 397] on input "**********" at bounding box center [648, 392] width 312 height 19
drag, startPoint x: 617, startPoint y: 391, endPoint x: 653, endPoint y: 391, distance: 36.2
click at [653, 391] on input "**********" at bounding box center [648, 392] width 312 height 19
type input "**********"
click at [803, 443] on span "儲存變更" at bounding box center [818, 448] width 61 height 19
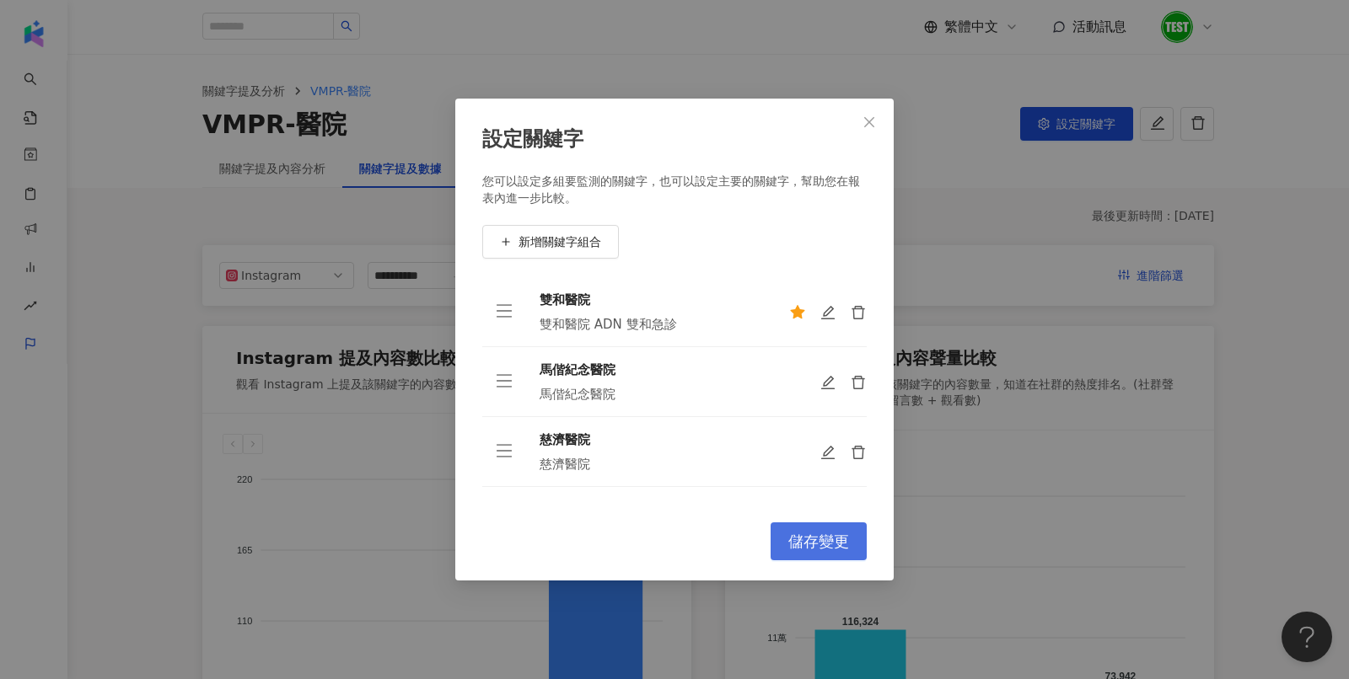
click at [802, 539] on span "儲存變更" at bounding box center [818, 542] width 61 height 19
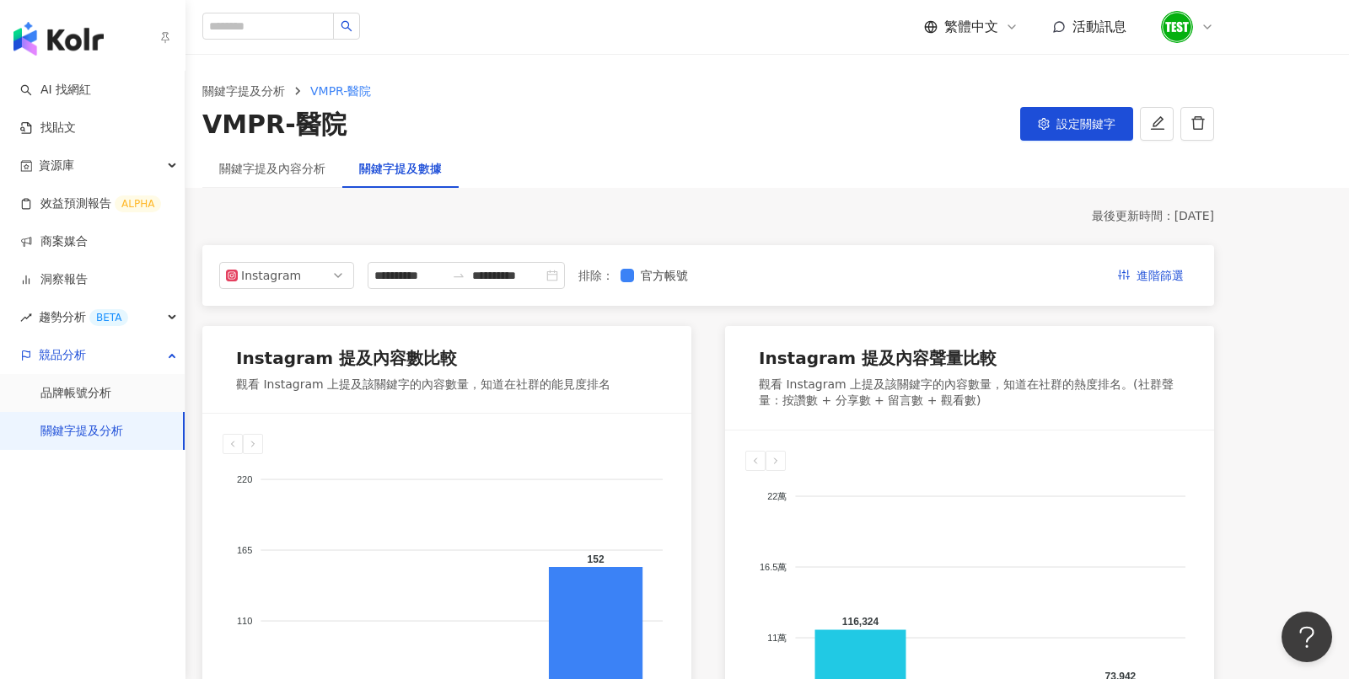
click at [123, 423] on link "關鍵字提及分析" at bounding box center [81, 431] width 83 height 17
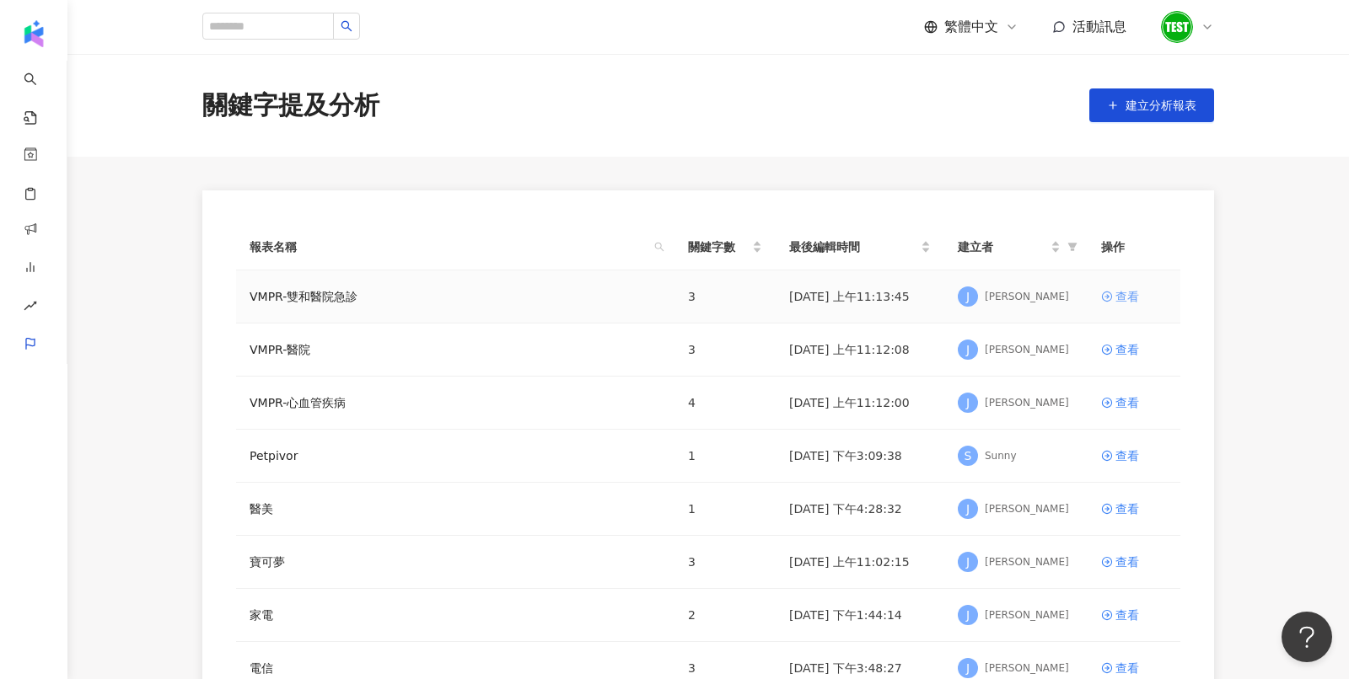
click at [1132, 295] on div "查看" at bounding box center [1127, 296] width 24 height 19
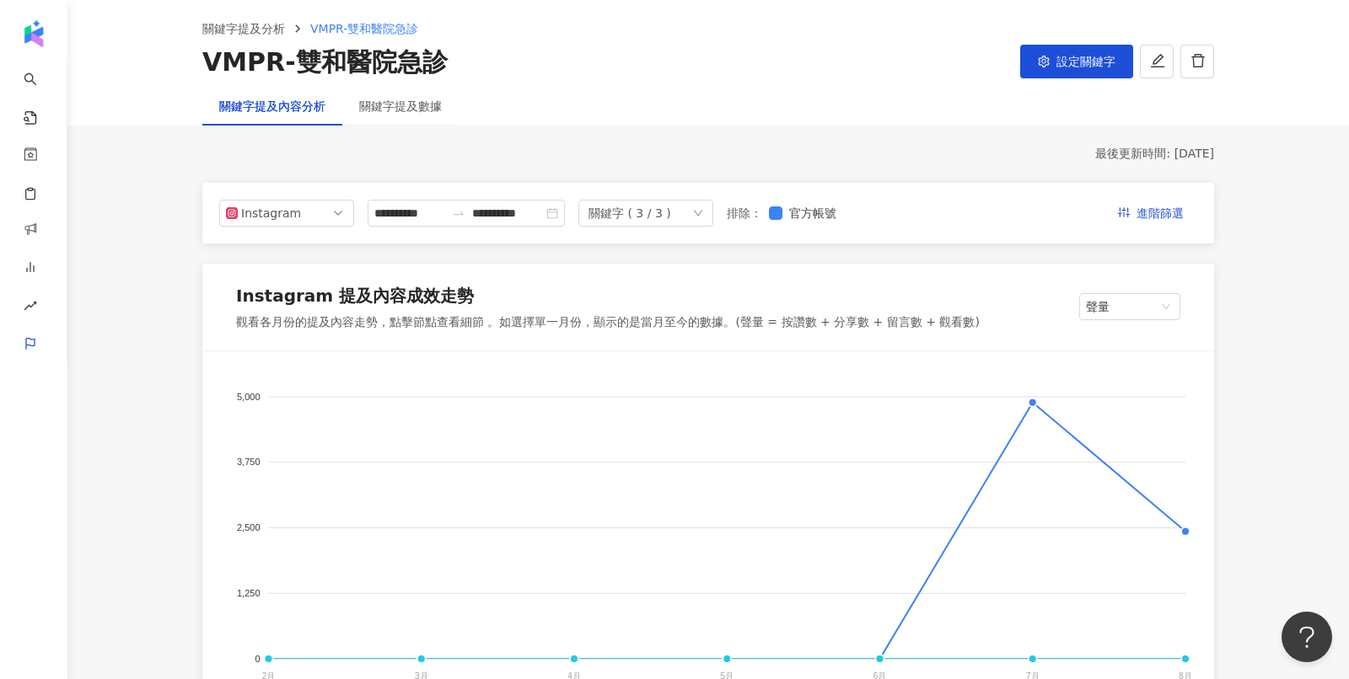
scroll to position [45, 0]
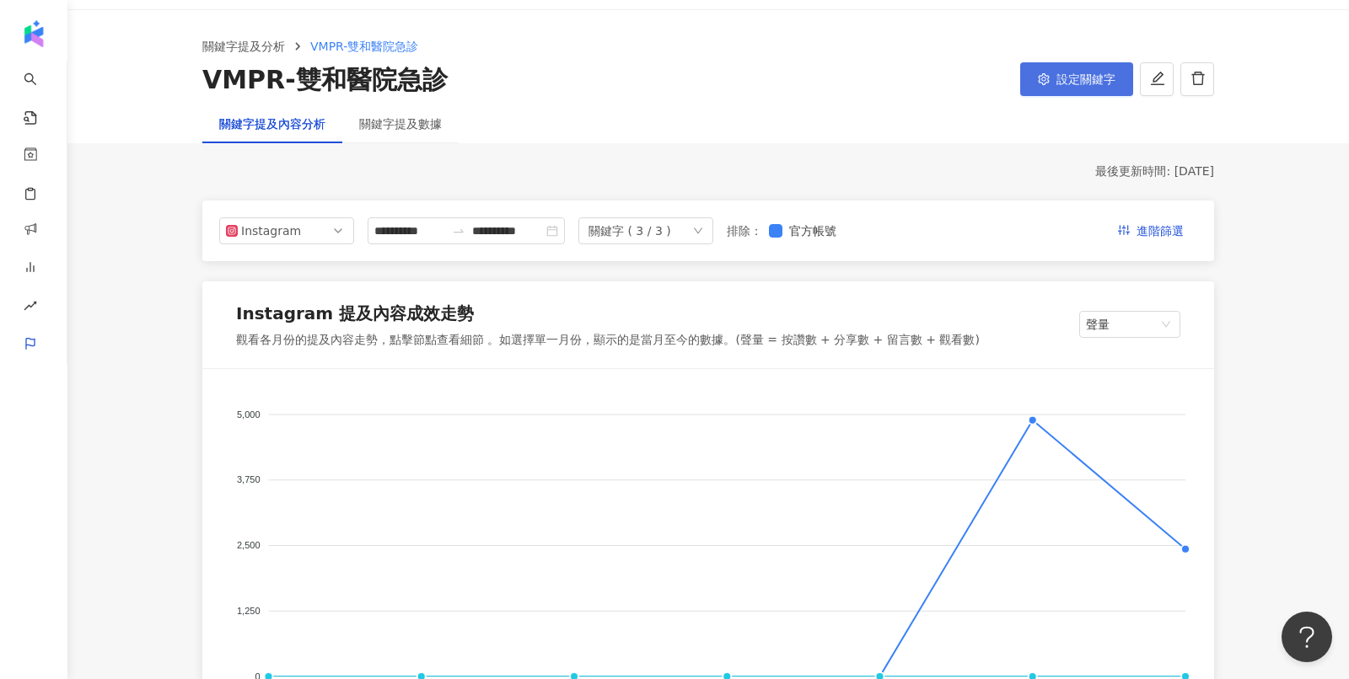
click at [1098, 73] on span "設定關鍵字" at bounding box center [1085, 78] width 59 height 13
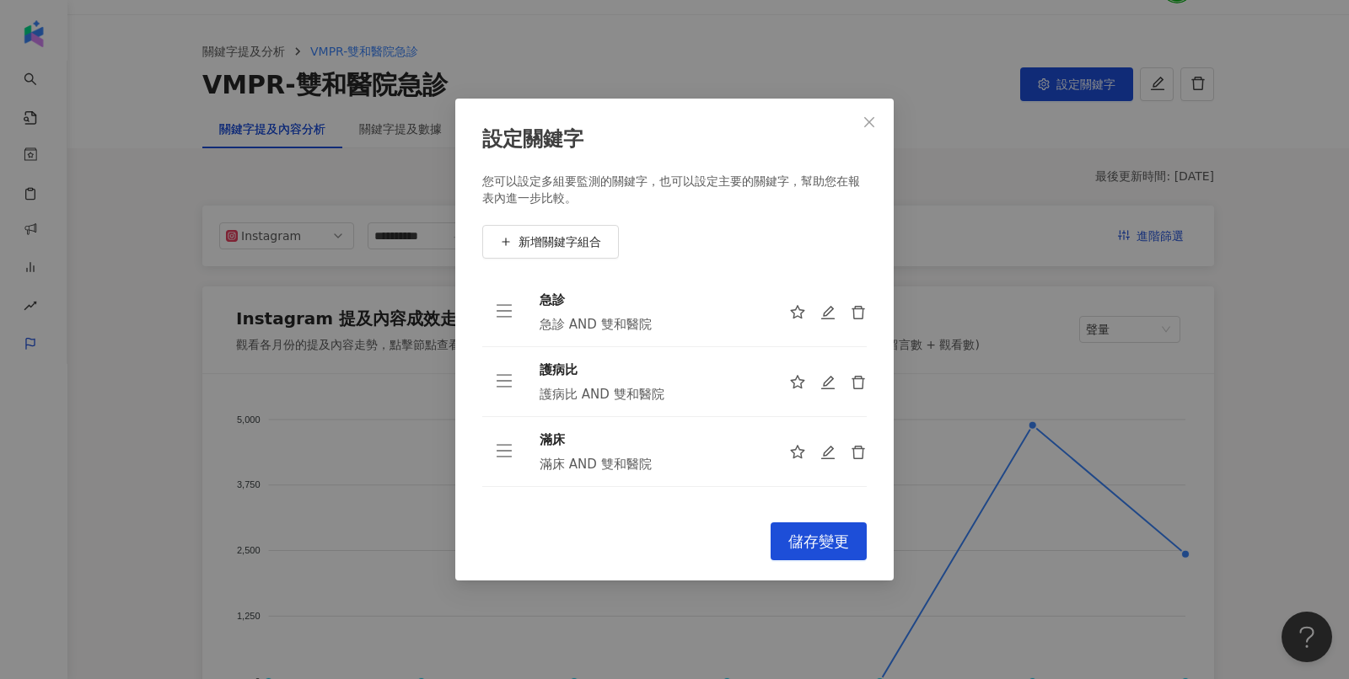
scroll to position [32, 0]
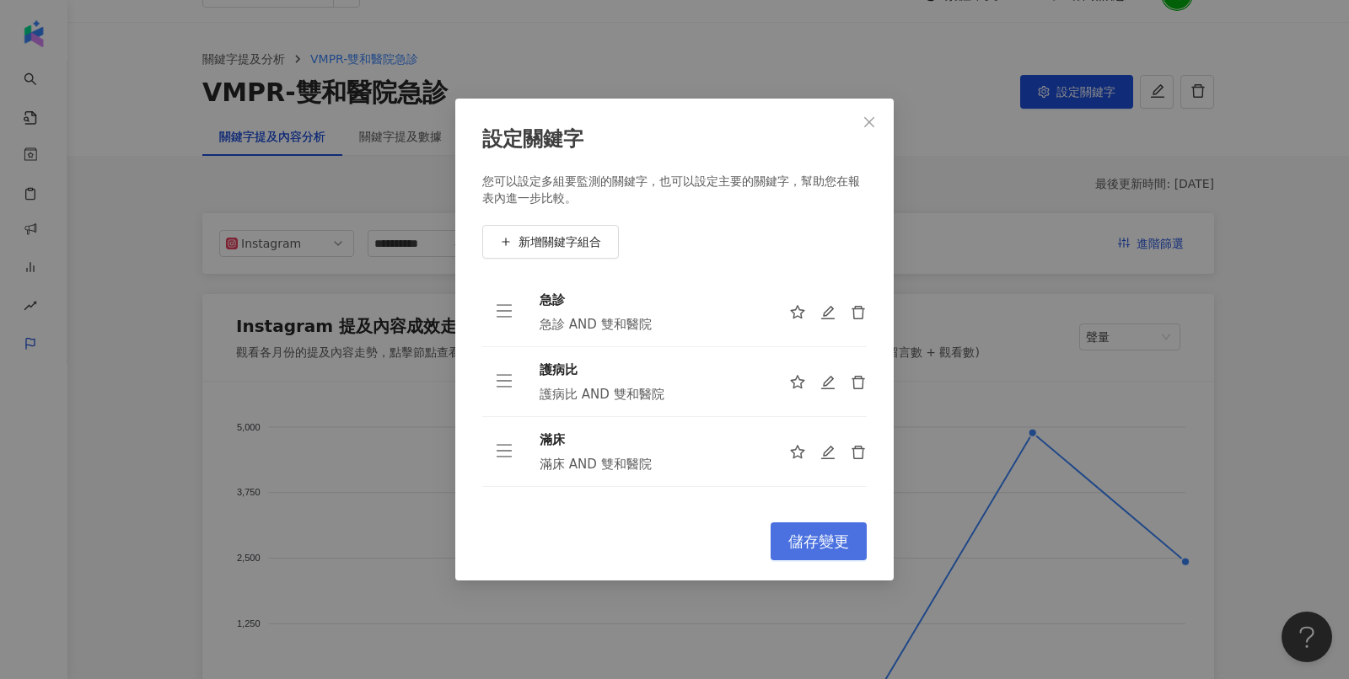
click at [803, 554] on button "儲存變更" at bounding box center [818, 542] width 96 height 38
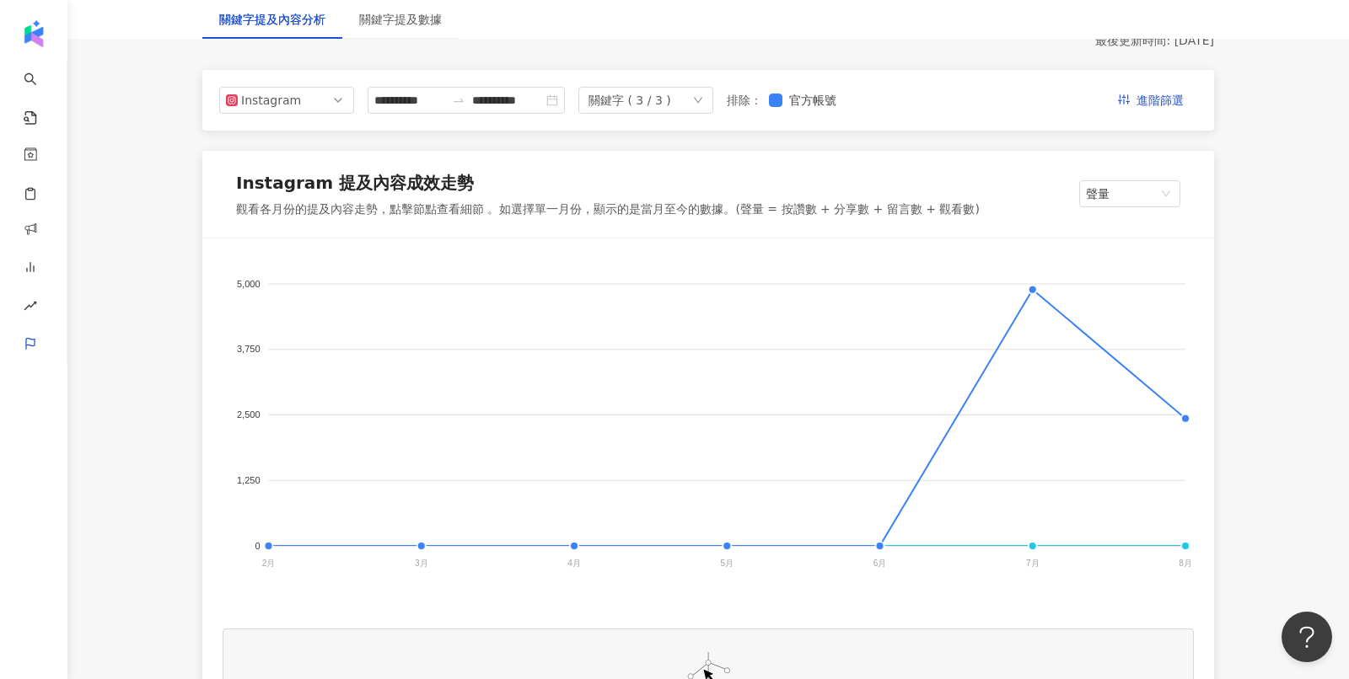
scroll to position [204, 0]
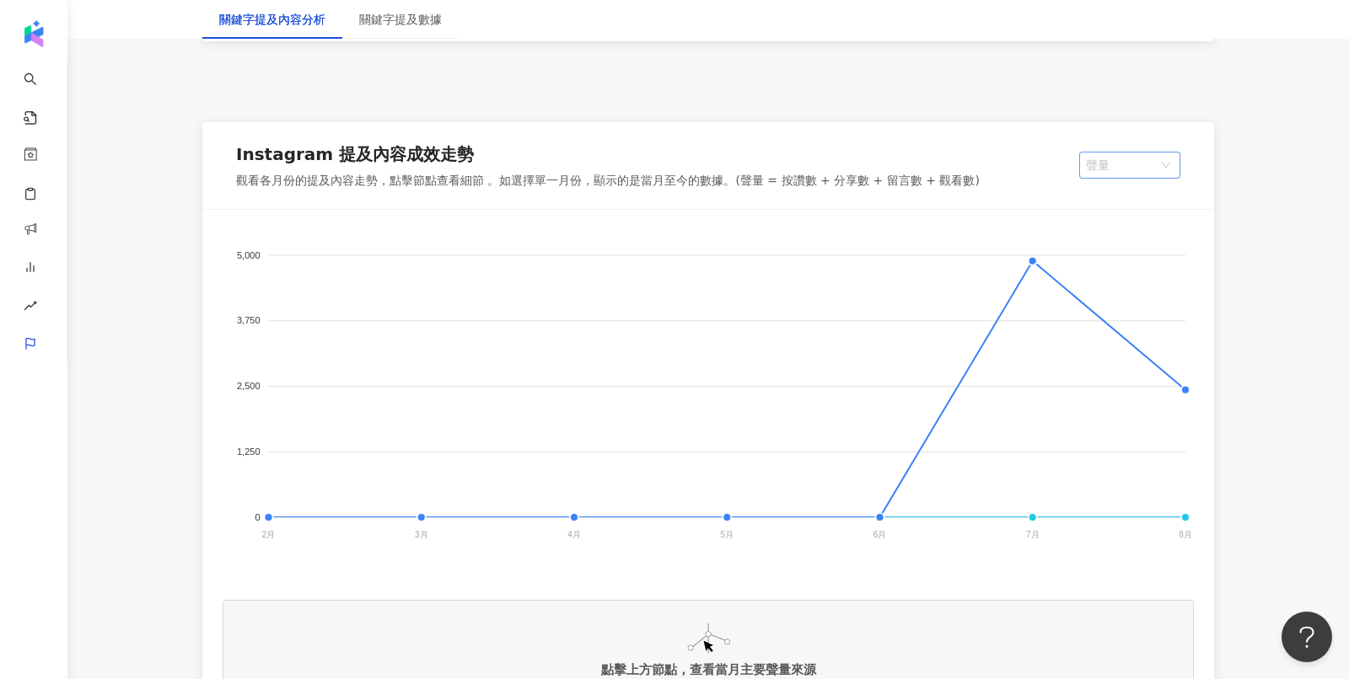
click at [1176, 165] on div "聲量" at bounding box center [1129, 165] width 101 height 27
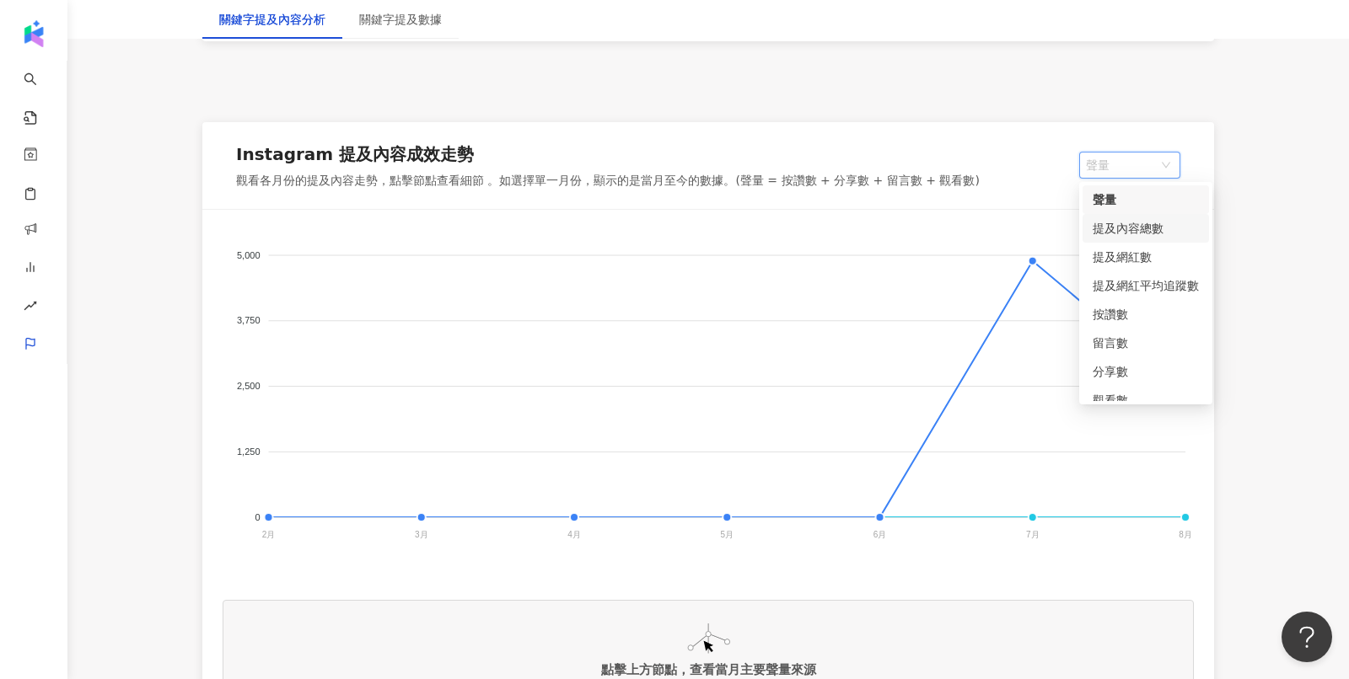
click at [1126, 234] on div "提及內容總數" at bounding box center [1146, 228] width 106 height 19
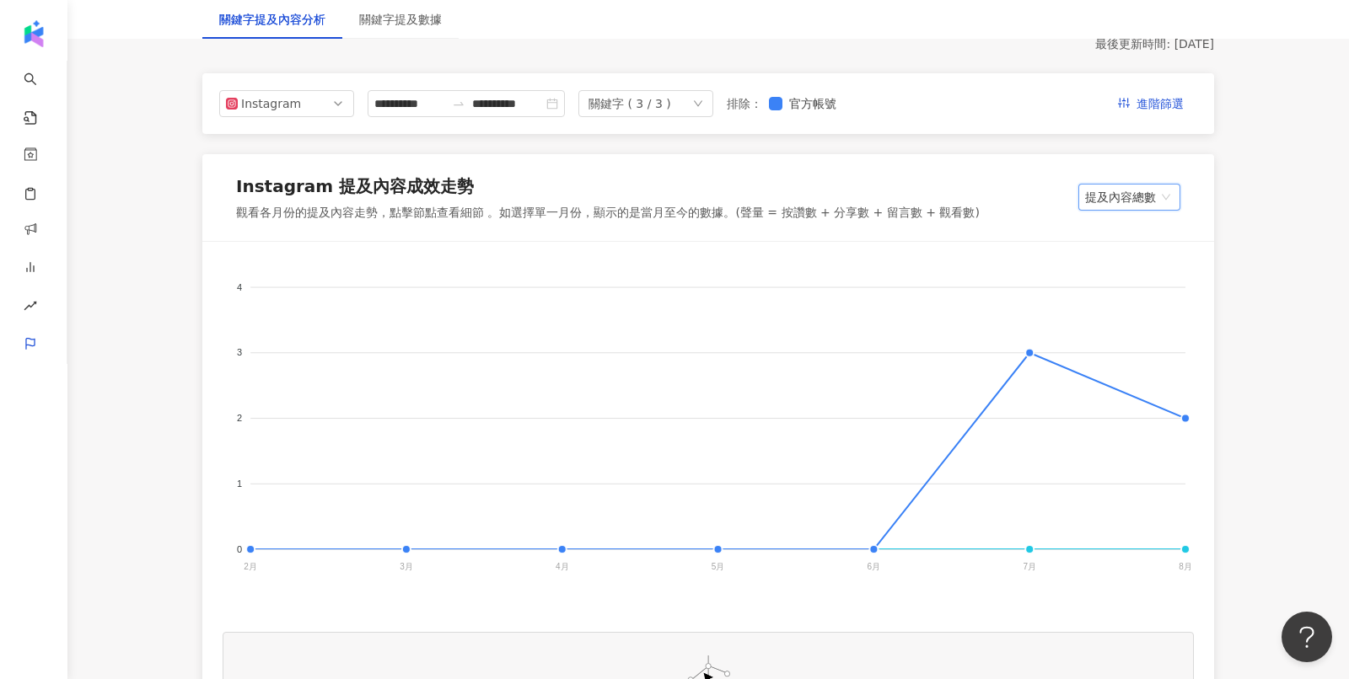
scroll to position [165, 0]
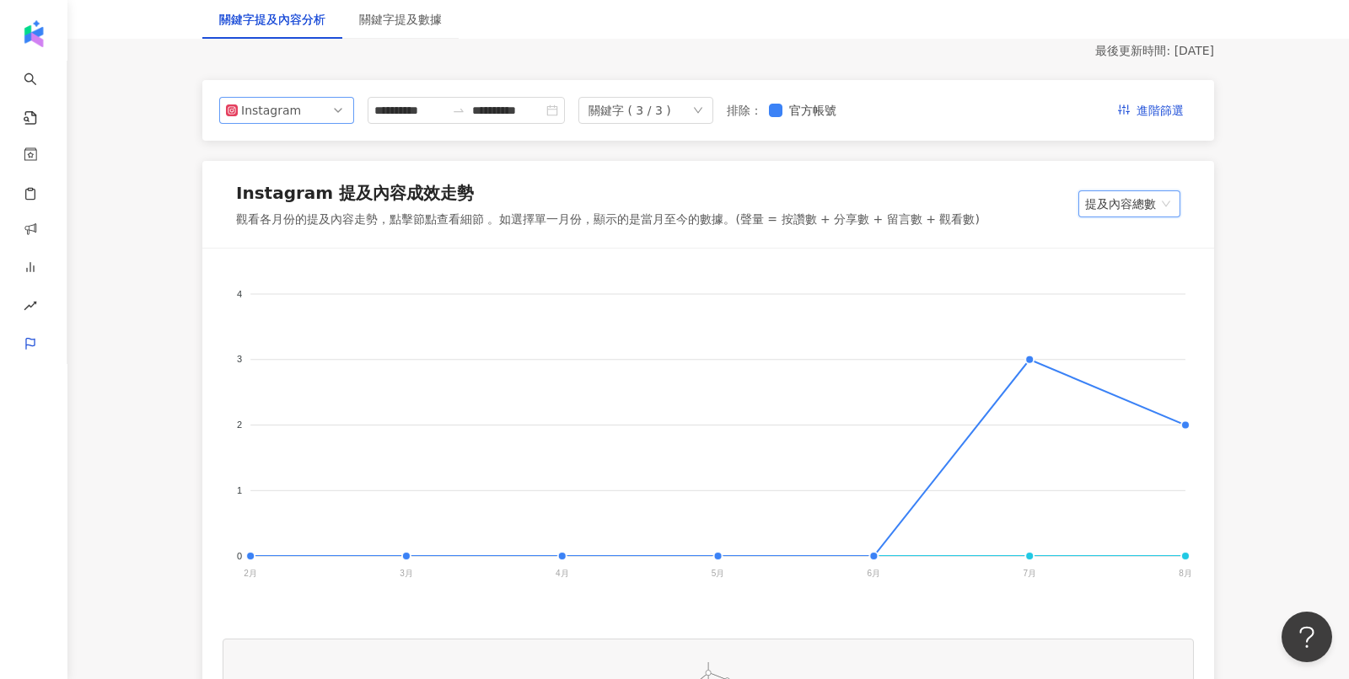
click at [304, 113] on span "Instagram" at bounding box center [286, 110] width 121 height 25
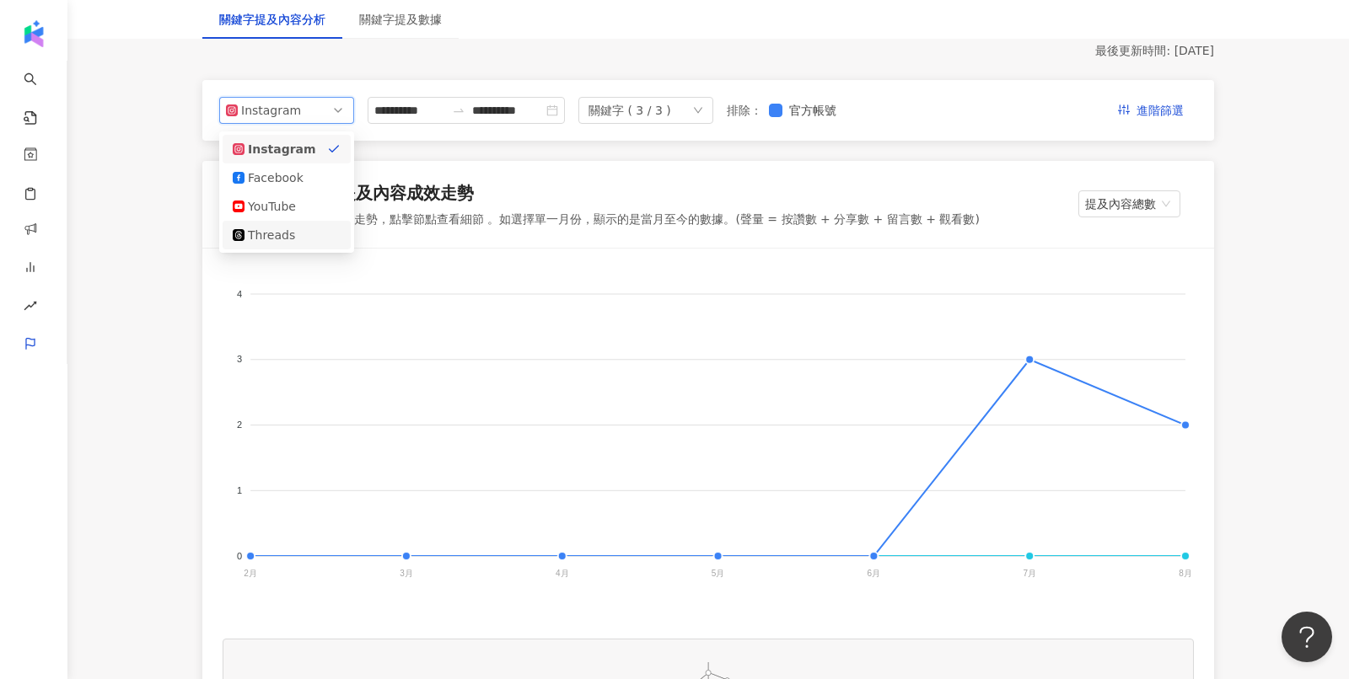
click at [312, 237] on div "Threads" at bounding box center [287, 235] width 108 height 19
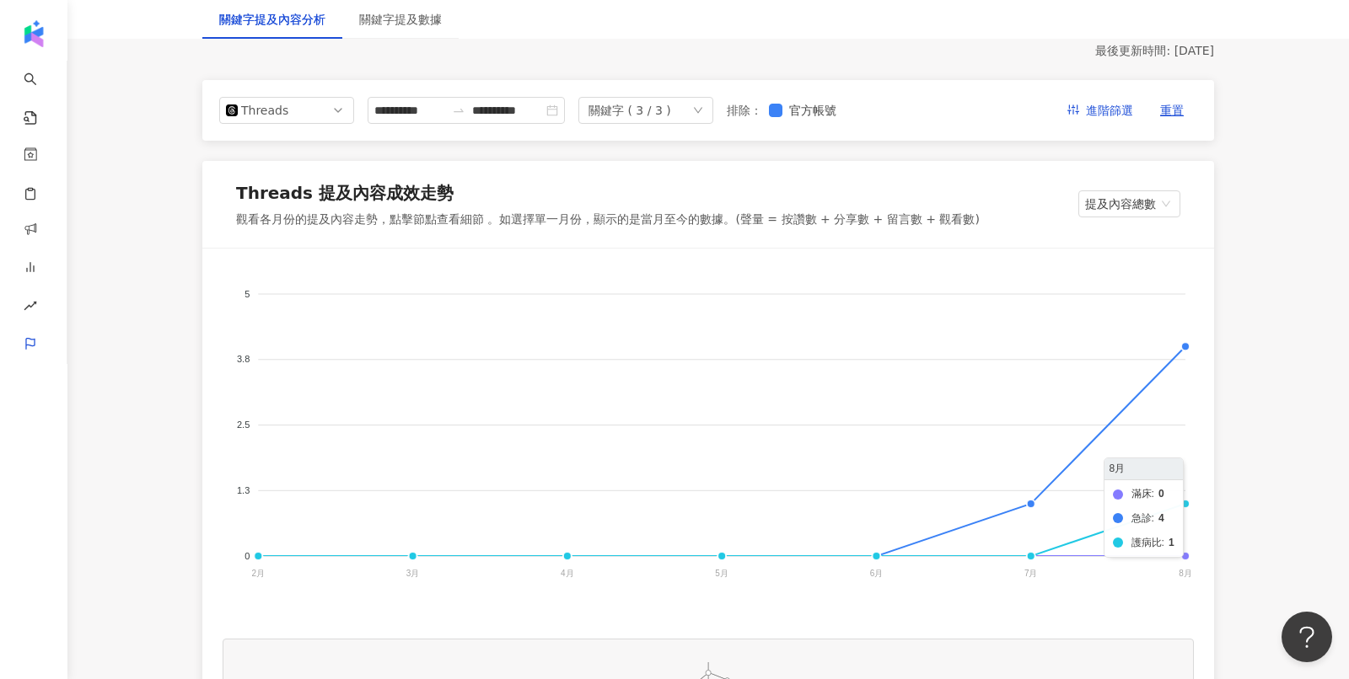
click at [1188, 502] on foreignobject "滿床 急診 護病比" at bounding box center [708, 437] width 971 height 337
click at [1184, 502] on foreignobject "滿床 急診 護病比" at bounding box center [708, 437] width 971 height 337
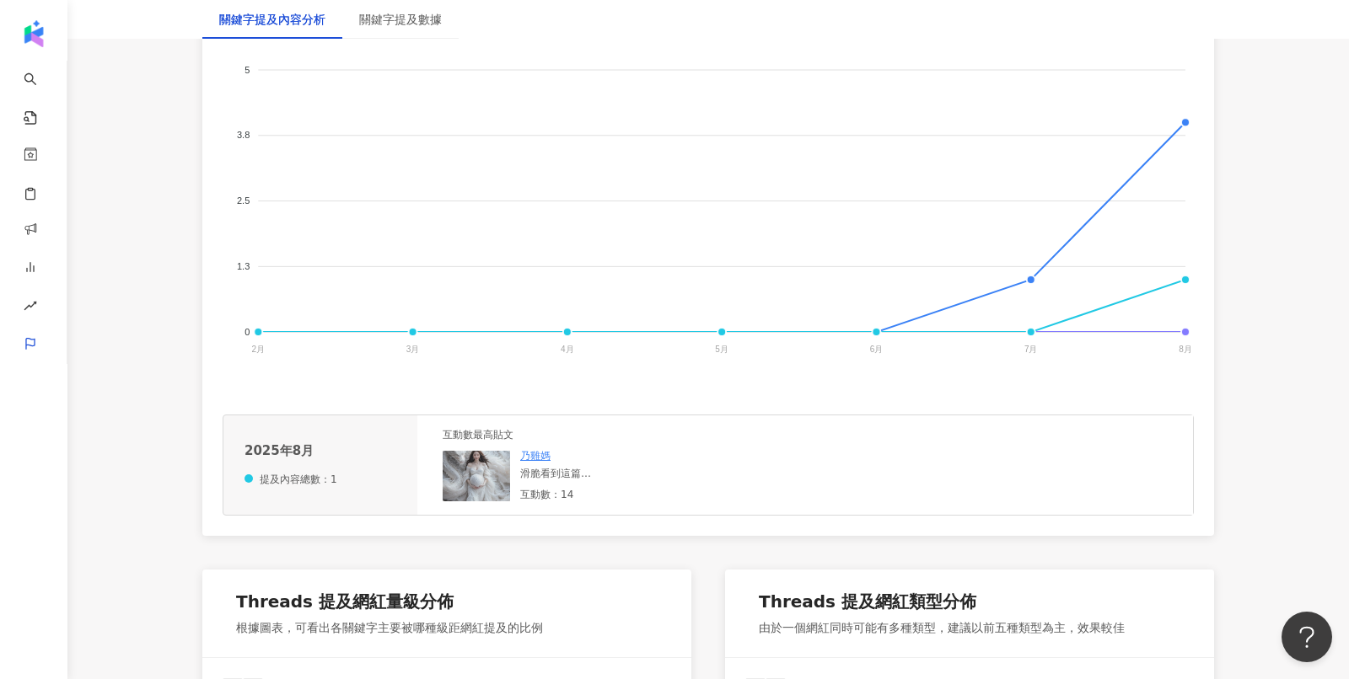
scroll to position [405, 0]
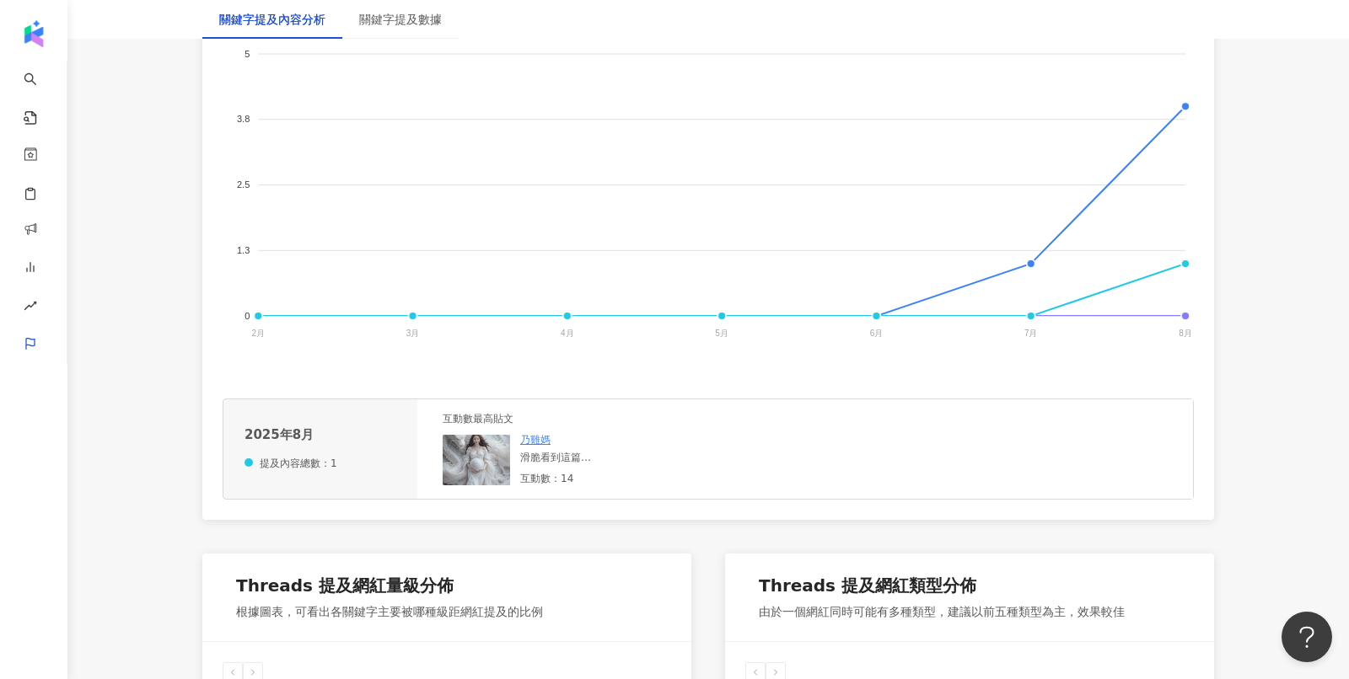
click at [463, 452] on img at bounding box center [476, 460] width 67 height 51
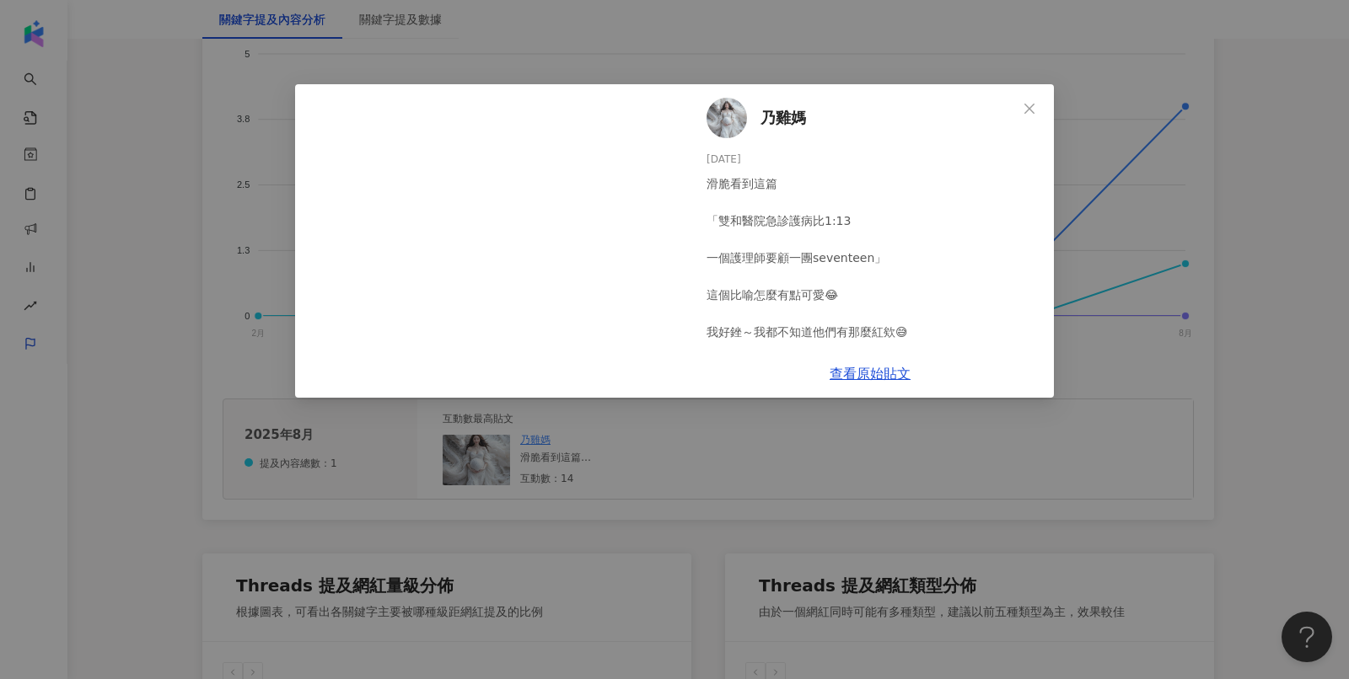
scroll to position [17, 0]
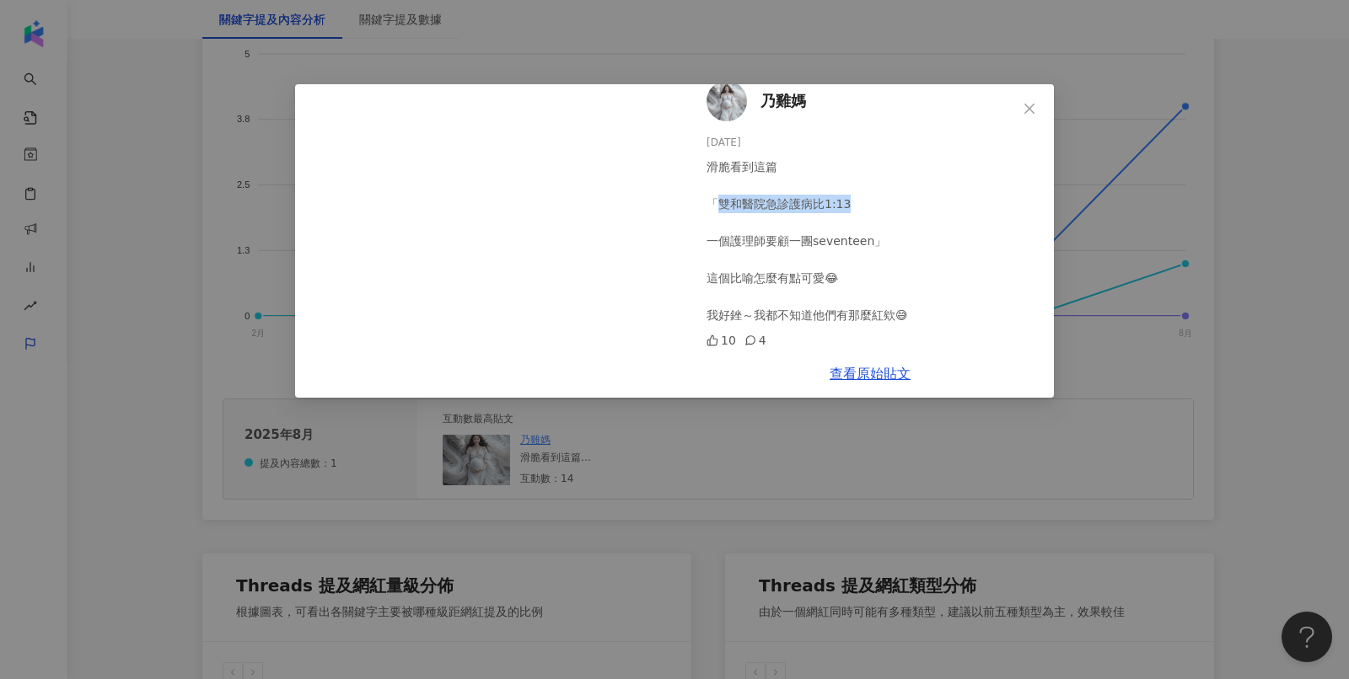
drag, startPoint x: 720, startPoint y: 209, endPoint x: 860, endPoint y: 210, distance: 139.9
click at [860, 210] on div "滑脆看到這篇 「雙和醫院急診護病比1:13 一個護理師要顧一團seventeen」 這個比喻怎麼有點可愛😂 我好銼～我都不知道他們有那麼紅欸😅" at bounding box center [873, 241] width 334 height 167
click at [1133, 229] on div "乃雞媽 [DATE] 滑脆看到這篇 「雙和醫院急診護病比1:13 一個護理師要顧一團seventeen」 這個比喻怎麼有點可愛😂 我好銼～我都不知道他們有那麼…" at bounding box center [674, 339] width 1349 height 679
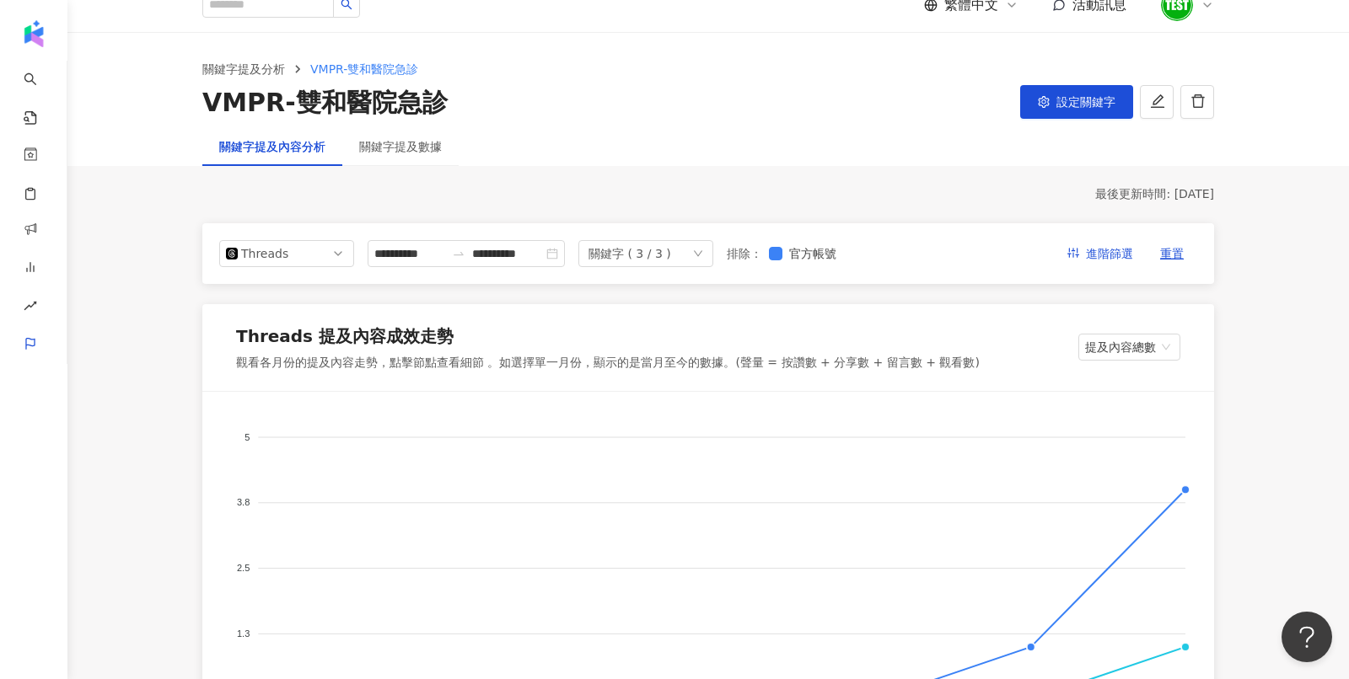
scroll to position [0, 0]
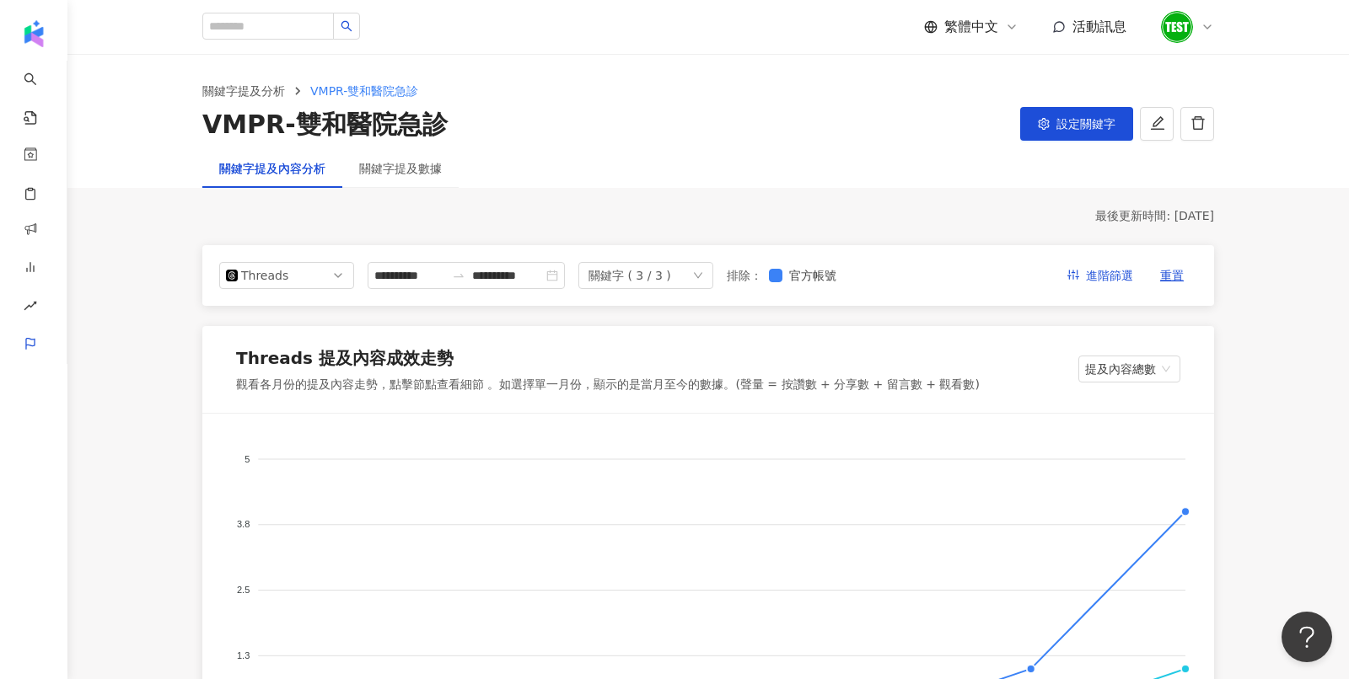
click at [411, 179] on div "關鍵字提及數據" at bounding box center [400, 168] width 116 height 39
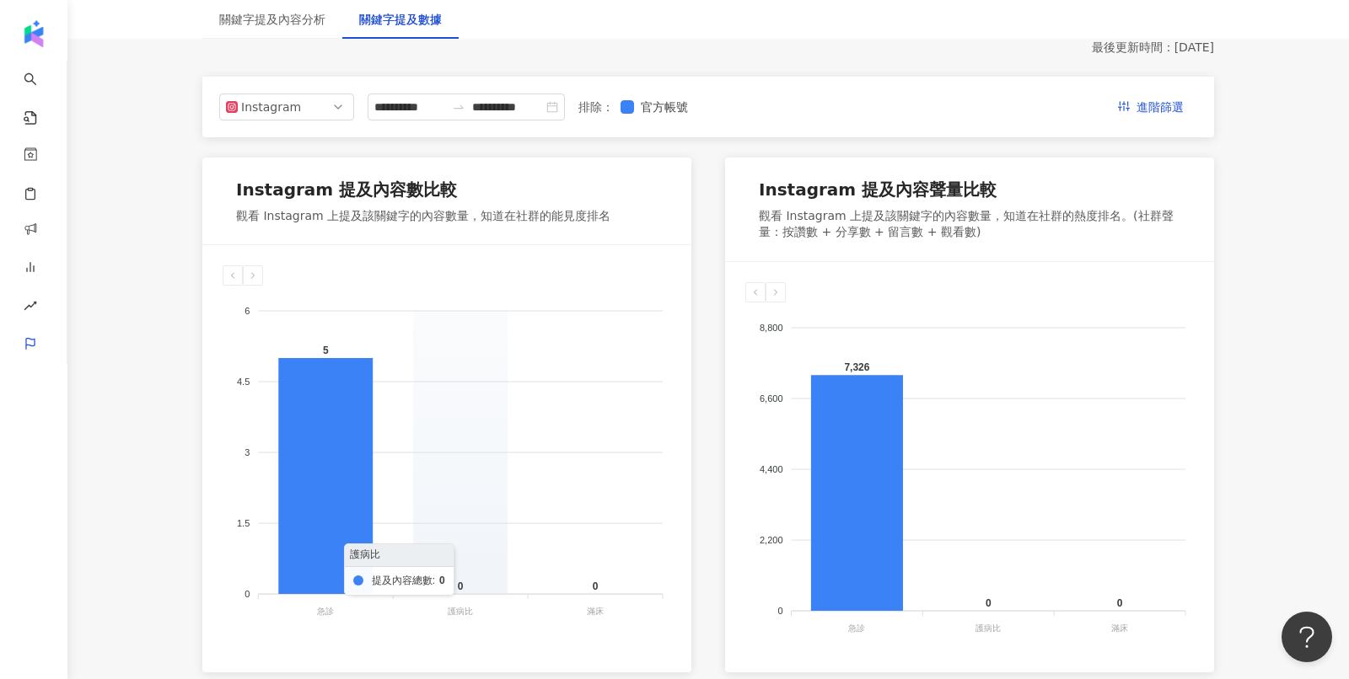
scroll to position [137, 0]
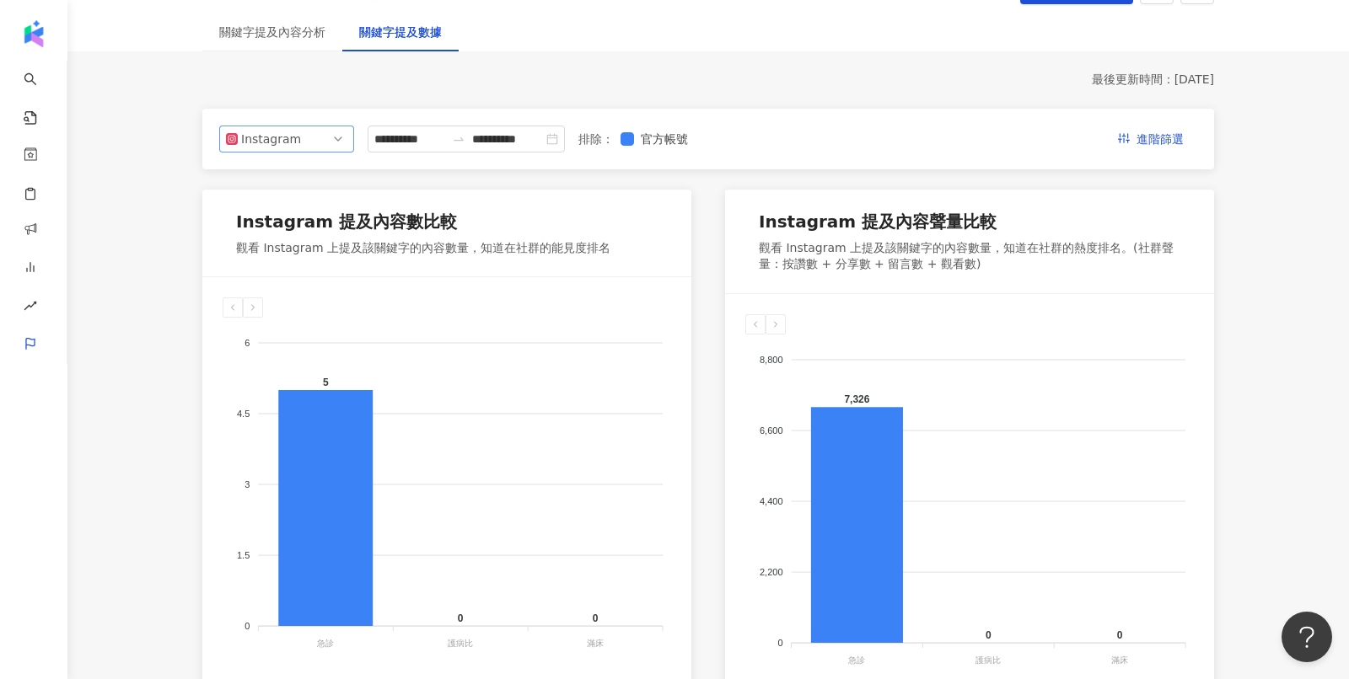
click at [278, 136] on div "Instagram" at bounding box center [268, 138] width 55 height 25
click at [317, 271] on div "Threads" at bounding box center [287, 264] width 108 height 19
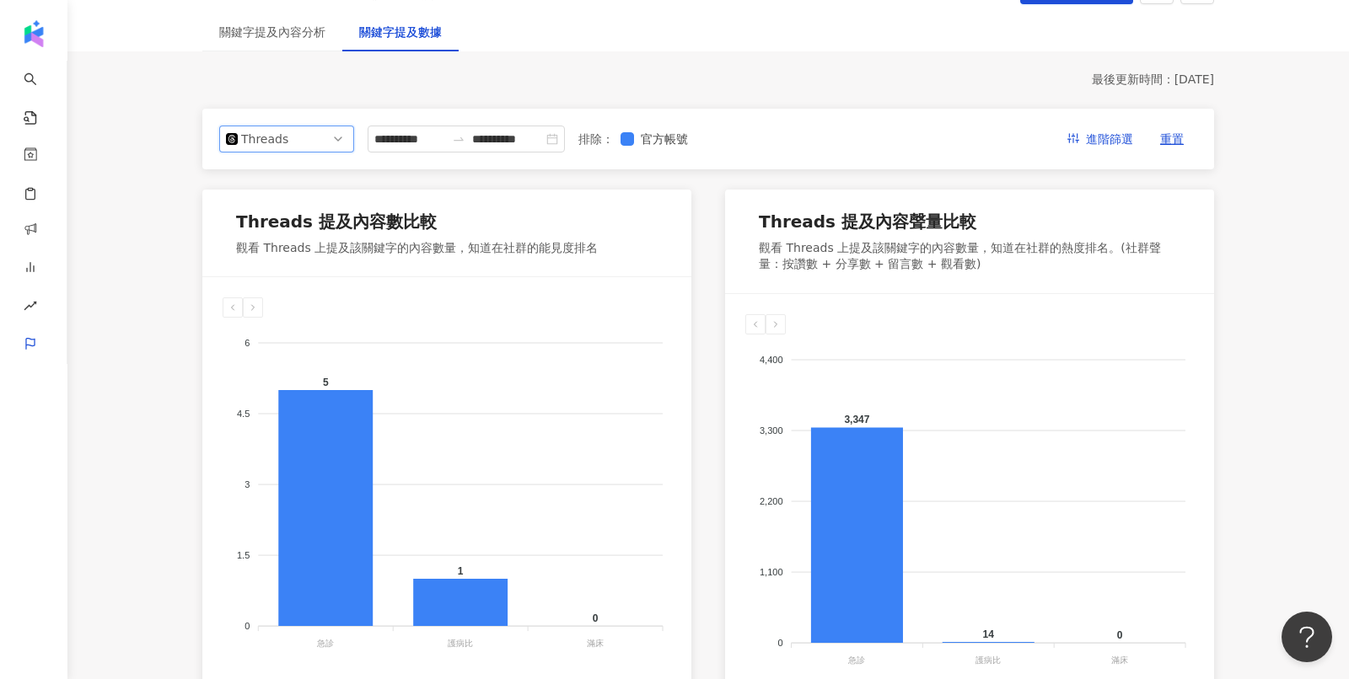
click at [291, 144] on div "Threads" at bounding box center [268, 138] width 55 height 25
click at [309, 214] on div "Facebook" at bounding box center [287, 206] width 128 height 29
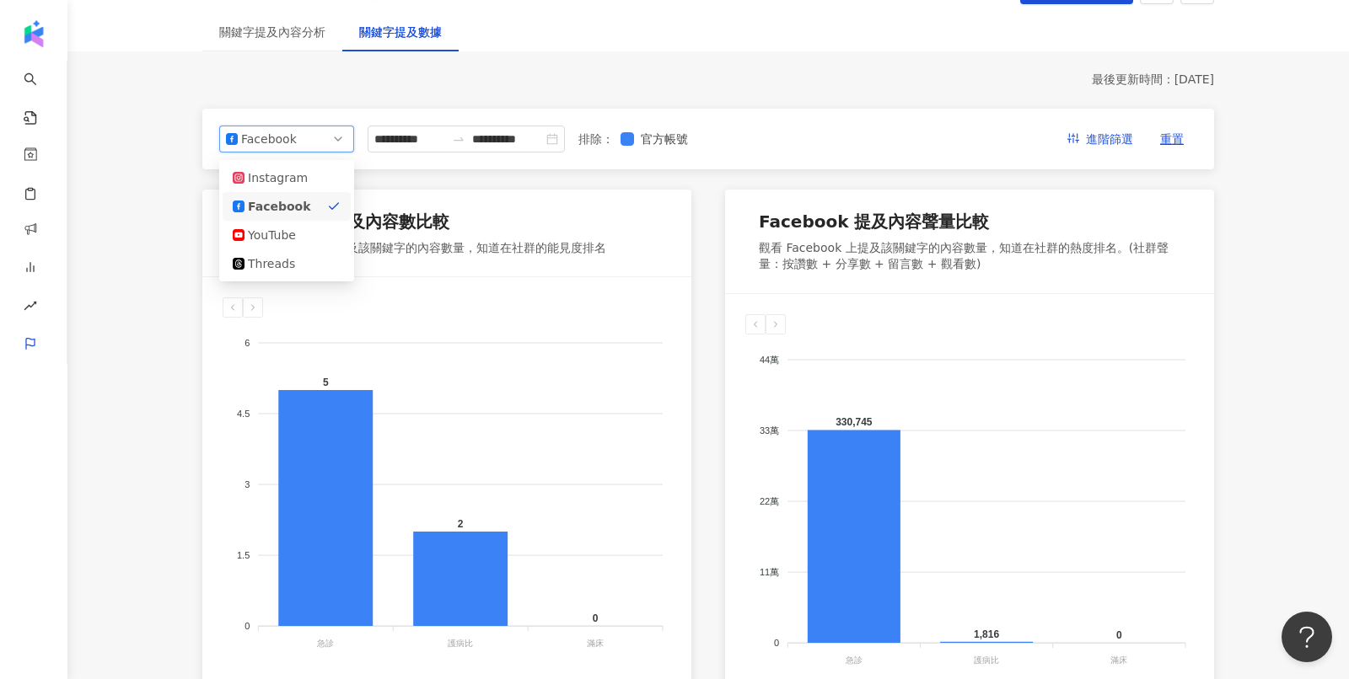
click at [270, 141] on div "Facebook" at bounding box center [268, 138] width 55 height 25
click at [284, 180] on div "Instagram" at bounding box center [275, 178] width 55 height 19
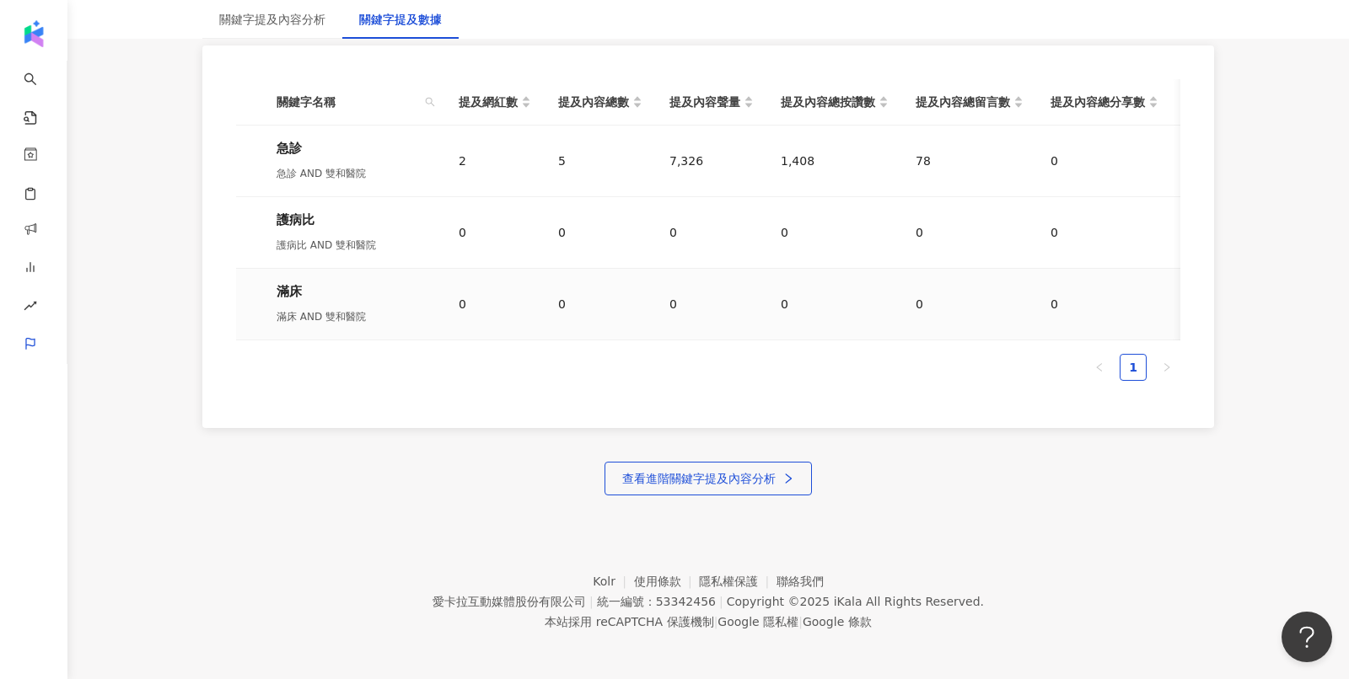
scroll to position [0, 0]
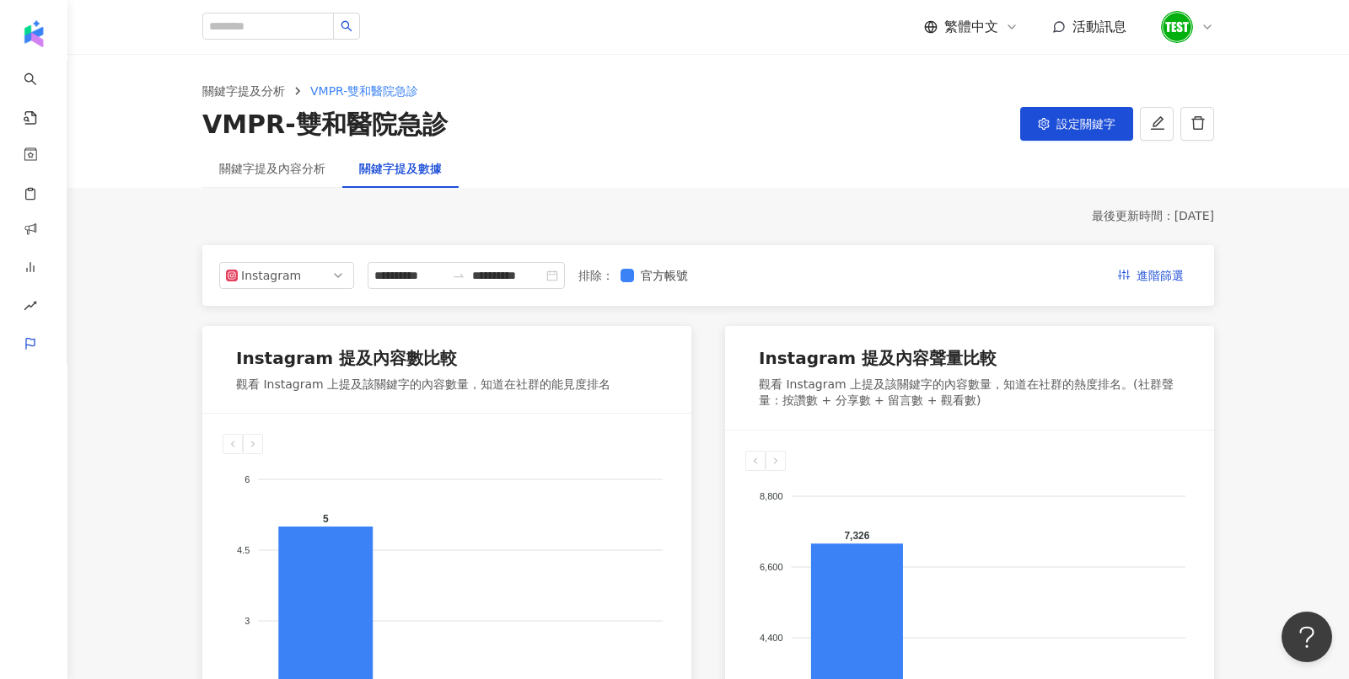
click at [308, 178] on div "關鍵字提及內容分析" at bounding box center [272, 168] width 140 height 39
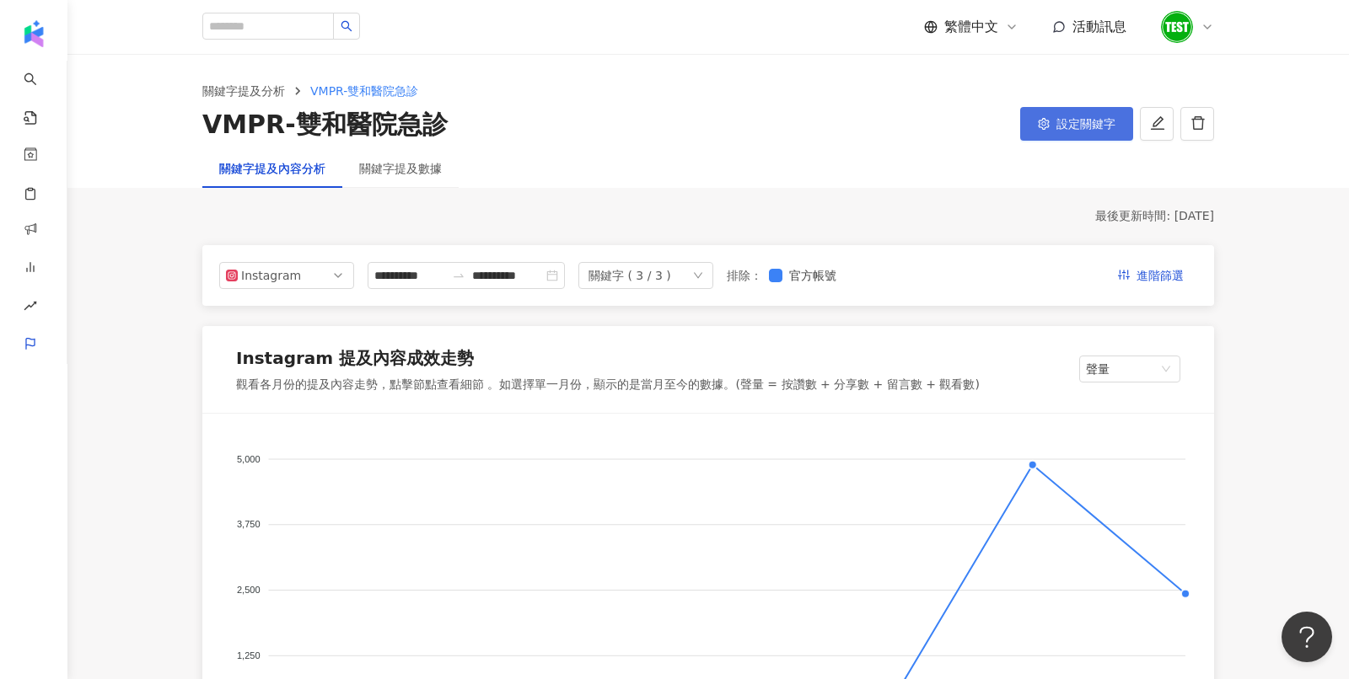
click at [1095, 116] on button "設定關鍵字" at bounding box center [1076, 124] width 113 height 34
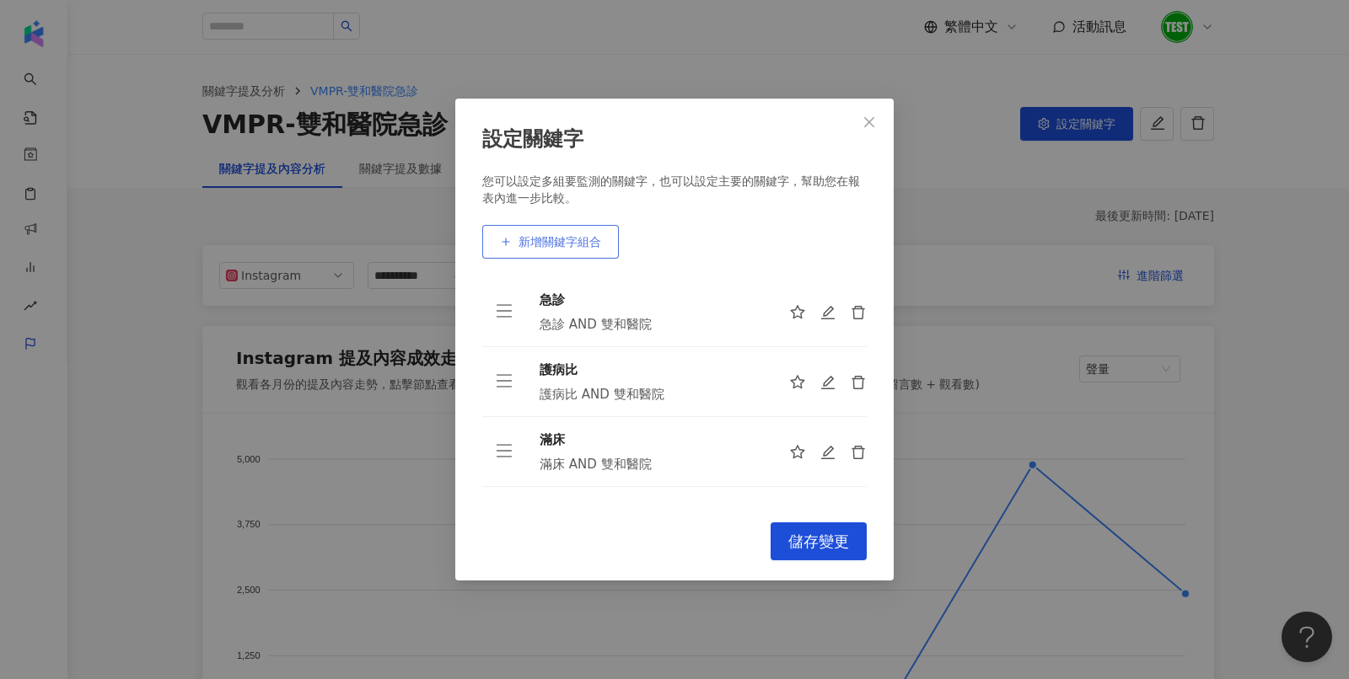
click at [586, 251] on button "新增關鍵字組合" at bounding box center [550, 242] width 137 height 34
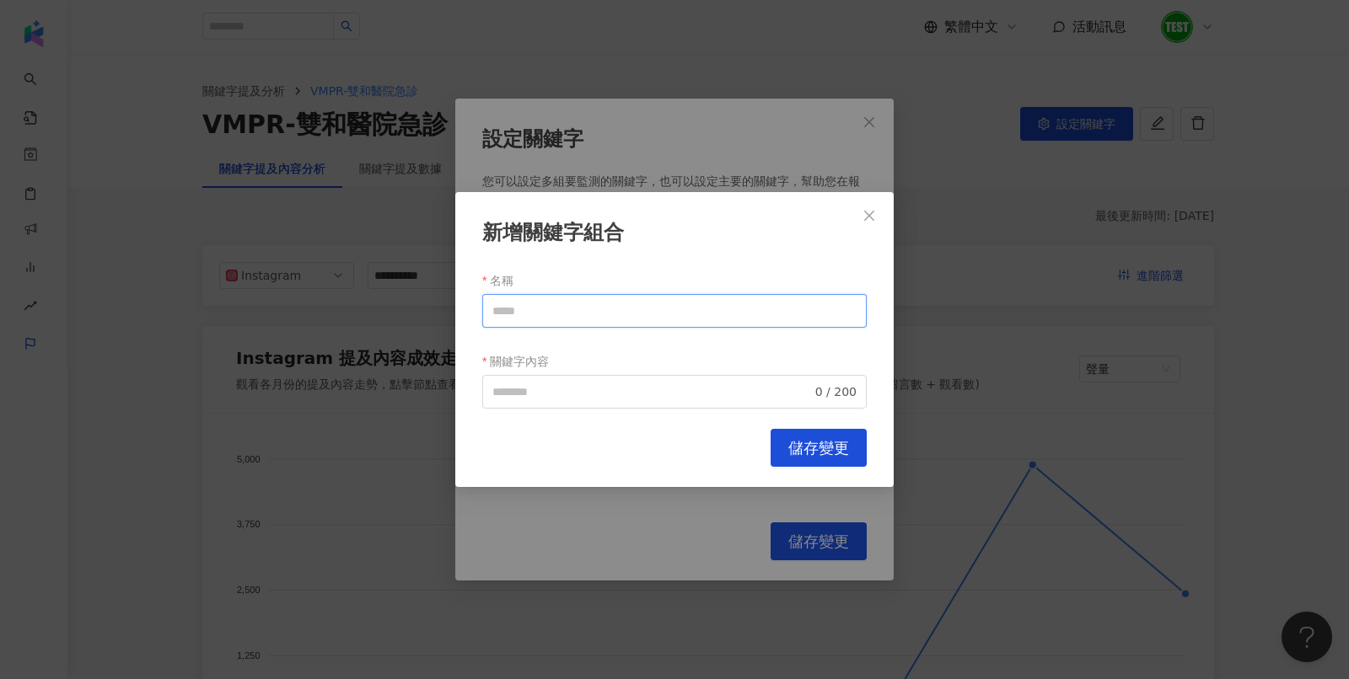
click at [577, 314] on input "名稱" at bounding box center [674, 311] width 384 height 34
type input "*"
click at [566, 401] on span "0 / 200" at bounding box center [674, 392] width 384 height 34
type input "****"
drag, startPoint x: 584, startPoint y: 388, endPoint x: 366, endPoint y: 388, distance: 218.3
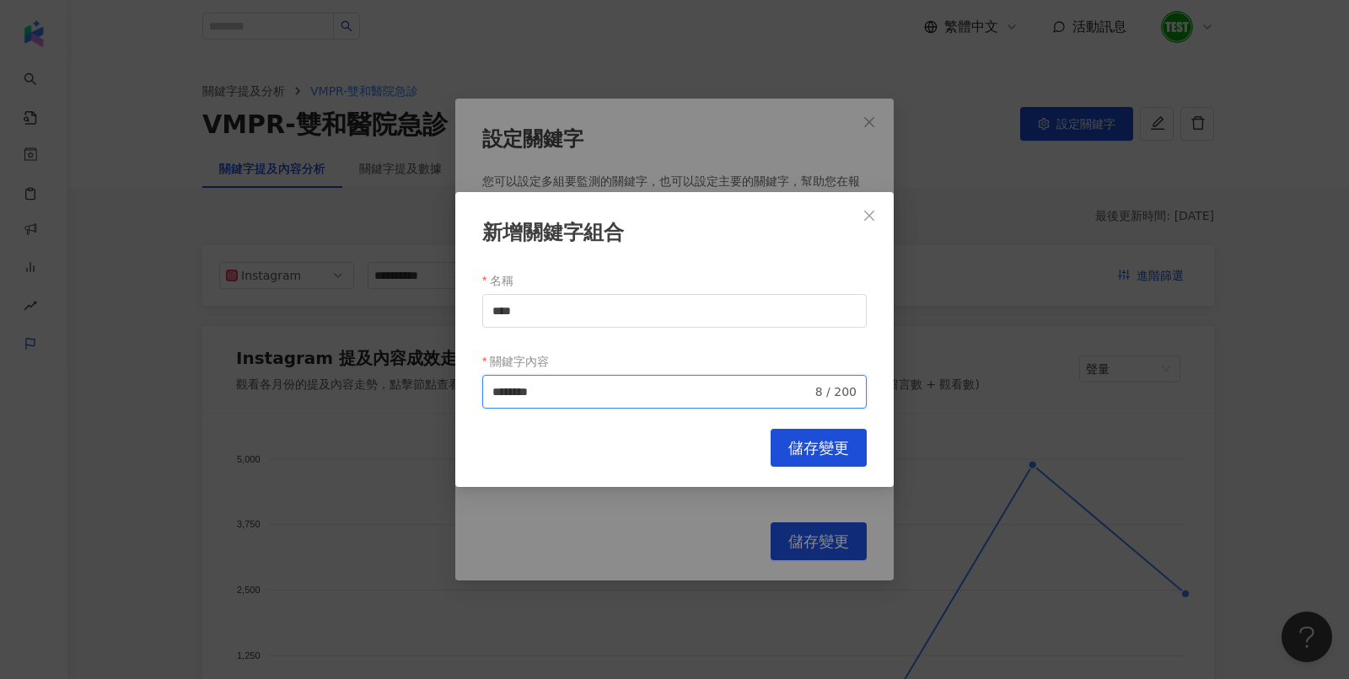
click at [366, 388] on div "新增關鍵字組合 名稱 **** 關鍵字內容 雙和醫院 AND ******** 8 / 200 searchOperator 插入語法 完全符合 "" 聯集 …" at bounding box center [674, 339] width 1349 height 679
type input "********"
click at [867, 222] on icon "close" at bounding box center [868, 215] width 13 height 13
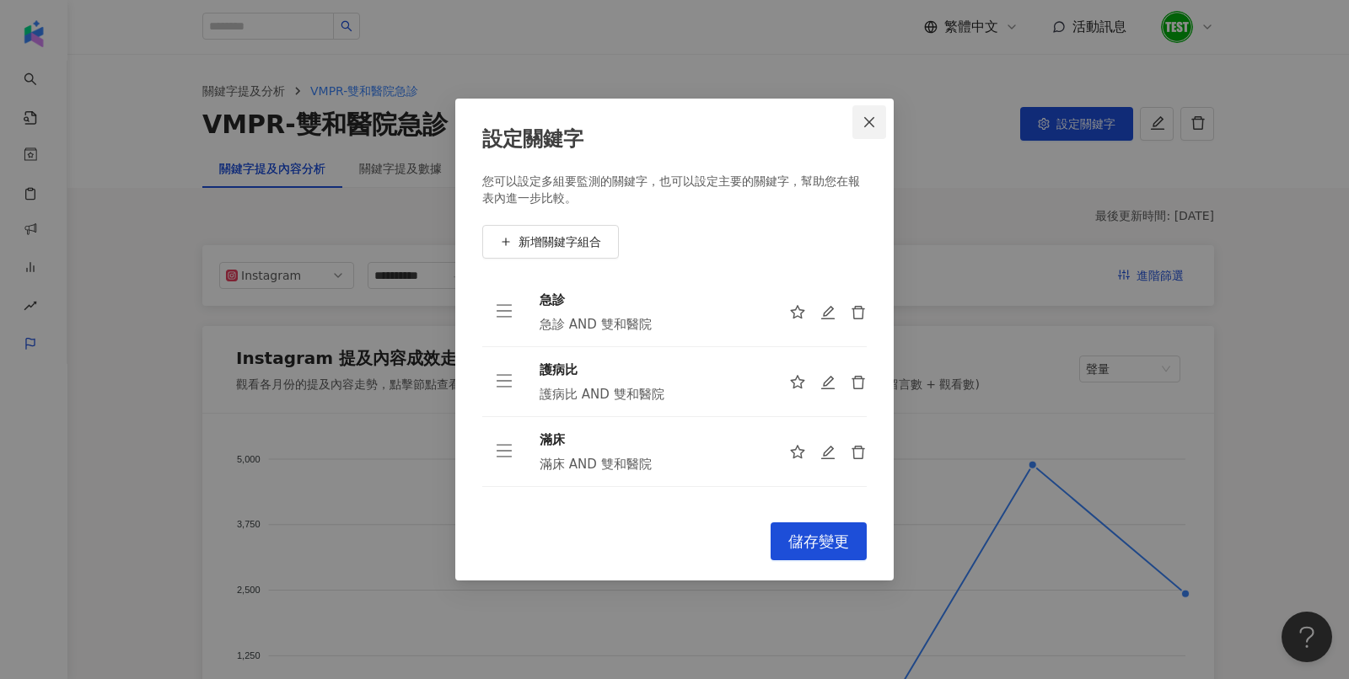
click at [872, 112] on button "Close" at bounding box center [869, 122] width 34 height 34
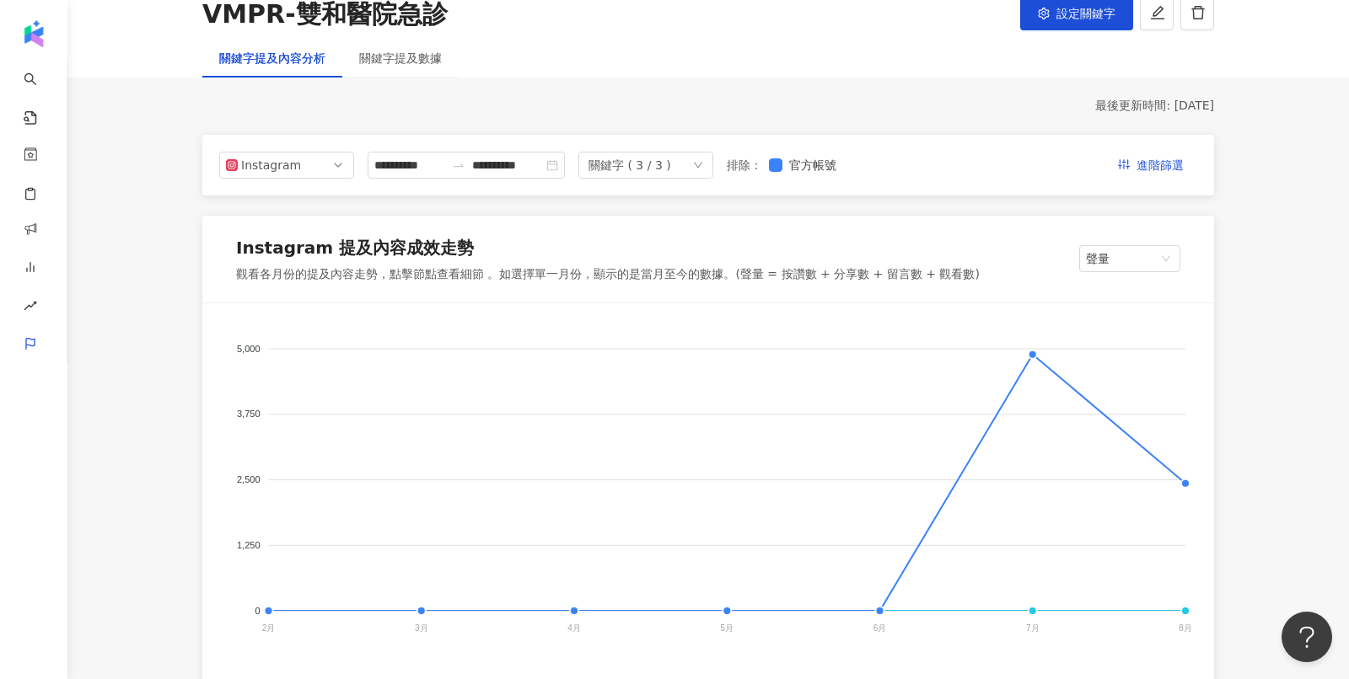
scroll to position [80, 0]
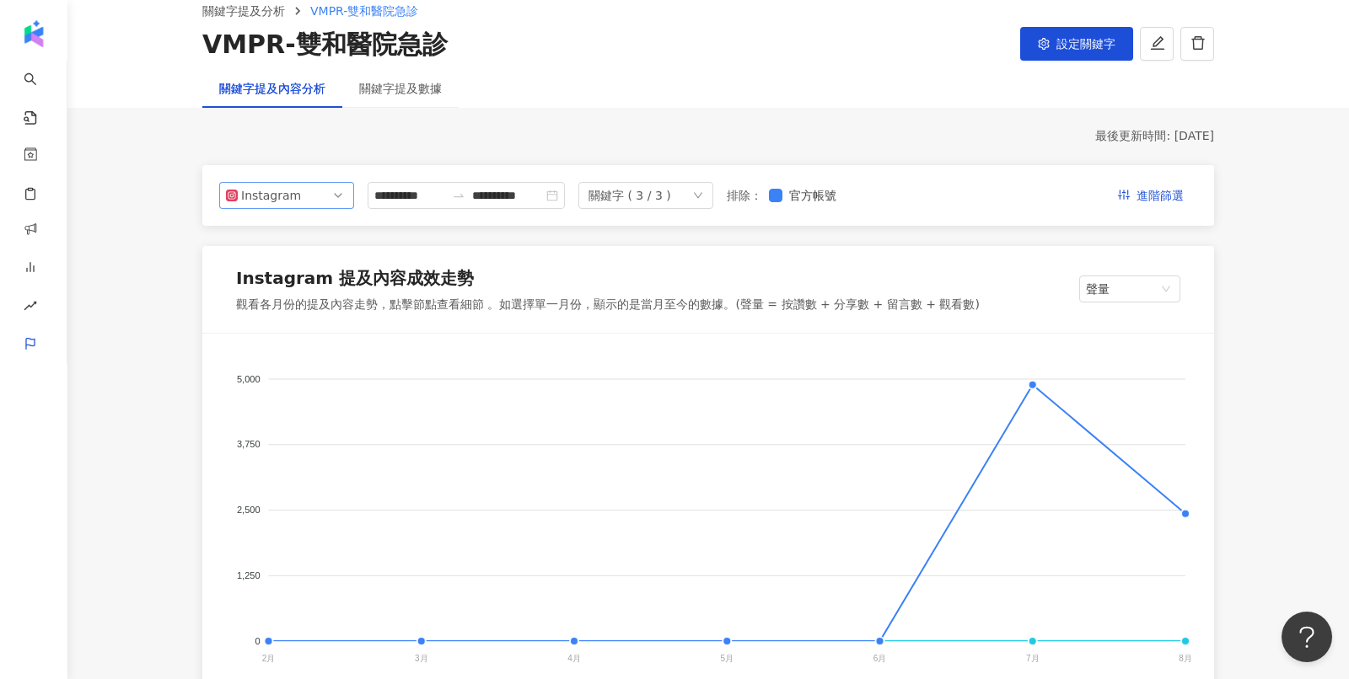
click at [289, 191] on div "Instagram" at bounding box center [268, 195] width 55 height 25
click at [291, 257] on div "Facebook" at bounding box center [275, 263] width 55 height 19
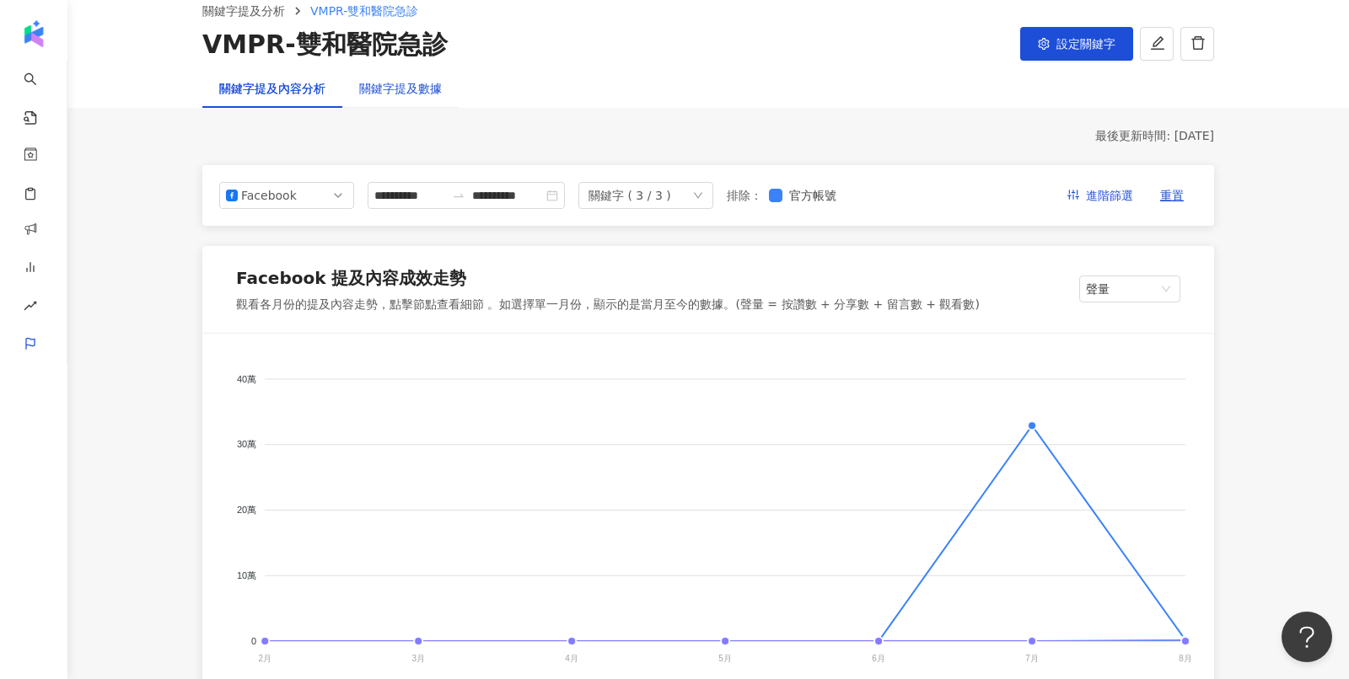
click at [422, 85] on div "關鍵字提及數據" at bounding box center [400, 88] width 83 height 19
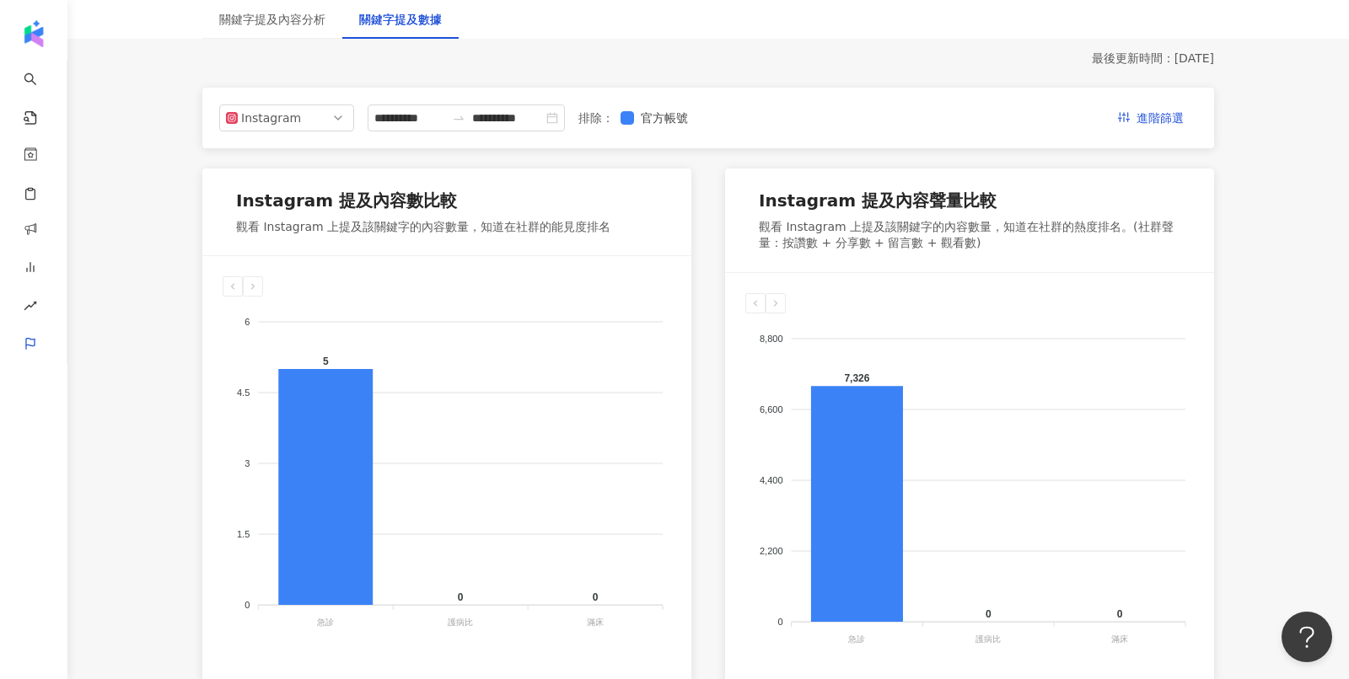
scroll to position [157, 0]
drag, startPoint x: 1136, startPoint y: 226, endPoint x: 1137, endPoint y: 239, distance: 12.7
click at [1137, 239] on div "觀看 Instagram 上提及該關鍵字的內容數量，知道在社群的熱度排名。(社群聲量：按讚數 + 分享數 + 留言數 + 觀看數)" at bounding box center [969, 236] width 421 height 33
click at [823, 253] on div "Instagram 提及內容聲量比較 觀看 Instagram 上提及該關鍵字的內容數量，知道在社群的熱度排名。(社群聲量：按讚數 + 分享數 + 留言數 +…" at bounding box center [969, 221] width 489 height 104
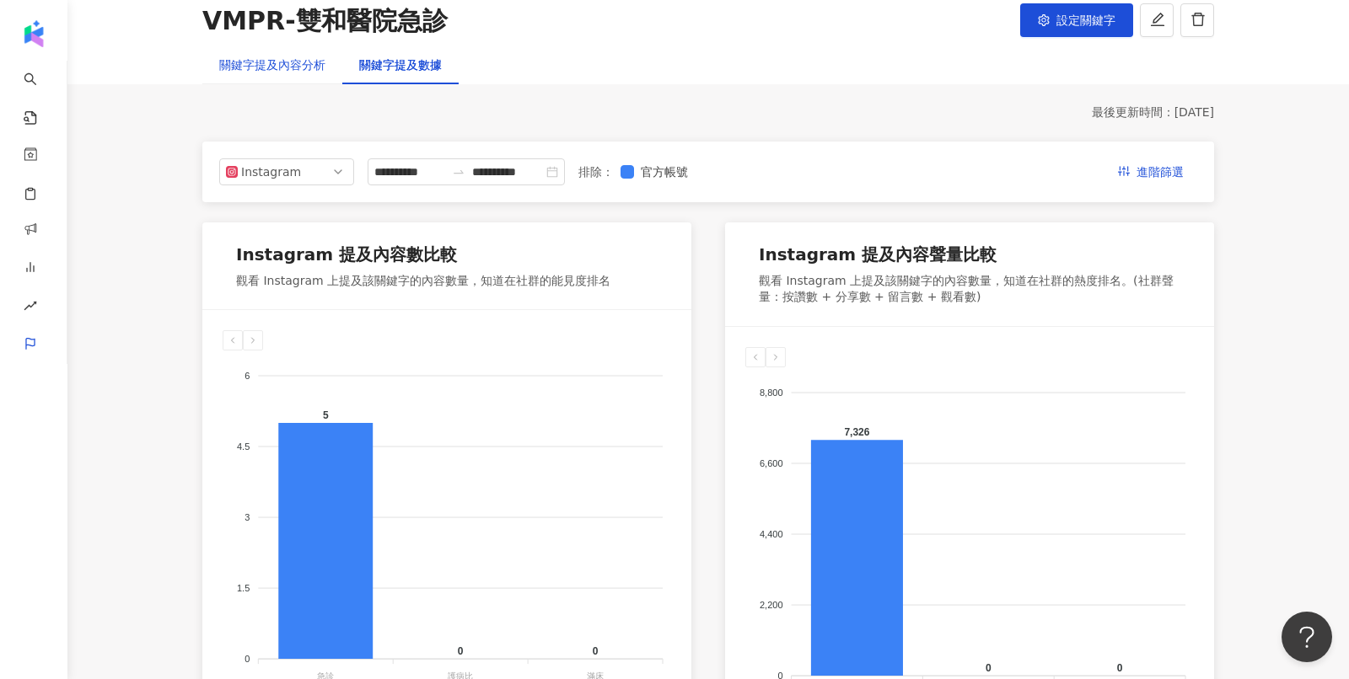
click at [271, 69] on div "關鍵字提及內容分析" at bounding box center [272, 65] width 106 height 19
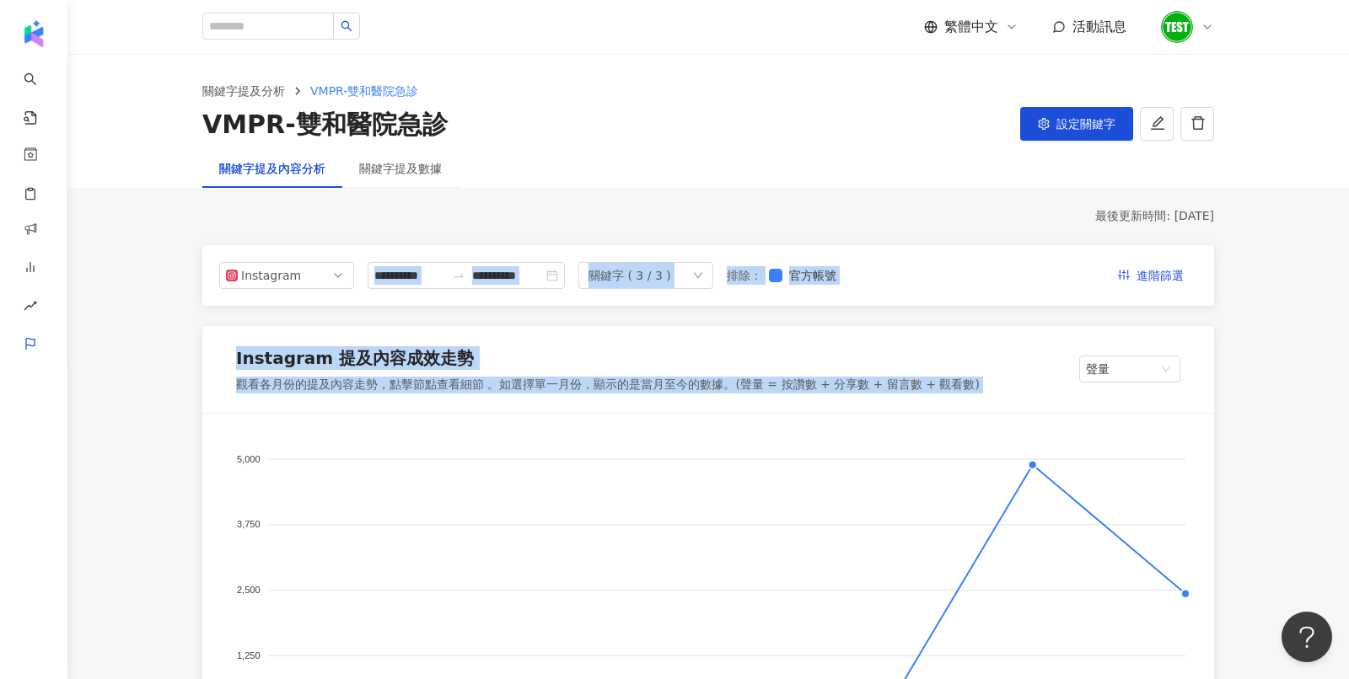
drag, startPoint x: 836, startPoint y: 309, endPoint x: 846, endPoint y: 426, distance: 116.7
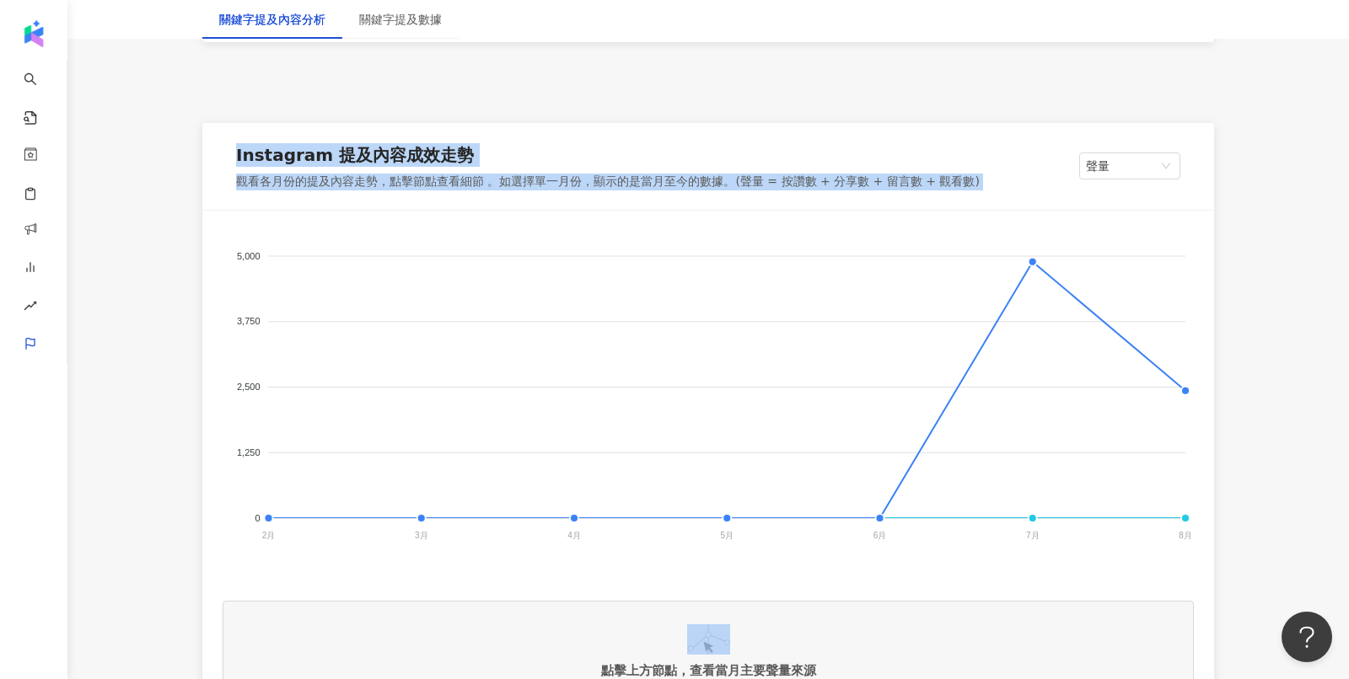
scroll to position [211, 0]
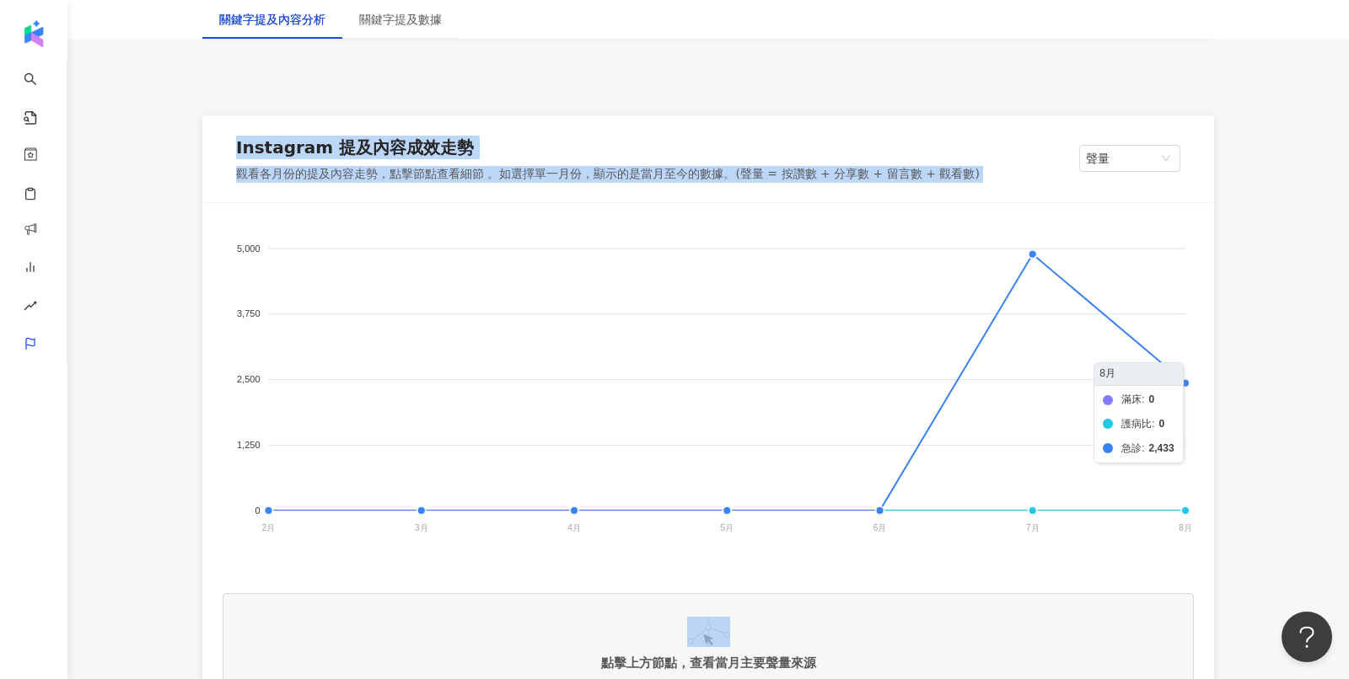
click at [1186, 384] on foreignobject "滿床 護病比 急診" at bounding box center [708, 391] width 971 height 337
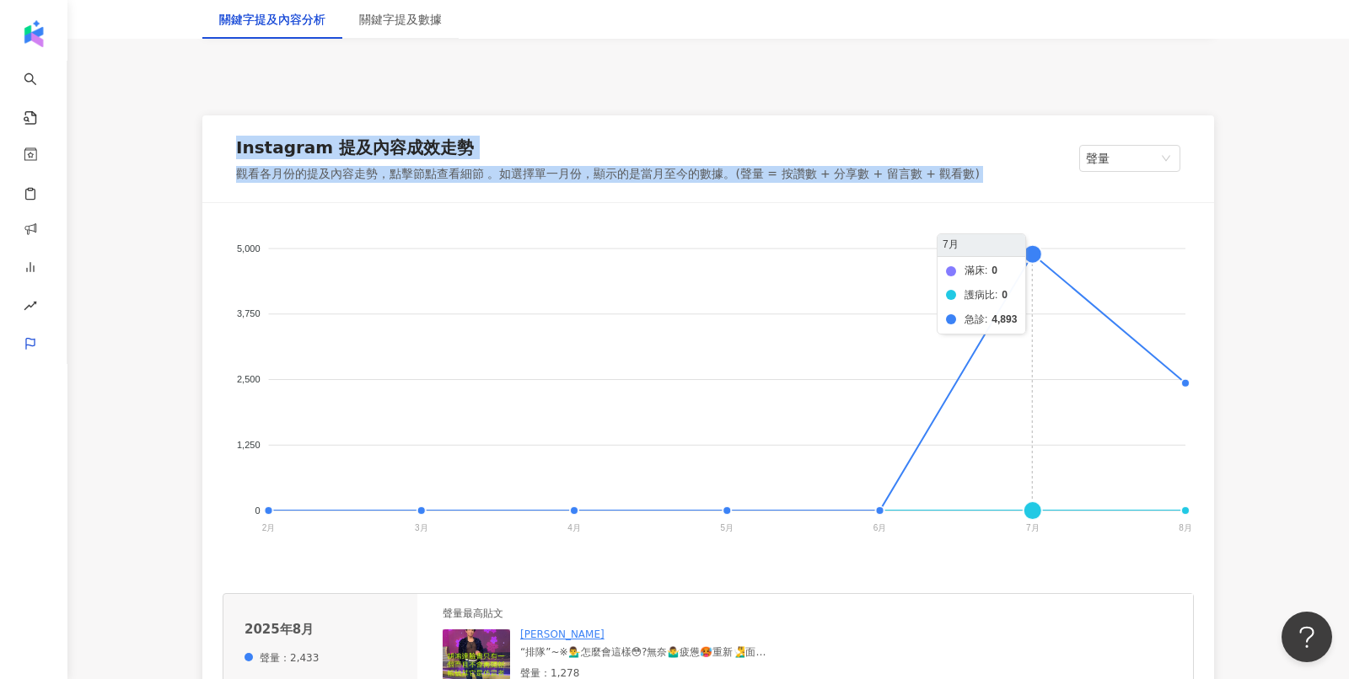
click at [1031, 254] on foreignobject "滿床 護病比 急診" at bounding box center [708, 391] width 971 height 337
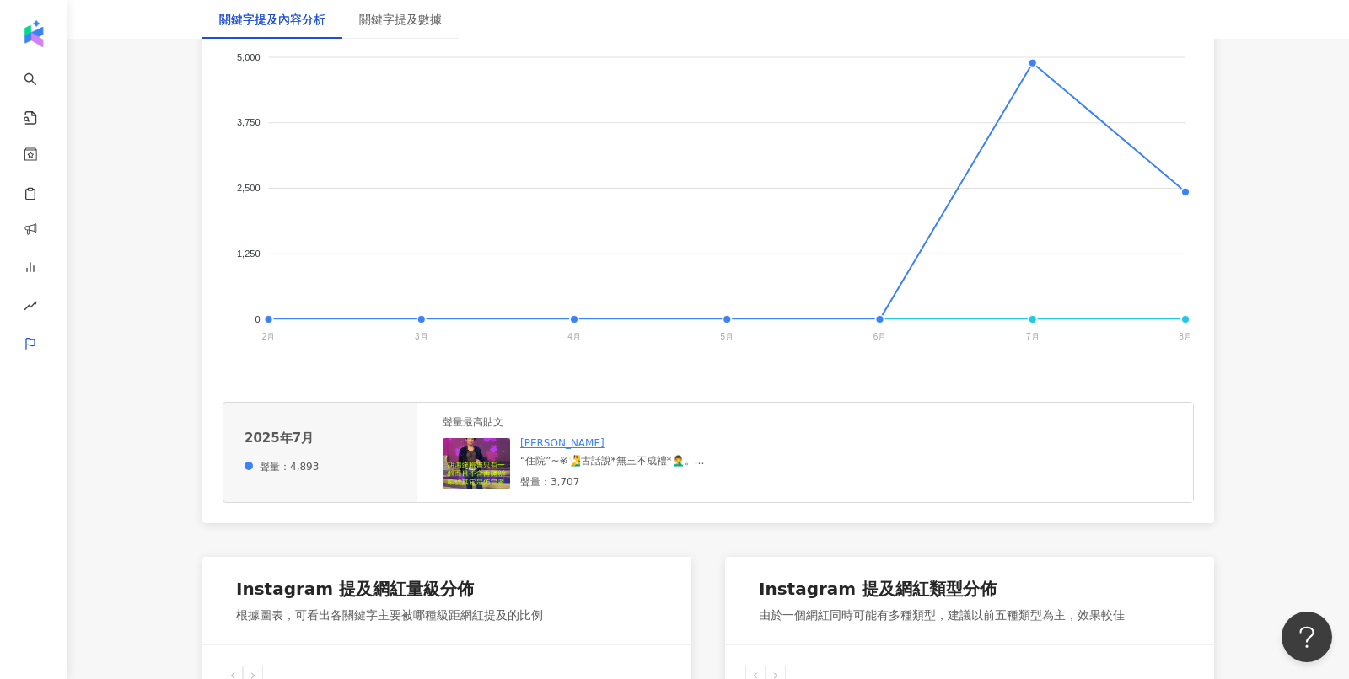
scroll to position [417, 0]
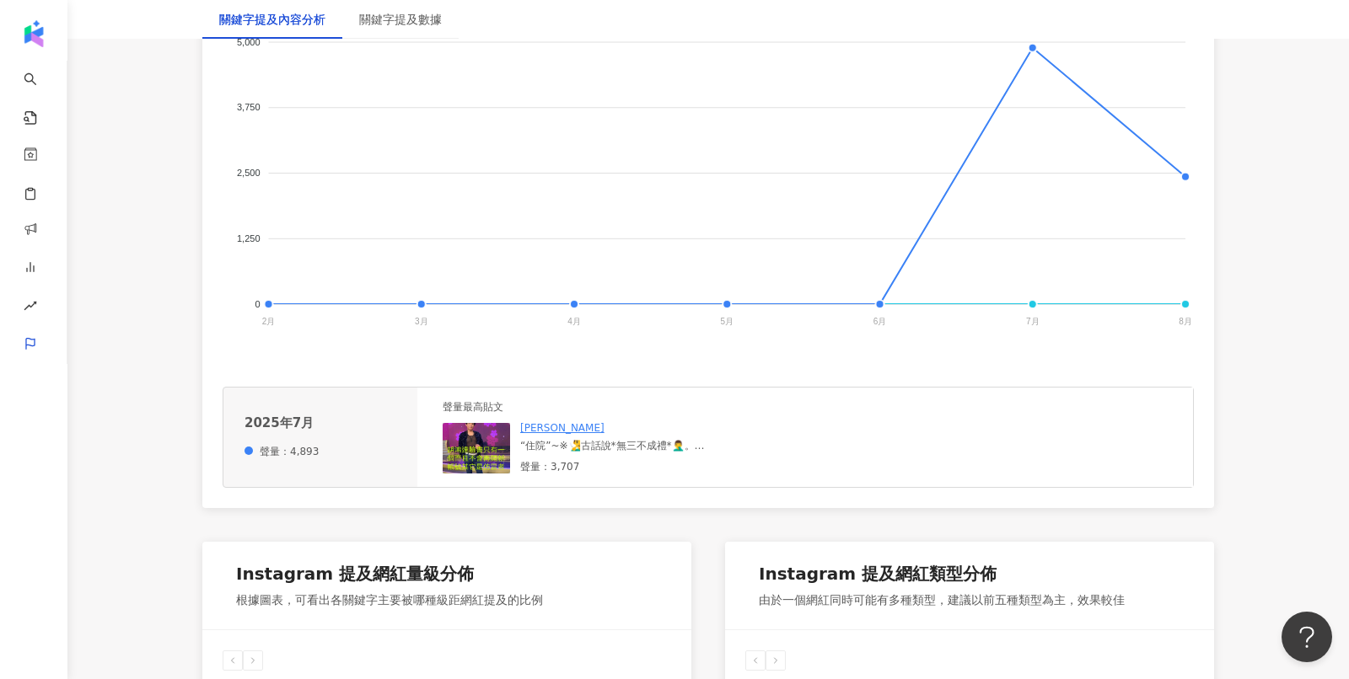
click at [488, 445] on img at bounding box center [476, 448] width 67 height 51
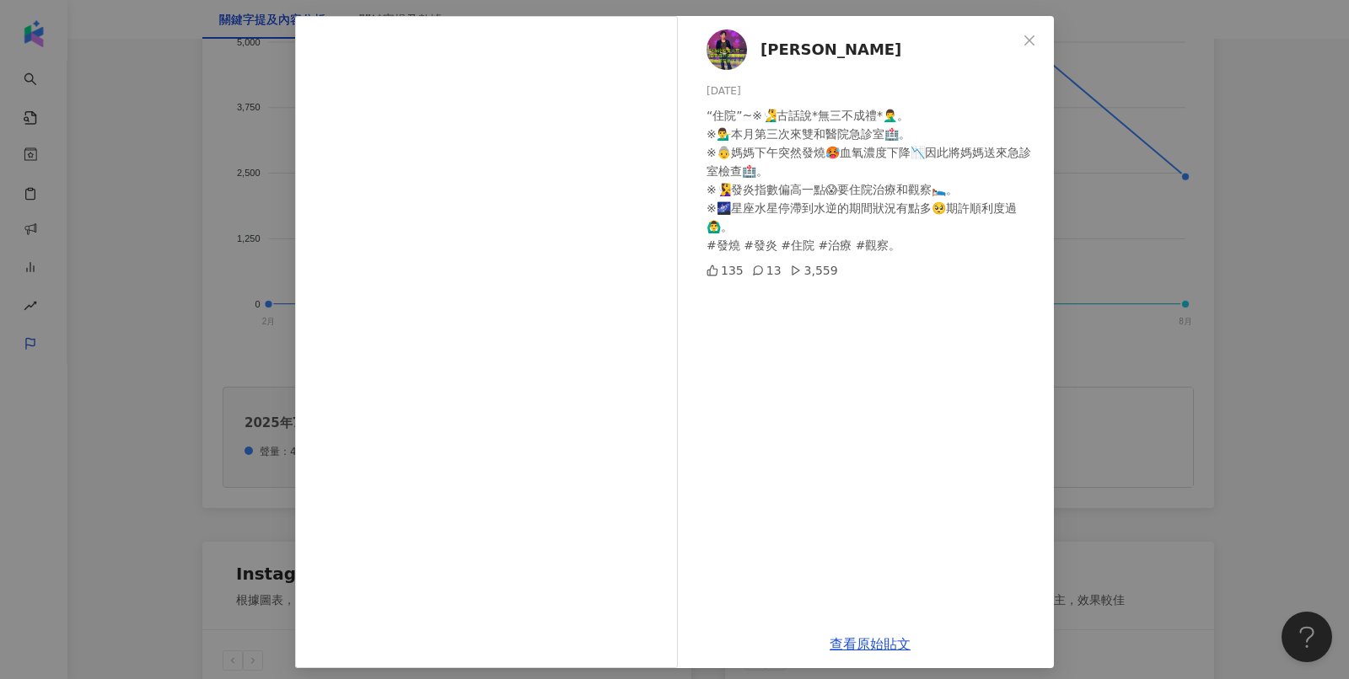
scroll to position [0, 0]
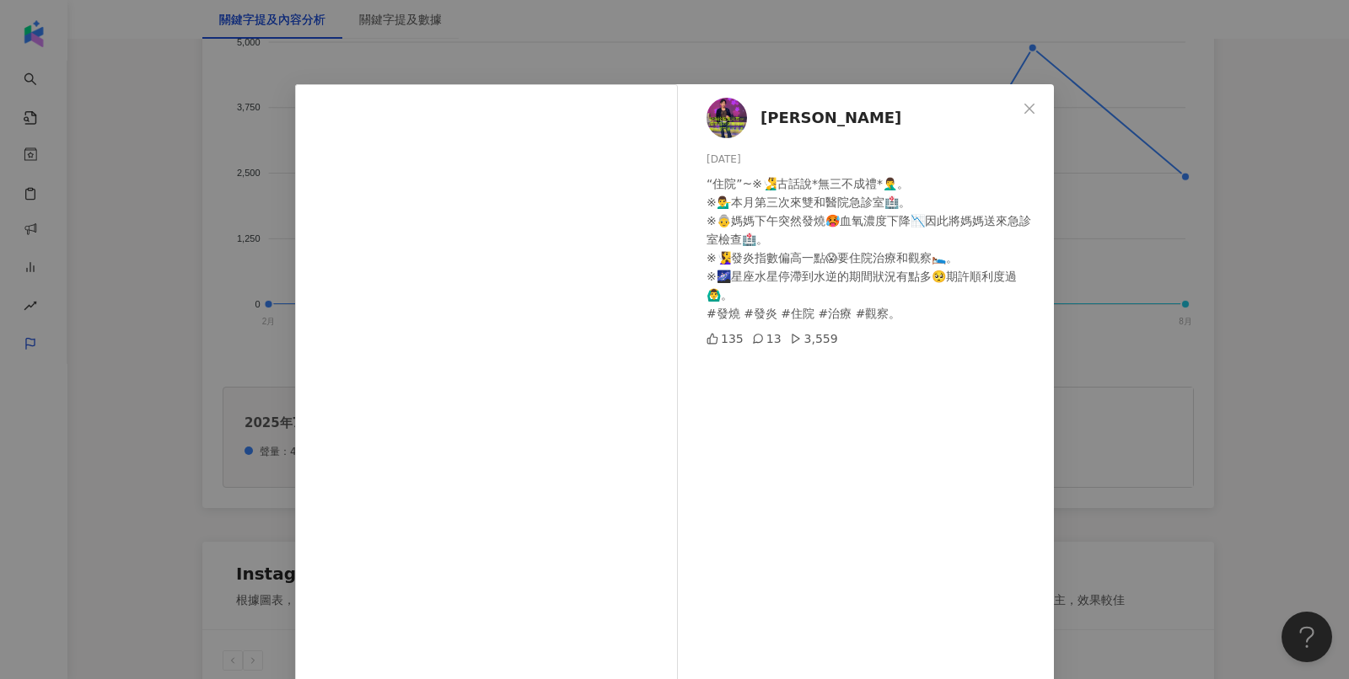
click at [1156, 427] on div "胡鴻達 2025/7/27 “住院”~※🧏‍♂️古話說*無三不成禮*🤦‍♂️。 ※💁‍♂️本月第三次來雙和醫院急診室🏥。 ※👵媽媽下午突然發燒🥵血氧濃度下降📉…" at bounding box center [674, 339] width 1349 height 679
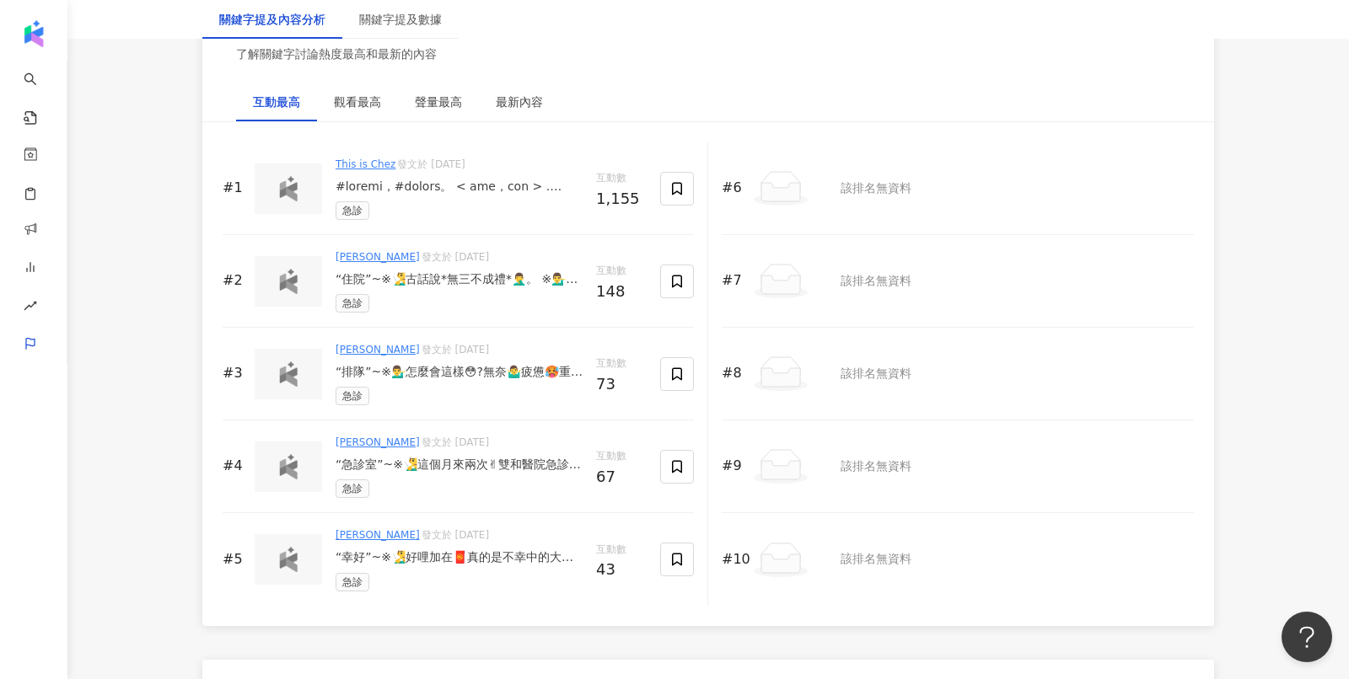
scroll to position [2608, 0]
click at [378, 176] on div at bounding box center [459, 184] width 247 height 17
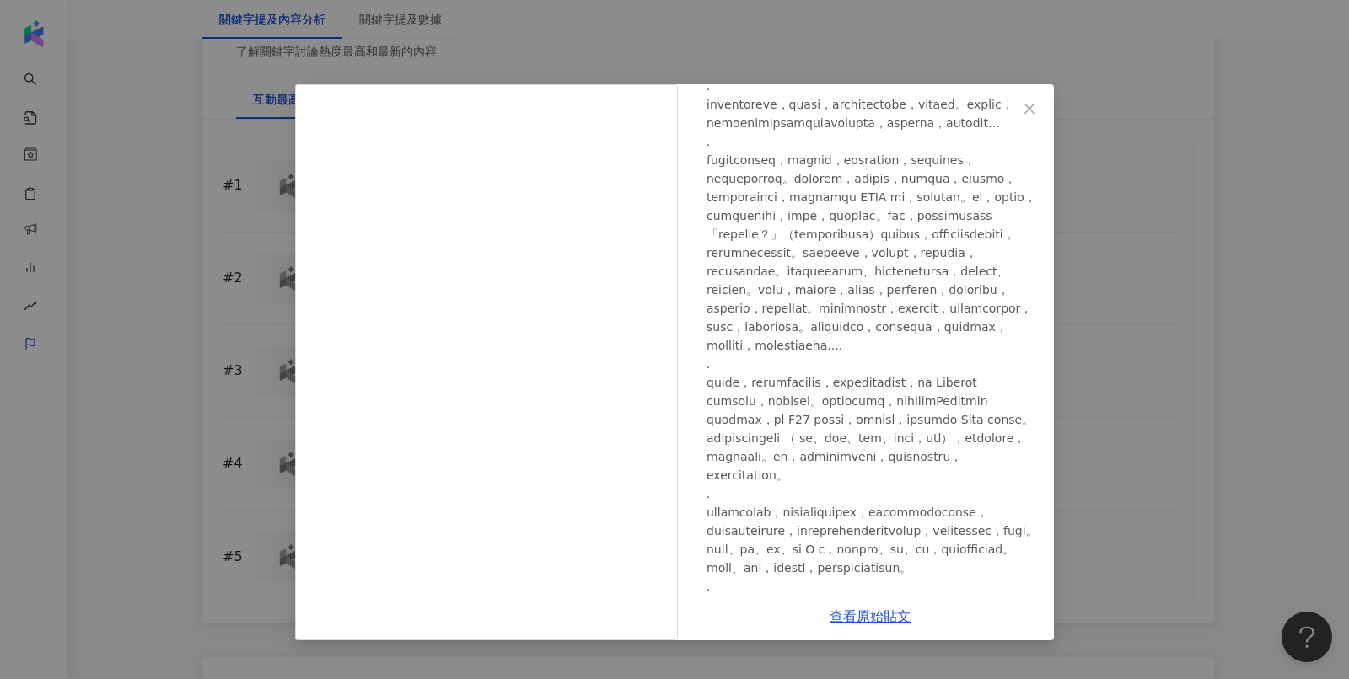
scroll to position [347, 0]
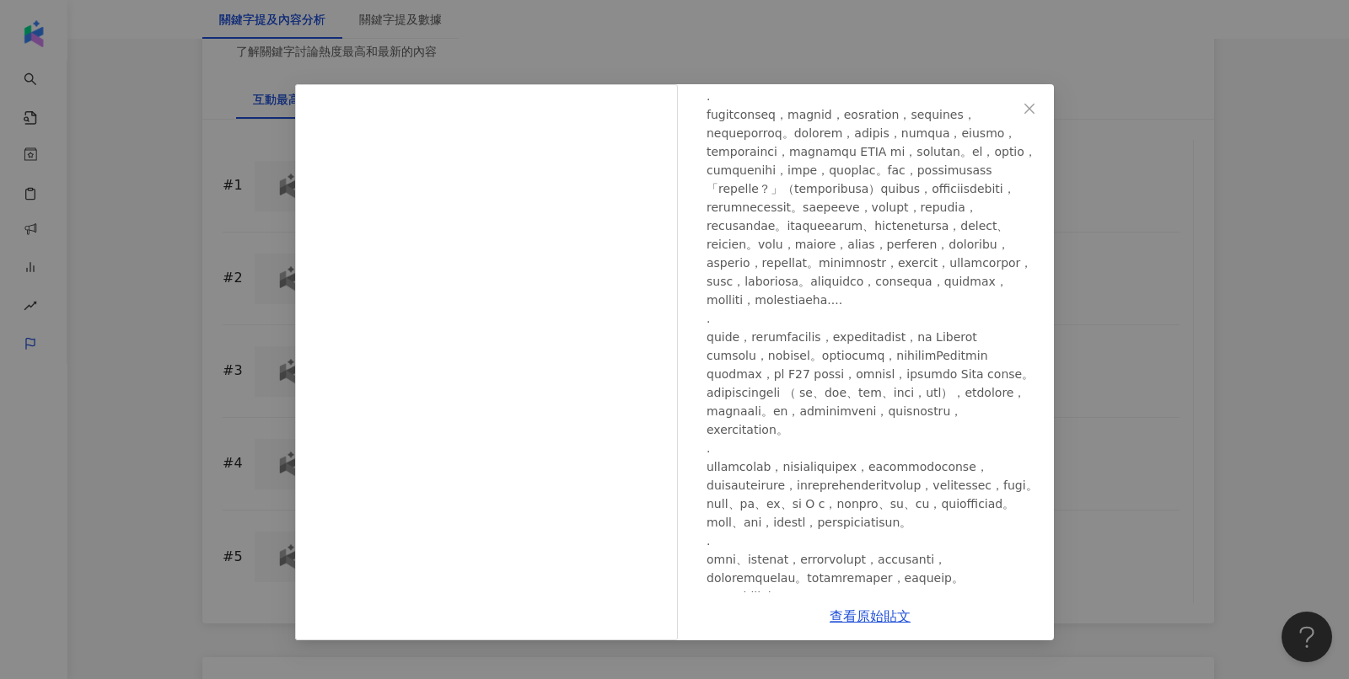
click at [1116, 317] on div "This is Chez 2025/8/3 1,099 56 查看原始貼文" at bounding box center [674, 339] width 1349 height 679
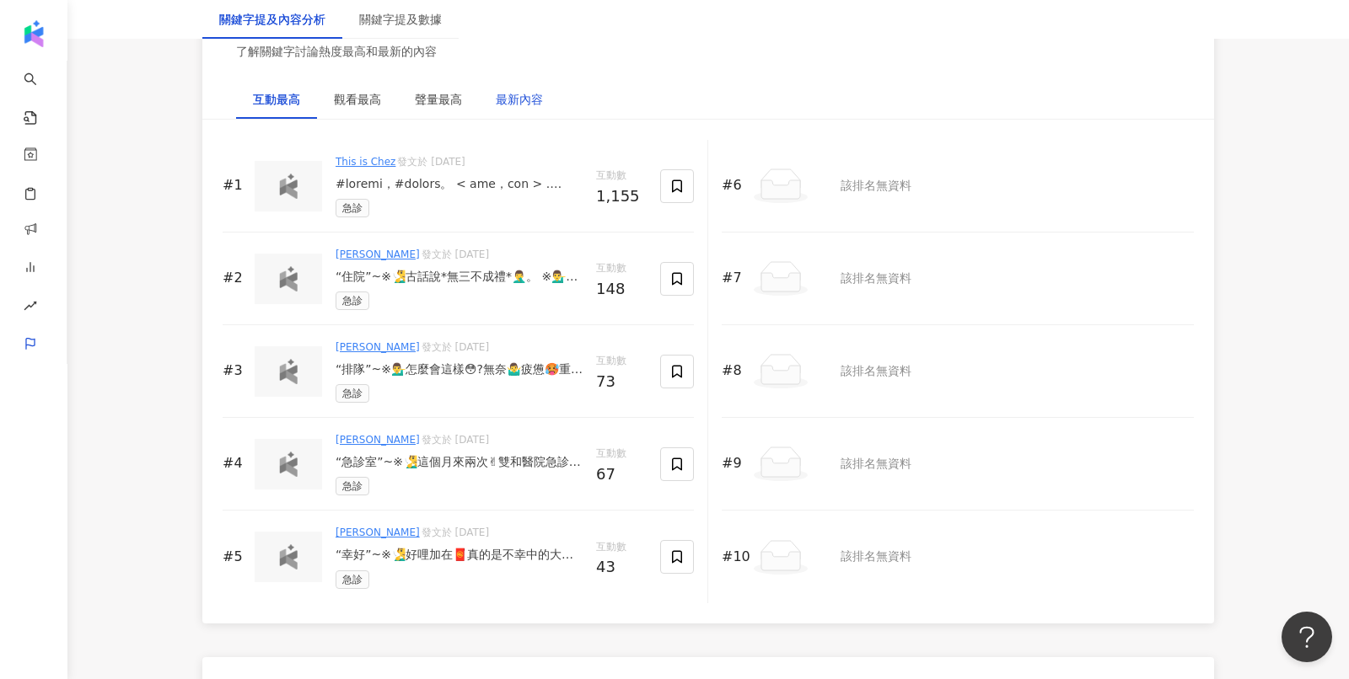
click at [508, 90] on div "最新內容" at bounding box center [519, 99] width 47 height 19
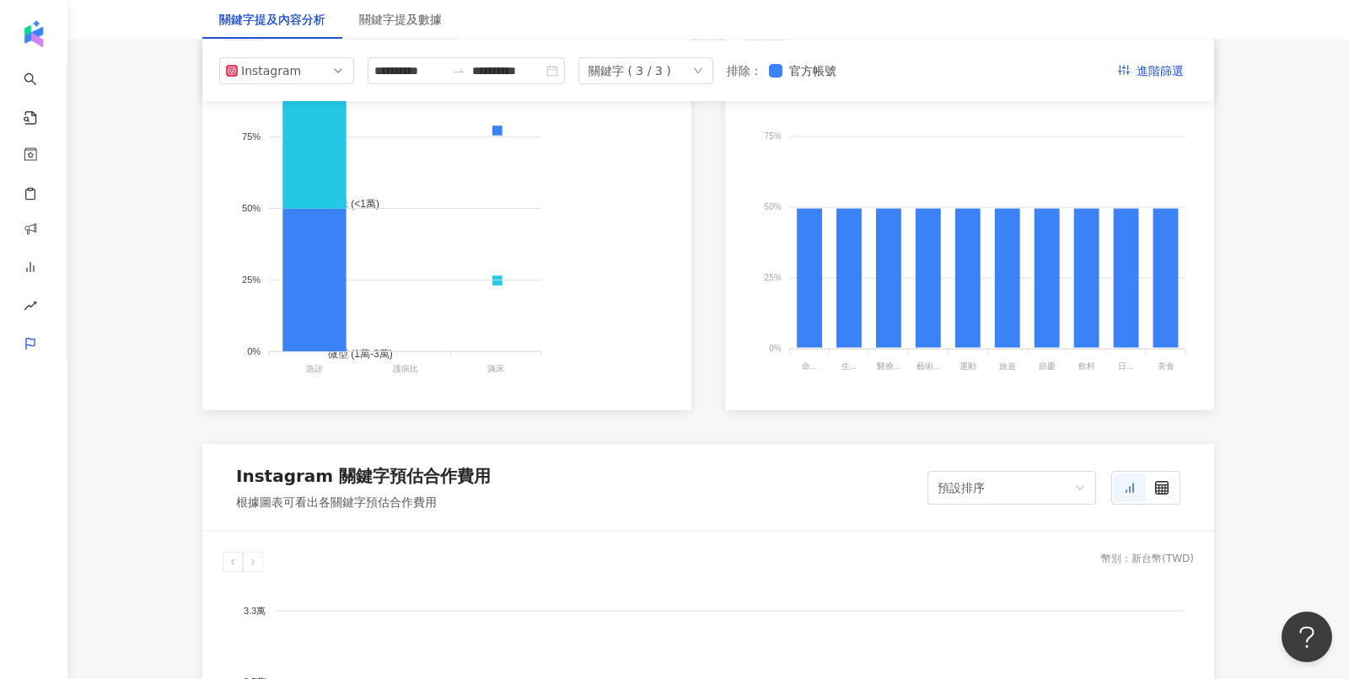
scroll to position [0, 0]
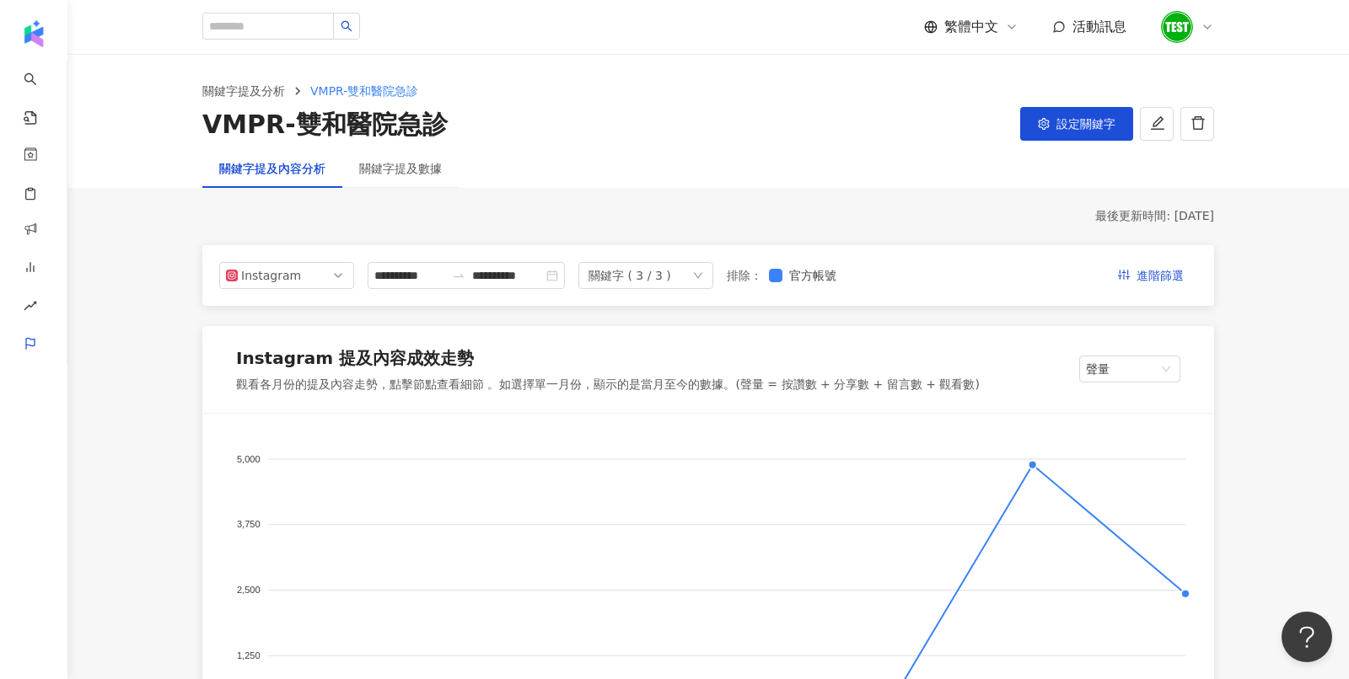
click at [645, 285] on div "關鍵字 ( 3 / 3 )" at bounding box center [629, 275] width 83 height 25
click at [608, 349] on div "護病比" at bounding box center [644, 346] width 101 height 19
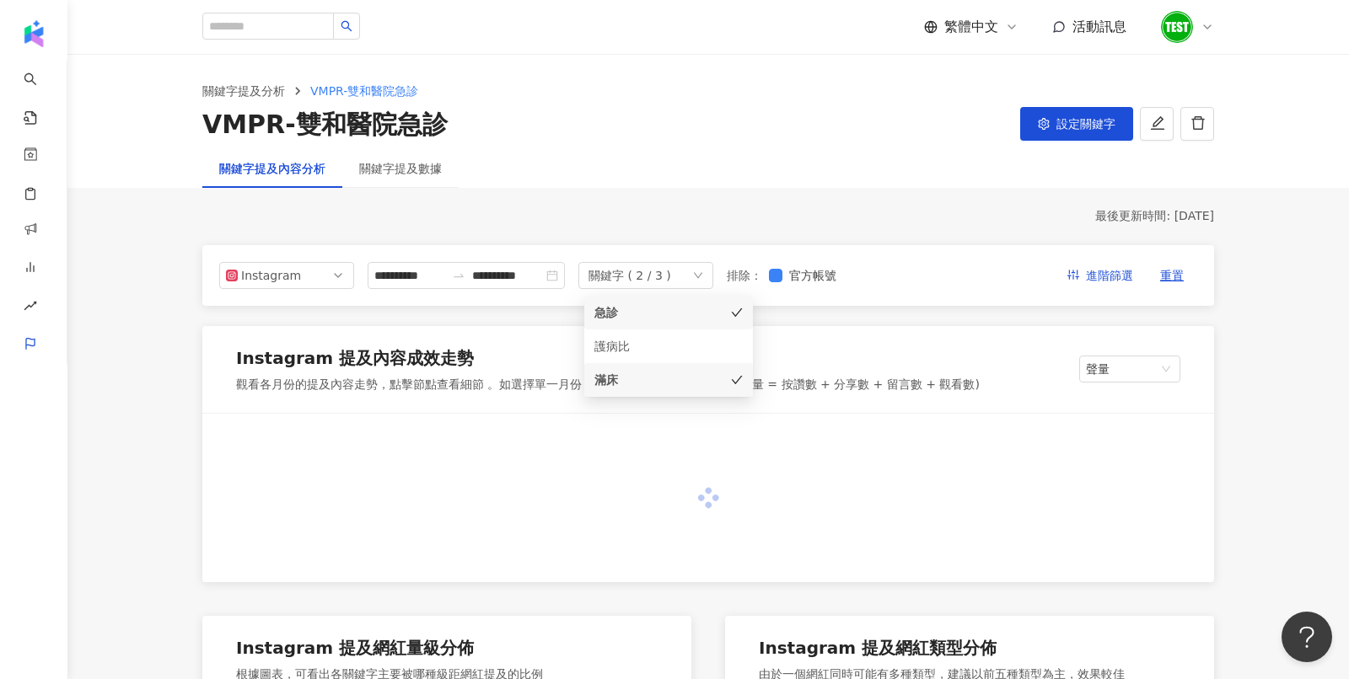
click at [616, 373] on div "滿床" at bounding box center [644, 380] width 101 height 19
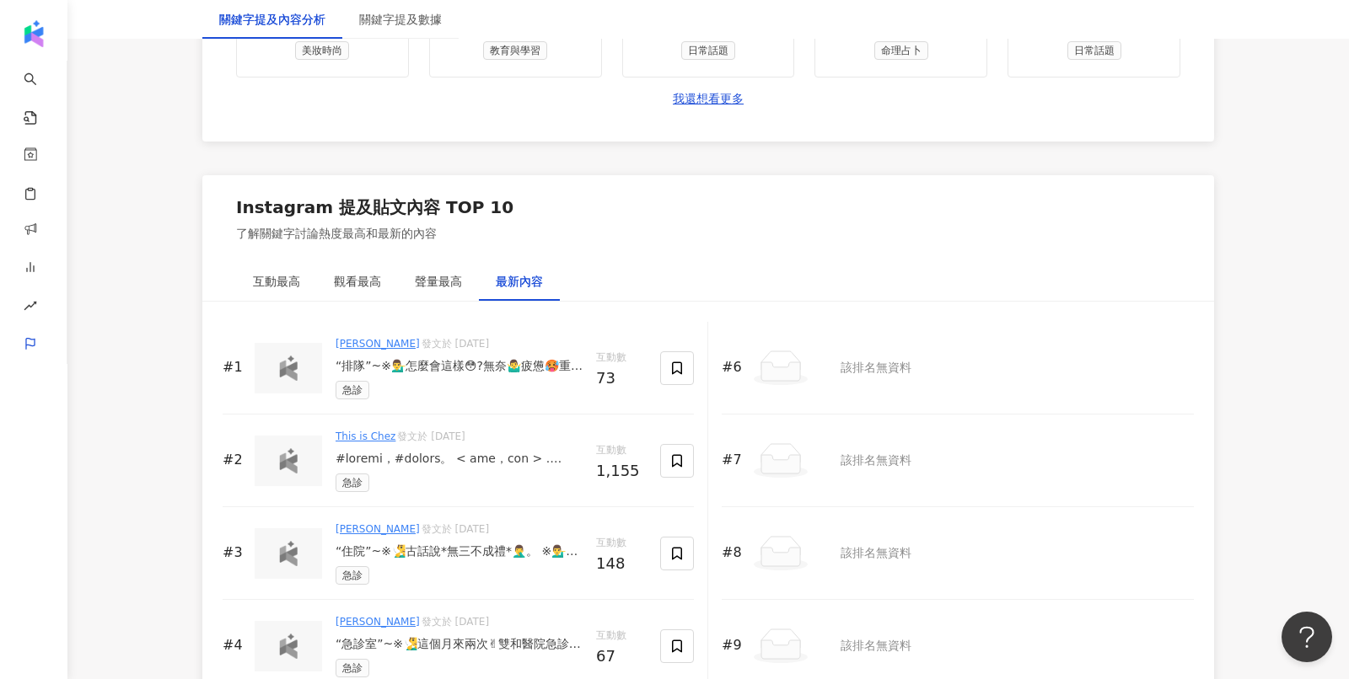
scroll to position [2578, 0]
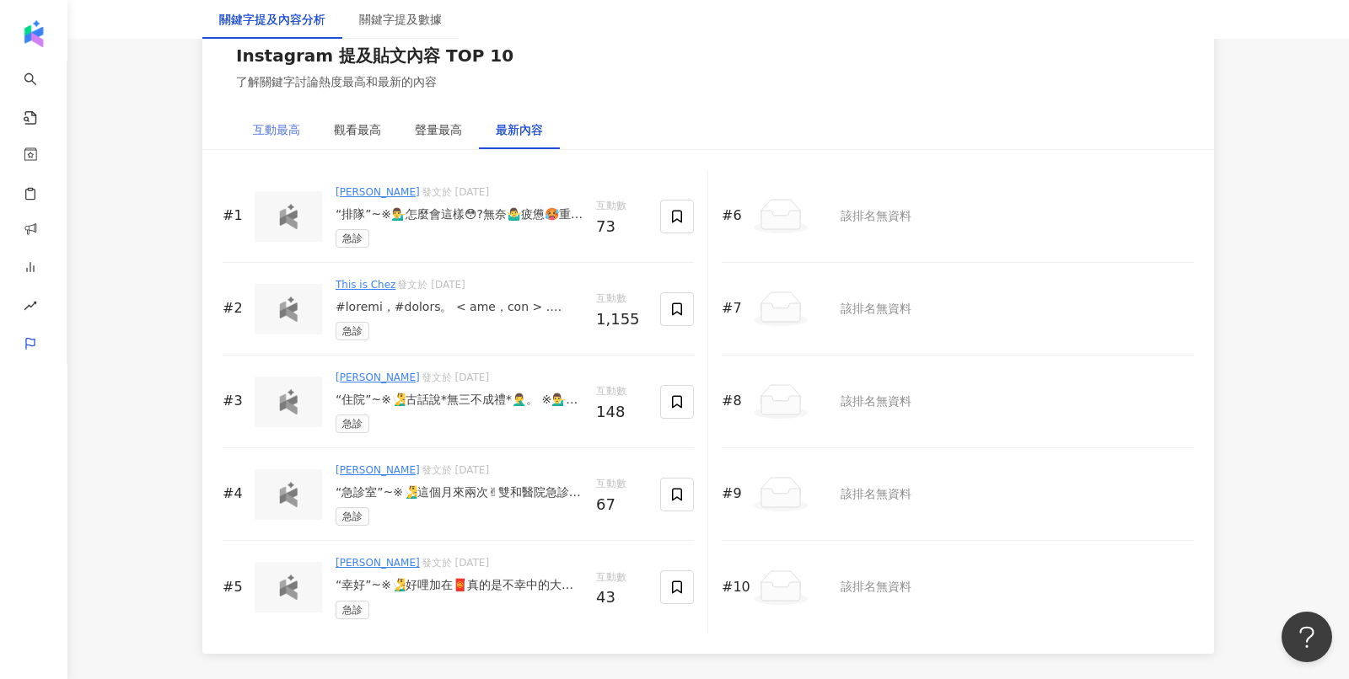
click at [294, 110] on div "互動最高" at bounding box center [276, 129] width 81 height 39
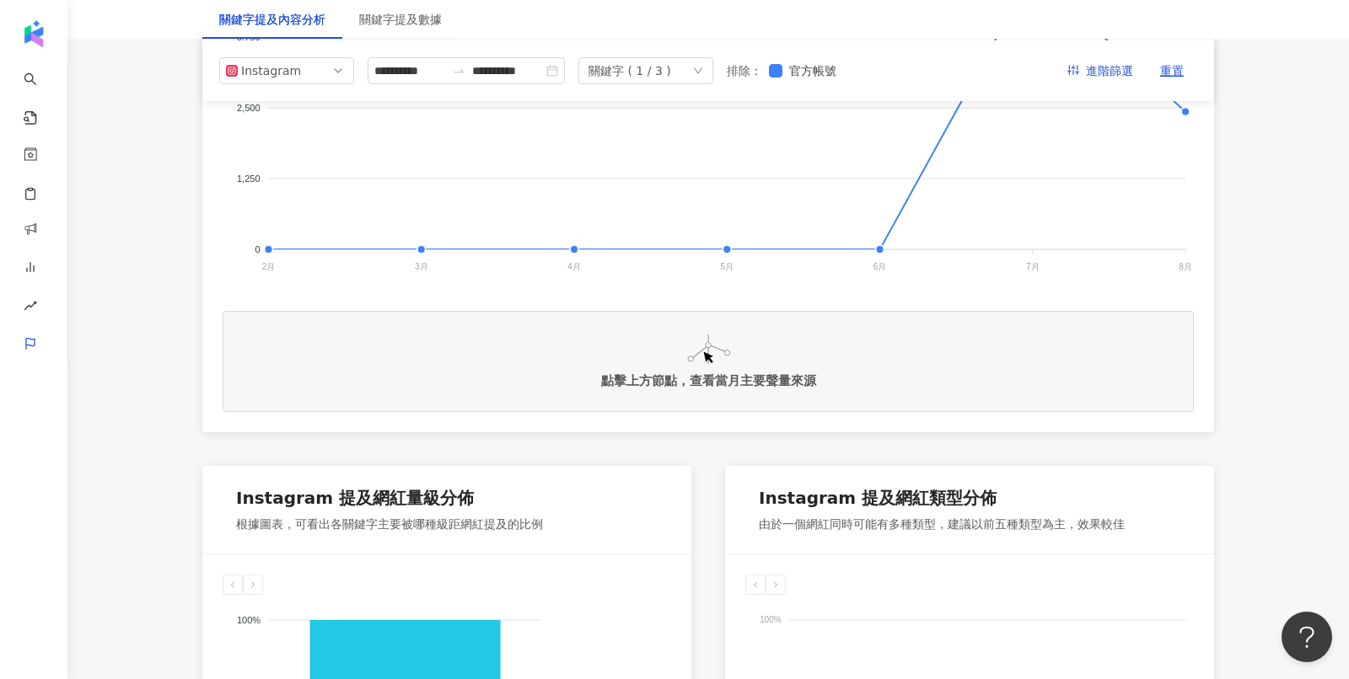
scroll to position [0, 0]
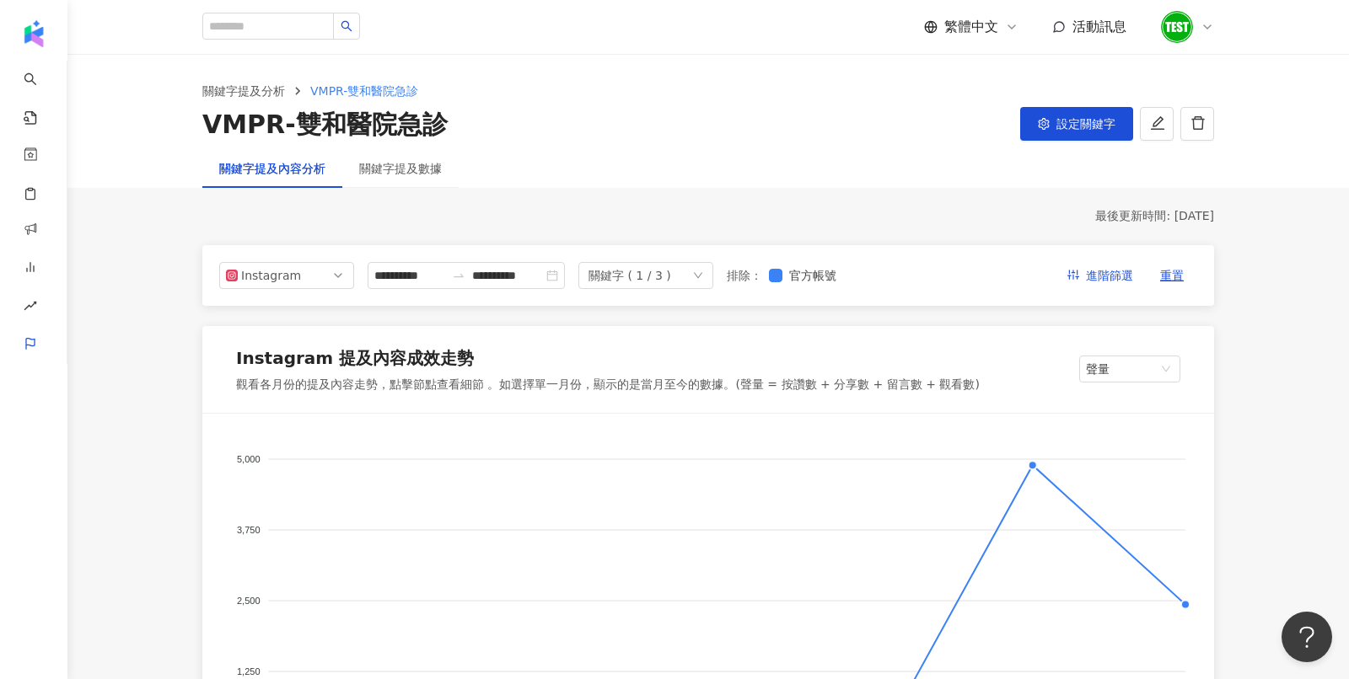
click at [690, 277] on div "關鍵字 ( 1 / 3 )" at bounding box center [645, 275] width 135 height 27
click at [671, 349] on div "護病比" at bounding box center [644, 346] width 101 height 19
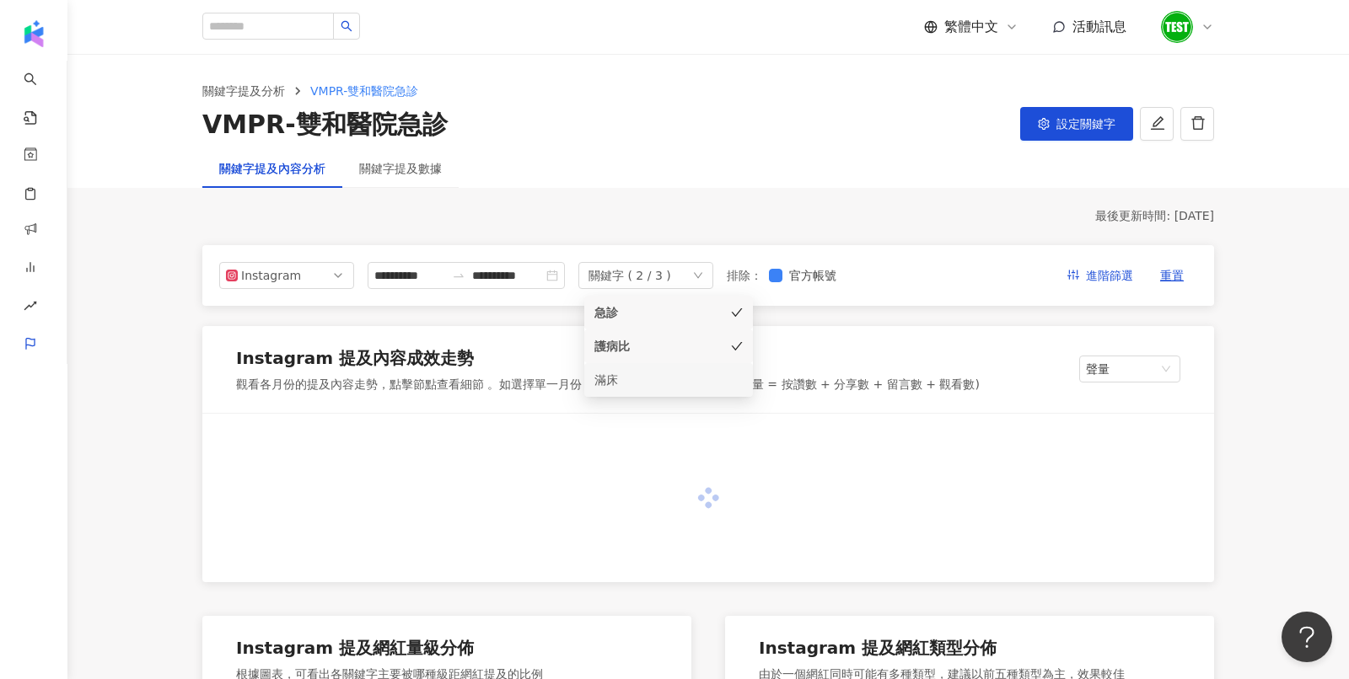
click at [662, 383] on div "滿床" at bounding box center [644, 380] width 101 height 19
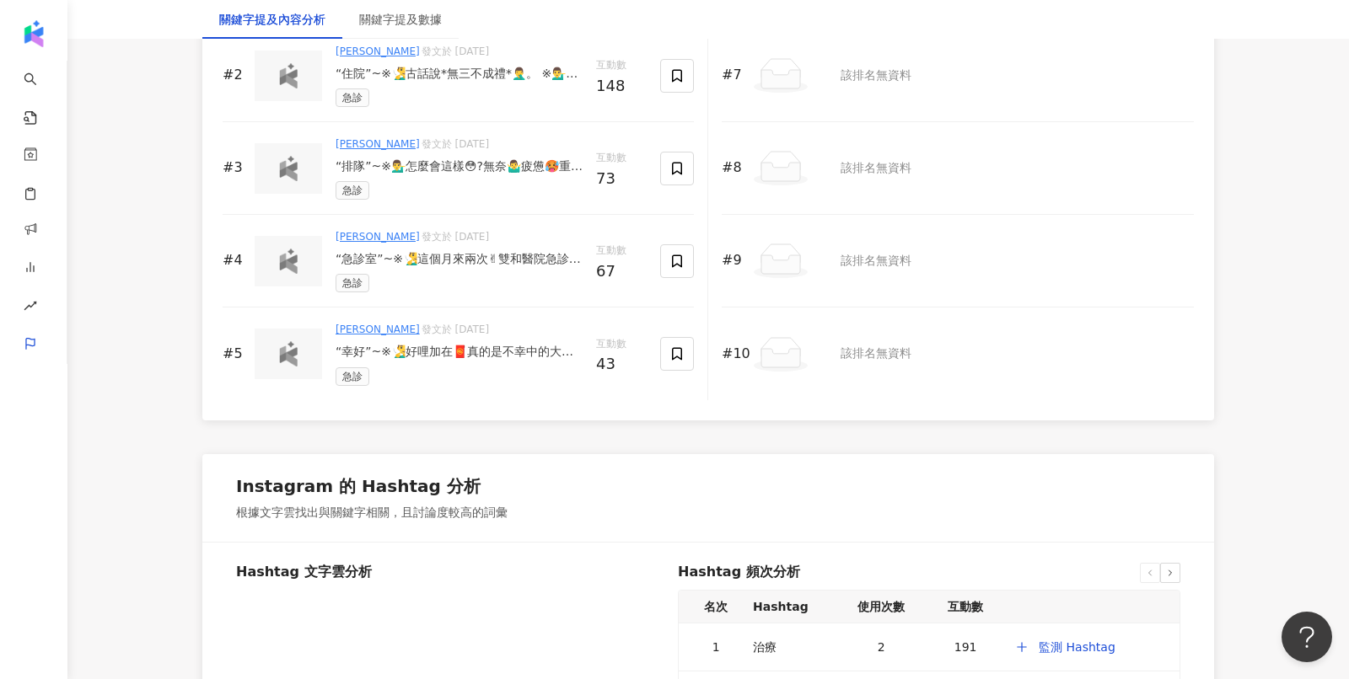
scroll to position [3708, 0]
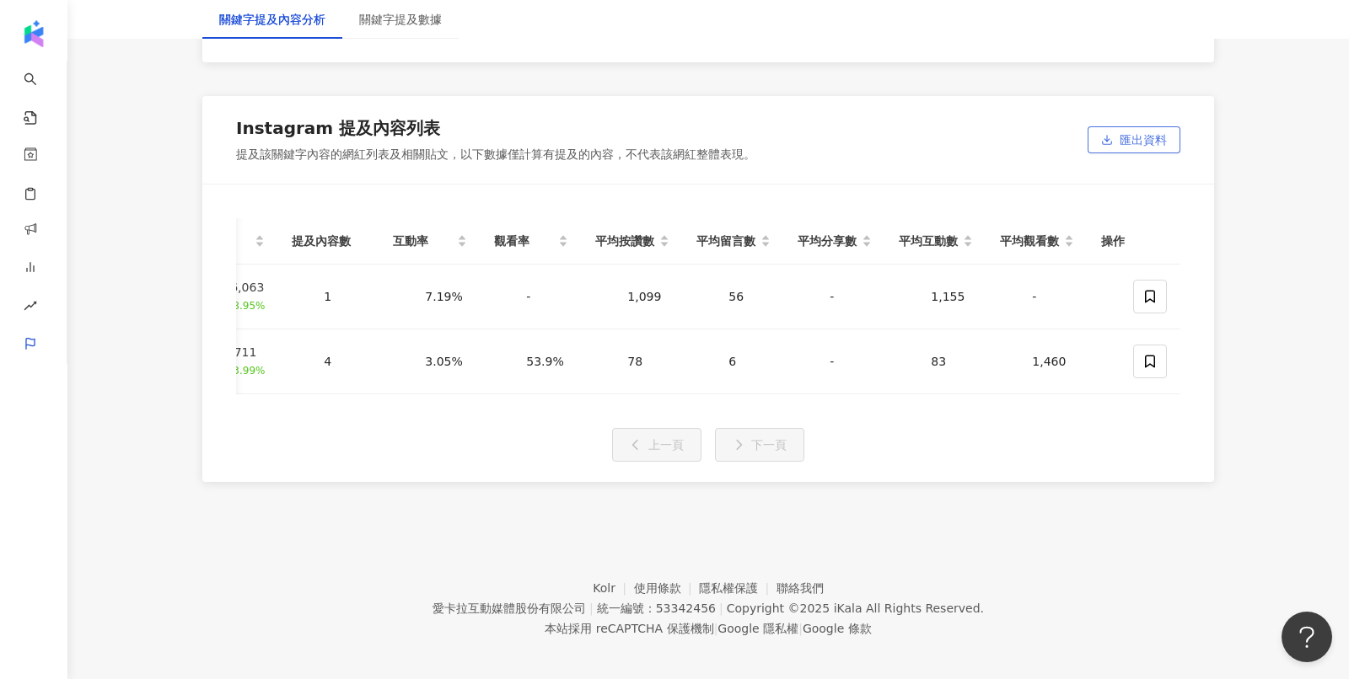
click at [1148, 142] on span "匯出資料" at bounding box center [1143, 140] width 47 height 27
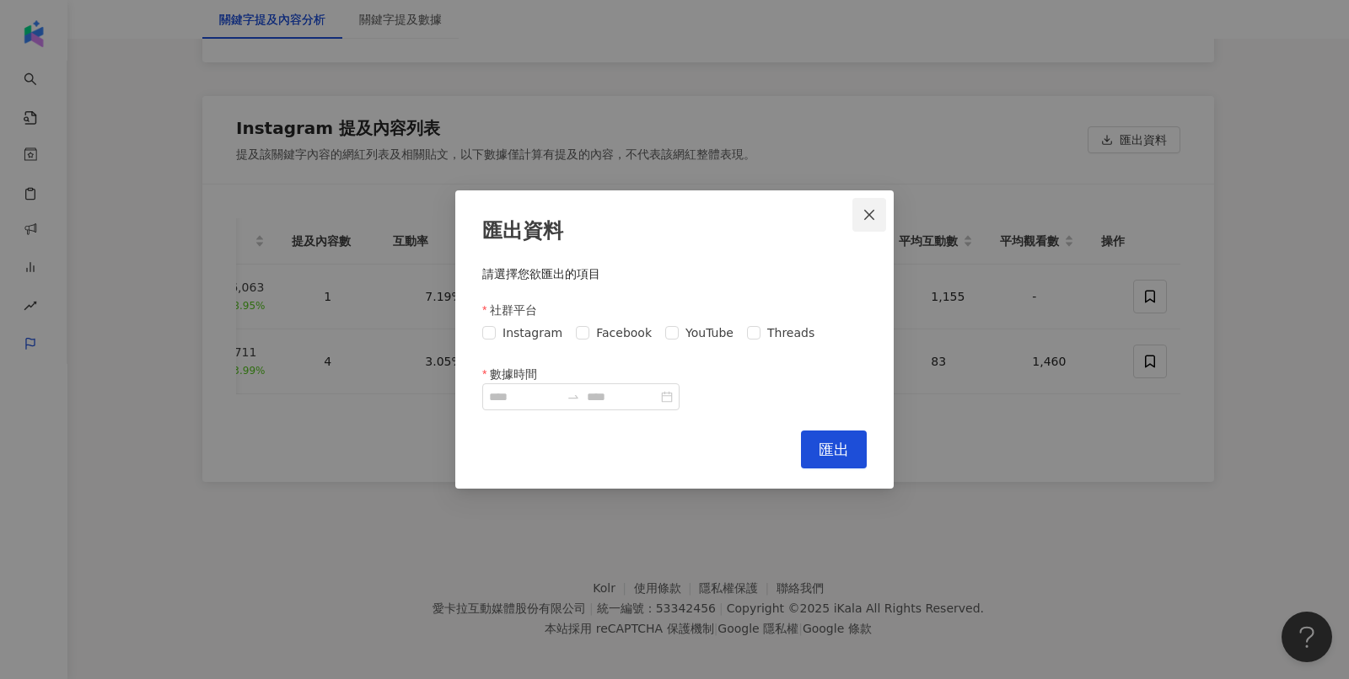
click at [876, 206] on button "Close" at bounding box center [869, 215] width 34 height 34
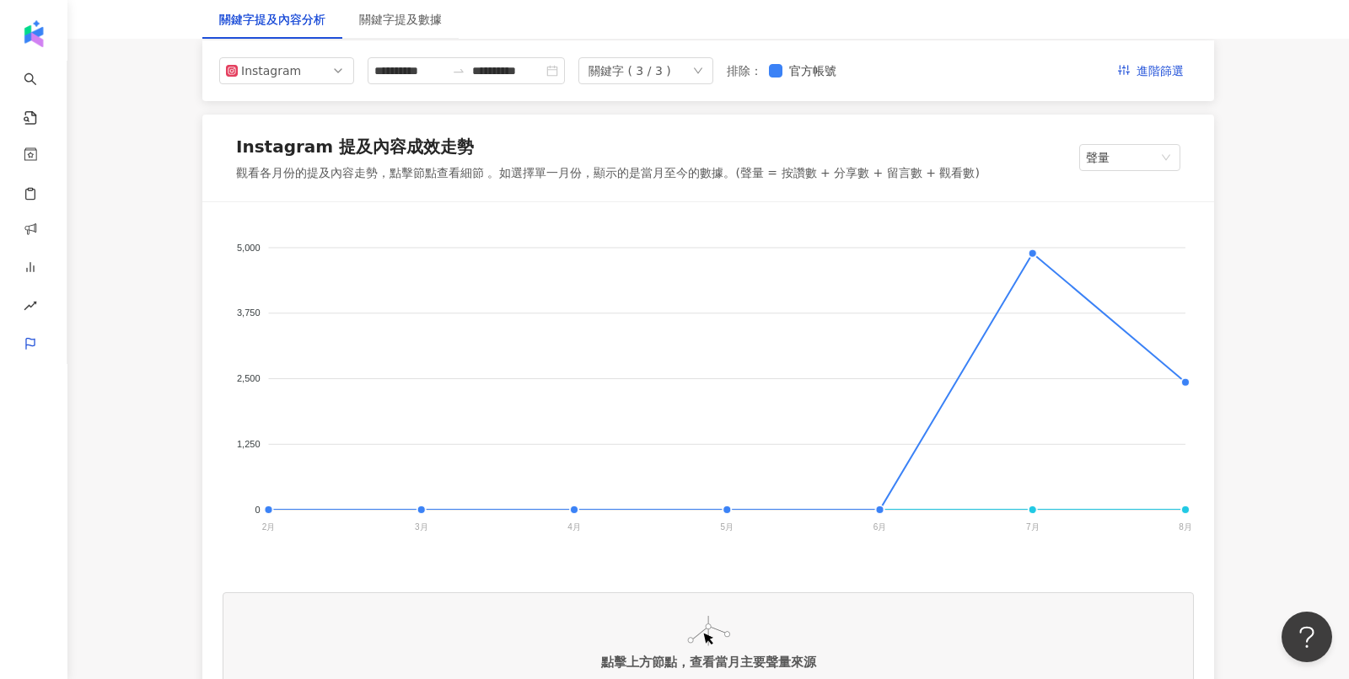
scroll to position [0, 0]
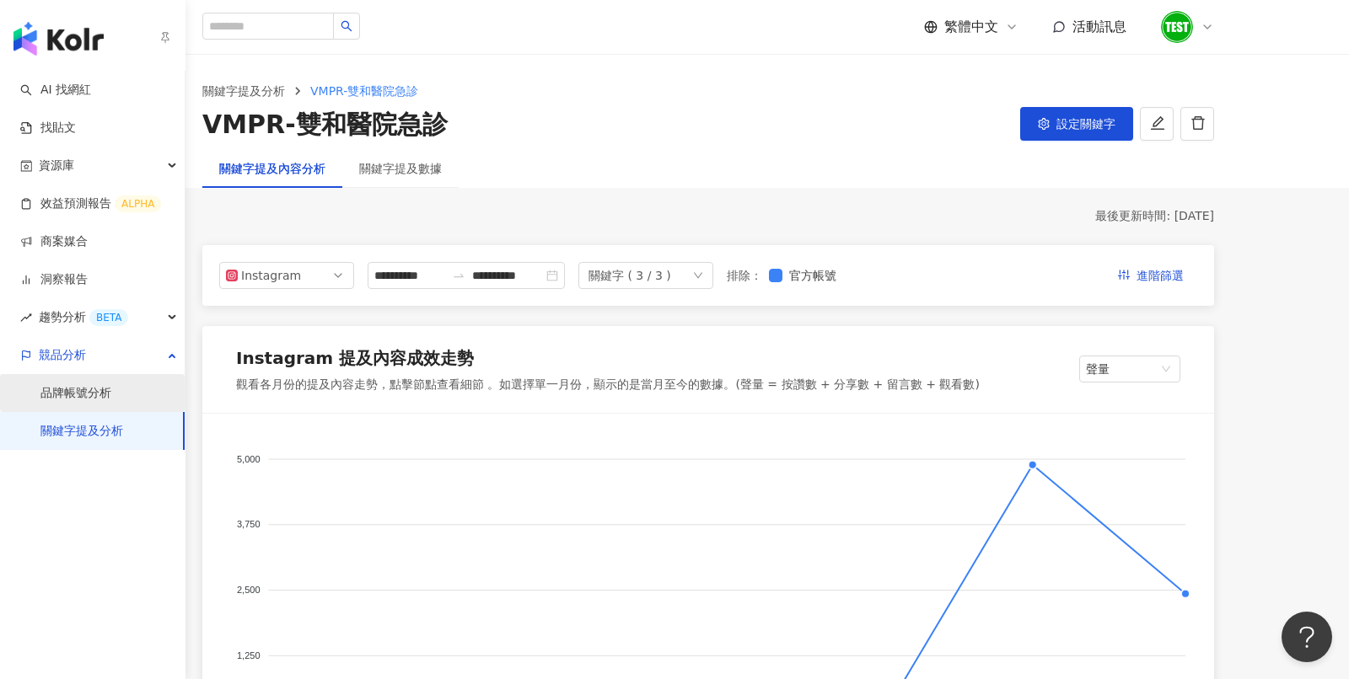
click at [59, 400] on link "品牌帳號分析" at bounding box center [75, 393] width 71 height 17
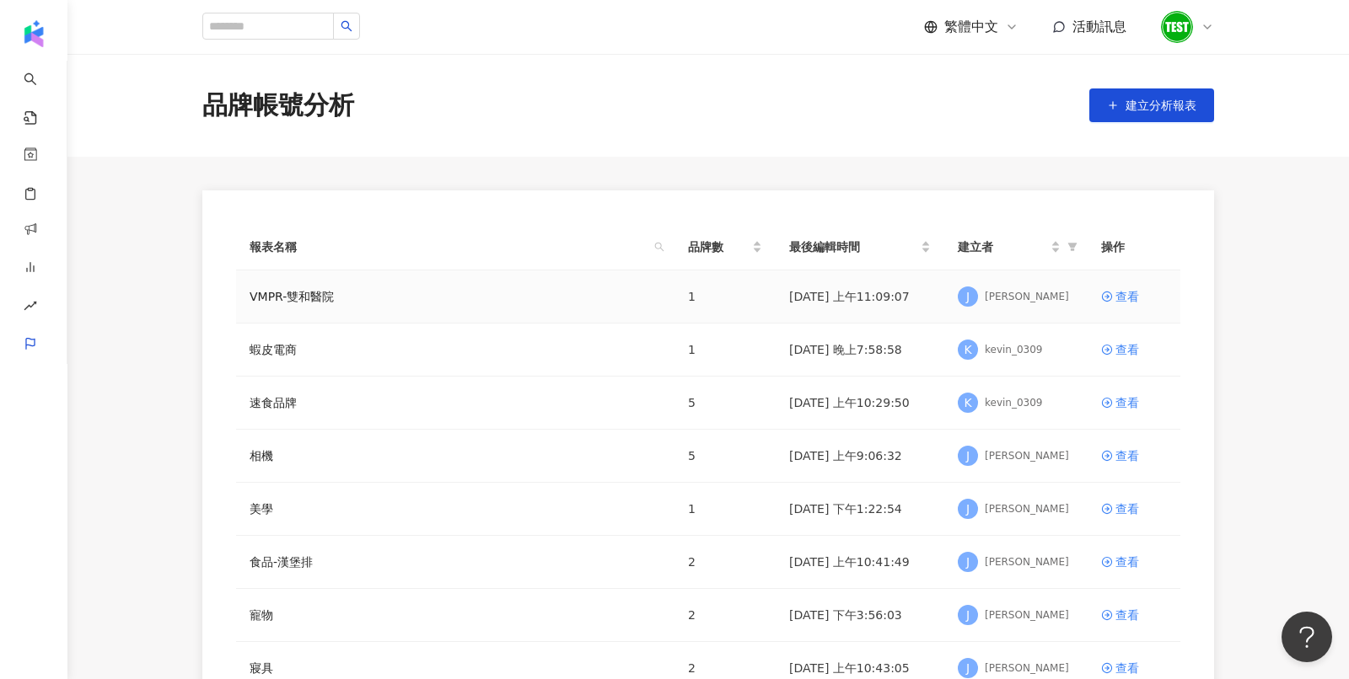
click at [292, 308] on td "VMPR-雙和醫院" at bounding box center [455, 297] width 438 height 53
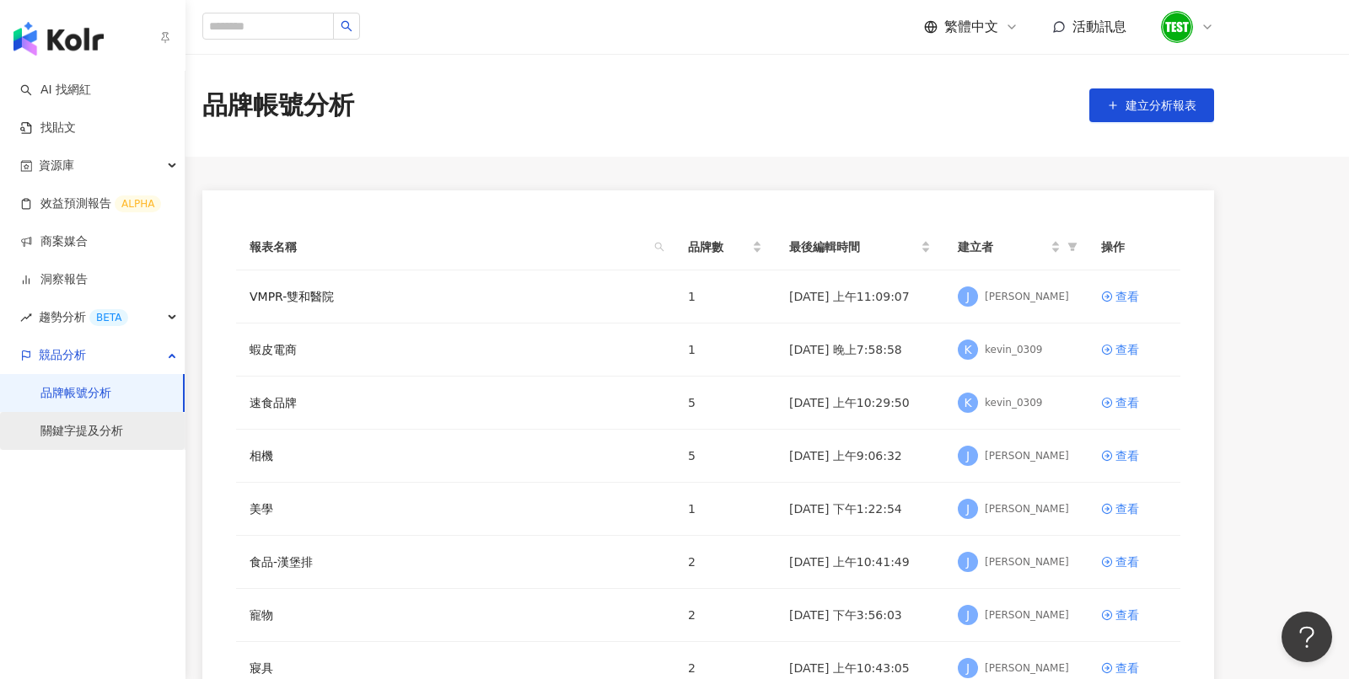
click at [98, 440] on link "關鍵字提及分析" at bounding box center [81, 431] width 83 height 17
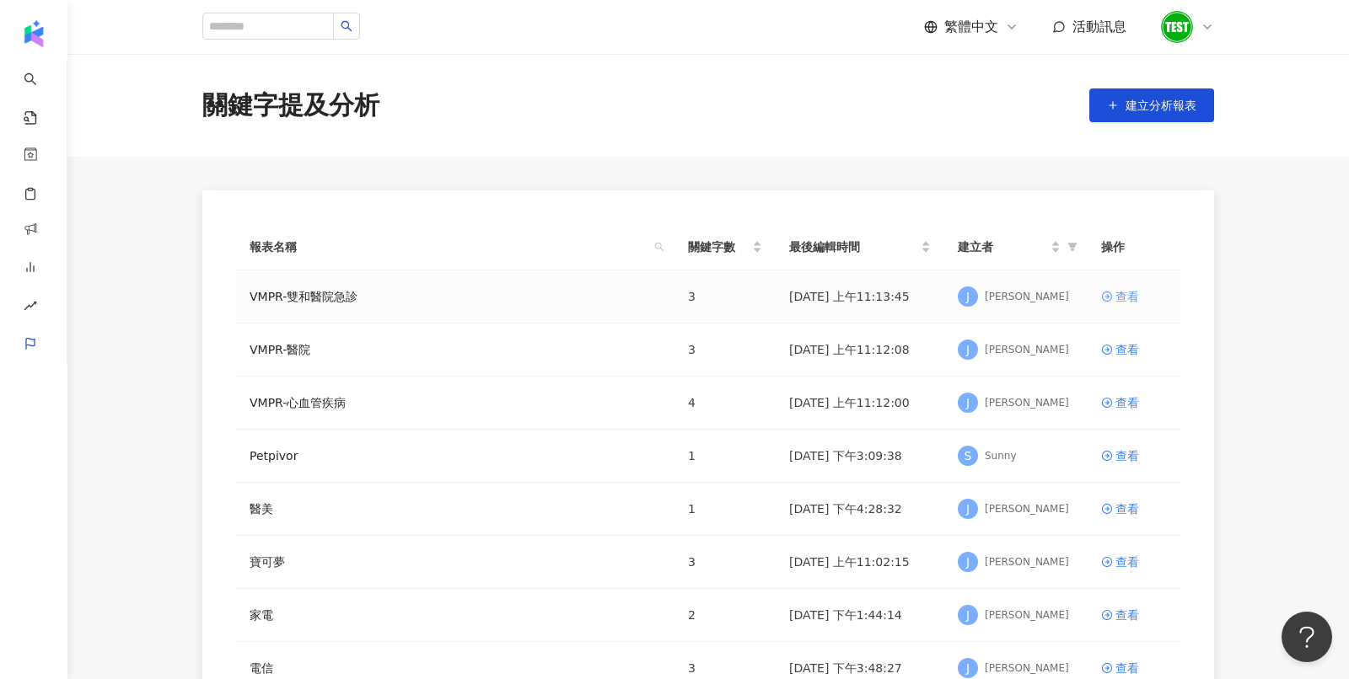
click at [1129, 298] on div "查看" at bounding box center [1127, 296] width 24 height 19
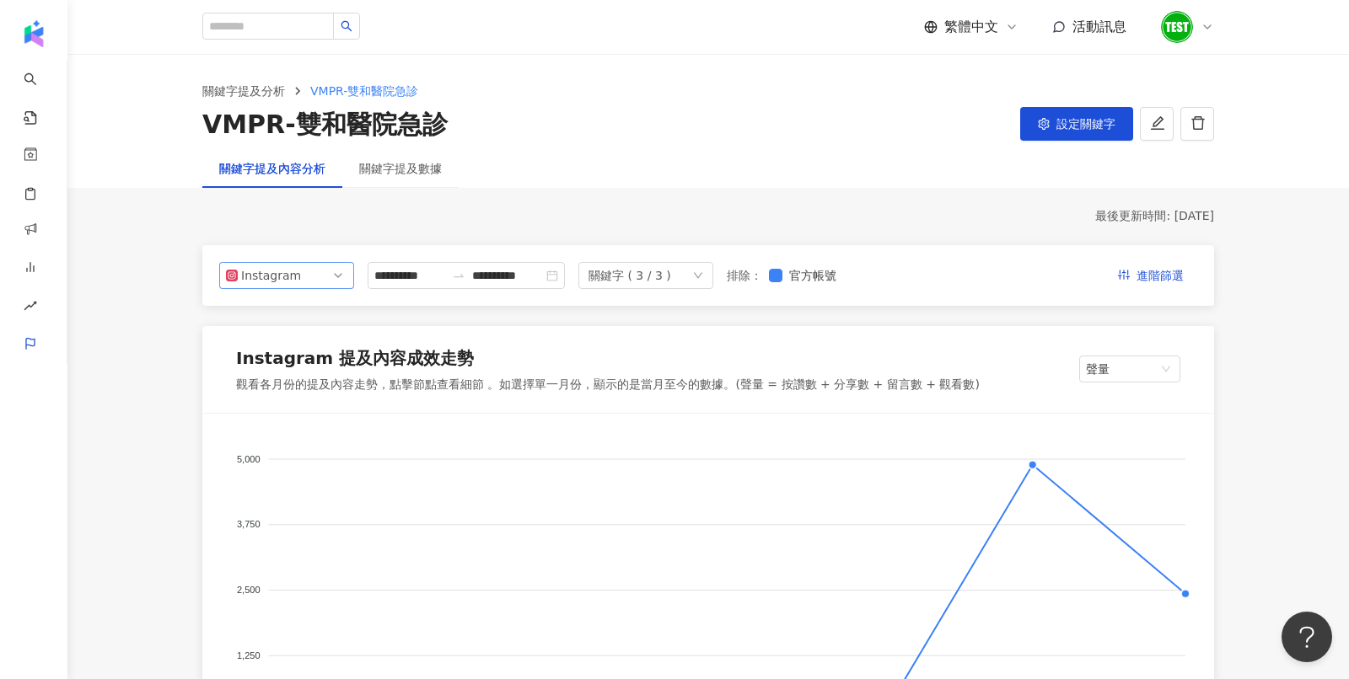
click at [309, 284] on span "Instagram" at bounding box center [286, 275] width 121 height 25
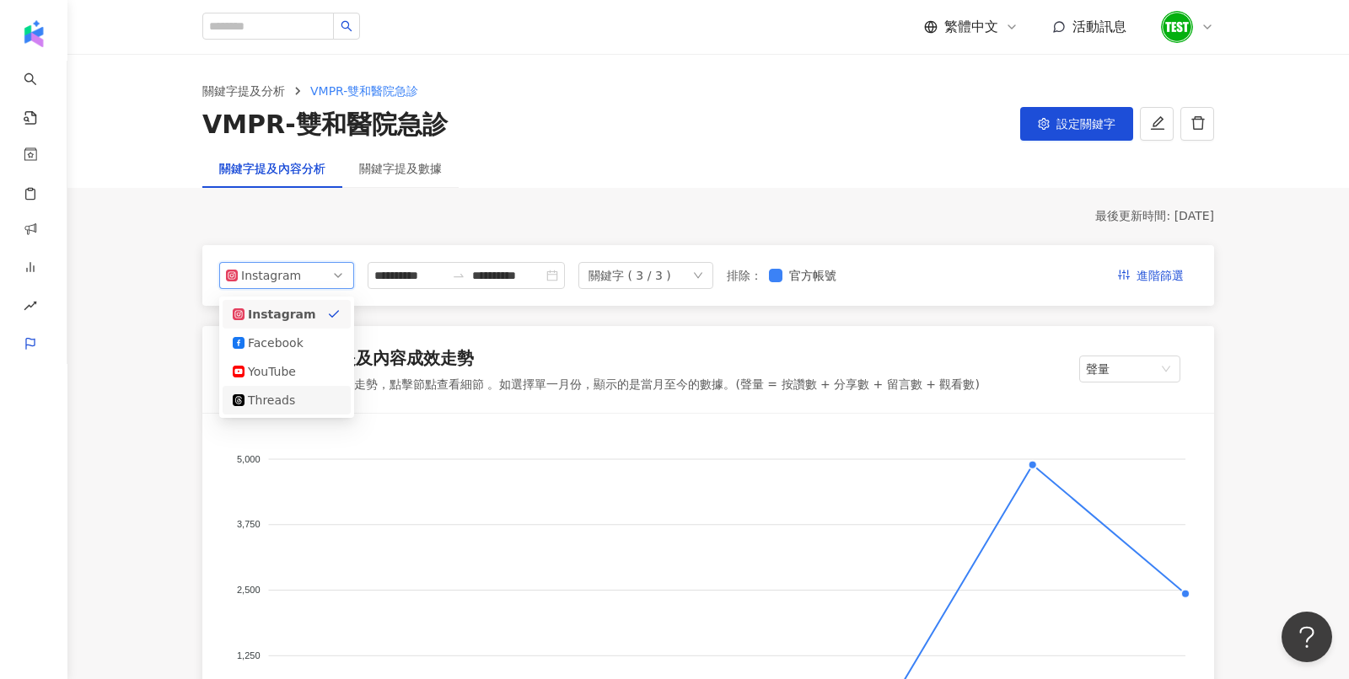
click at [289, 403] on div "Threads" at bounding box center [275, 400] width 55 height 19
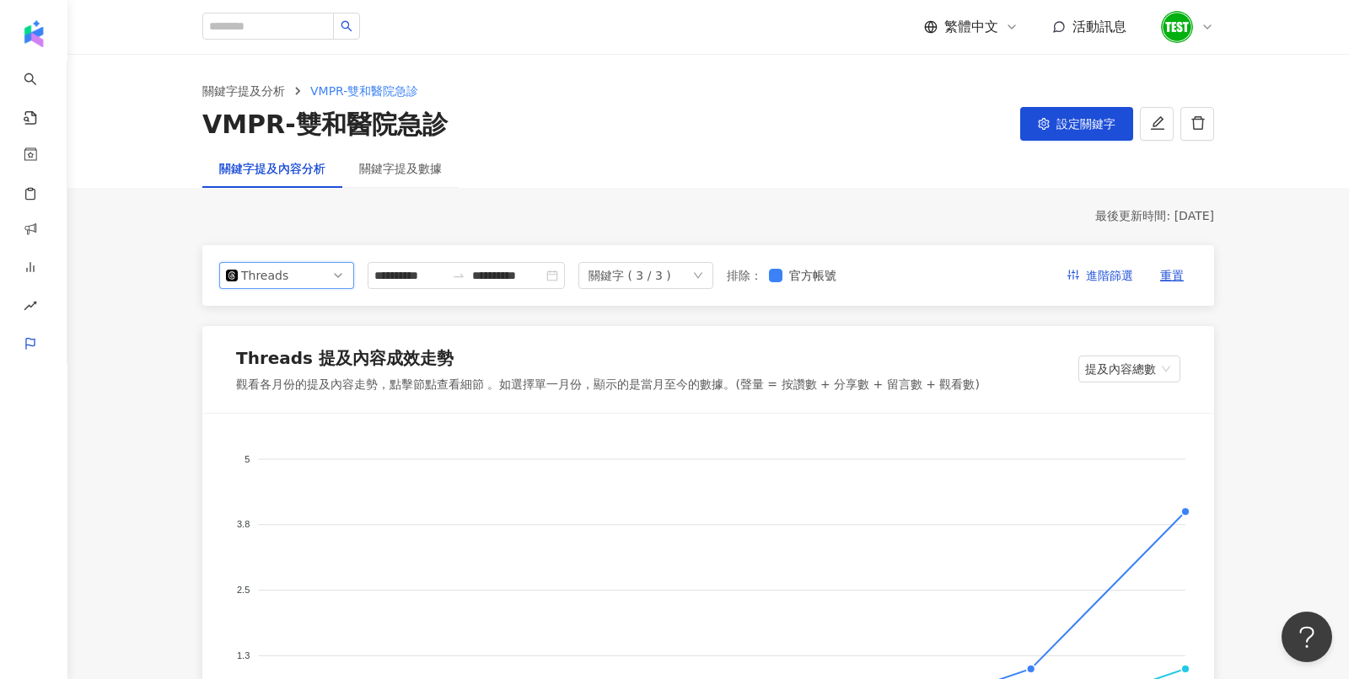
click at [292, 263] on div "Threads" at bounding box center [268, 275] width 55 height 25
click at [281, 277] on div "Threads" at bounding box center [268, 275] width 55 height 25
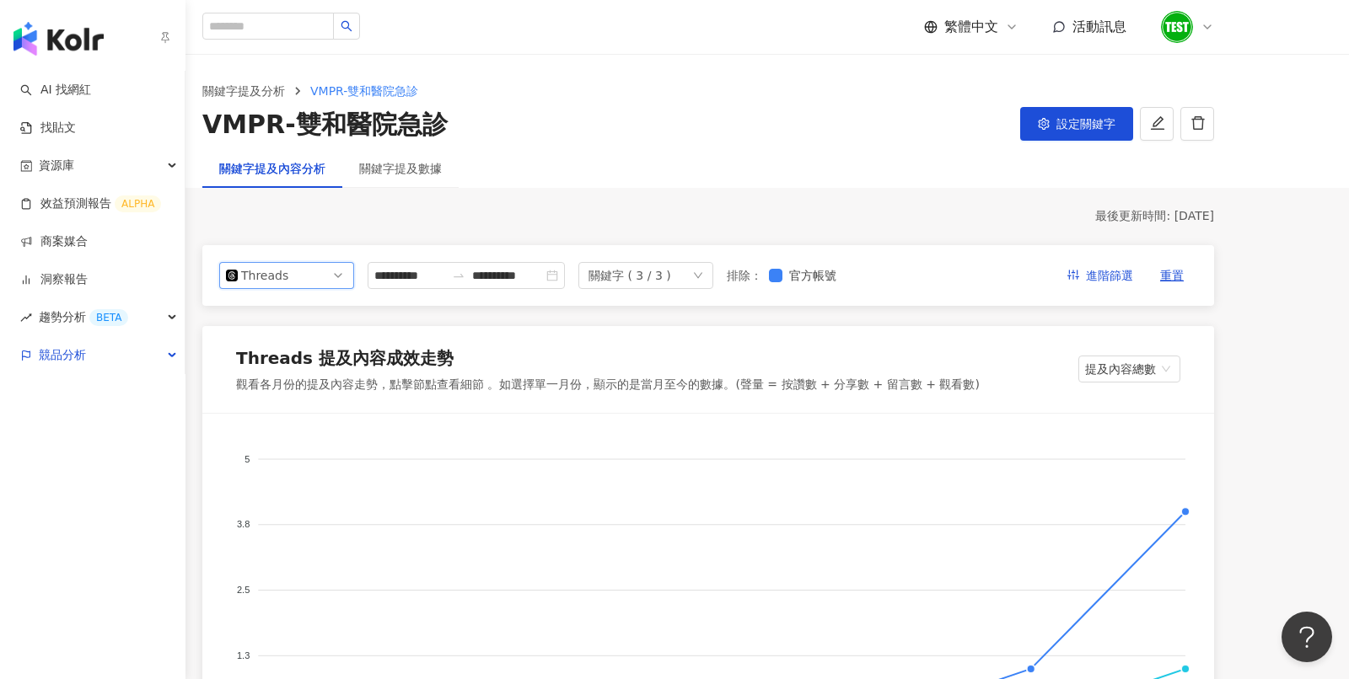
click at [50, 43] on img "button" at bounding box center [58, 39] width 90 height 34
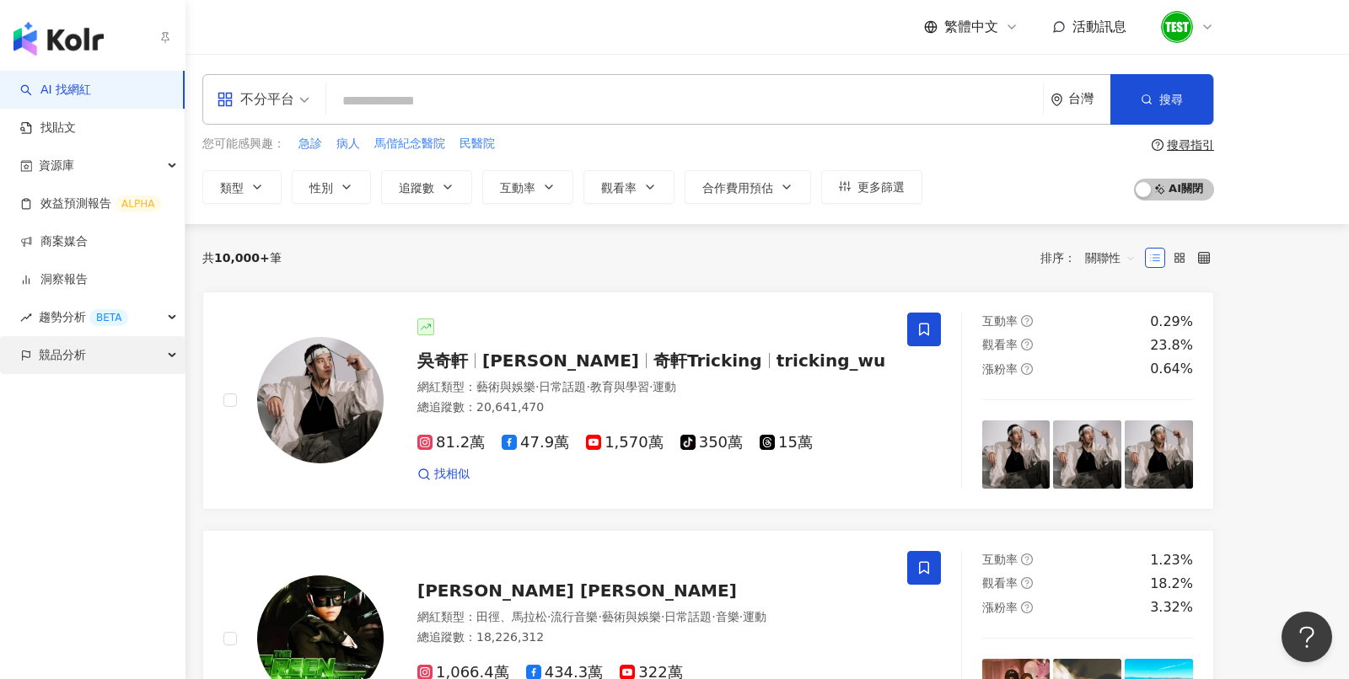
click at [51, 358] on span "競品分析" at bounding box center [62, 355] width 47 height 38
click at [61, 402] on link "品牌帳號分析" at bounding box center [75, 393] width 71 height 17
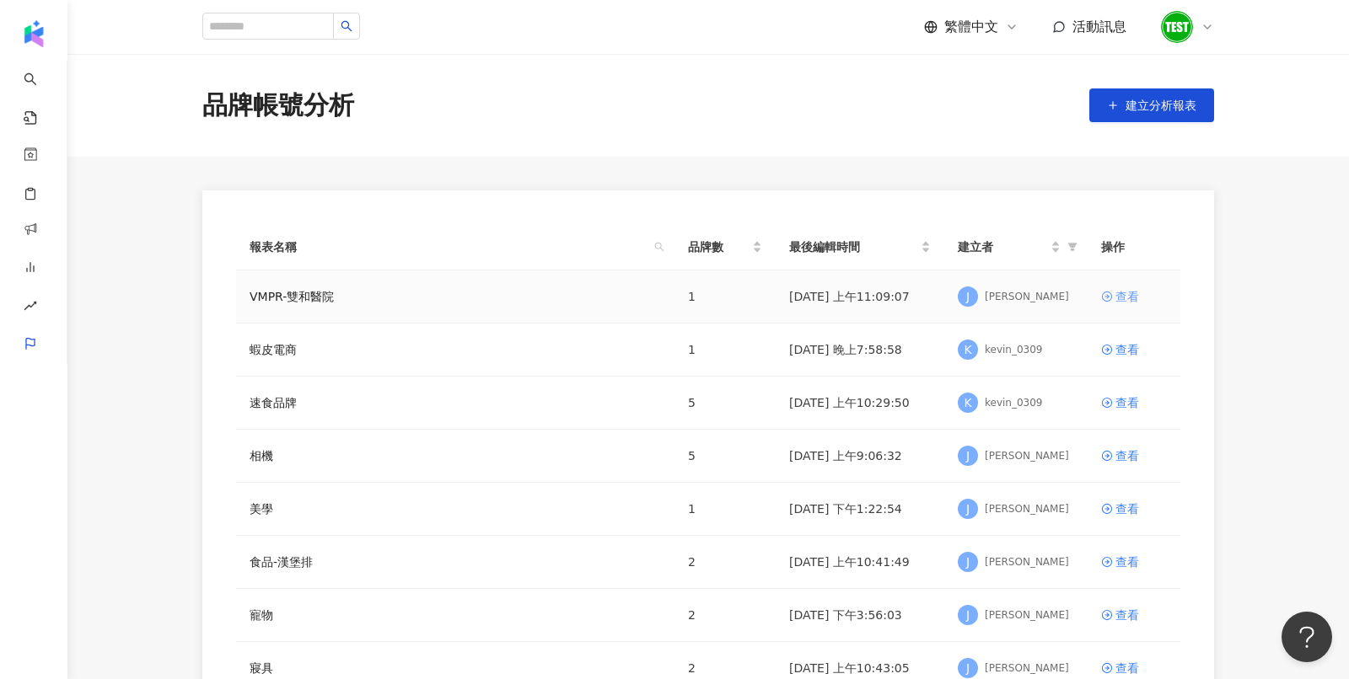
click at [1130, 291] on div "查看" at bounding box center [1127, 296] width 24 height 19
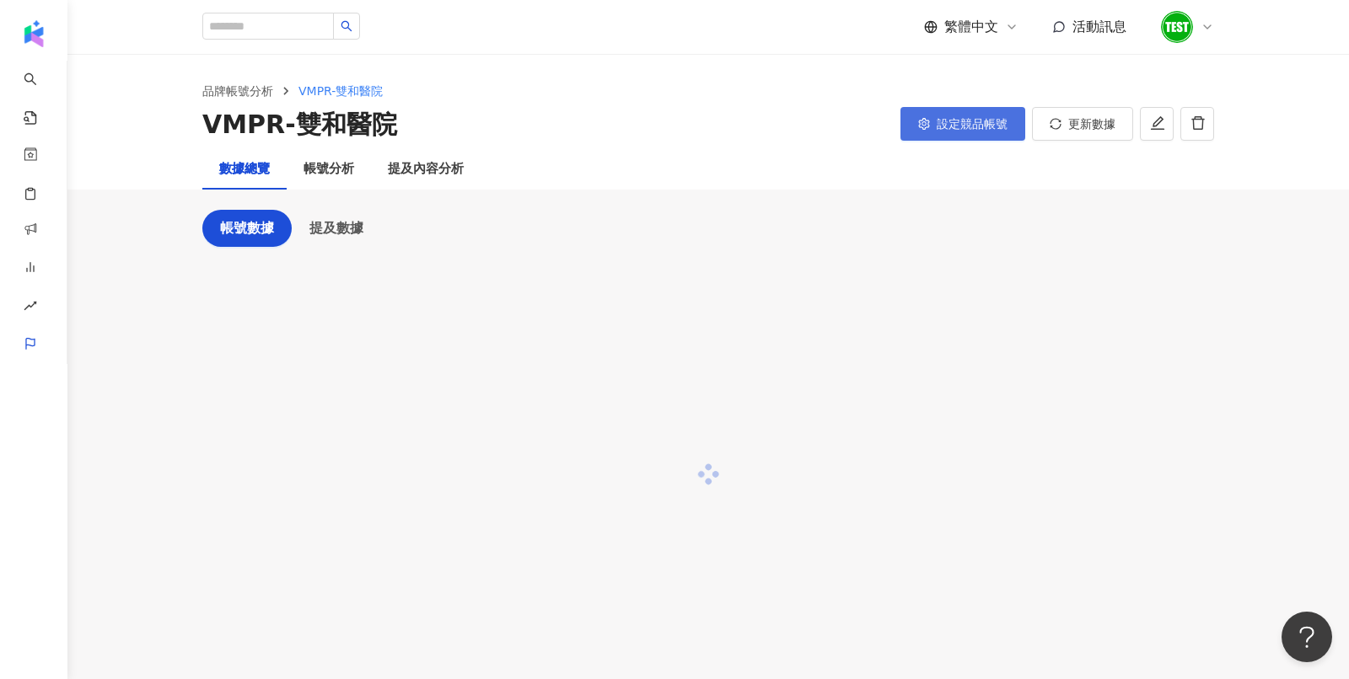
click at [983, 126] on span "設定競品帳號" at bounding box center [972, 123] width 71 height 13
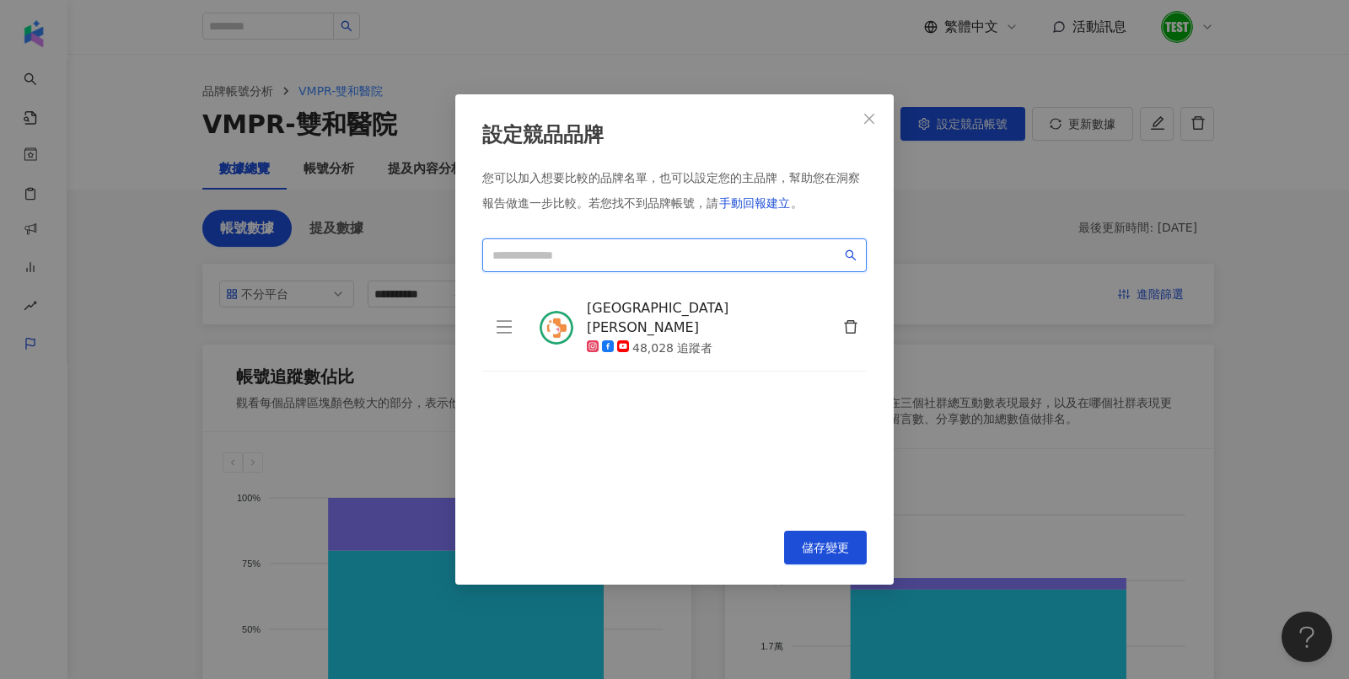
click at [652, 246] on input "search" at bounding box center [666, 255] width 349 height 19
paste input "**********"
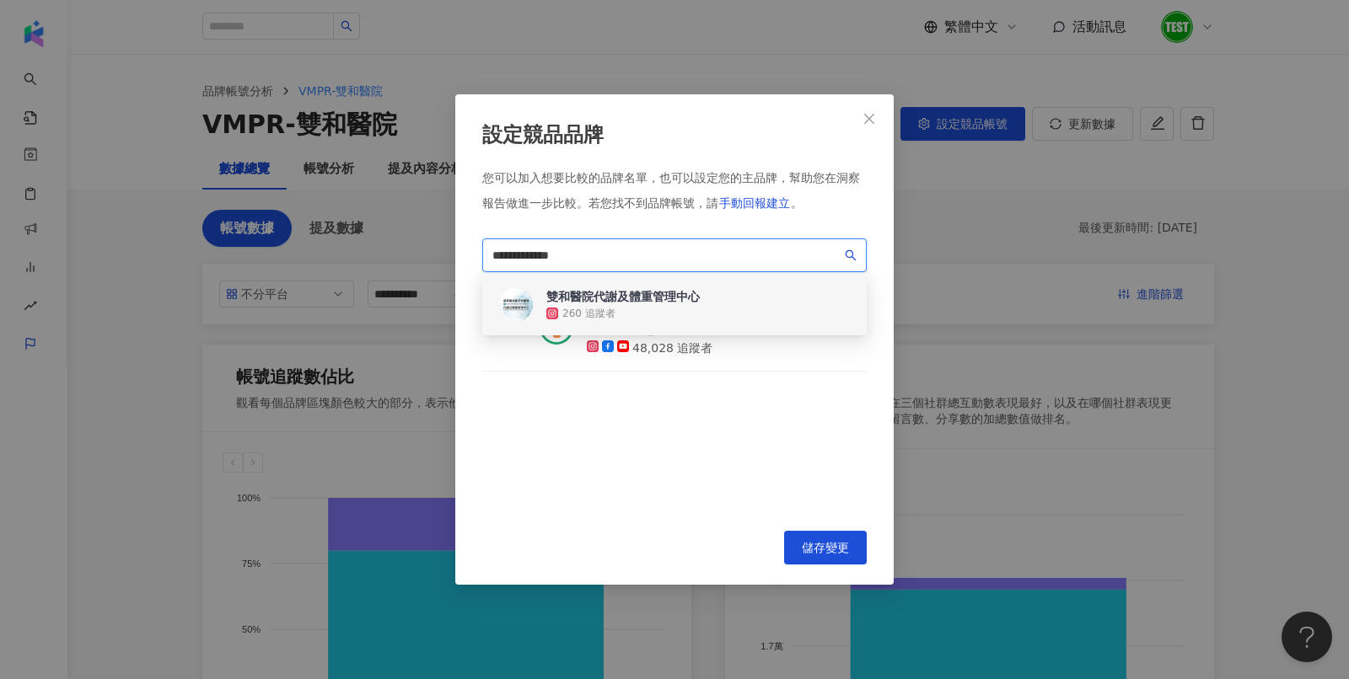
click at [663, 302] on div "雙和醫院代謝及體重管理中心" at bounding box center [622, 296] width 153 height 17
drag, startPoint x: 659, startPoint y: 253, endPoint x: 470, endPoint y: 250, distance: 189.7
click at [470, 250] on div "**********" at bounding box center [674, 339] width 438 height 491
paste input "*********"
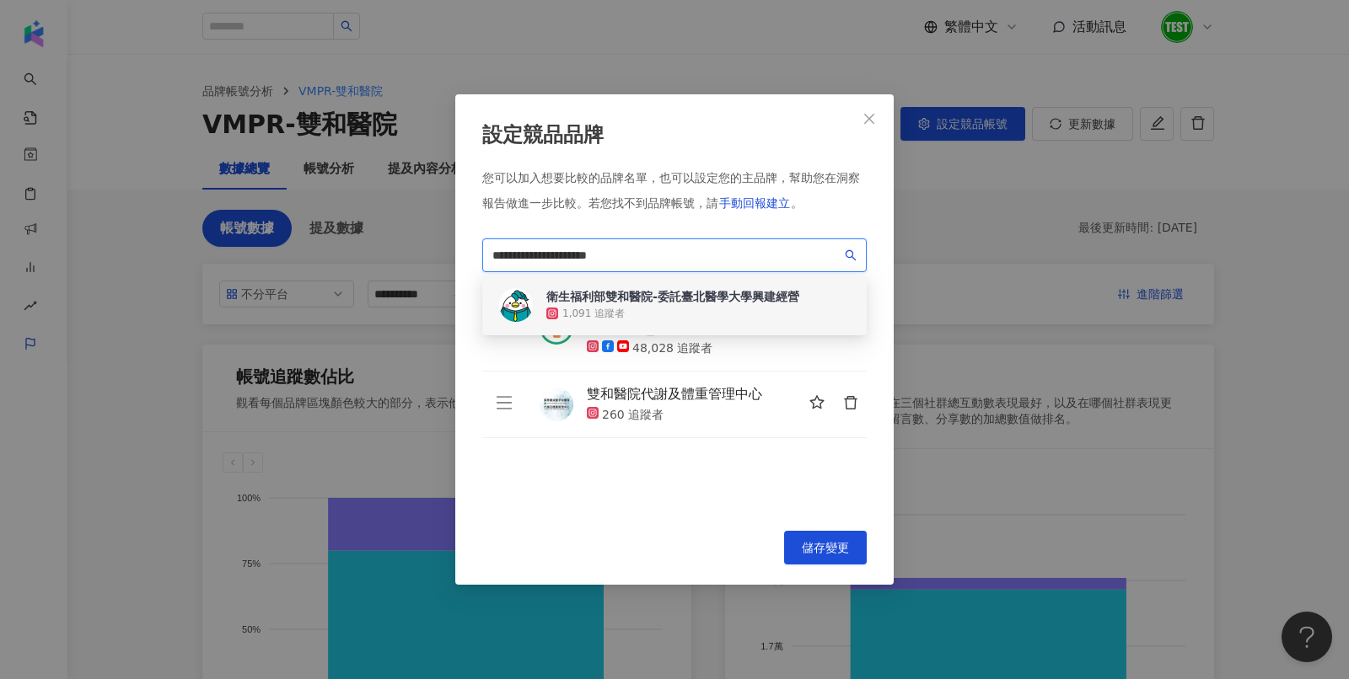
click at [726, 293] on div "衛生福利部雙和醫院-委託臺北醫學大學興建經營" at bounding box center [672, 296] width 253 height 17
drag, startPoint x: 590, startPoint y: 254, endPoint x: 519, endPoint y: 248, distance: 71.1
click at [519, 248] on input "**********" at bounding box center [666, 255] width 349 height 19
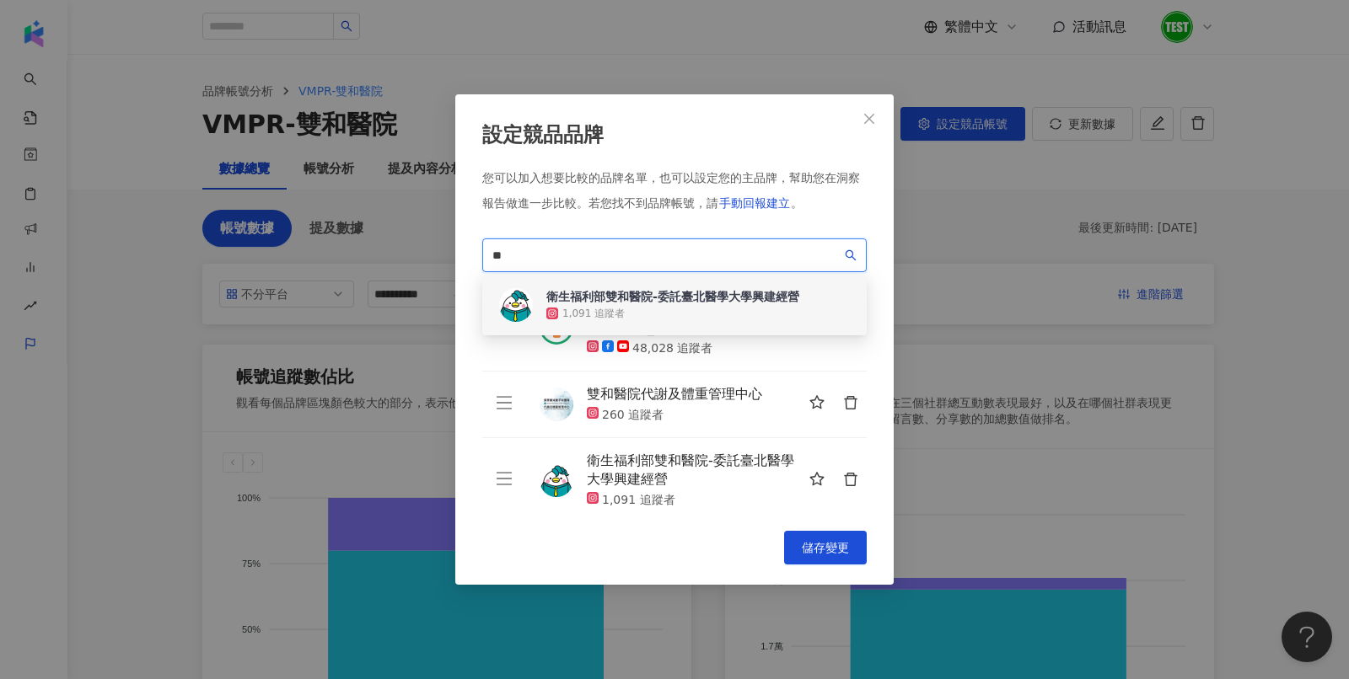
type input "*"
paste input "******"
click at [592, 305] on div "馬偕紀念醫院" at bounding box center [581, 296] width 71 height 17
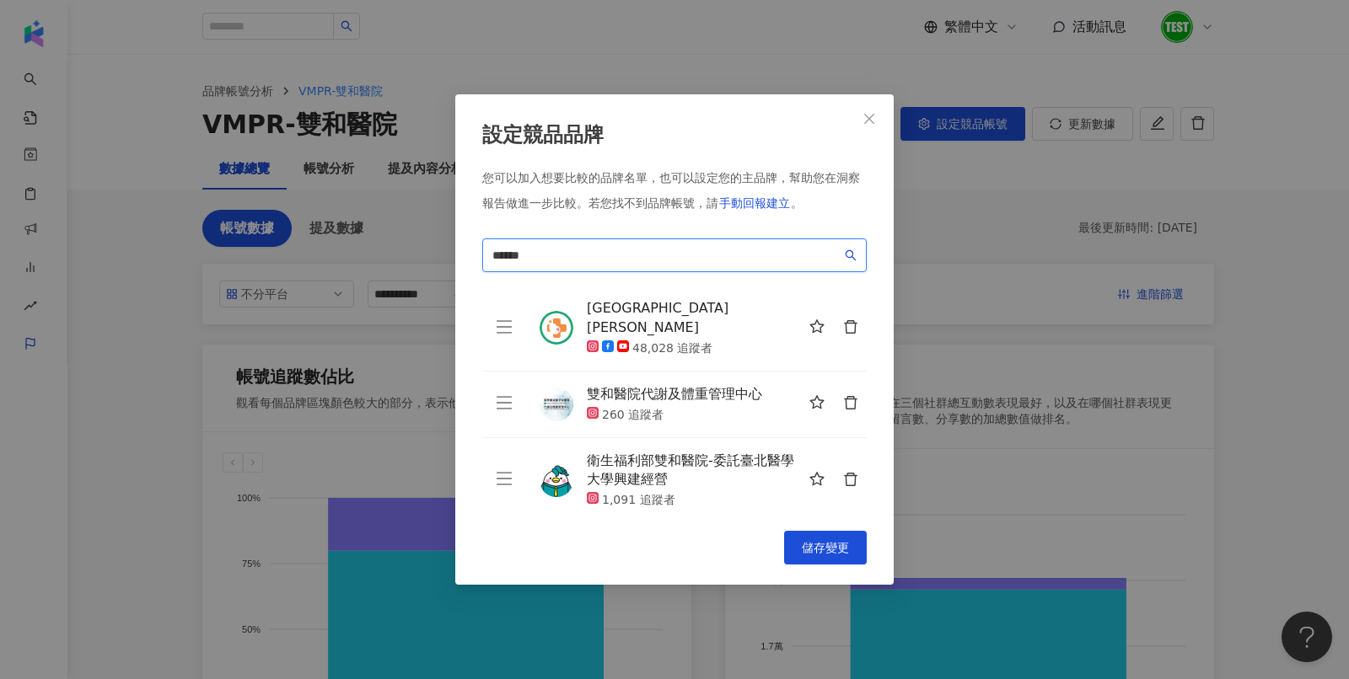
scroll to position [58, 0]
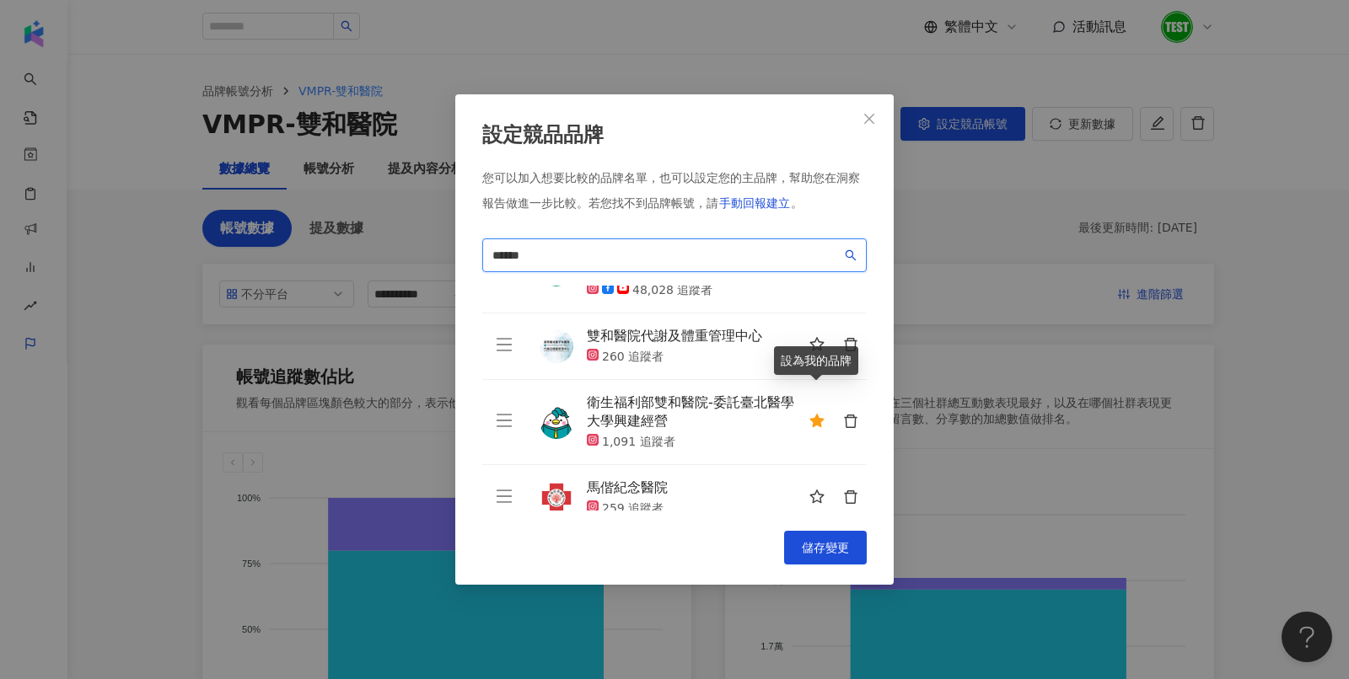
type input "******"
click at [812, 414] on icon "star" at bounding box center [816, 420] width 14 height 13
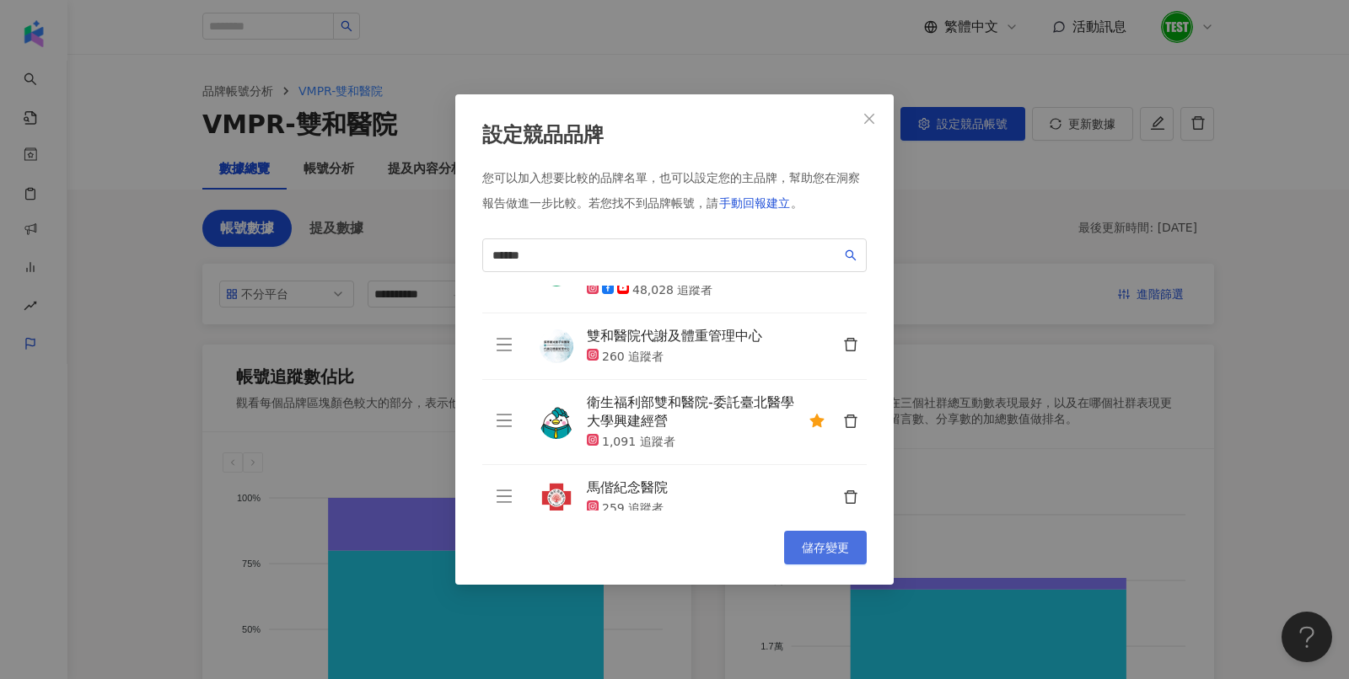
click at [810, 543] on span "儲存變更" at bounding box center [825, 547] width 47 height 13
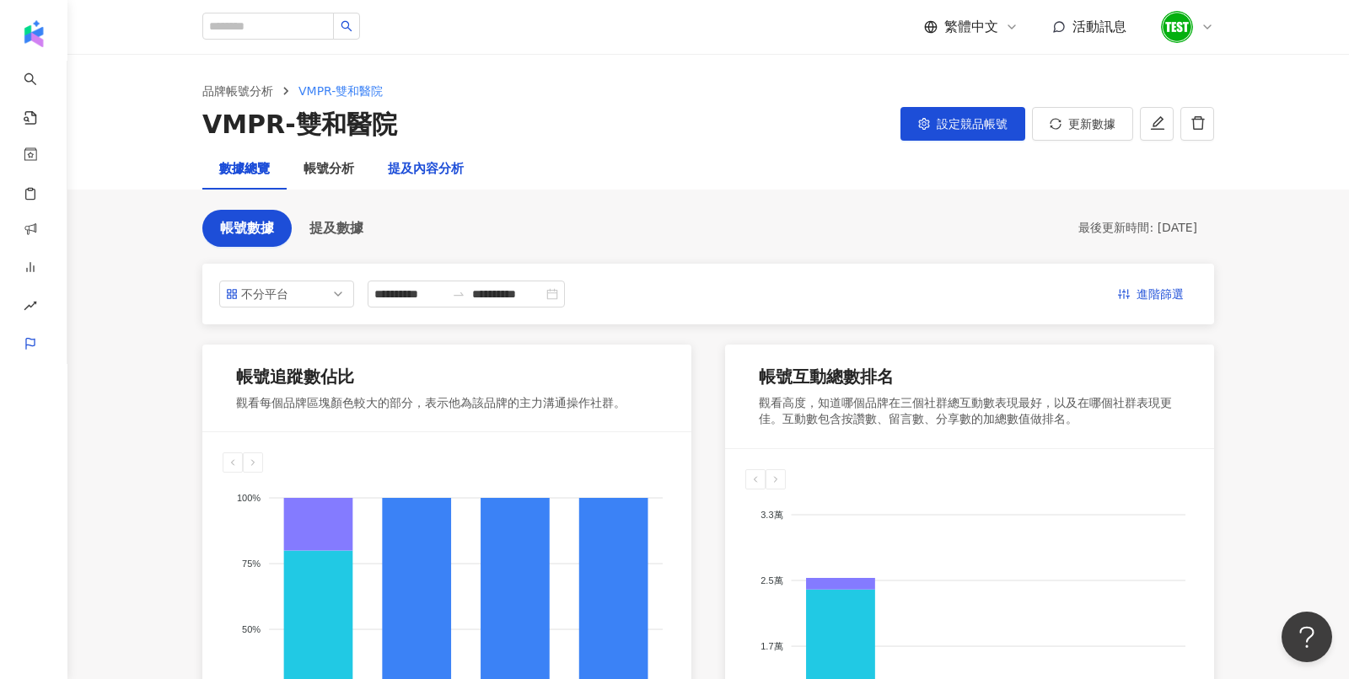
click at [431, 167] on div "提及內容分析" at bounding box center [426, 169] width 76 height 20
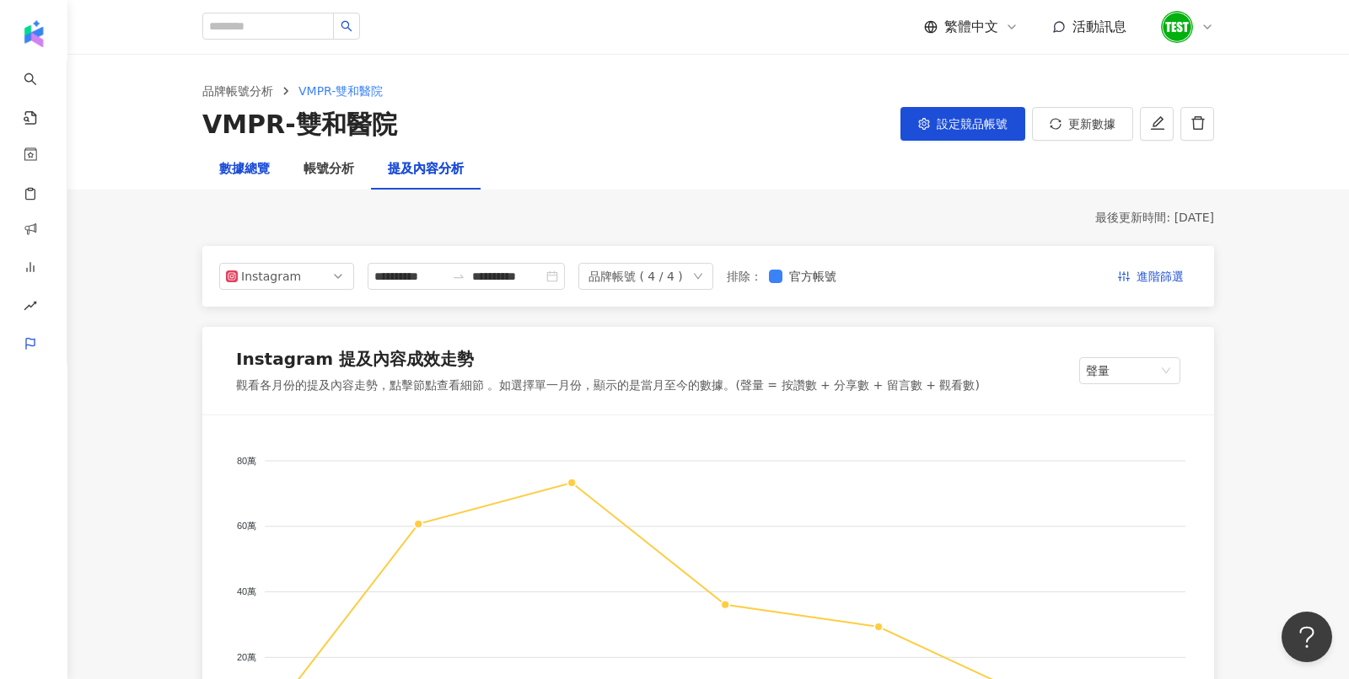
click at [247, 169] on div "數據總覽" at bounding box center [244, 169] width 51 height 20
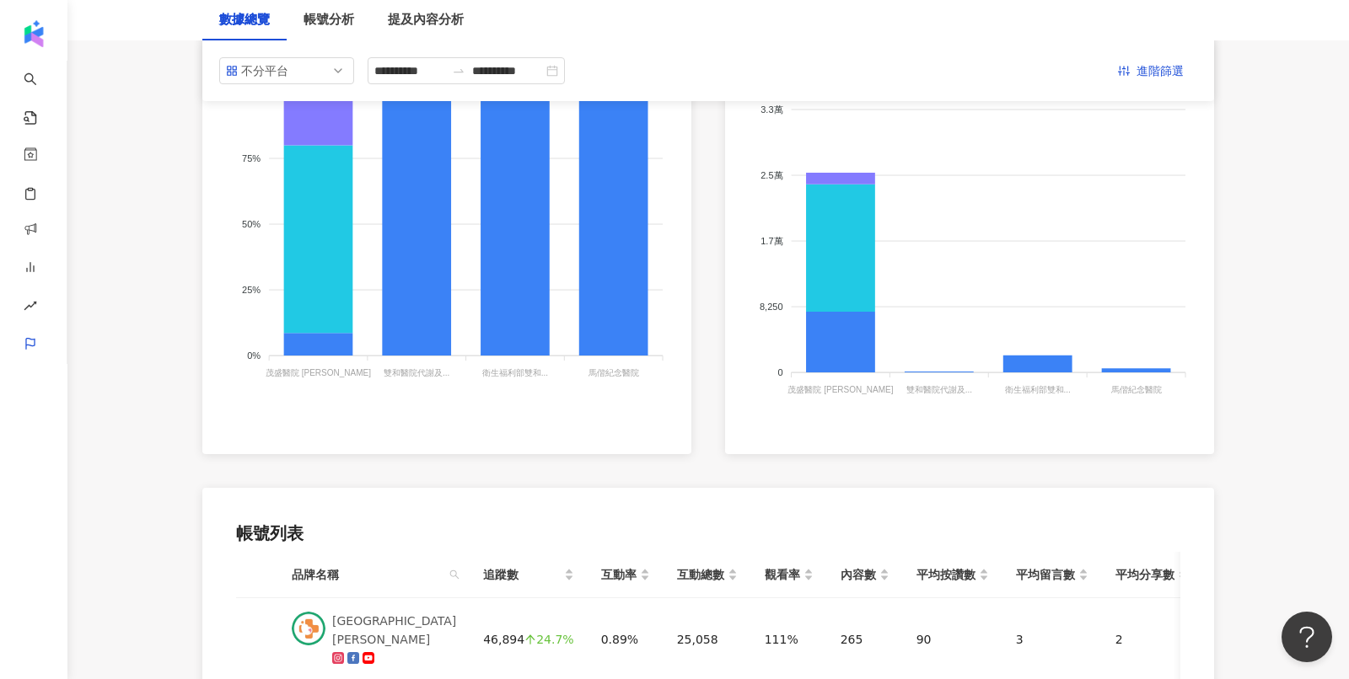
scroll to position [154, 0]
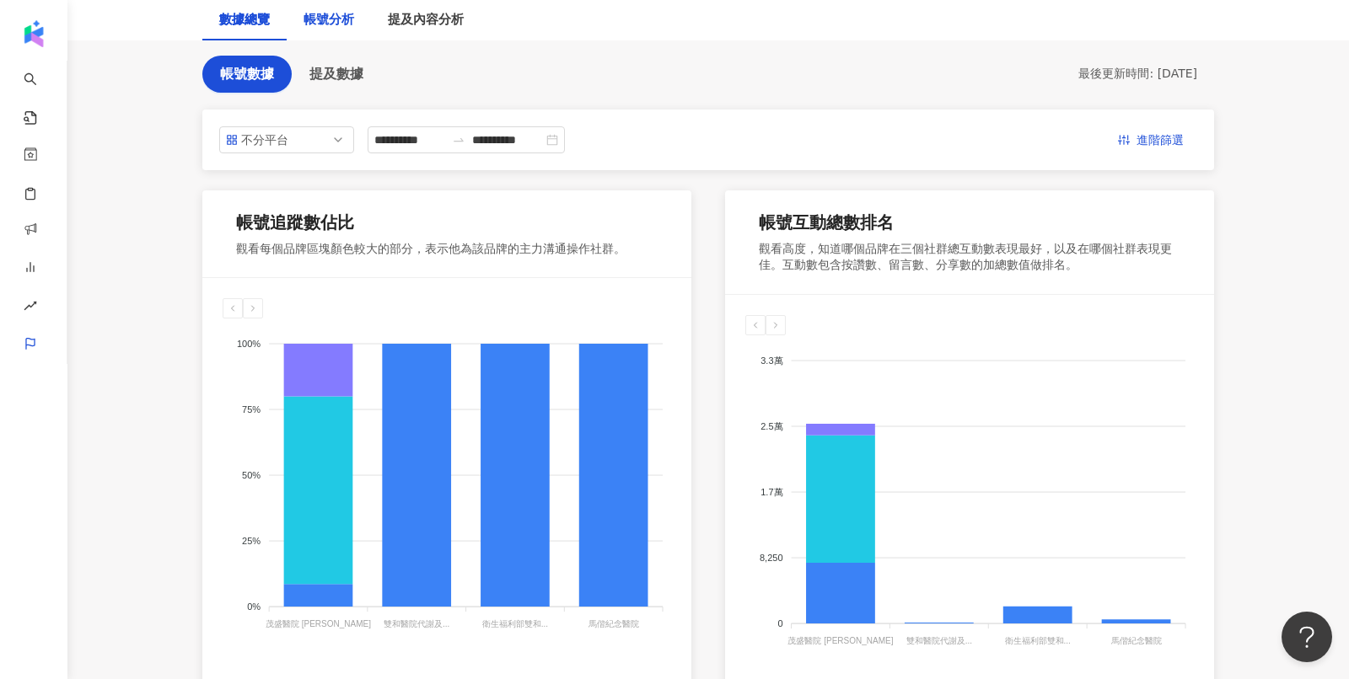
click at [325, 24] on div "帳號分析" at bounding box center [328, 20] width 51 height 20
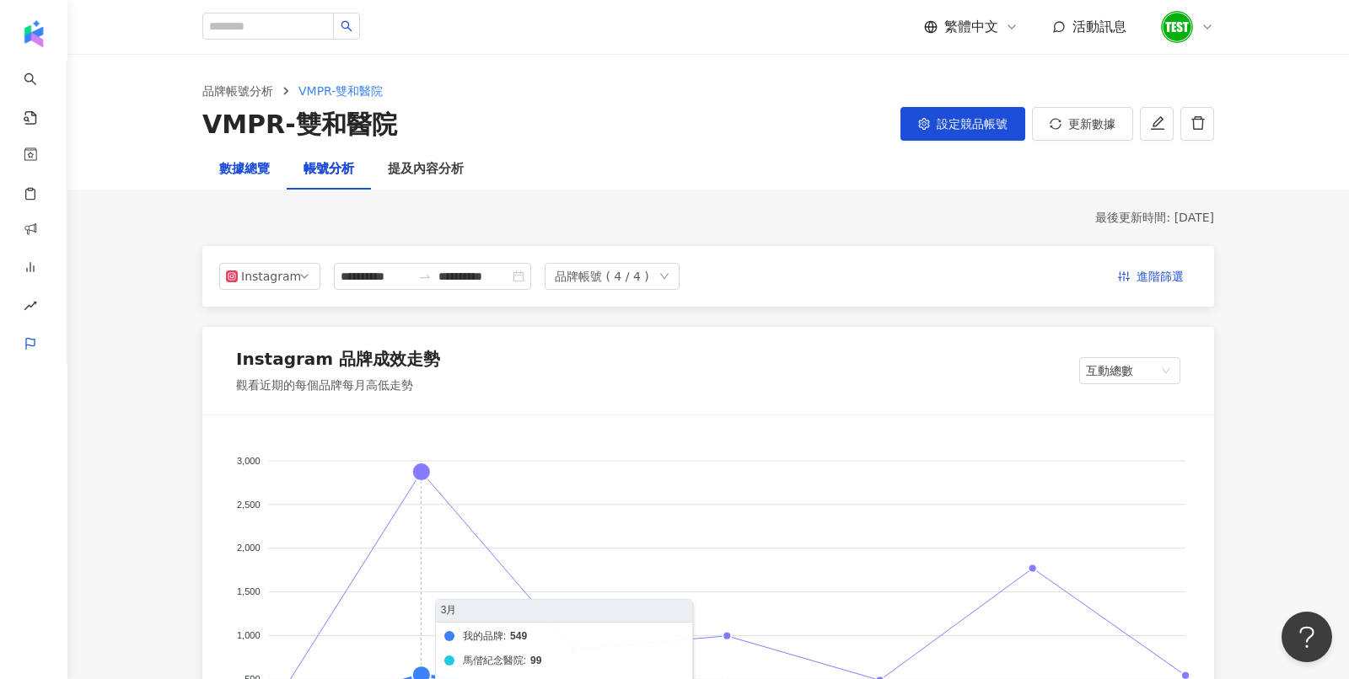
click at [256, 160] on div "數據總覽" at bounding box center [244, 169] width 51 height 20
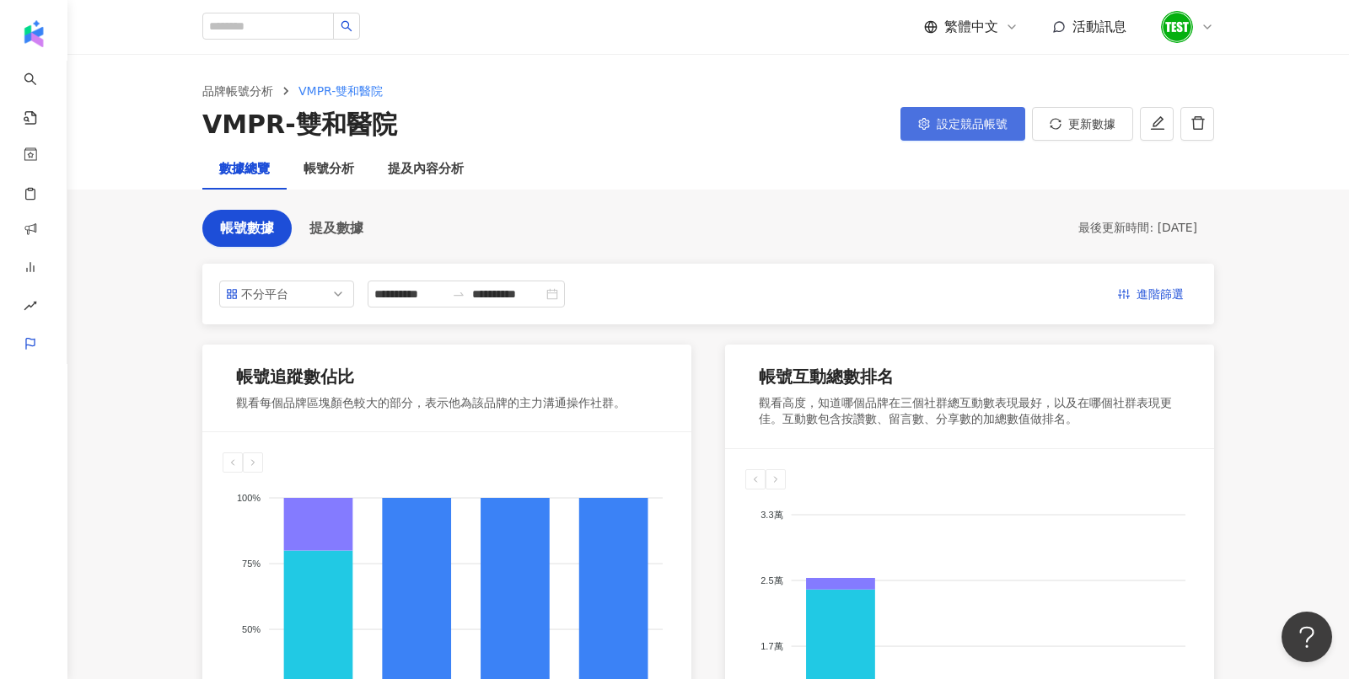
click at [968, 125] on span "設定競品帳號" at bounding box center [972, 123] width 71 height 13
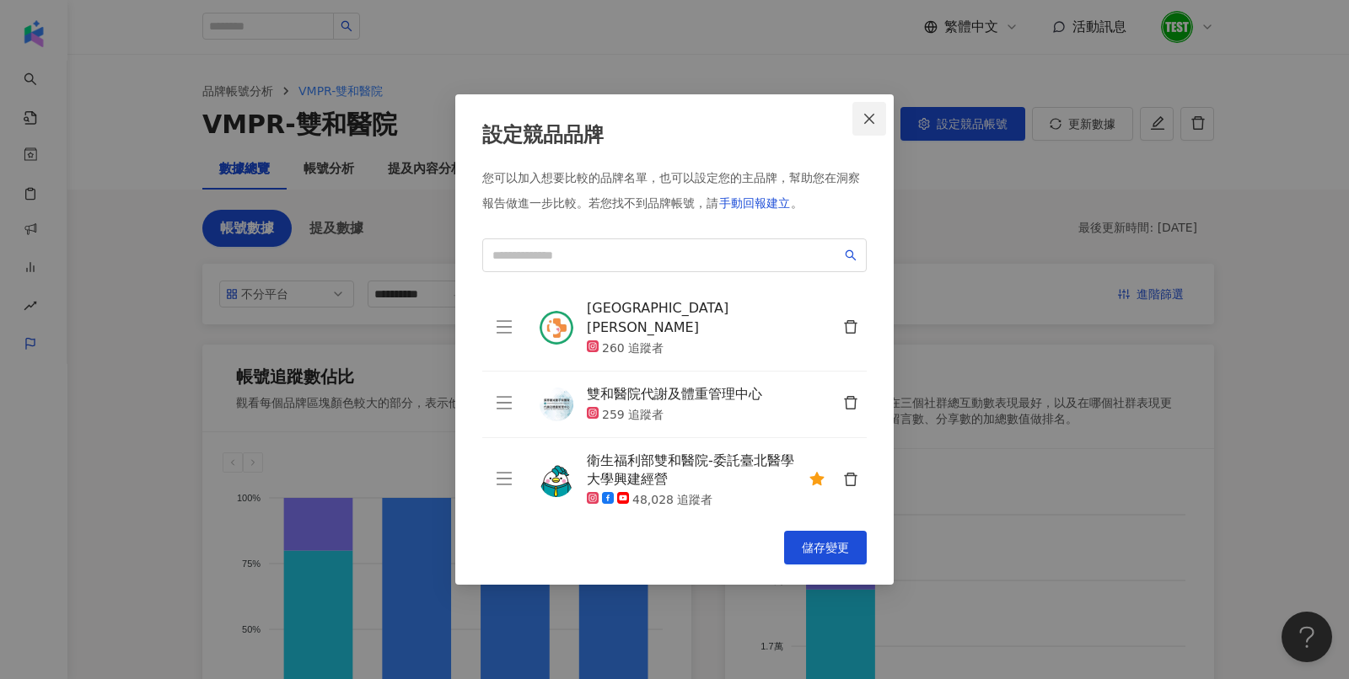
click at [862, 112] on icon "close" at bounding box center [868, 118] width 13 height 13
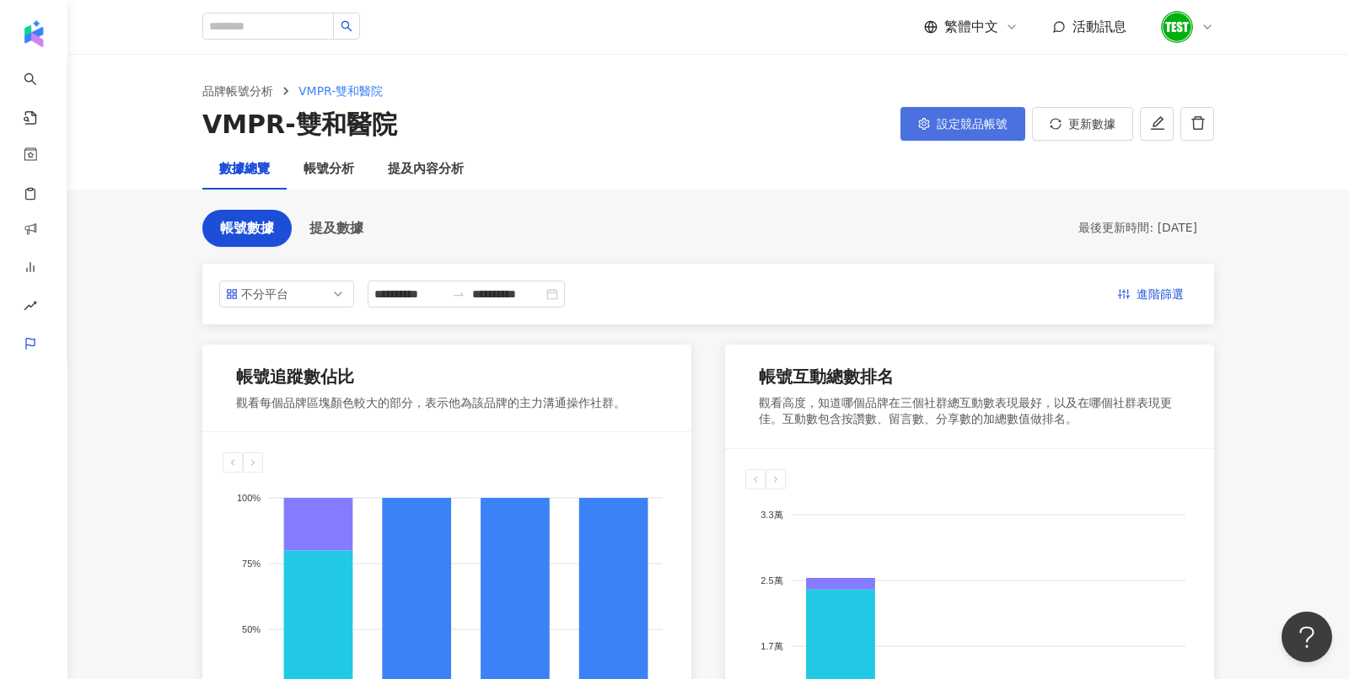
click at [934, 129] on button "設定競品帳號" at bounding box center [962, 124] width 125 height 34
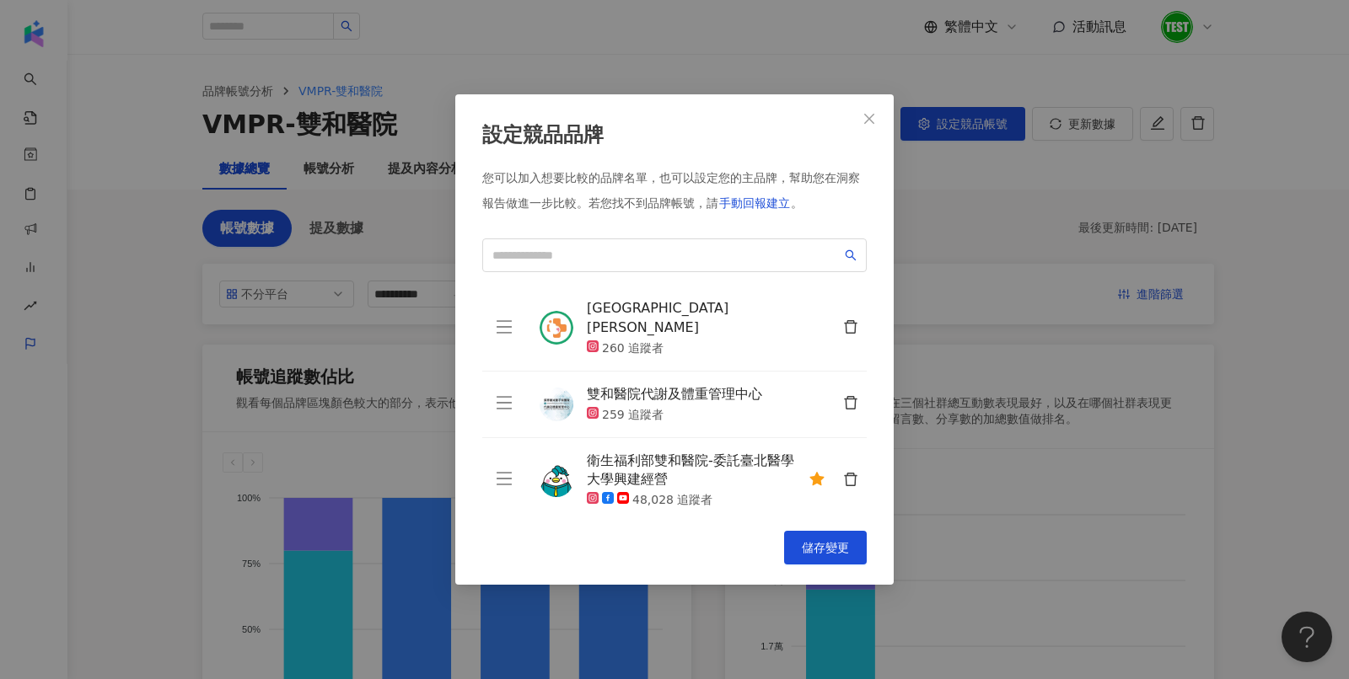
scroll to position [58, 0]
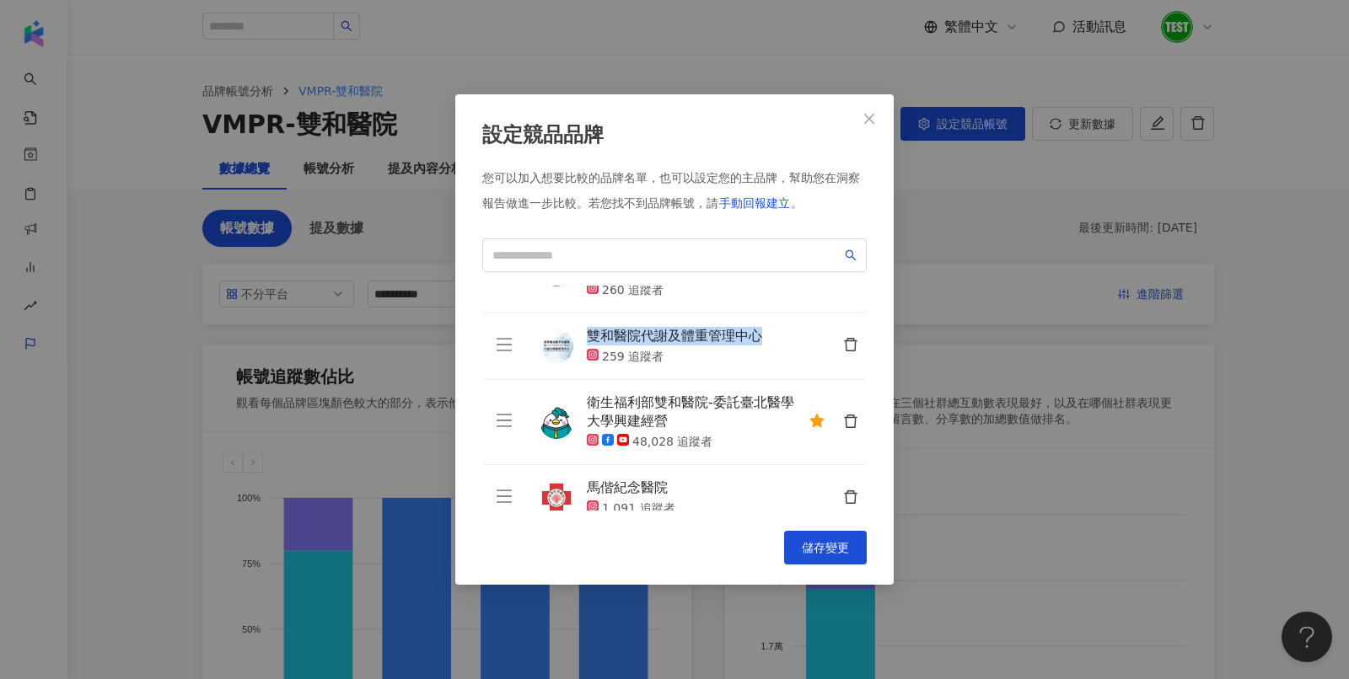
drag, startPoint x: 587, startPoint y: 315, endPoint x: 756, endPoint y: 322, distance: 169.6
click at [756, 327] on div "雙和醫院代謝及體重管理中心" at bounding box center [674, 336] width 175 height 19
click at [675, 349] on div "259 追蹤者" at bounding box center [674, 357] width 175 height 17
click at [865, 115] on icon "close" at bounding box center [869, 118] width 10 height 10
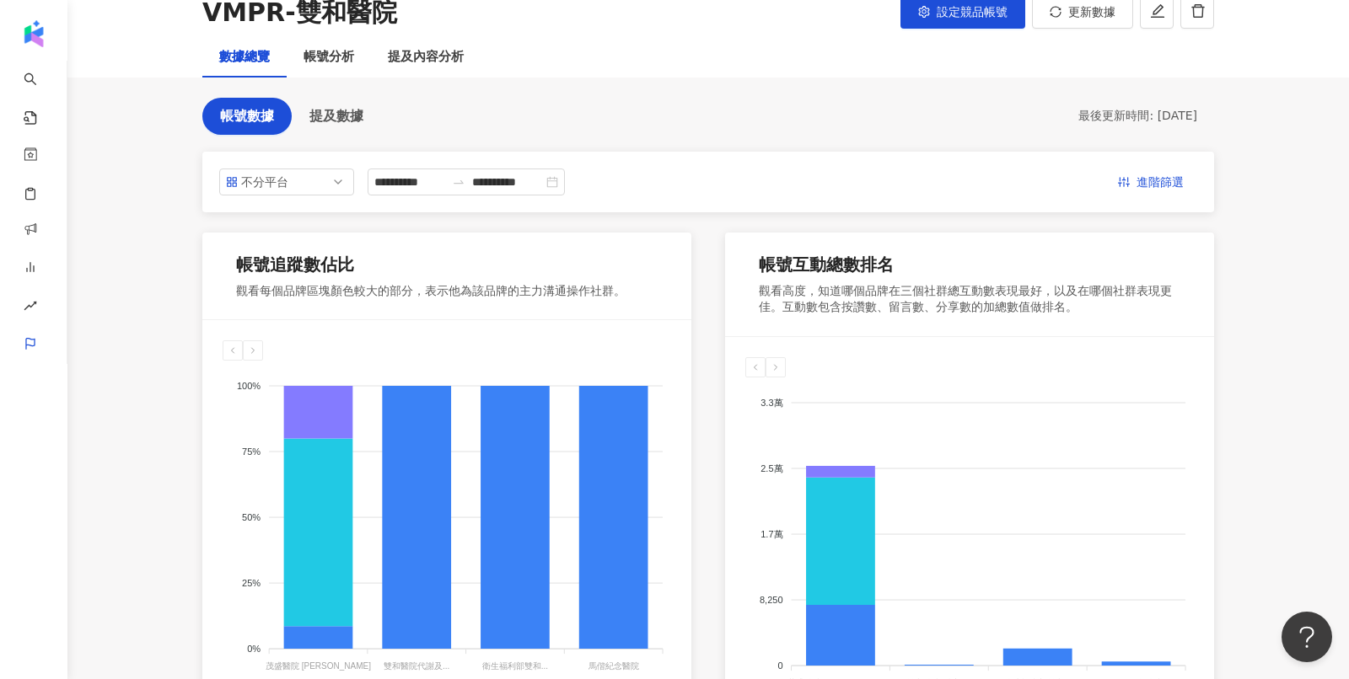
scroll to position [111, 0]
click at [315, 59] on div "帳號分析" at bounding box center [328, 58] width 51 height 20
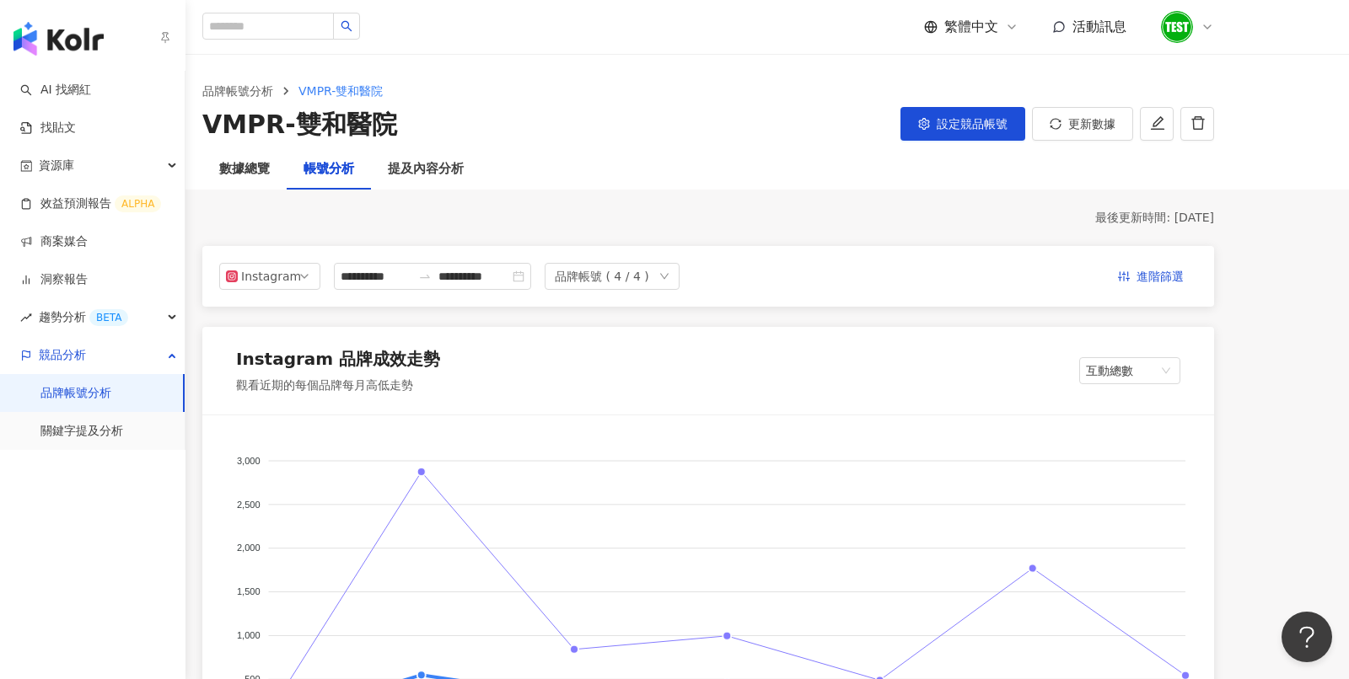
click at [45, 397] on link "品牌帳號分析" at bounding box center [75, 393] width 71 height 17
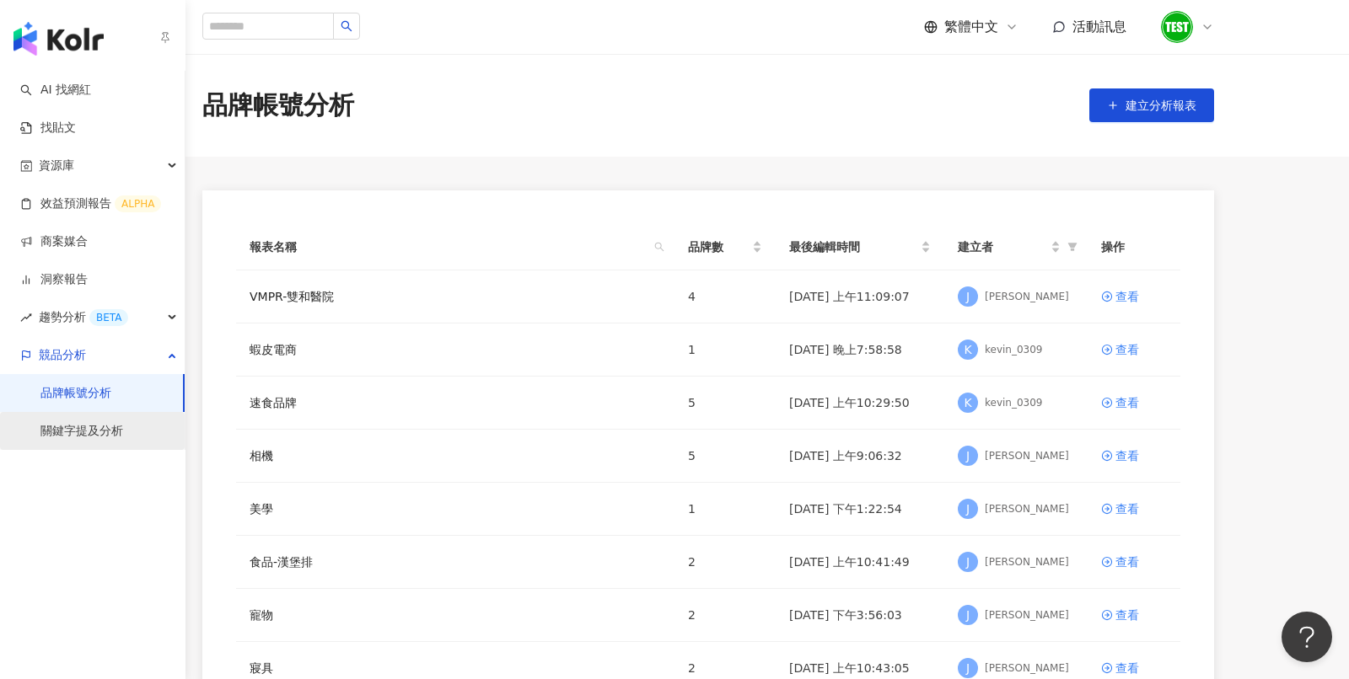
click at [69, 440] on link "關鍵字提及分析" at bounding box center [81, 431] width 83 height 17
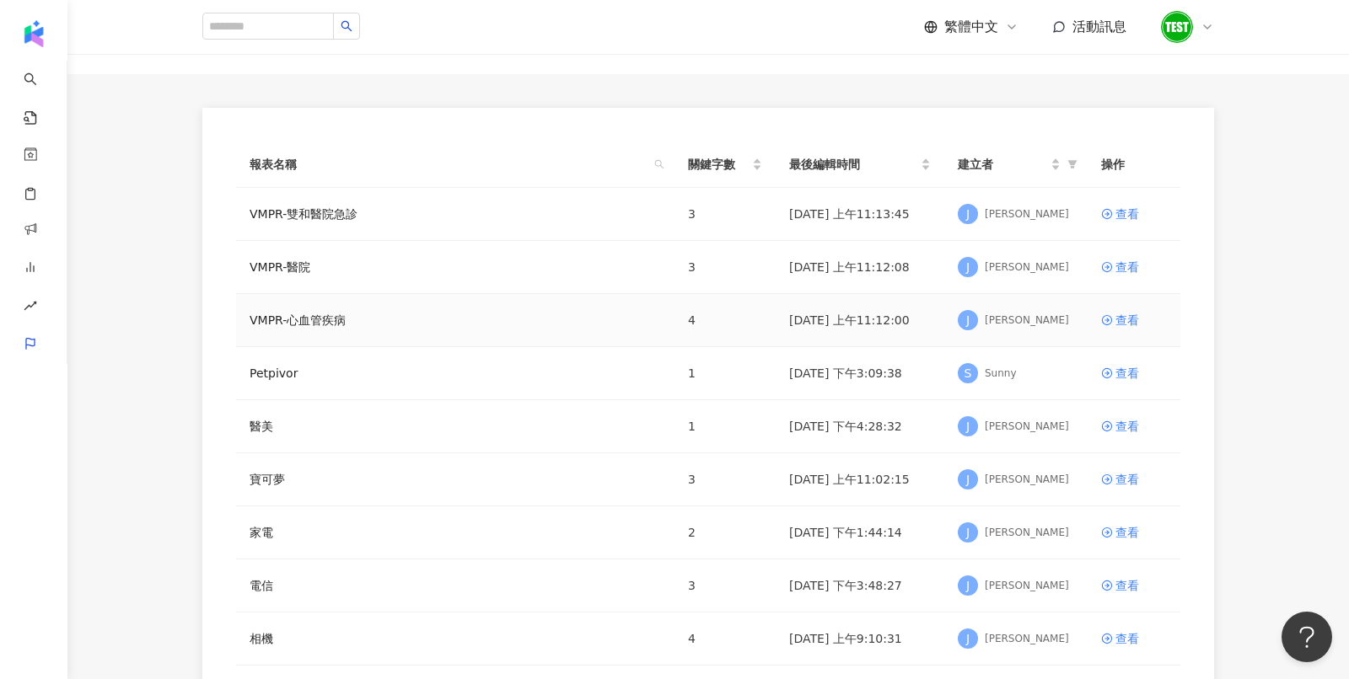
scroll to position [82, 0]
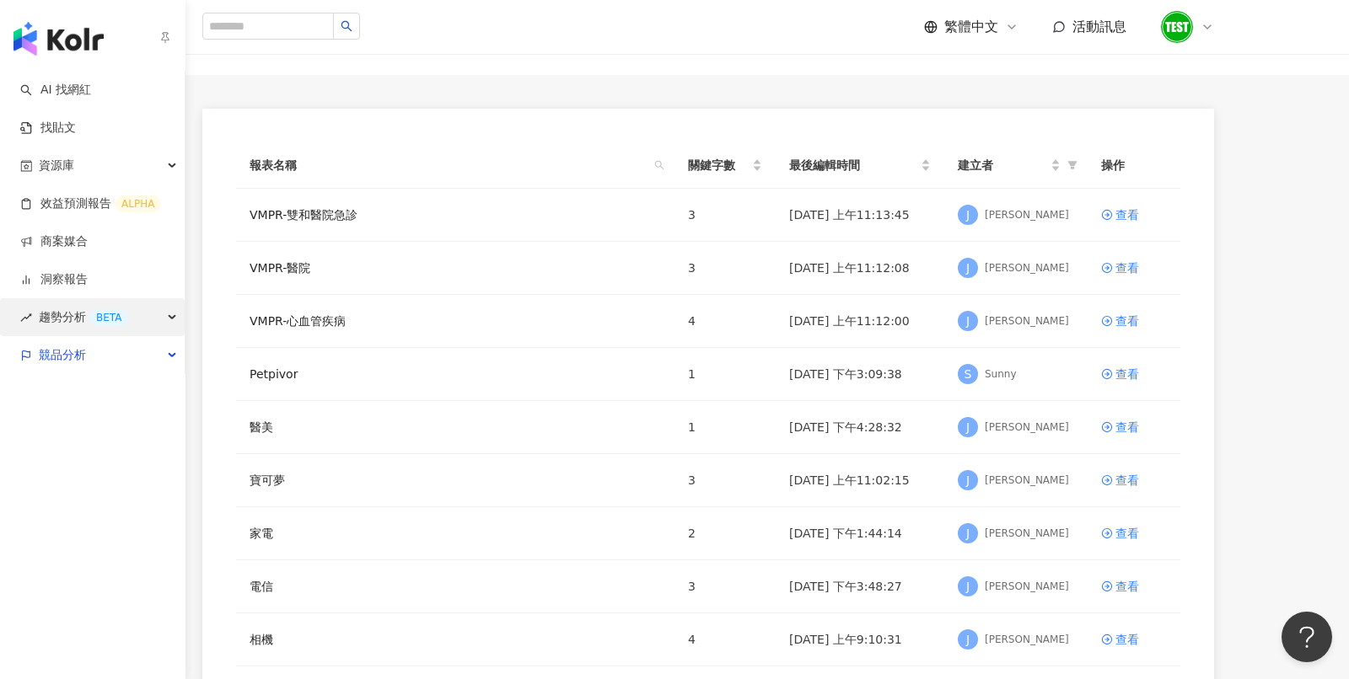
click at [58, 325] on span "趨勢分析 BETA" at bounding box center [83, 317] width 89 height 38
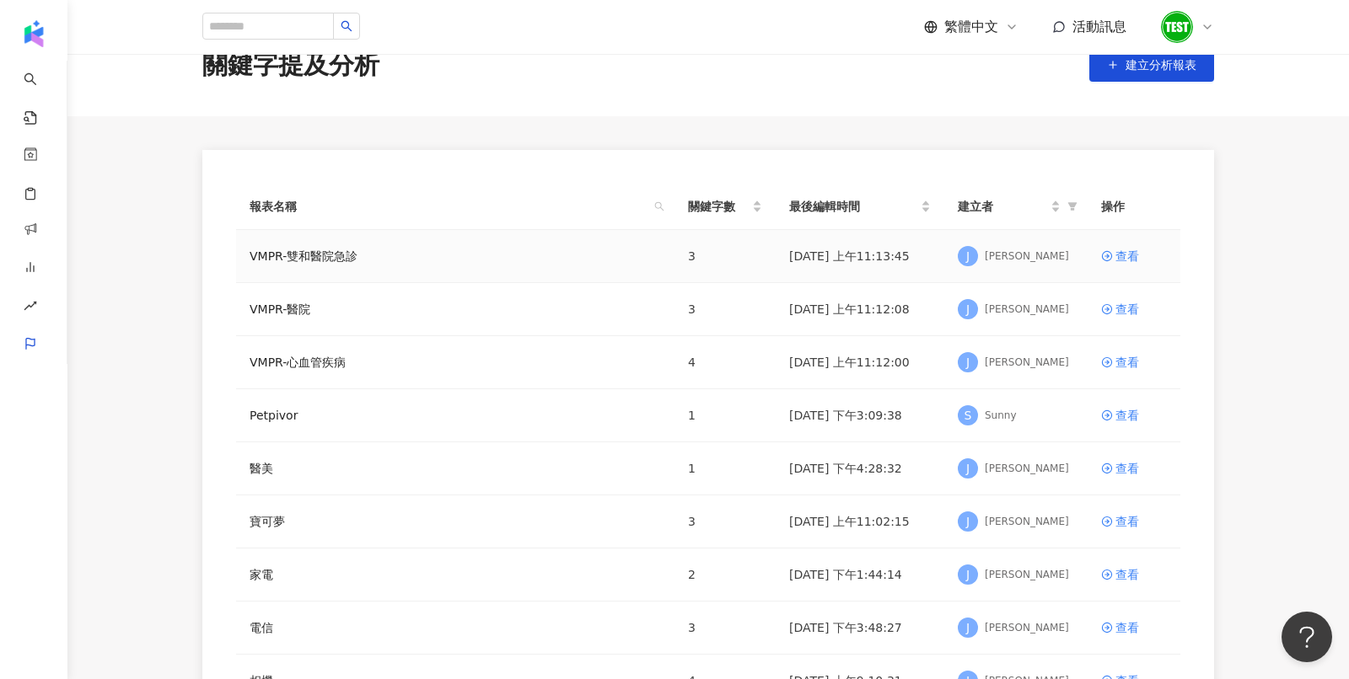
scroll to position [0, 0]
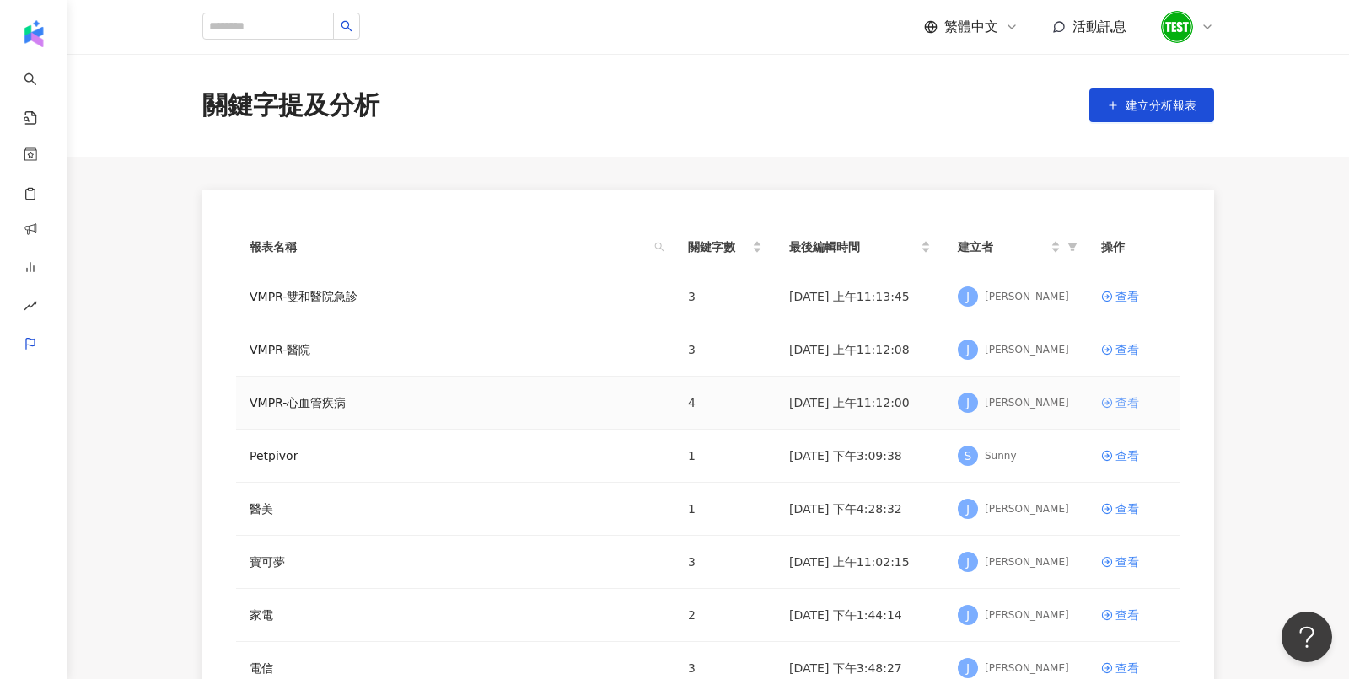
click at [1120, 405] on div "查看" at bounding box center [1127, 403] width 24 height 19
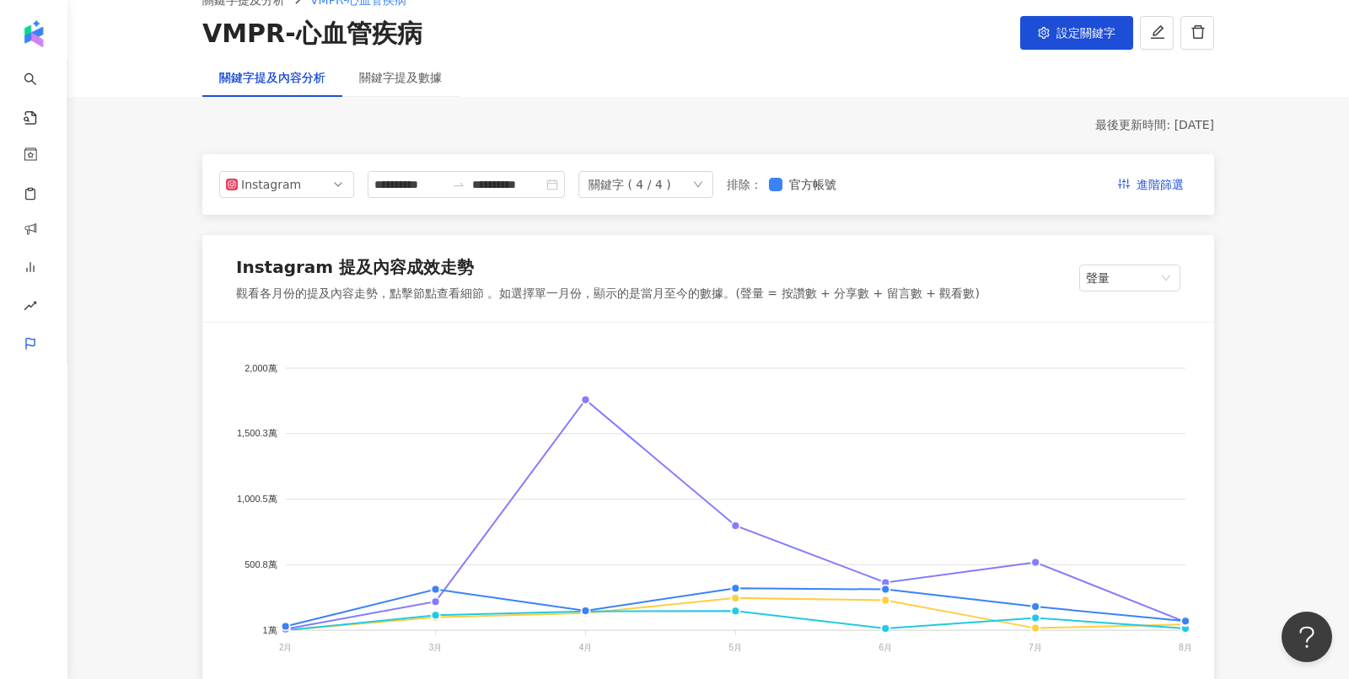
scroll to position [74, 0]
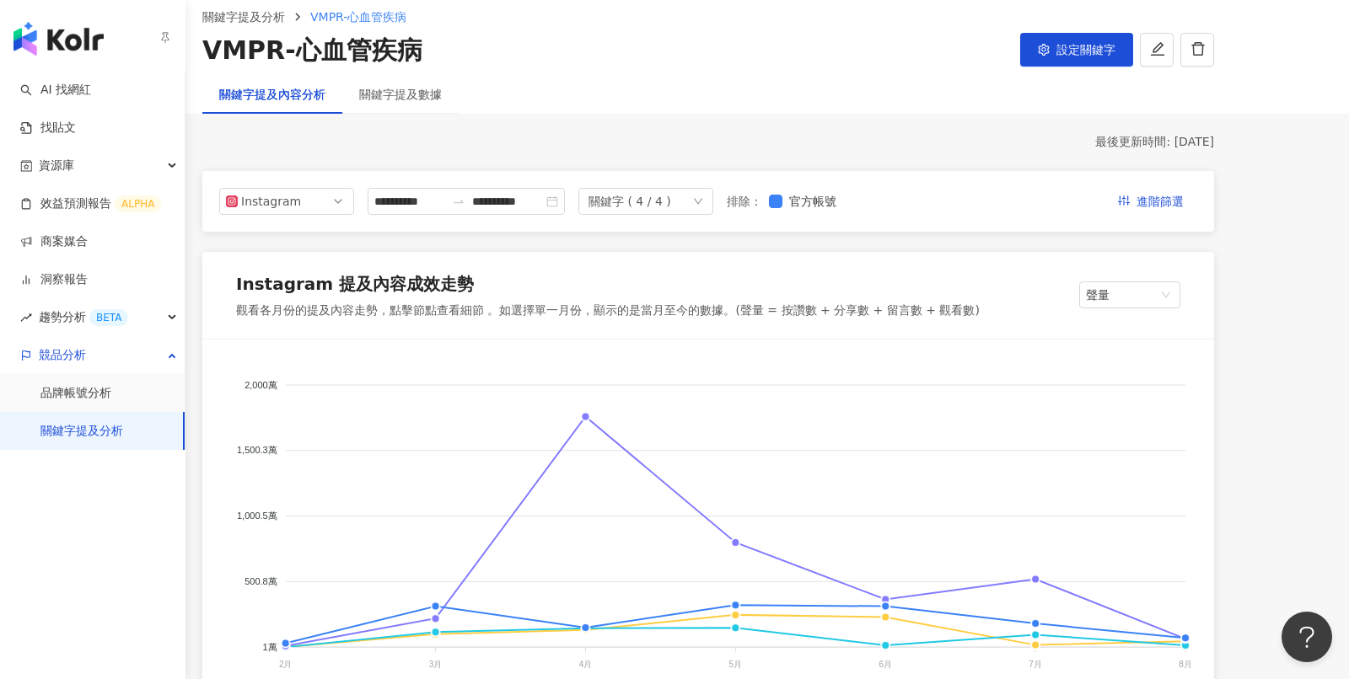
click at [104, 430] on link "關鍵字提及分析" at bounding box center [81, 431] width 83 height 17
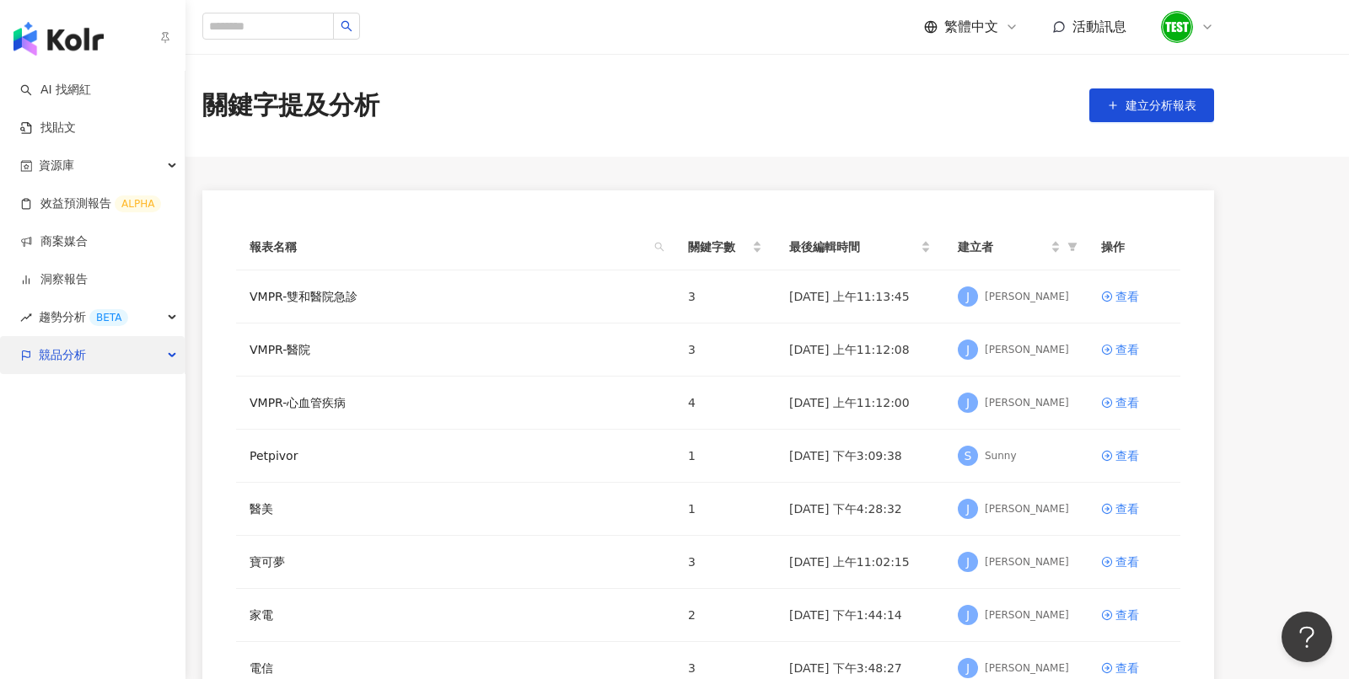
click at [89, 349] on div "競品分析" at bounding box center [92, 355] width 185 height 38
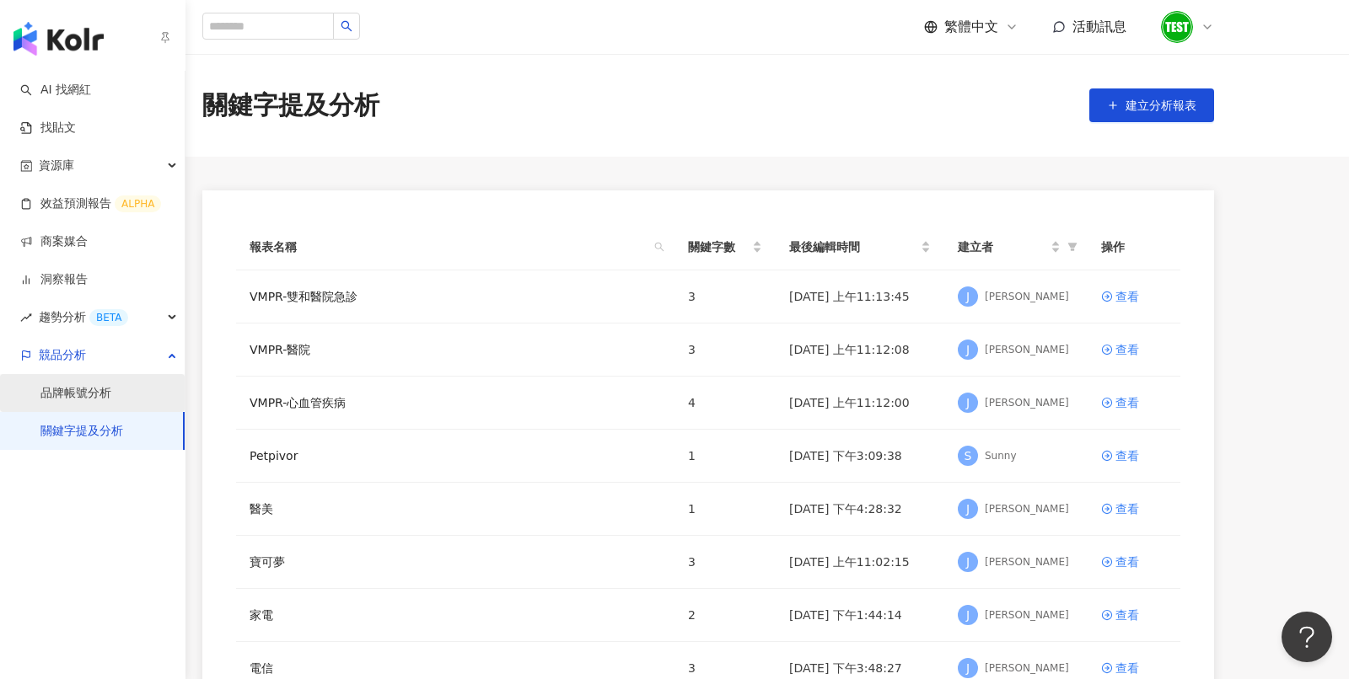
click at [100, 395] on link "品牌帳號分析" at bounding box center [75, 393] width 71 height 17
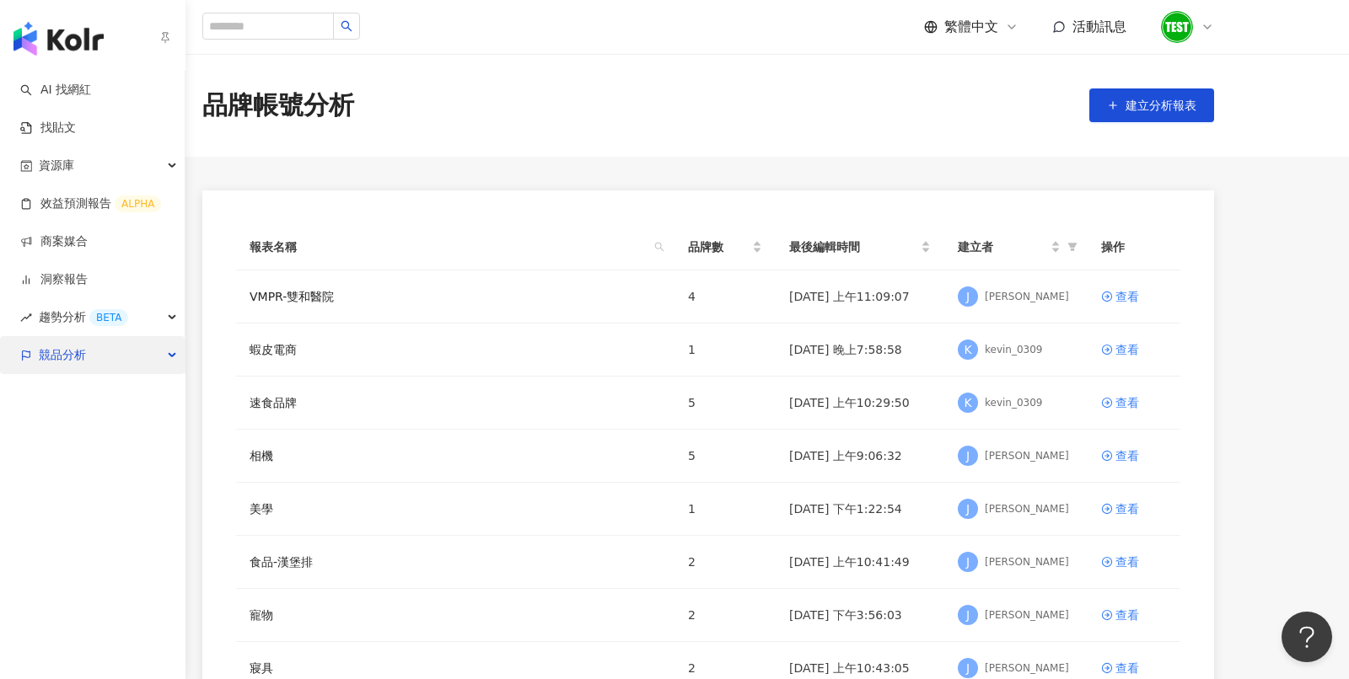
click at [115, 368] on div "競品分析" at bounding box center [92, 355] width 185 height 38
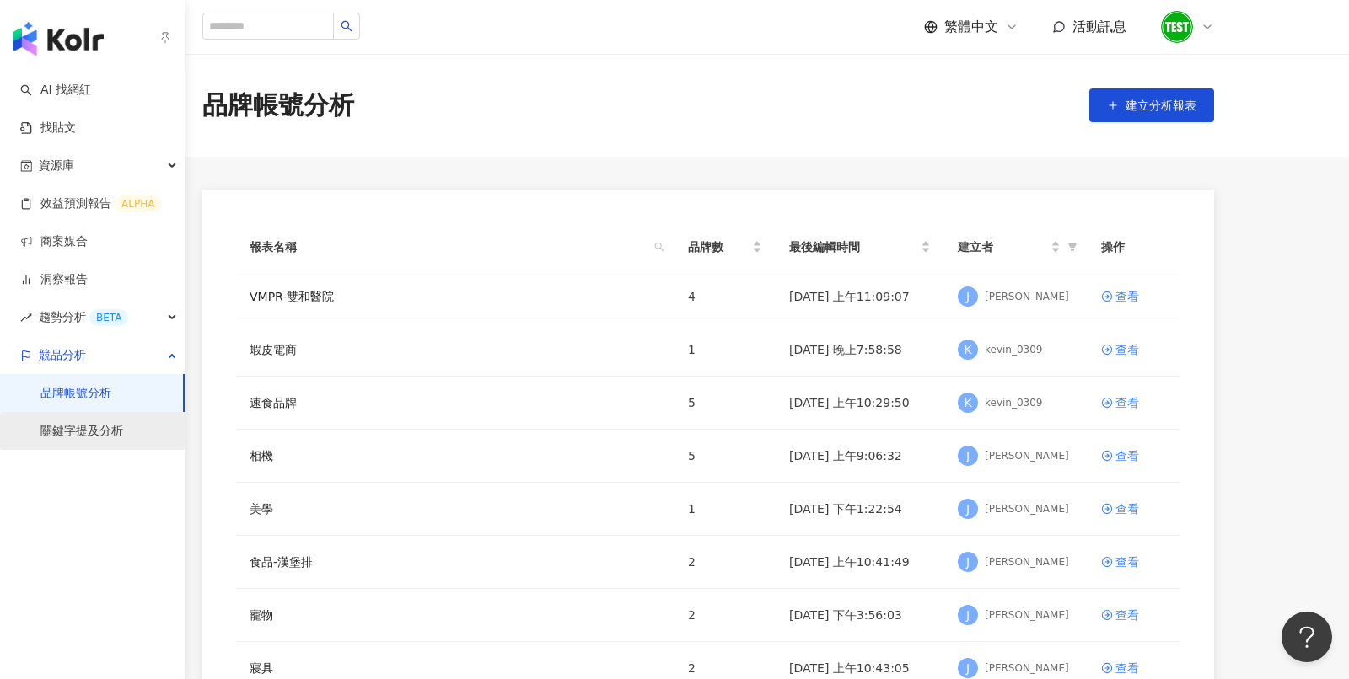
click at [123, 435] on link "關鍵字提及分析" at bounding box center [81, 431] width 83 height 17
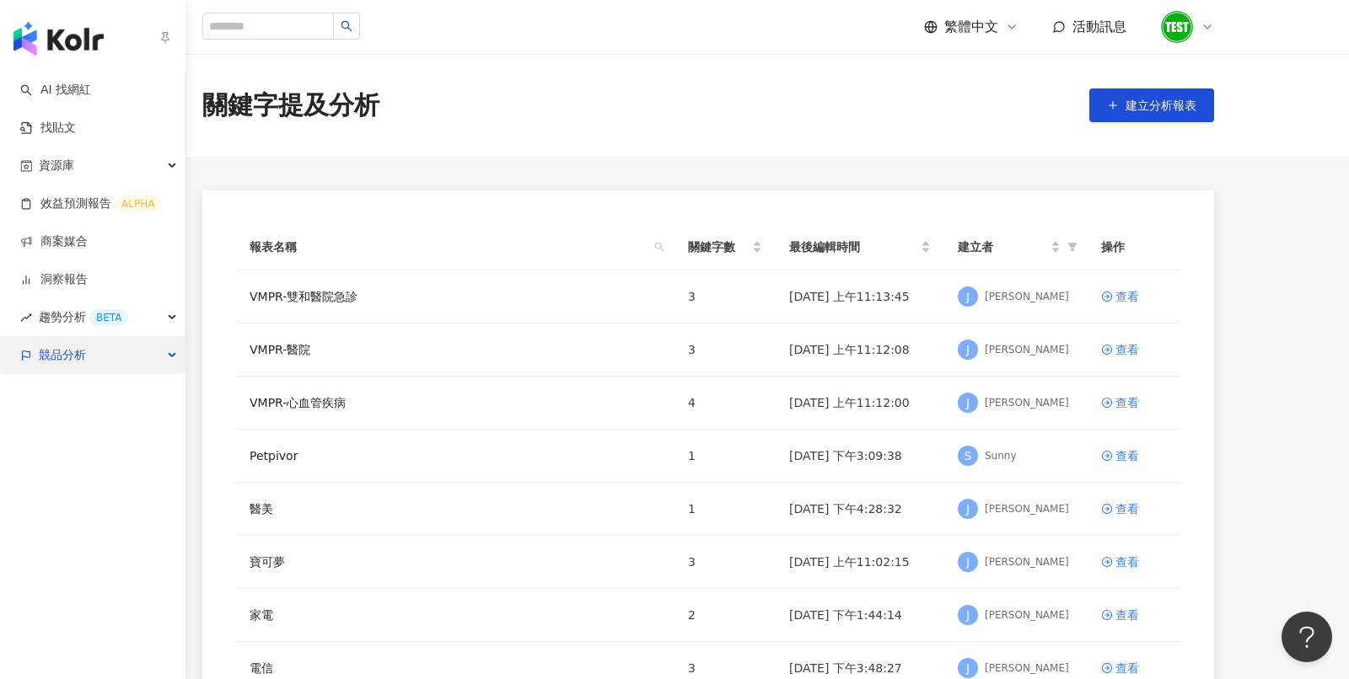
click at [62, 341] on span "競品分析" at bounding box center [62, 355] width 47 height 38
click at [43, 344] on span "競品分析" at bounding box center [62, 355] width 47 height 38
click at [51, 358] on span "競品分析" at bounding box center [62, 355] width 47 height 38
click at [65, 363] on span "競品分析" at bounding box center [62, 355] width 47 height 38
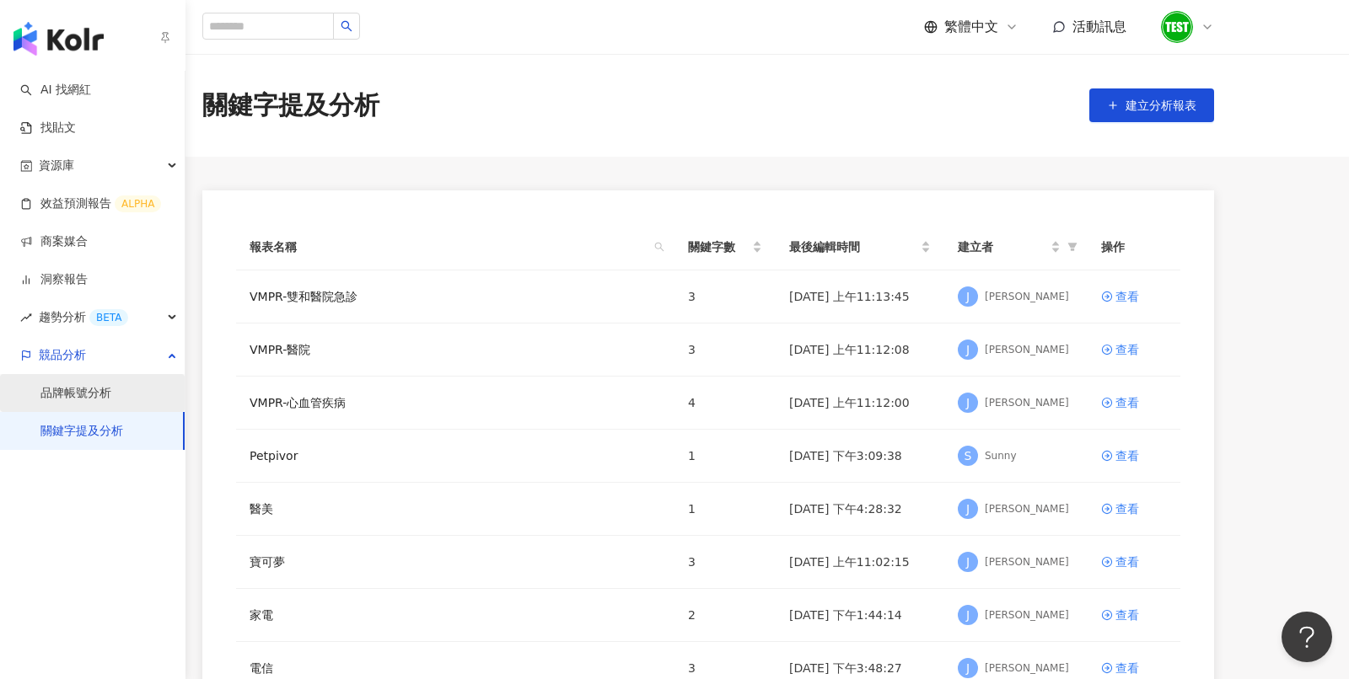
click at [93, 391] on link "品牌帳號分析" at bounding box center [75, 393] width 71 height 17
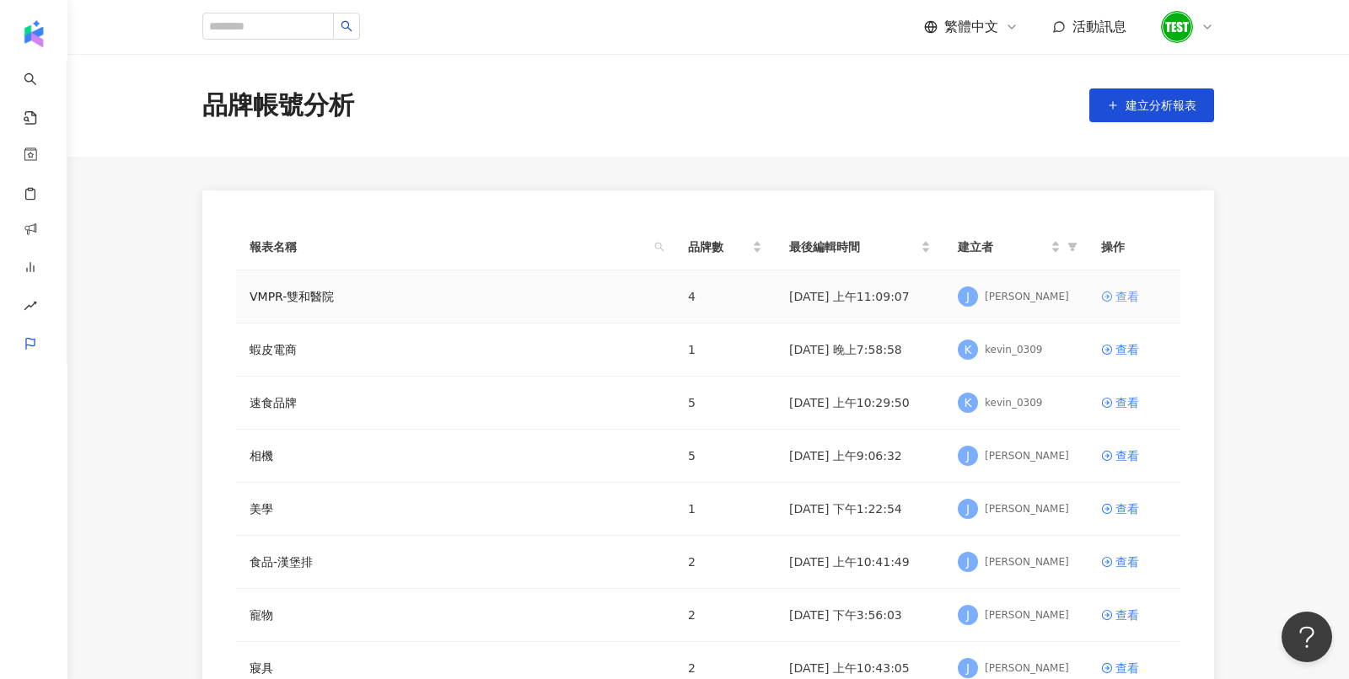
click at [1123, 295] on div "查看" at bounding box center [1127, 296] width 24 height 19
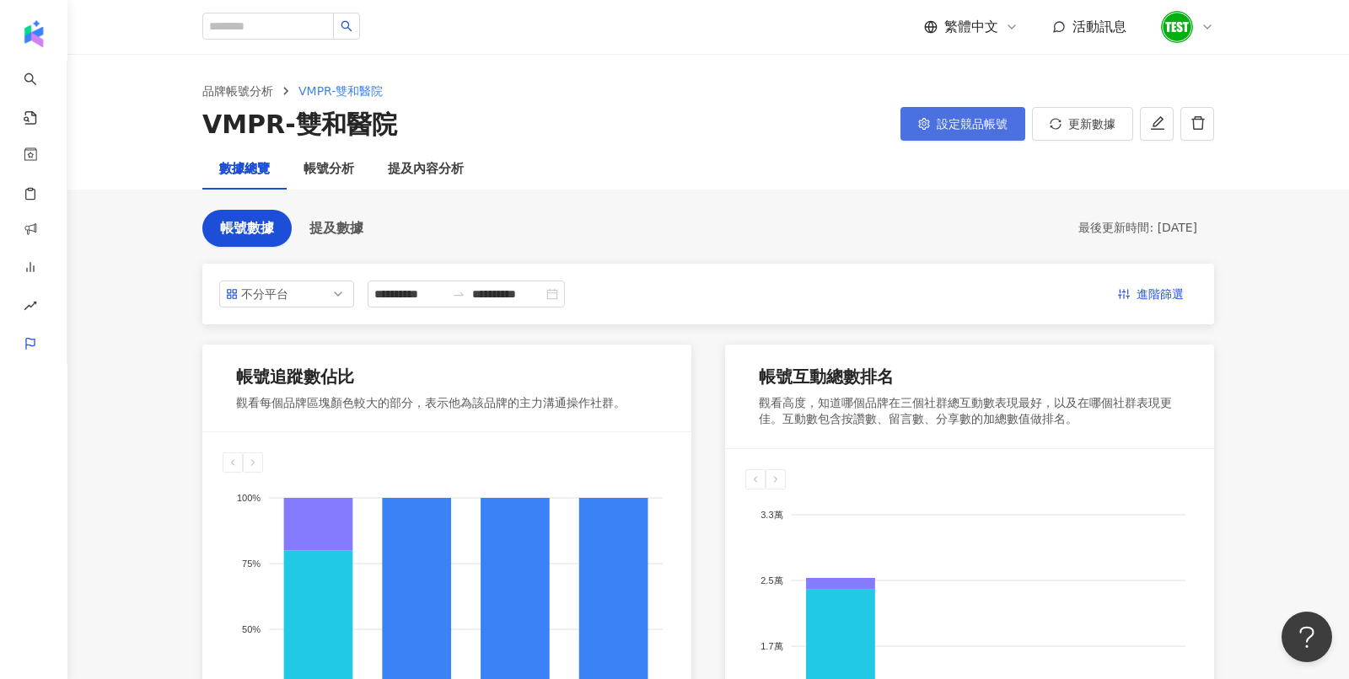
click at [1007, 131] on button "設定競品帳號" at bounding box center [962, 124] width 125 height 34
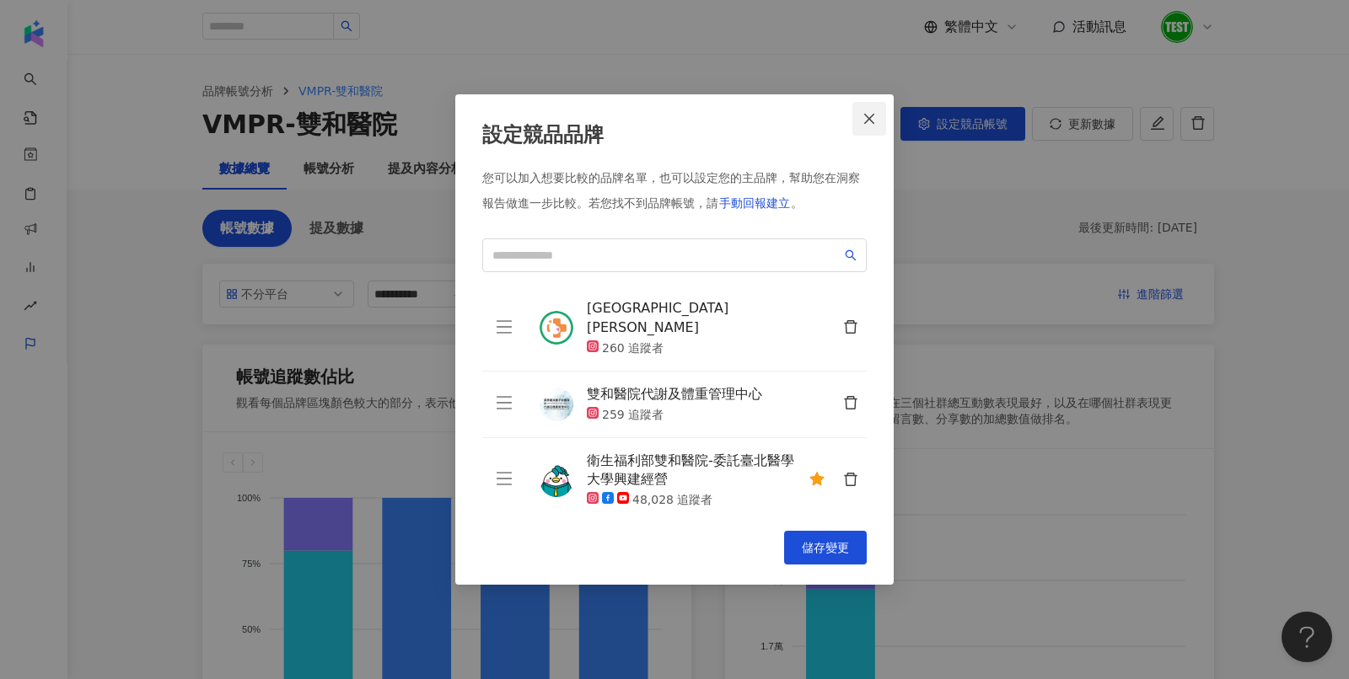
click at [873, 110] on button "Close" at bounding box center [869, 119] width 34 height 34
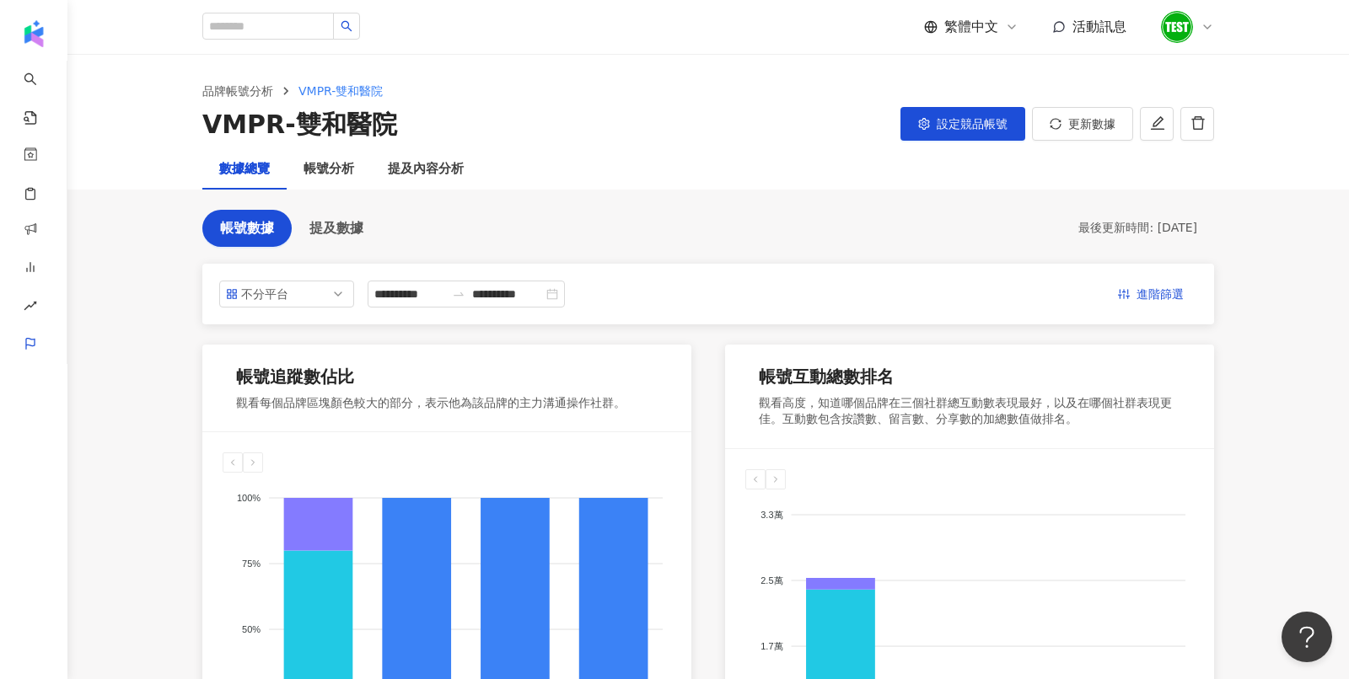
scroll to position [309, 0]
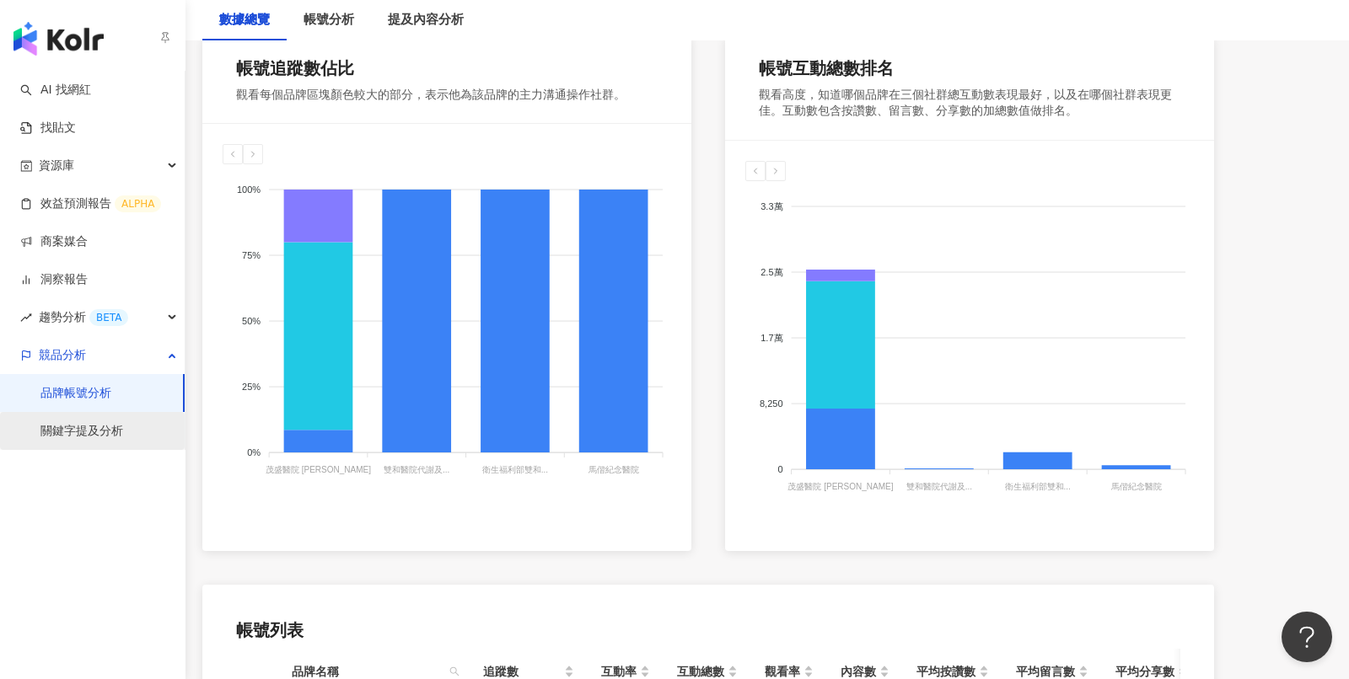
click at [89, 440] on link "關鍵字提及分析" at bounding box center [81, 431] width 83 height 17
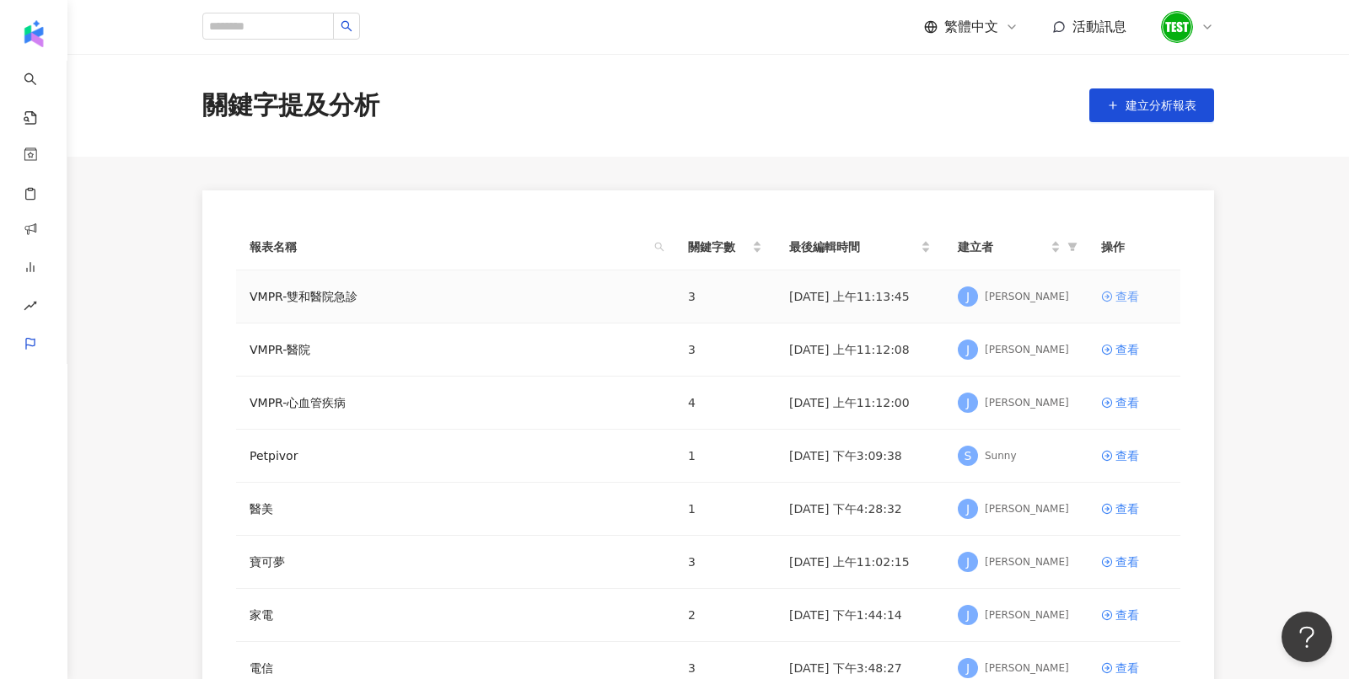
click at [1136, 297] on div "查看" at bounding box center [1127, 296] width 24 height 19
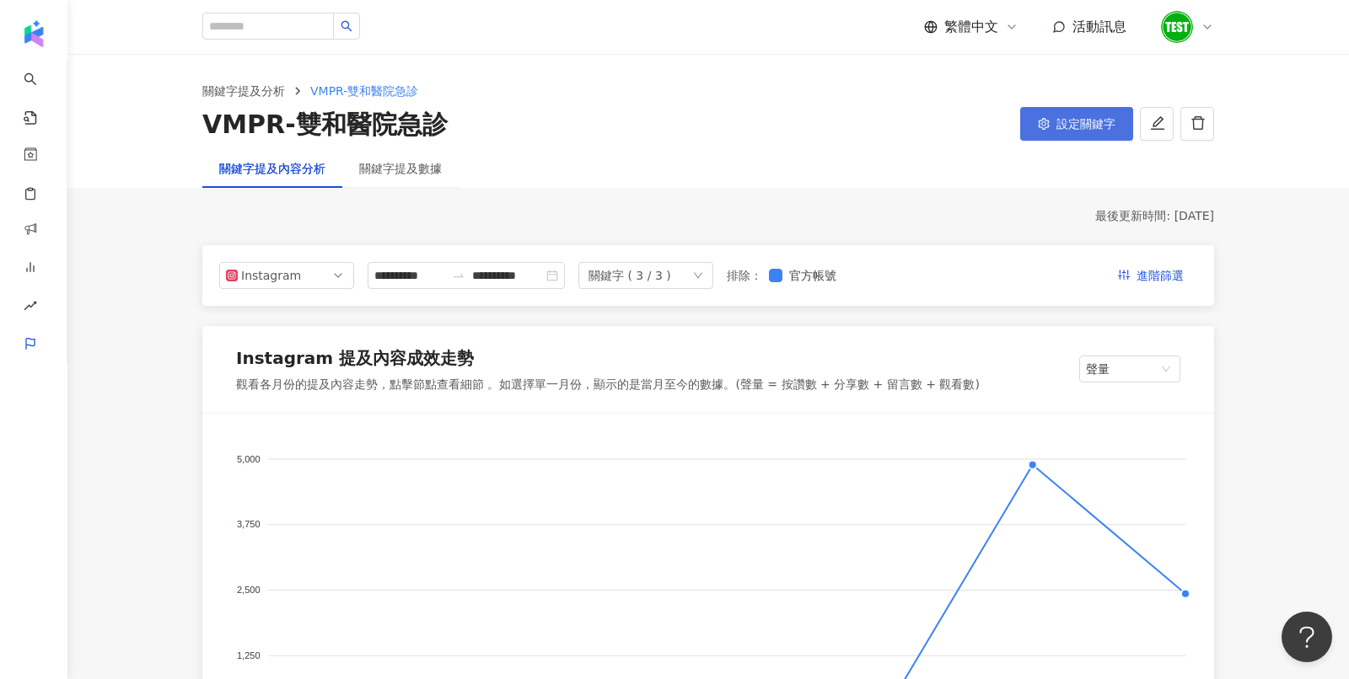
click at [1067, 111] on button "設定關鍵字" at bounding box center [1076, 124] width 113 height 34
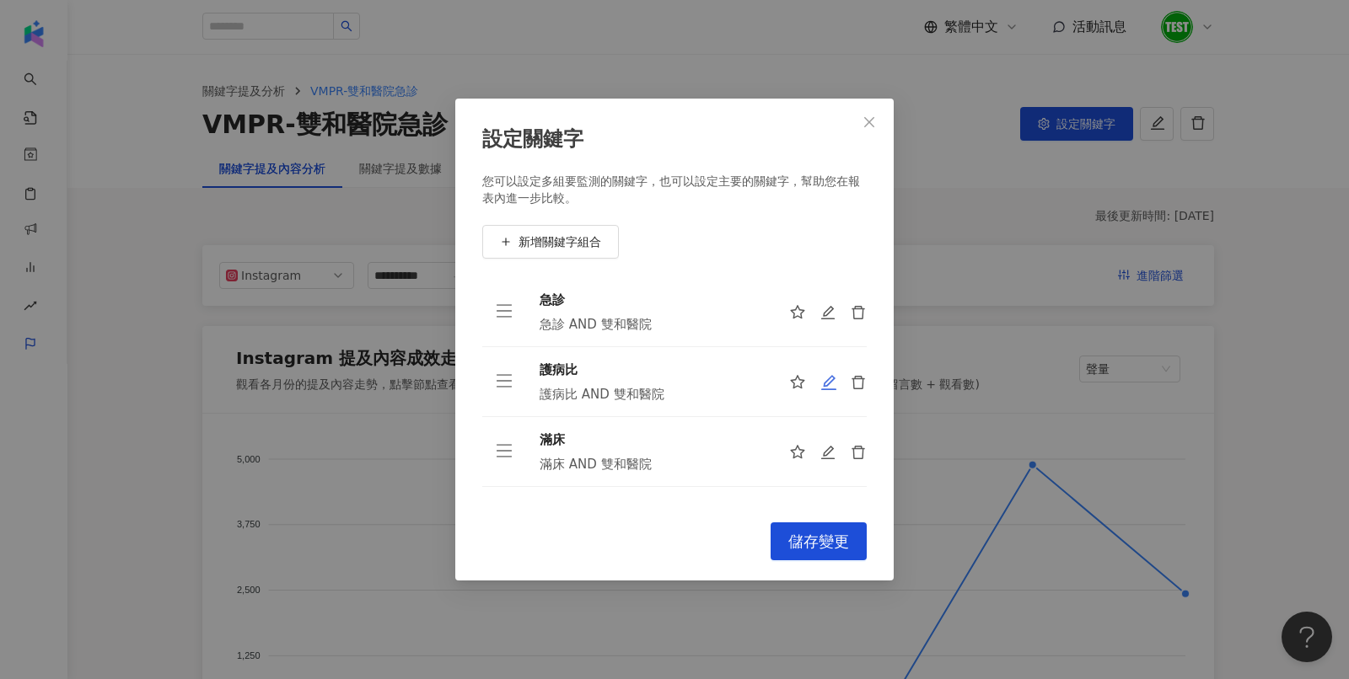
click at [828, 389] on icon "edit" at bounding box center [828, 382] width 15 height 15
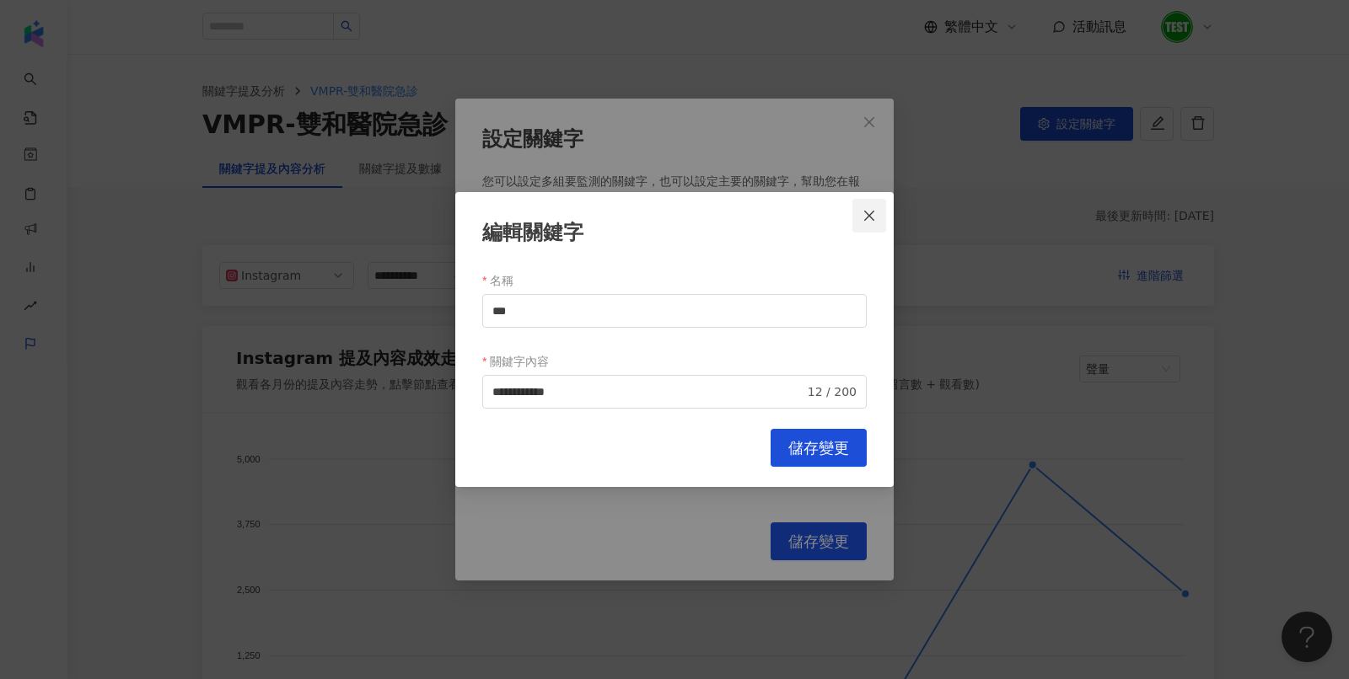
click at [865, 213] on icon "close" at bounding box center [868, 215] width 13 height 13
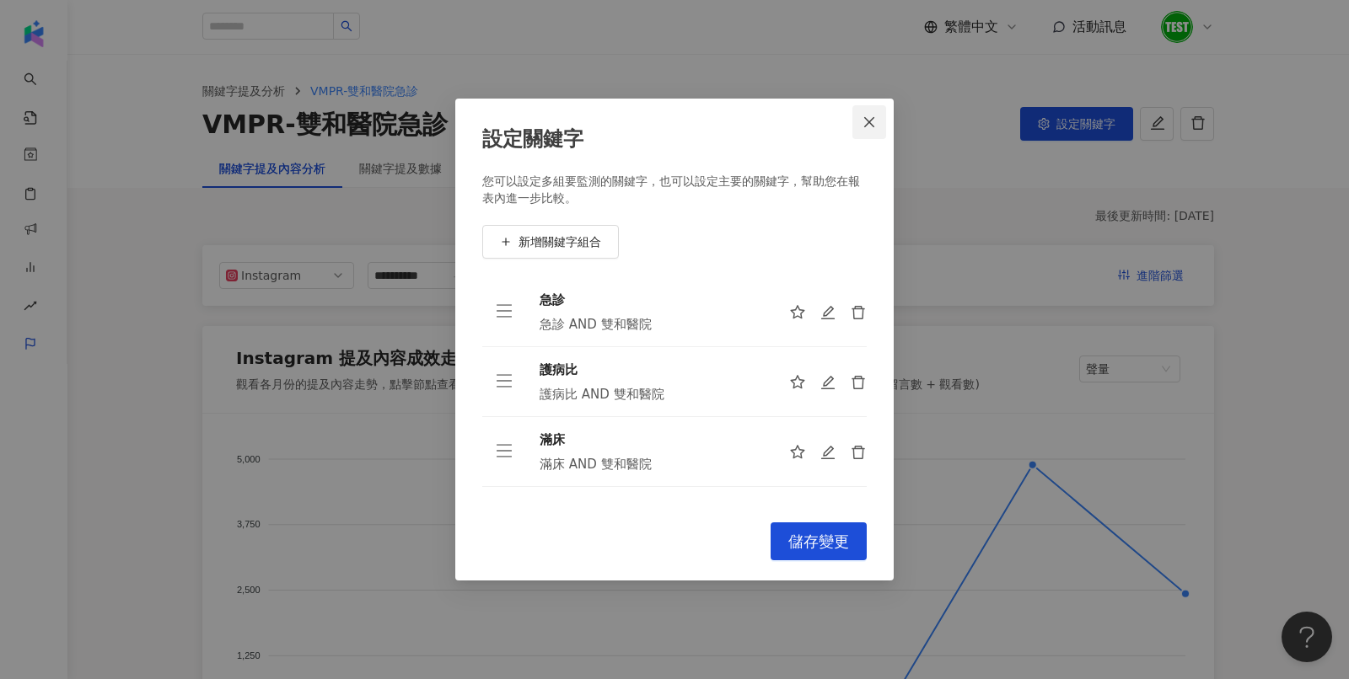
click at [869, 124] on icon "close" at bounding box center [868, 121] width 13 height 13
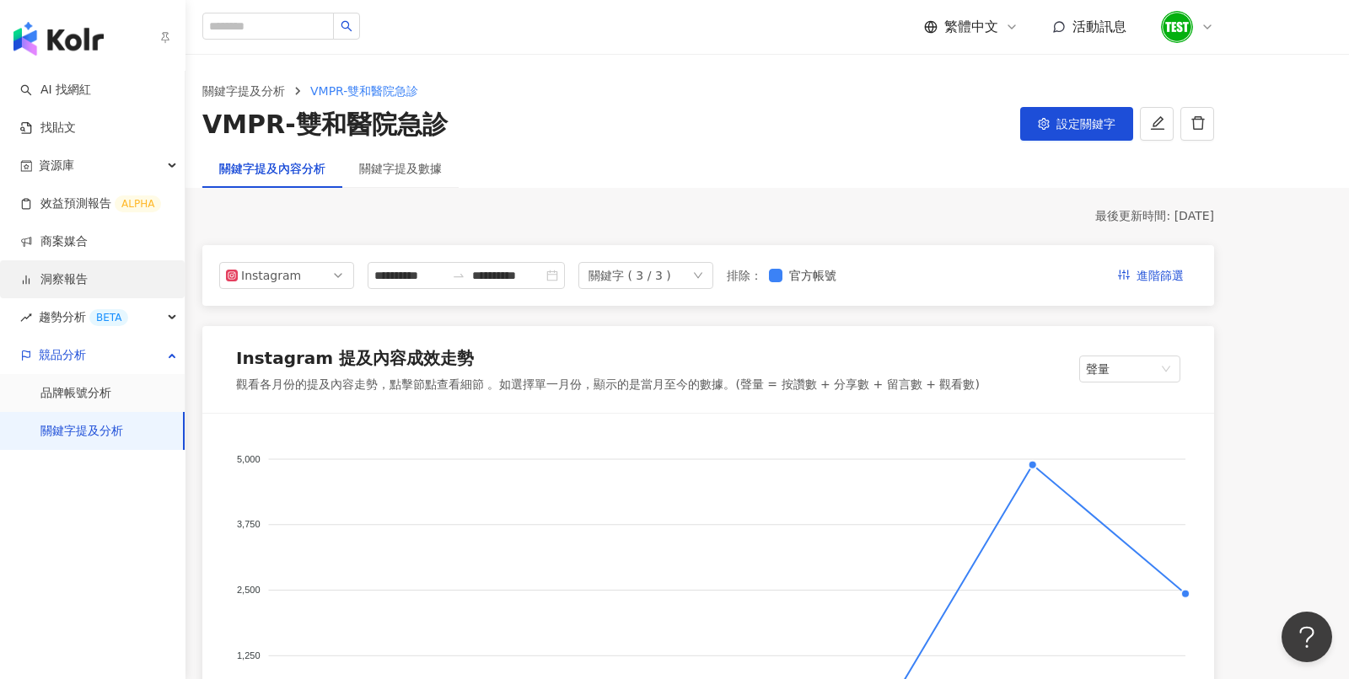
click at [66, 285] on link "洞察報告" at bounding box center [53, 279] width 67 height 17
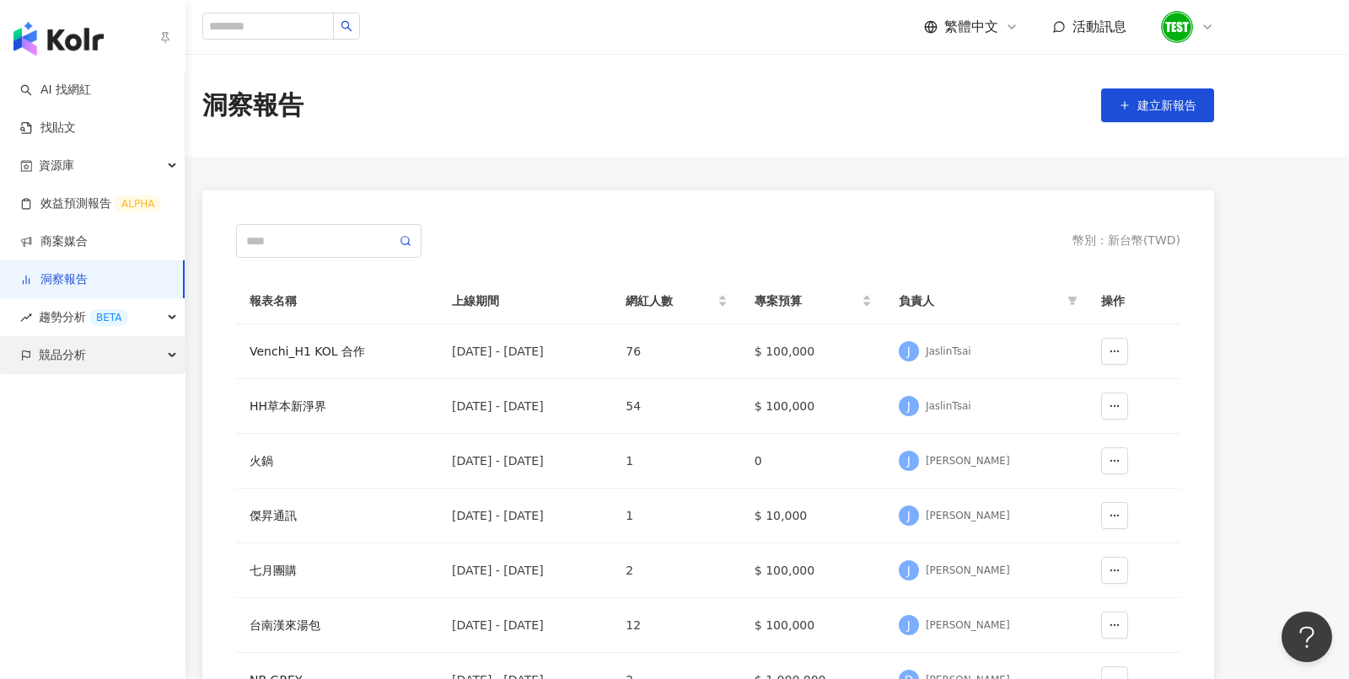
click at [79, 362] on span "競品分析" at bounding box center [62, 355] width 47 height 38
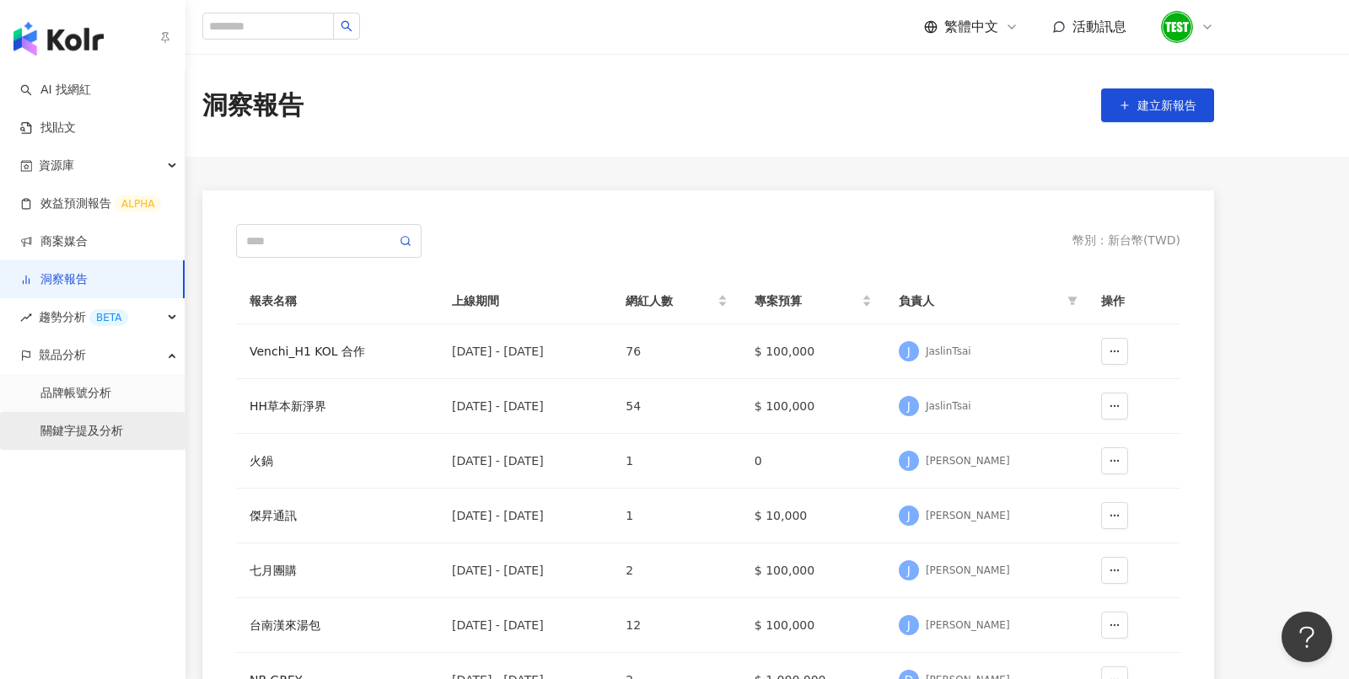
click at [85, 425] on link "關鍵字提及分析" at bounding box center [81, 431] width 83 height 17
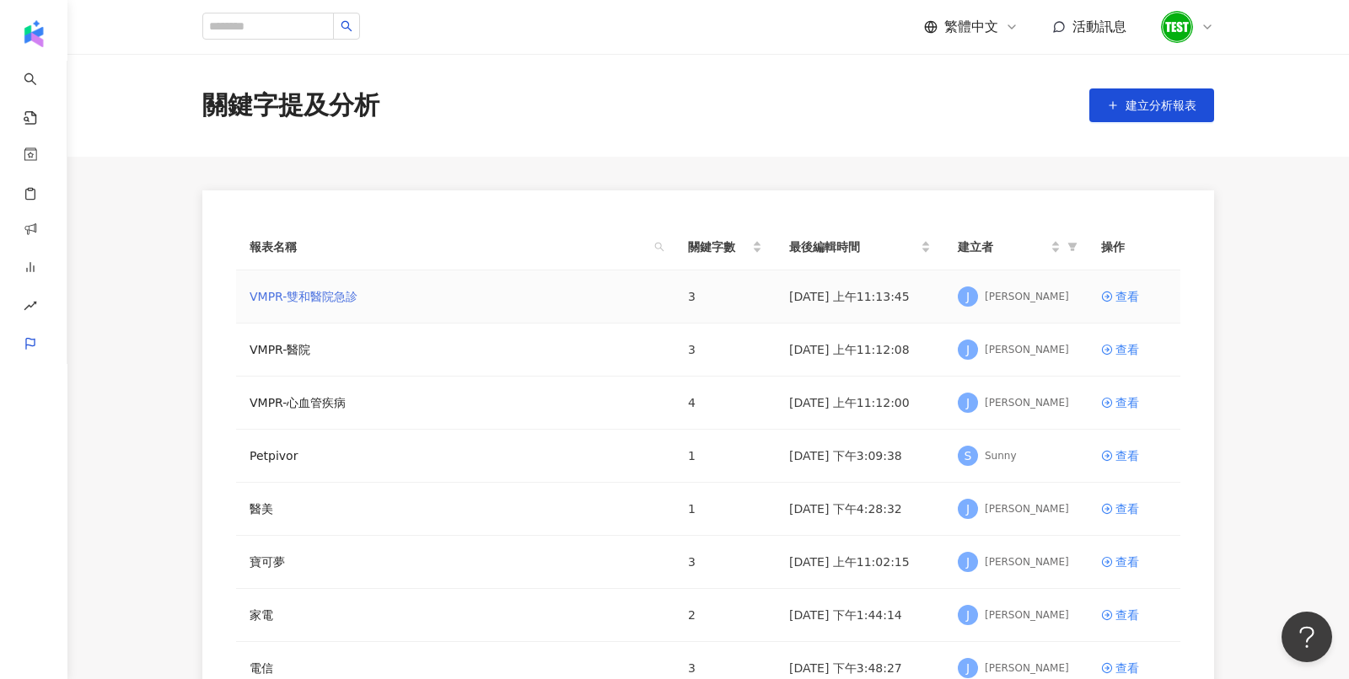
click at [303, 293] on link "VMPR-雙和醫院急診" at bounding box center [304, 296] width 108 height 19
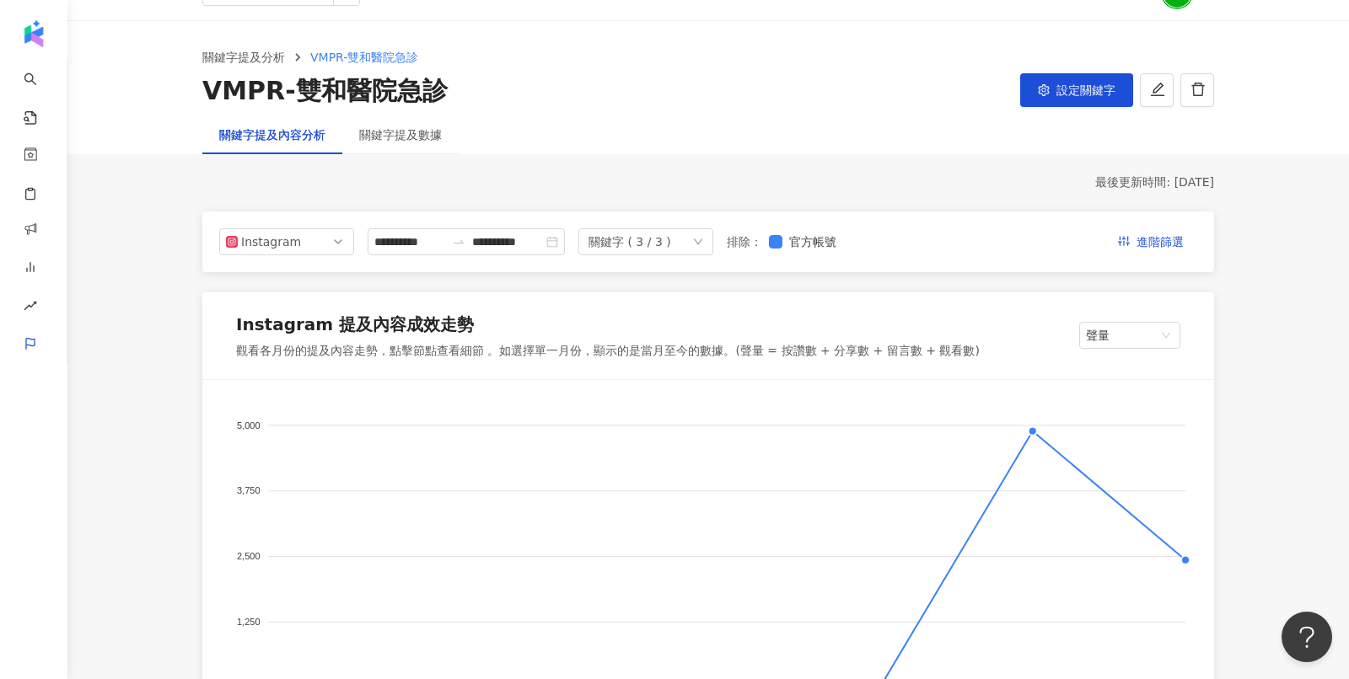
scroll to position [38, 0]
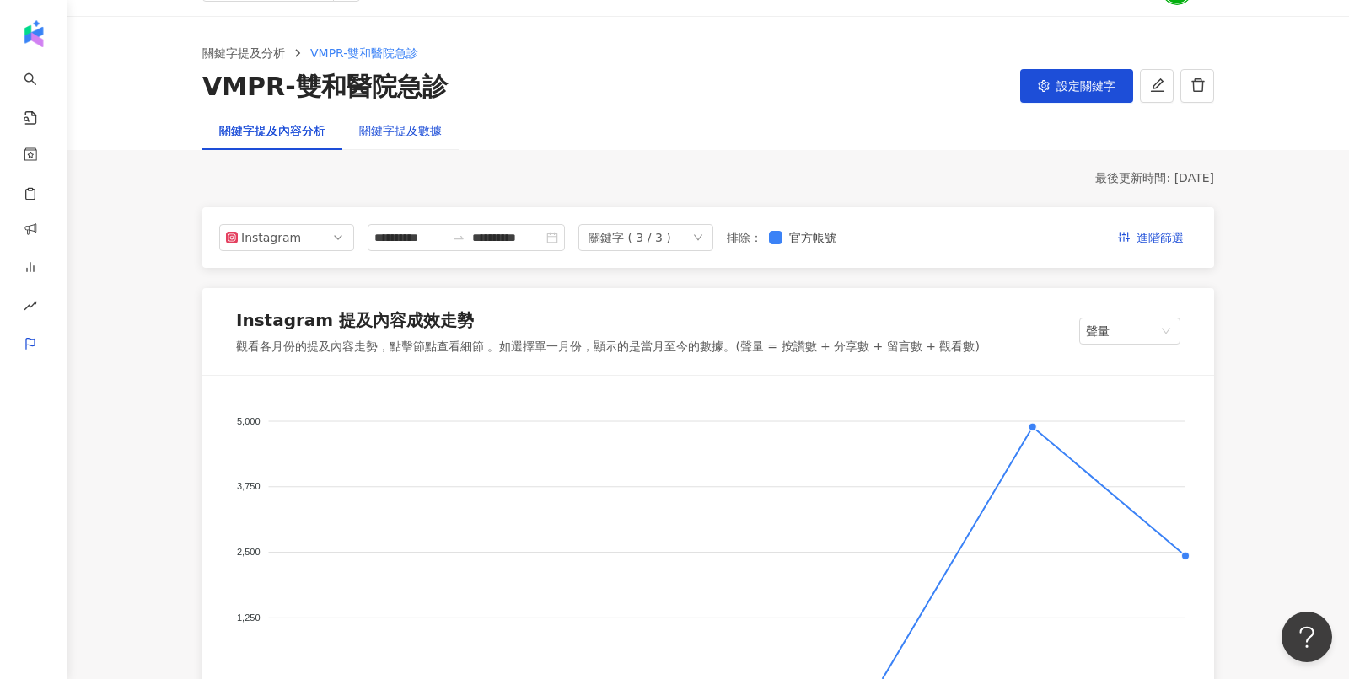
click at [389, 138] on div "關鍵字提及數據" at bounding box center [400, 130] width 83 height 19
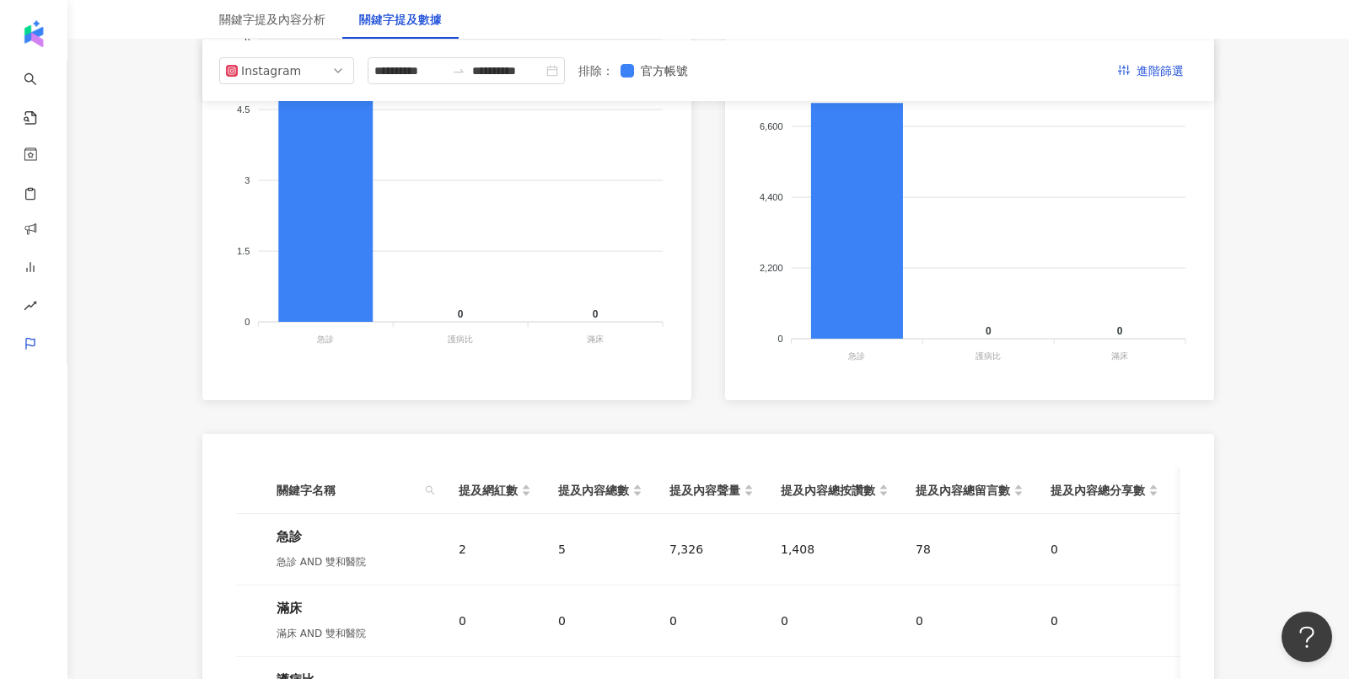
scroll to position [443, 0]
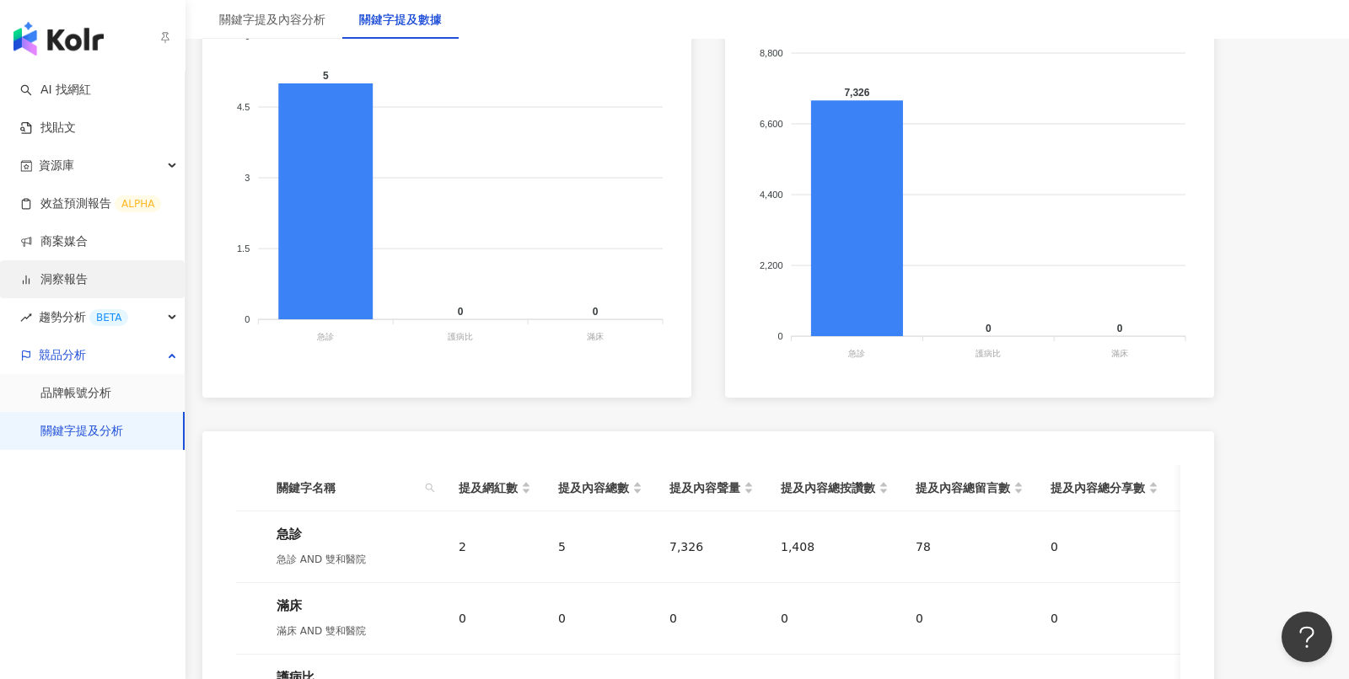
click at [81, 285] on link "洞察報告" at bounding box center [53, 279] width 67 height 17
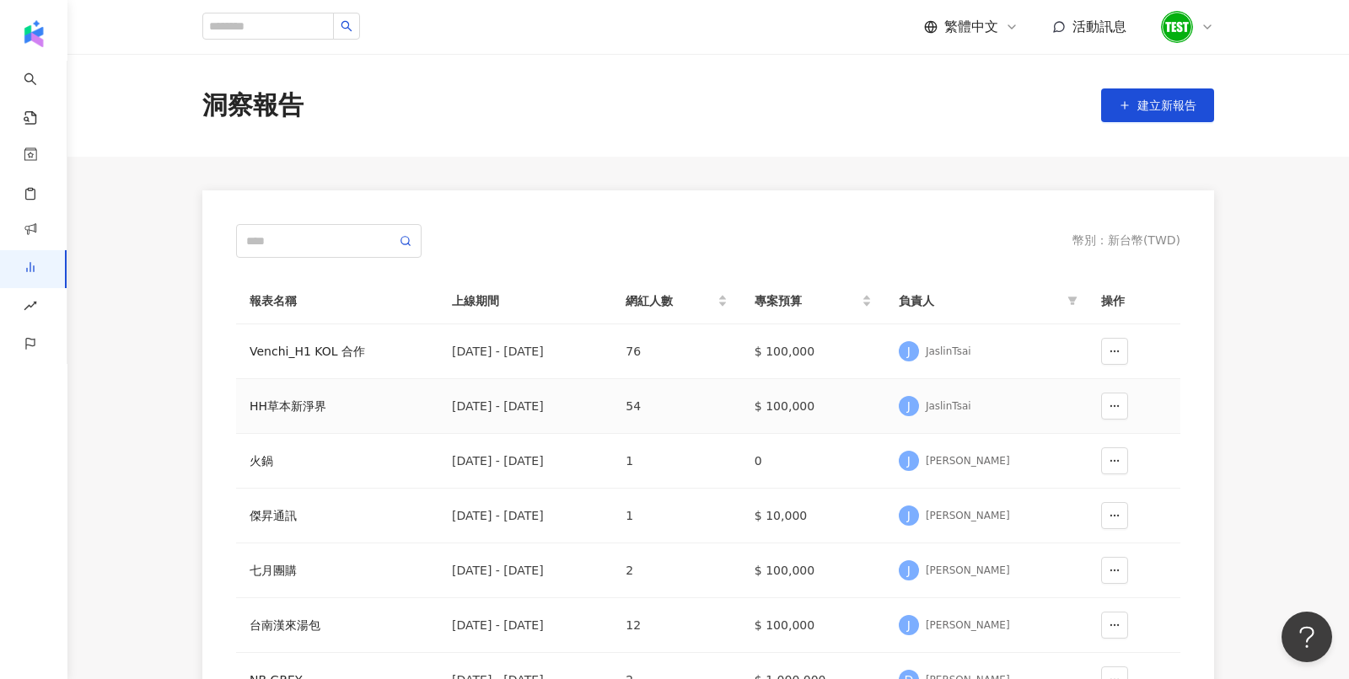
click at [316, 400] on div "HH草本新淨界" at bounding box center [337, 406] width 175 height 19
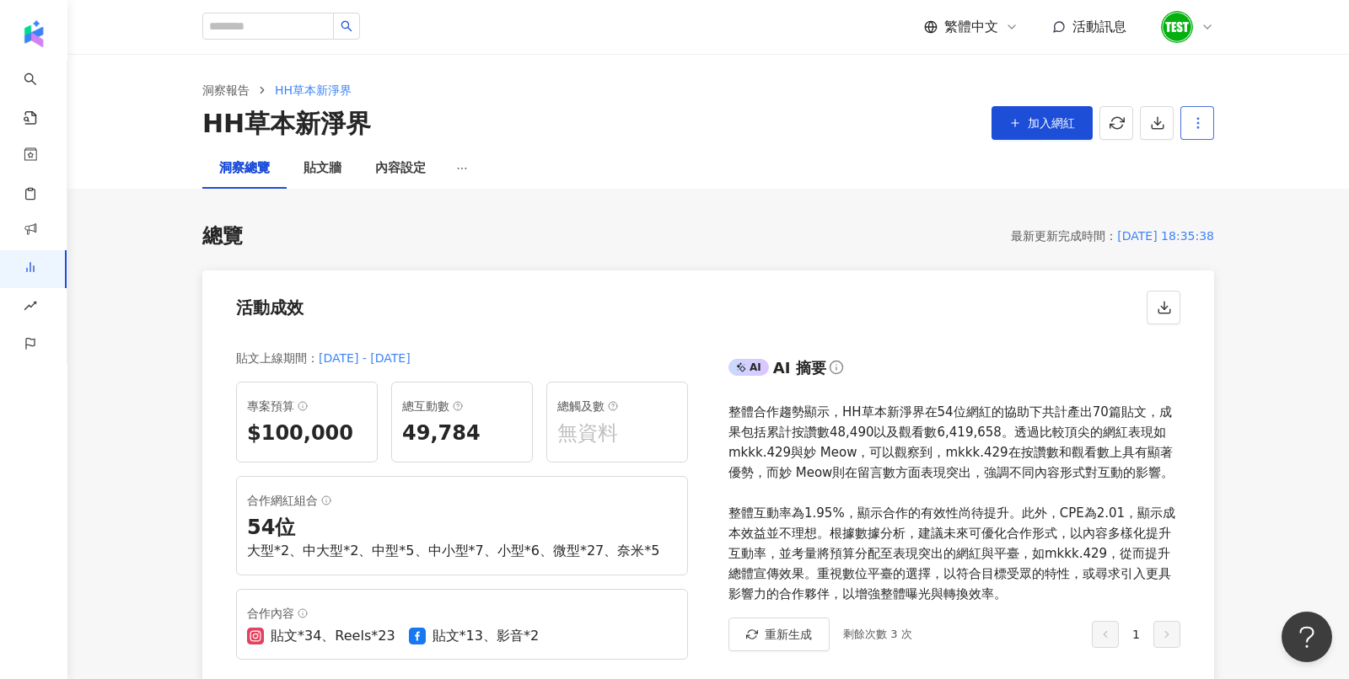
click at [1197, 125] on icon "button" at bounding box center [1197, 122] width 15 height 15
click at [1203, 133] on button "button" at bounding box center [1197, 123] width 34 height 34
click at [779, 163] on div "洞察總覽 貼文牆 內容設定" at bounding box center [708, 168] width 1079 height 40
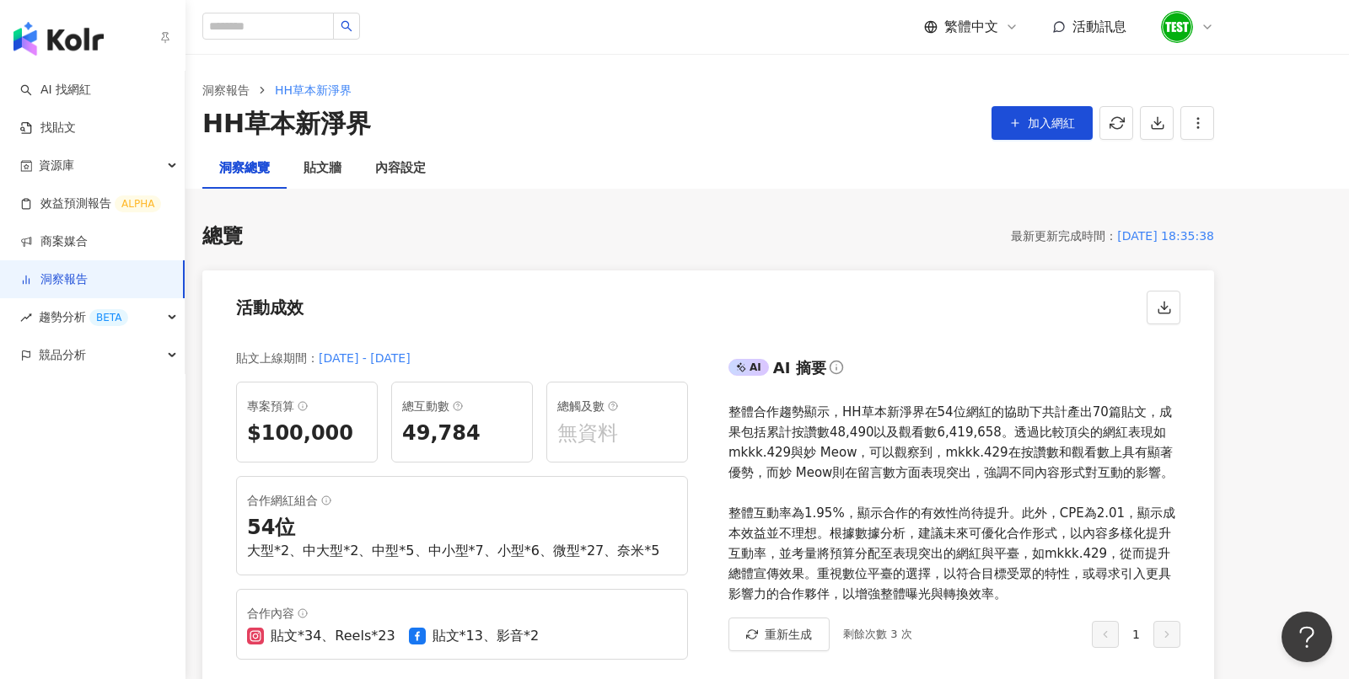
click at [55, 35] on img "button" at bounding box center [58, 39] width 90 height 34
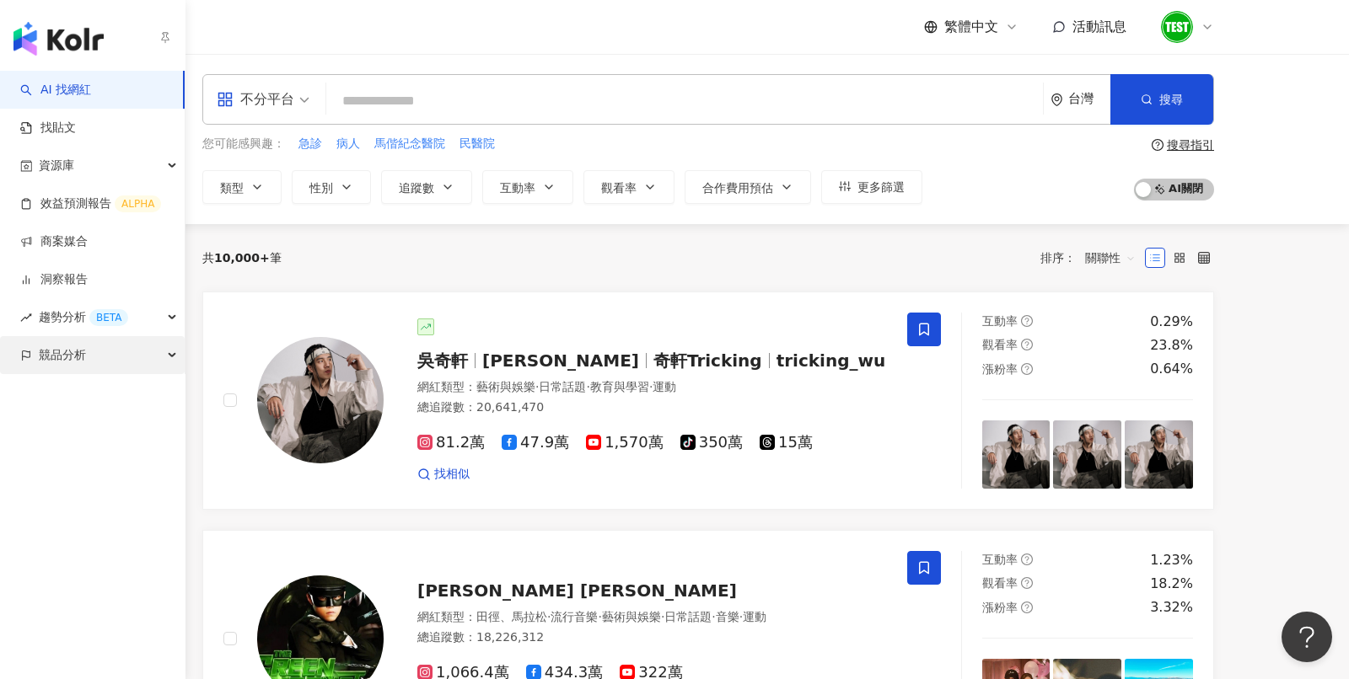
click at [95, 365] on div "競品分析" at bounding box center [92, 355] width 185 height 38
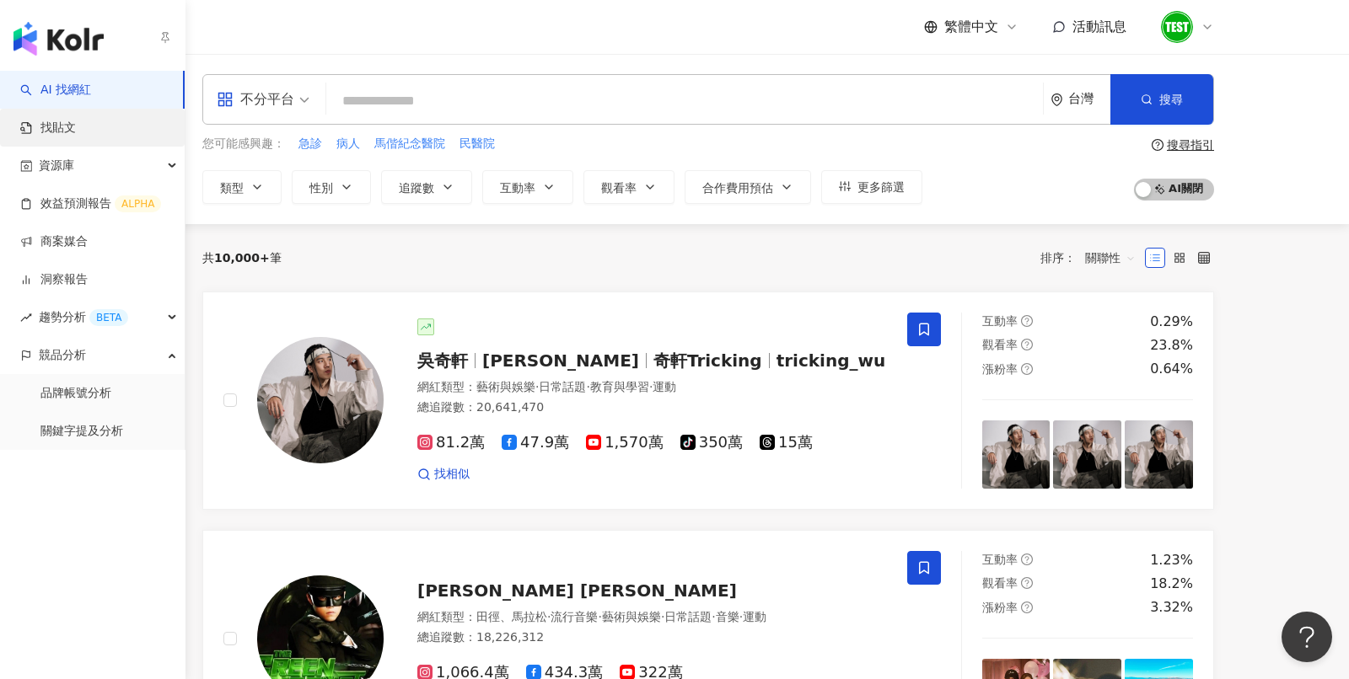
click at [76, 137] on link "找貼文" at bounding box center [48, 128] width 56 height 17
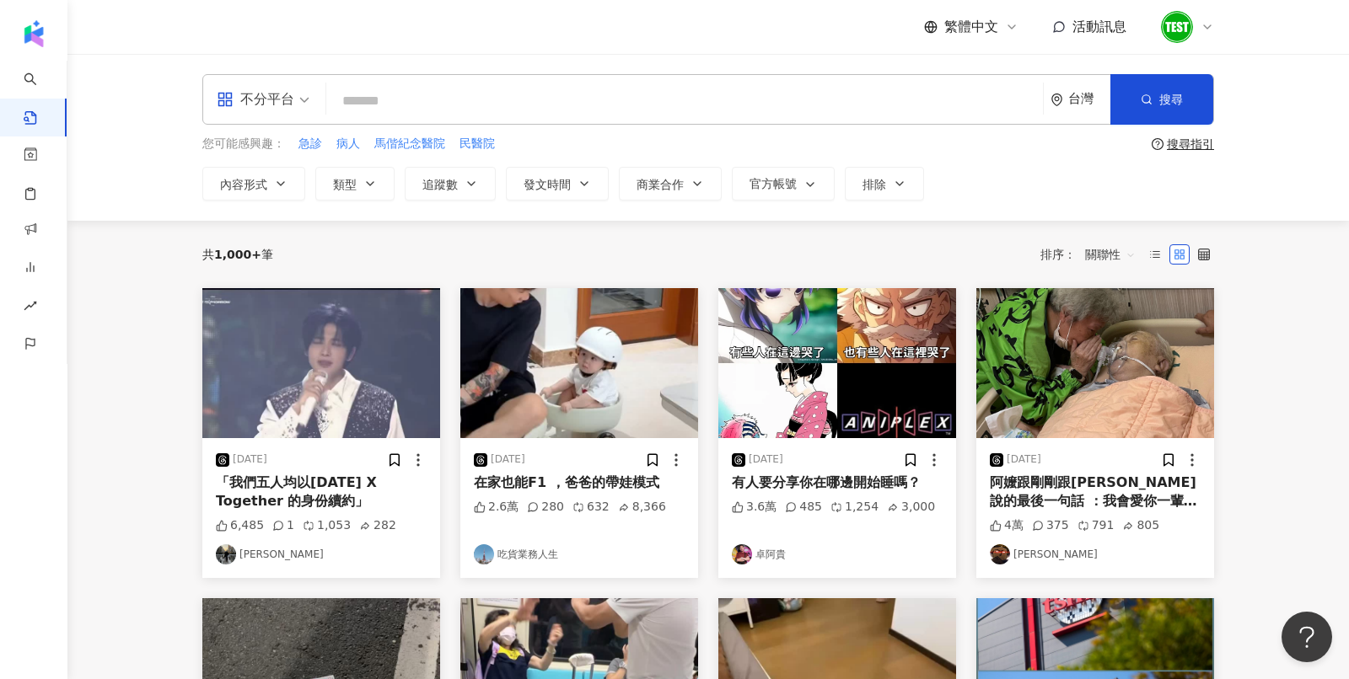
click at [385, 124] on div "不分平台 台灣 搜尋" at bounding box center [708, 99] width 1012 height 51
click at [376, 86] on input "search" at bounding box center [684, 101] width 703 height 36
type input "*"
type input "**"
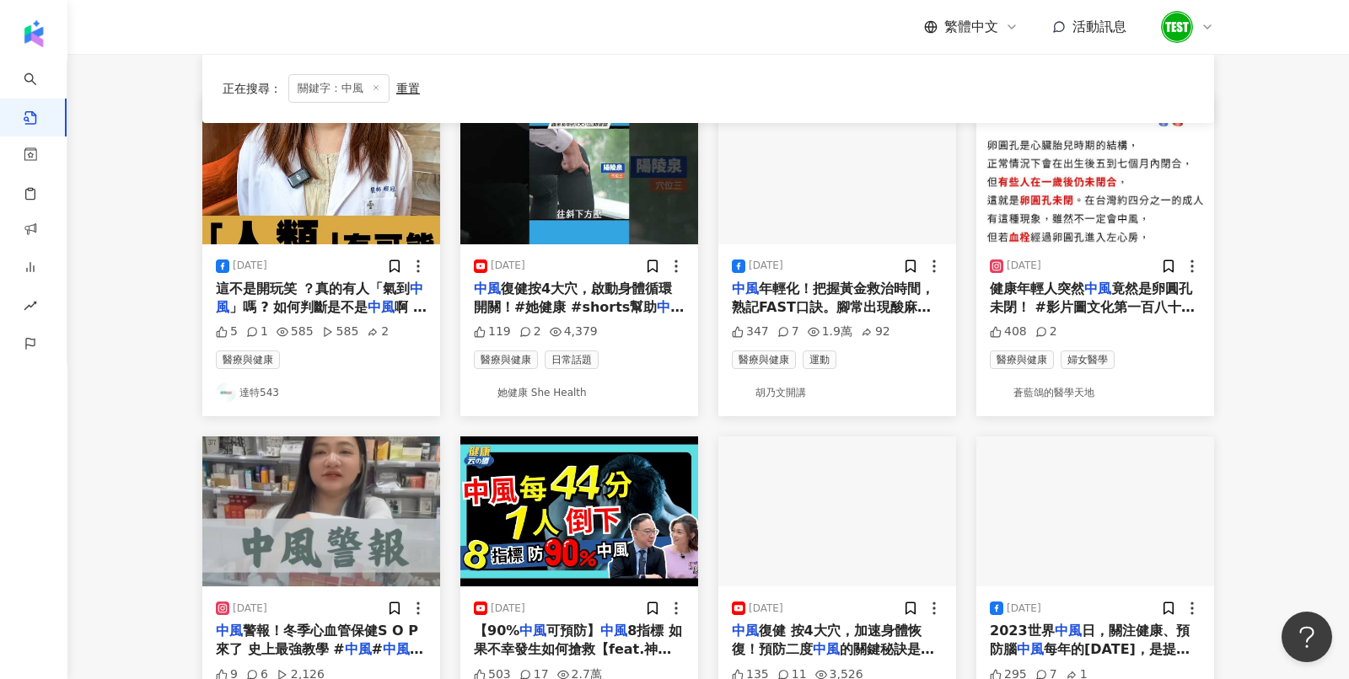
scroll to position [207, 0]
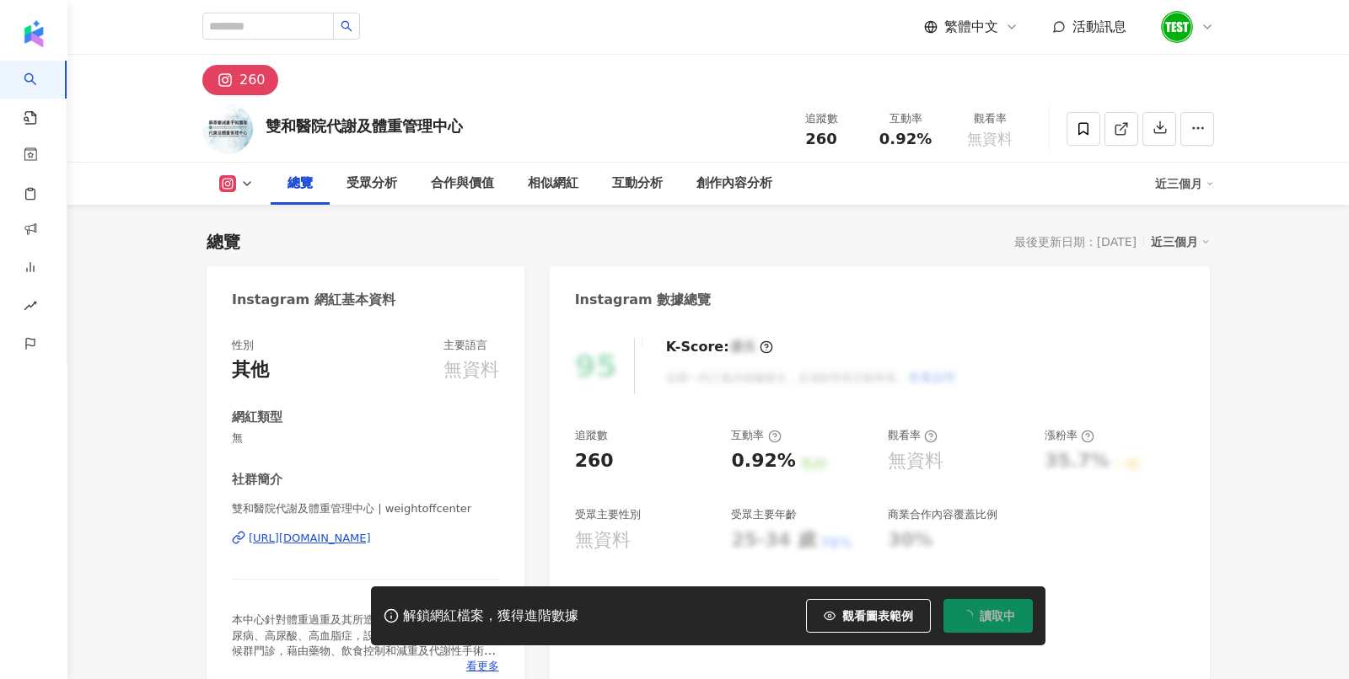
click at [484, 110] on div "雙和醫院代謝及體重管理中心 追蹤數 260 互動率 0.92% 觀看率 無資料" at bounding box center [708, 128] width 1079 height 67
drag, startPoint x: 319, startPoint y: 124, endPoint x: 479, endPoint y: 126, distance: 160.2
click at [479, 126] on div "雙和醫院代謝及體重管理中心 追蹤數 260 互動率 0.92% 觀看率 無資料" at bounding box center [708, 128] width 1079 height 67
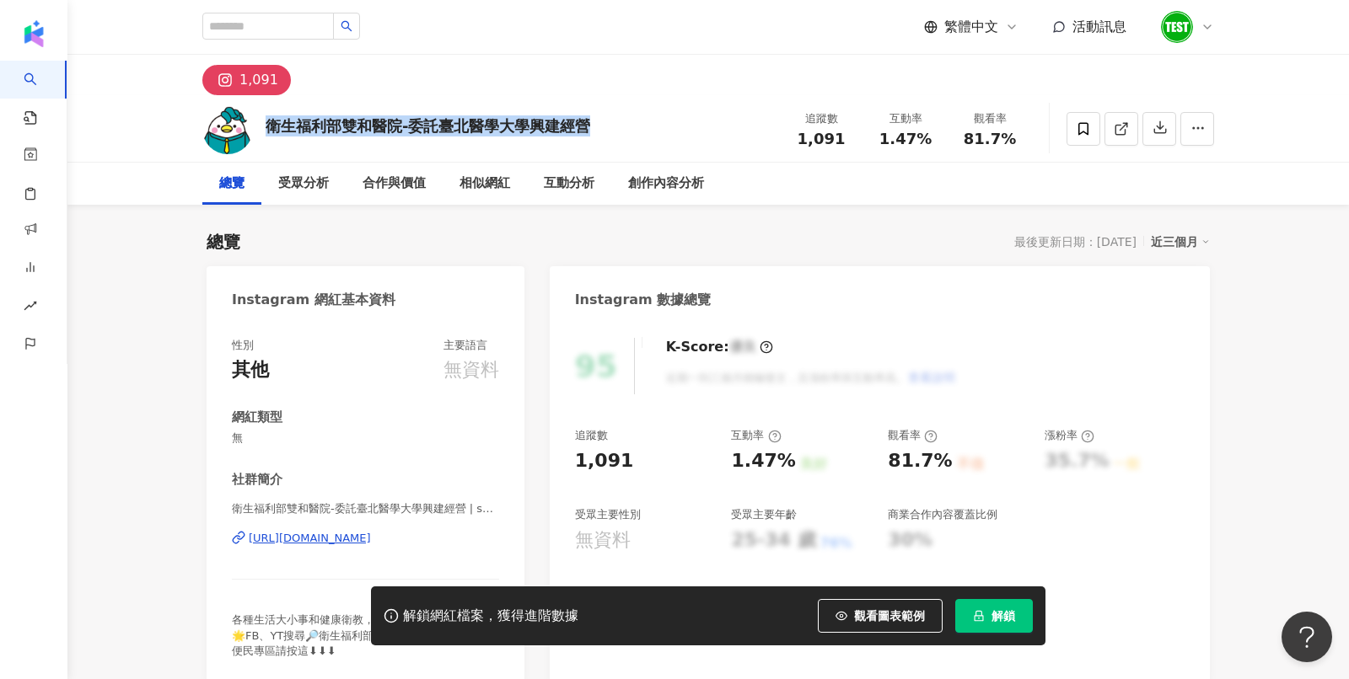
drag, startPoint x: 266, startPoint y: 126, endPoint x: 687, endPoint y: 83, distance: 422.8
click at [663, 126] on div "衛生福利部雙和醫院-委託臺北醫學大學興建經營 追蹤數 1,091 互動率 1.47% 觀看率 81.7%" at bounding box center [708, 128] width 1079 height 67
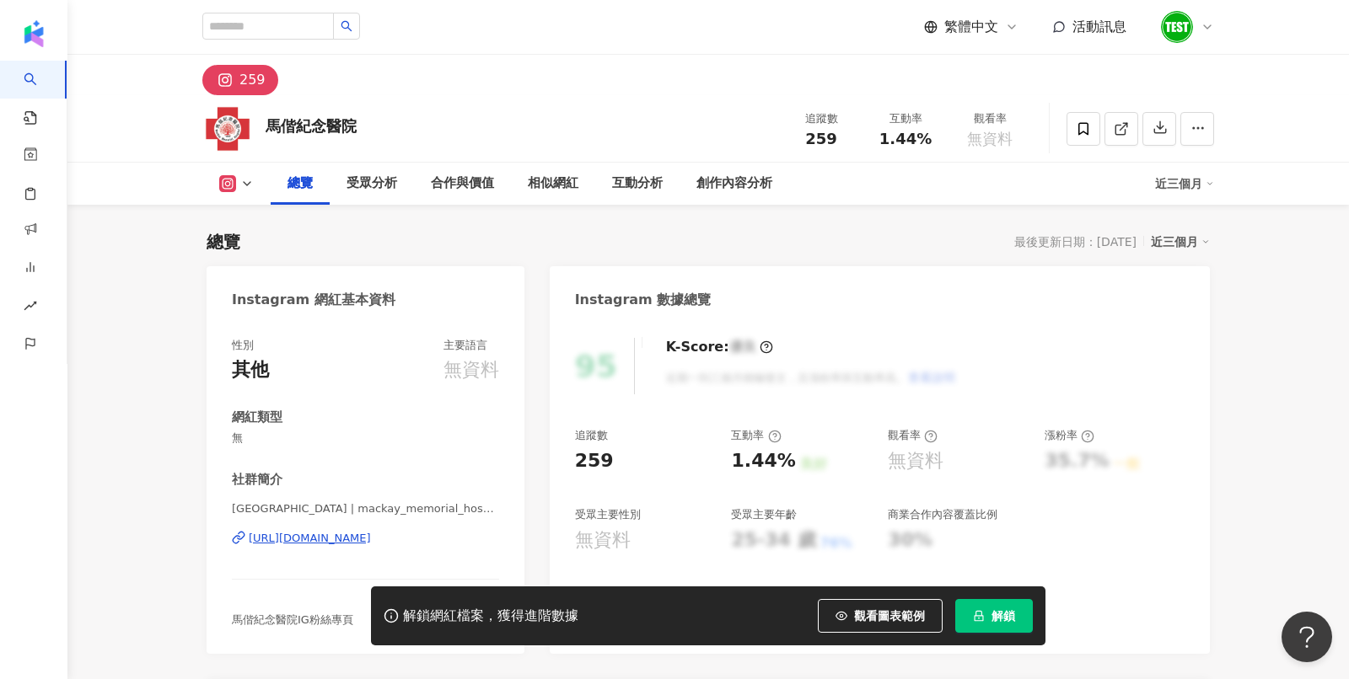
click at [371, 126] on div "馬偕紀念醫院 追蹤數 259 互動率 1.44% 觀看率 無資料" at bounding box center [708, 128] width 1079 height 67
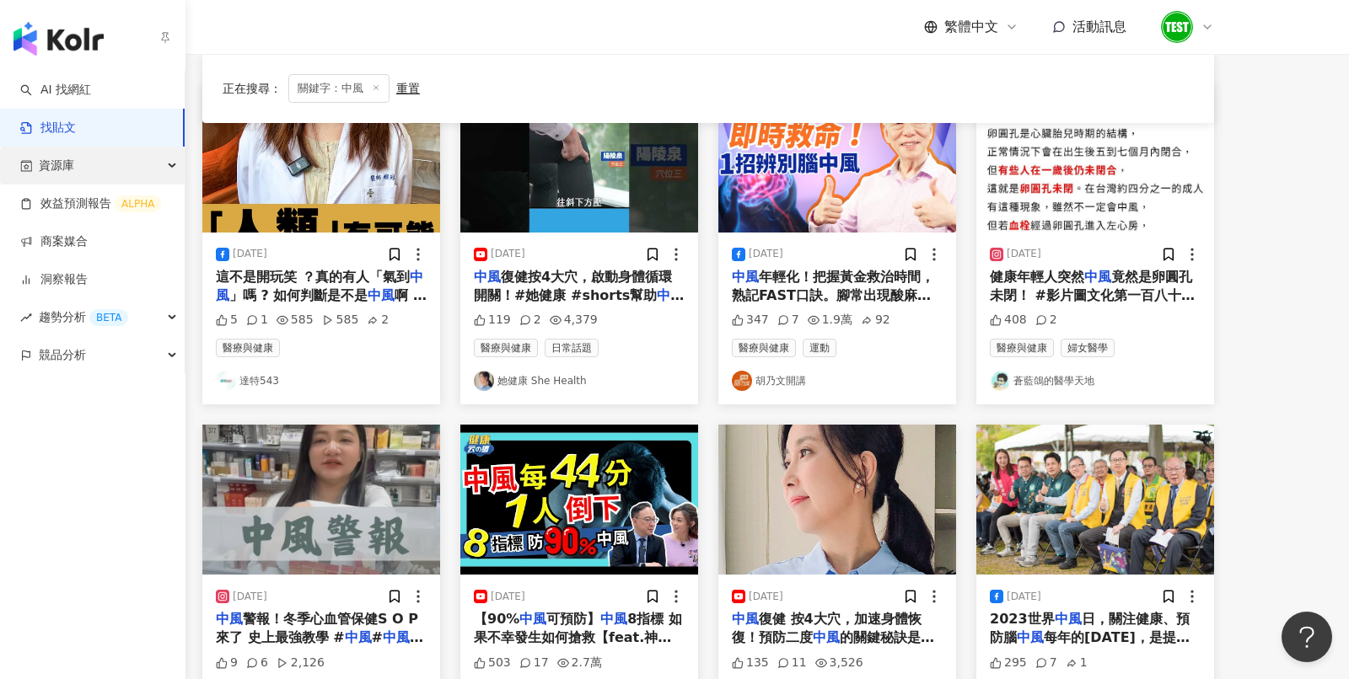
click at [25, 164] on icon "button" at bounding box center [26, 166] width 12 height 12
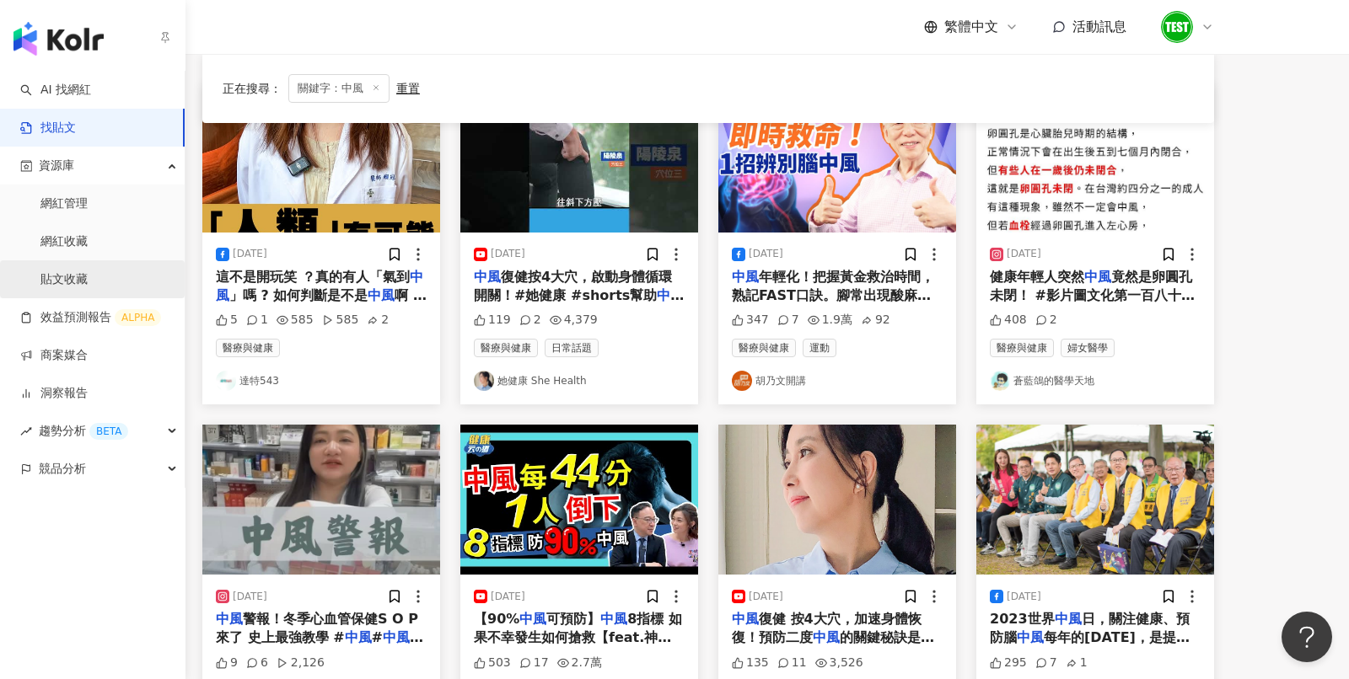
click at [86, 278] on link "貼文收藏" at bounding box center [63, 279] width 47 height 17
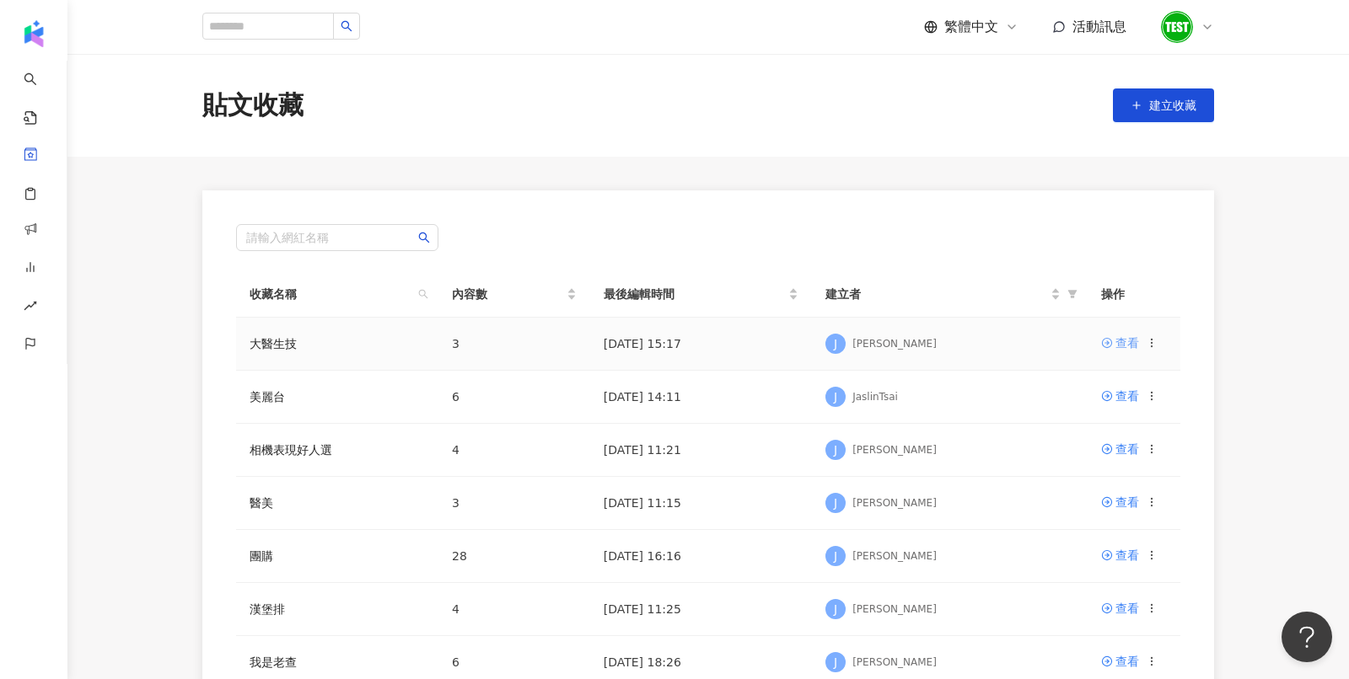
click at [1129, 348] on div "查看" at bounding box center [1127, 343] width 24 height 19
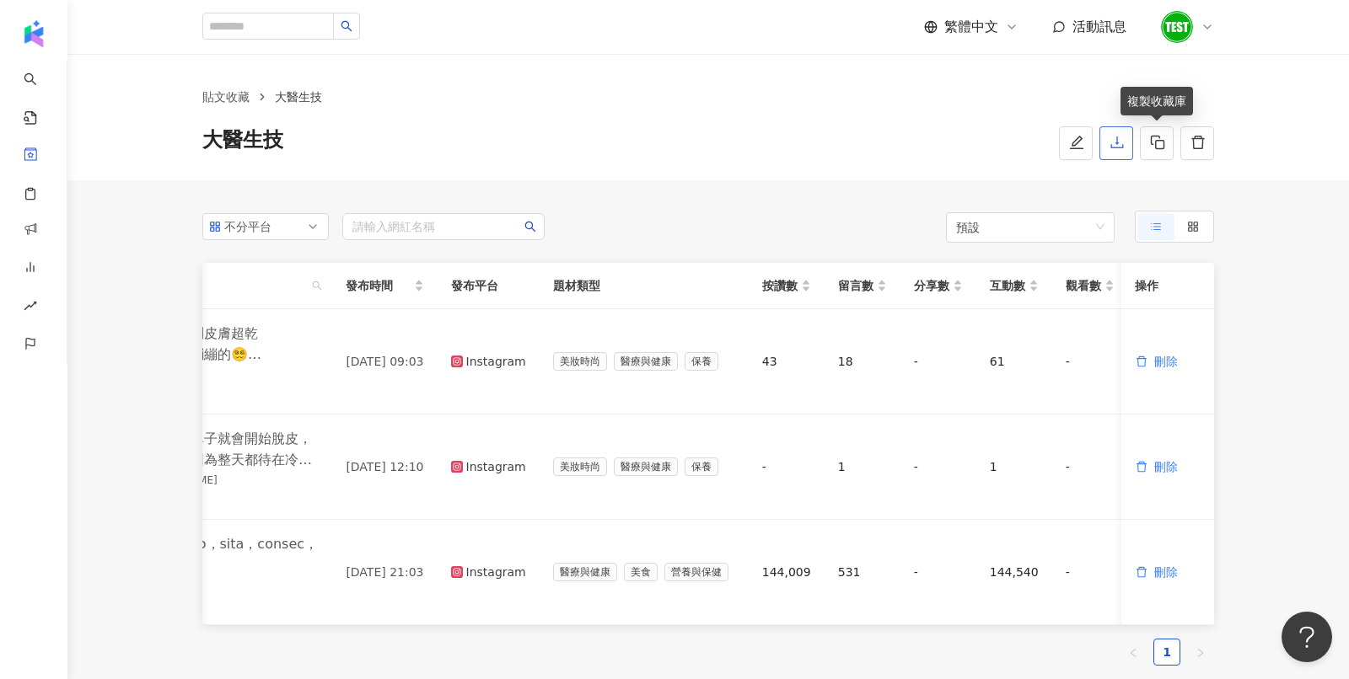
click at [1116, 147] on icon "download" at bounding box center [1116, 142] width 15 height 15
click at [709, 112] on div "貼文收藏 大醫生技 大醫生技" at bounding box center [708, 124] width 1079 height 72
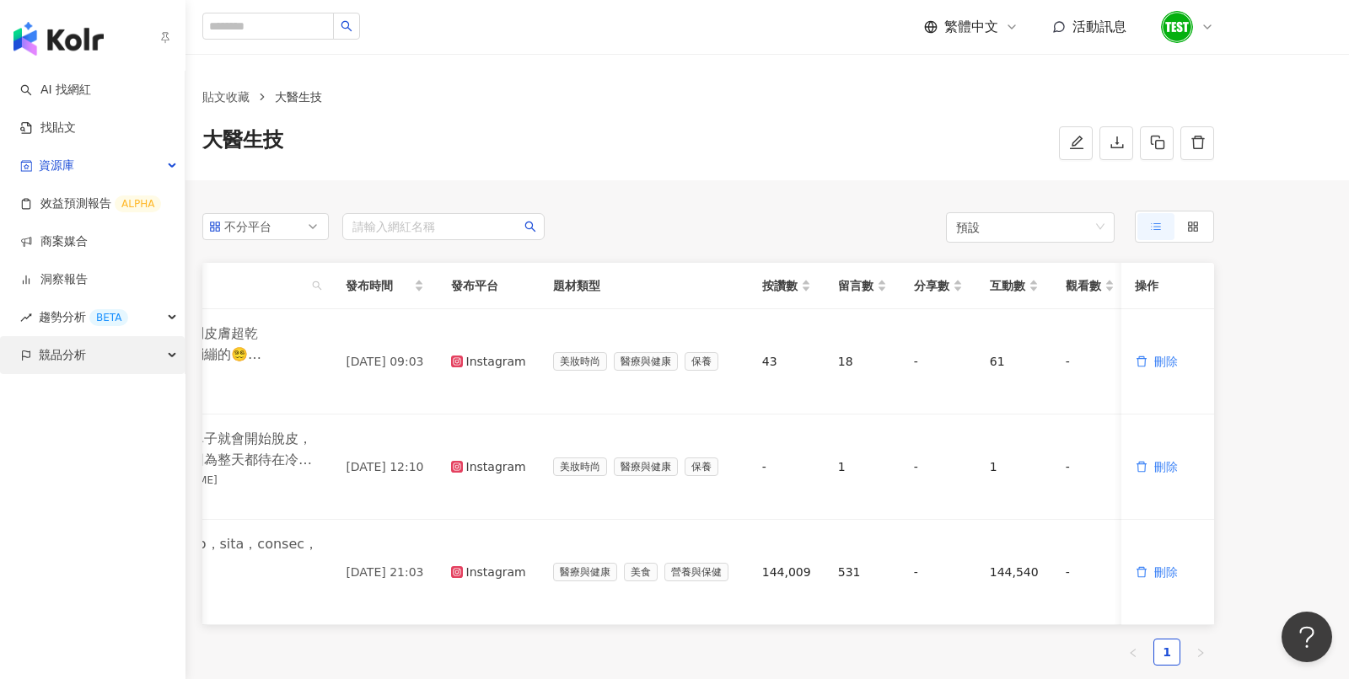
click at [64, 364] on span "競品分析" at bounding box center [62, 355] width 47 height 38
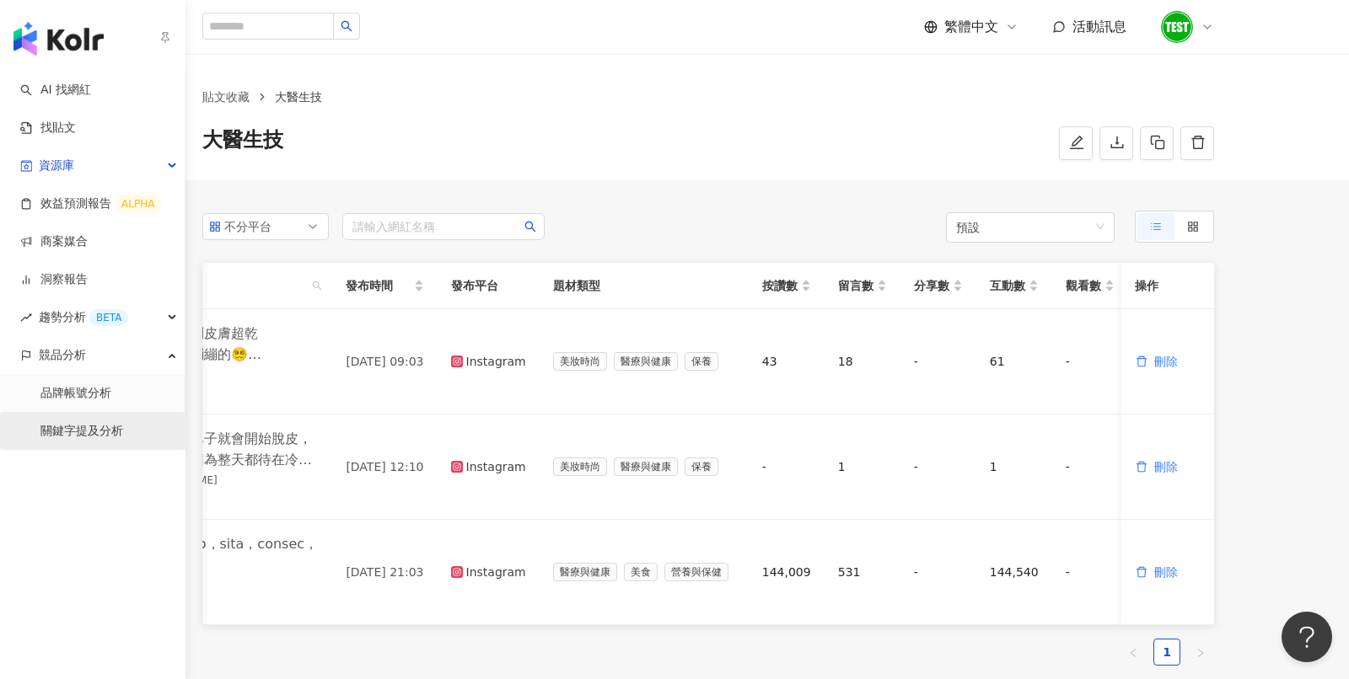
click at [78, 423] on link "關鍵字提及分析" at bounding box center [81, 431] width 83 height 17
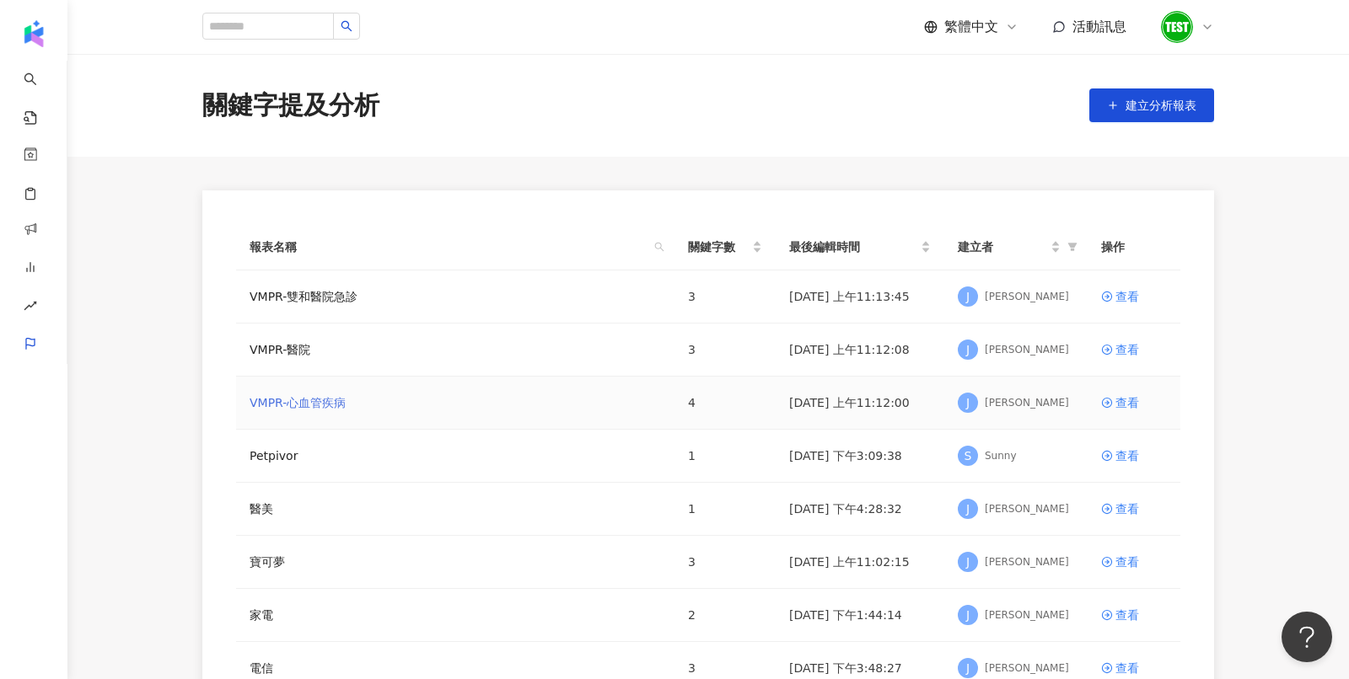
click at [325, 395] on link "VMPR-心血管疾病" at bounding box center [298, 403] width 96 height 19
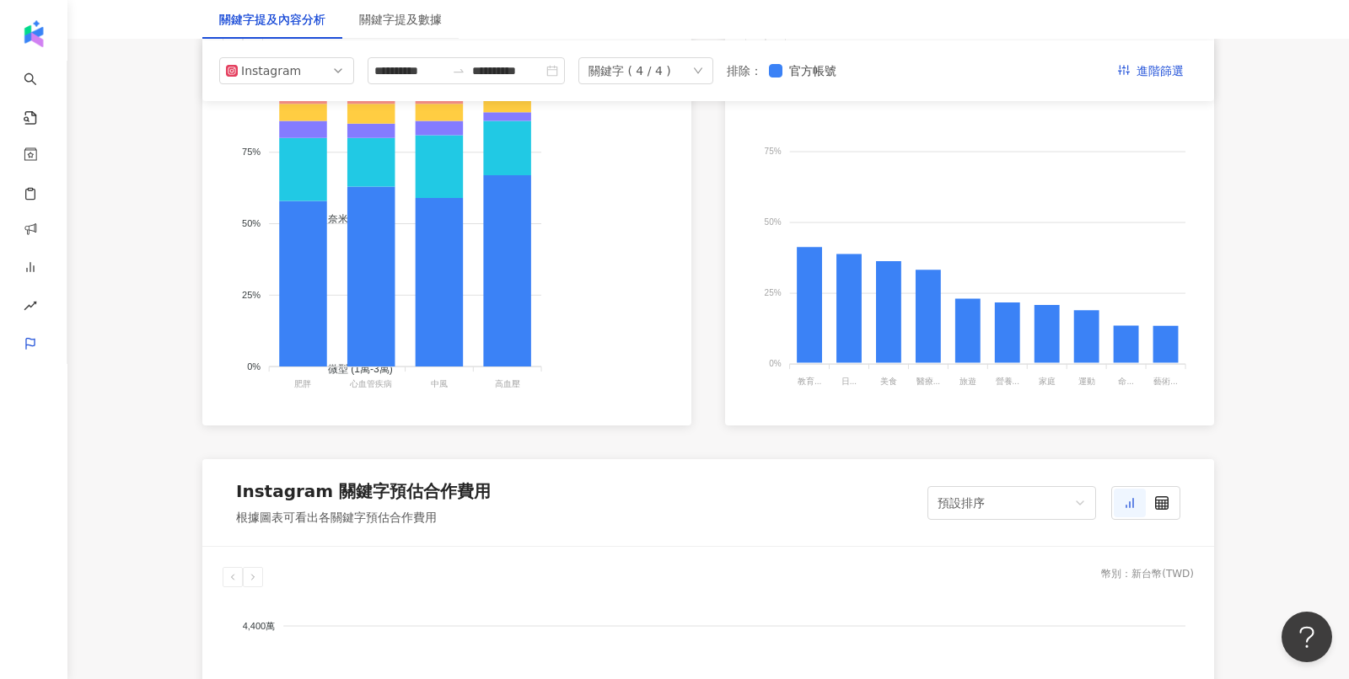
scroll to position [460, 0]
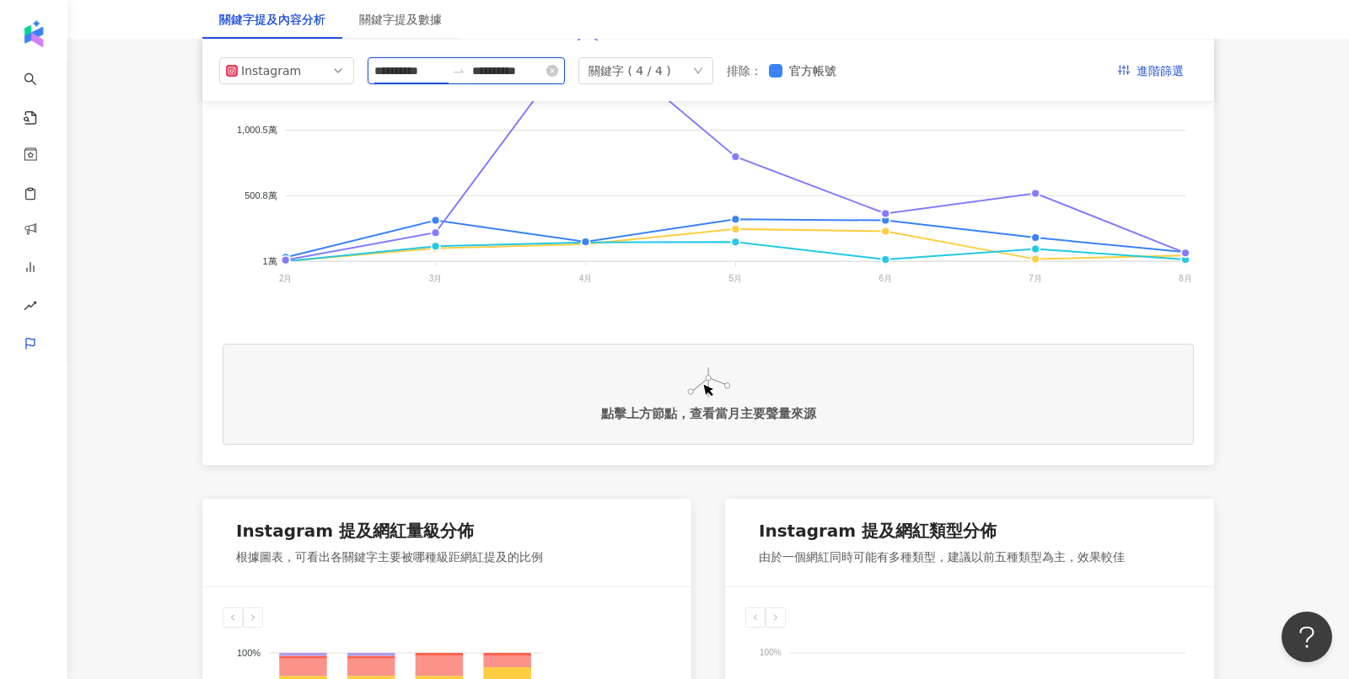
click at [412, 71] on input "**********" at bounding box center [409, 71] width 71 height 19
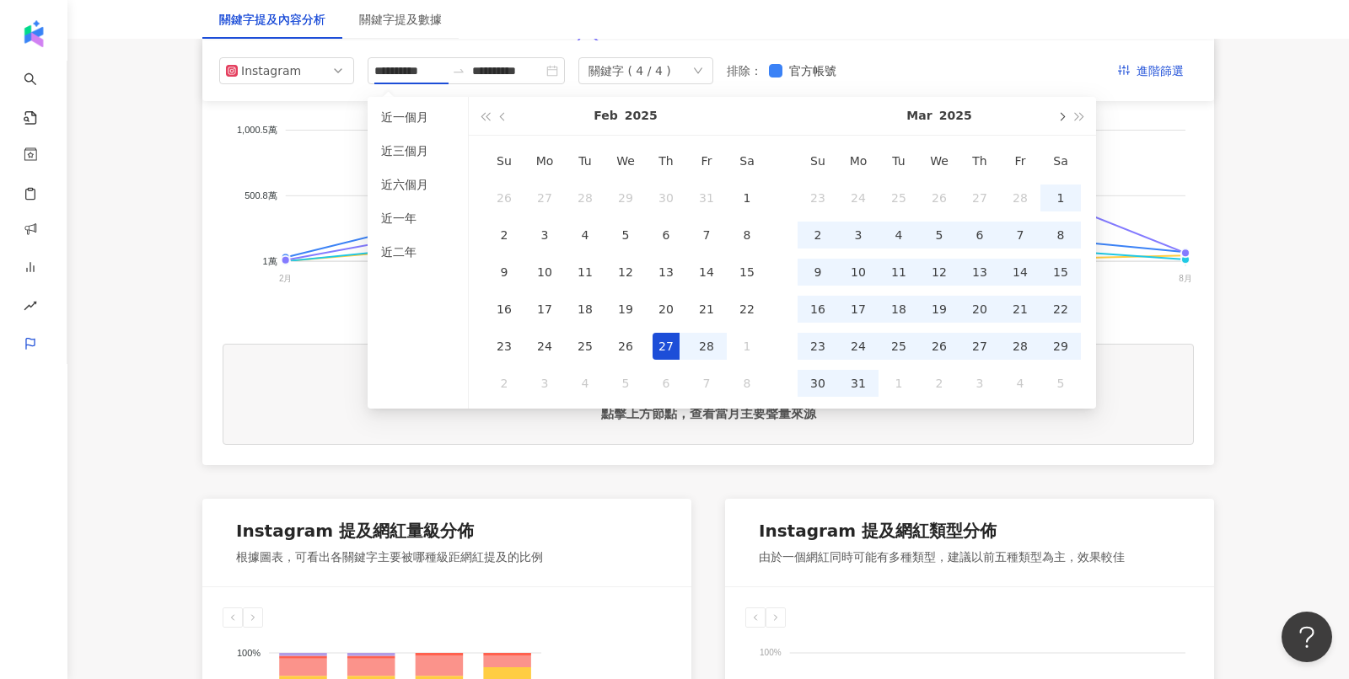
click at [1060, 122] on button "button" at bounding box center [1060, 116] width 19 height 38
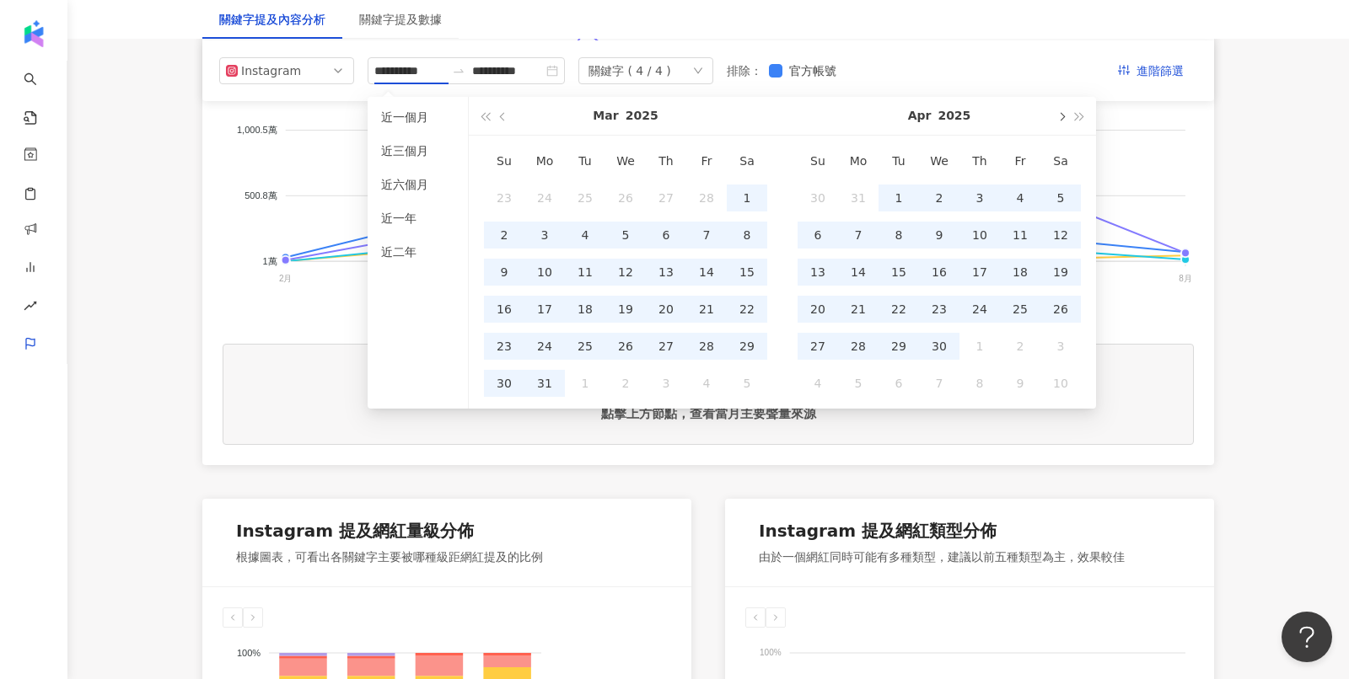
click at [1060, 122] on button "button" at bounding box center [1060, 116] width 19 height 38
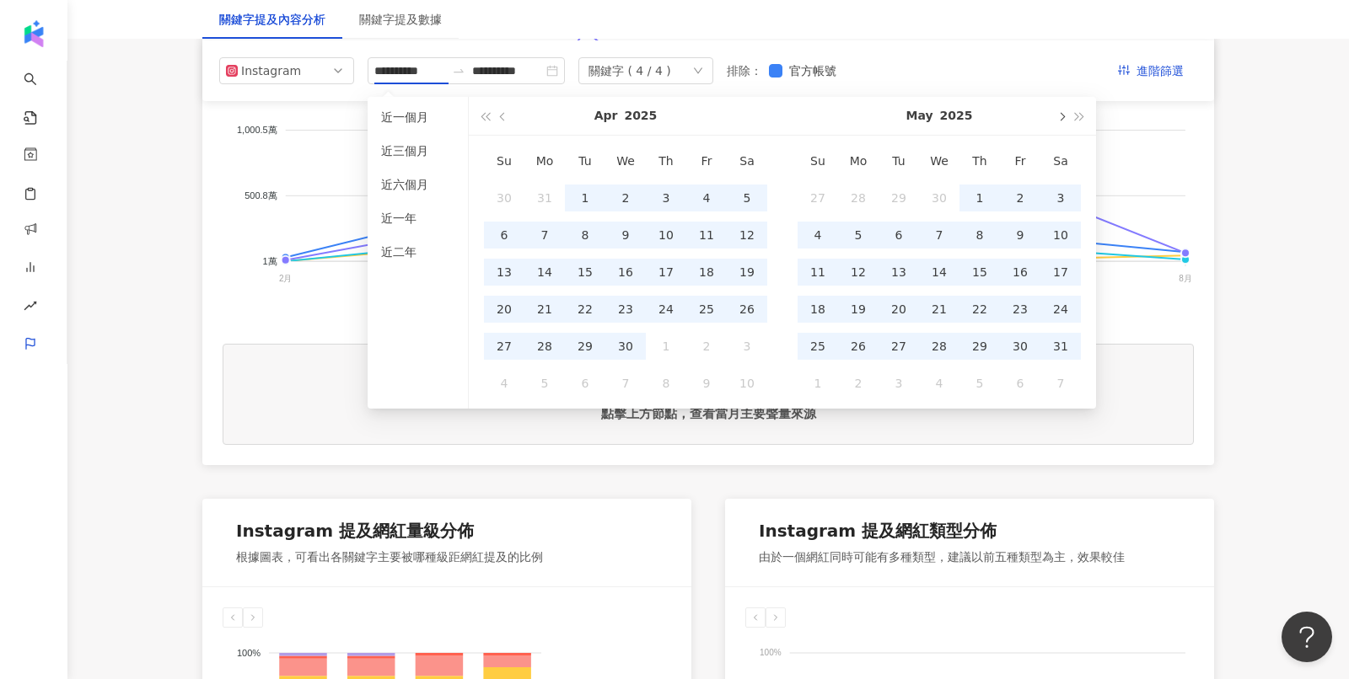
click at [1060, 122] on button "button" at bounding box center [1060, 116] width 19 height 38
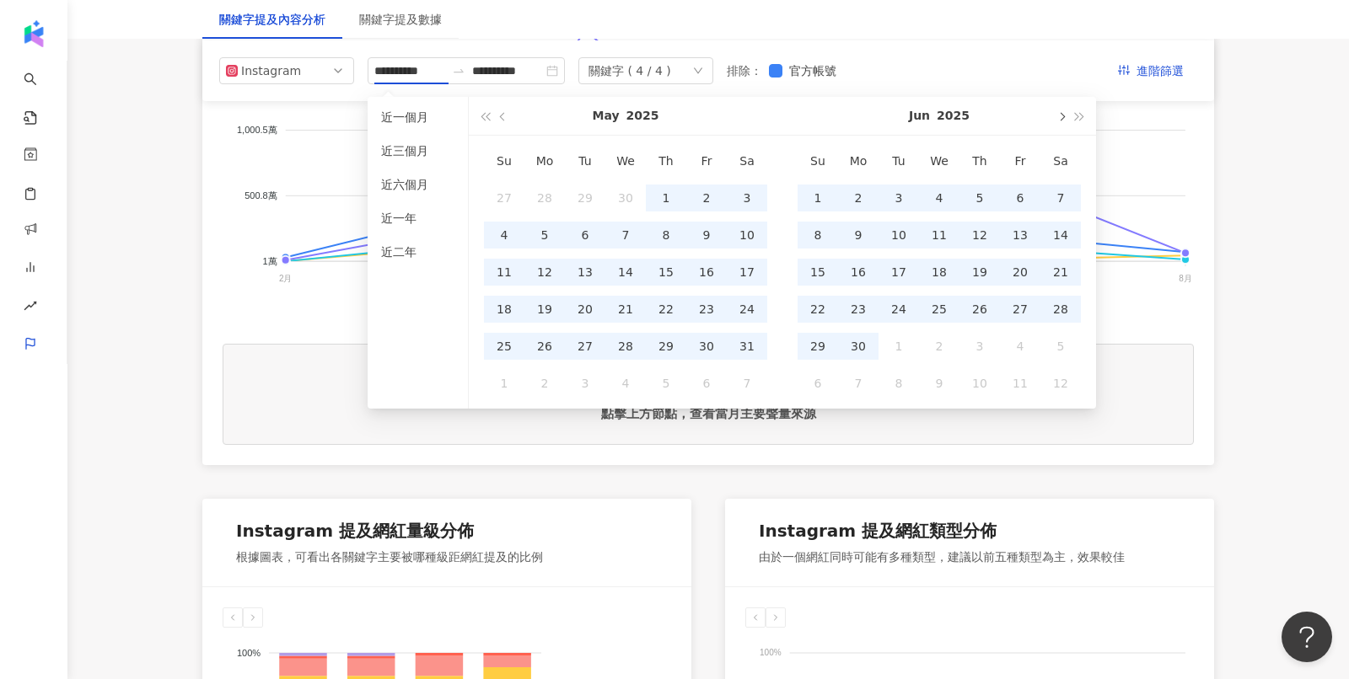
click at [1060, 122] on button "button" at bounding box center [1060, 116] width 19 height 38
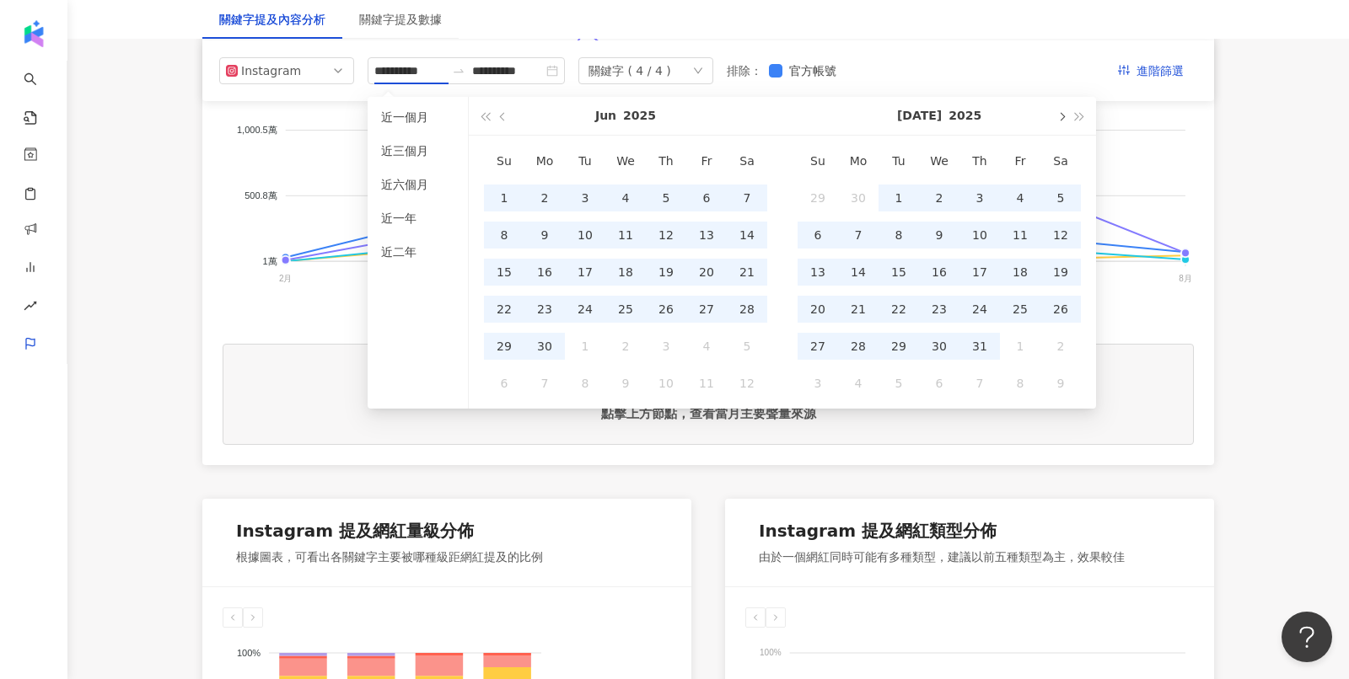
click at [1060, 122] on button "button" at bounding box center [1060, 116] width 19 height 38
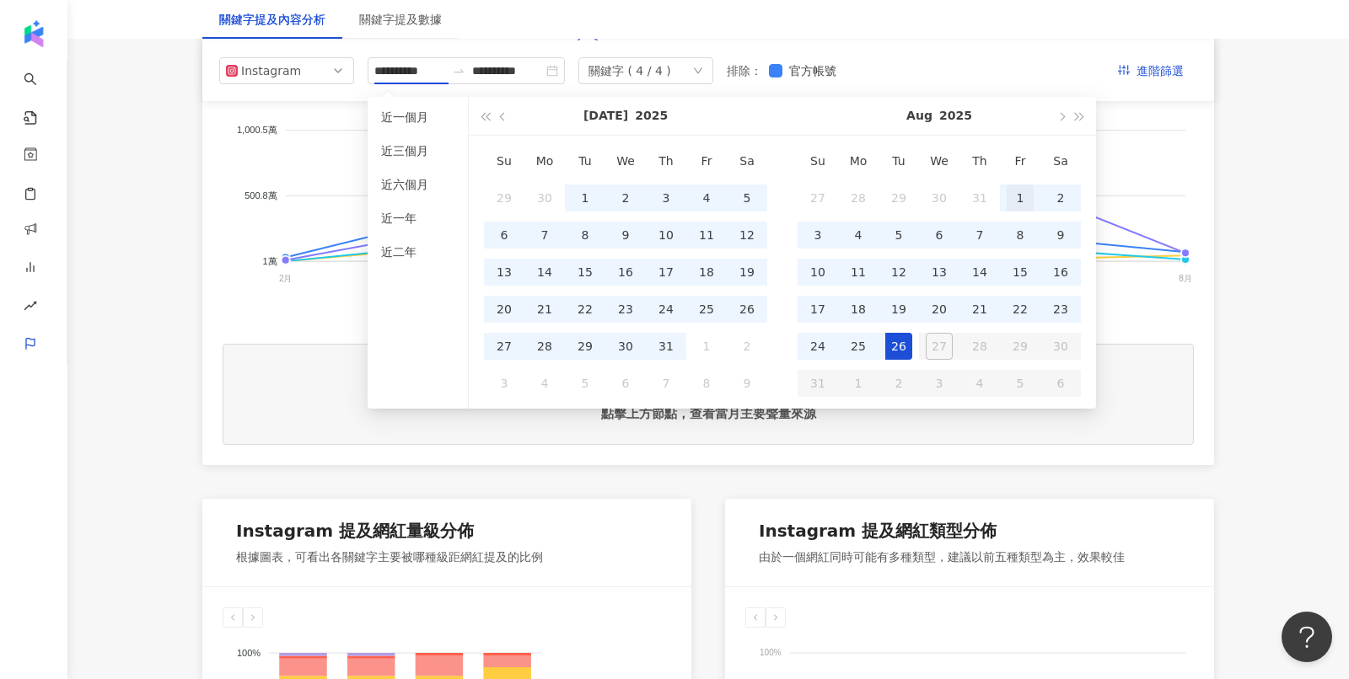
type input "**********"
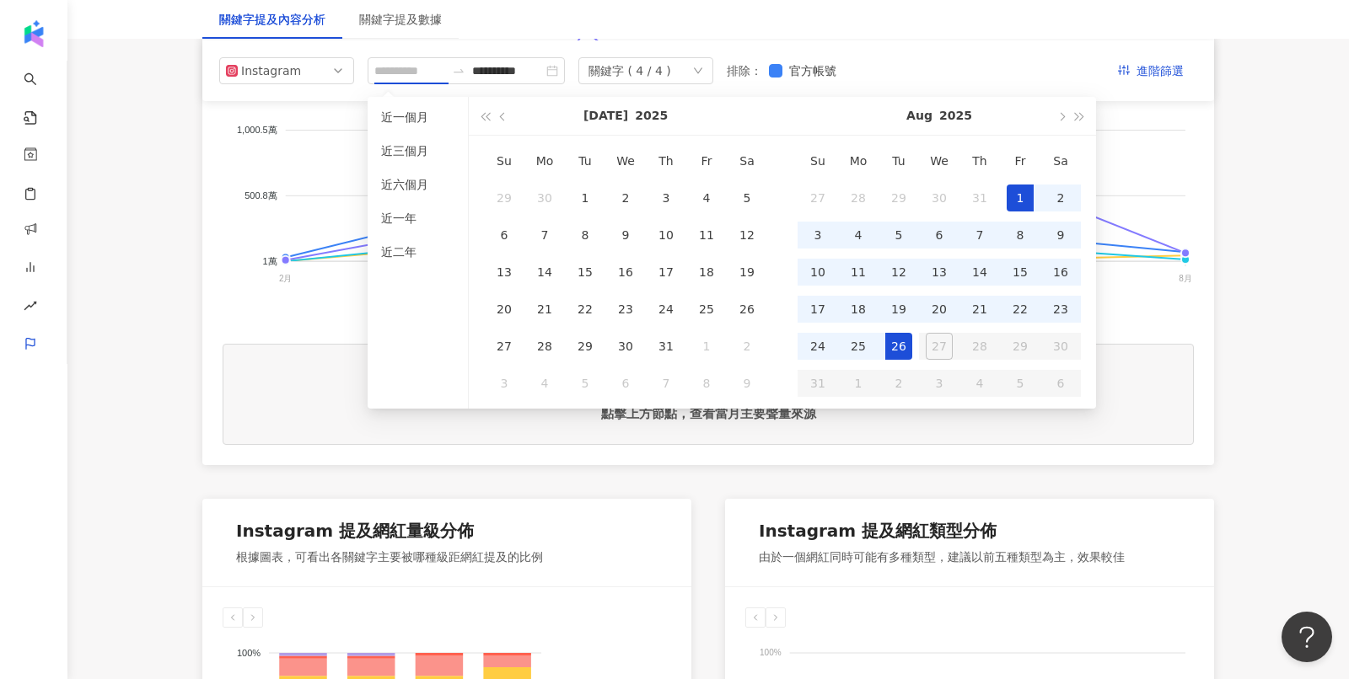
click at [1007, 190] on div "1" at bounding box center [1020, 198] width 27 height 27
click at [894, 349] on div "26" at bounding box center [898, 346] width 27 height 27
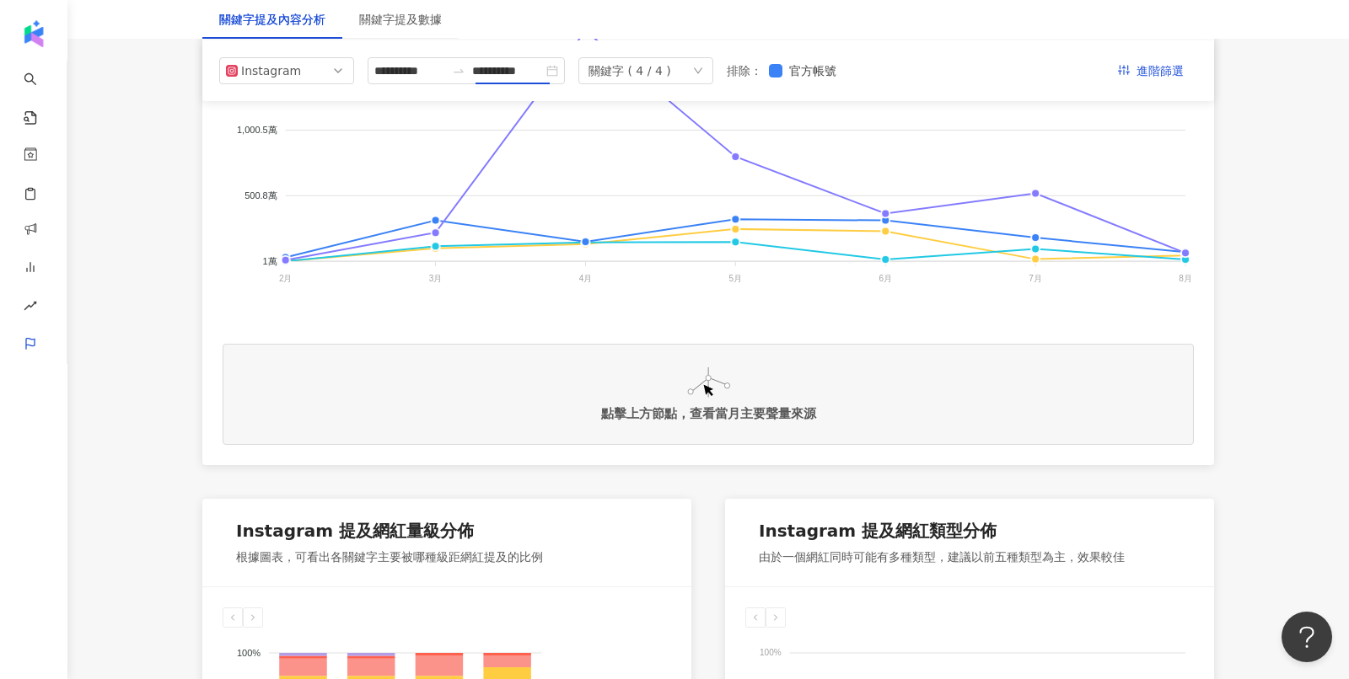
type input "**********"
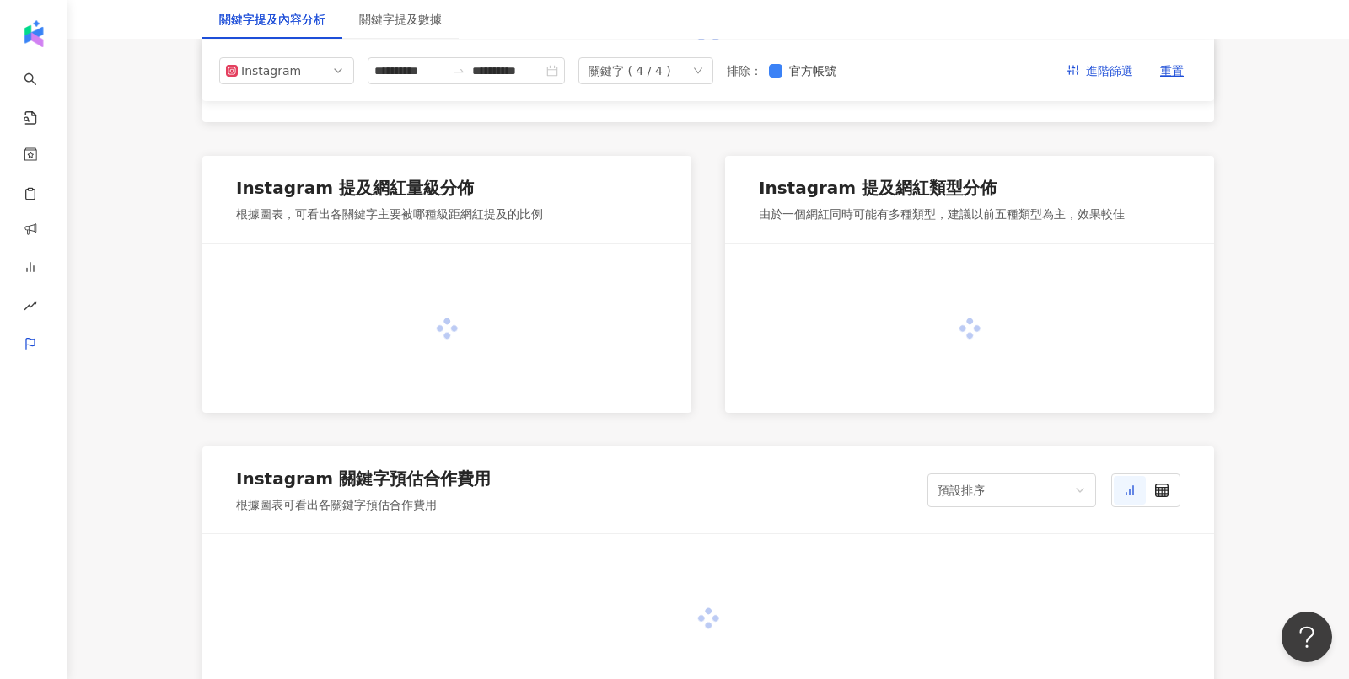
type input "**********"
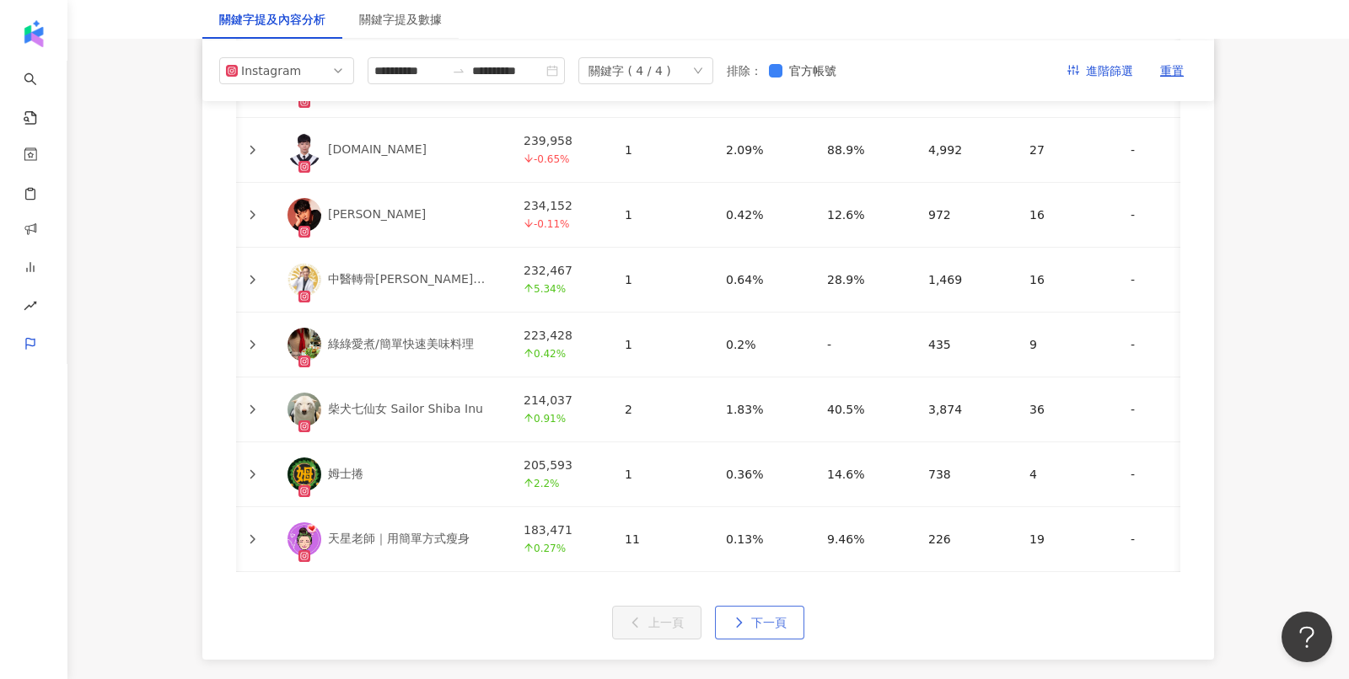
click at [771, 616] on span "下一頁" at bounding box center [768, 622] width 35 height 13
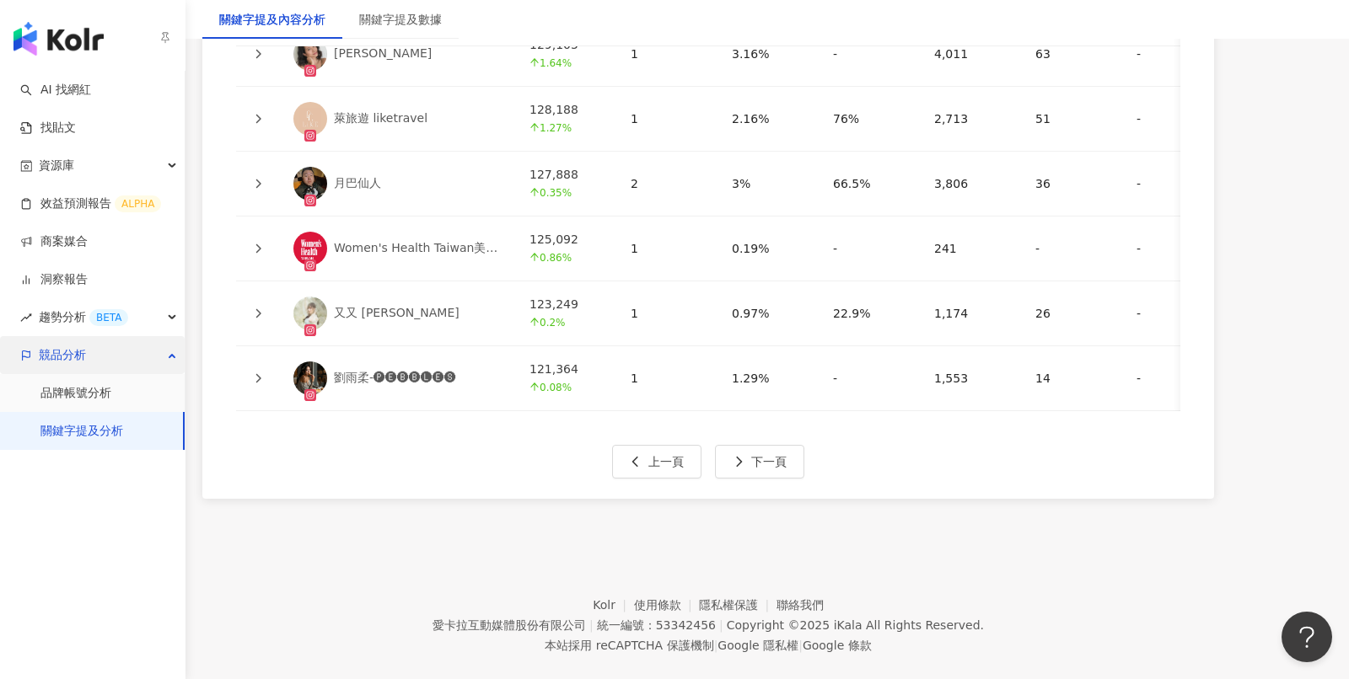
click at [45, 368] on span "競品分析" at bounding box center [62, 355] width 47 height 38
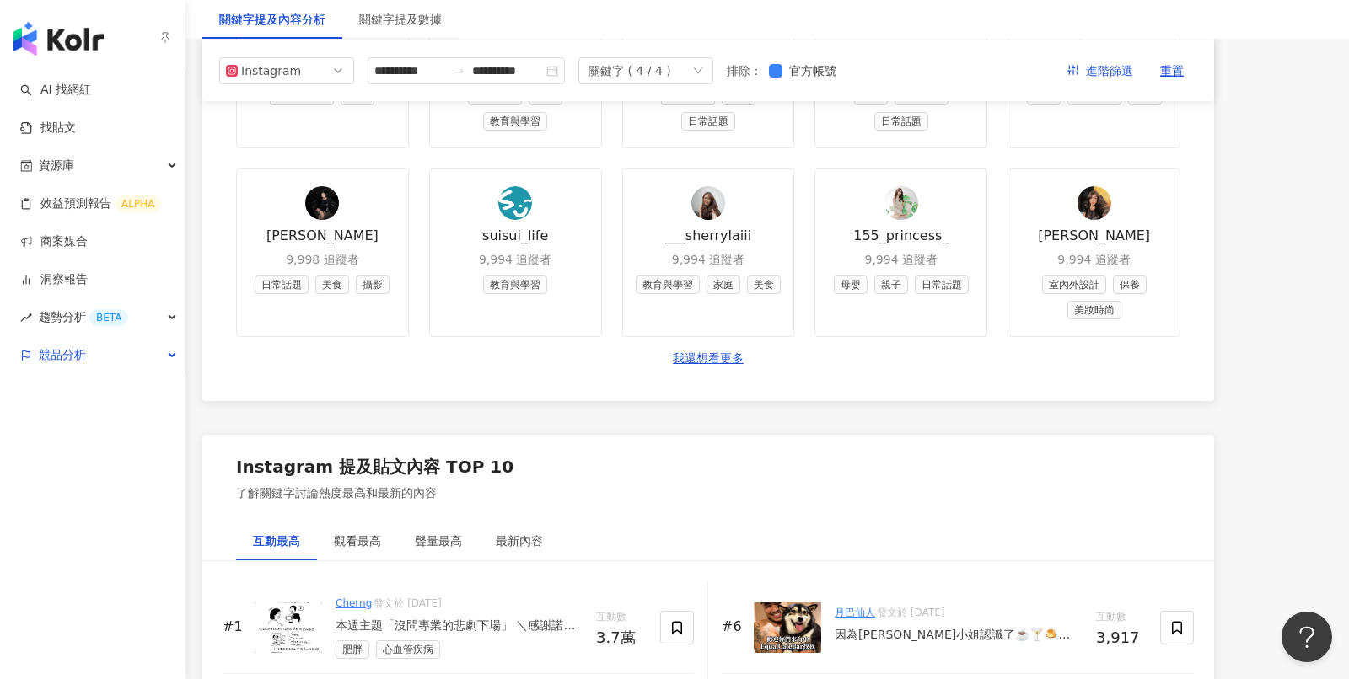
click at [43, 40] on img "button" at bounding box center [58, 39] width 90 height 34
